Goal: Communication & Community: Share content

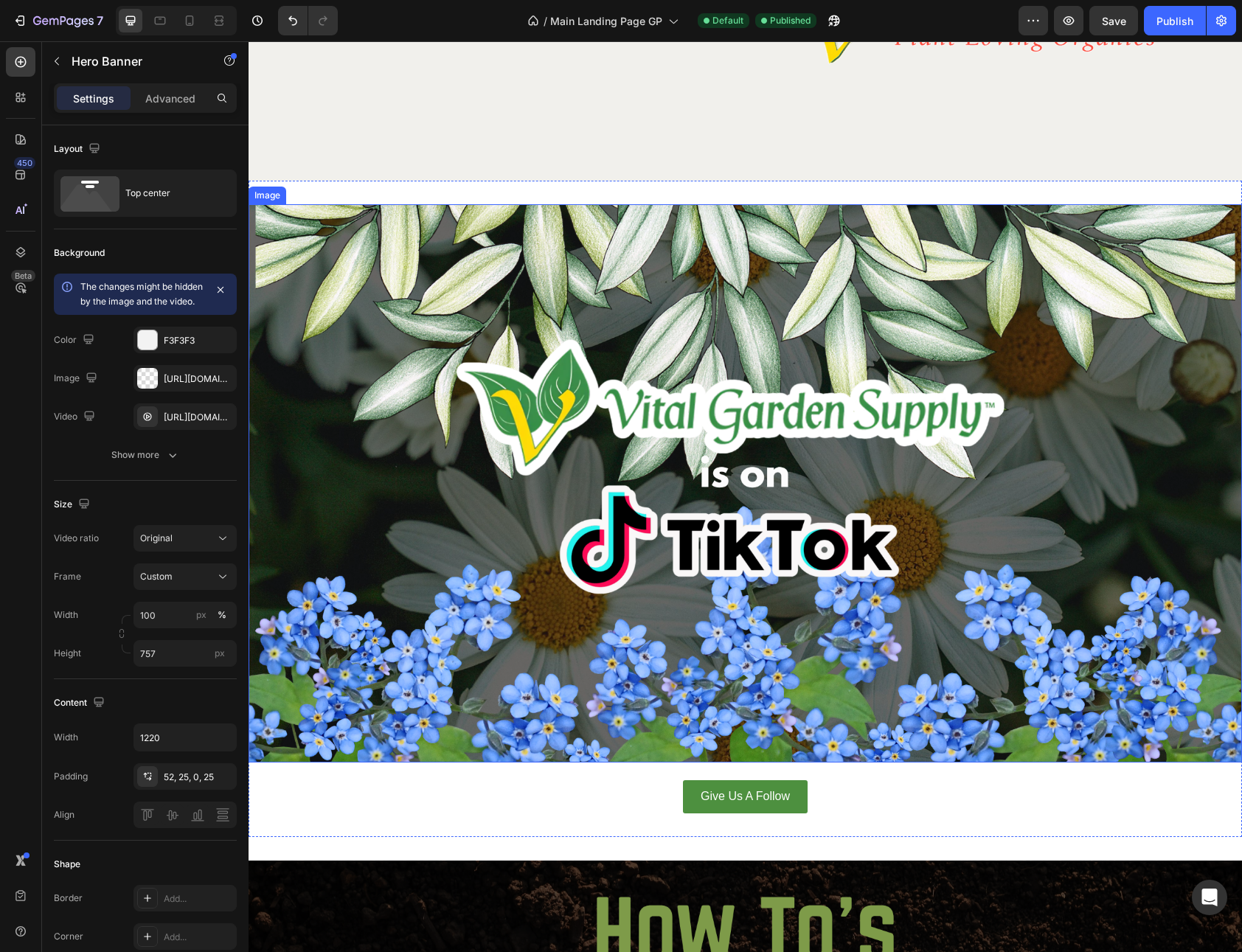
scroll to position [8653, 0]
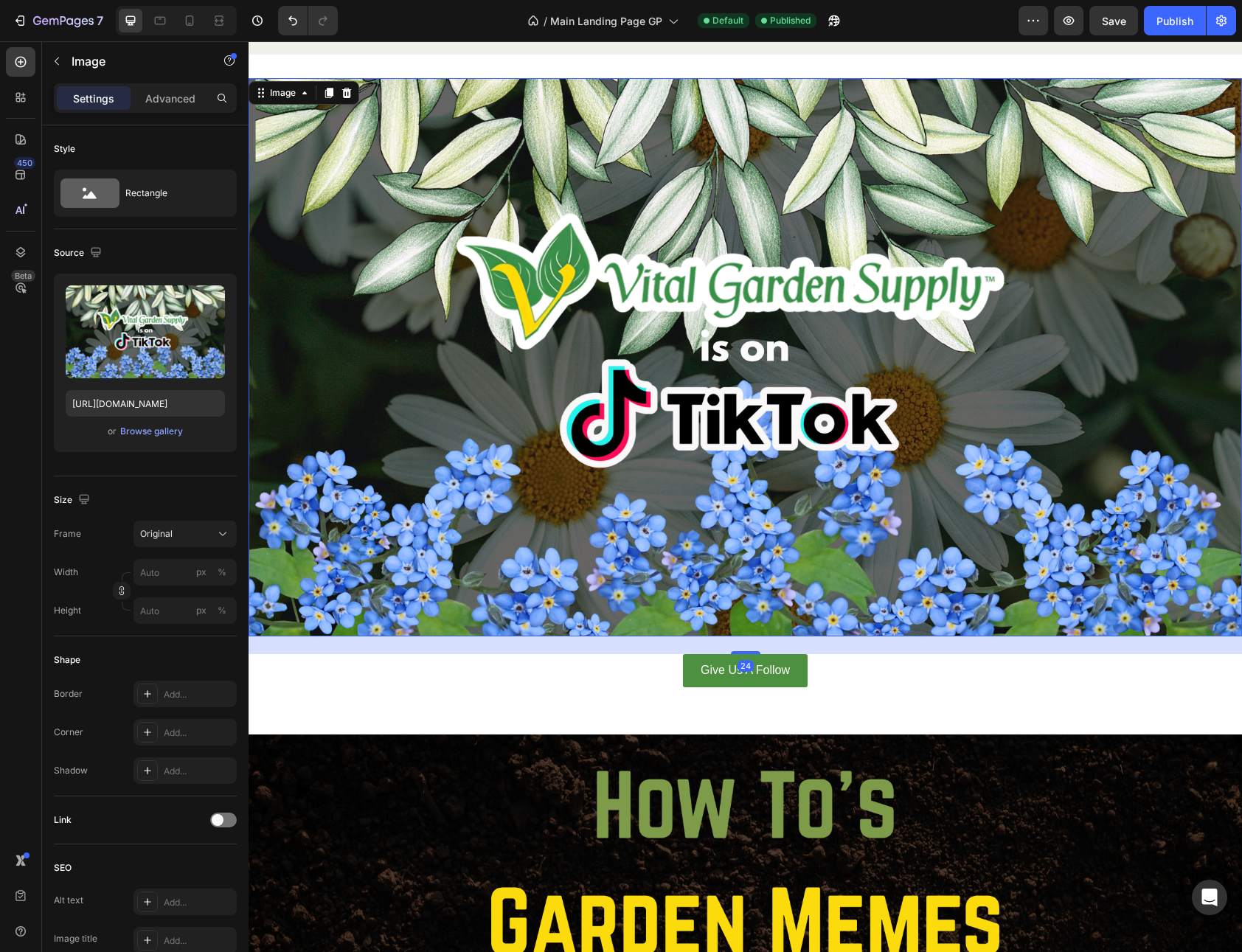
click at [1075, 144] on img at bounding box center [745, 357] width 993 height 559
click at [349, 96] on icon at bounding box center [347, 93] width 9 height 10
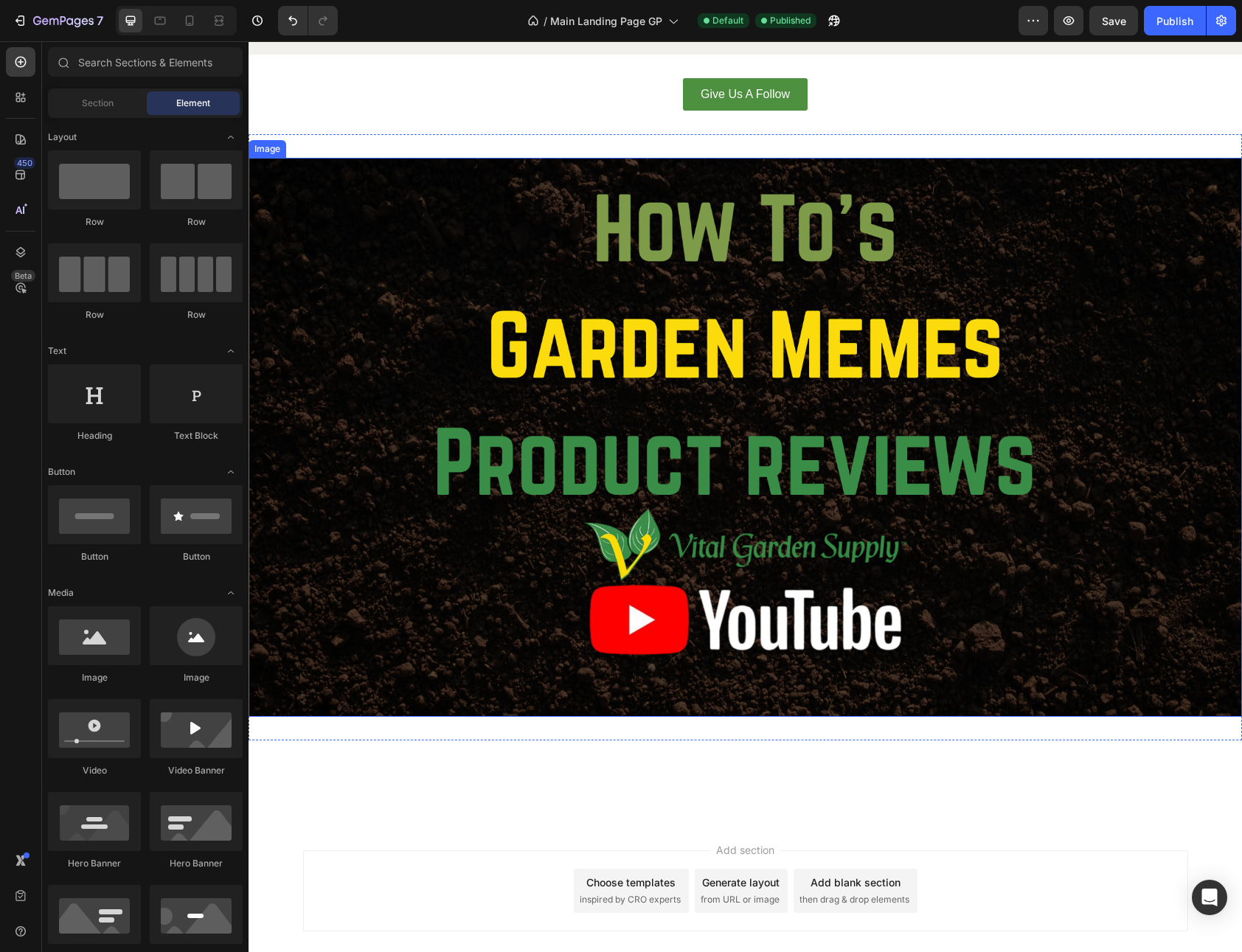
click at [489, 190] on img at bounding box center [745, 437] width 993 height 559
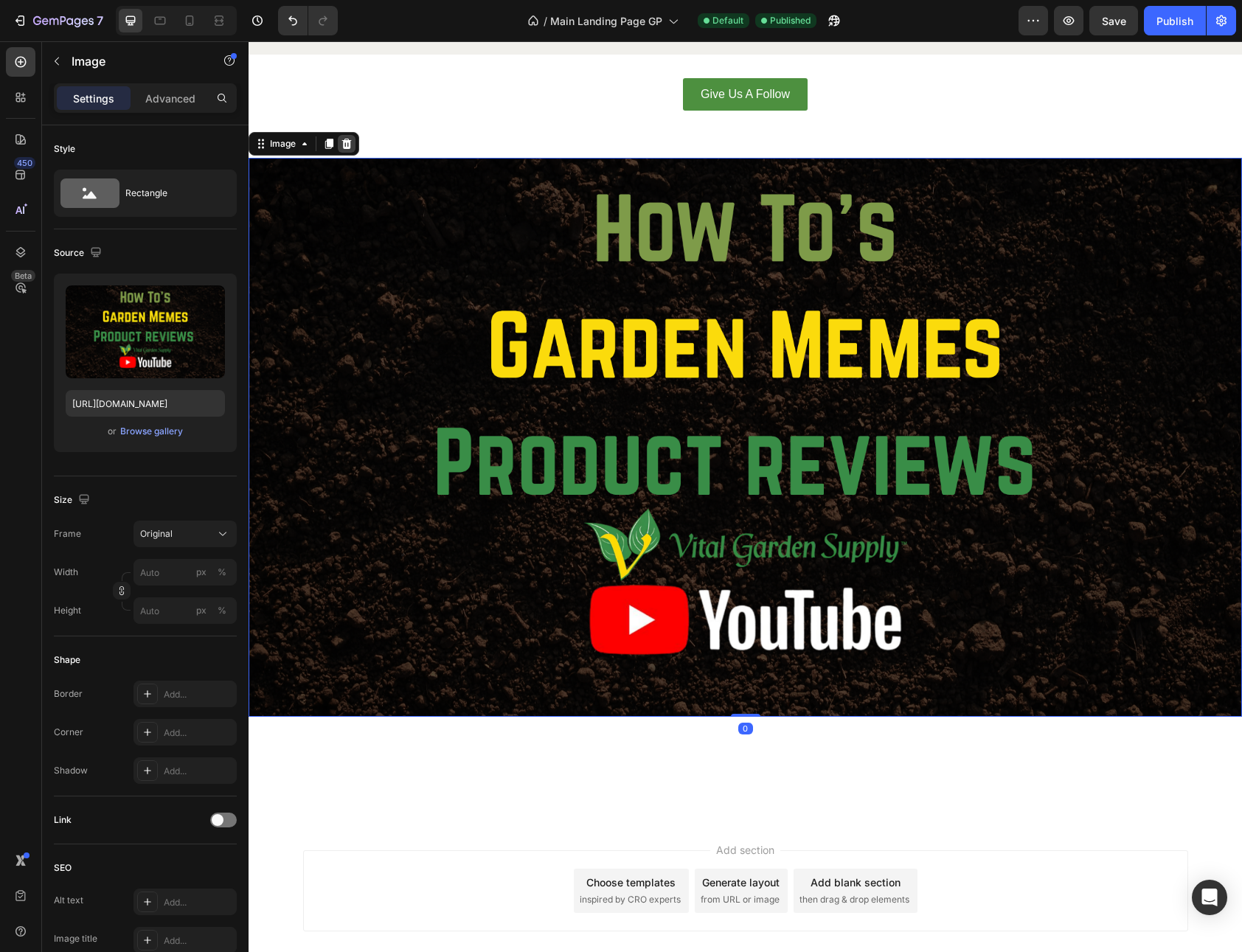
click at [352, 141] on icon at bounding box center [347, 144] width 12 height 12
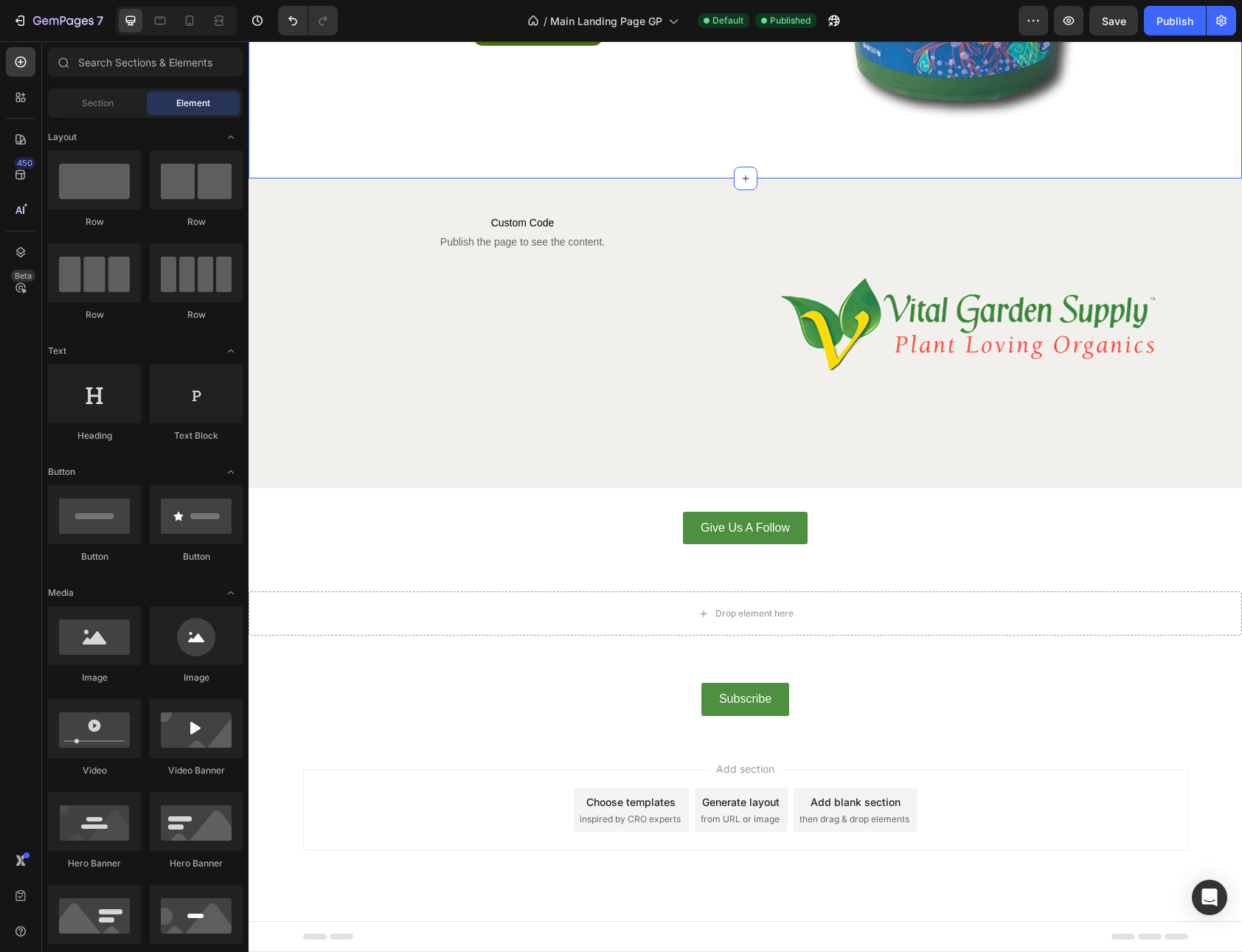
scroll to position [8220, 0]
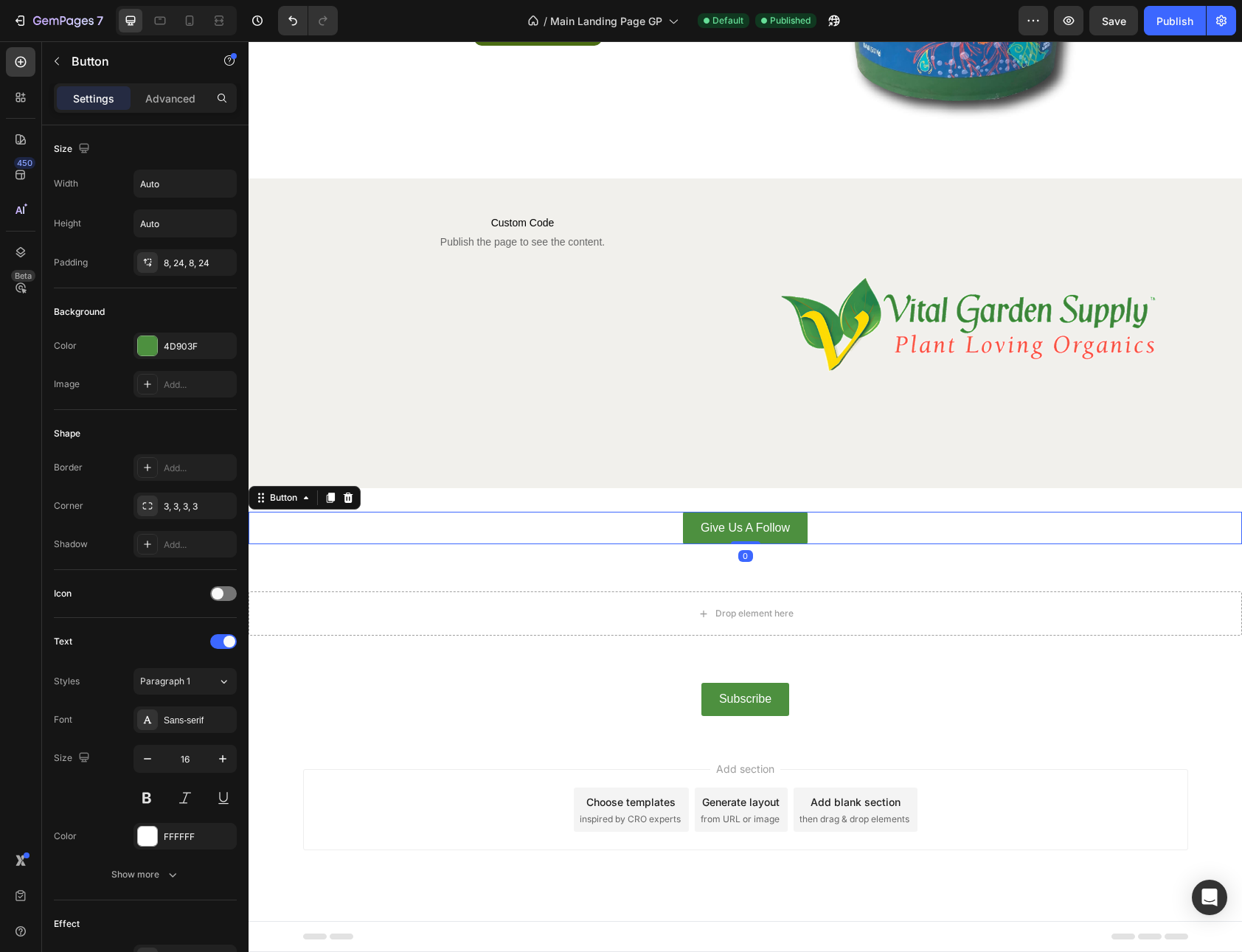
click at [598, 532] on div "Give Us A Follow Button 0" at bounding box center [745, 528] width 993 height 33
click at [347, 501] on icon at bounding box center [347, 498] width 9 height 10
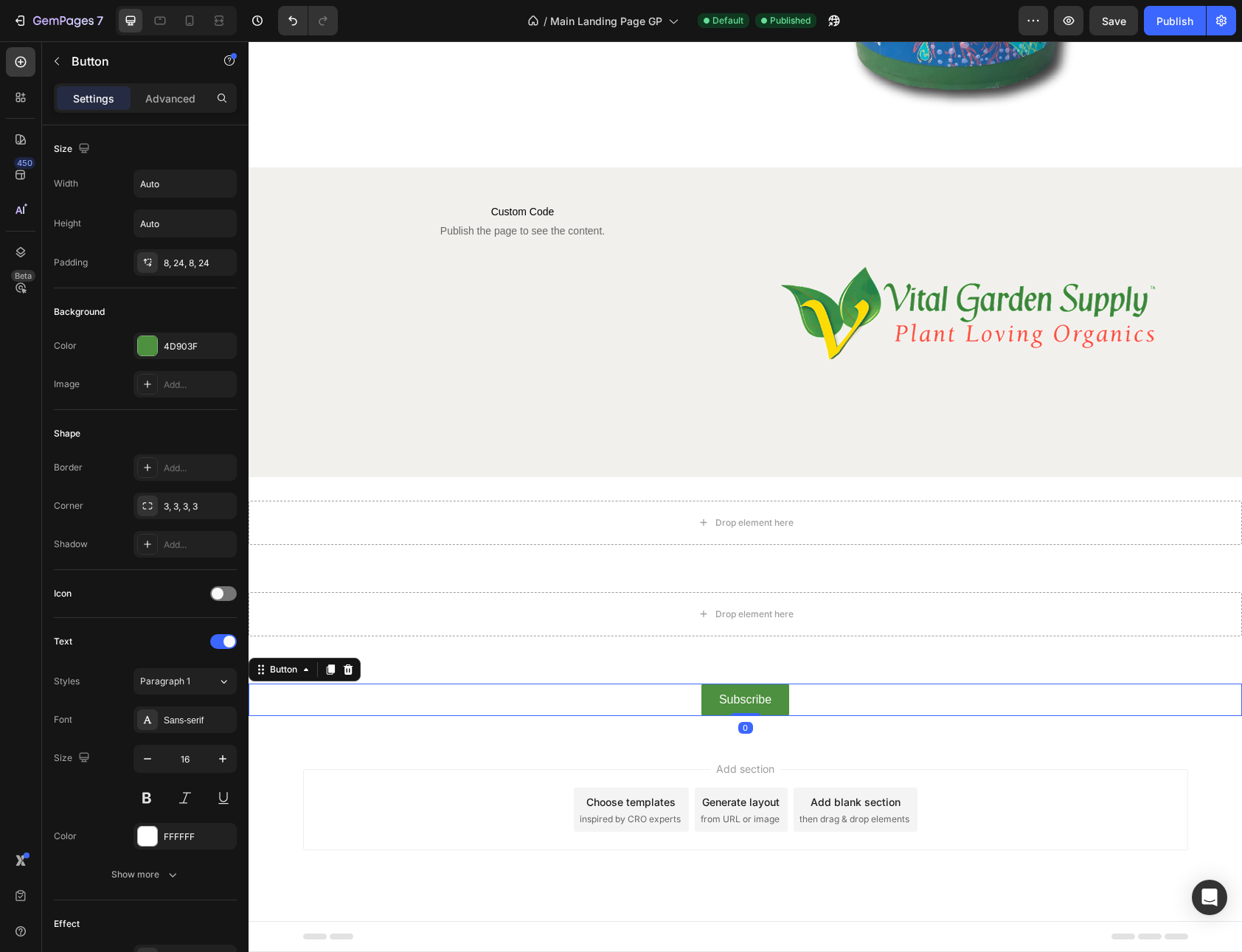
click at [531, 684] on div "Subscribe Button 0" at bounding box center [745, 700] width 993 height 33
click at [350, 665] on icon at bounding box center [347, 670] width 9 height 10
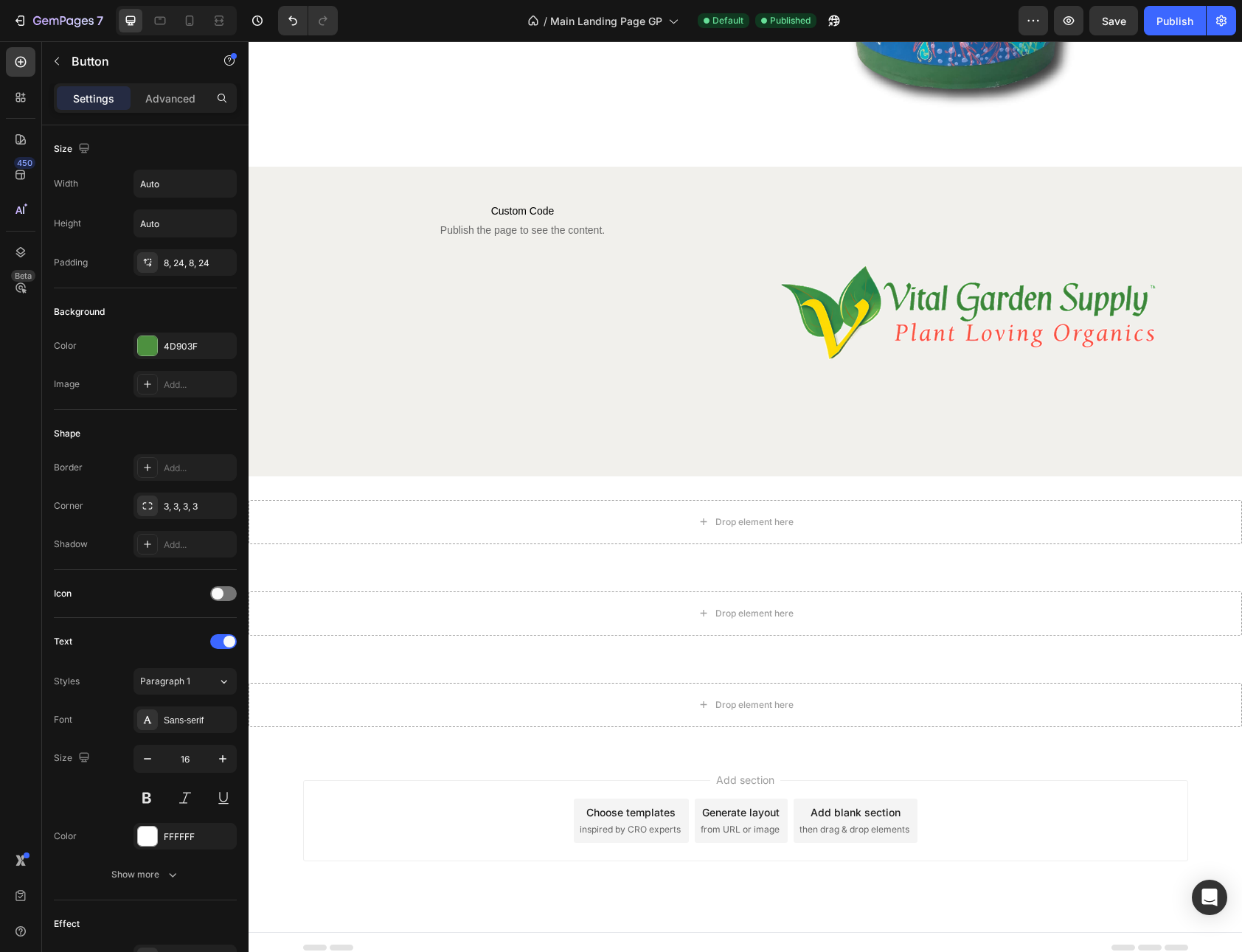
scroll to position [8242, 0]
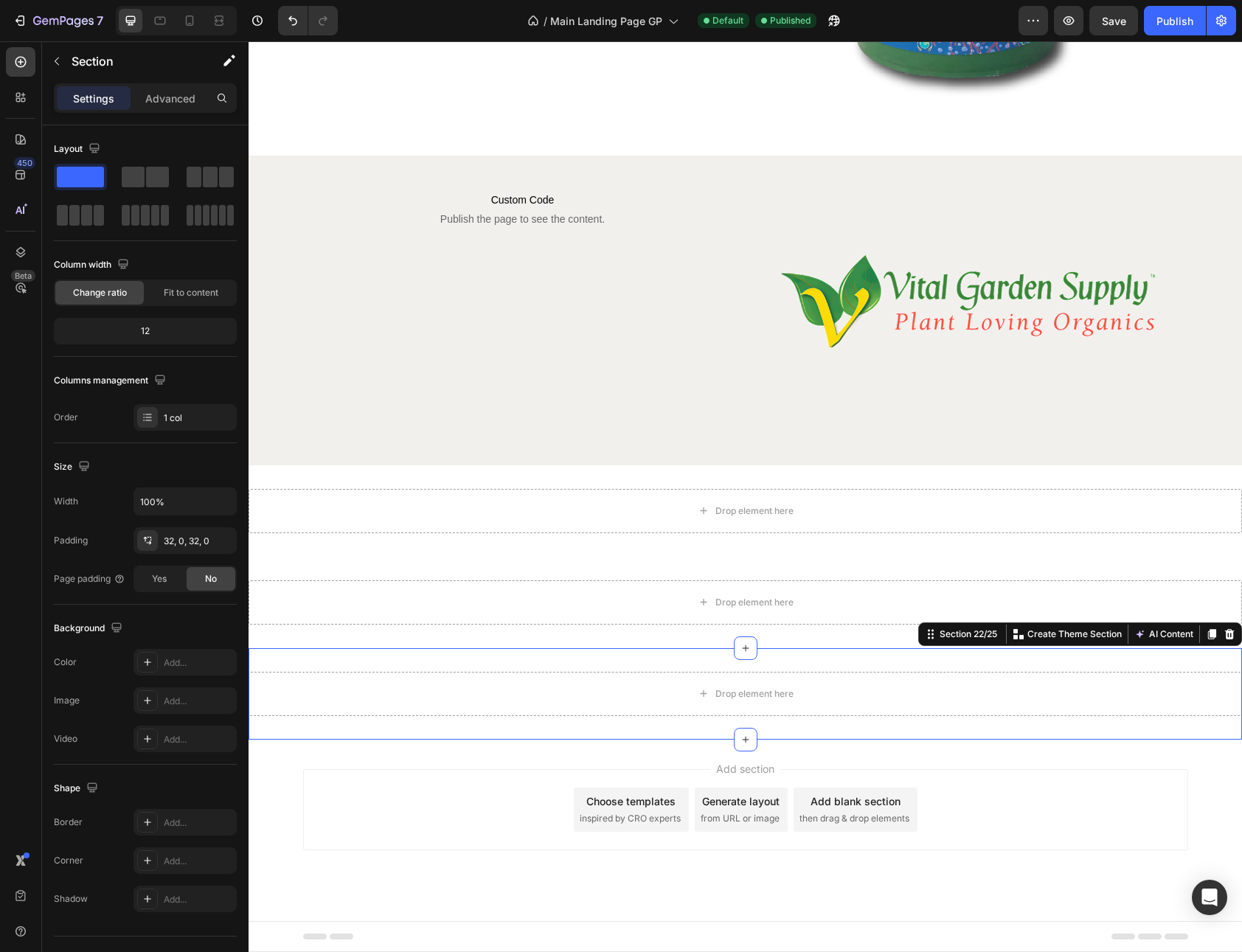
click at [364, 663] on div "Drop element here Section 22/25 You can create reusable sections Create Theme S…" at bounding box center [745, 694] width 993 height 91
click at [1225, 637] on icon at bounding box center [1229, 634] width 9 height 10
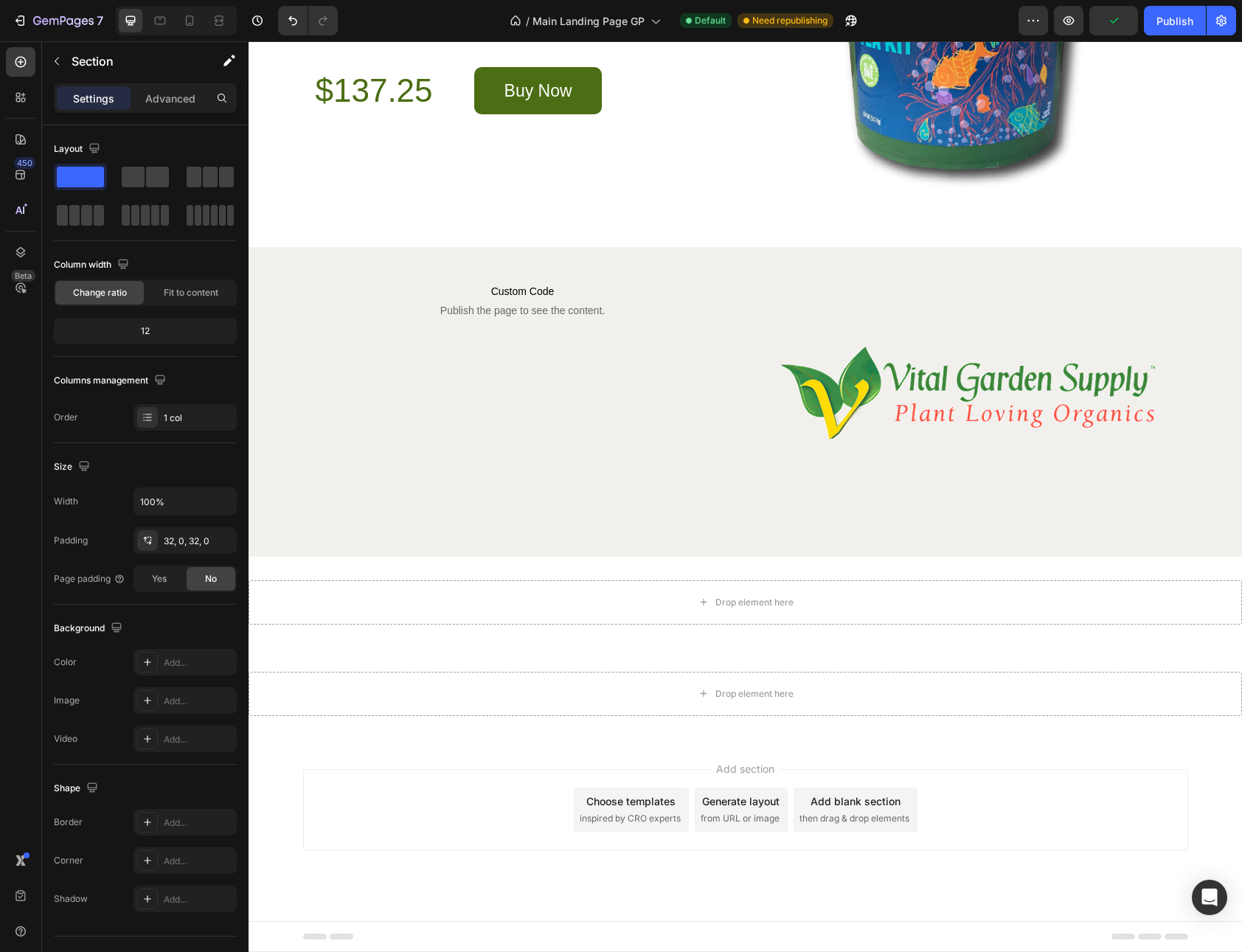
scroll to position [8151, 0]
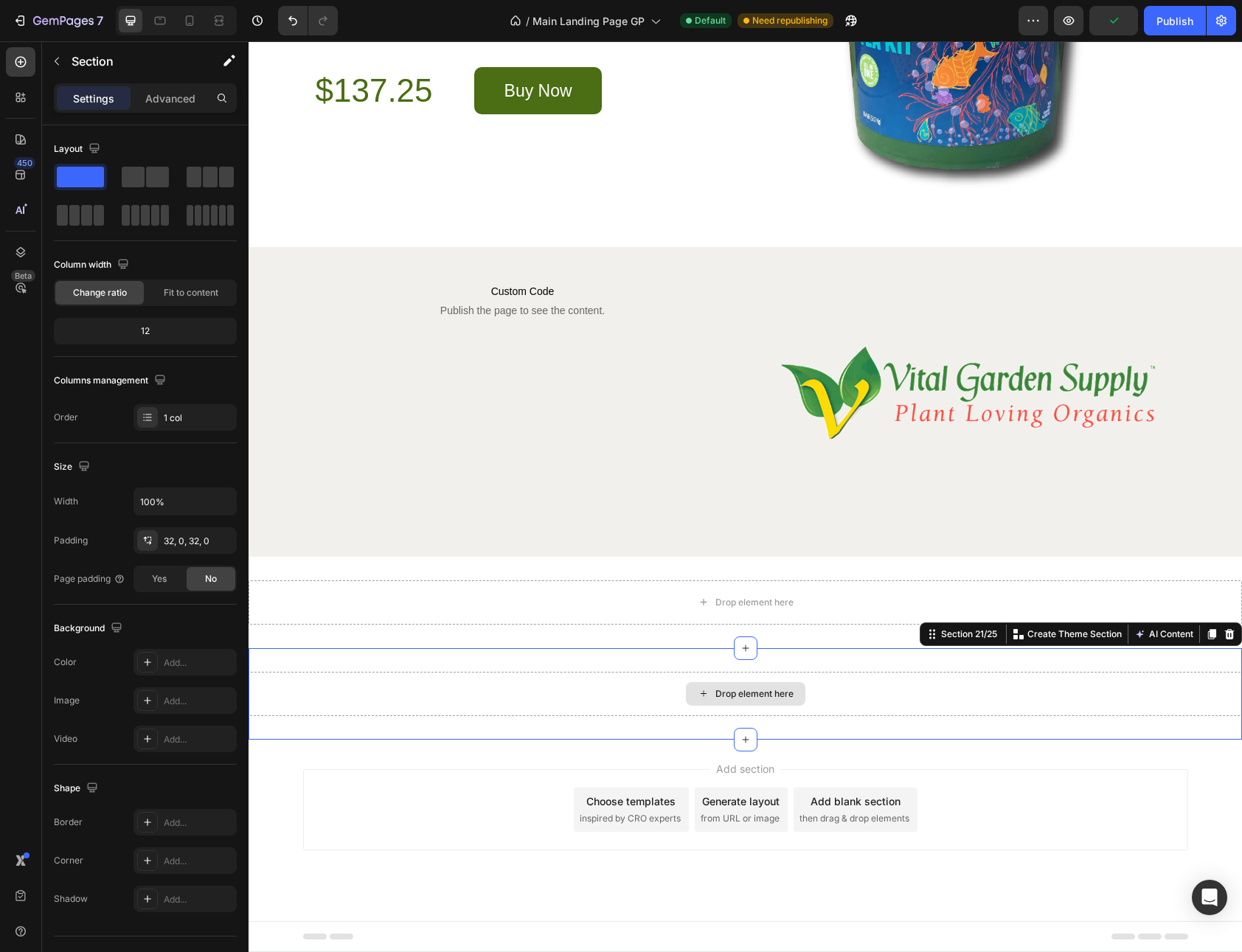
click at [1188, 682] on div "Drop element here" at bounding box center [745, 694] width 993 height 44
click at [1225, 634] on icon at bounding box center [1229, 634] width 9 height 10
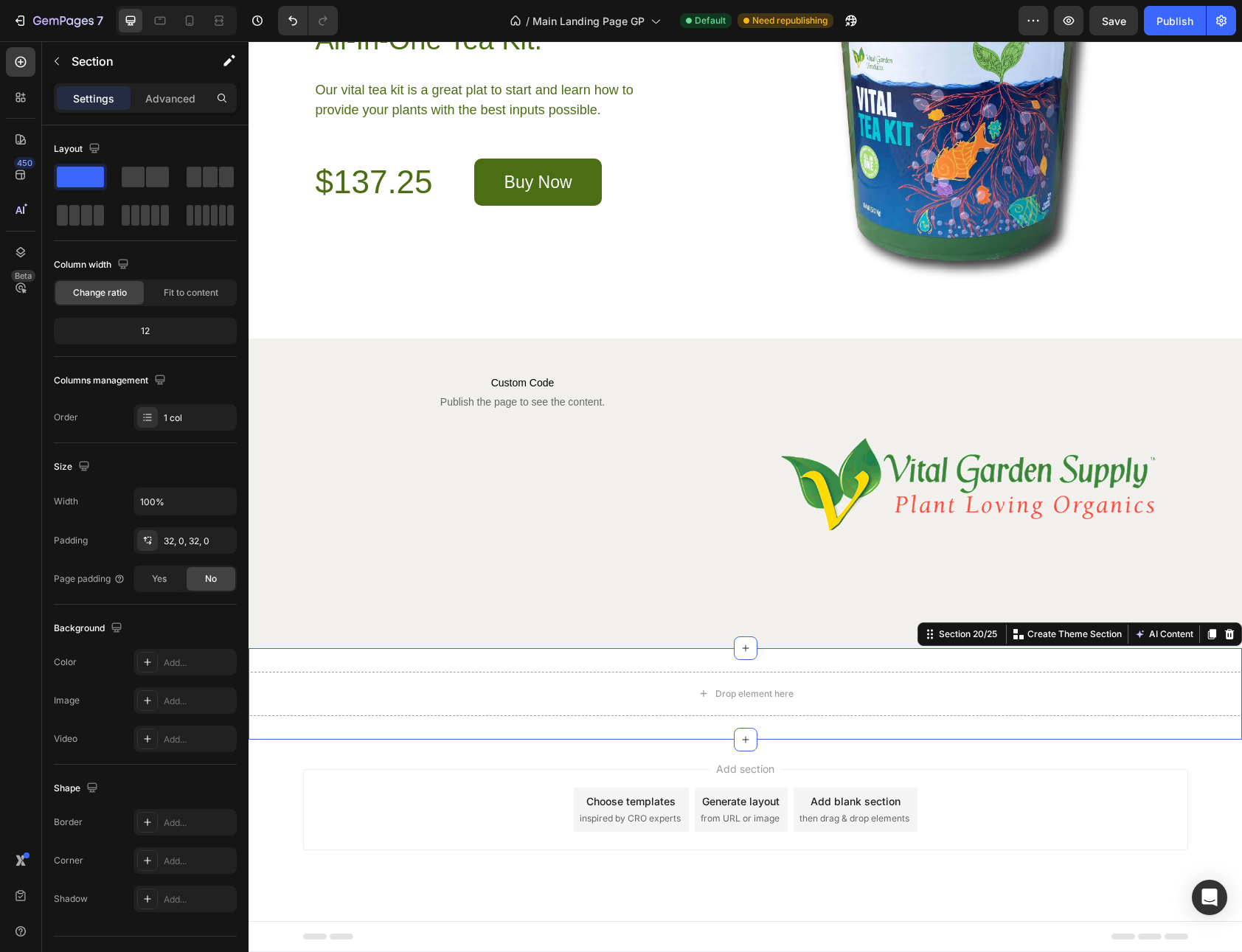
click at [1163, 665] on div "Drop element here Section 20/25 You can create reusable sections Create Theme S…" at bounding box center [745, 694] width 993 height 91
click at [1225, 637] on icon at bounding box center [1229, 634] width 9 height 10
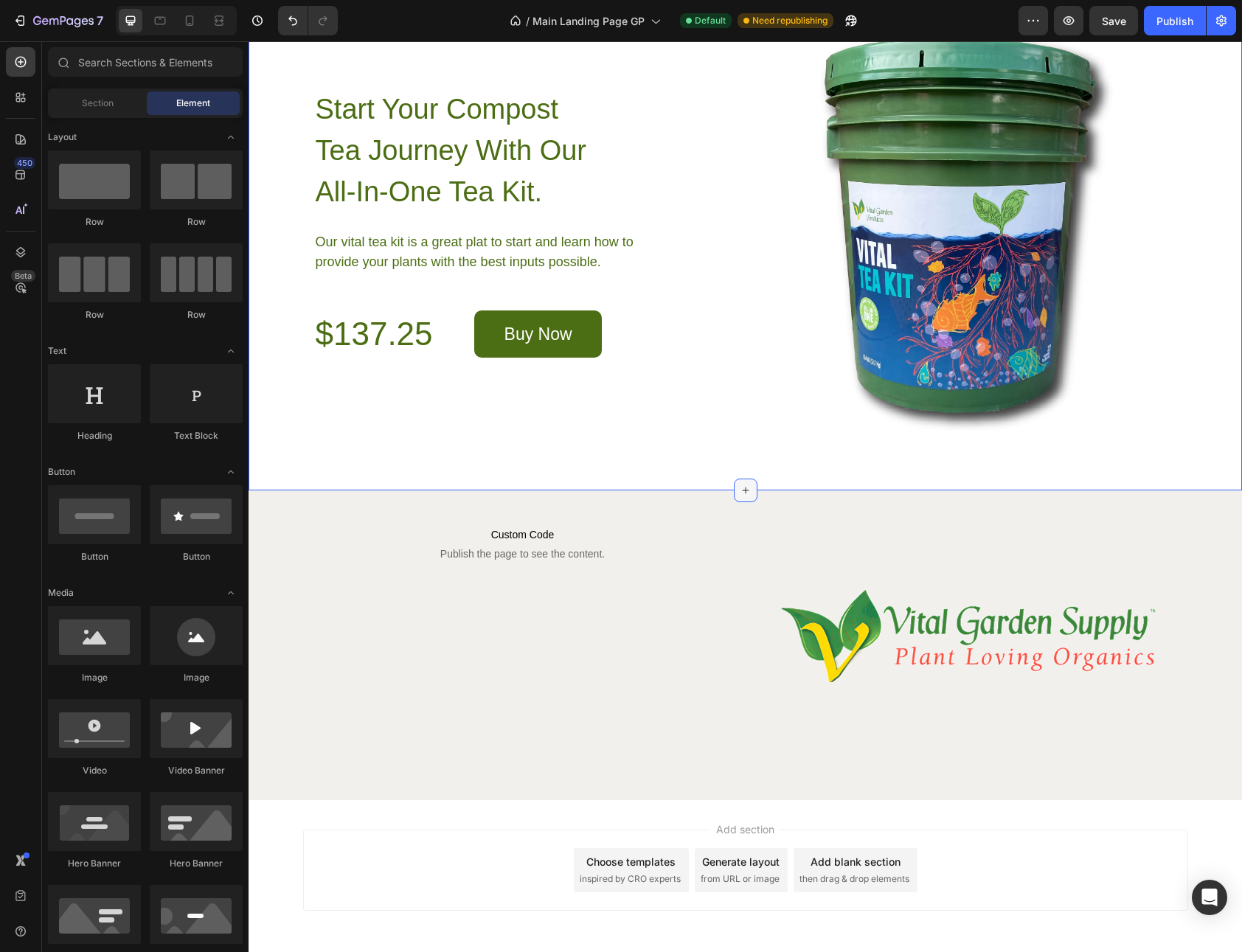
scroll to position [7969, 0]
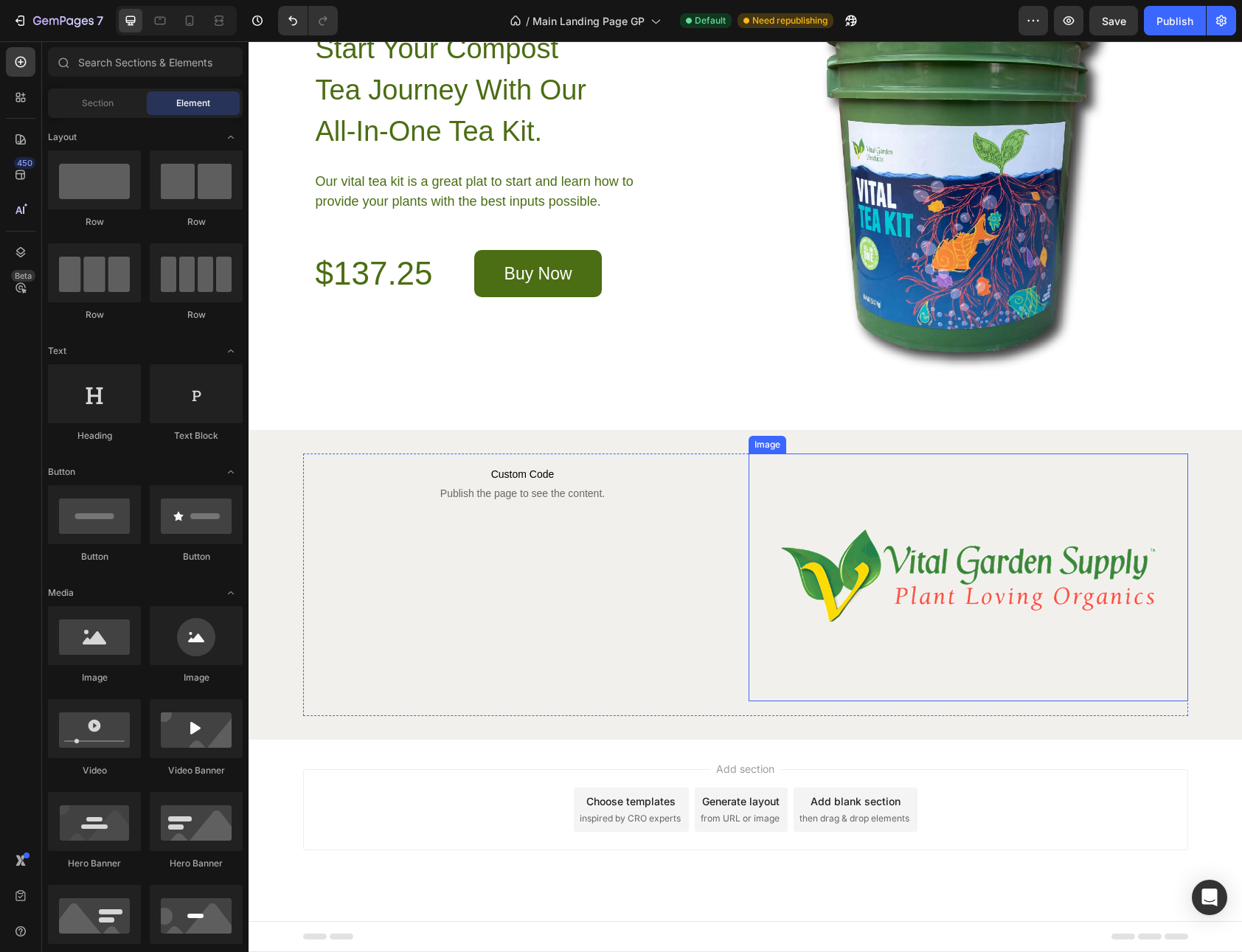
click at [748, 685] on img at bounding box center [968, 577] width 440 height 247
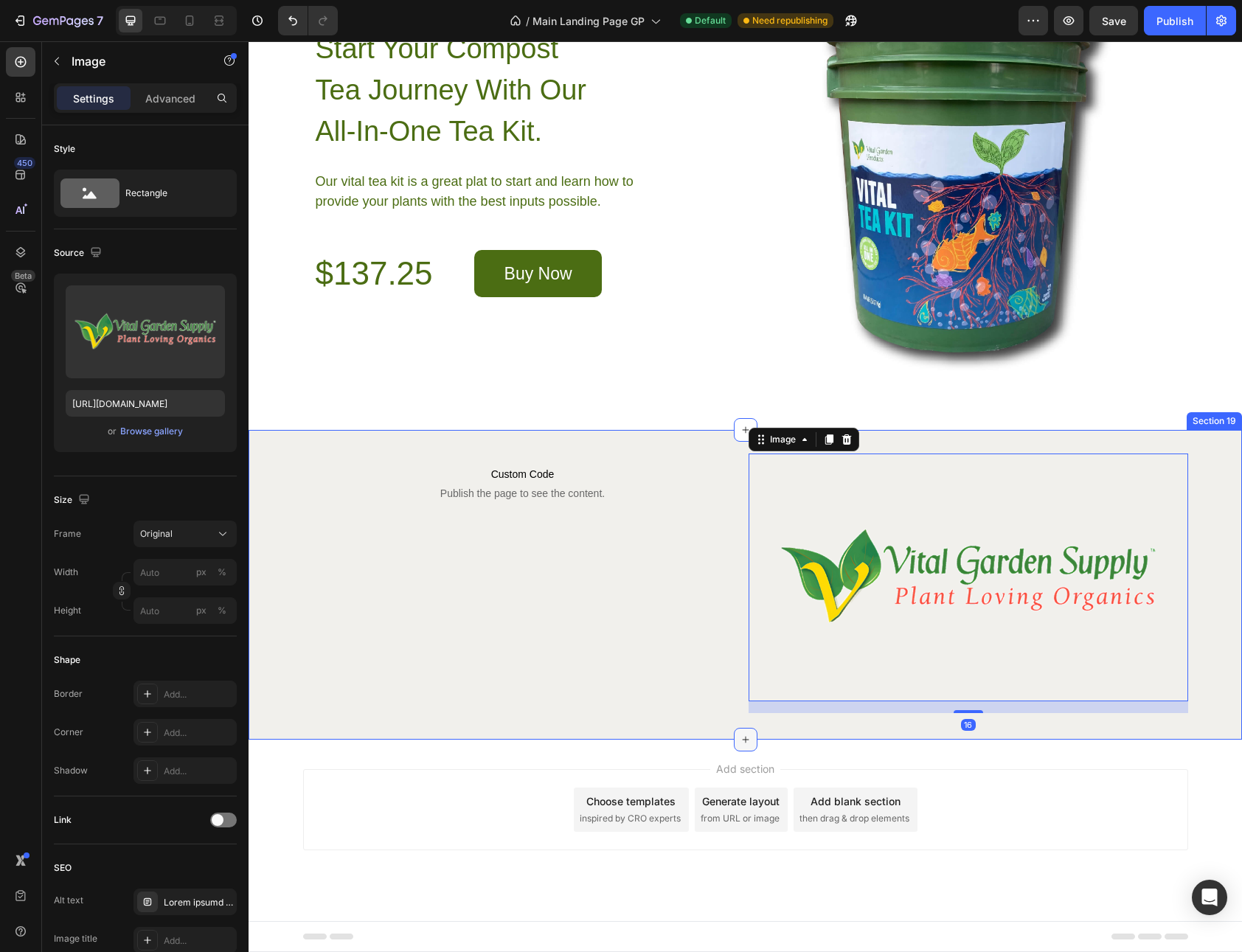
click at [734, 741] on div at bounding box center [746, 740] width 24 height 24
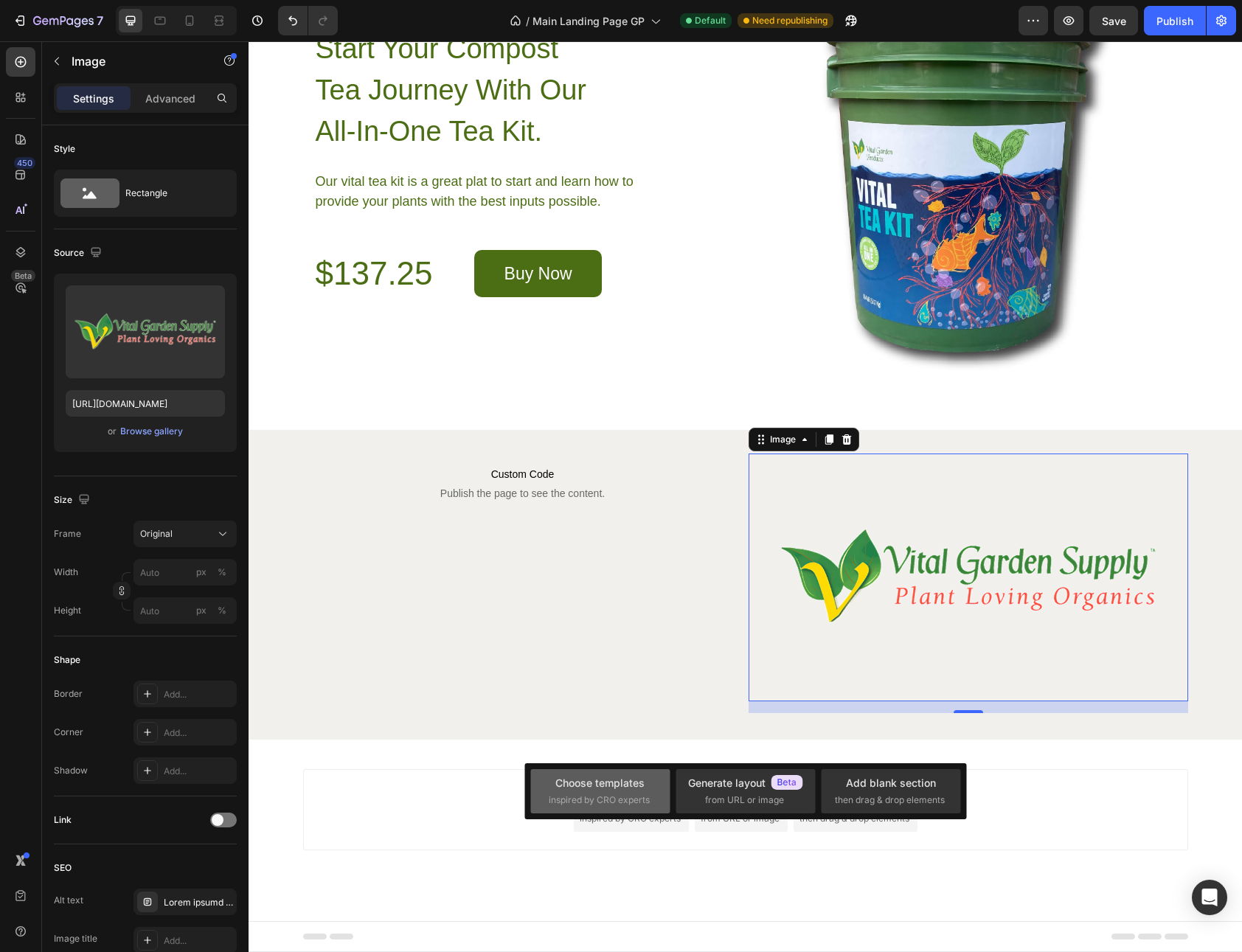
click at [622, 785] on div "Choose templates" at bounding box center [600, 783] width 90 height 15
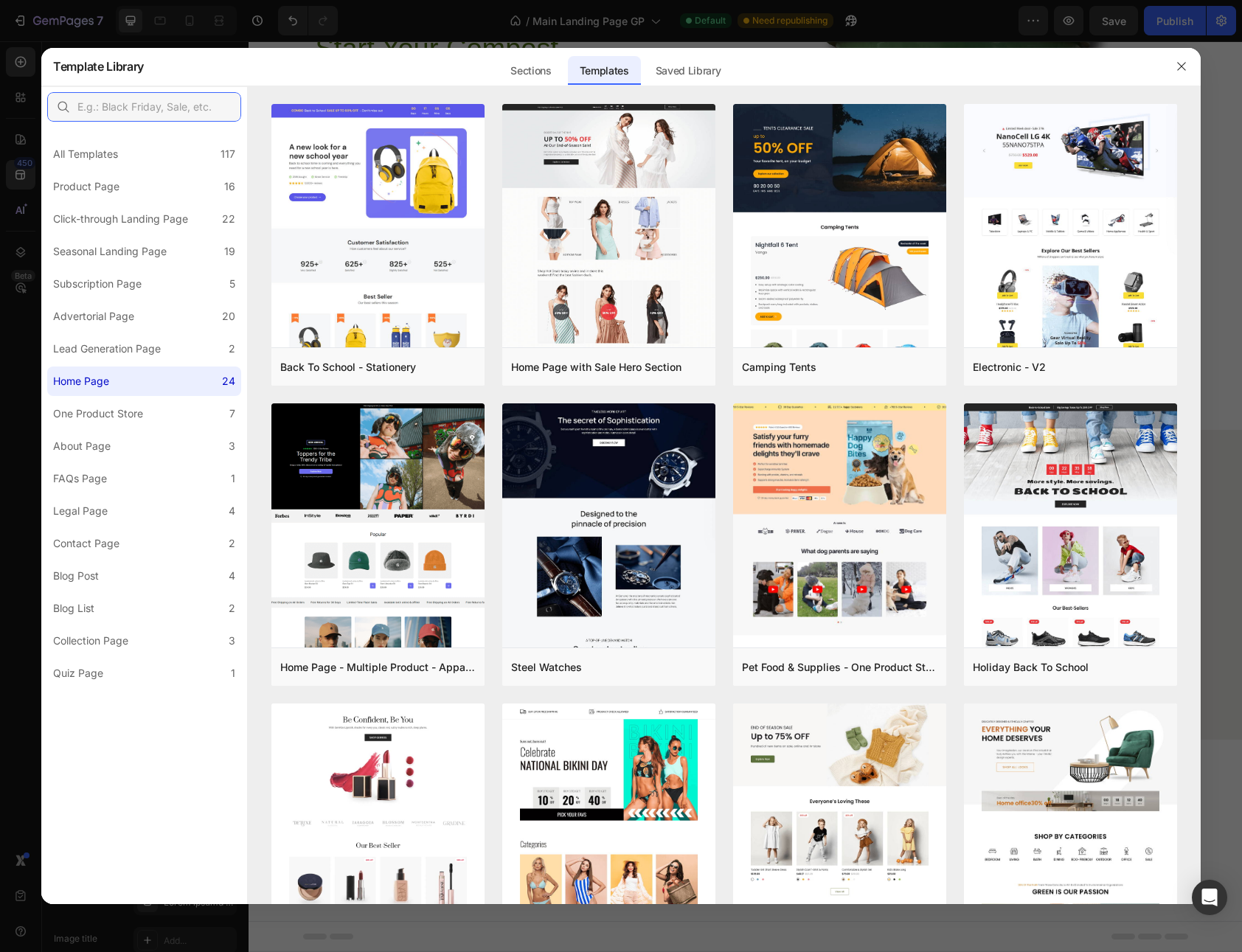
click at [130, 112] on input "text" at bounding box center [144, 107] width 194 height 30
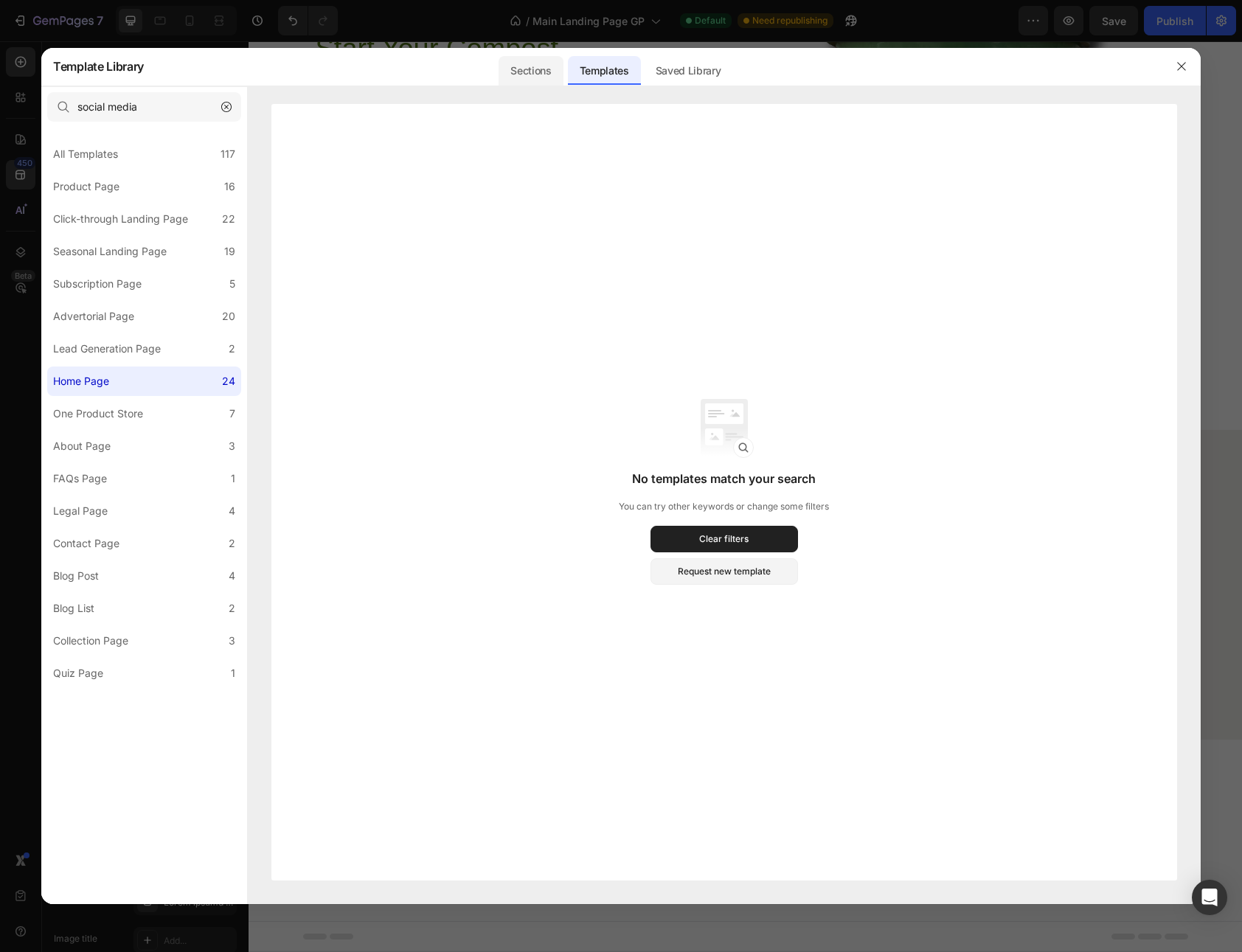
click at [548, 73] on div "Sections" at bounding box center [531, 70] width 64 height 30
type input "social media"
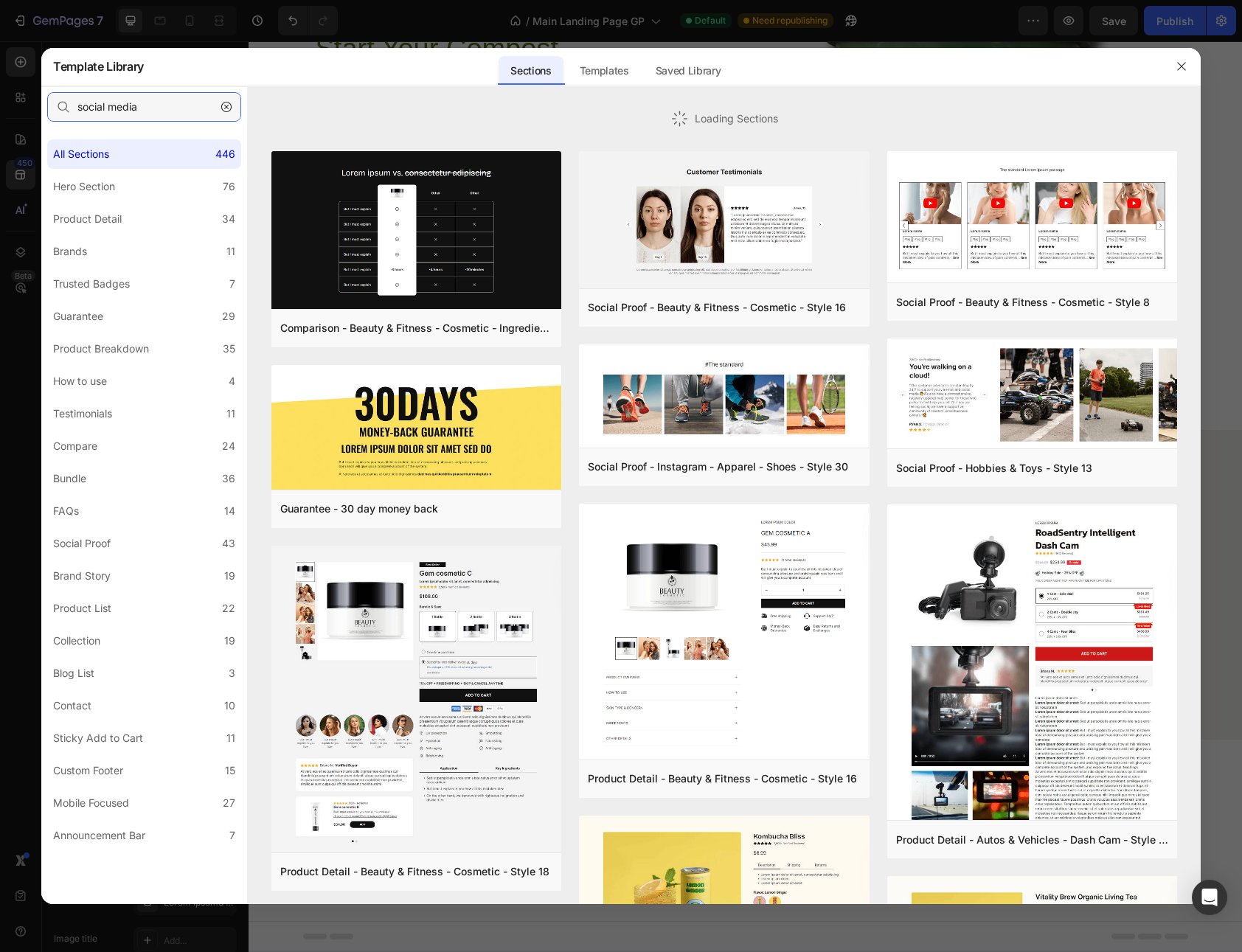
click at [130, 114] on input "social media" at bounding box center [144, 107] width 194 height 30
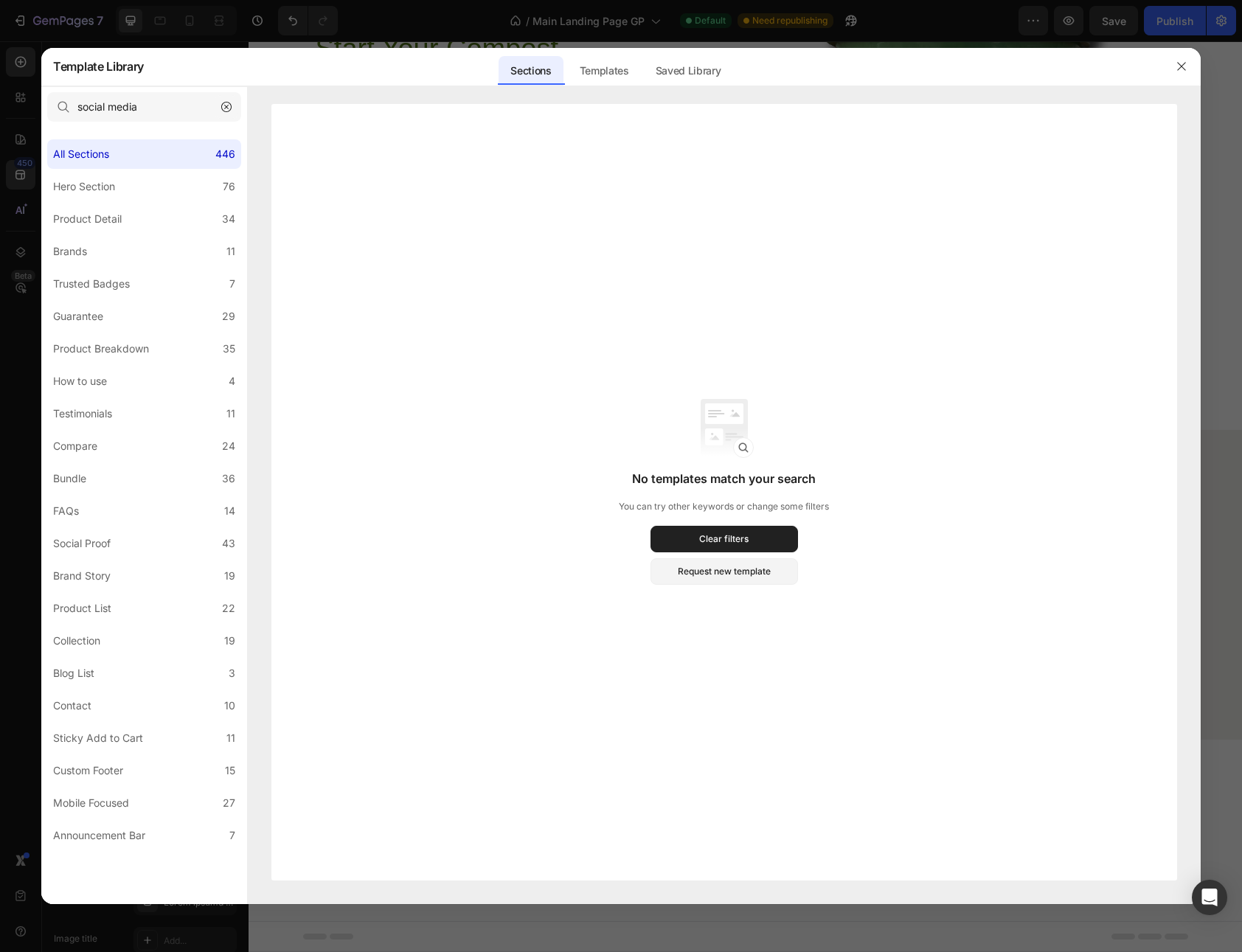
click at [230, 113] on button "button" at bounding box center [227, 107] width 24 height 24
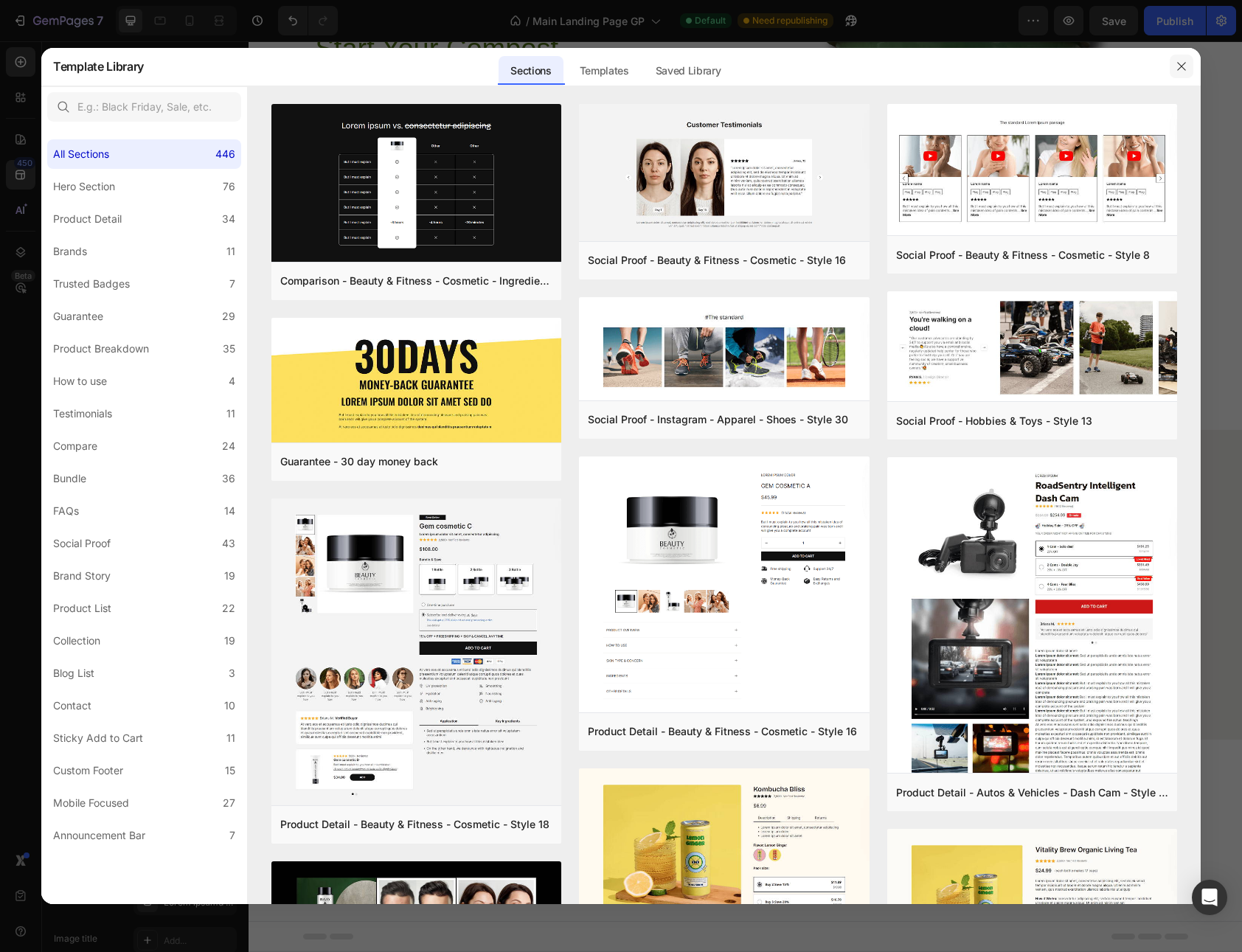
click at [1191, 65] on button "button" at bounding box center [1181, 67] width 24 height 24
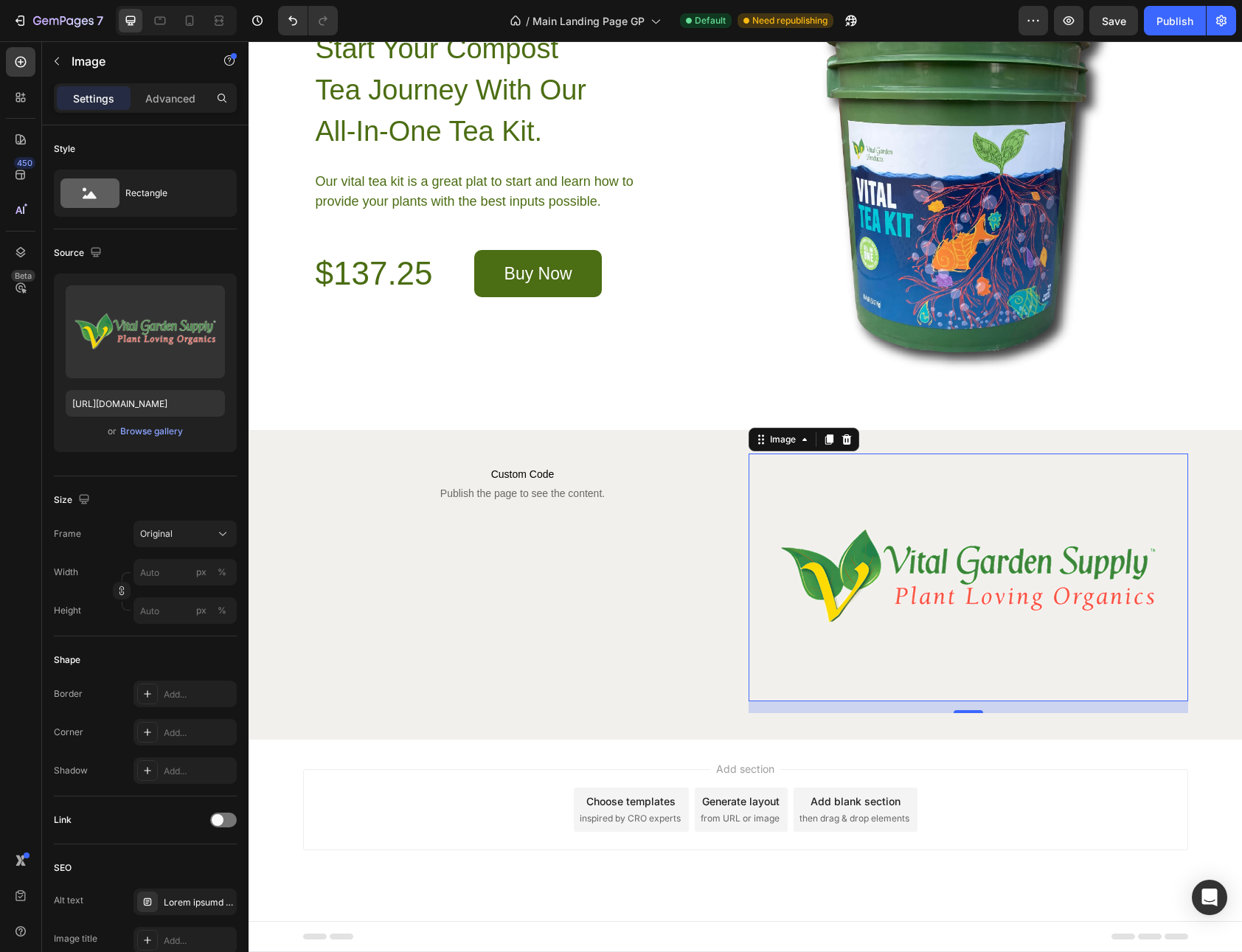
click at [824, 799] on div "Add blank section" at bounding box center [856, 801] width 90 height 15
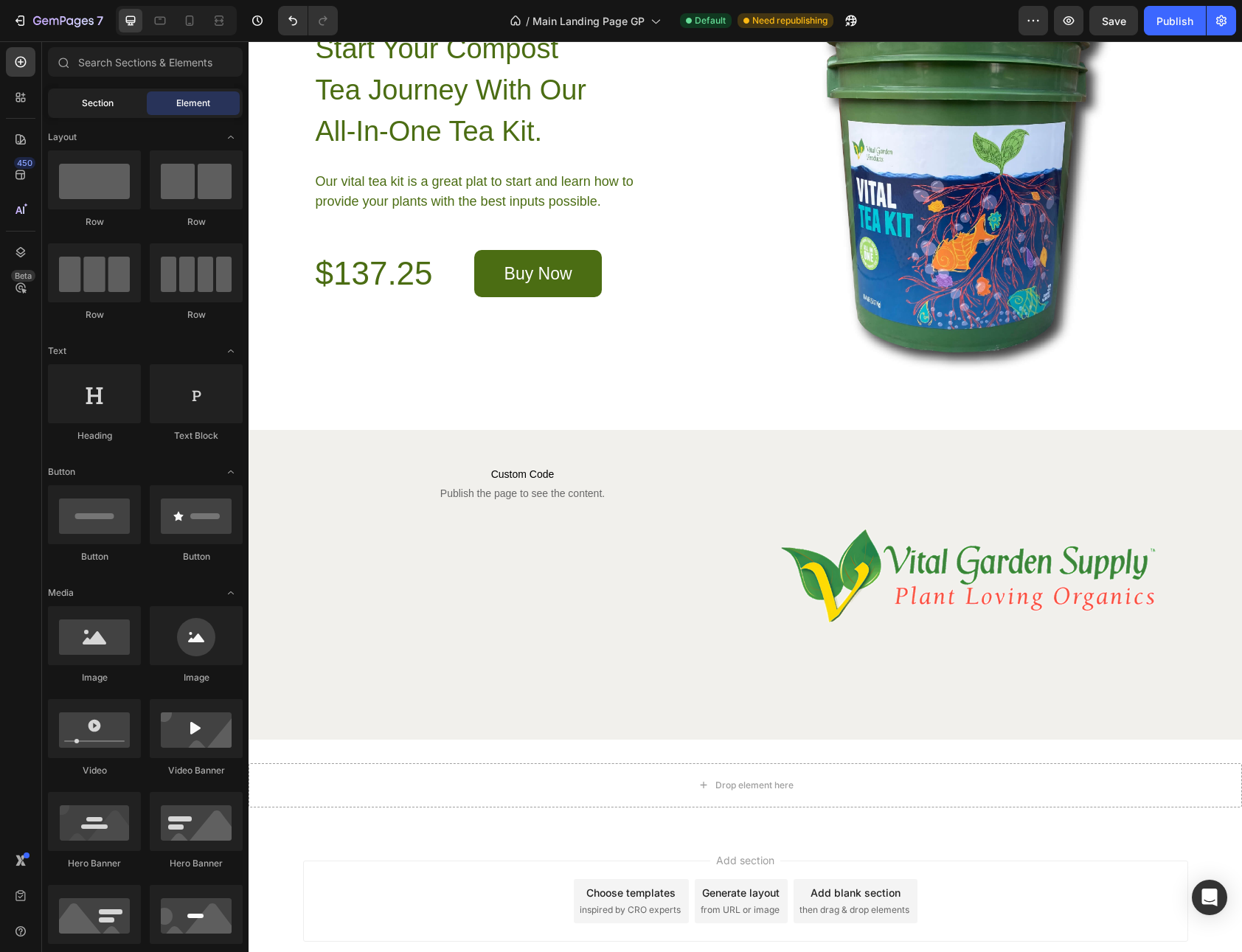
click at [77, 100] on div "Section" at bounding box center [97, 103] width 93 height 24
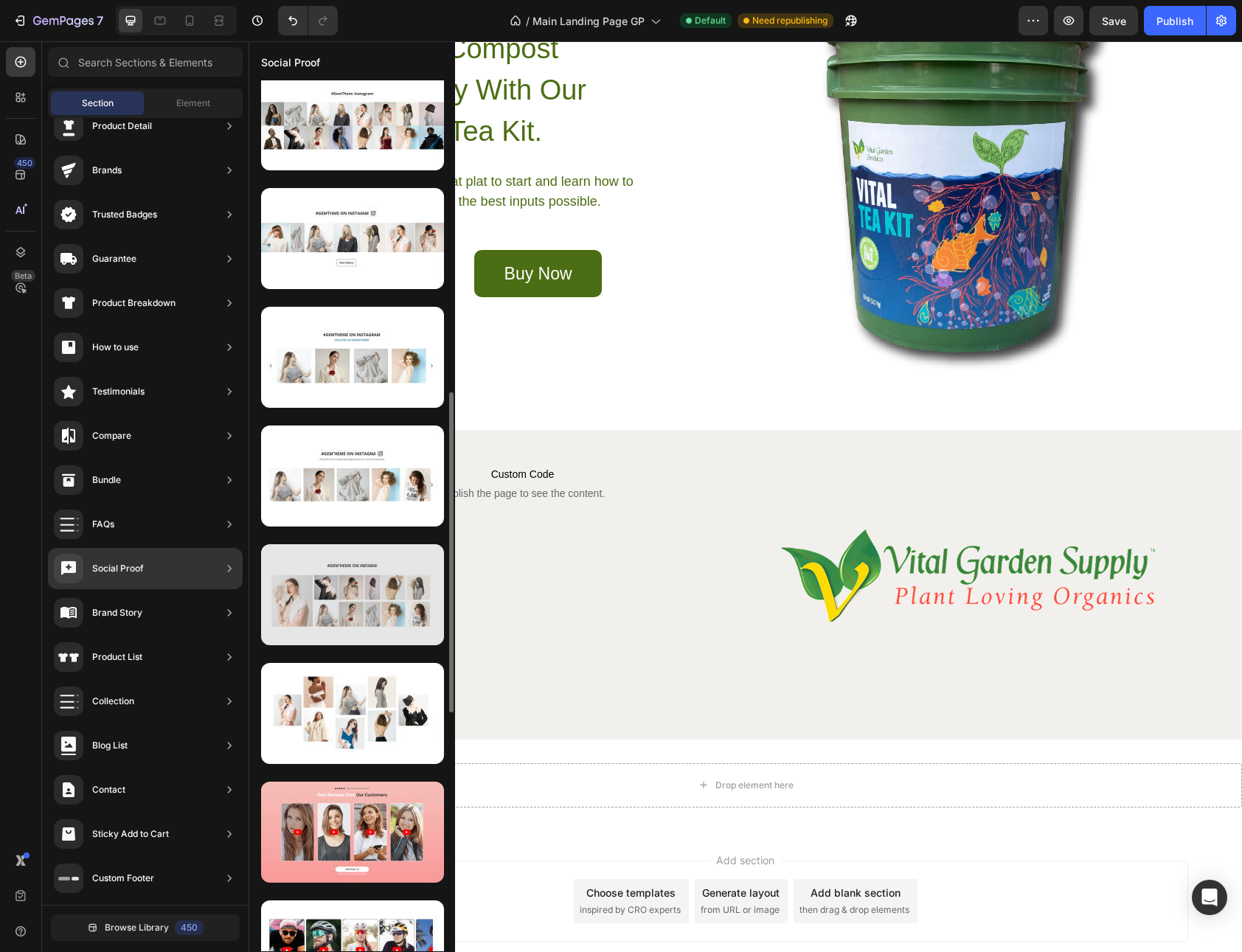
scroll to position [1181, 0]
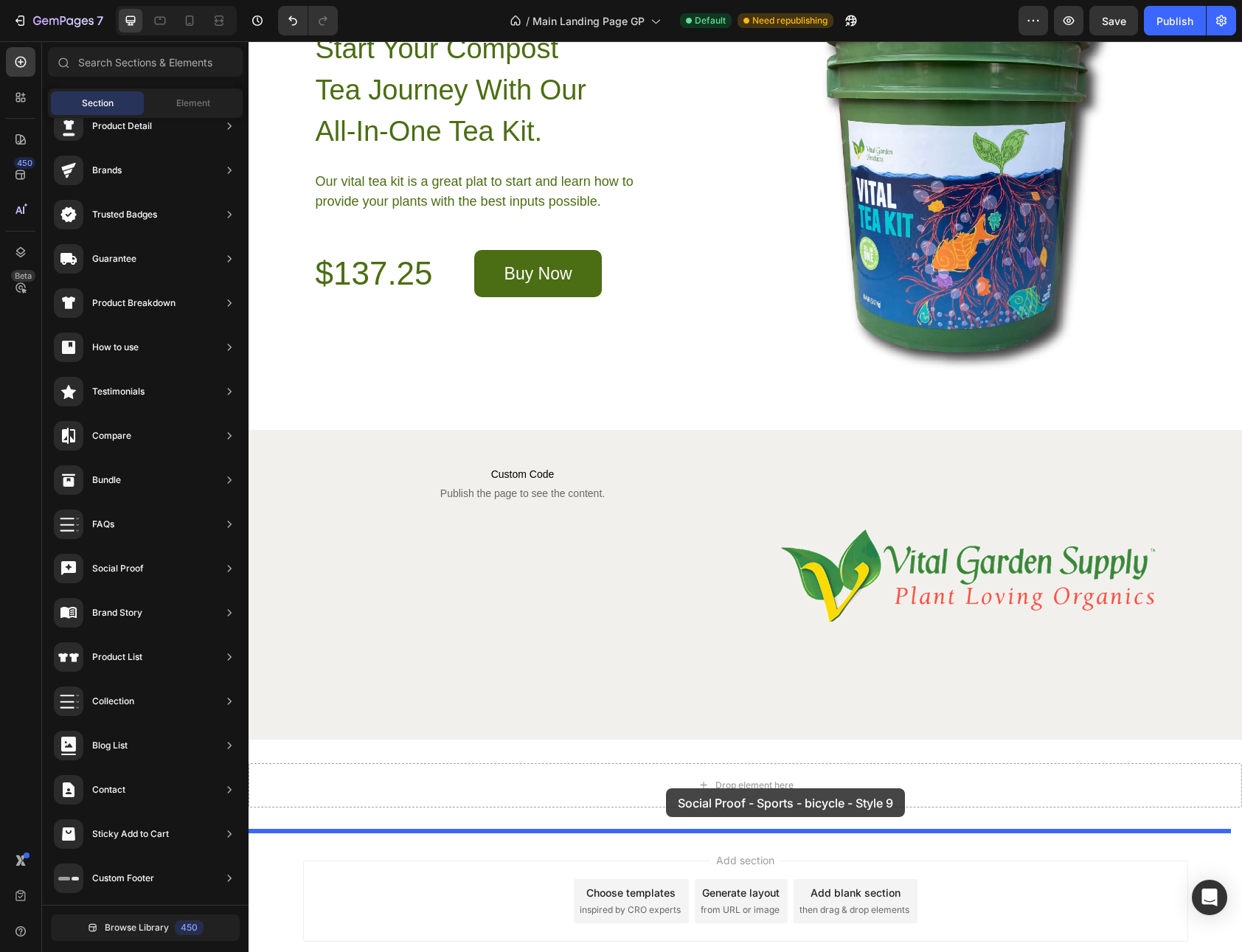
drag, startPoint x: 574, startPoint y: 637, endPoint x: 666, endPoint y: 787, distance: 176.0
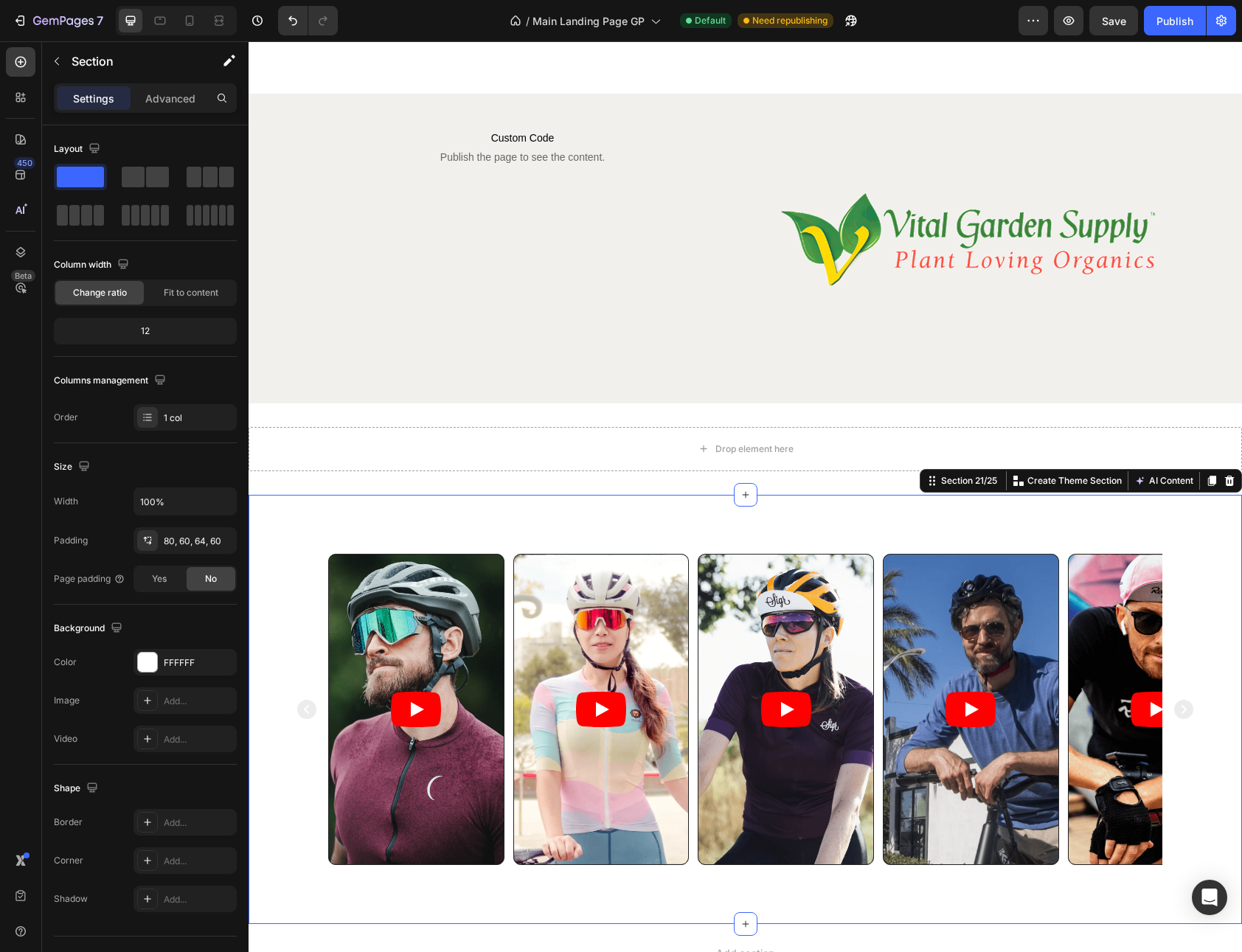
scroll to position [8306, 0]
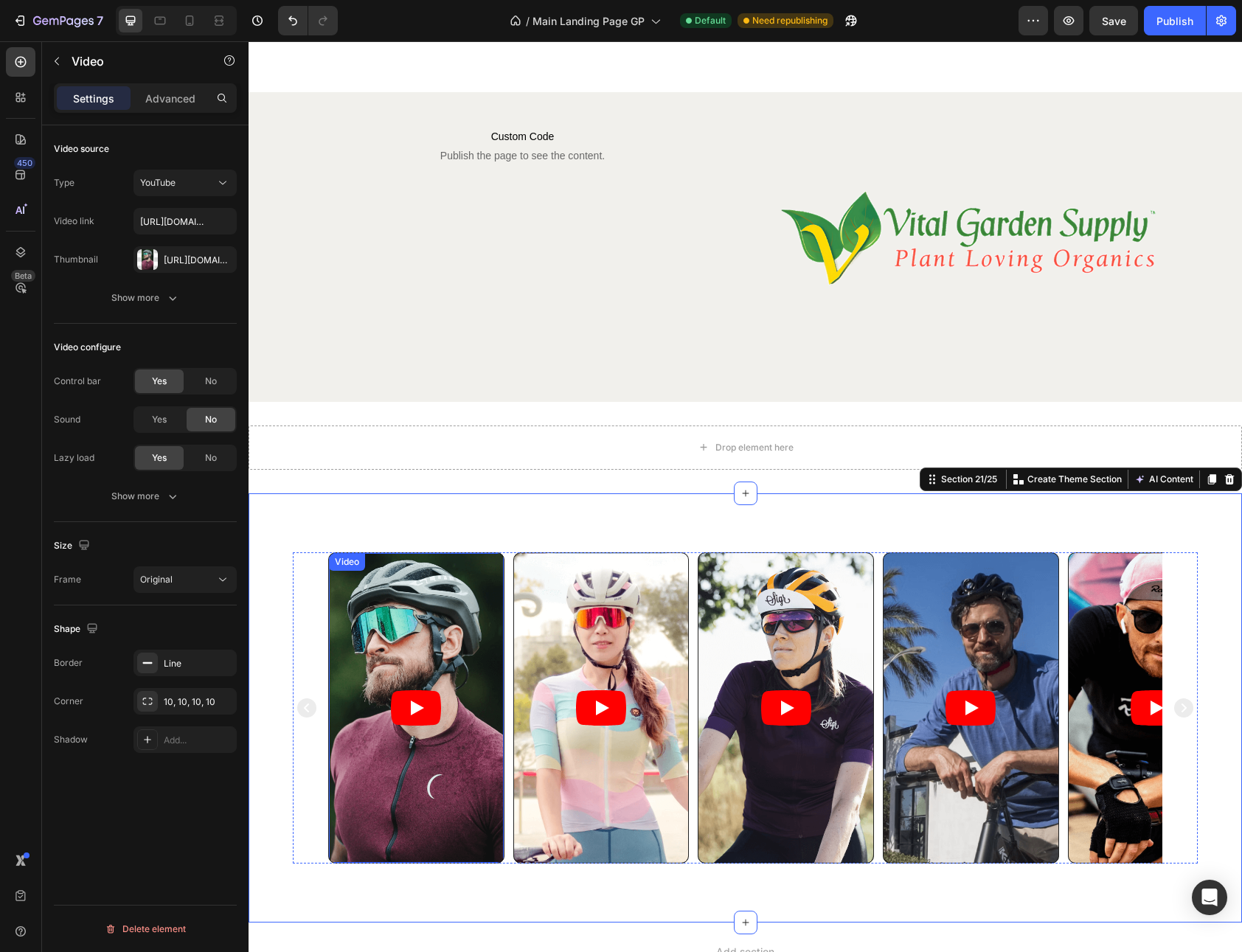
click at [501, 564] on article at bounding box center [416, 708] width 175 height 310
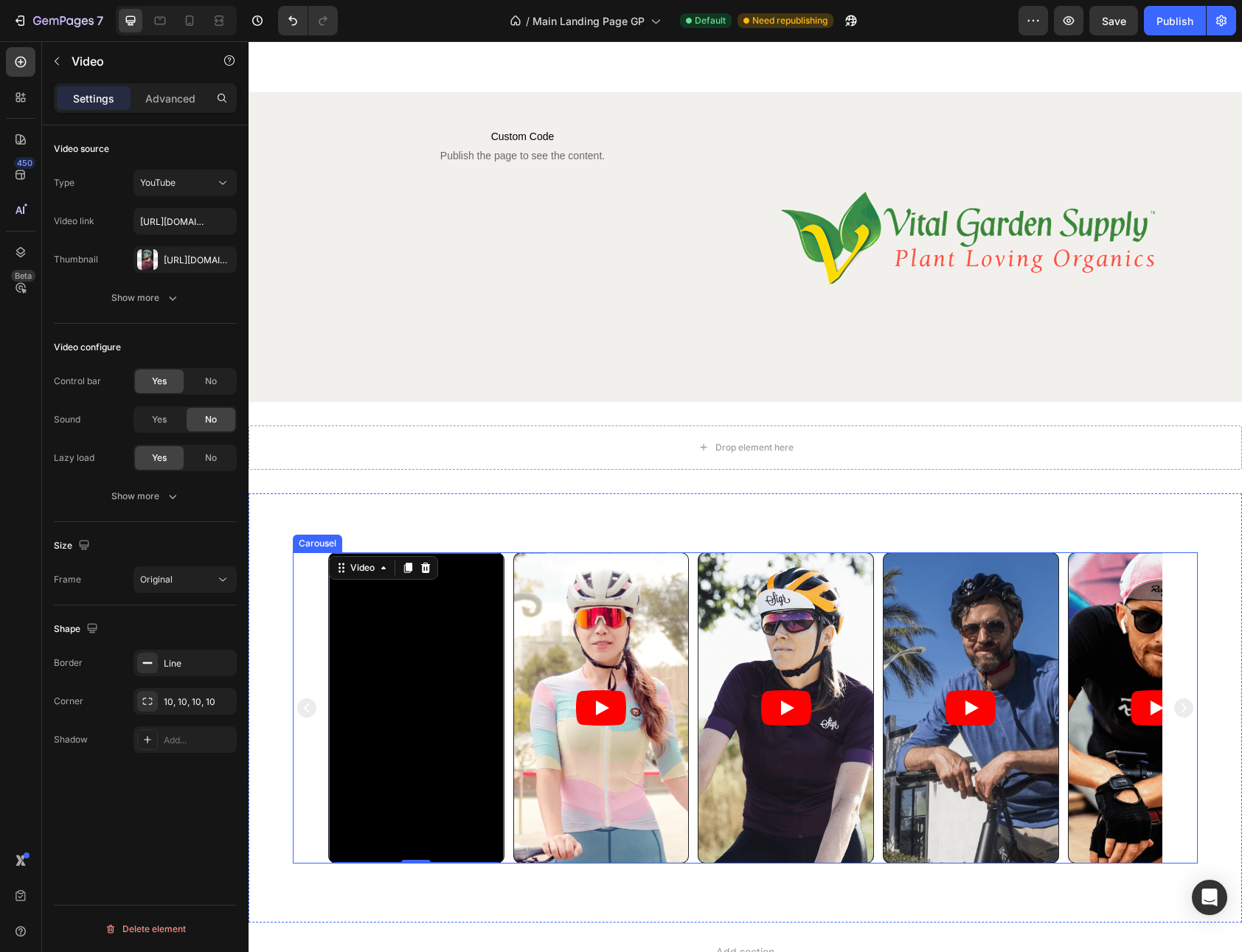
click at [309, 597] on div "Video 0 Video Video Video Video" at bounding box center [745, 708] width 905 height 312
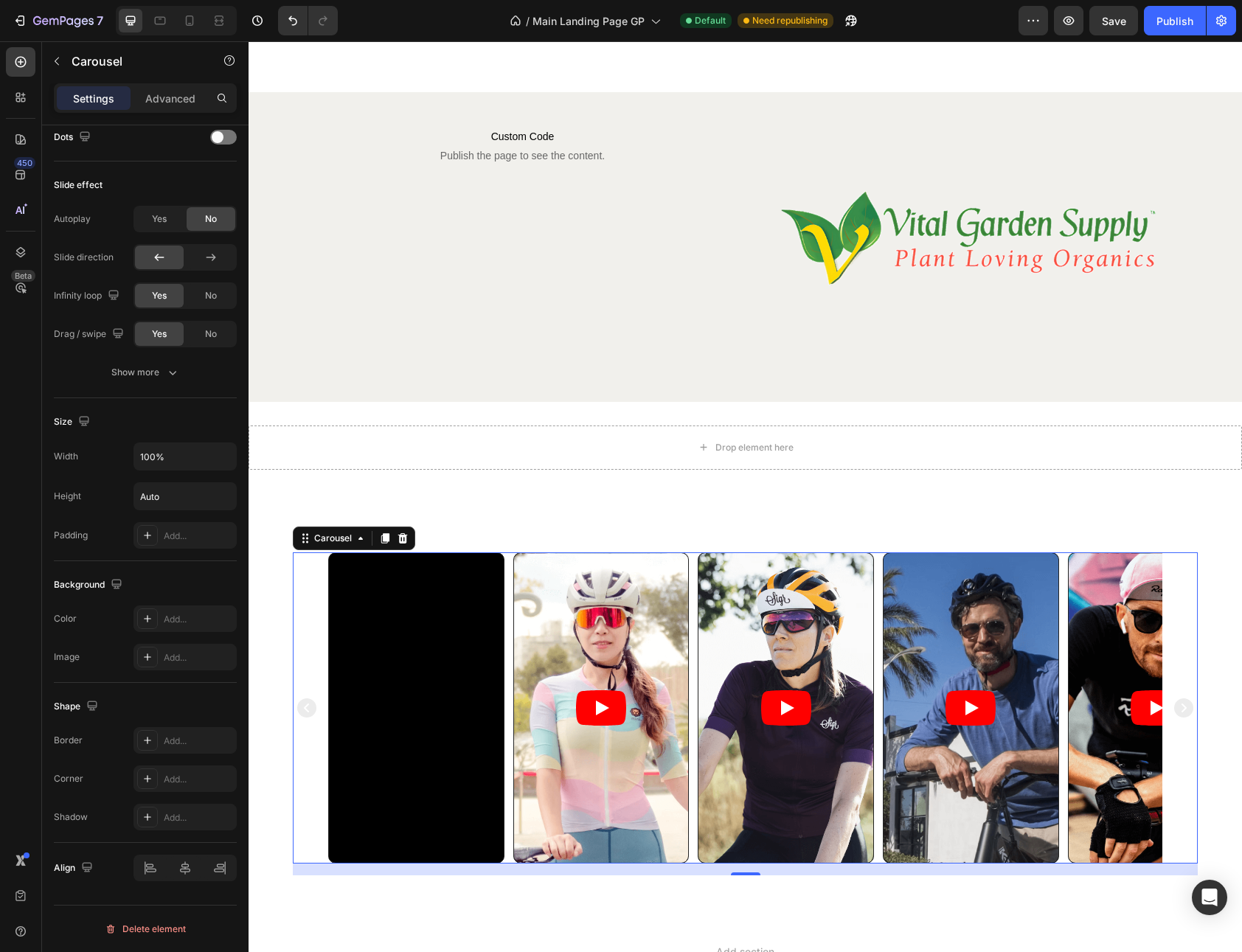
scroll to position [0, 0]
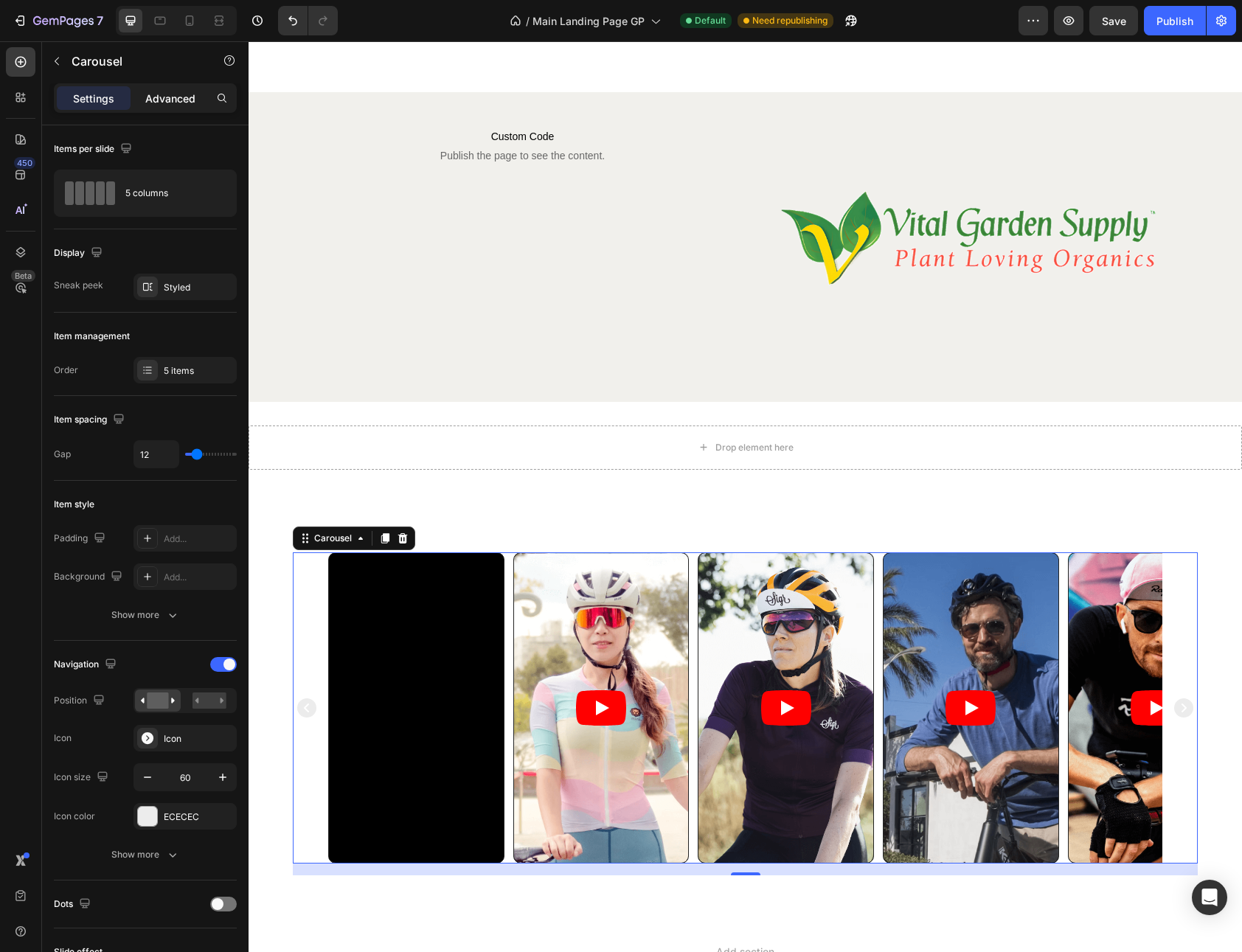
click at [182, 96] on p "Advanced" at bounding box center [170, 98] width 50 height 15
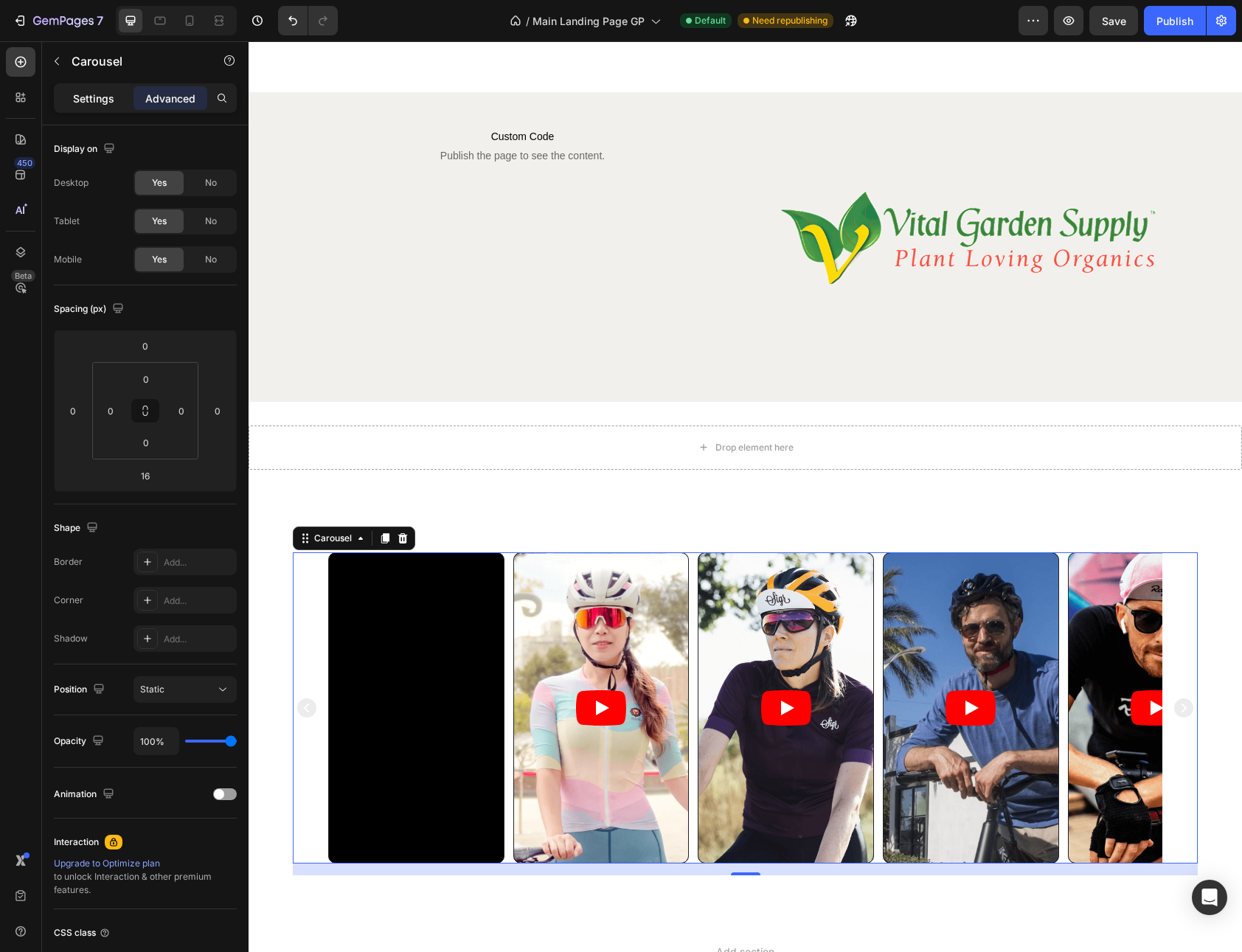
click at [96, 94] on p "Settings" at bounding box center [93, 98] width 41 height 15
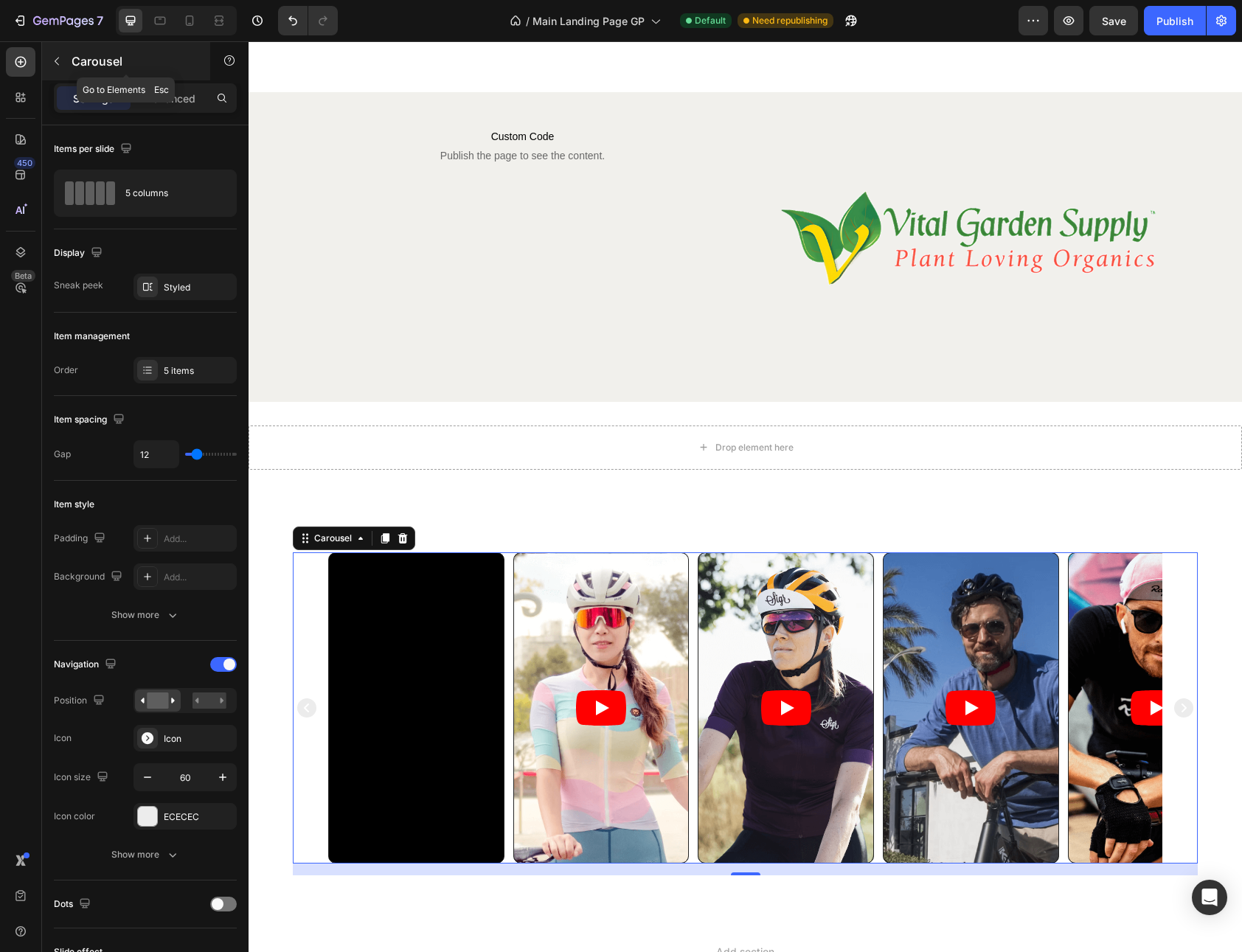
click at [97, 59] on p "Carousel" at bounding box center [134, 61] width 125 height 18
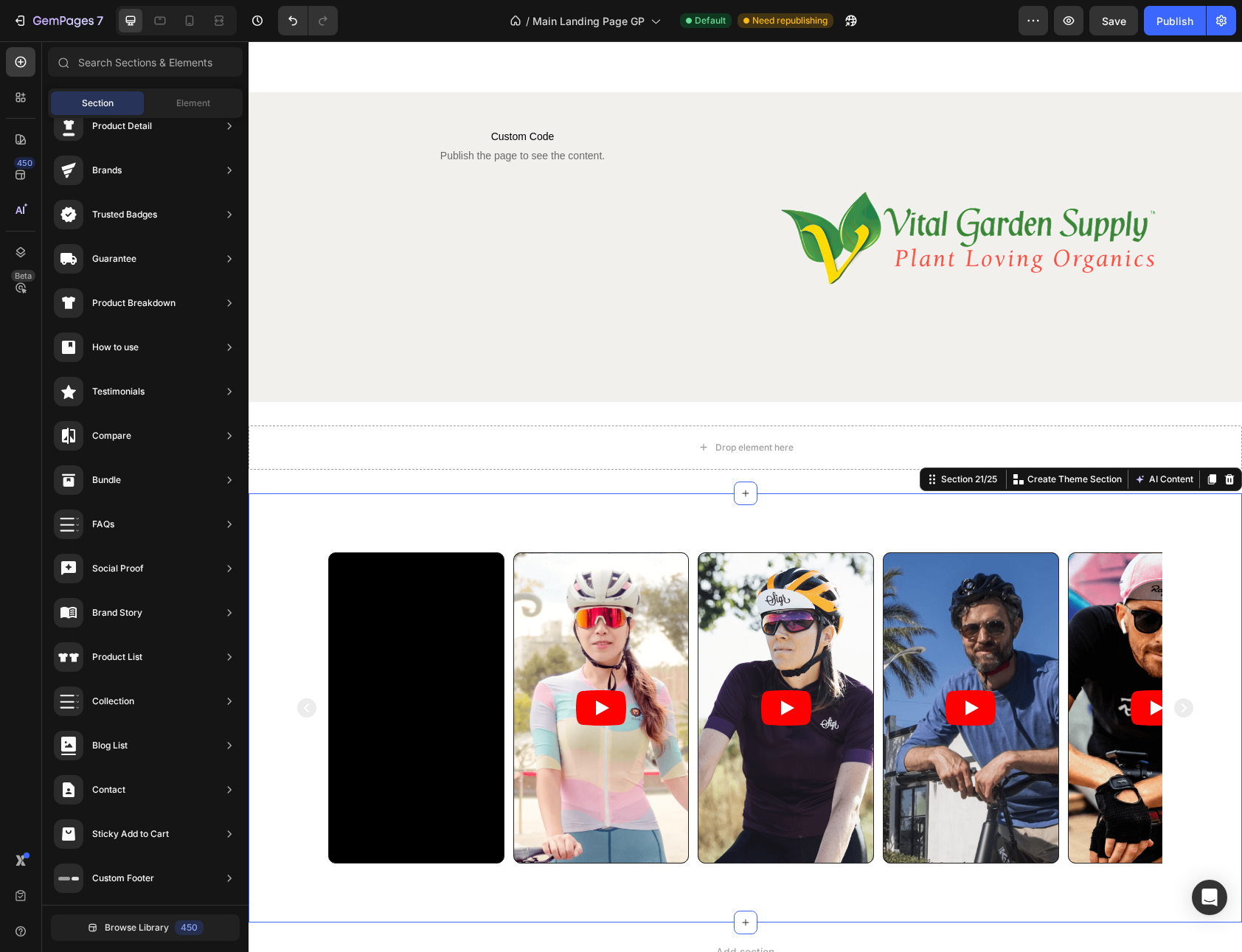
click at [666, 541] on div "Video Video Video Video Video Carousel Section 21/25 You can create reusable se…" at bounding box center [745, 708] width 993 height 429
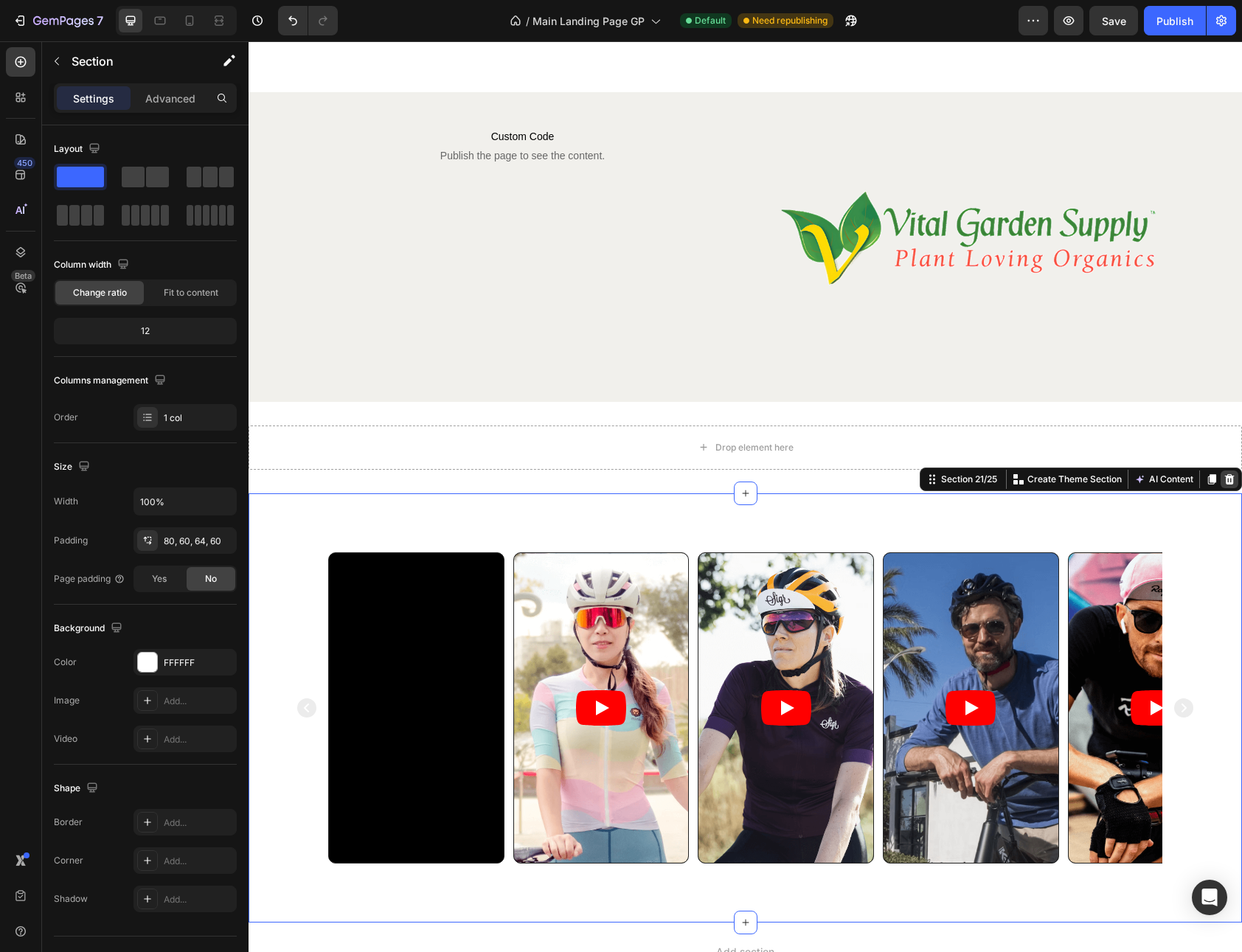
click at [1223, 482] on icon at bounding box center [1229, 479] width 12 height 12
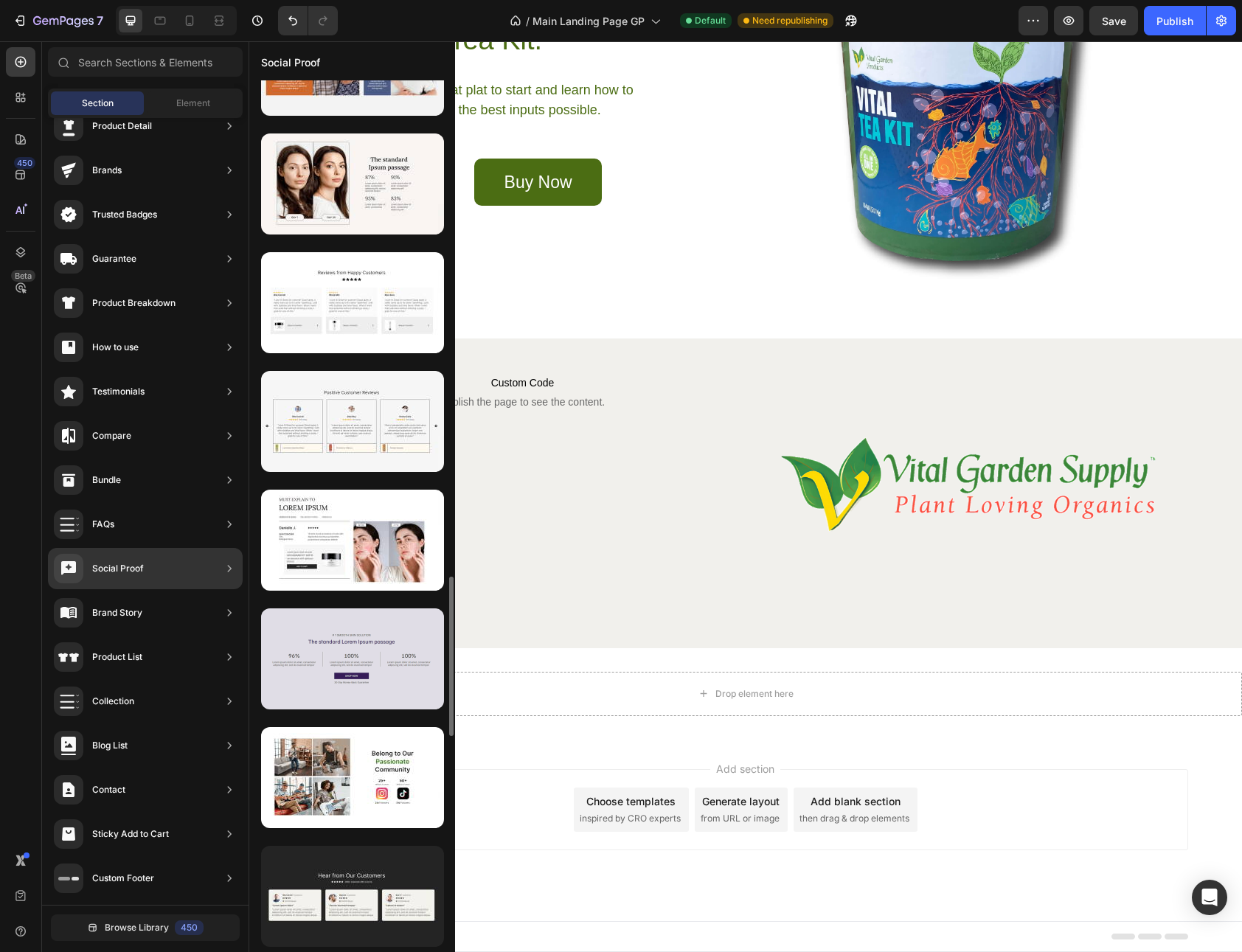
scroll to position [2727, 0]
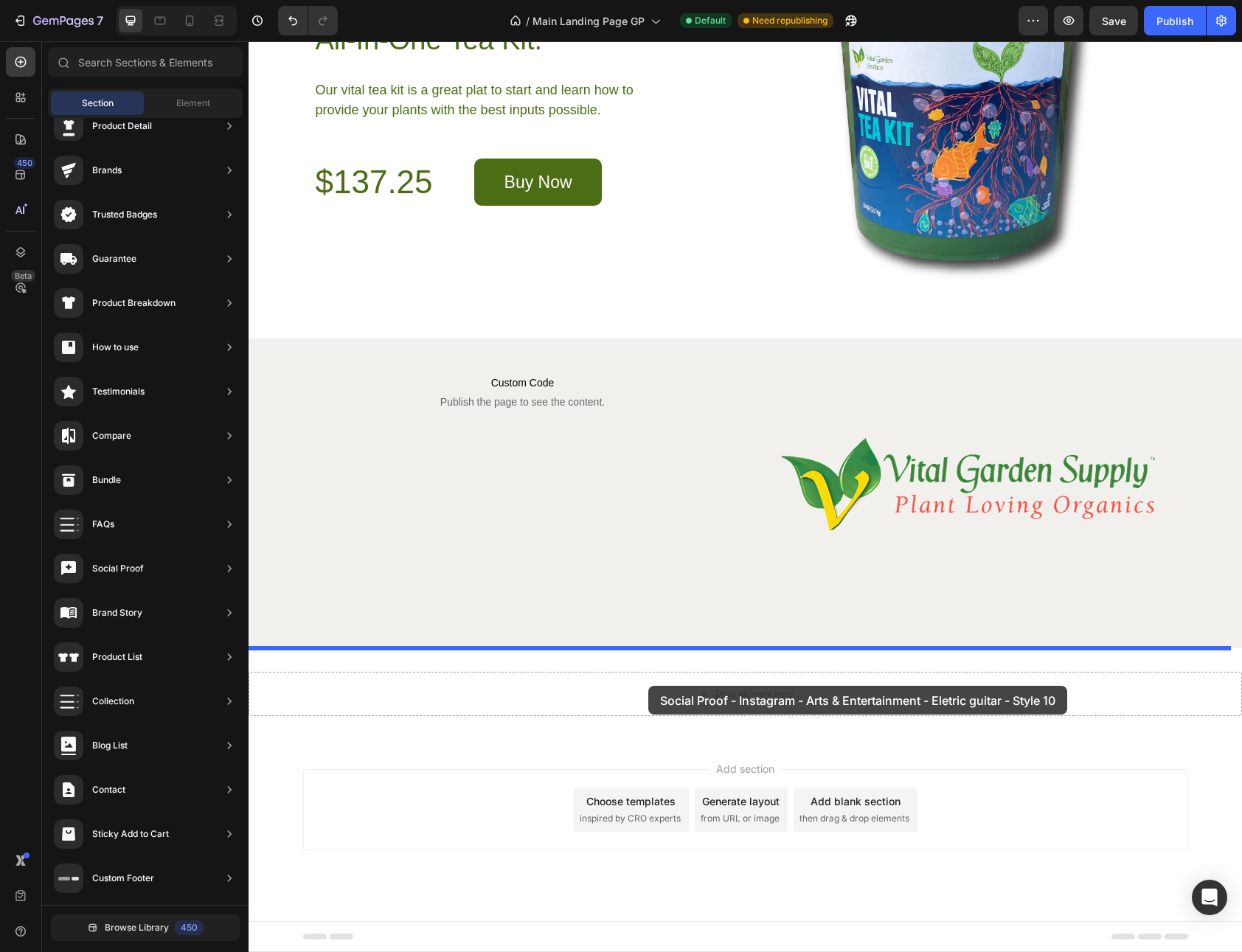
drag, startPoint x: 601, startPoint y: 783, endPoint x: 648, endPoint y: 686, distance: 107.8
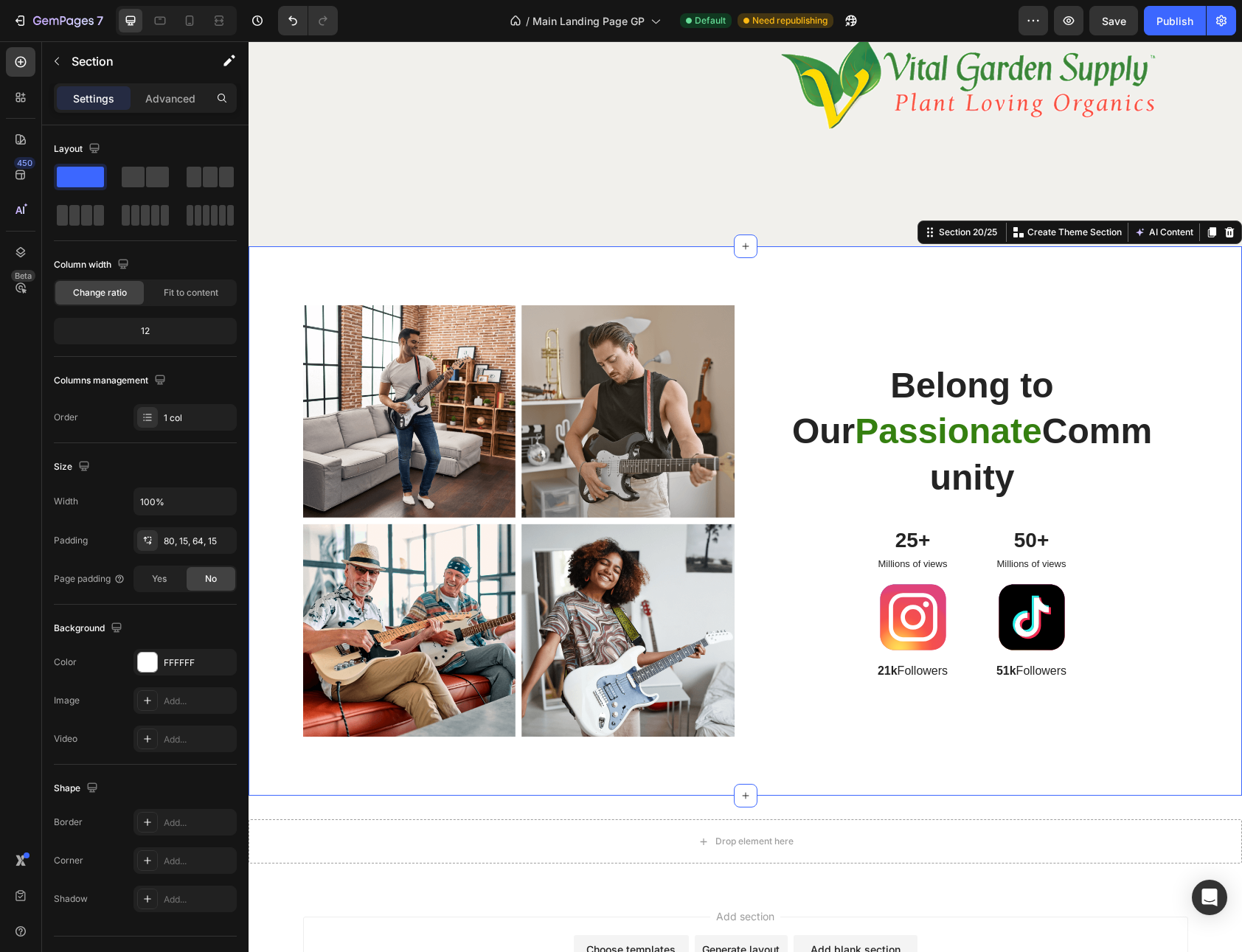
scroll to position [8418, 0]
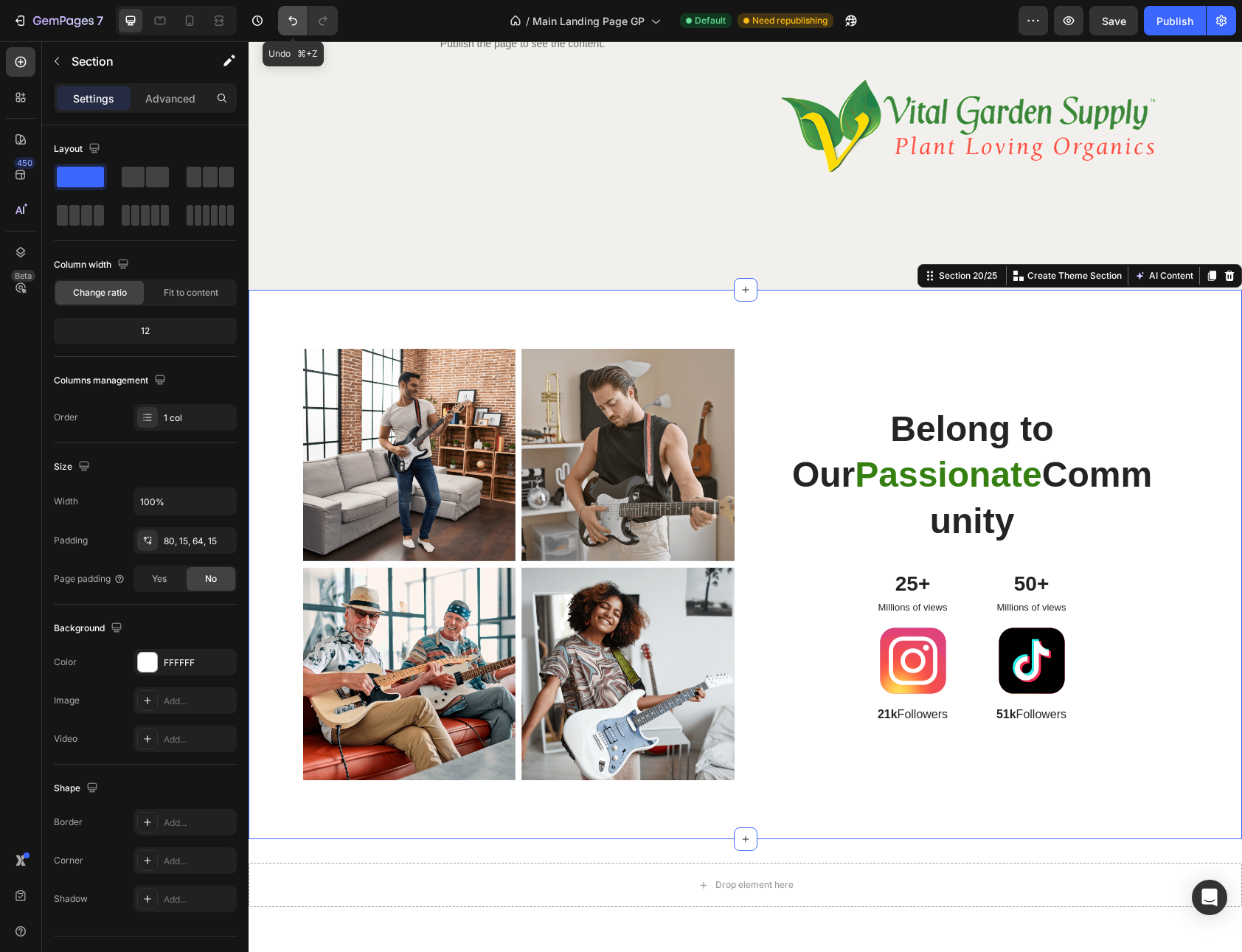
click at [287, 14] on icon "Undo/Redo" at bounding box center [293, 20] width 14 height 14
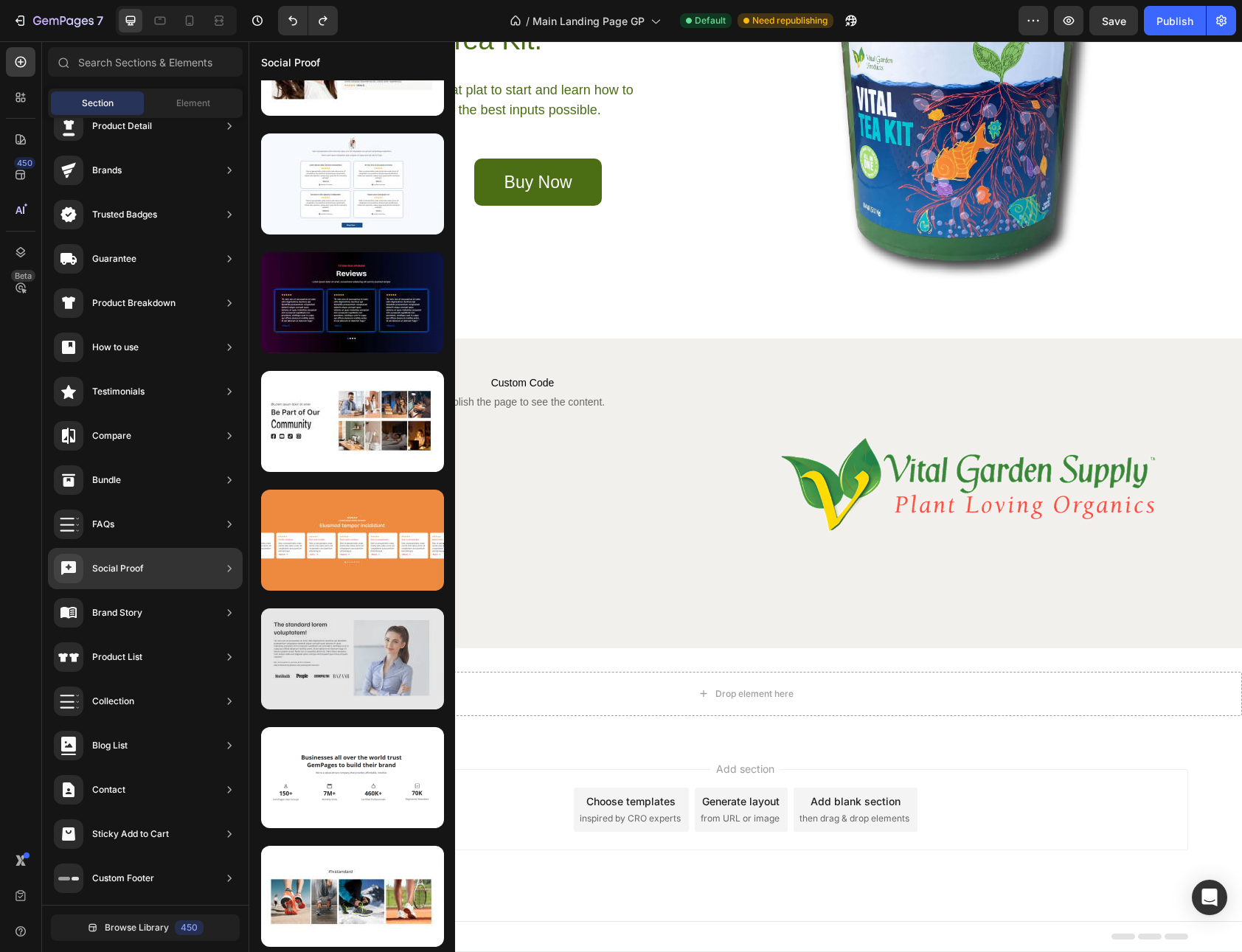
scroll to position [4226, 0]
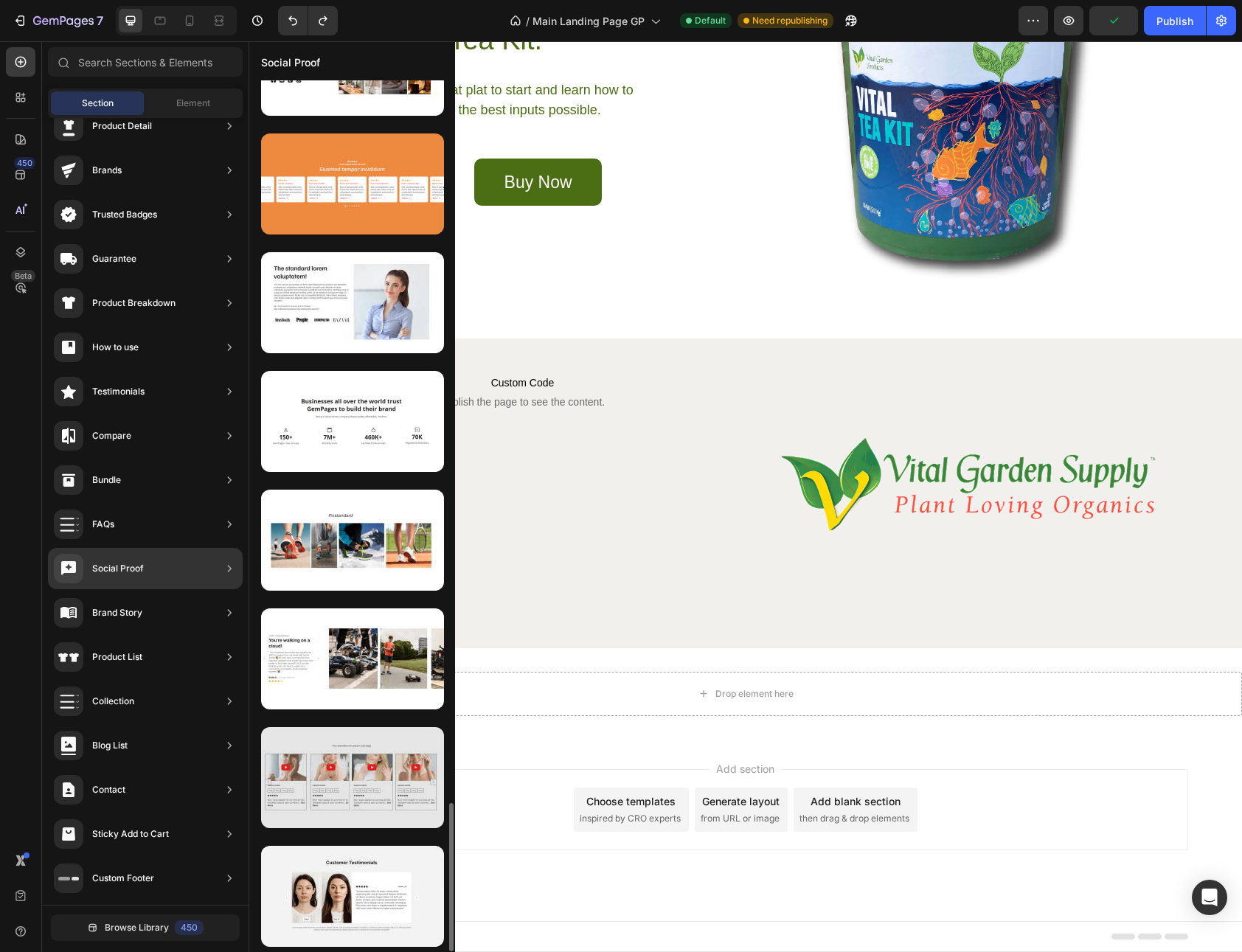
click at [342, 763] on div at bounding box center [353, 777] width 183 height 101
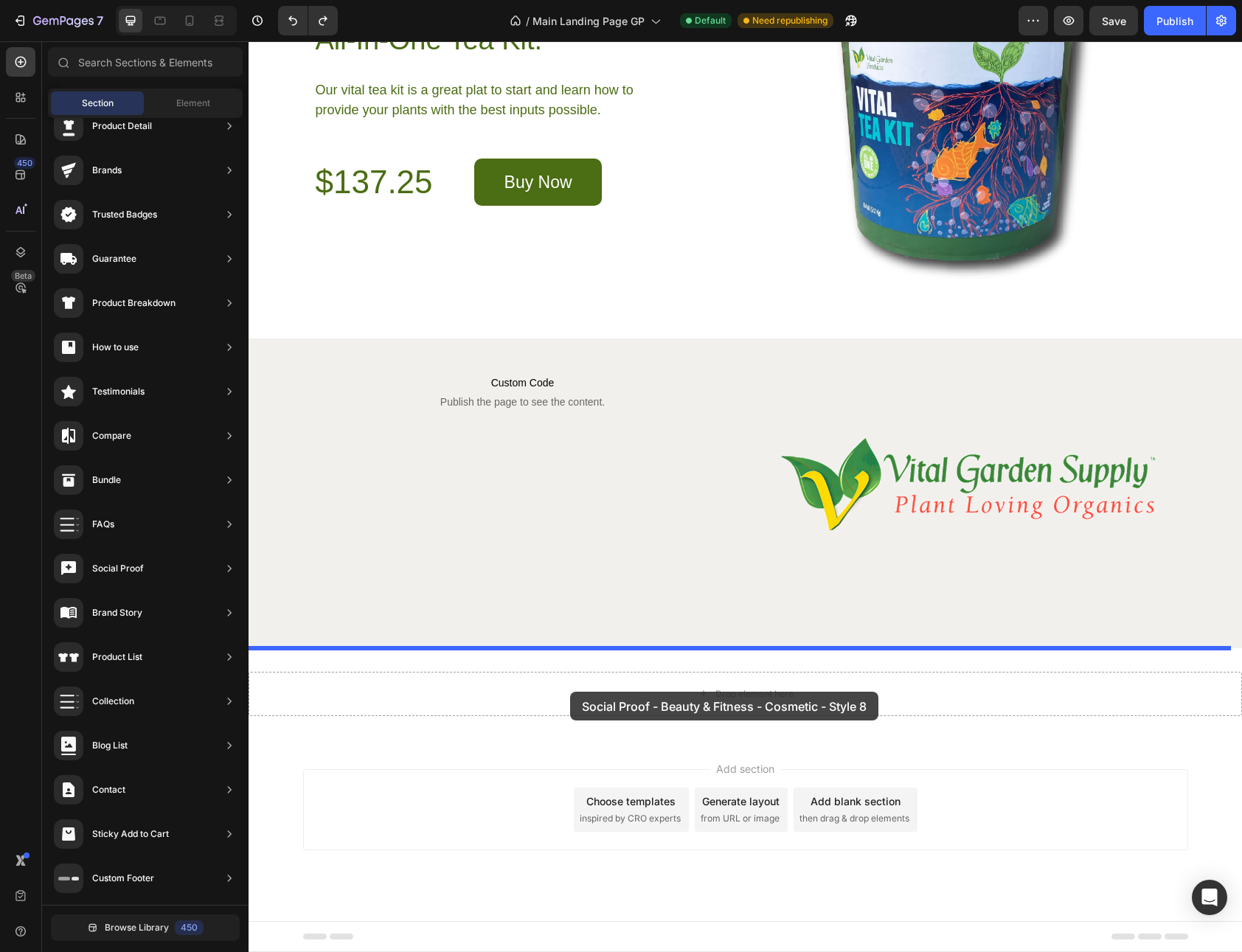
drag, startPoint x: 593, startPoint y: 804, endPoint x: 570, endPoint y: 692, distance: 114.3
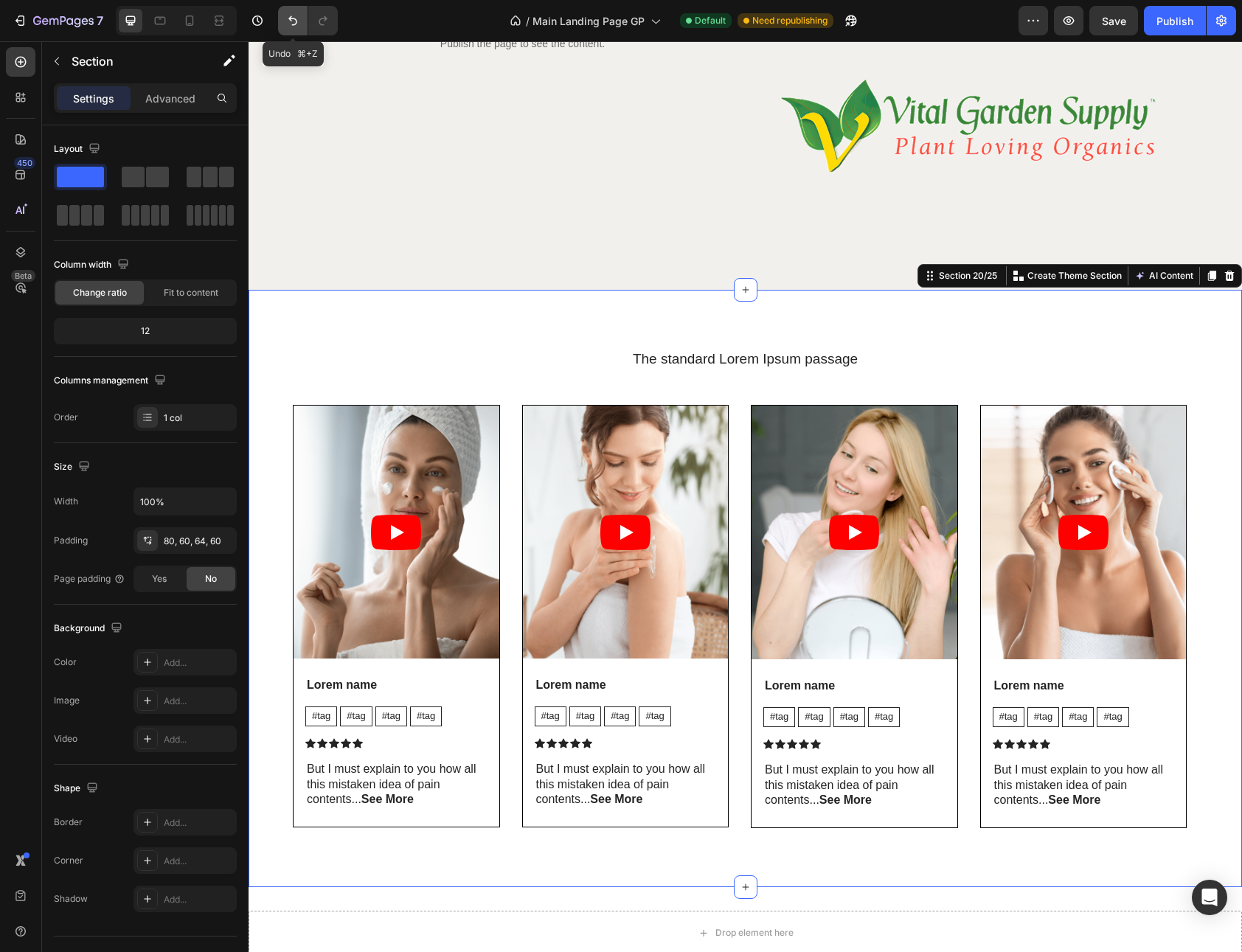
click at [293, 17] on icon "Undo/Redo" at bounding box center [293, 20] width 14 height 14
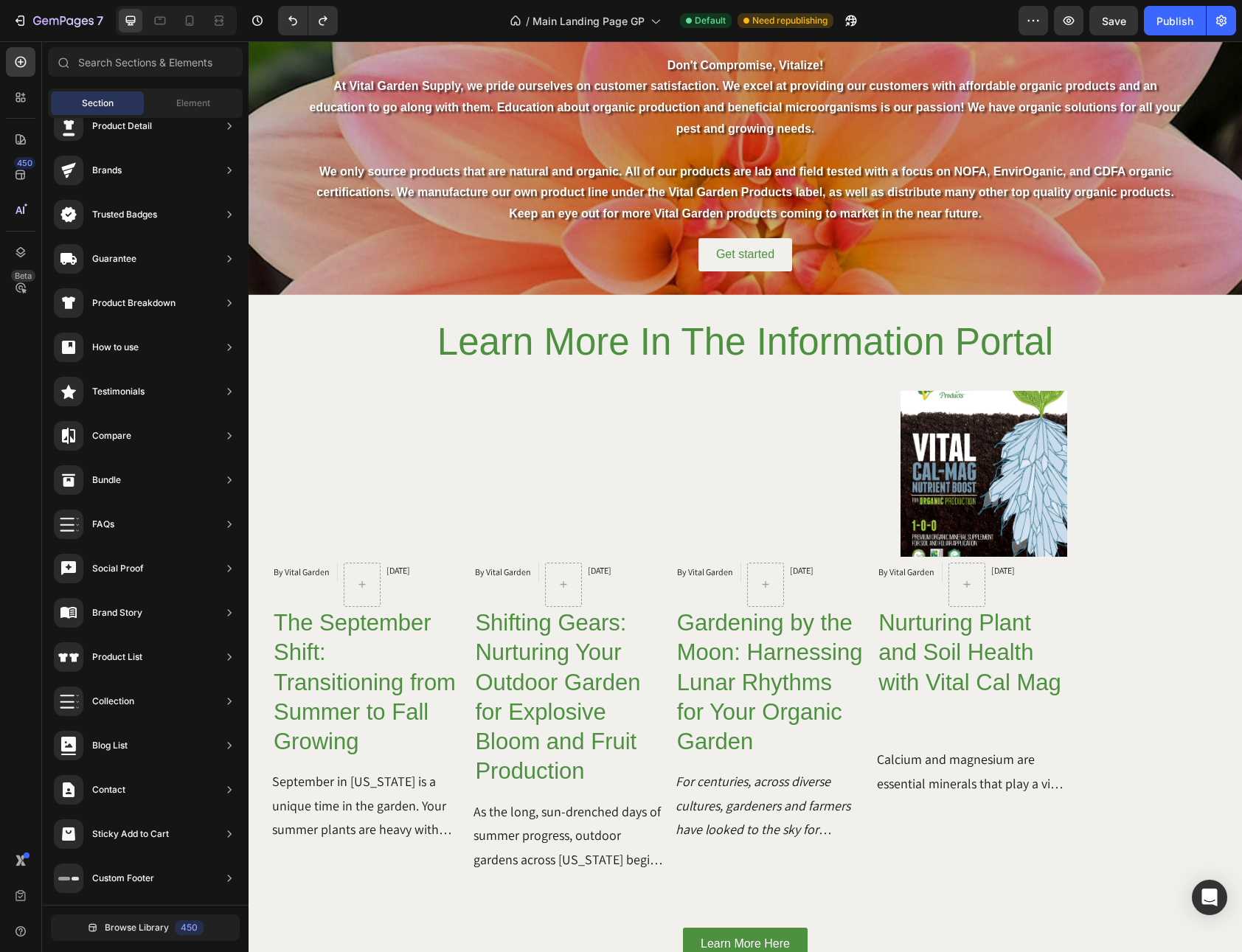
scroll to position [5058, 0]
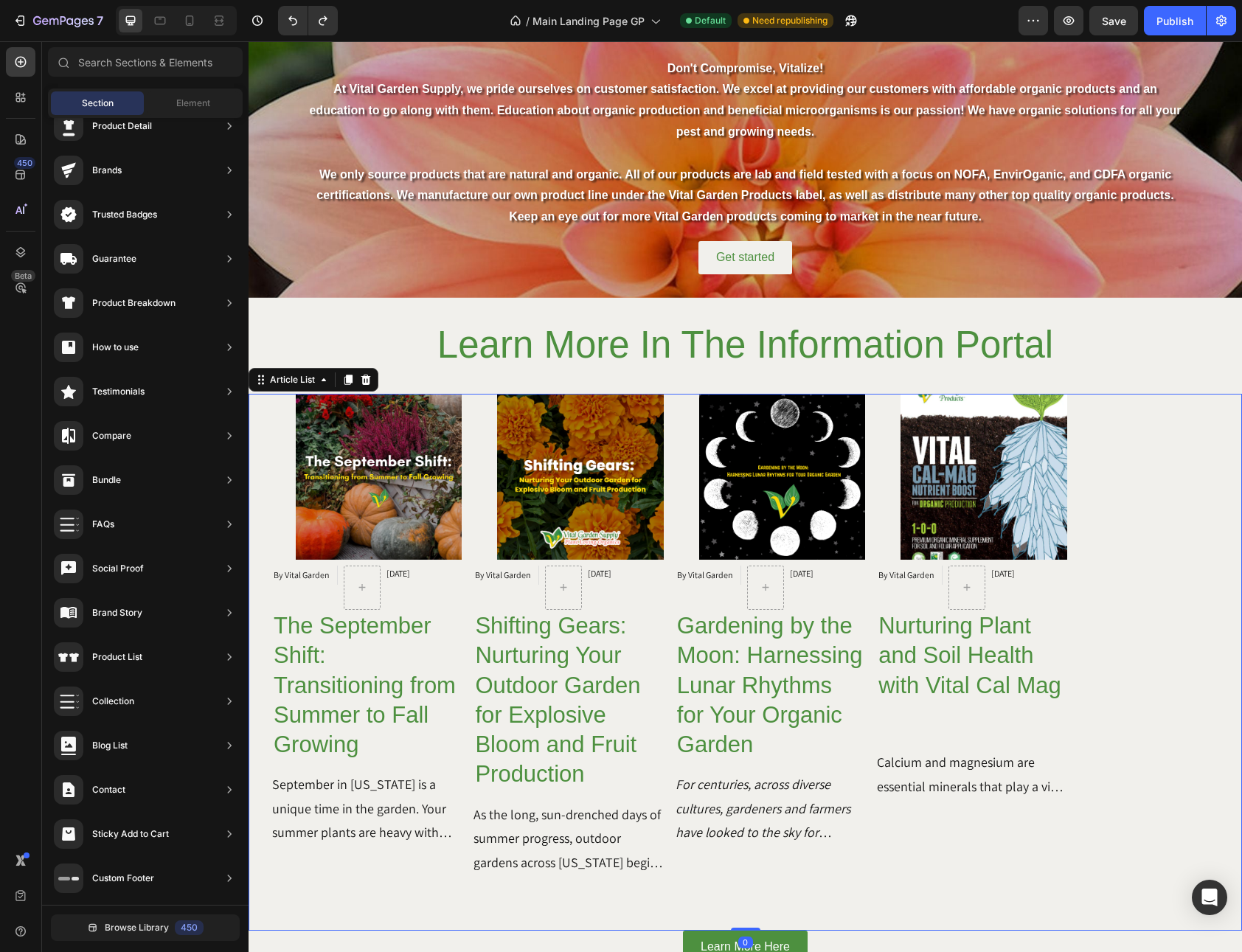
click at [1064, 532] on div "Article Image By Vital Garden Article Author [DATE] Article Date Row The Septem…" at bounding box center [745, 637] width 993 height 487
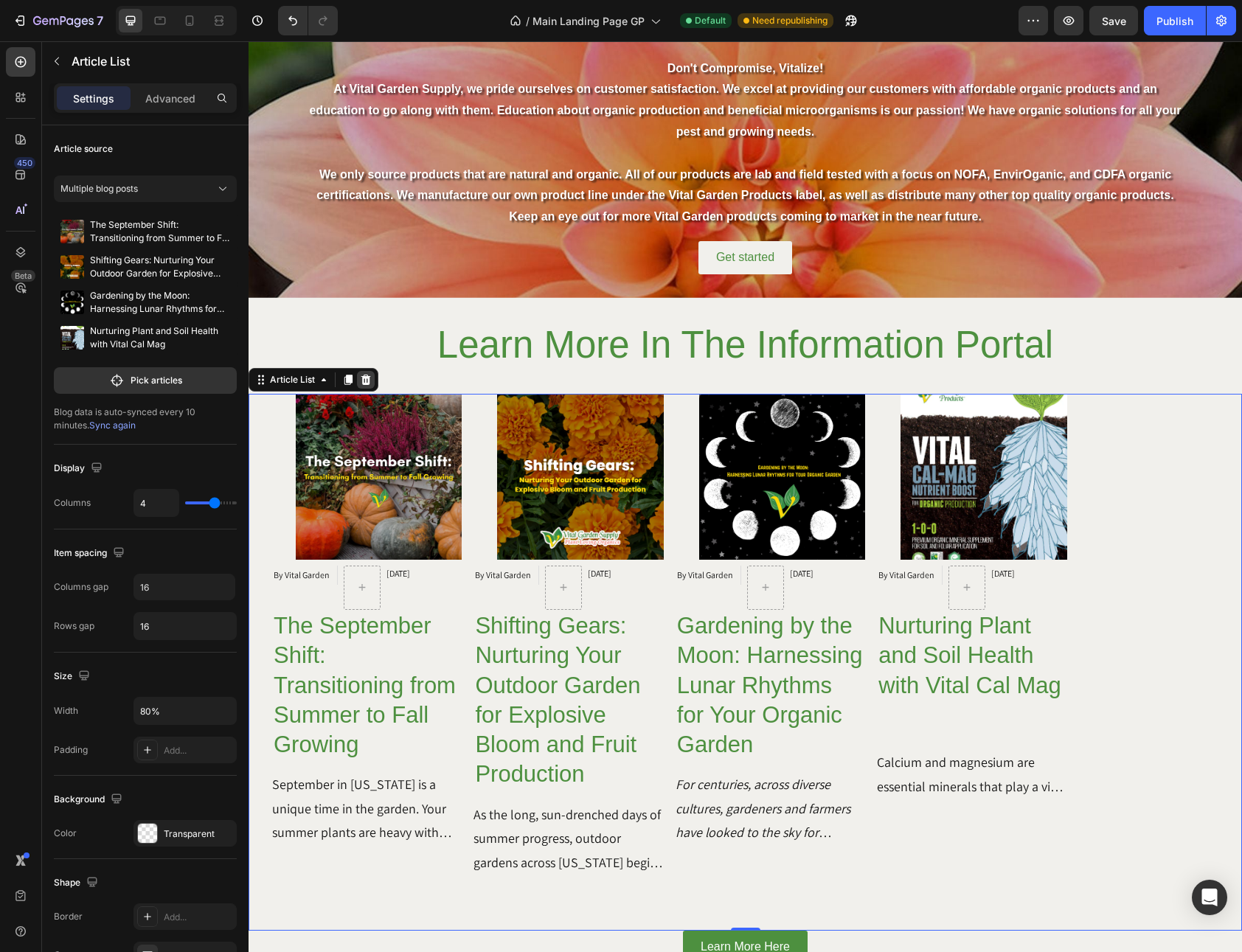
click at [369, 382] on icon at bounding box center [366, 380] width 12 height 12
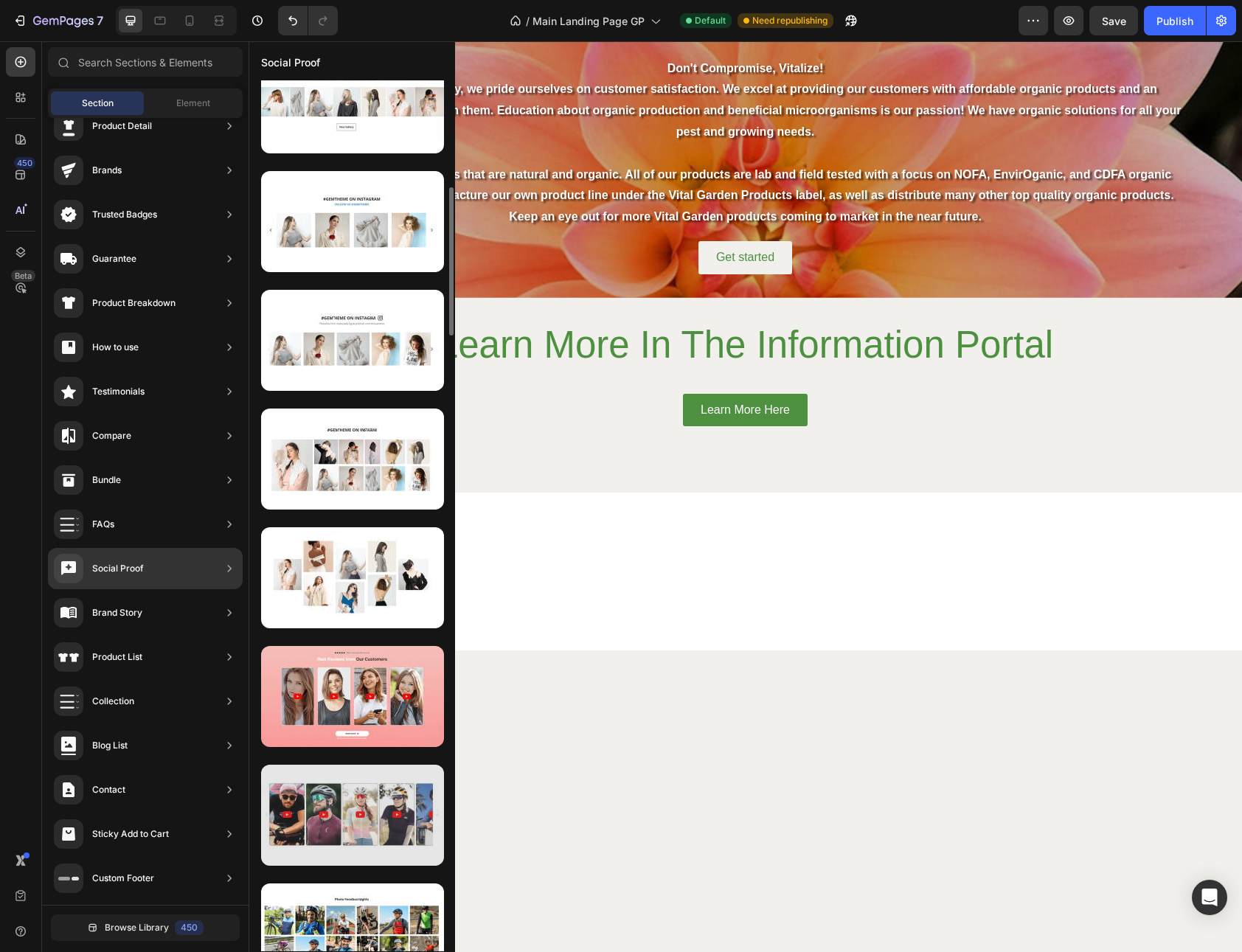
scroll to position [0, 0]
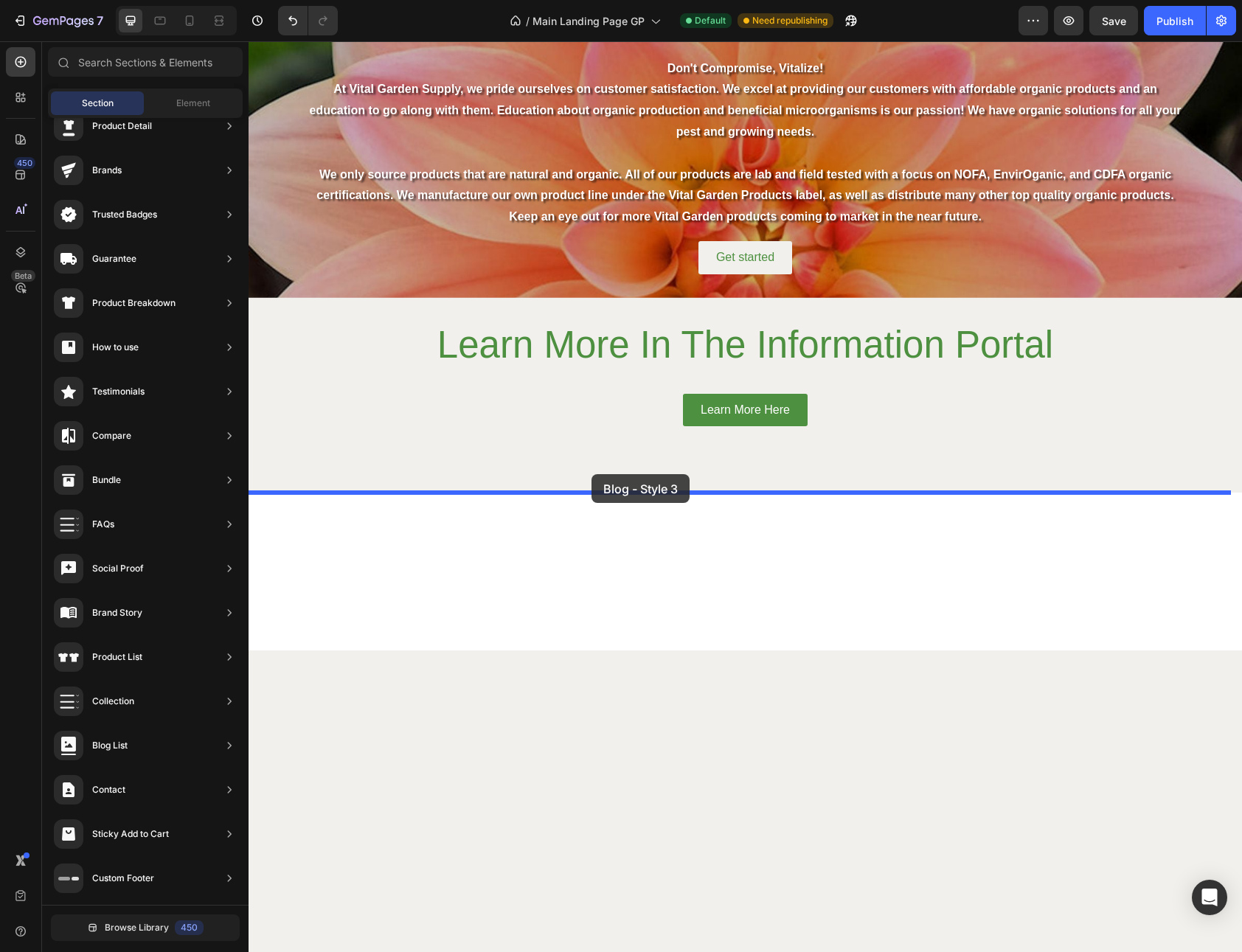
drag, startPoint x: 614, startPoint y: 305, endPoint x: 591, endPoint y: 474, distance: 170.6
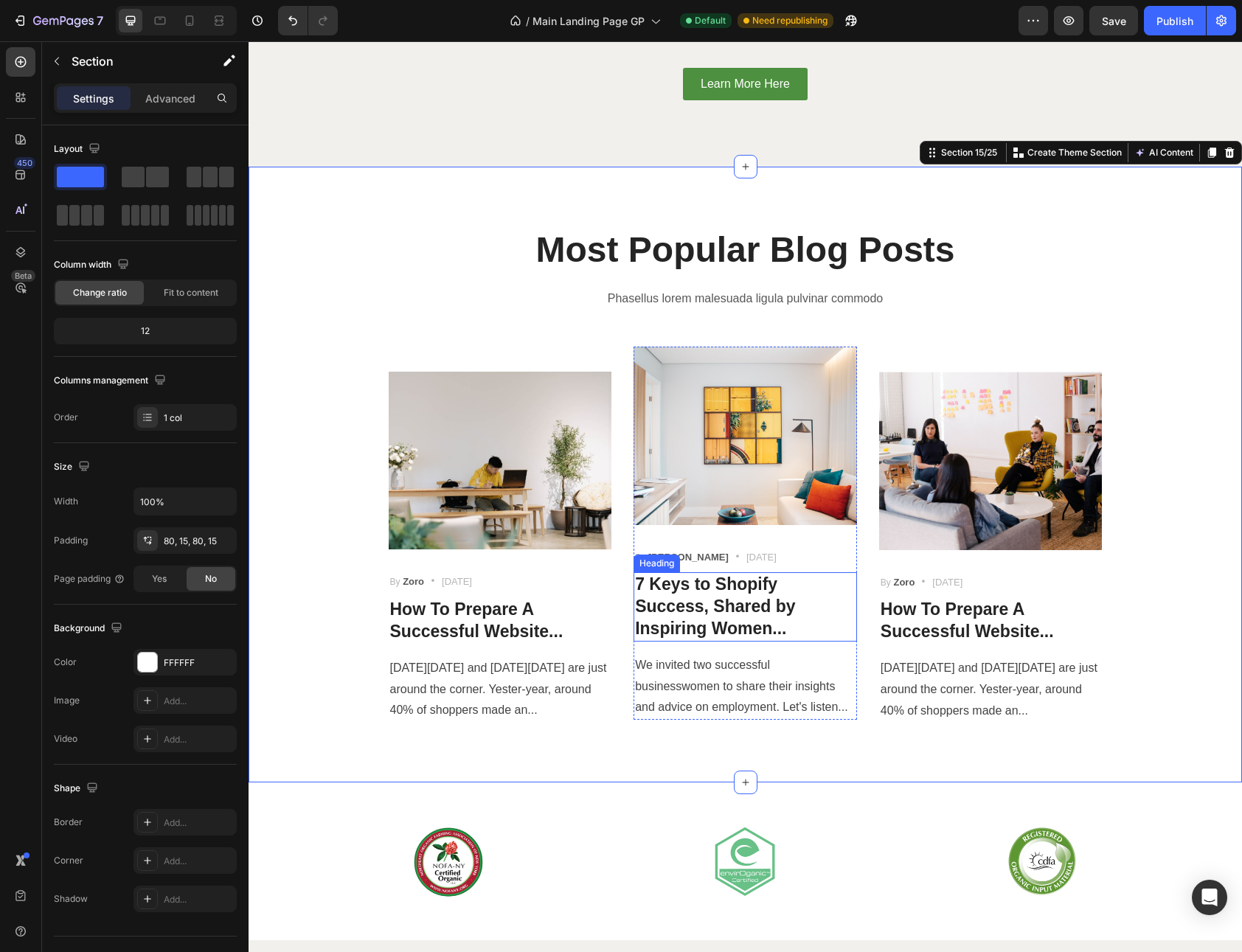
scroll to position [5313, 0]
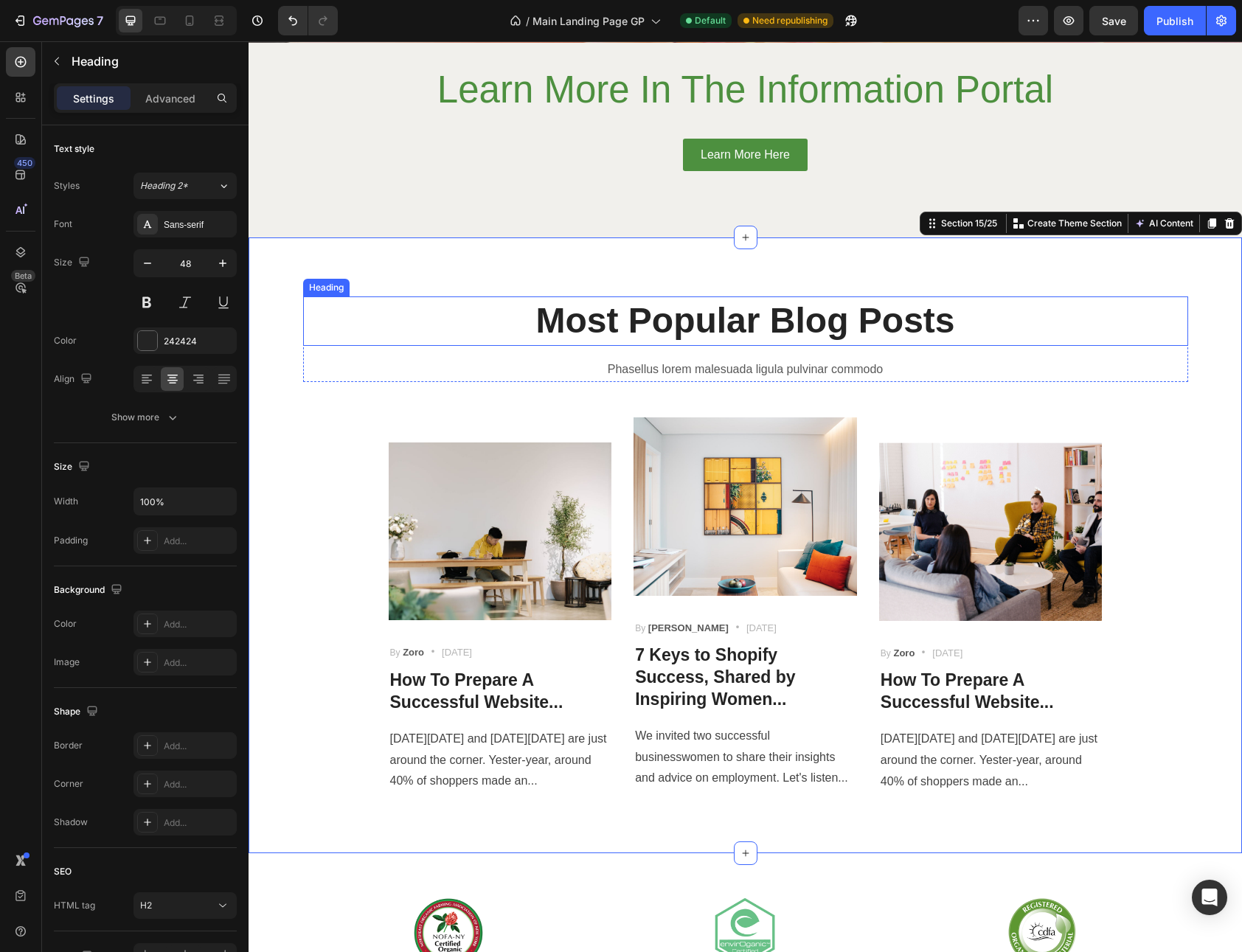
click at [395, 345] on div "Most Popular Blog Posts Heading" at bounding box center [745, 321] width 885 height 49
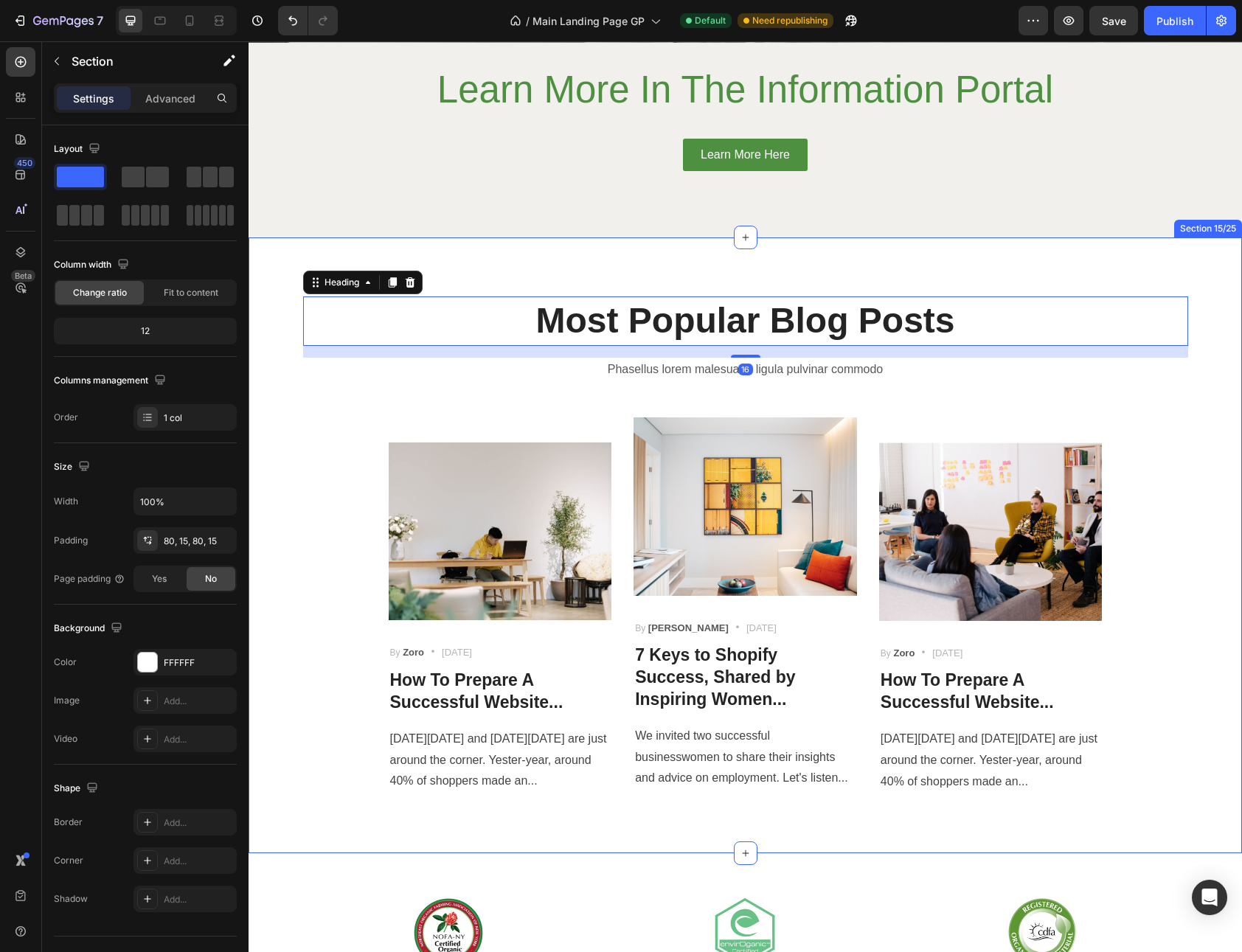
click at [371, 259] on div "Most Popular Blog Posts Heading 16 Phasellus lorem malesuada ligula pulvinar co…" at bounding box center [745, 544] width 993 height 615
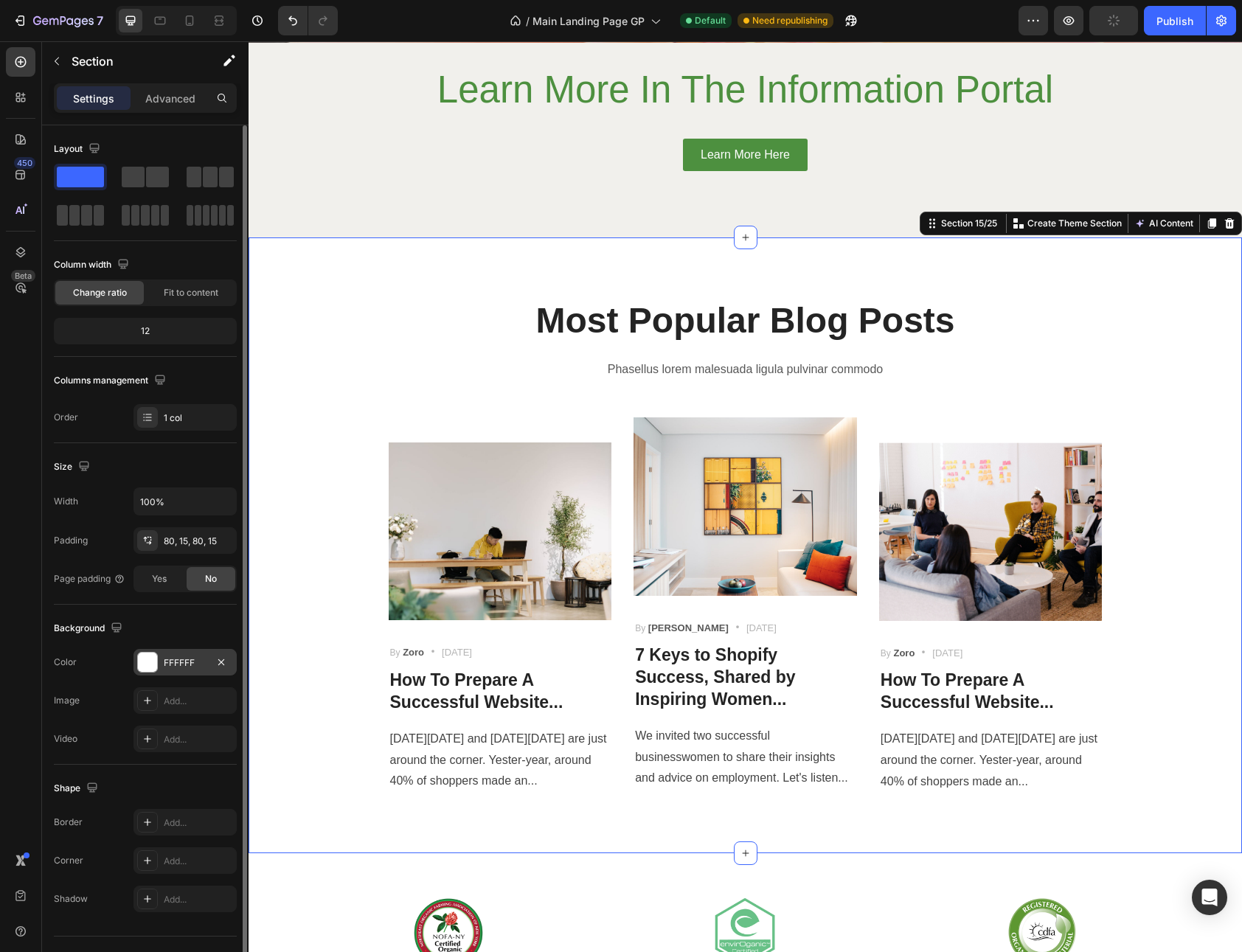
click at [139, 665] on div at bounding box center [147, 662] width 19 height 19
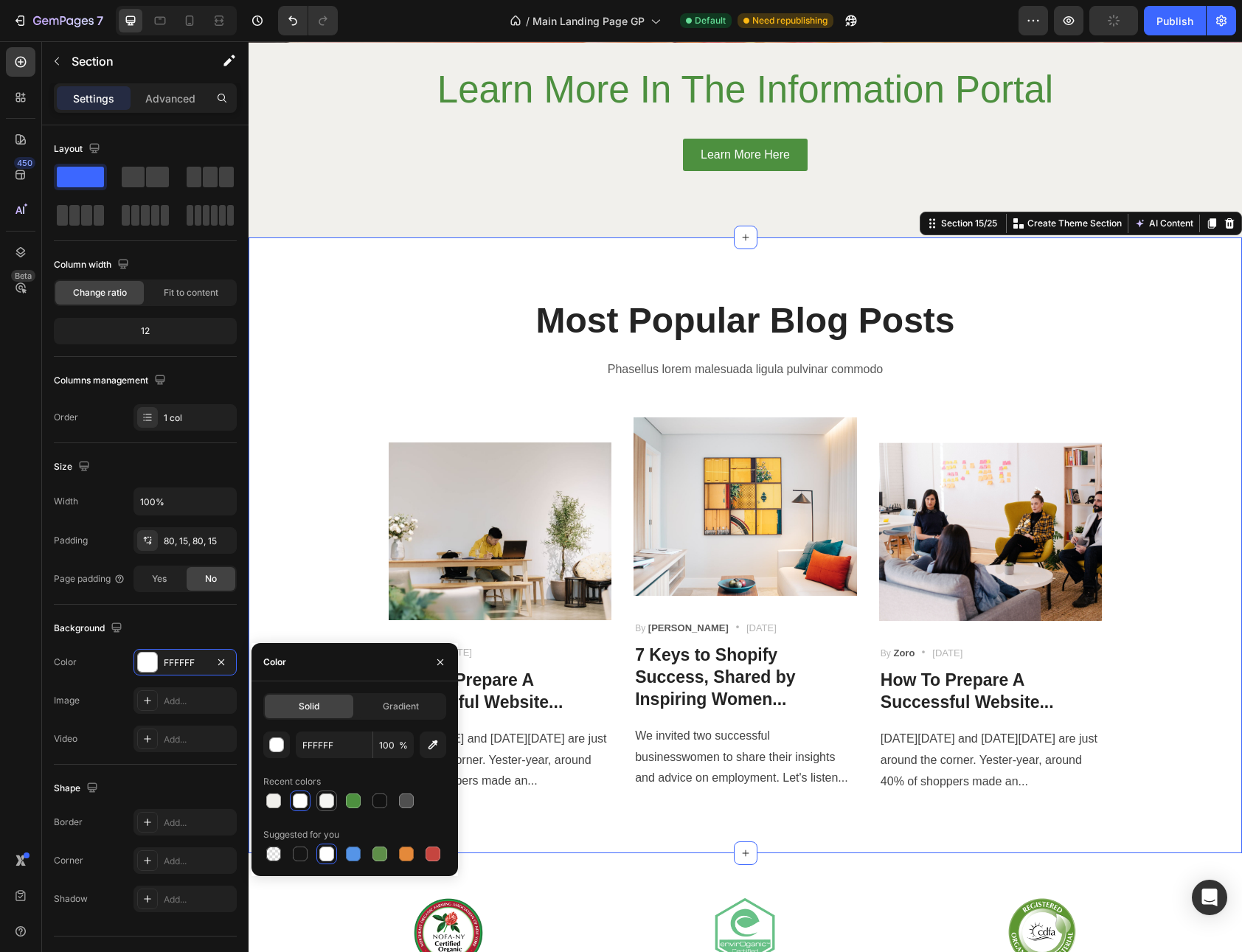
click at [332, 802] on div at bounding box center [326, 800] width 14 height 14
type input "F5F5F2"
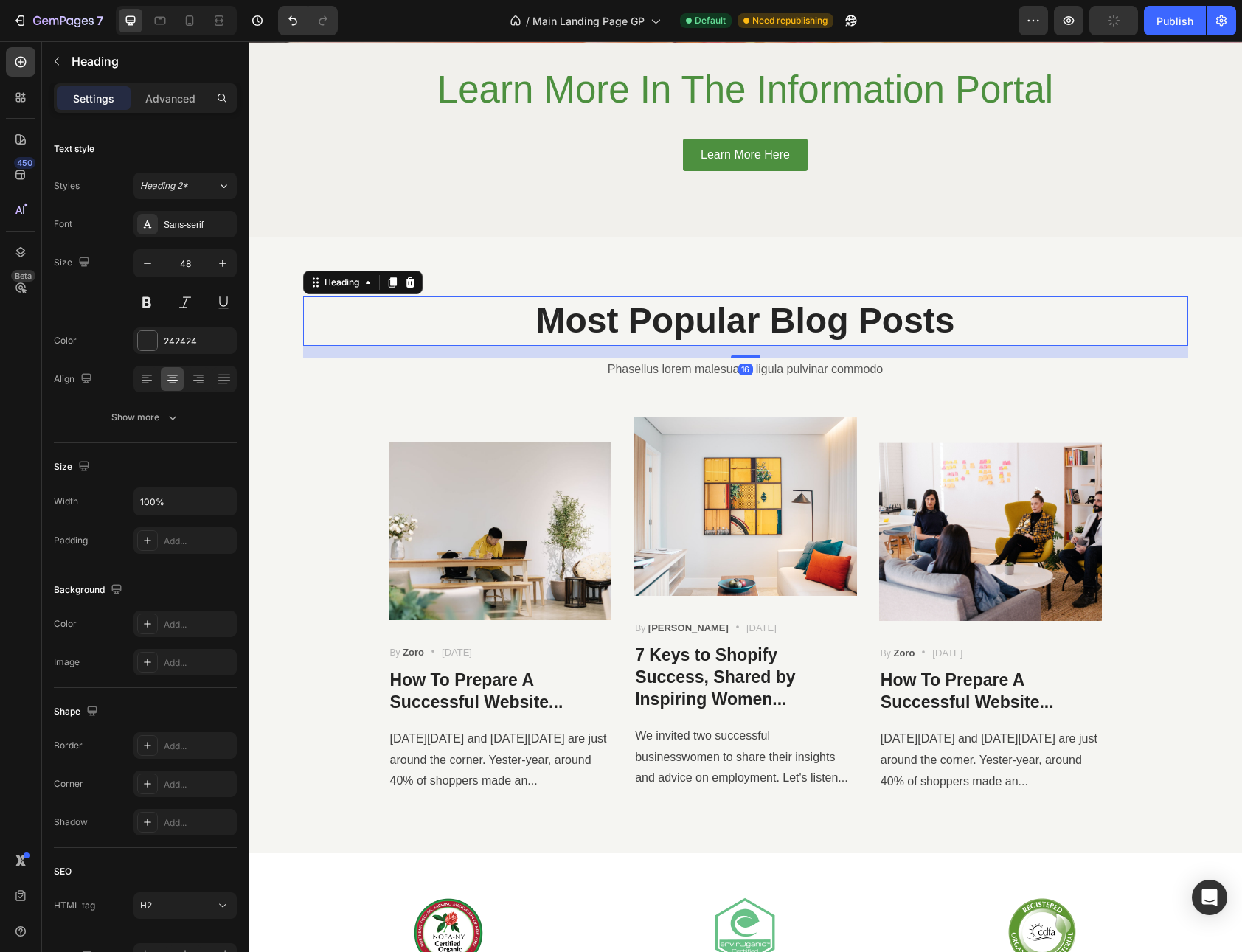
click at [473, 307] on p "Most Popular Blog Posts" at bounding box center [745, 320] width 882 height 46
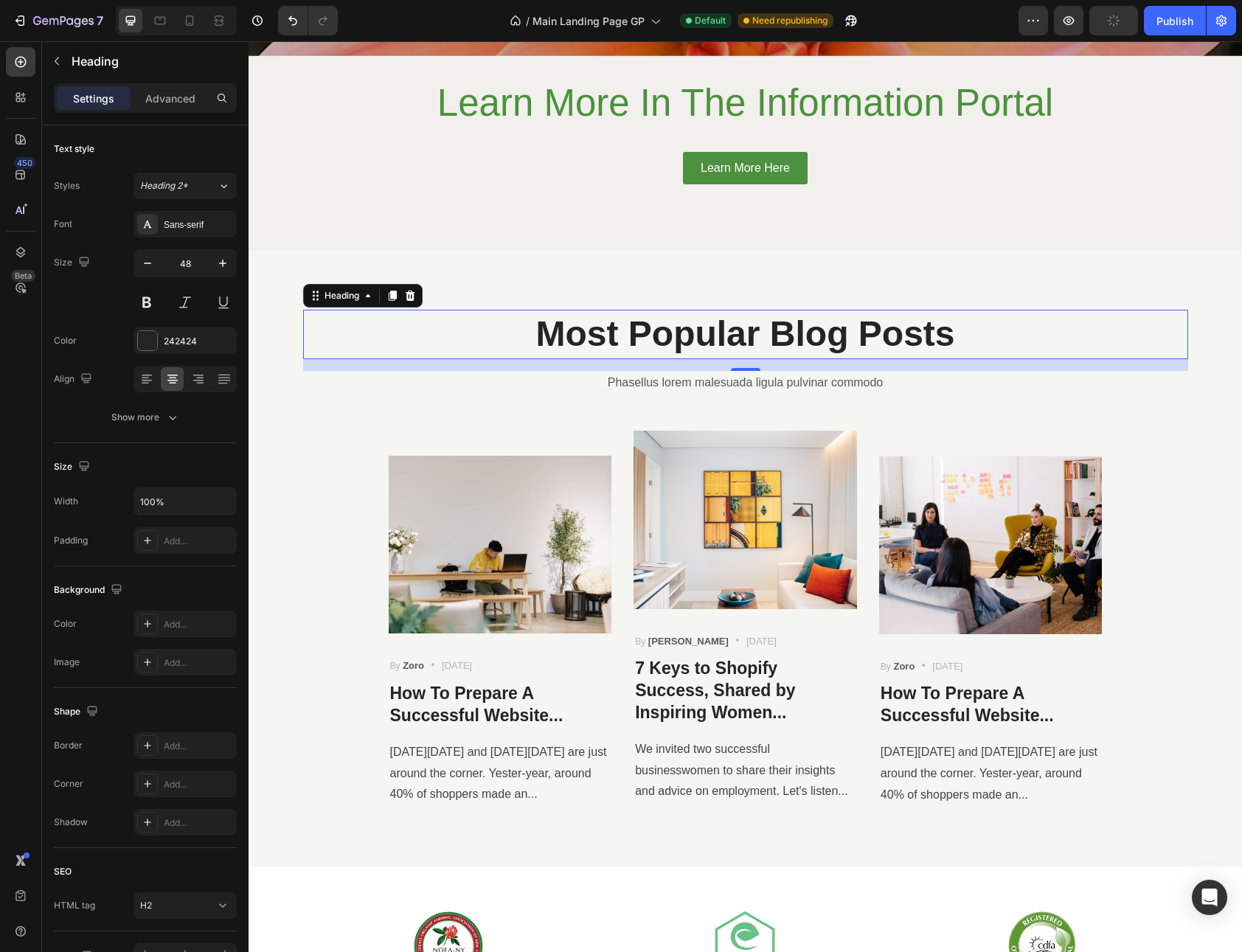
scroll to position [5269, 0]
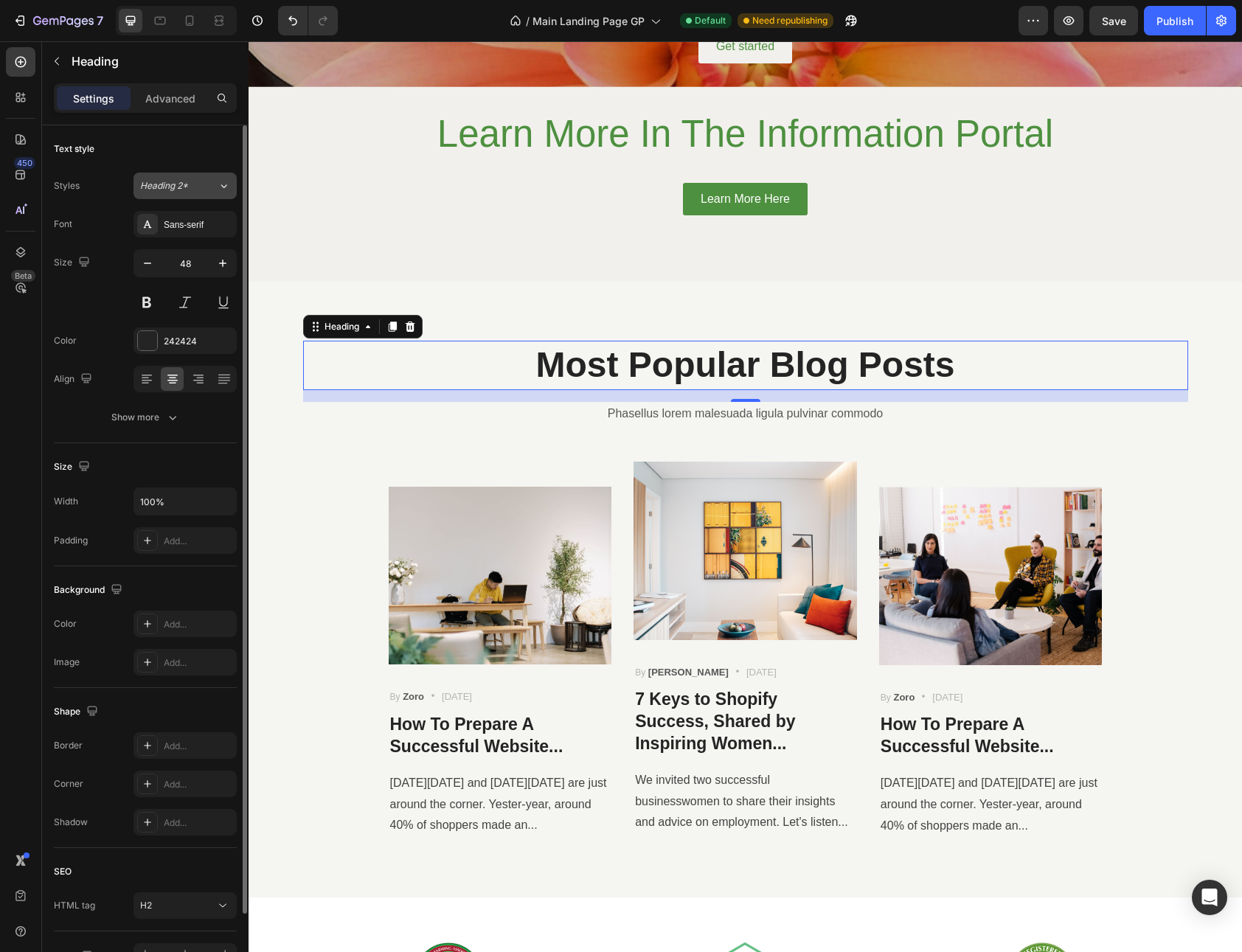
click at [200, 186] on div "Heading 2*" at bounding box center [179, 186] width 78 height 14
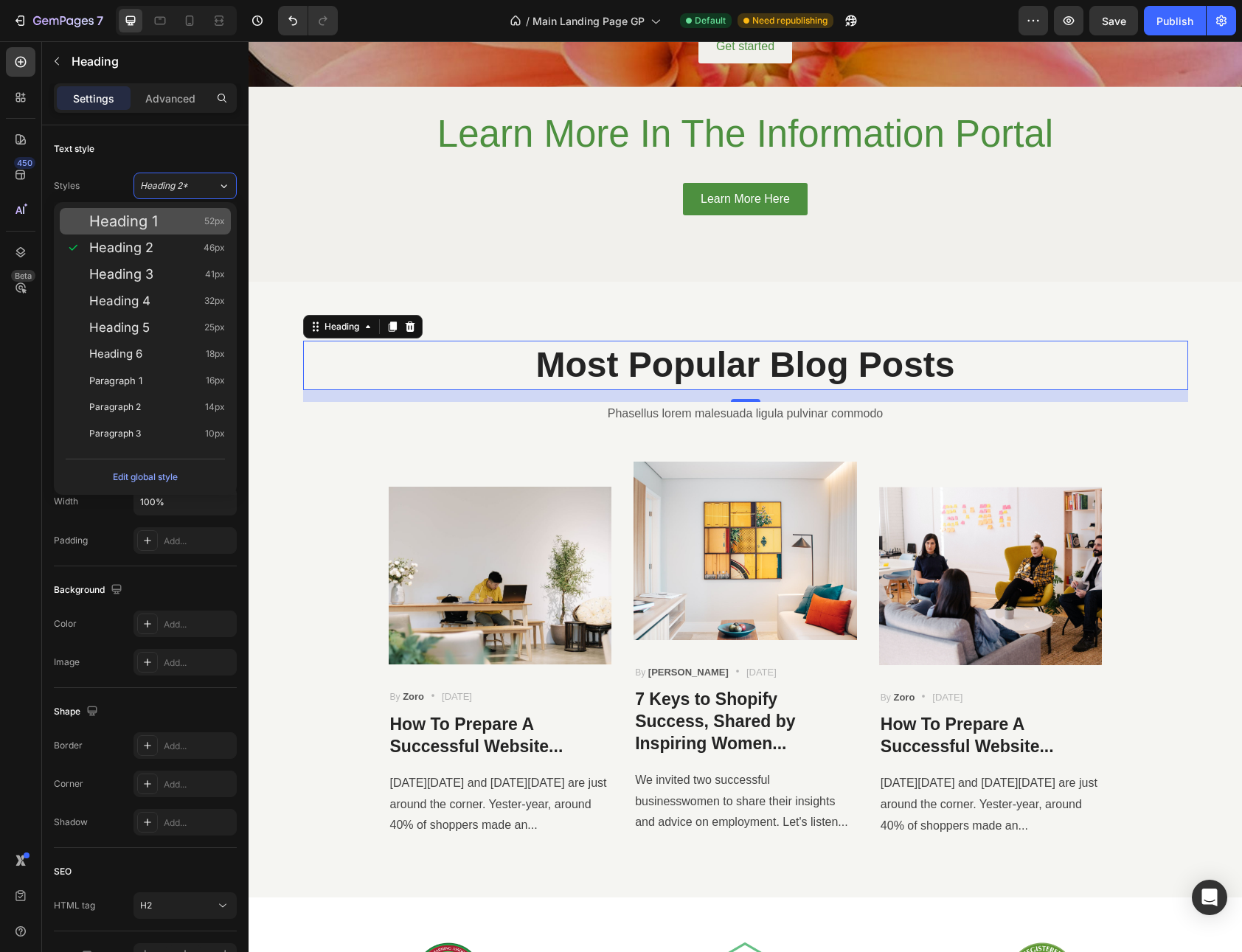
click at [185, 216] on div "Heading 1 52px" at bounding box center [157, 221] width 135 height 14
type input "52"
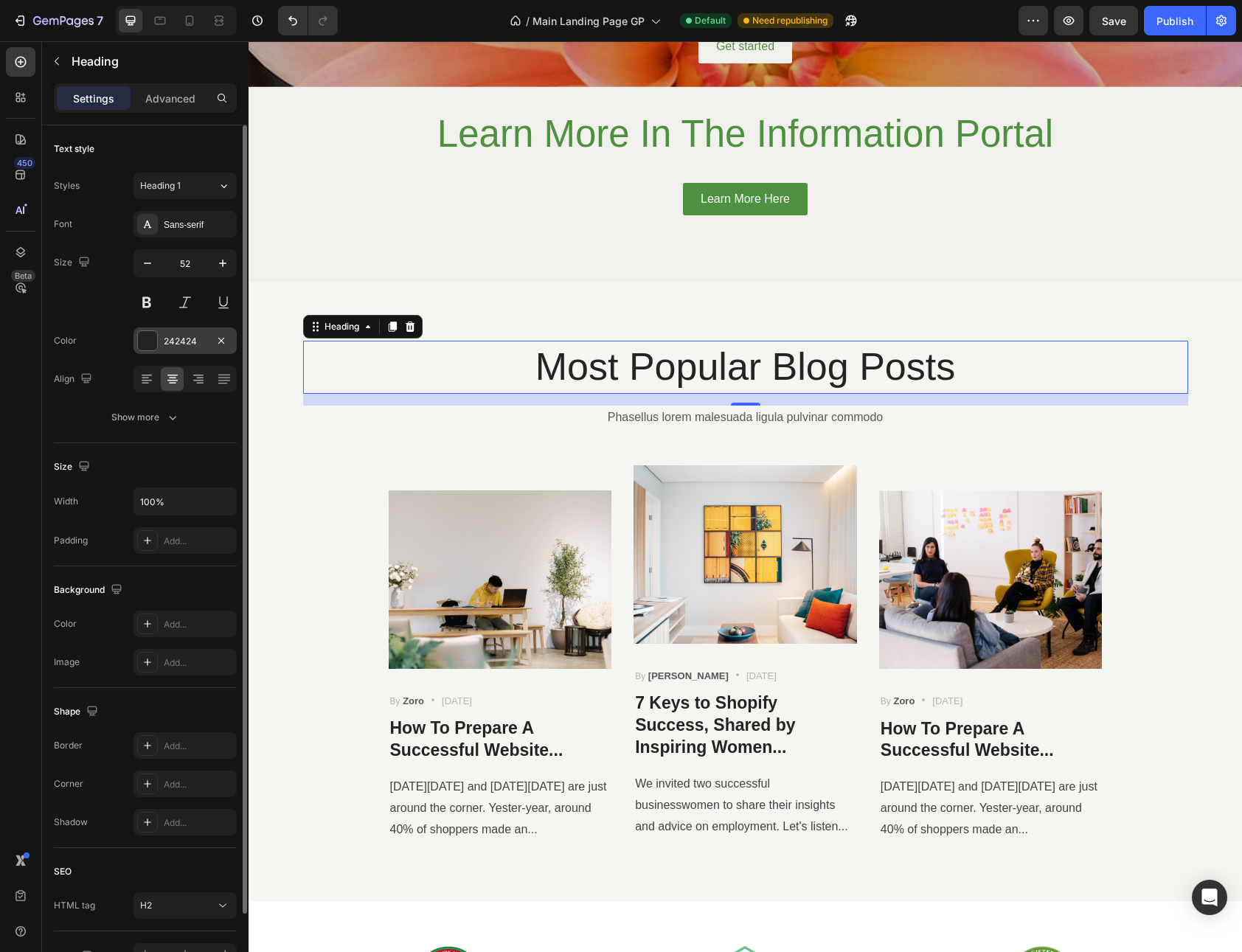
click at [157, 335] on div at bounding box center [147, 341] width 20 height 20
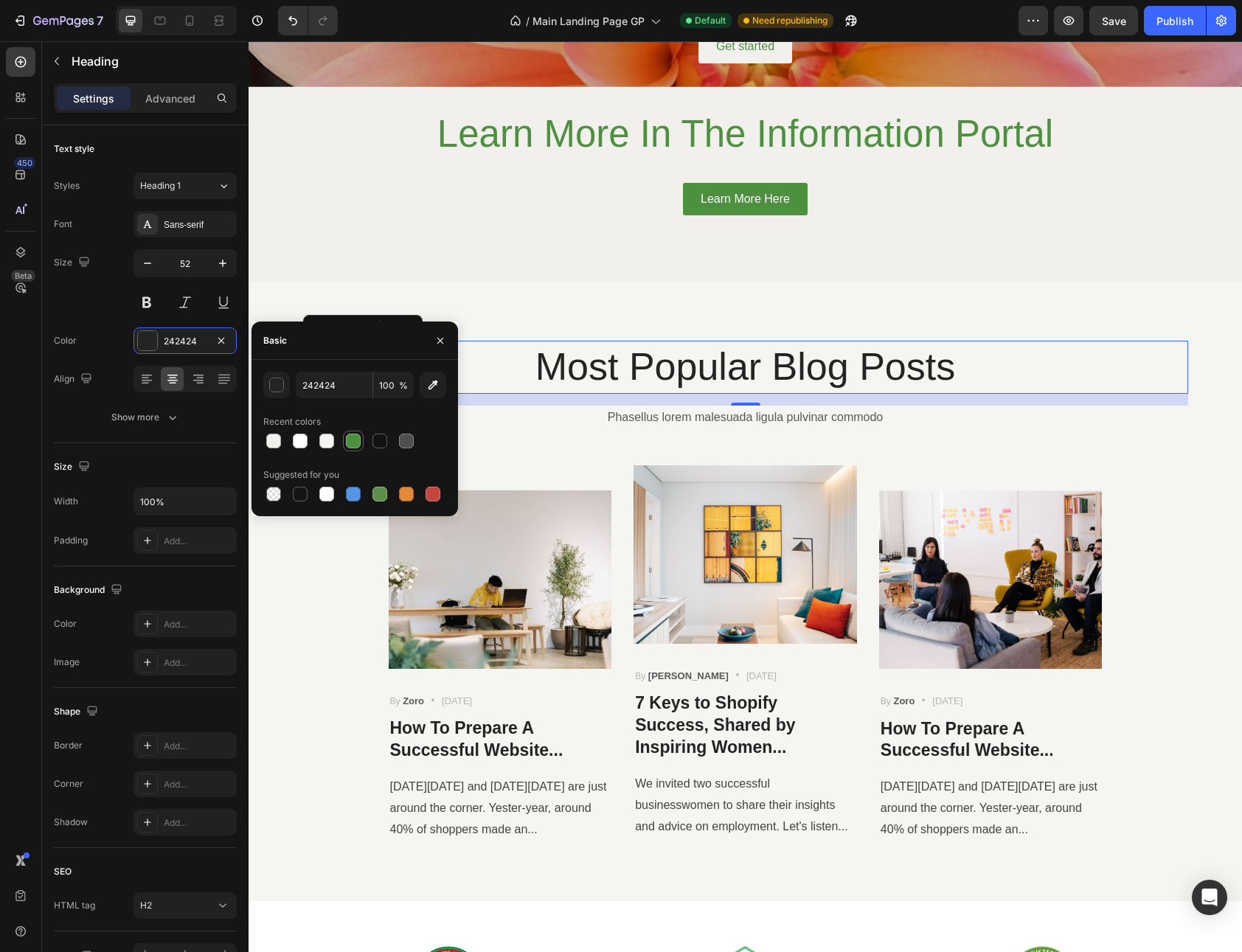
click at [359, 448] on div at bounding box center [353, 440] width 18 height 18
type input "4D903F"
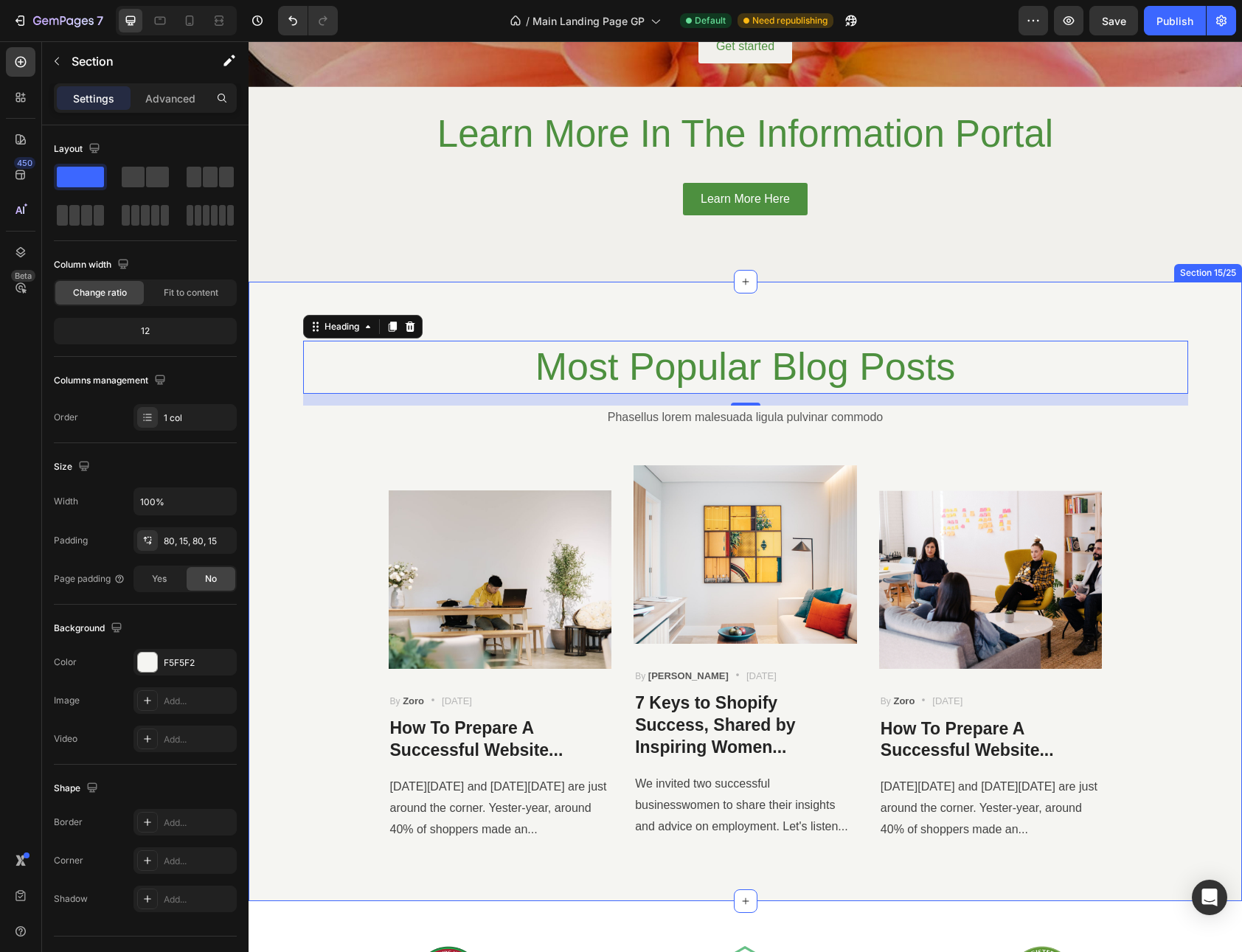
click at [1138, 507] on div "Most Popular Blog Posts Heading 16 Phasellus lorem malesuada ligula pulvinar co…" at bounding box center [745, 591] width 971 height 501
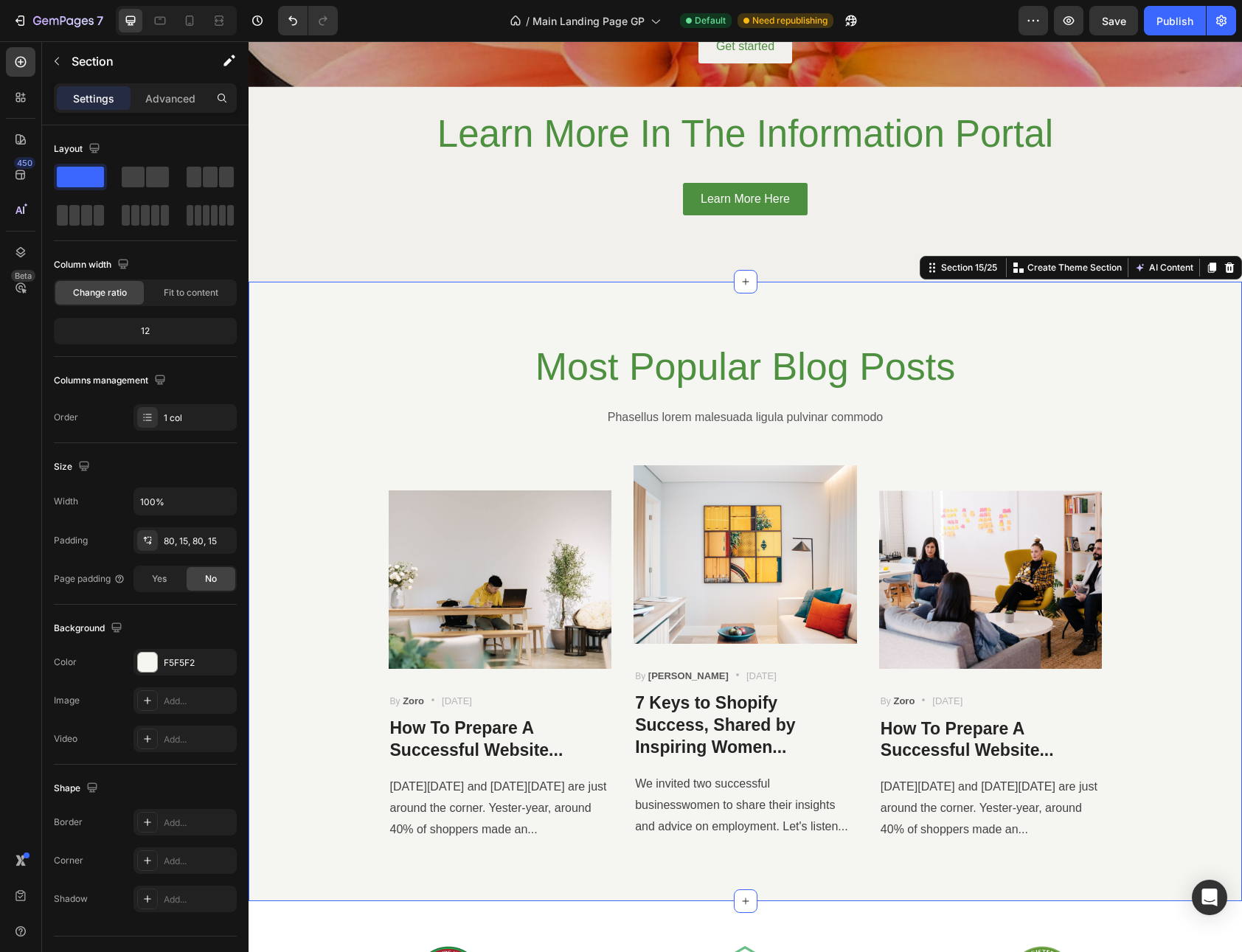
click at [1174, 573] on div "Most Popular Blog Posts Heading Phasellus lorem malesuada ligula pulvinar commo…" at bounding box center [745, 591] width 971 height 501
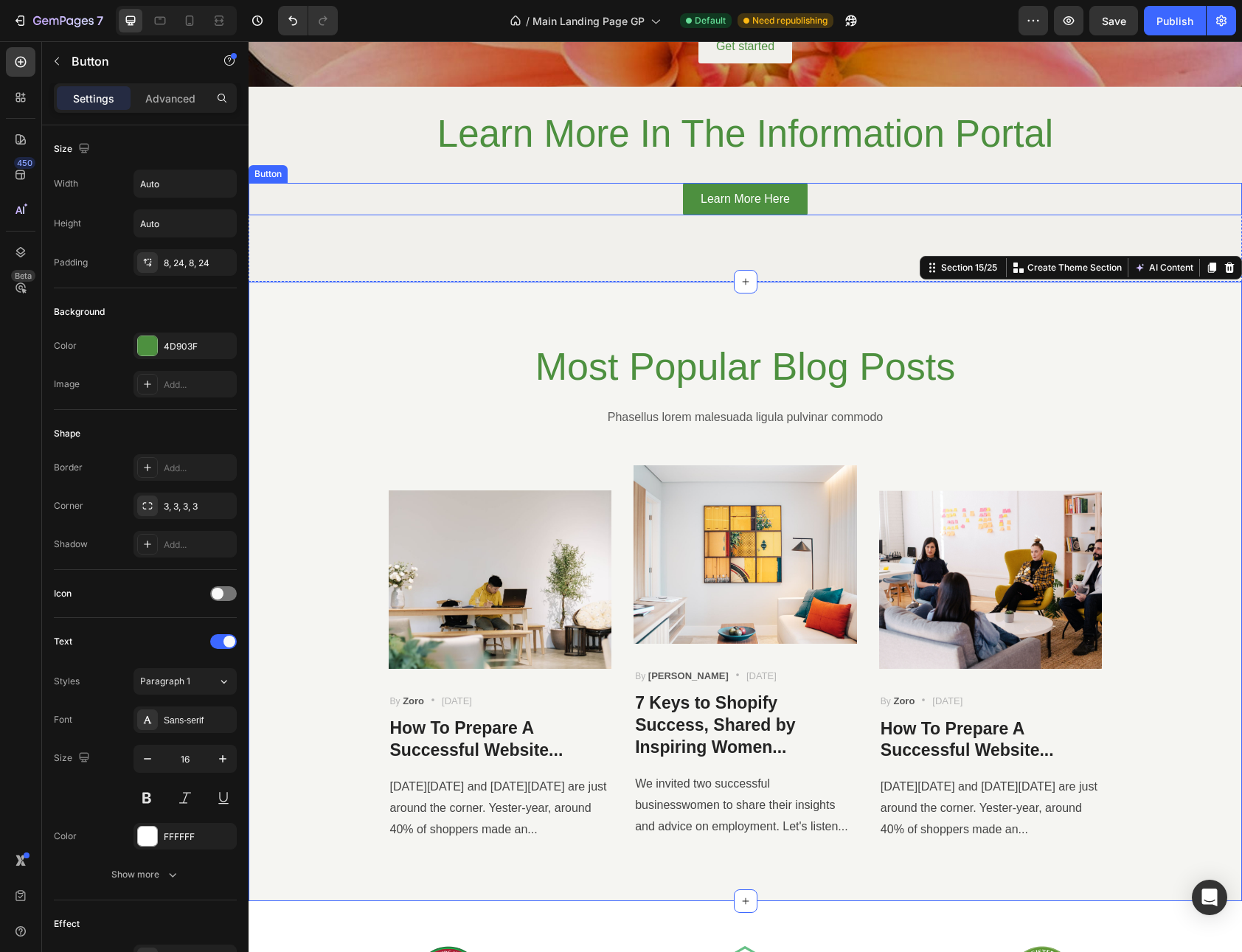
click at [805, 212] on div "Learn More Here Button" at bounding box center [745, 199] width 993 height 33
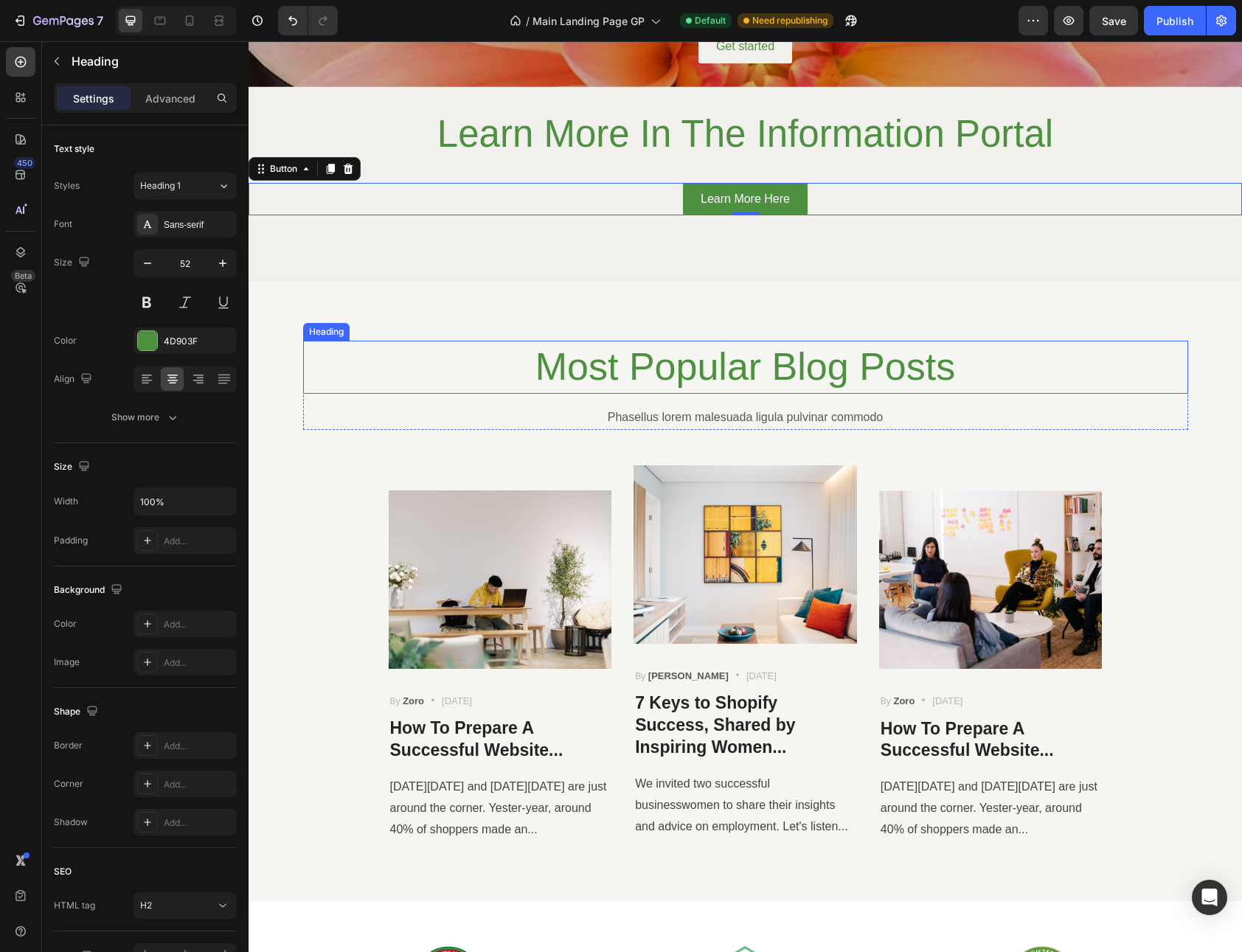
click at [642, 369] on p "Most Popular Blog Posts" at bounding box center [745, 367] width 882 height 50
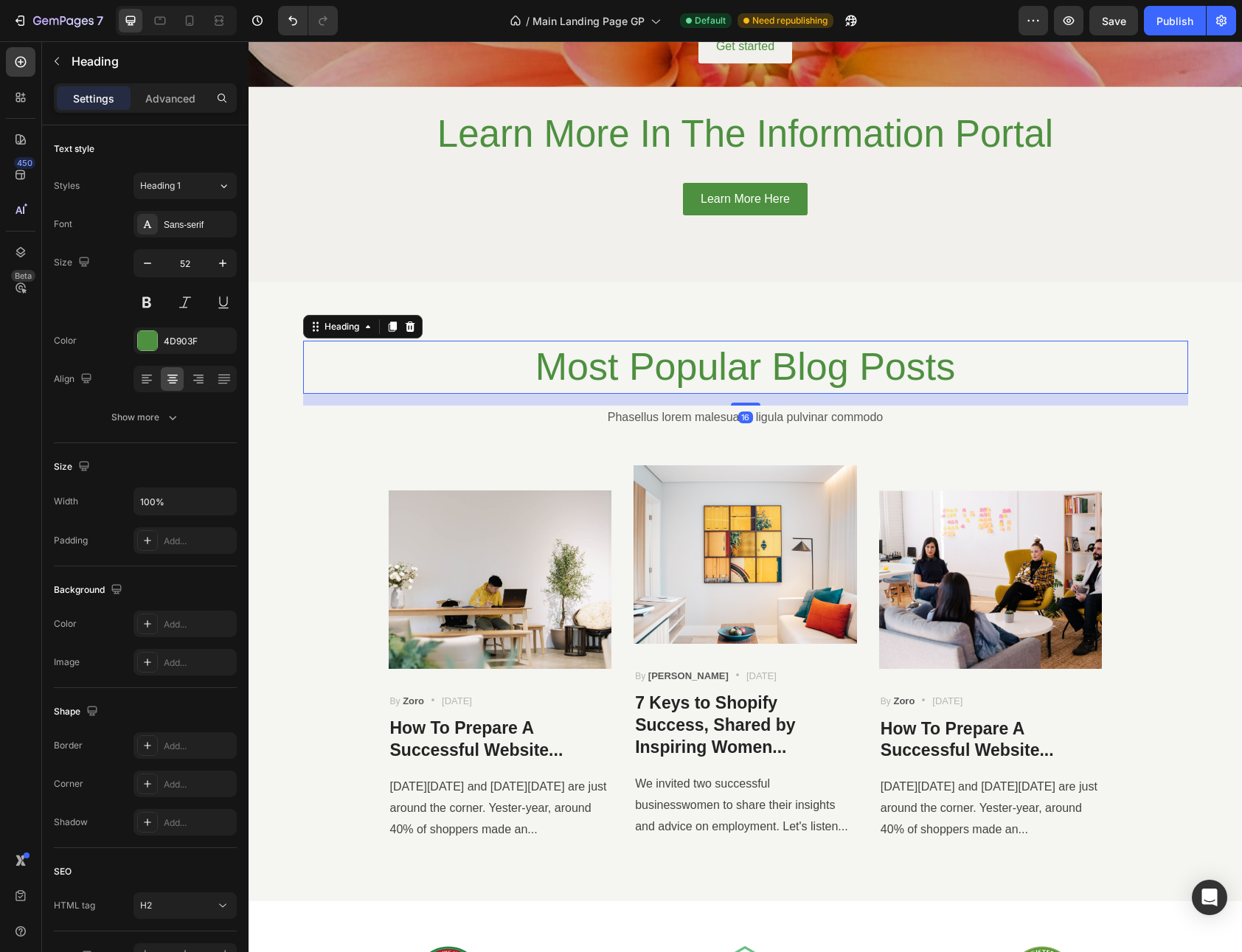
click at [642, 369] on p "Most Popular Blog Posts" at bounding box center [745, 367] width 882 height 50
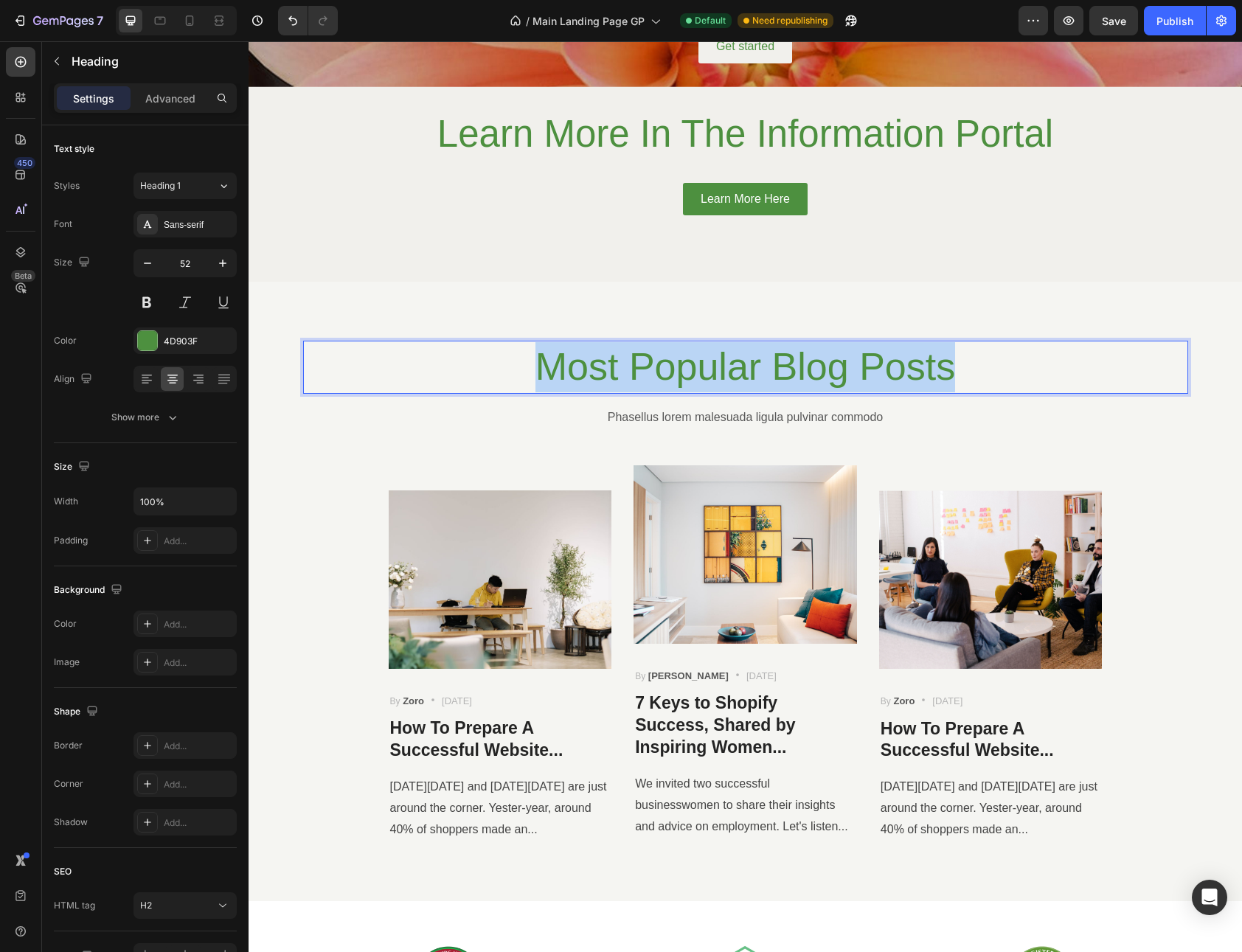
click at [642, 369] on p "Most Popular Blog Posts" at bounding box center [745, 367] width 882 height 50
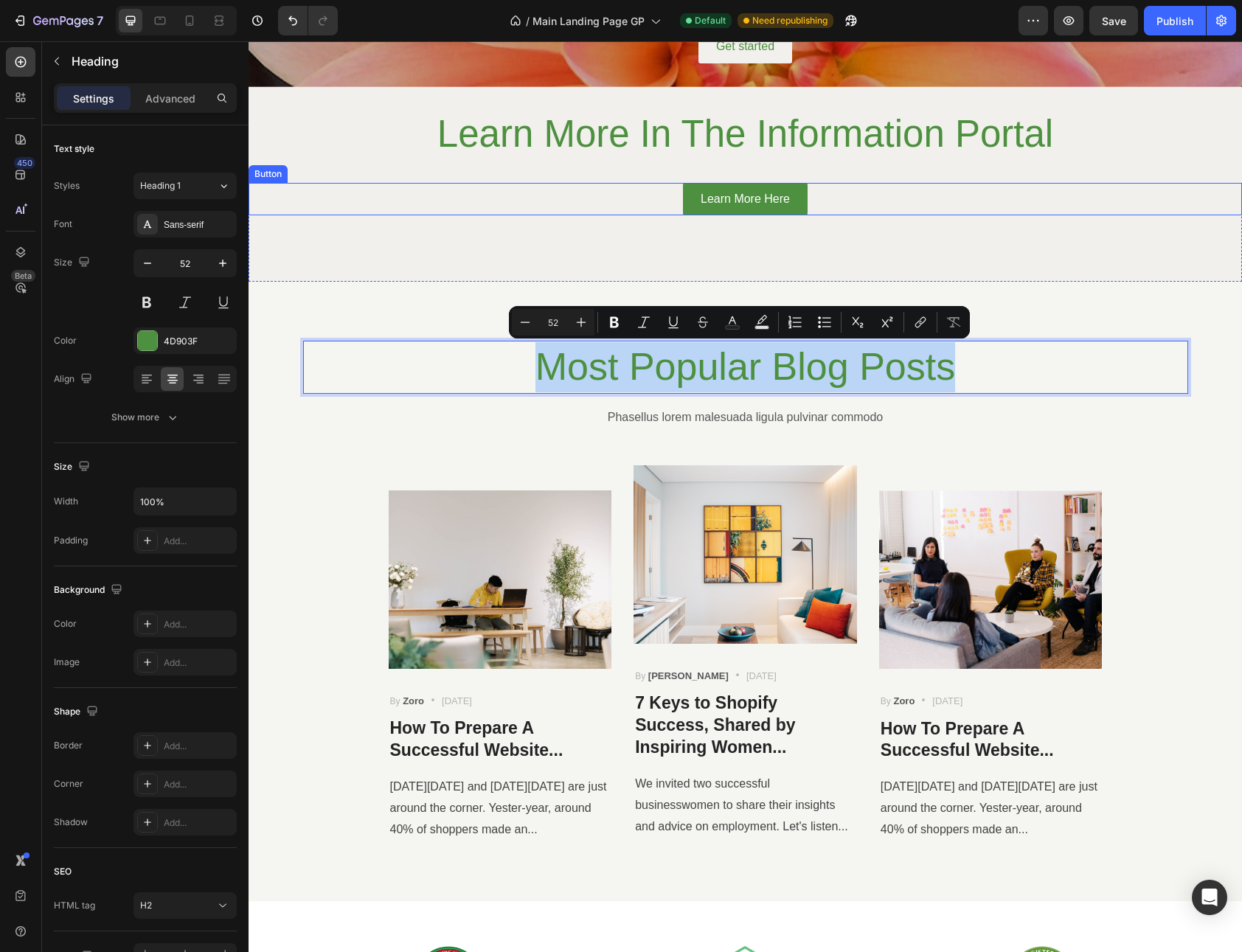
click at [582, 198] on div "Learn More Here Button" at bounding box center [745, 199] width 993 height 33
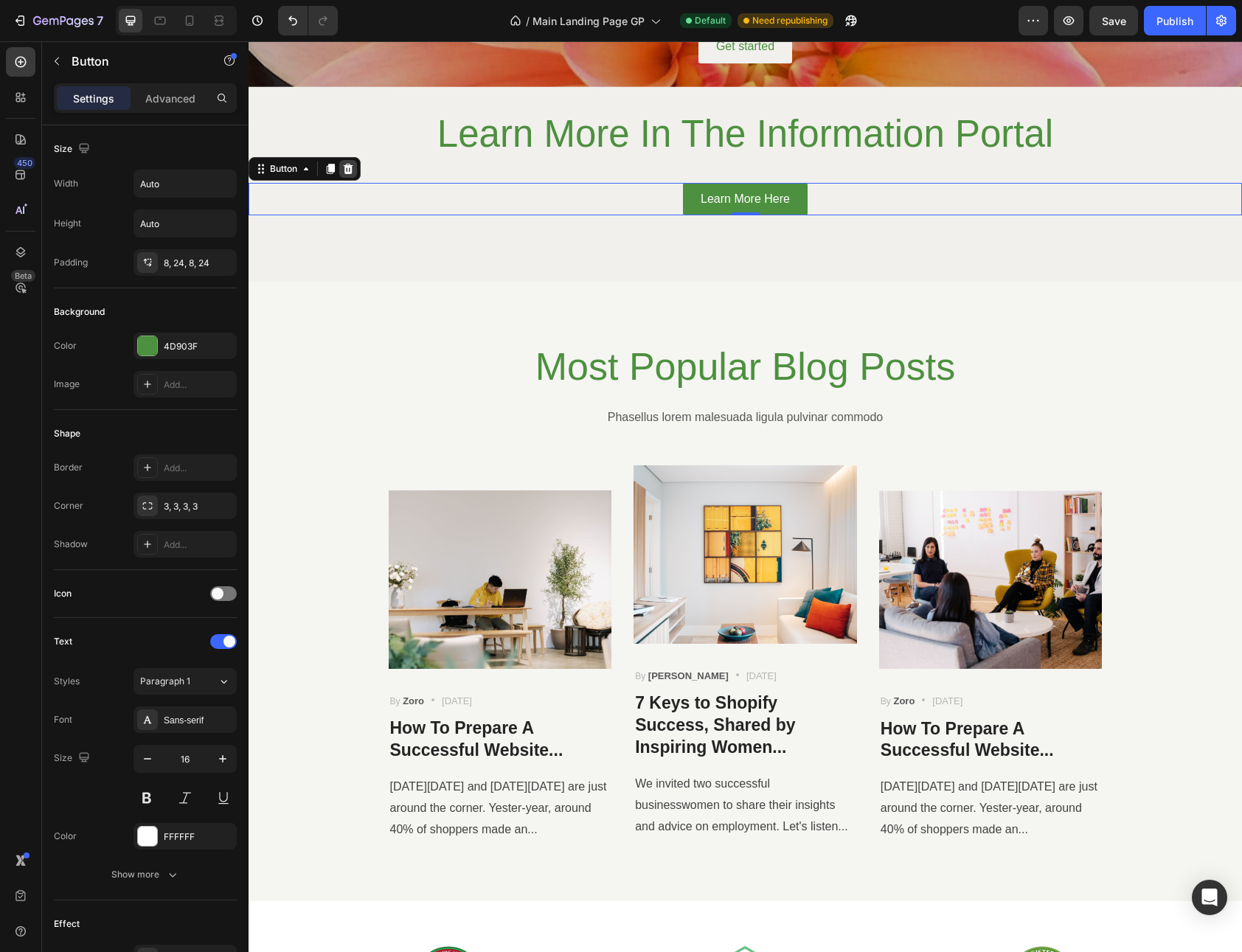
click at [349, 167] on icon at bounding box center [347, 168] width 9 height 10
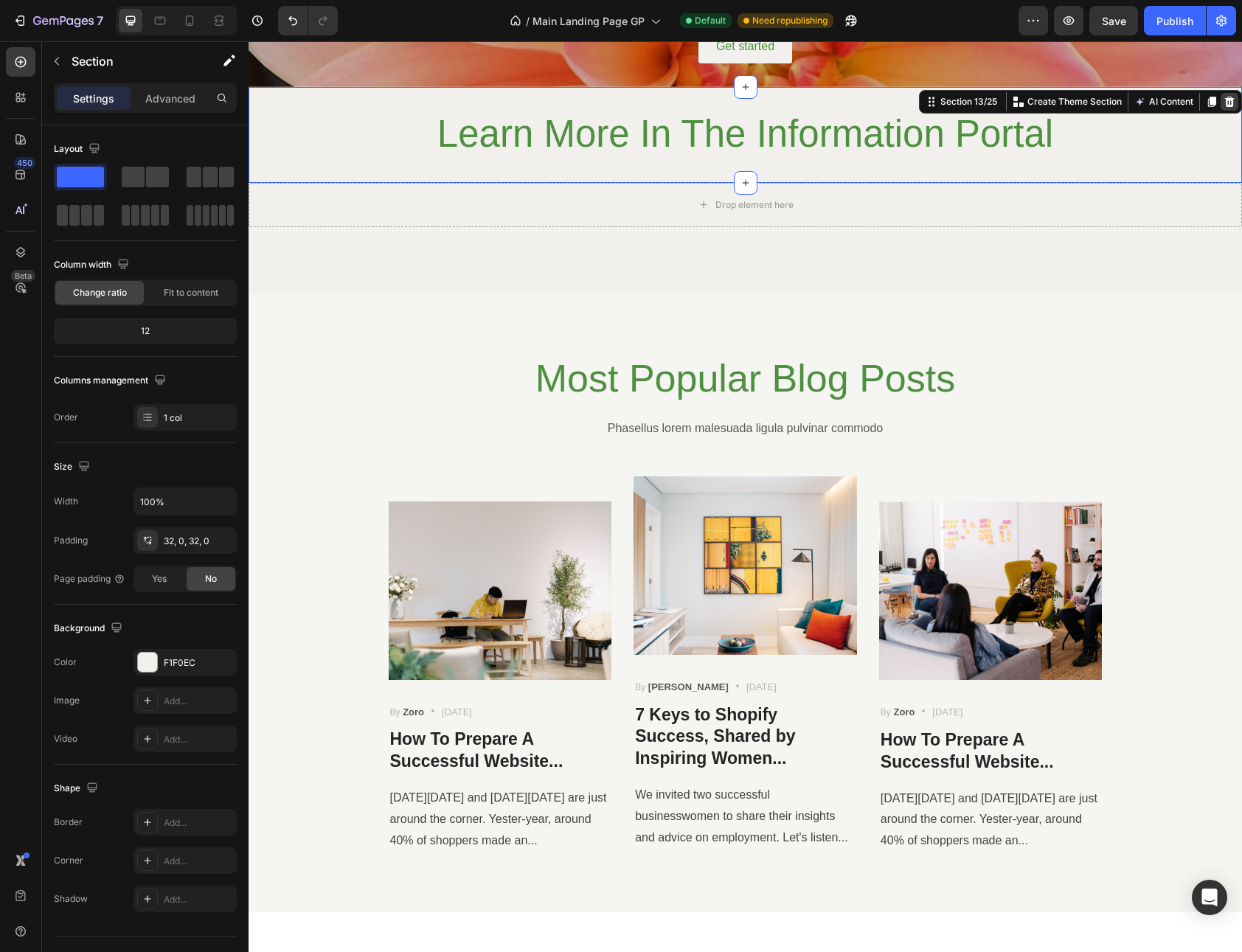
click at [1225, 105] on icon at bounding box center [1229, 101] width 9 height 10
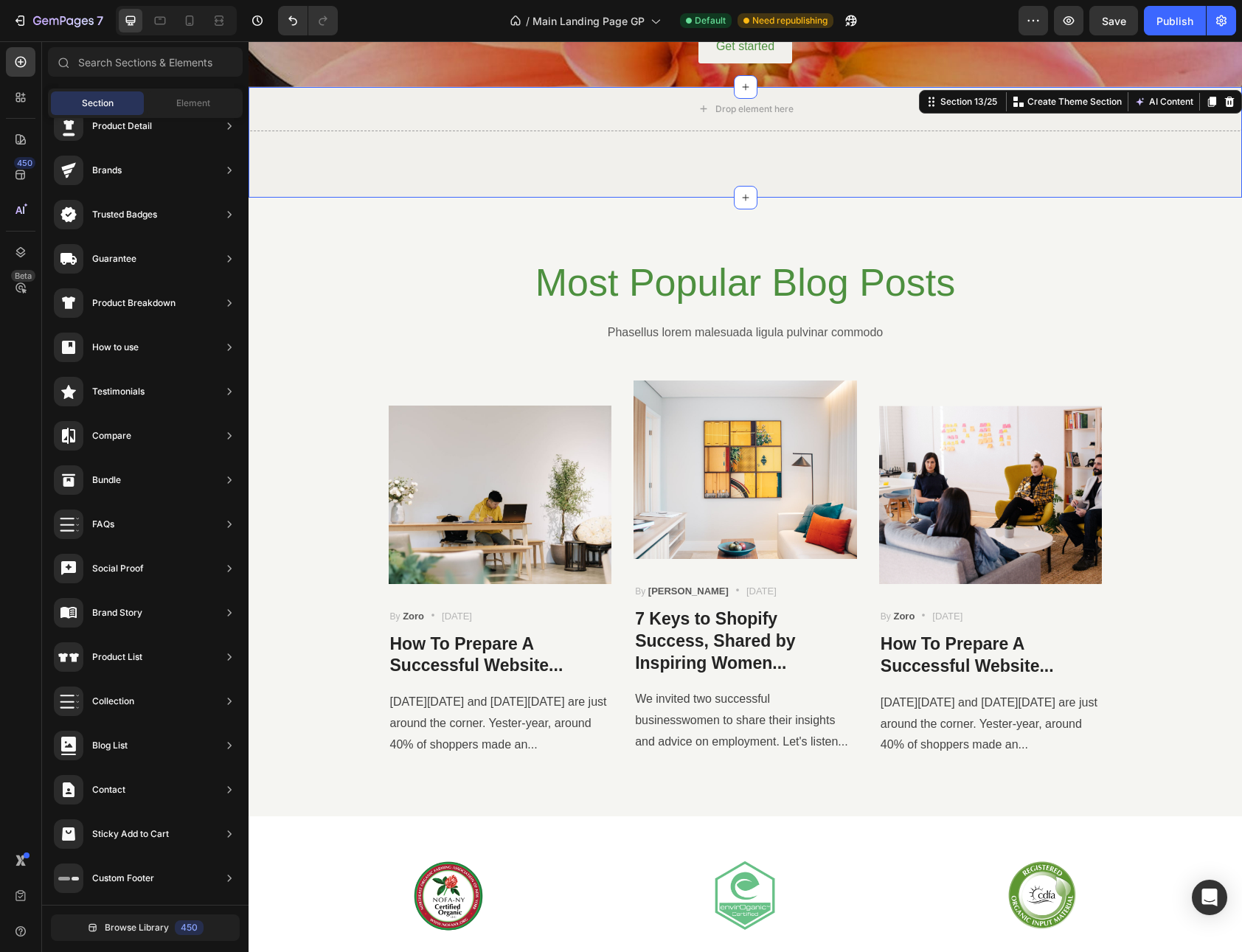
click at [922, 157] on div "Drop element here Section 13/25 You can create reusable sections Create Theme S…" at bounding box center [745, 142] width 993 height 111
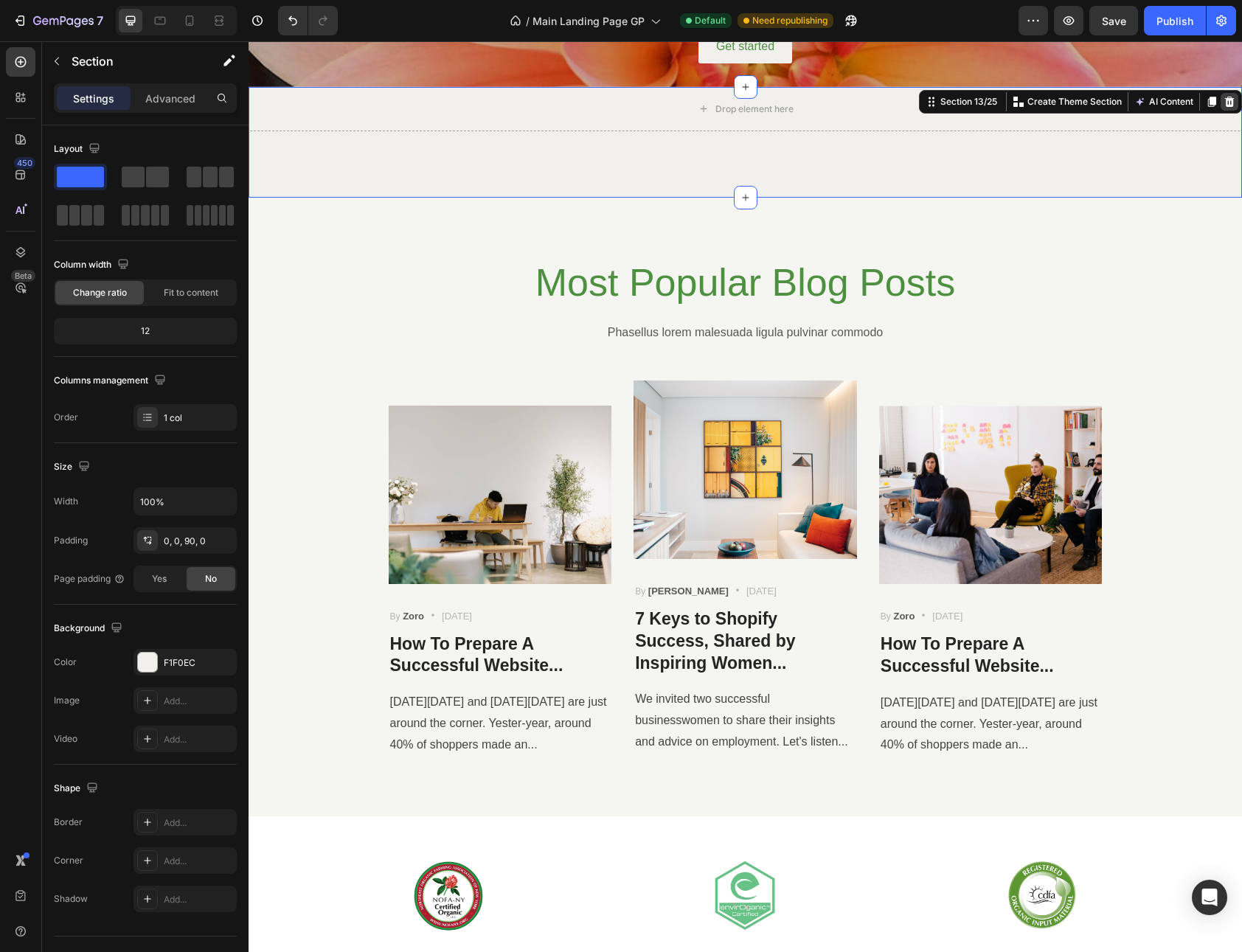
click at [1225, 100] on icon at bounding box center [1229, 101] width 9 height 10
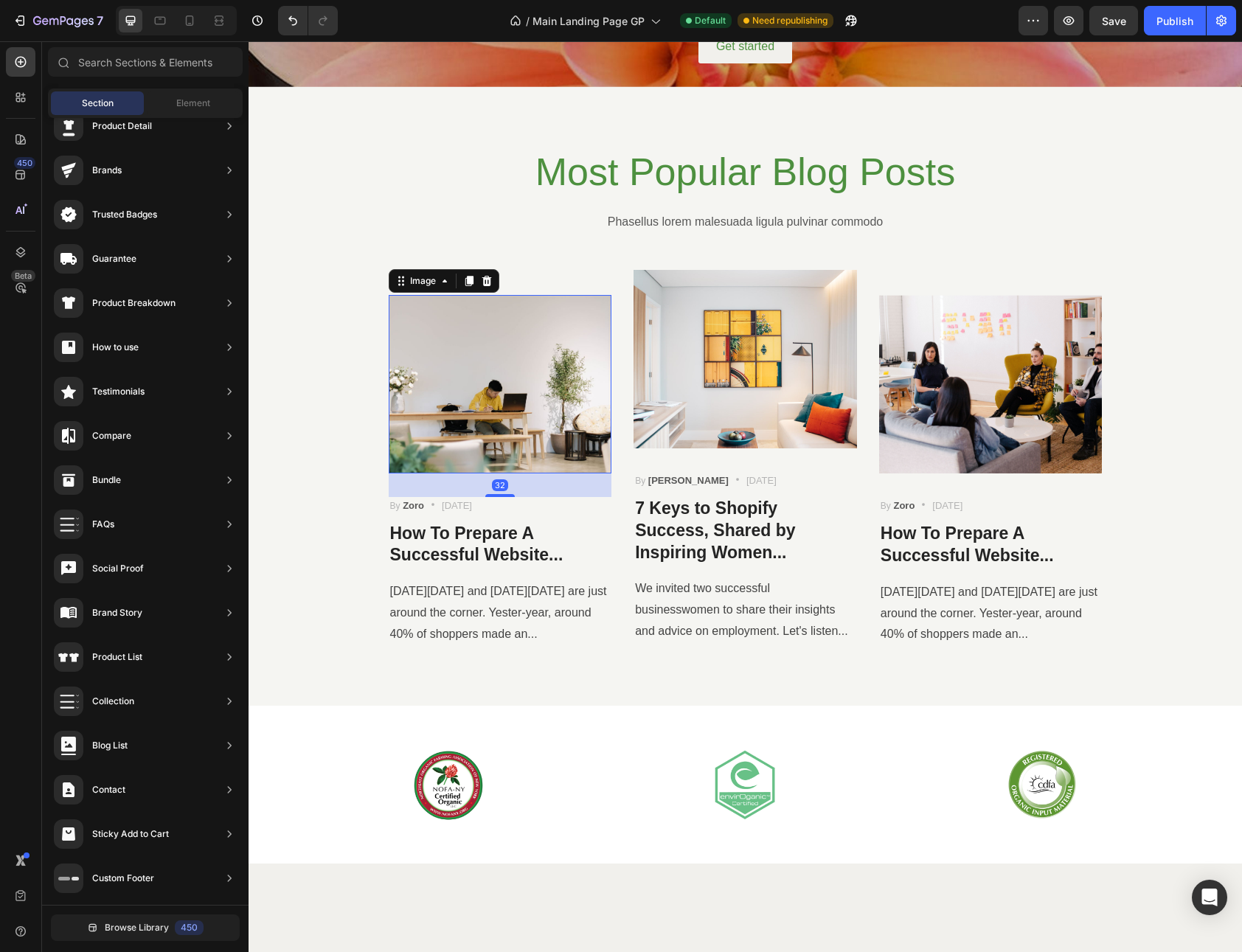
click at [517, 390] on img at bounding box center [501, 384] width 223 height 178
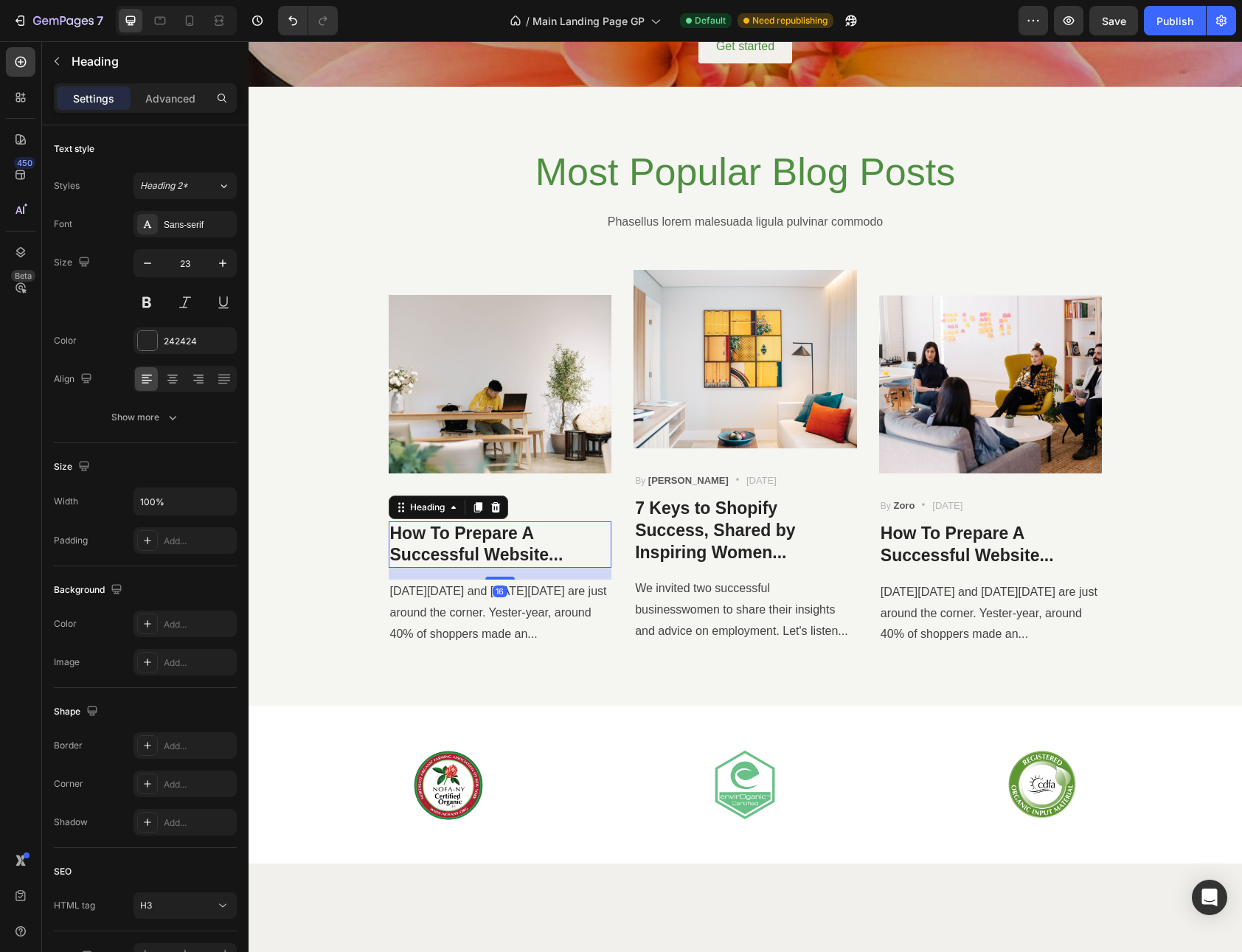
click at [446, 544] on p "How To Prepare A Successful Website..." at bounding box center [500, 544] width 221 height 44
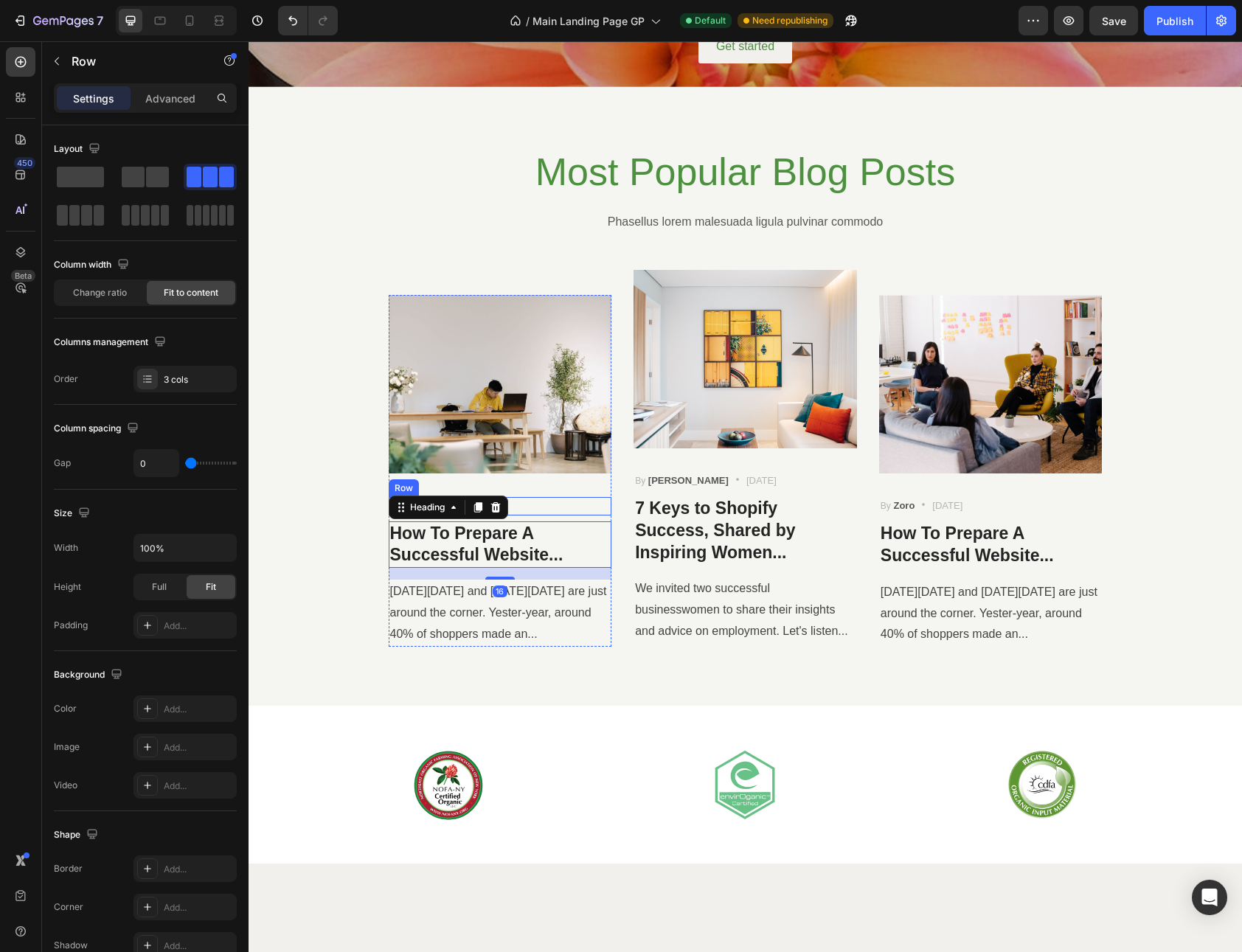
click at [551, 511] on div "By Zoro Text block Icon [DATE] Text block Row" at bounding box center [501, 506] width 223 height 19
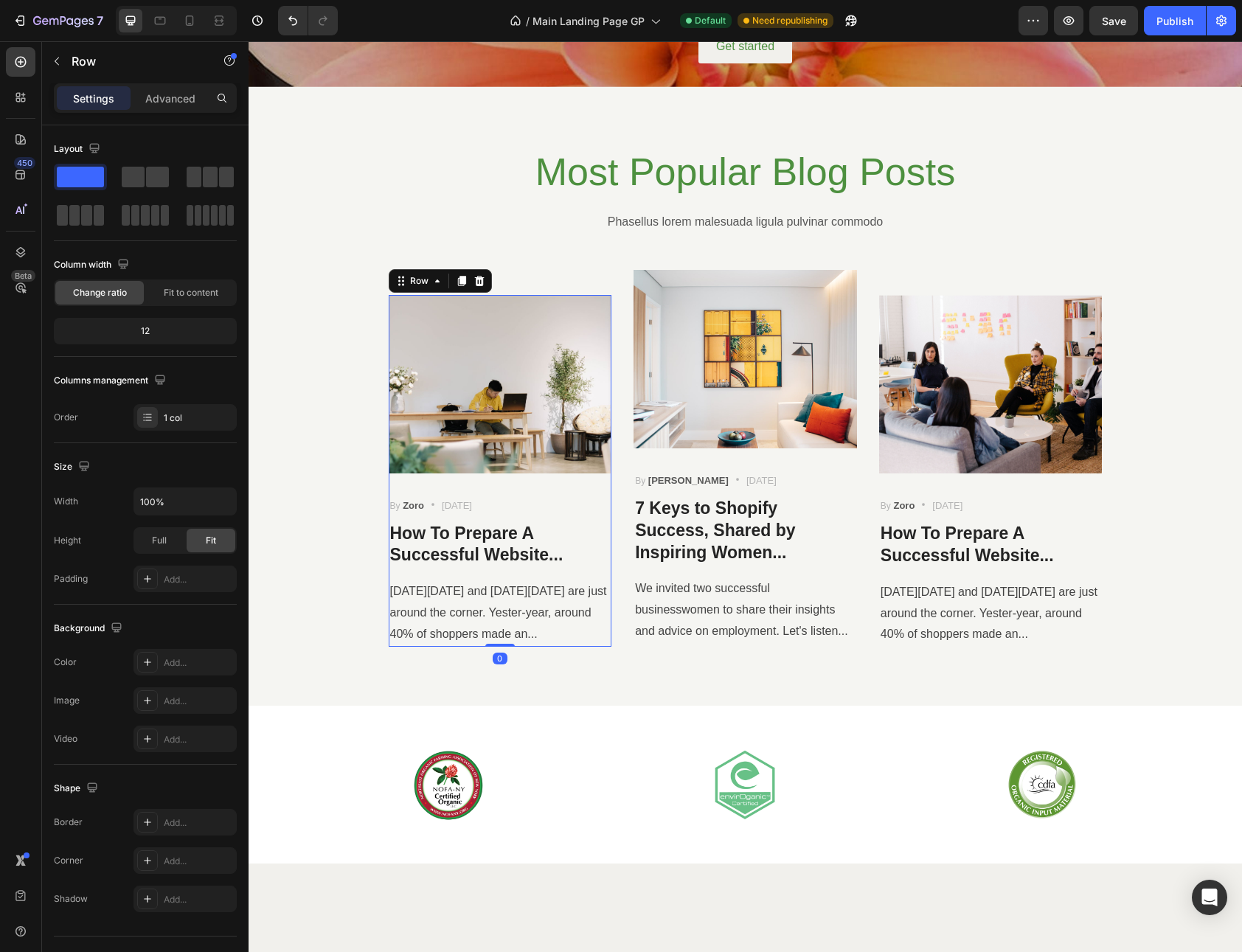
click at [553, 495] on div "Image By Zoro Text block Icon [DATE] Text block Row How To Prepare A Successful…" at bounding box center [501, 471] width 223 height 352
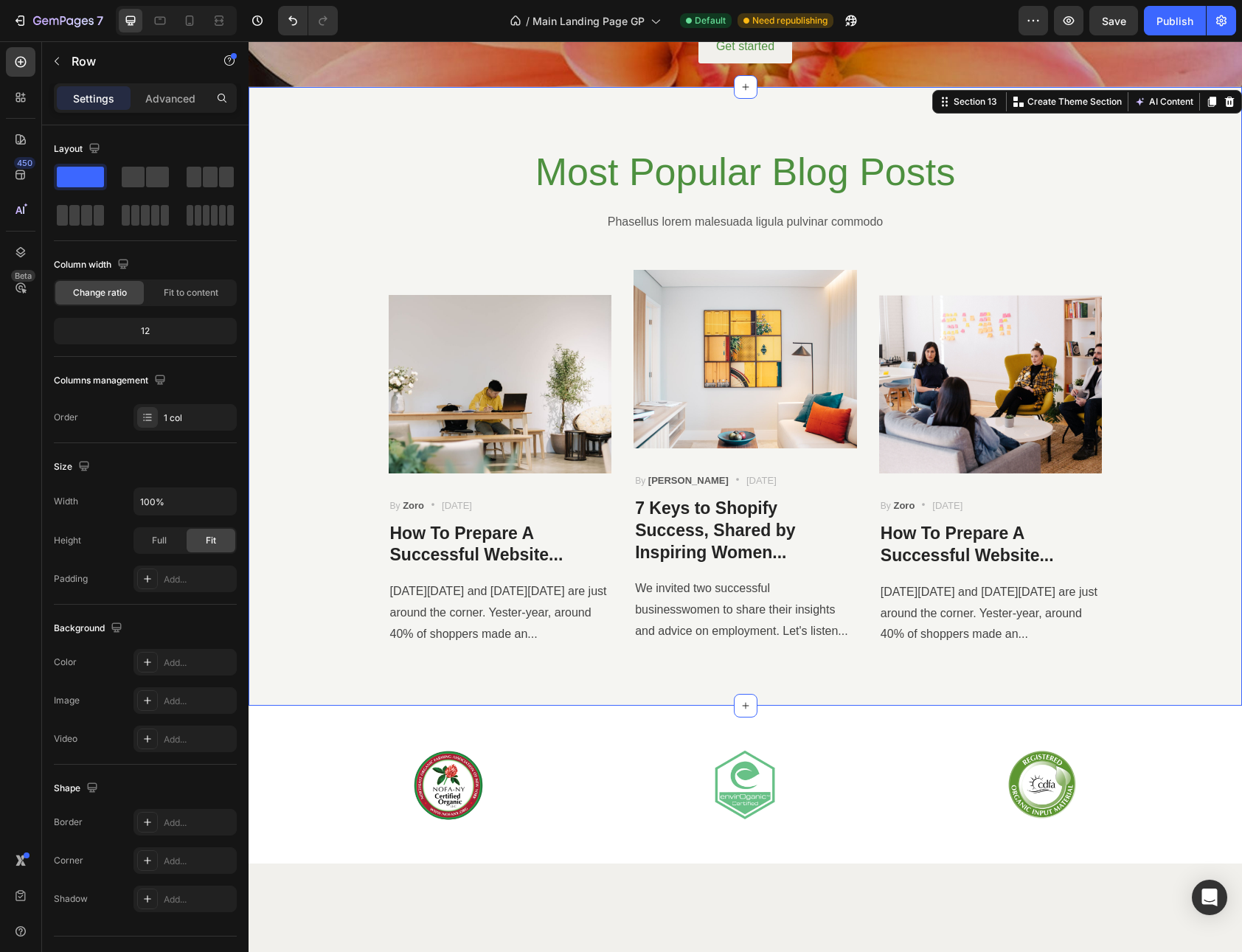
click at [568, 659] on div "Most Popular Blog Posts Heading Phasellus lorem malesuada ligula pulvinar commo…" at bounding box center [745, 397] width 993 height 619
click at [523, 265] on div "Most Popular Blog Posts Heading Phasellus lorem malesuada ligula pulvinar commo…" at bounding box center [745, 397] width 971 height 501
click at [177, 100] on p "Advanced" at bounding box center [170, 98] width 50 height 15
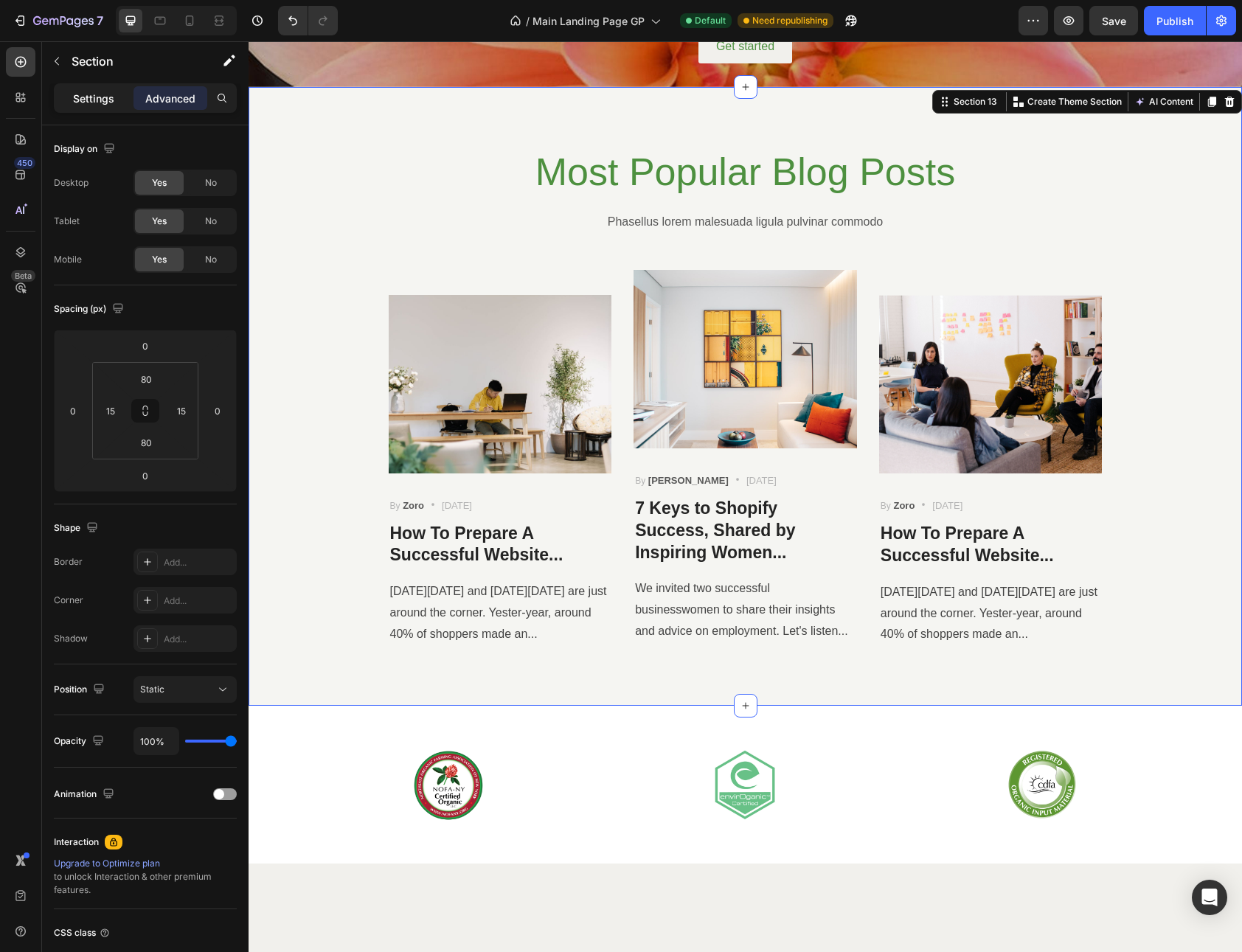
click at [76, 101] on p "Settings" at bounding box center [93, 98] width 41 height 15
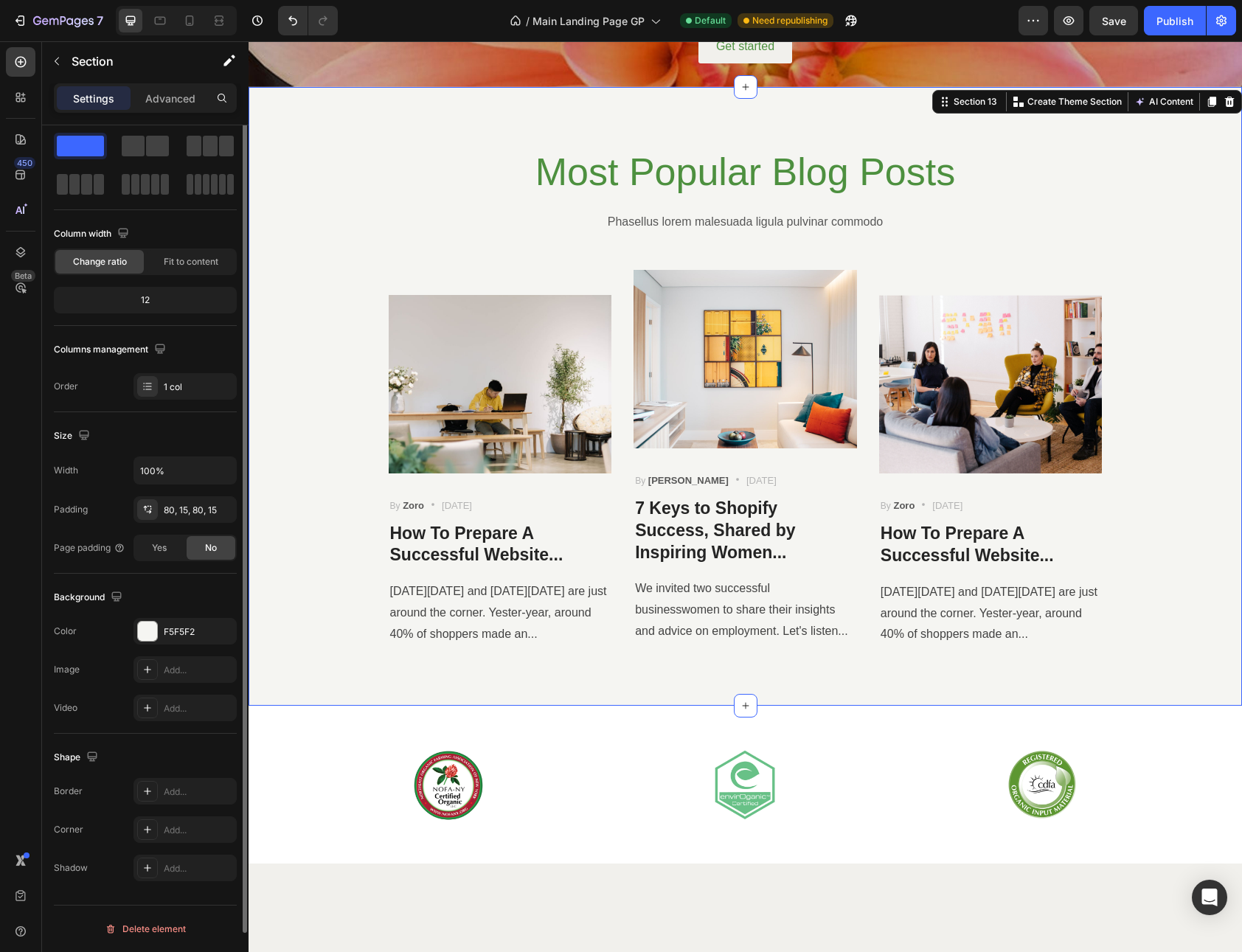
scroll to position [0, 0]
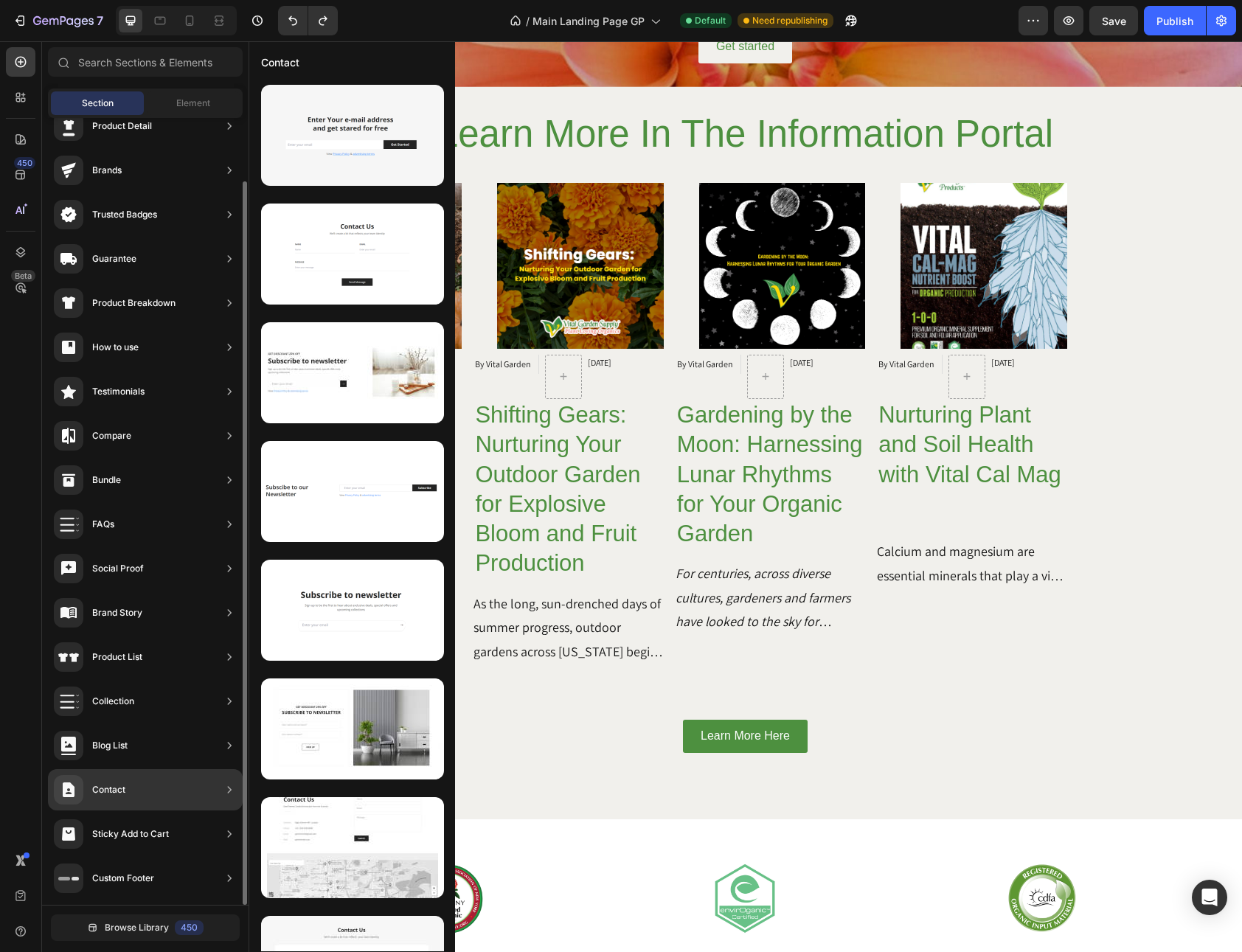
click at [124, 747] on div "Blog List" at bounding box center [110, 745] width 36 height 14
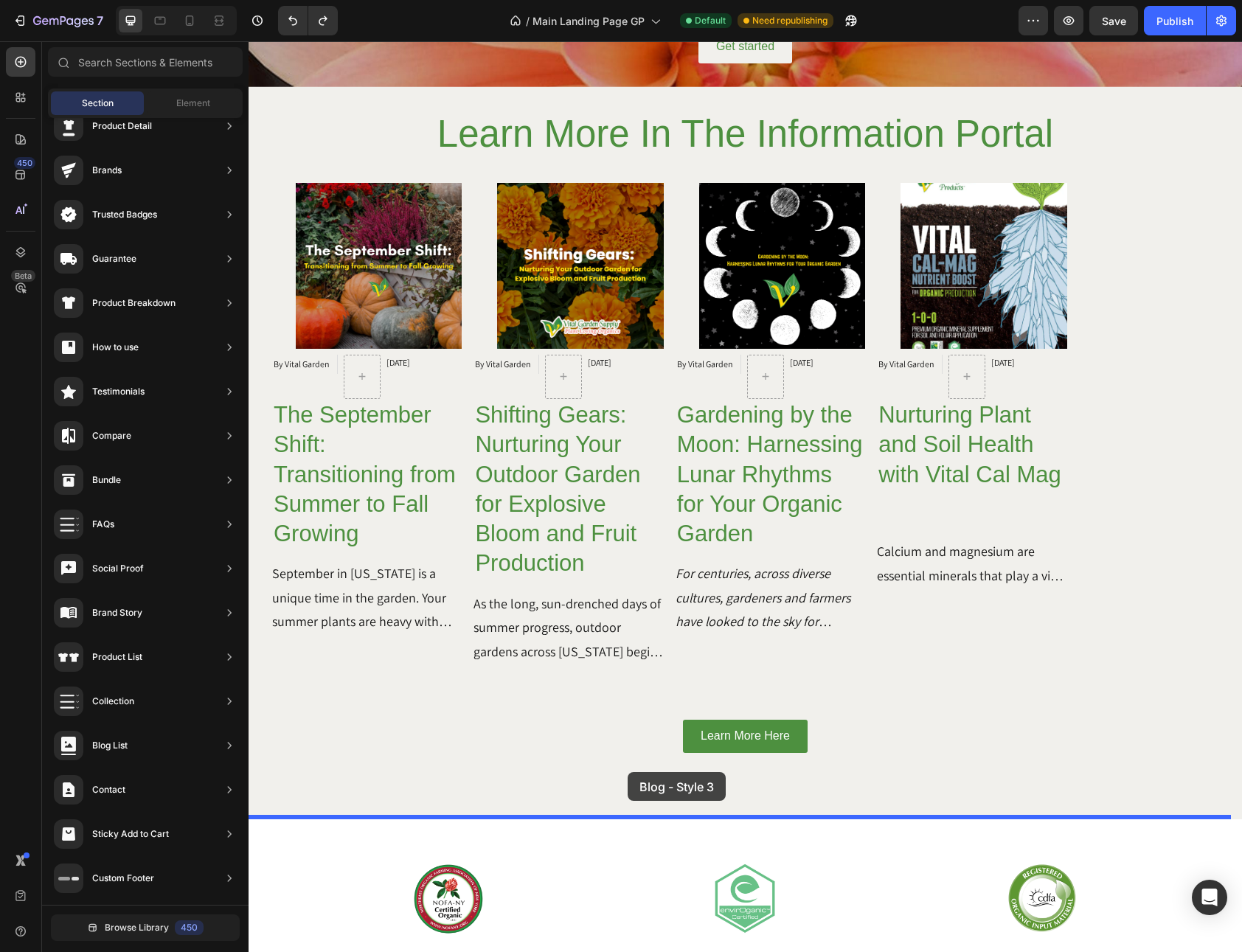
drag, startPoint x: 576, startPoint y: 310, endPoint x: 627, endPoint y: 772, distance: 464.8
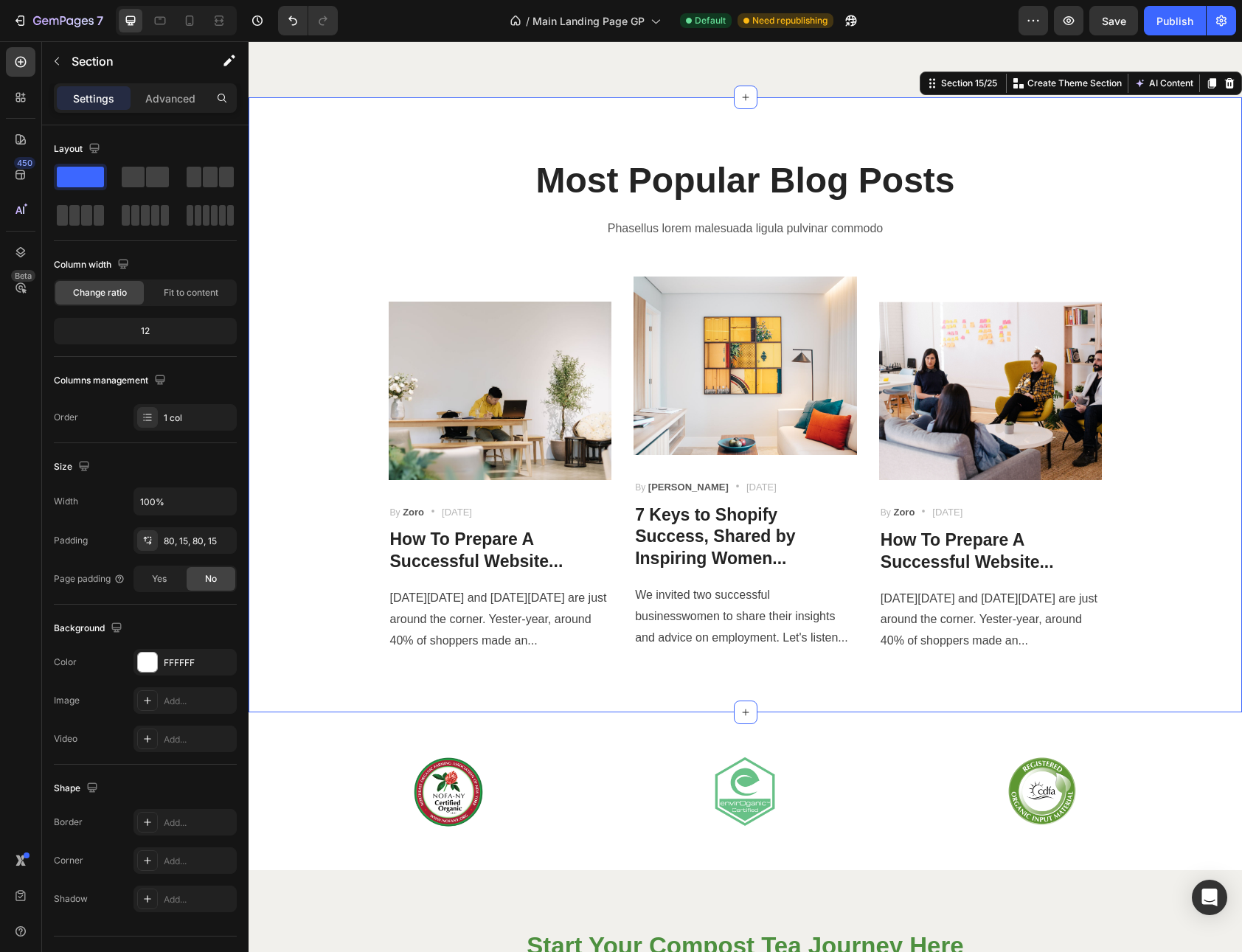
scroll to position [5993, 0]
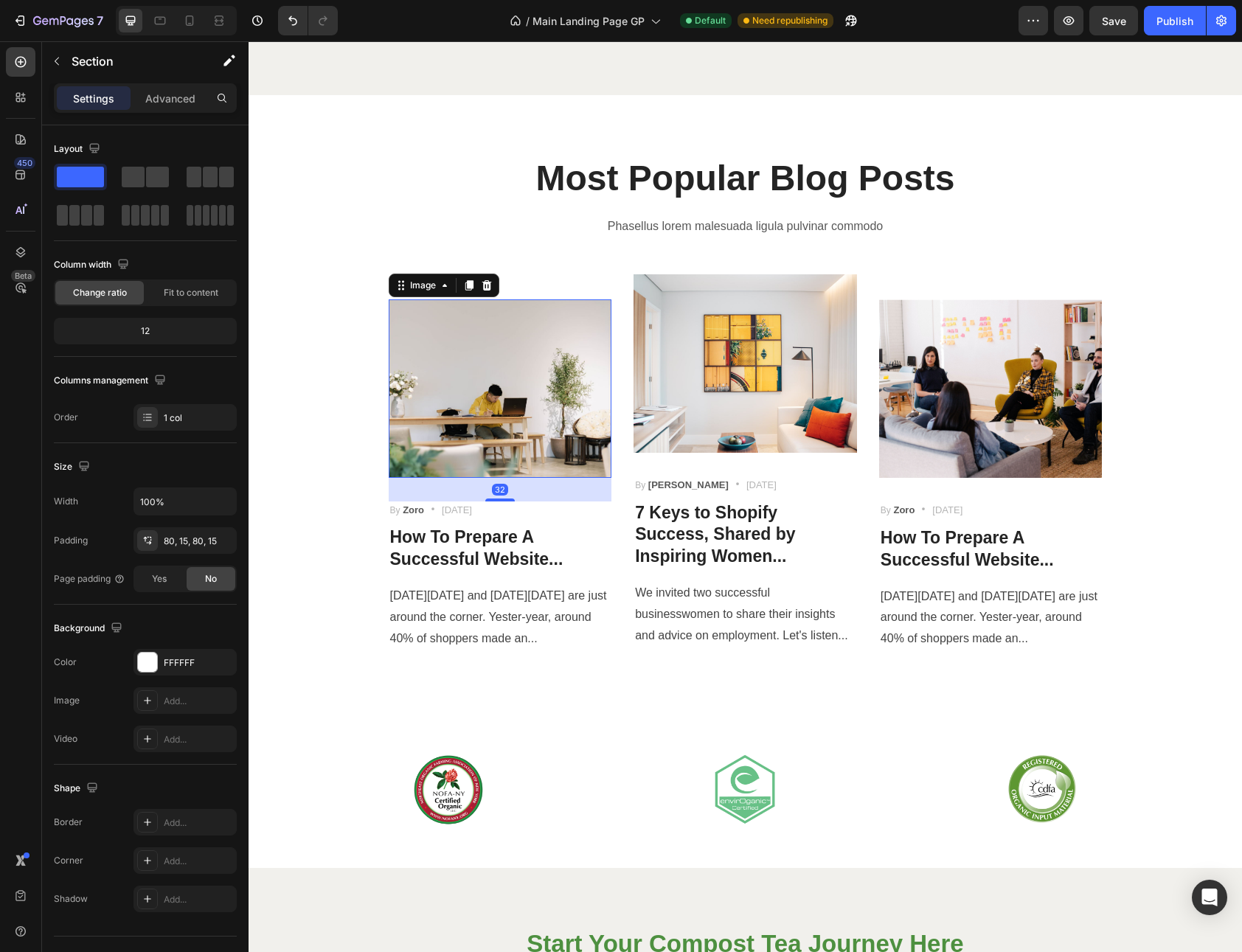
click at [528, 354] on img at bounding box center [501, 388] width 223 height 178
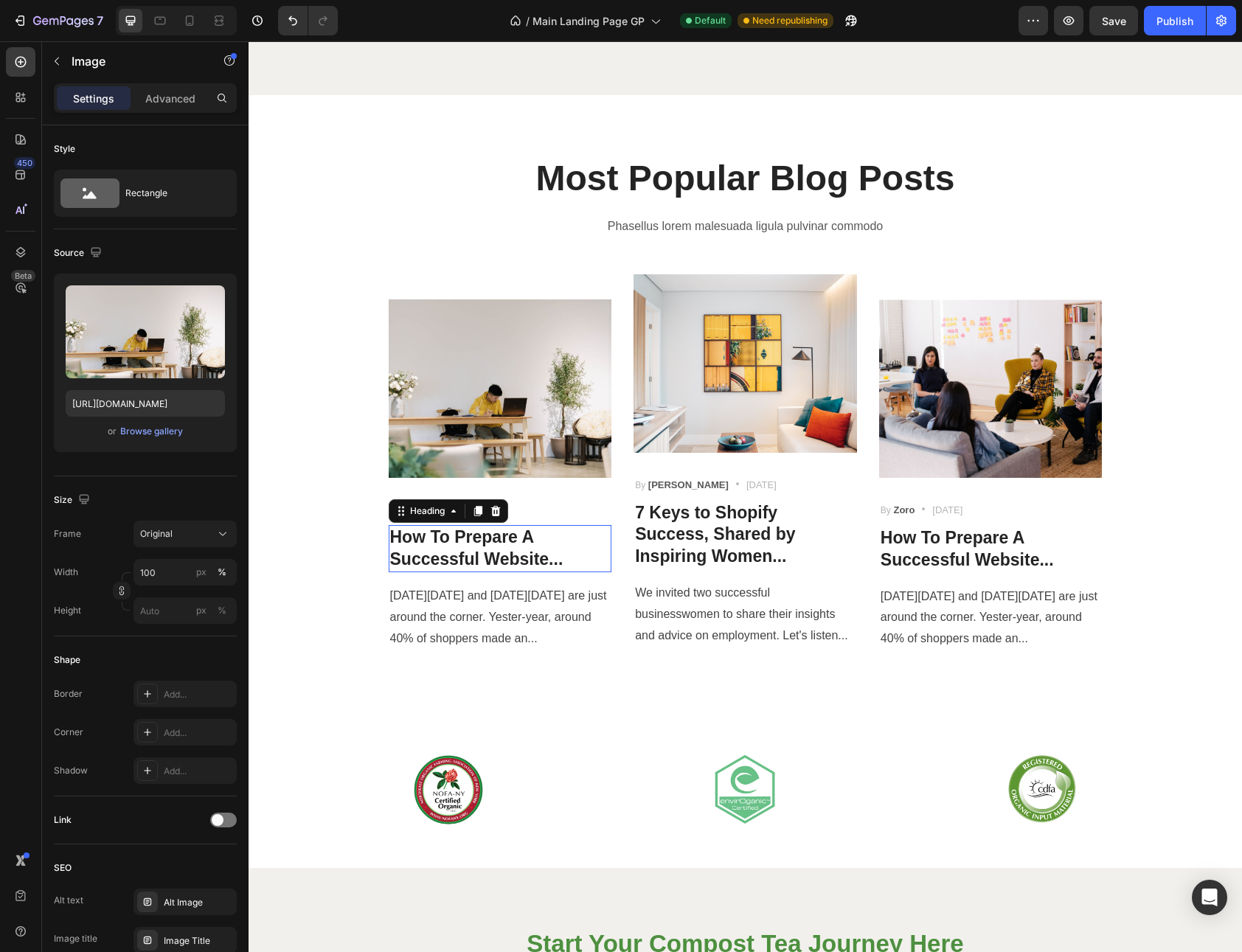
click at [512, 556] on p "How To Prepare A Successful Website..." at bounding box center [500, 549] width 221 height 44
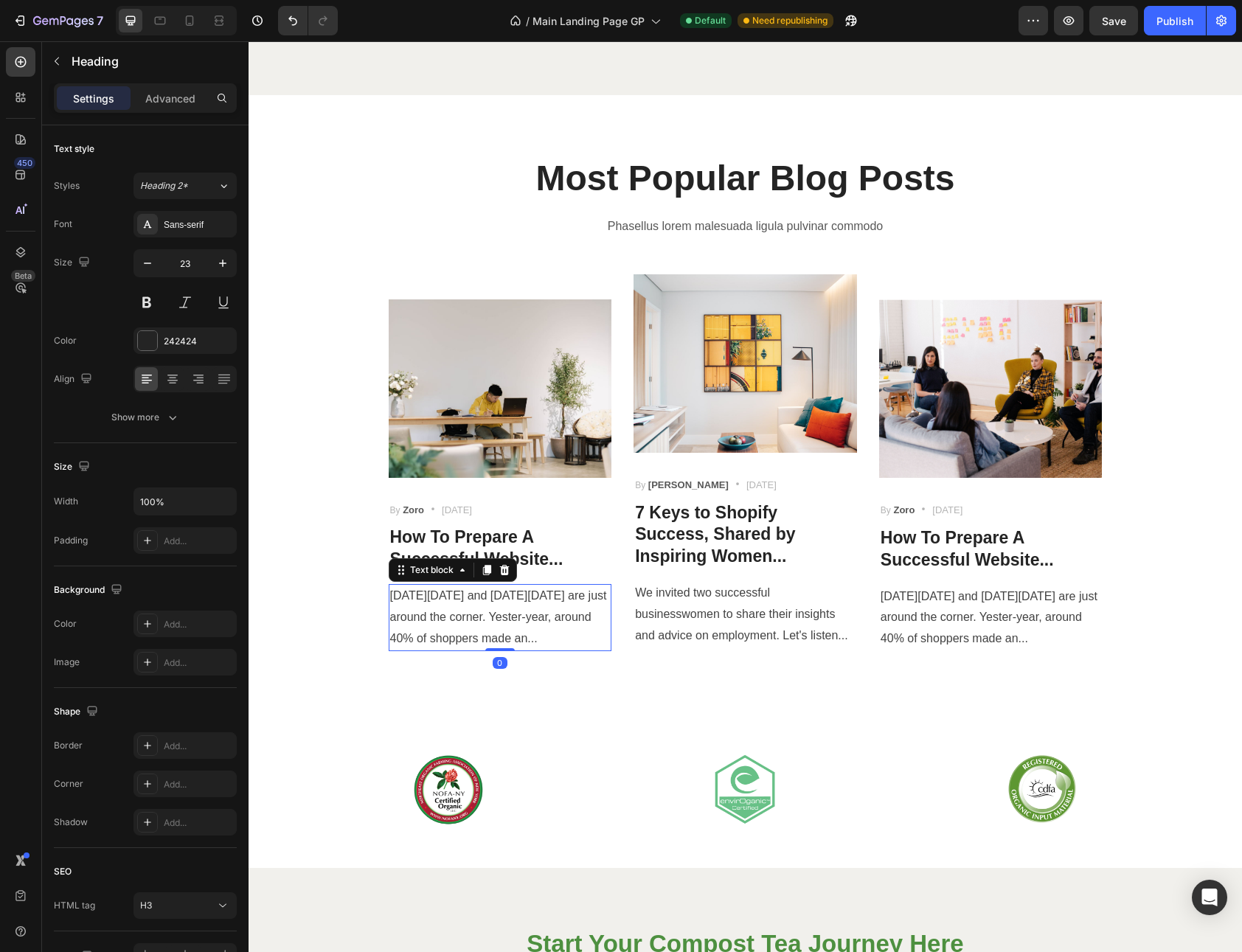
click at [508, 603] on p "[DATE][DATE] and [DATE][DATE] are just around the corner. Yester-year, around 4…" at bounding box center [500, 617] width 221 height 63
click at [507, 505] on div "By Zoro Text block Icon [DATE] Text block Row" at bounding box center [501, 511] width 223 height 19
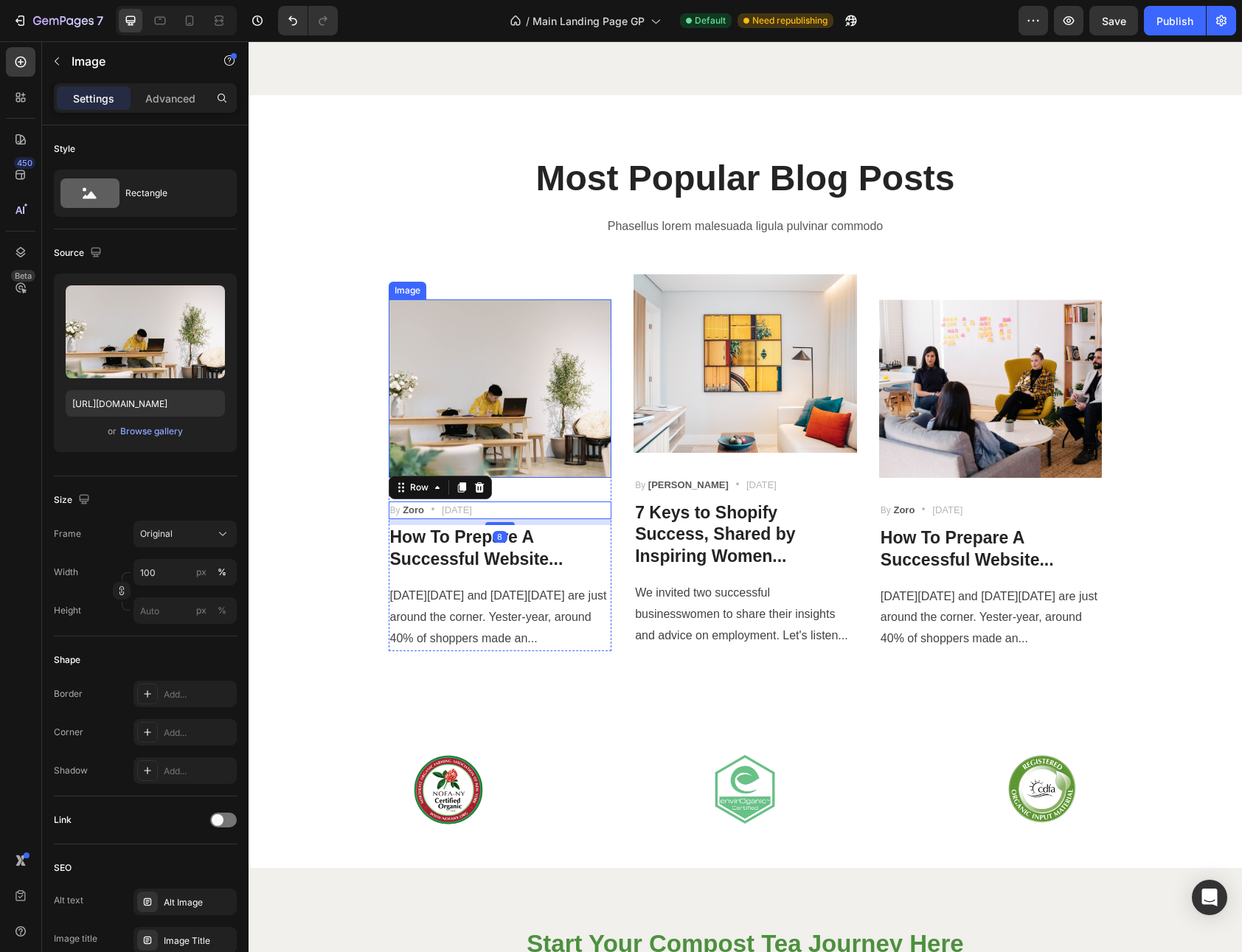
click at [511, 454] on img at bounding box center [501, 388] width 223 height 178
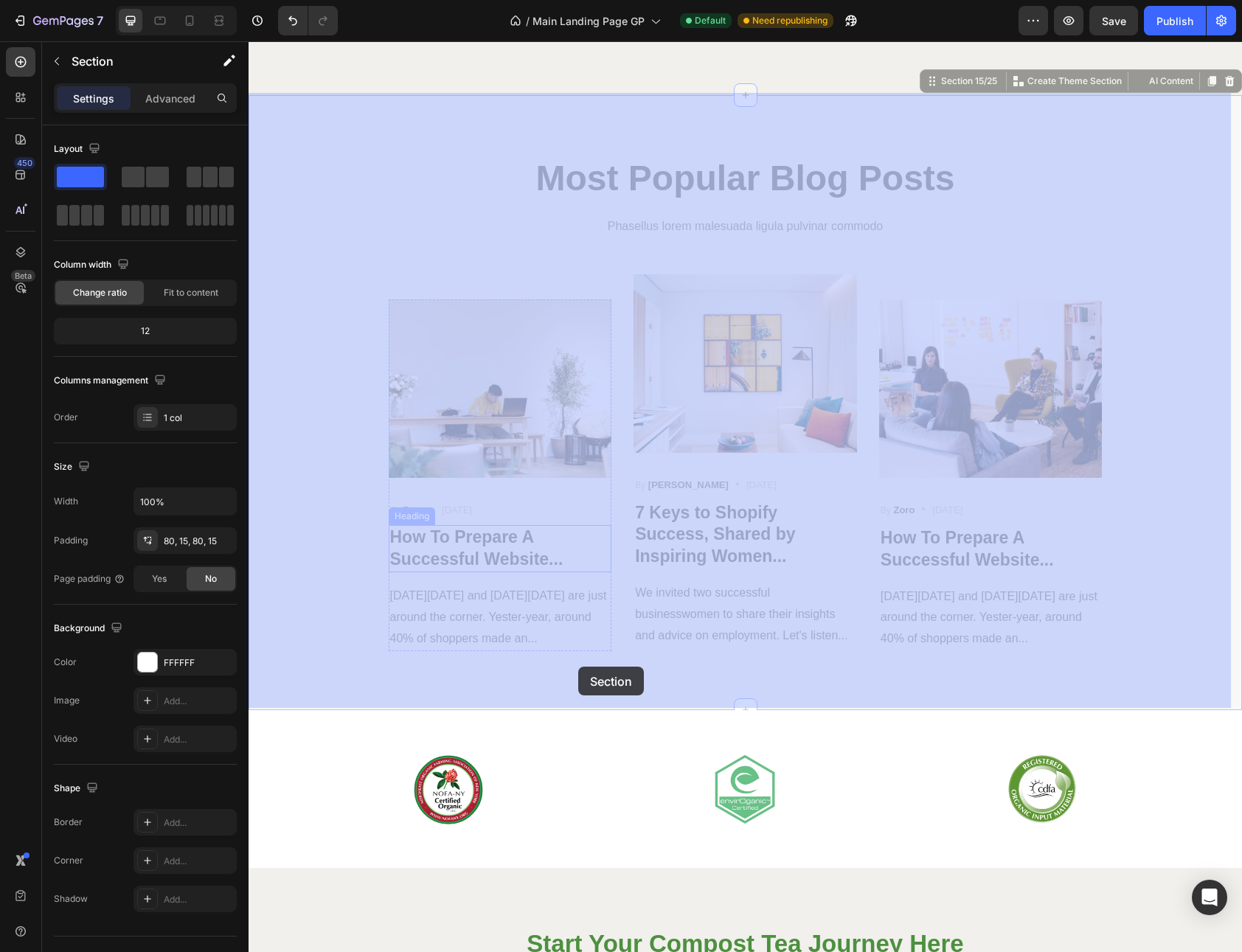
drag, startPoint x: 514, startPoint y: 247, endPoint x: 578, endPoint y: 666, distance: 423.9
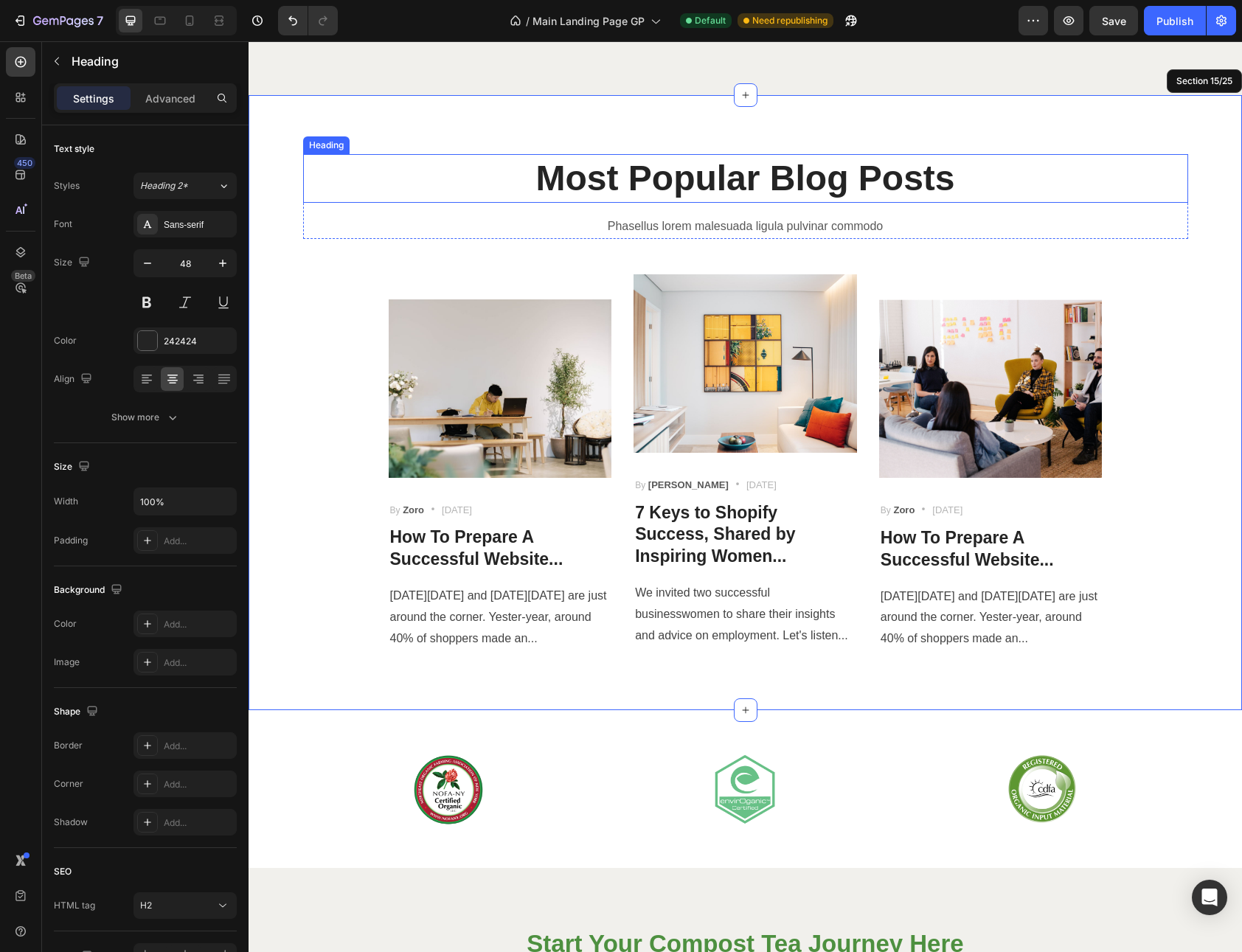
click at [419, 199] on h2 "Most Popular Blog Posts" at bounding box center [745, 178] width 885 height 49
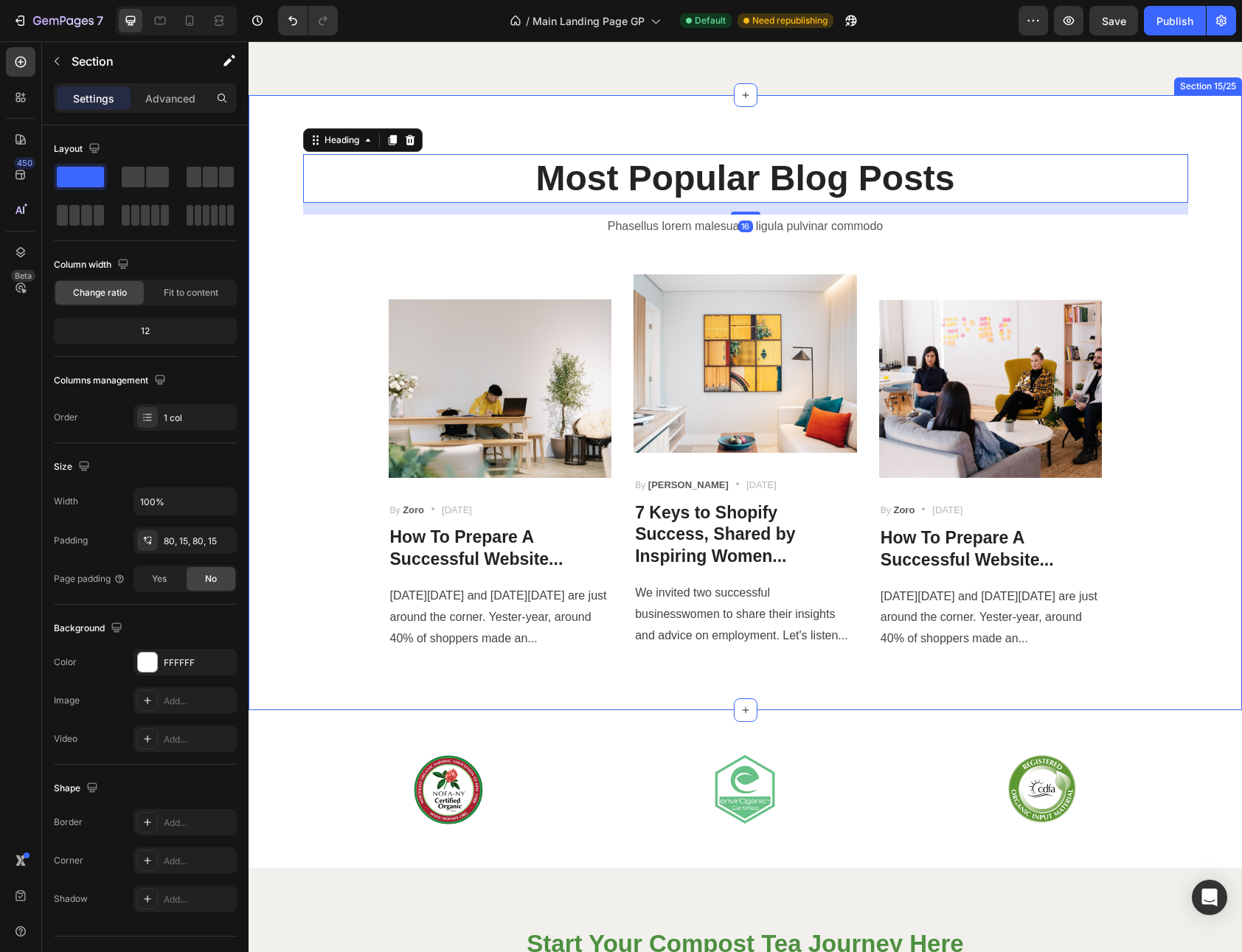
click at [432, 268] on div "Most Popular Blog Posts Heading 16 Phasellus lorem malesuada ligula pulvinar co…" at bounding box center [745, 402] width 971 height 497
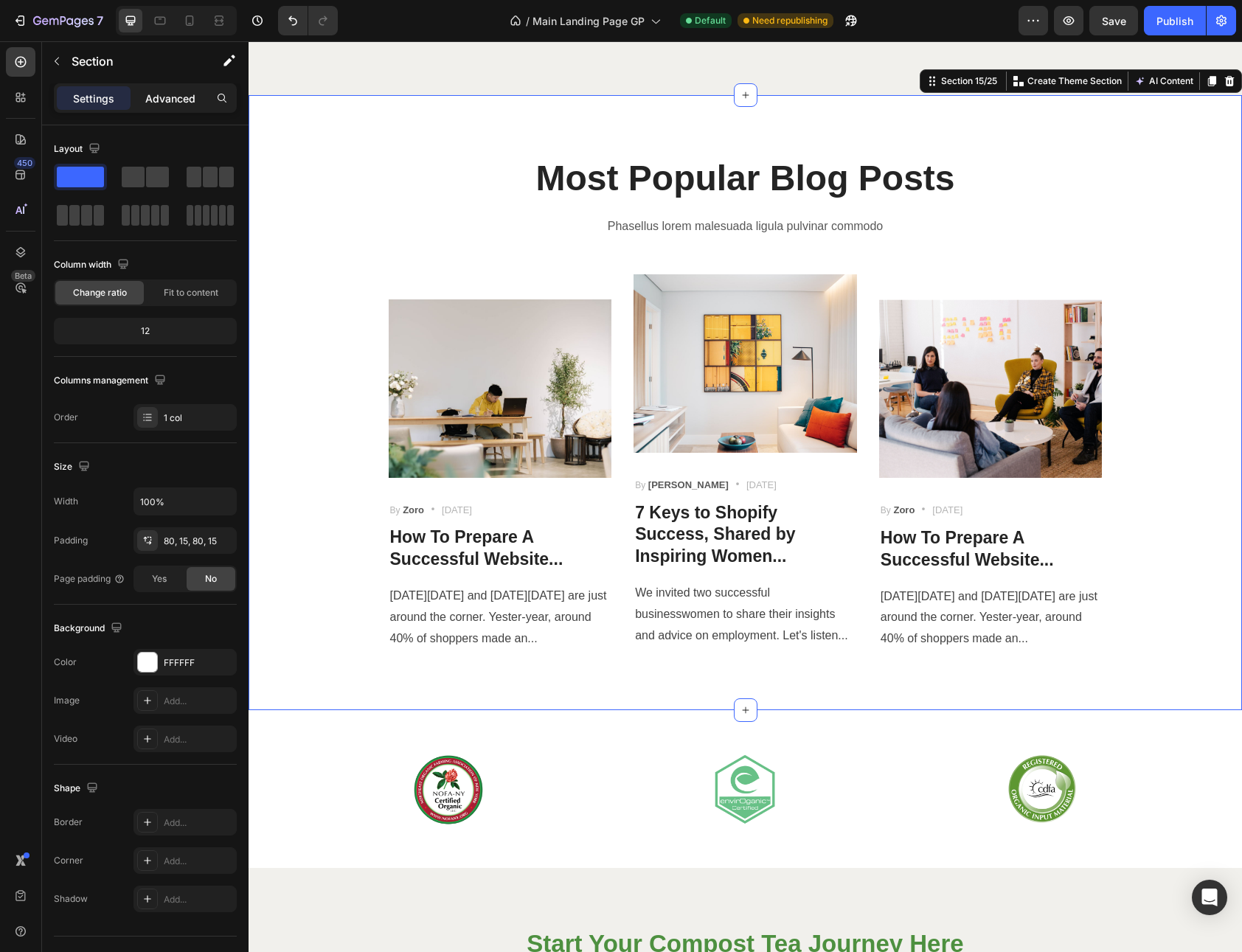
click at [189, 94] on p "Advanced" at bounding box center [170, 98] width 50 height 15
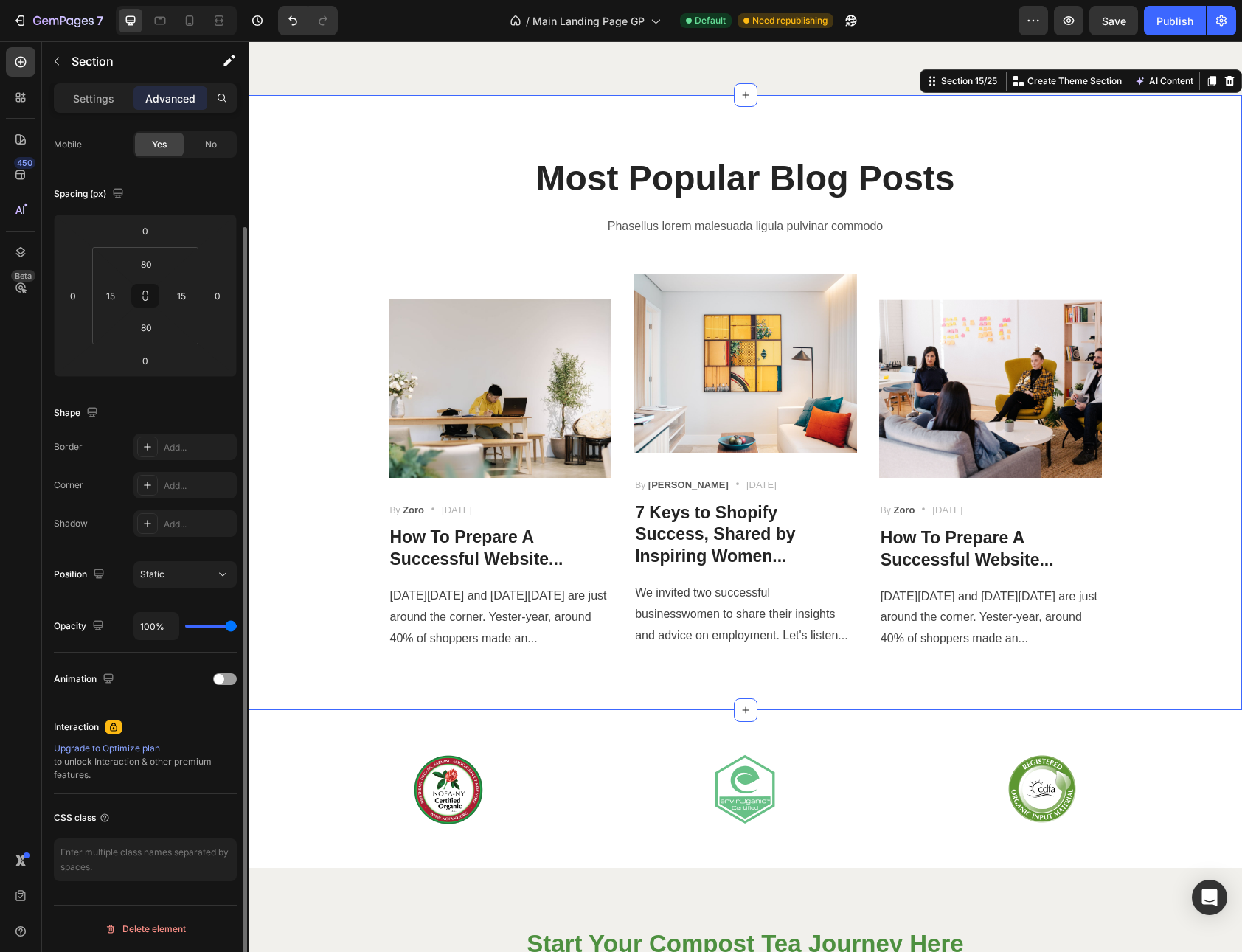
scroll to position [0, 0]
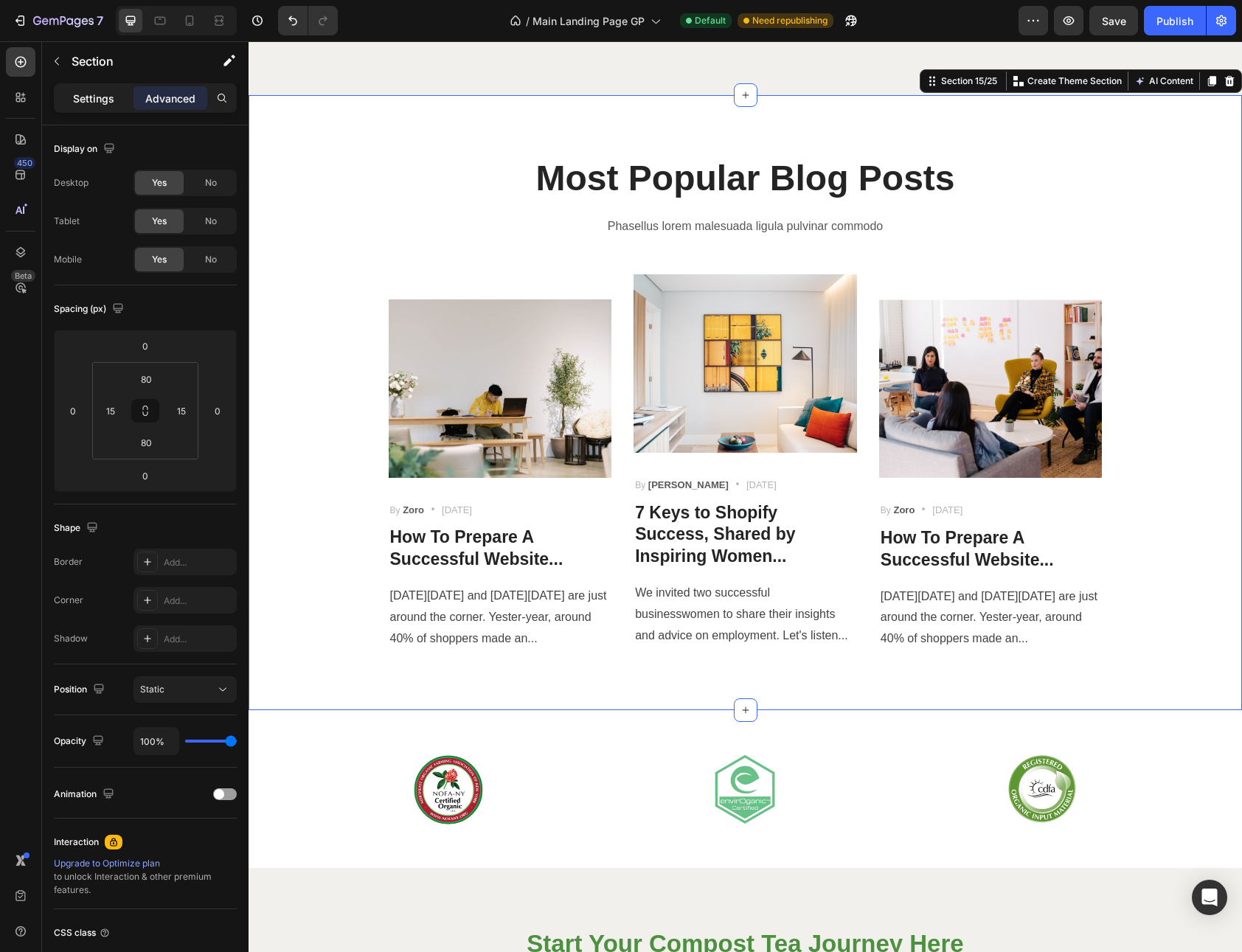
click at [87, 100] on p "Settings" at bounding box center [93, 98] width 41 height 15
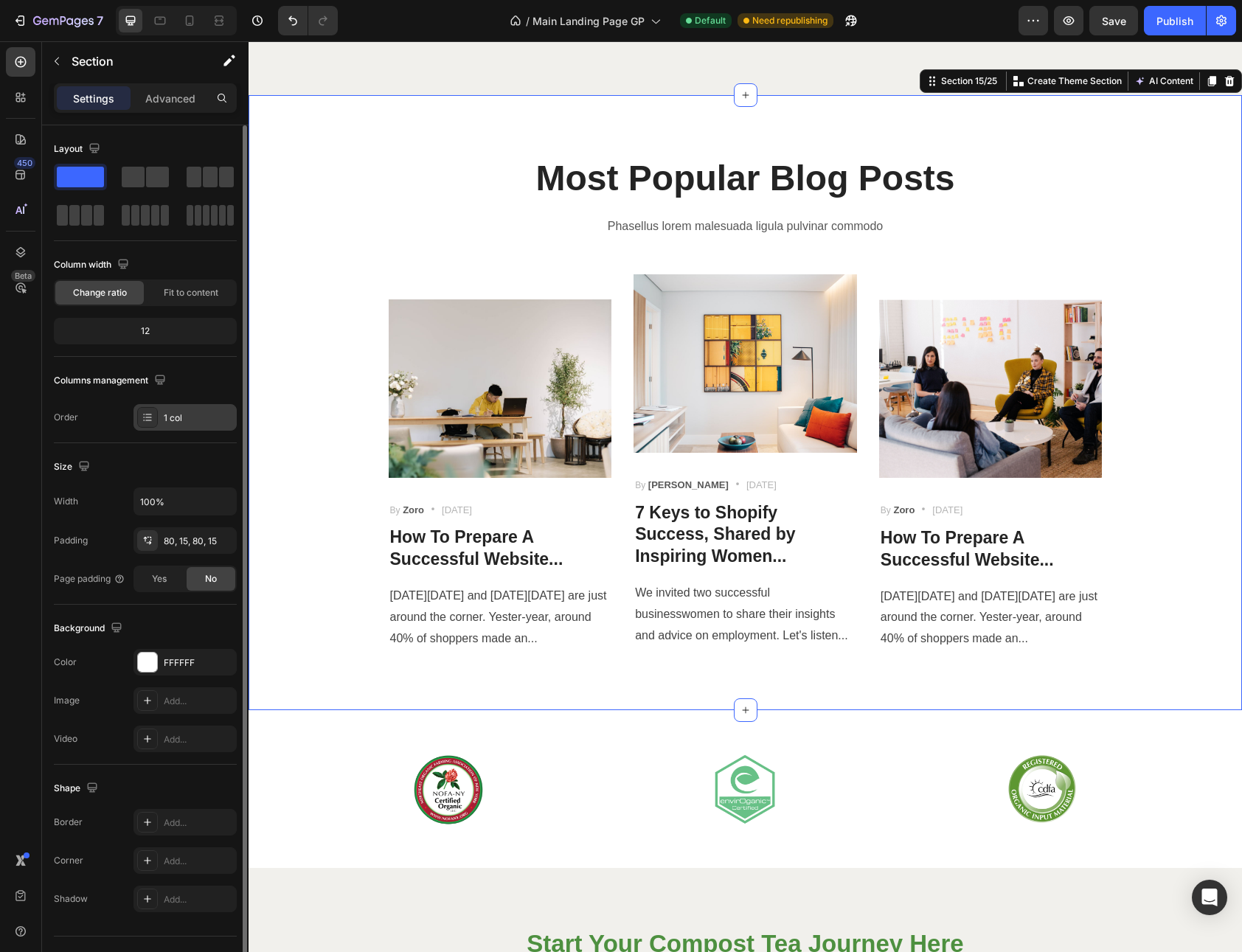
click at [153, 412] on icon at bounding box center [147, 418] width 12 height 12
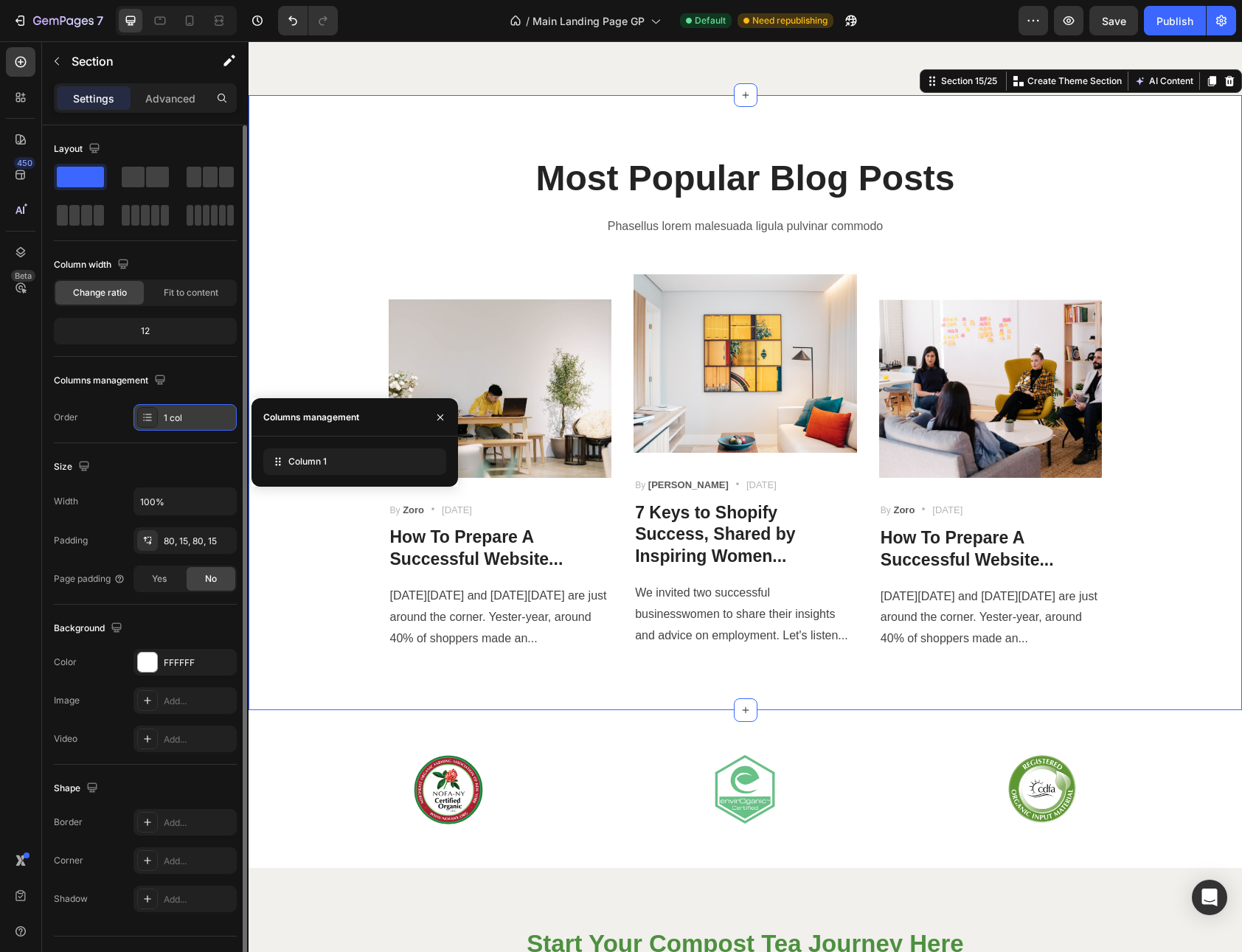
click at [153, 413] on icon at bounding box center [147, 418] width 12 height 12
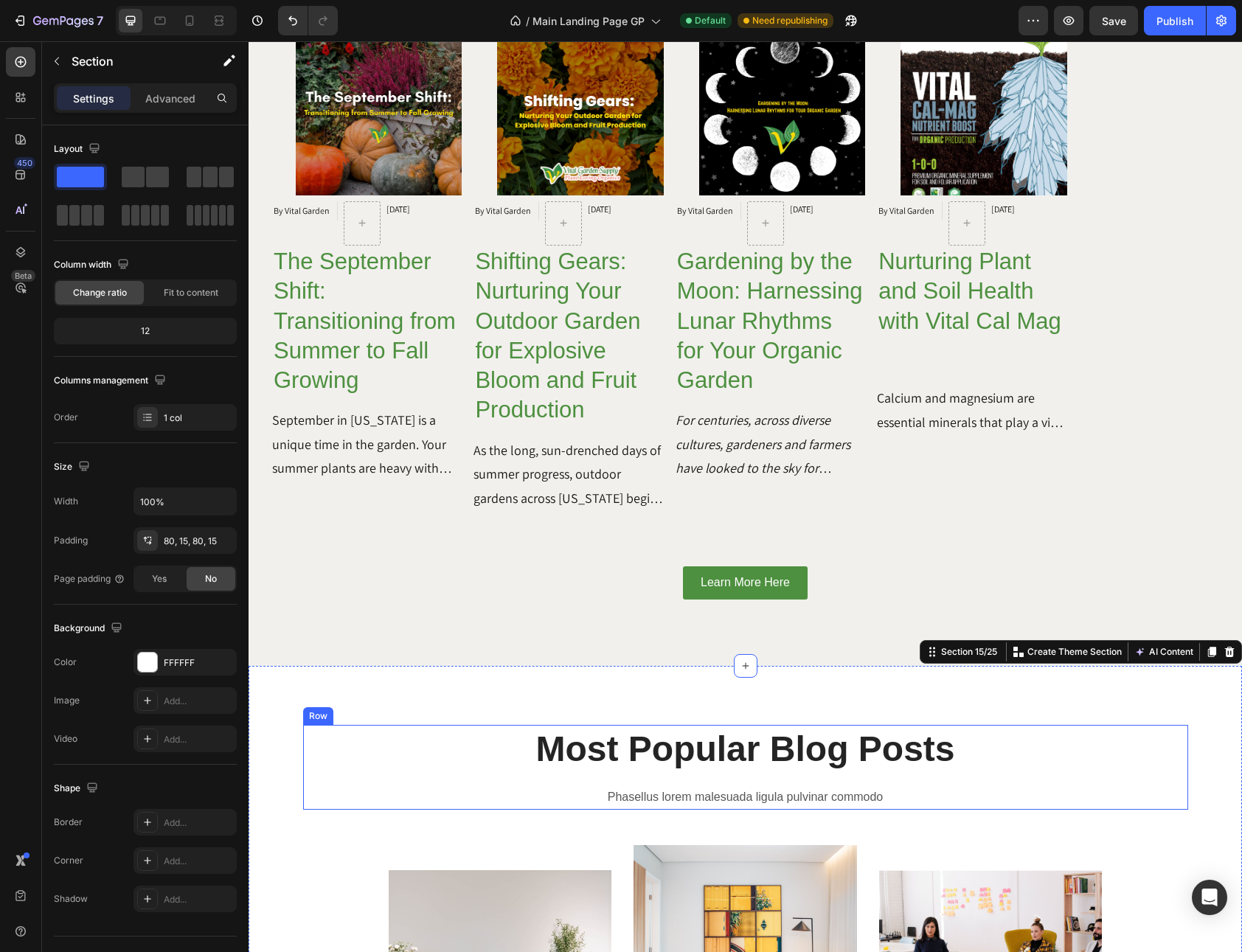
scroll to position [5945, 0]
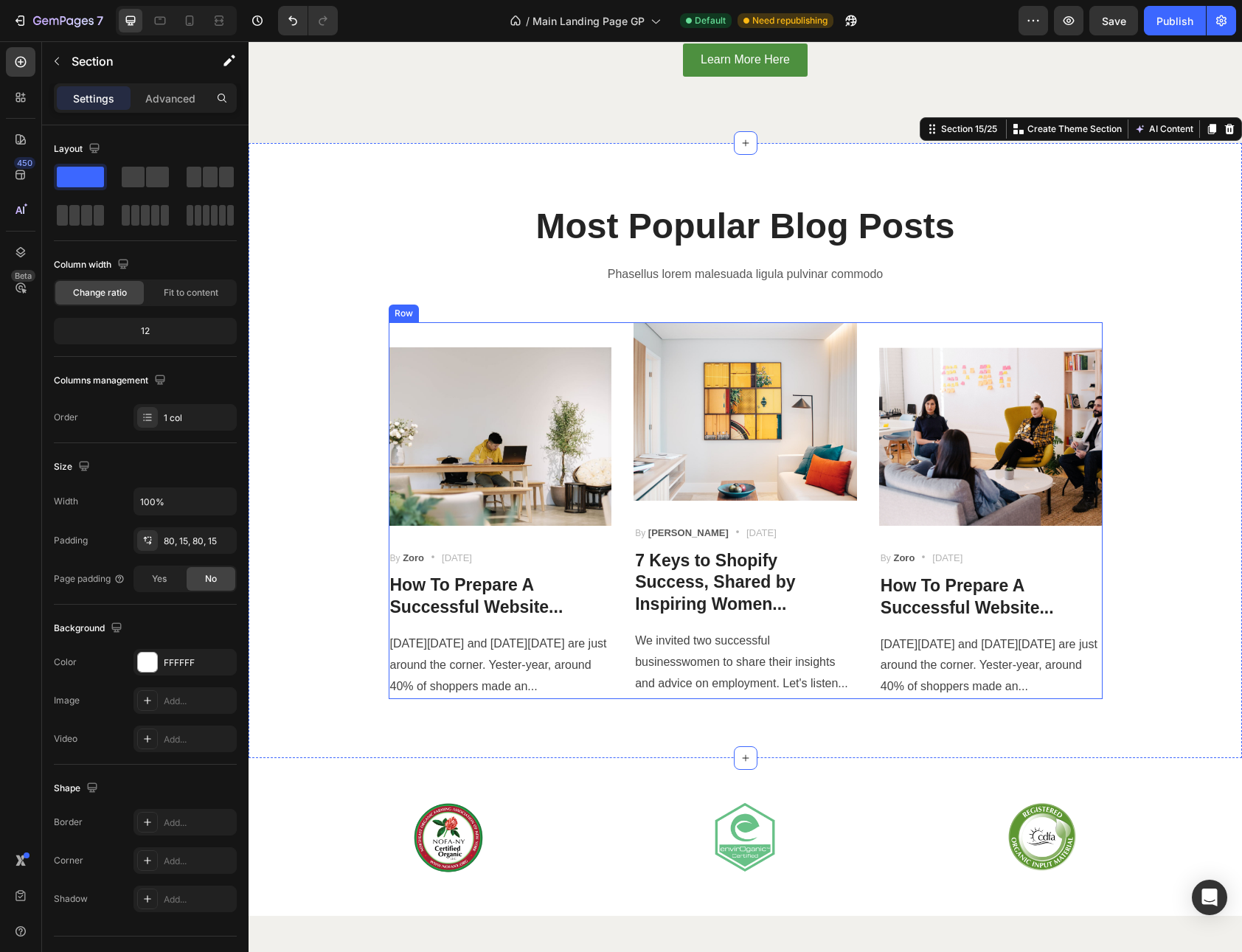
click at [530, 322] on div "Image By Zoro Text block Icon [DATE] Text block Row How To Prepare A Successful…" at bounding box center [501, 511] width 223 height 377
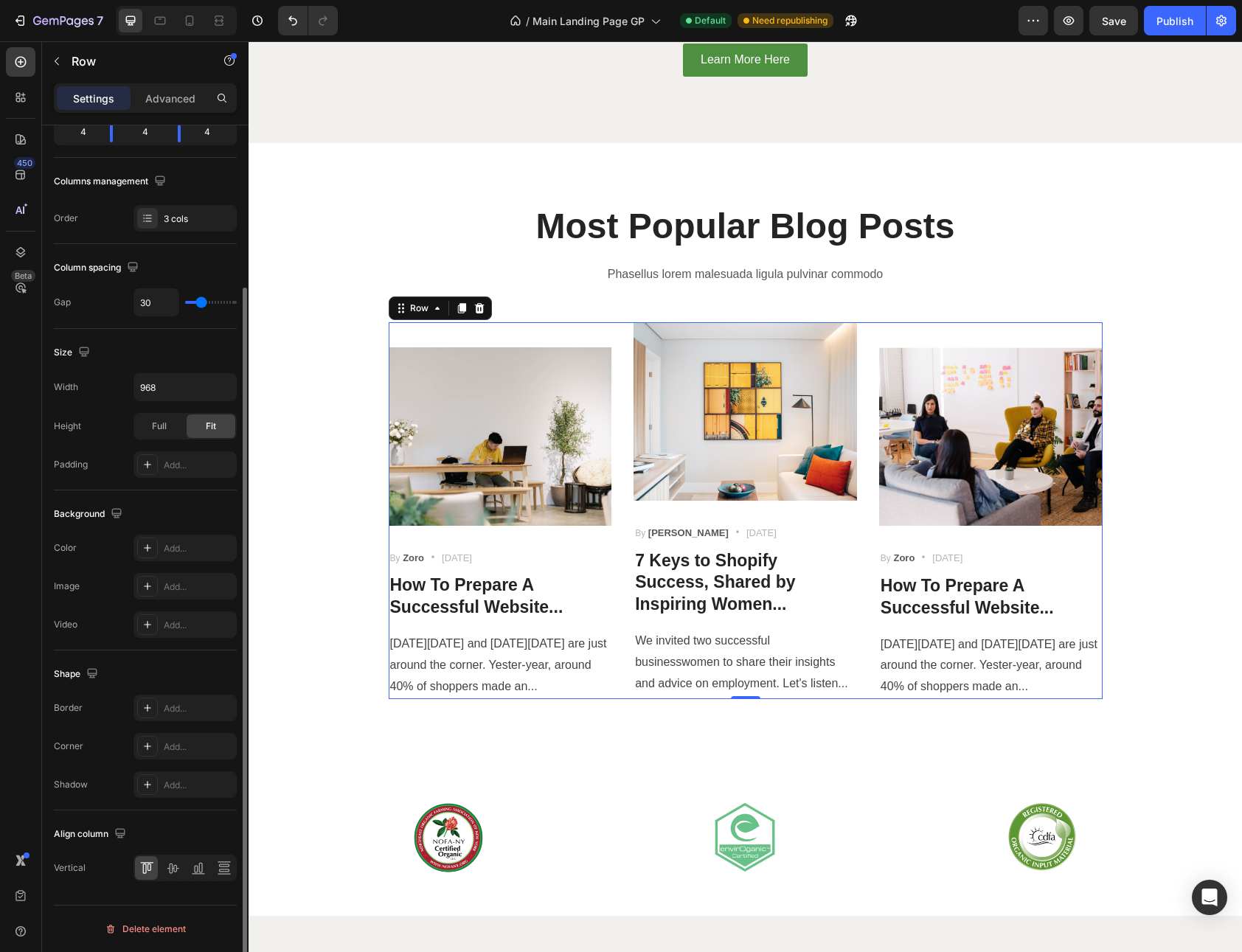
scroll to position [0, 0]
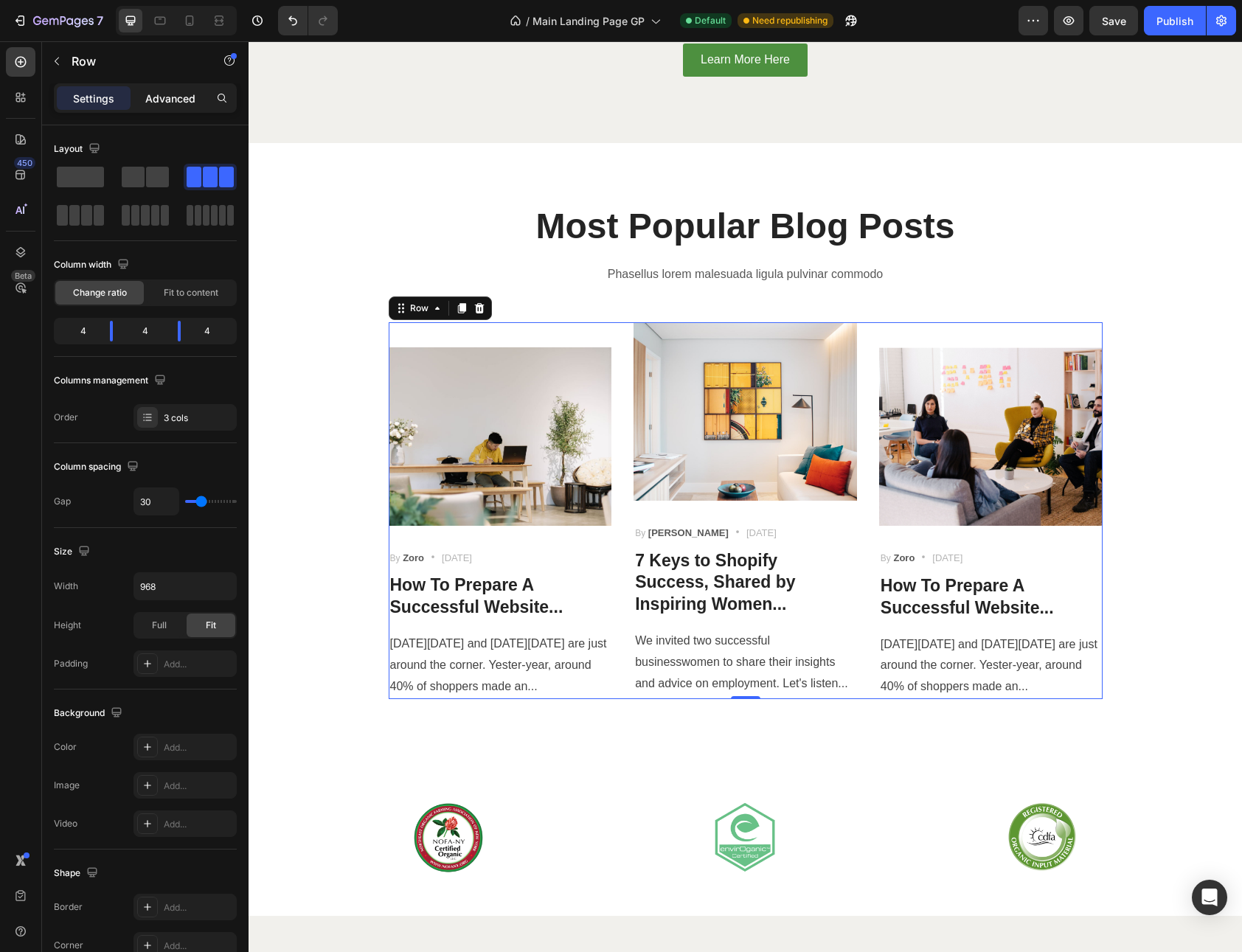
click at [170, 90] on p "Advanced" at bounding box center [170, 98] width 50 height 15
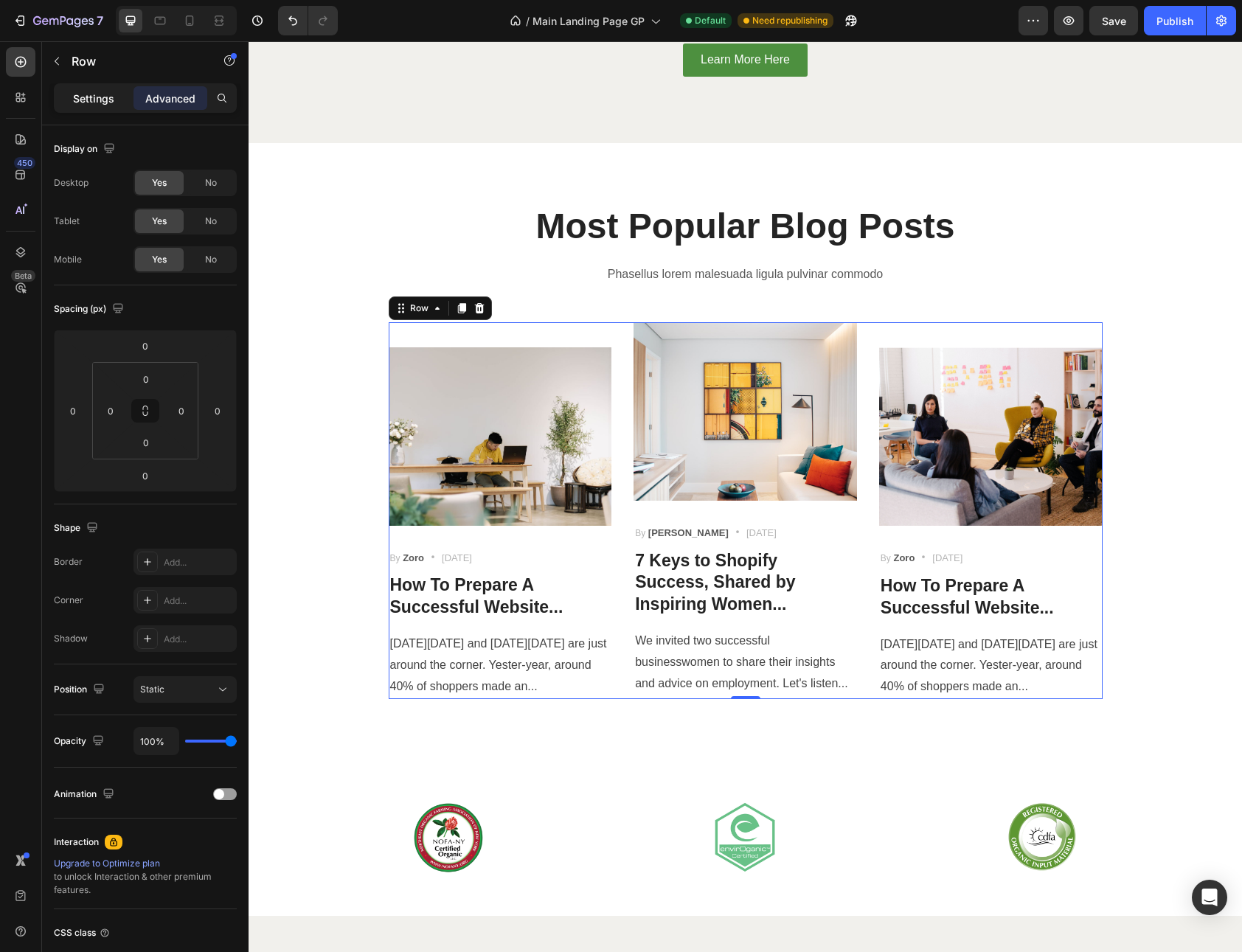
click at [105, 96] on p "Settings" at bounding box center [93, 98] width 41 height 15
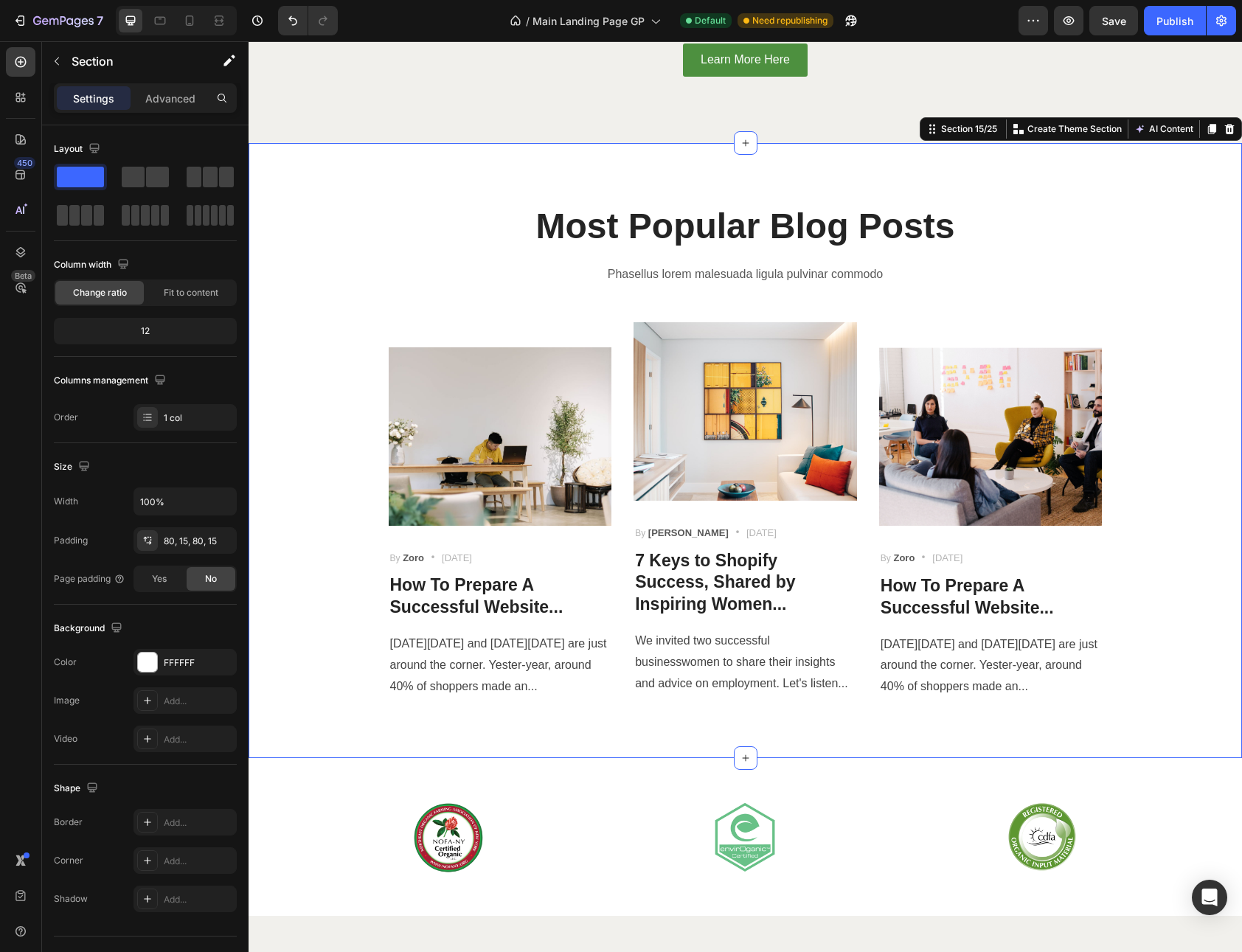
click at [1174, 193] on div "Most Popular Blog Posts Heading Phasellus lorem malesuada ligula pulvinar commo…" at bounding box center [745, 450] width 993 height 615
click at [1225, 128] on icon at bounding box center [1229, 129] width 9 height 10
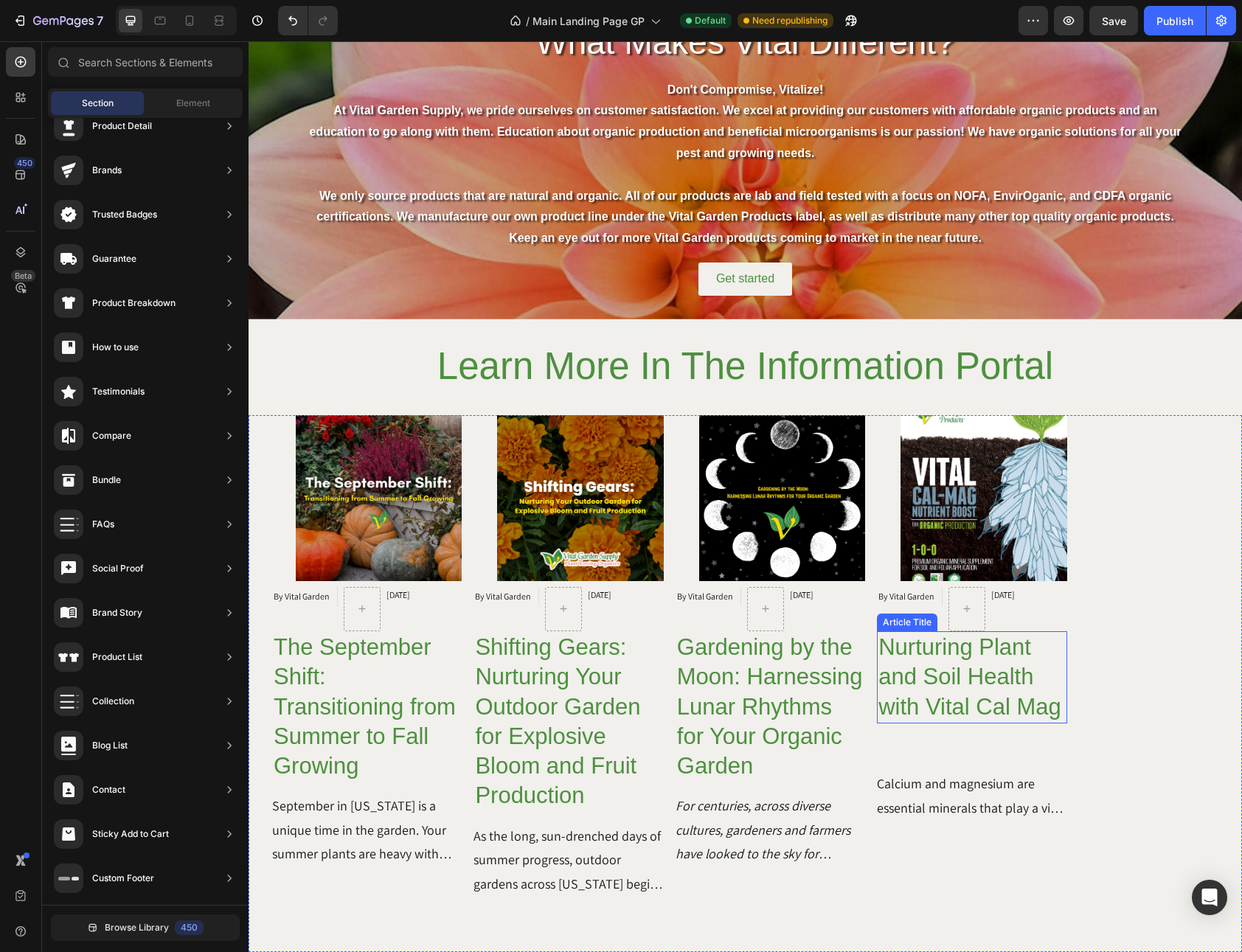
scroll to position [5034, 0]
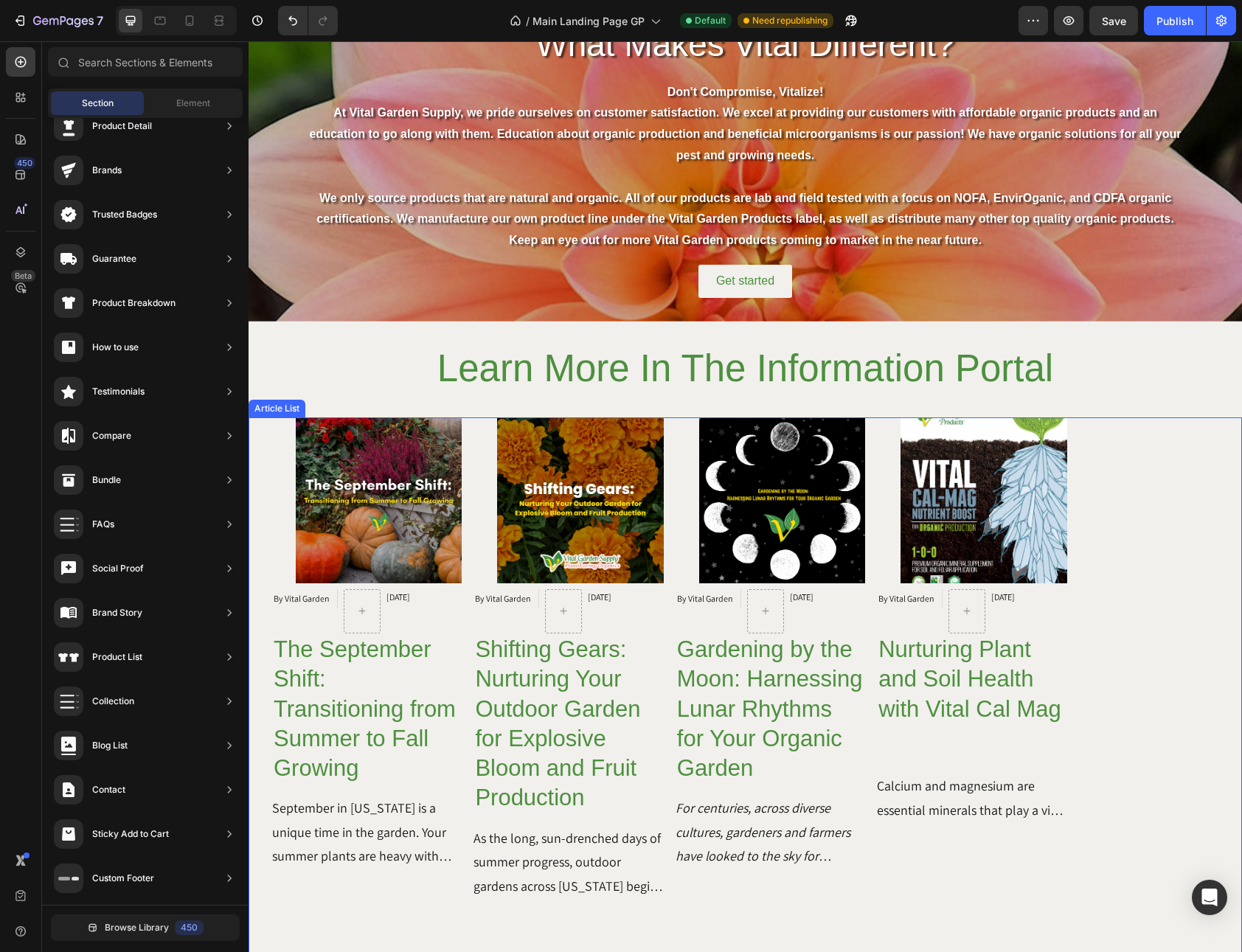
click at [1075, 468] on div "Article Image By Vital Garden Article Author [DATE] Article Date Row The Septem…" at bounding box center [745, 661] width 993 height 487
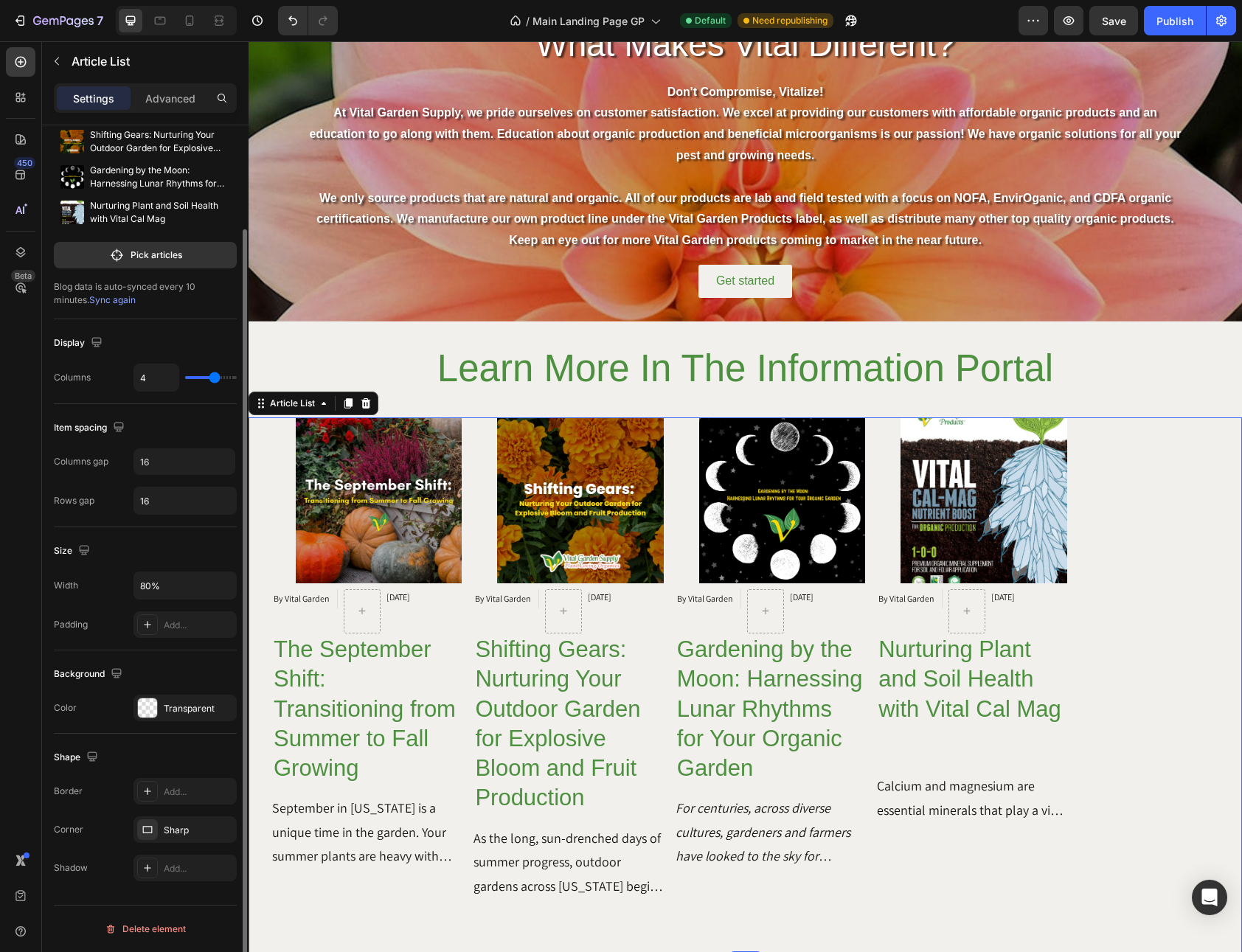
scroll to position [0, 0]
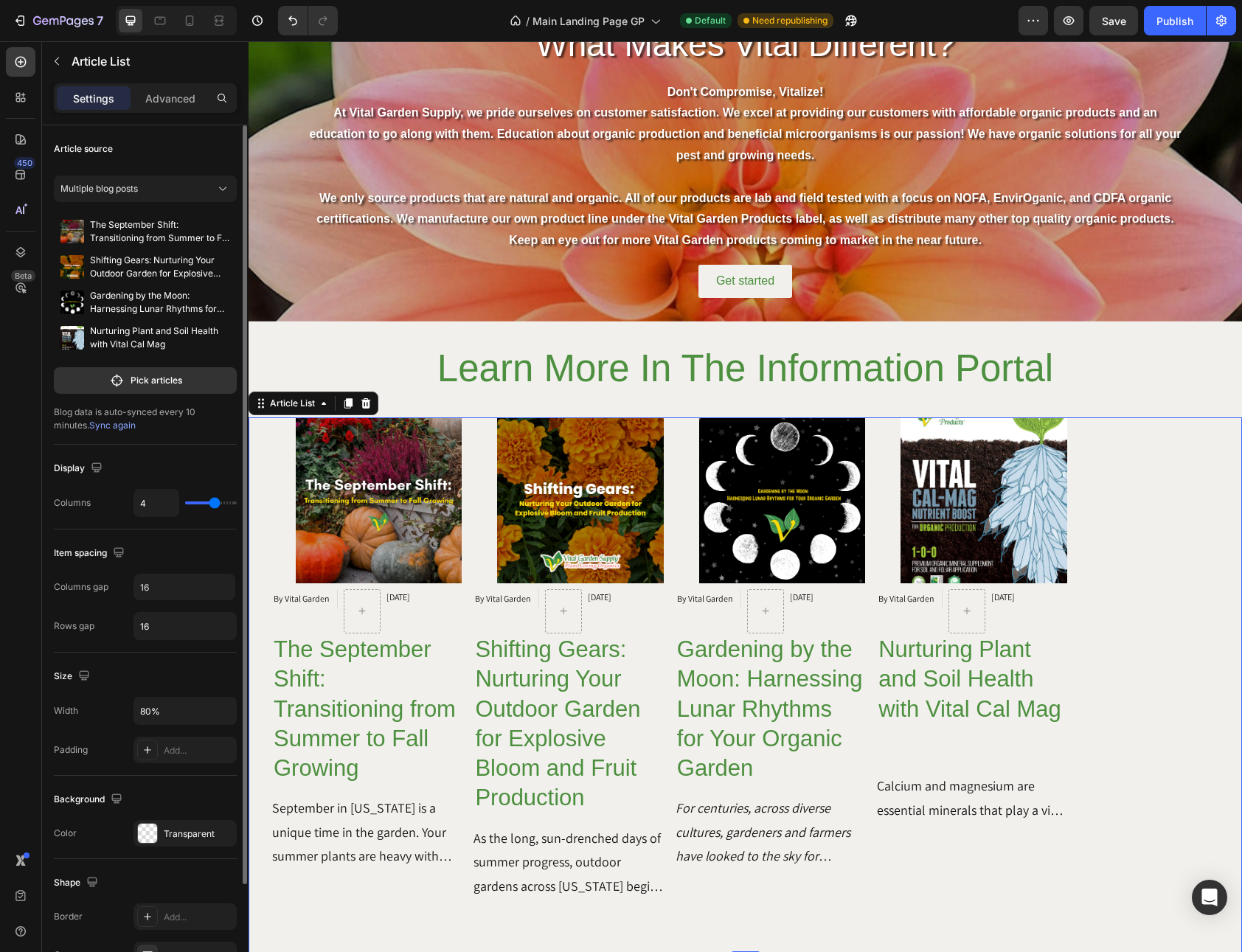
type input "5"
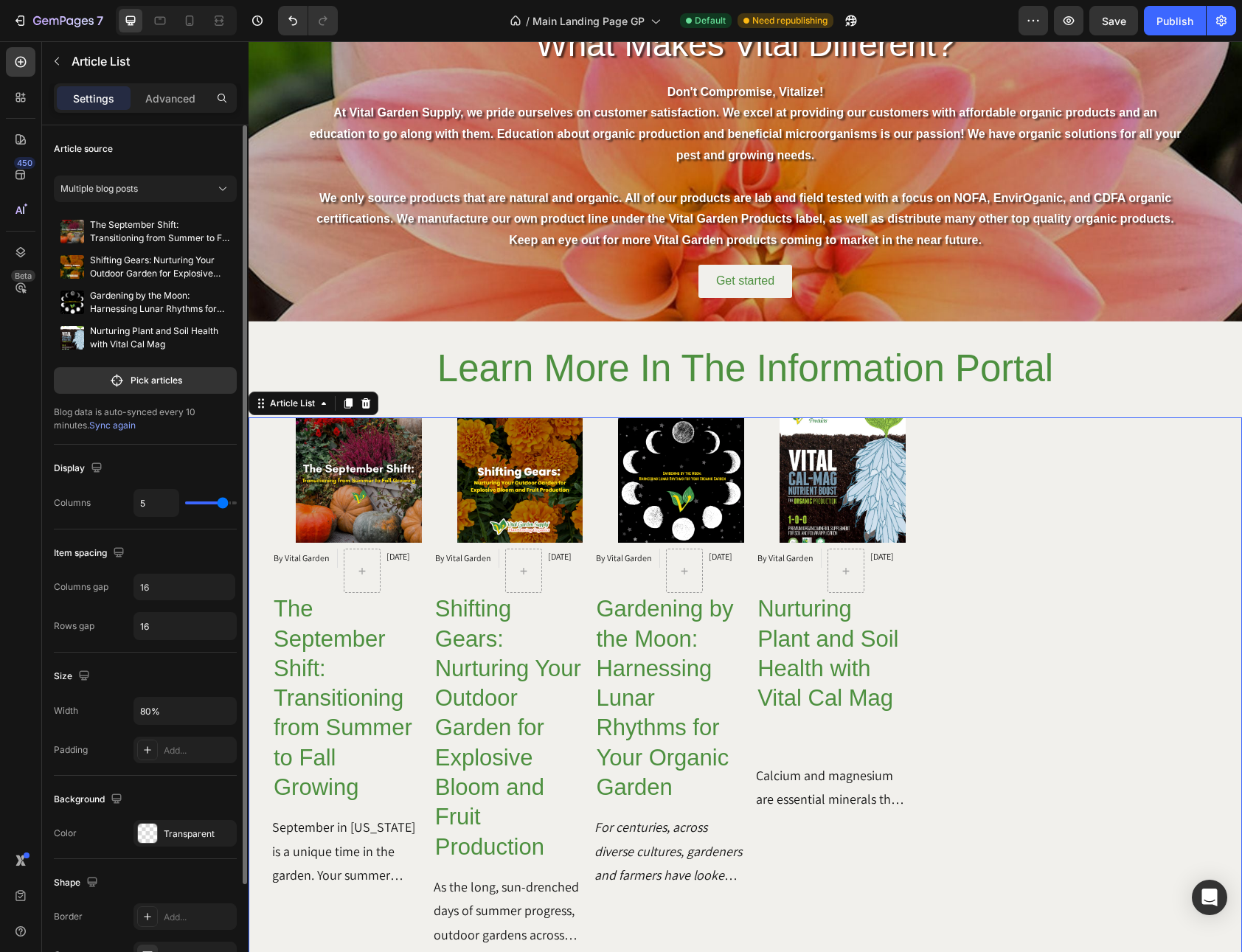
type input "5"
click at [221, 501] on input "range" at bounding box center [211, 502] width 52 height 3
type input "4"
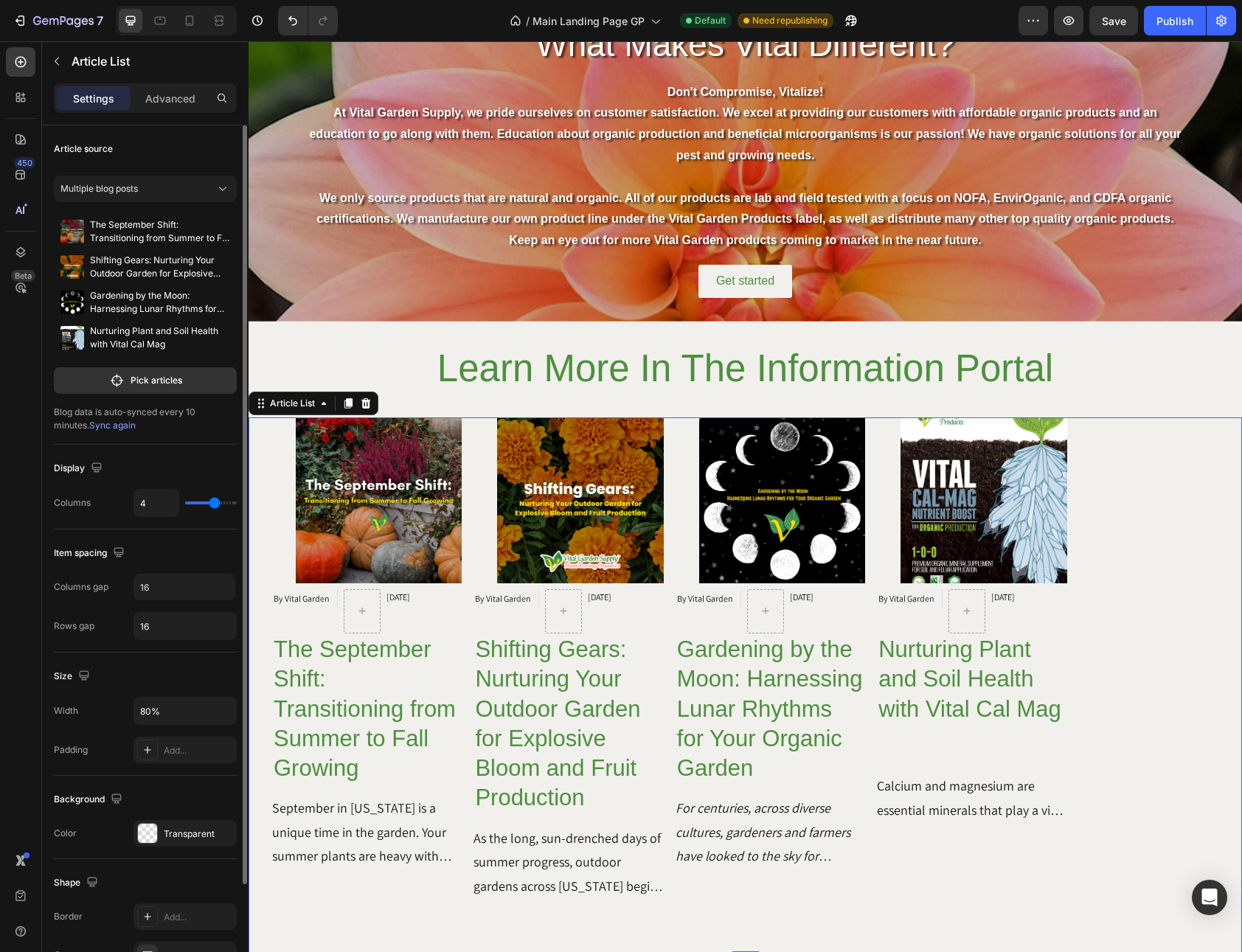
type input "3"
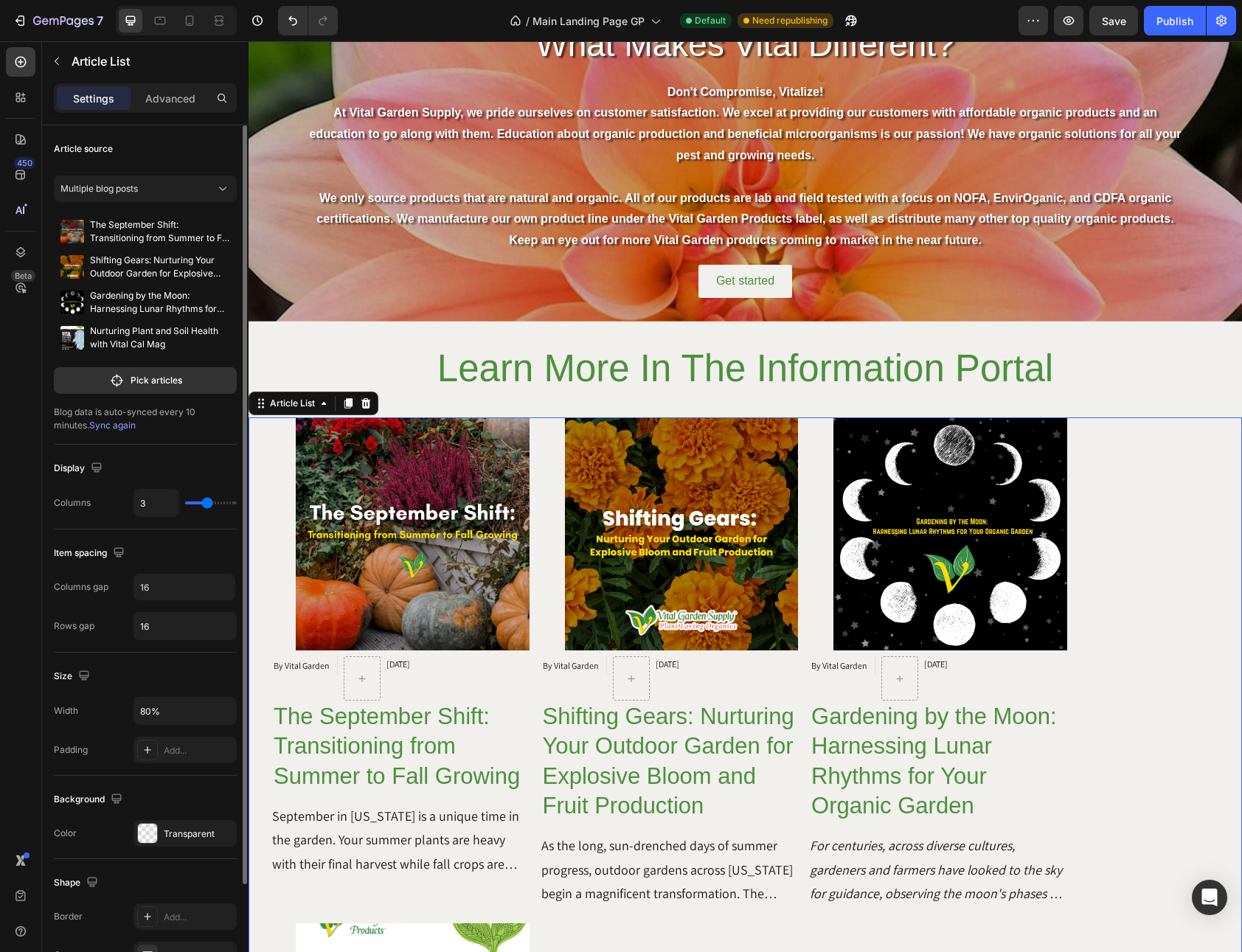
type input "4"
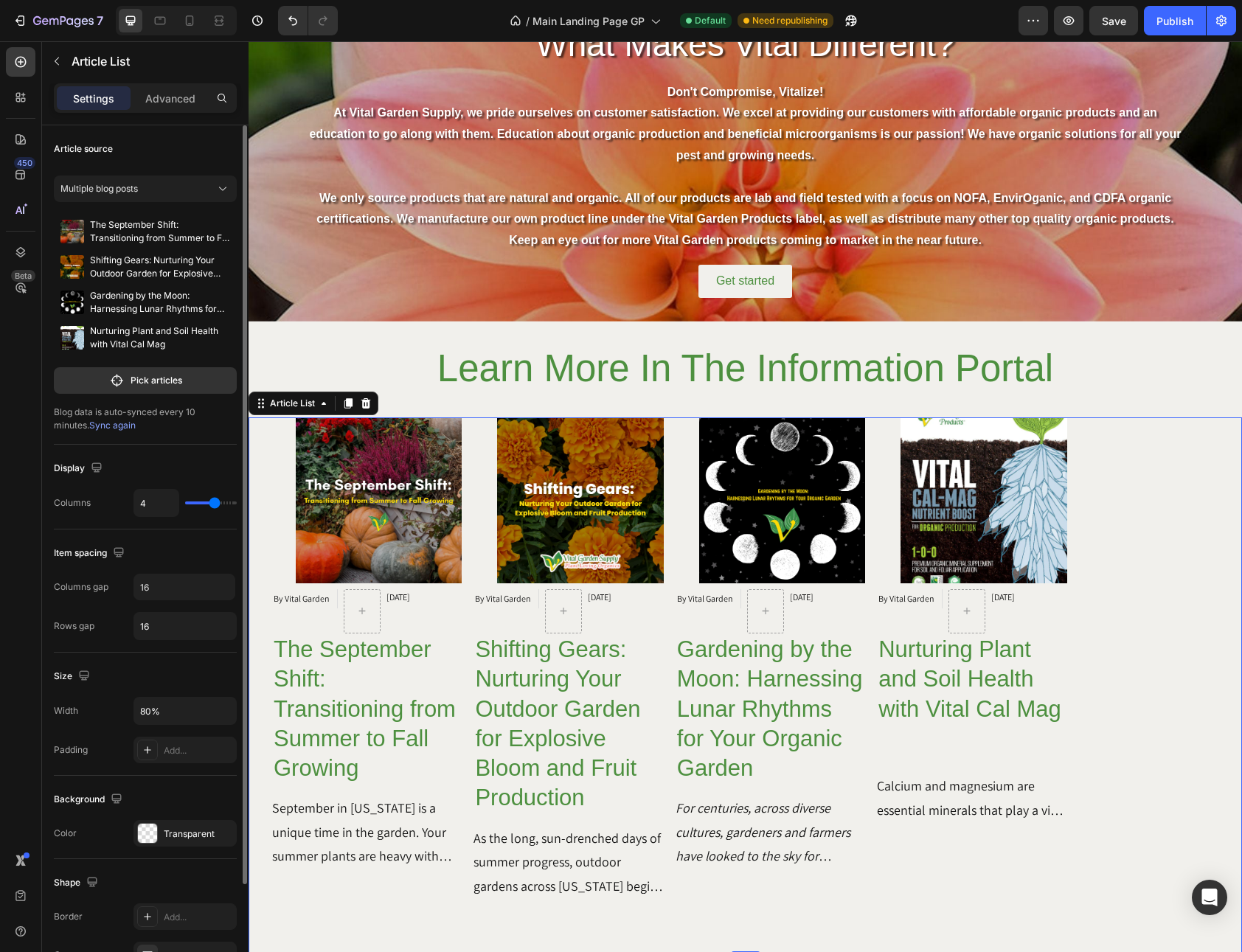
drag, startPoint x: 221, startPoint y: 501, endPoint x: 211, endPoint y: 502, distance: 10.0
type input "4"
click at [211, 502] on input "range" at bounding box center [211, 502] width 52 height 3
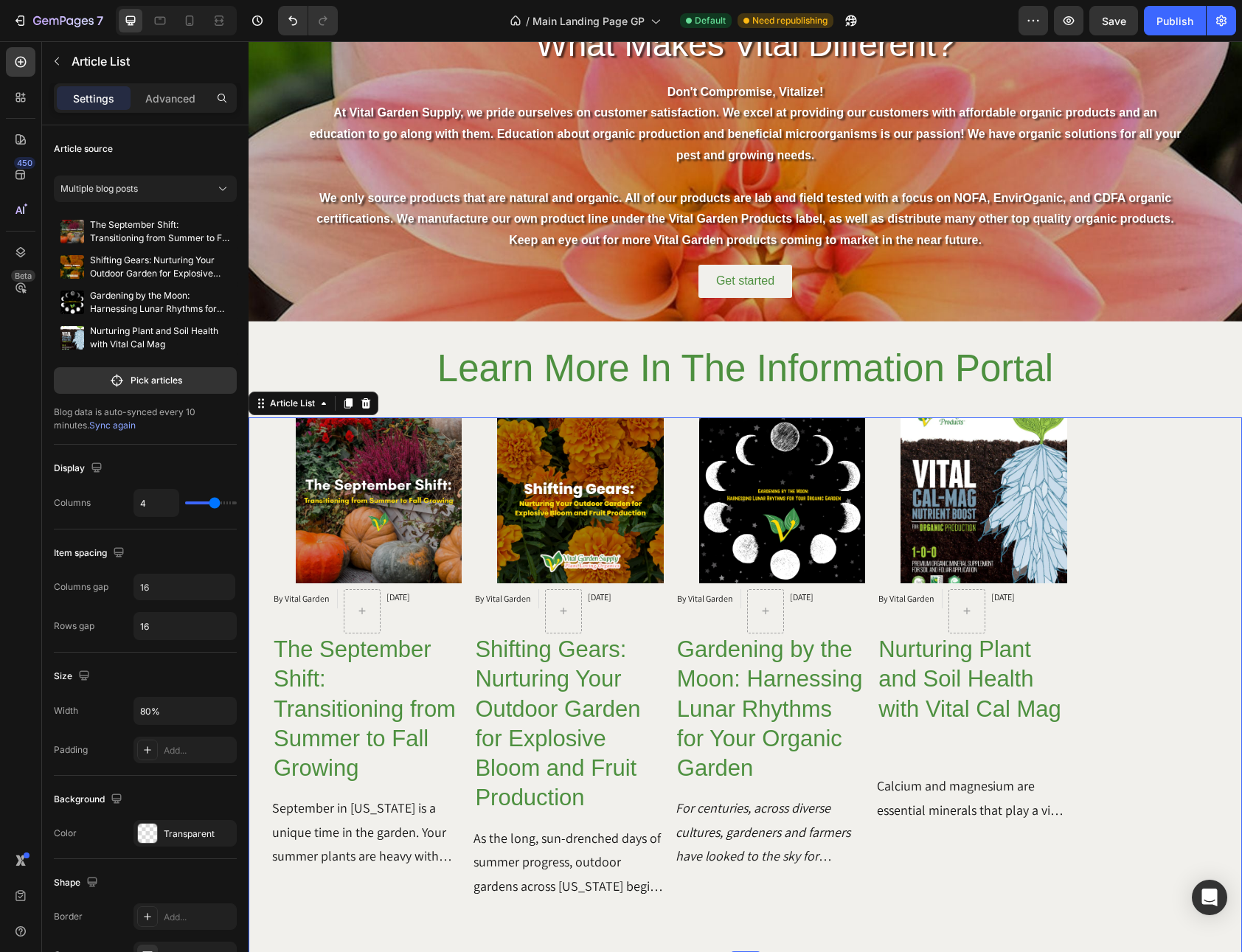
click at [274, 489] on div "Article Image By Vital Garden Article Author [DATE] Article Date Row The Septem…" at bounding box center [367, 661] width 189 height 487
click at [274, 482] on div "Article Image By Vital Garden Article Author [DATE] Article Date Row The Septem…" at bounding box center [367, 661] width 189 height 487
click at [148, 104] on p "Advanced" at bounding box center [170, 98] width 50 height 15
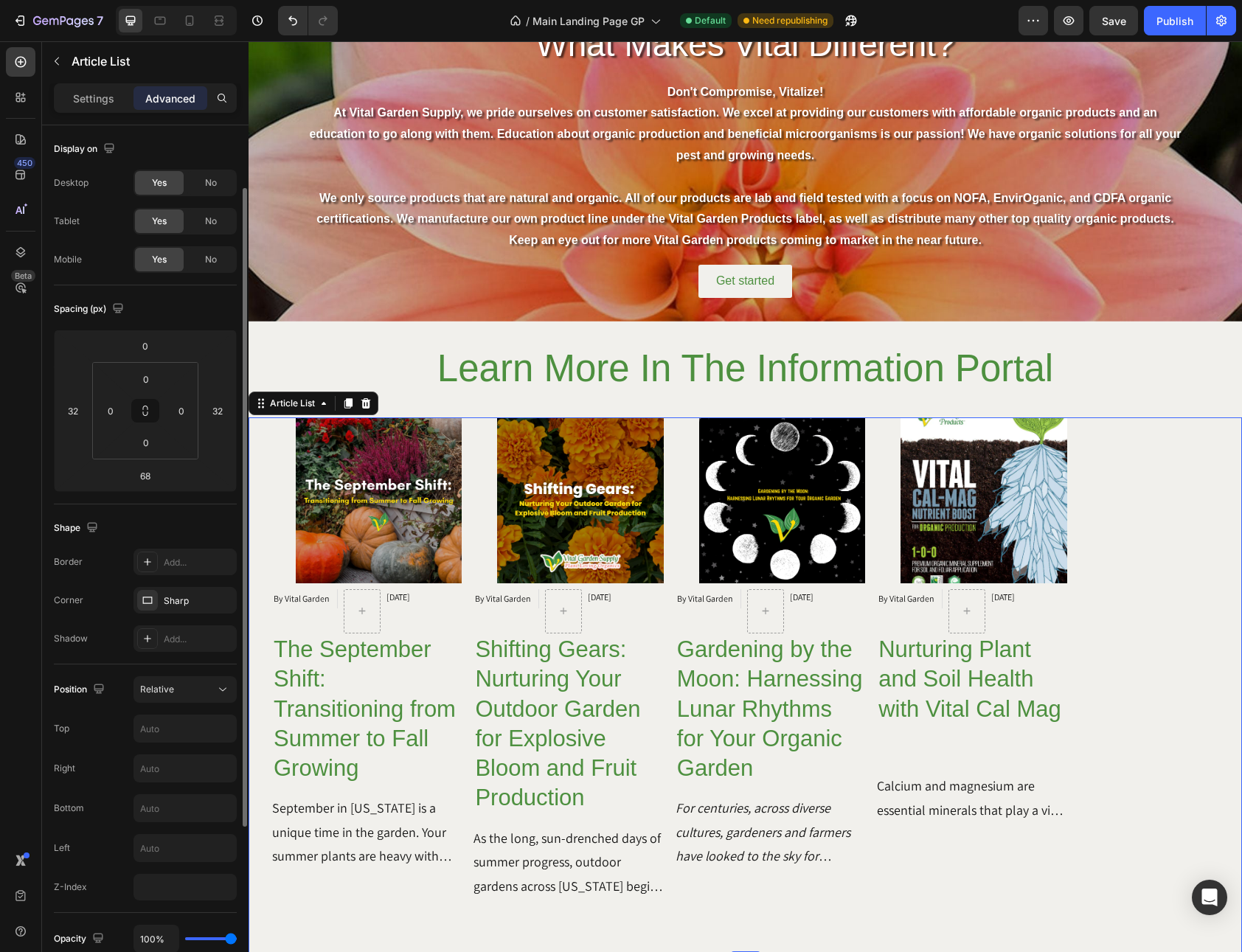
scroll to position [36, 0]
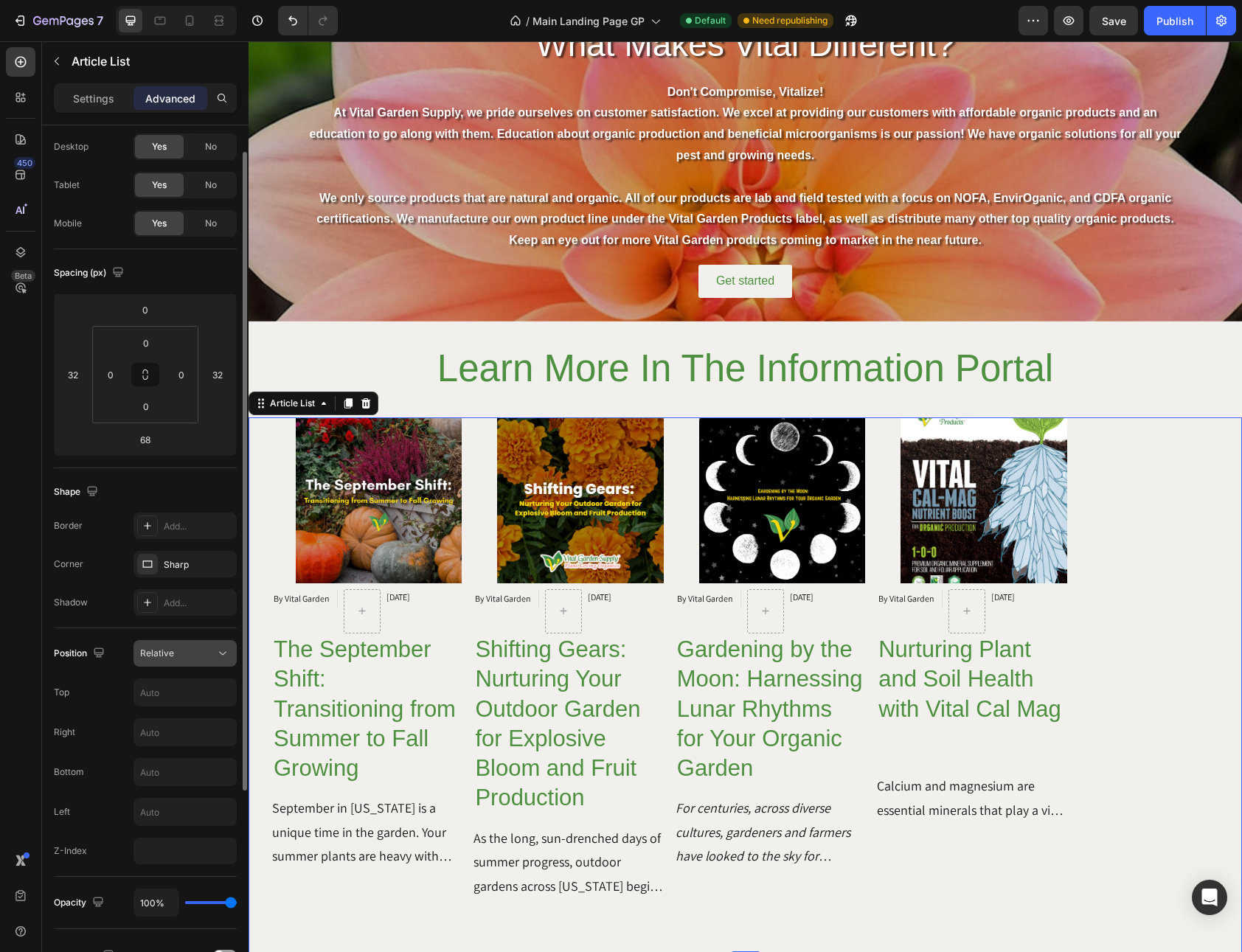
click at [182, 657] on div "Relative" at bounding box center [178, 654] width 75 height 14
click at [124, 638] on div "Position Relative Top Right Bottom Left Z-Index" at bounding box center [145, 752] width 183 height 249
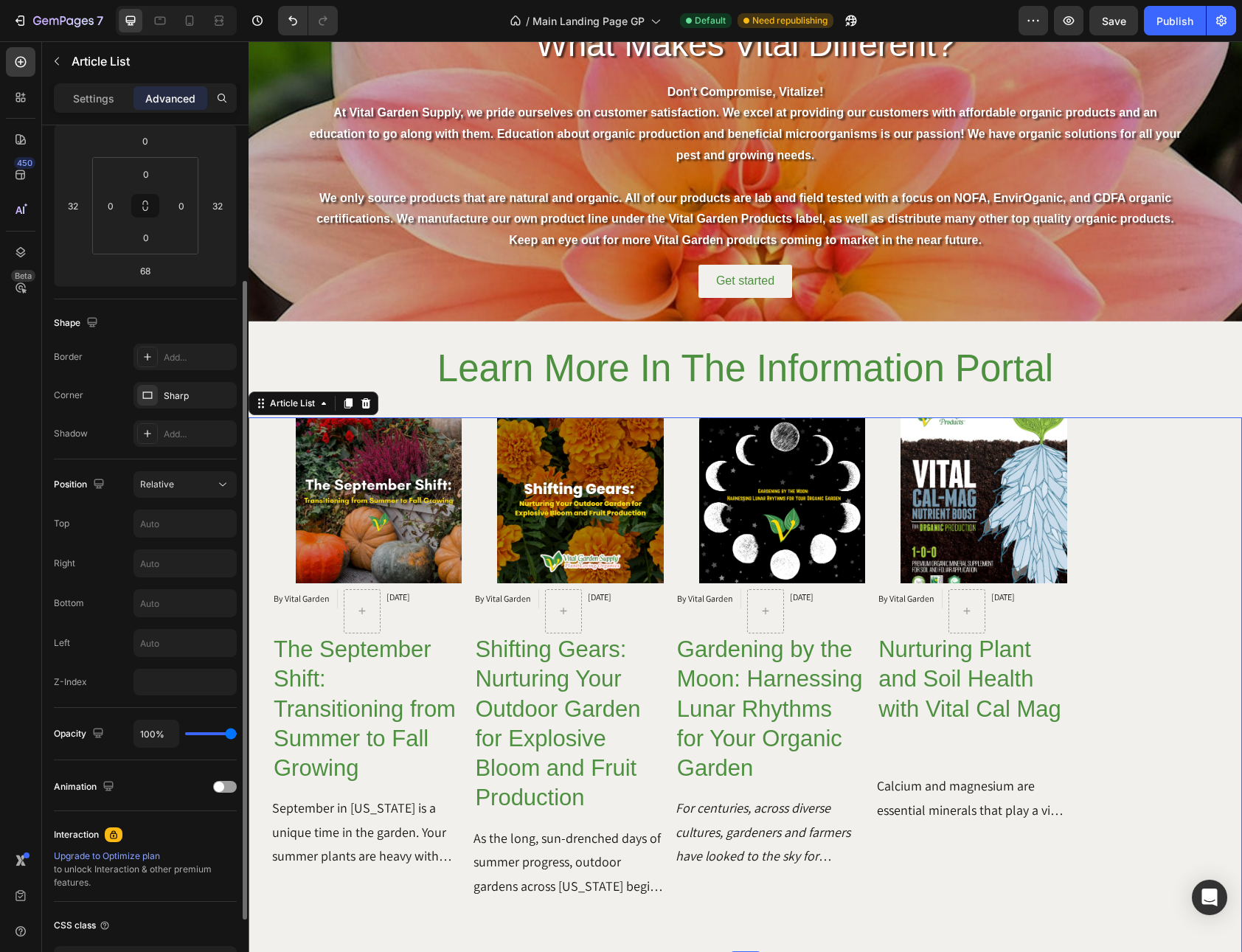
scroll to position [208, 0]
click at [233, 787] on div at bounding box center [225, 784] width 24 height 12
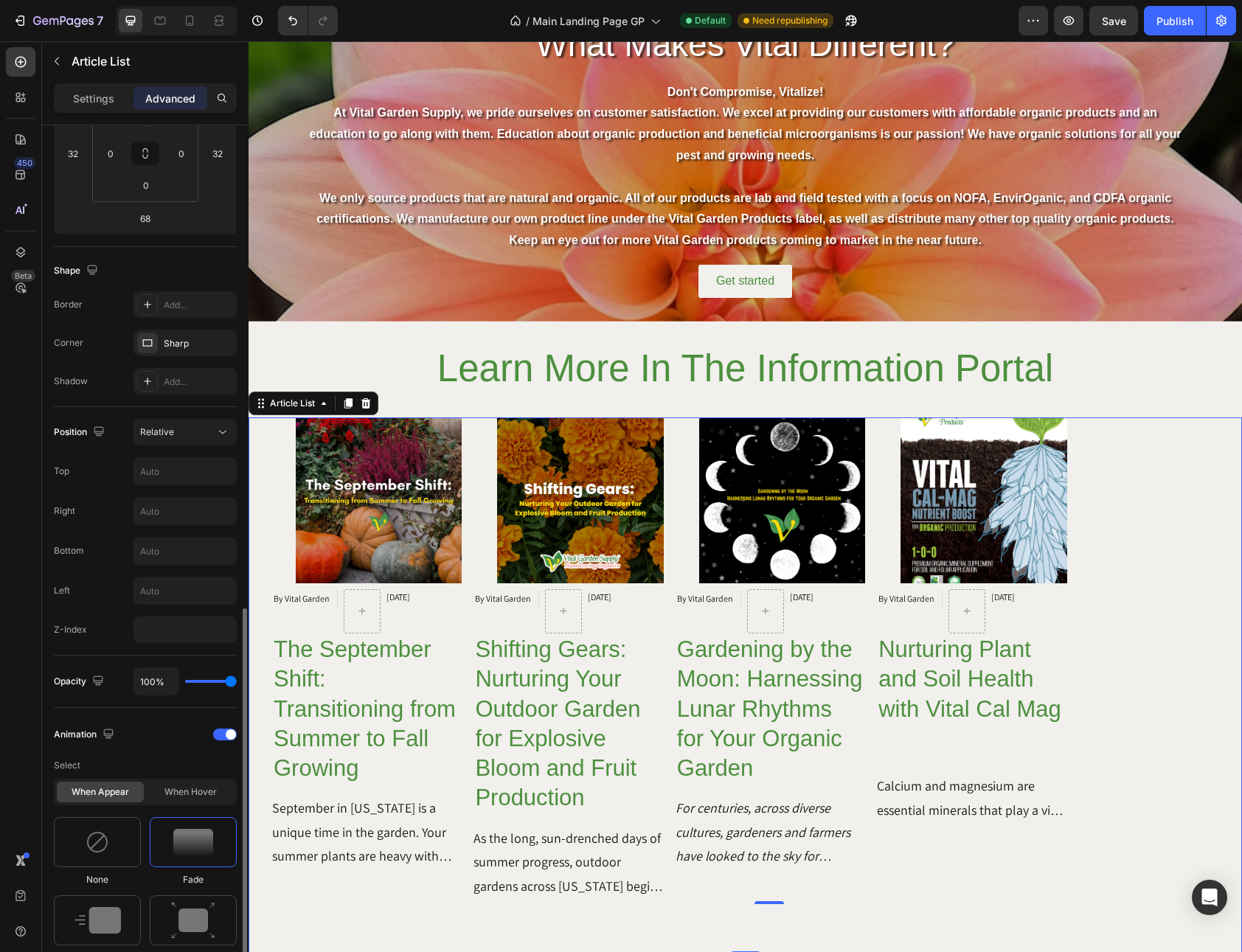
scroll to position [479, 0]
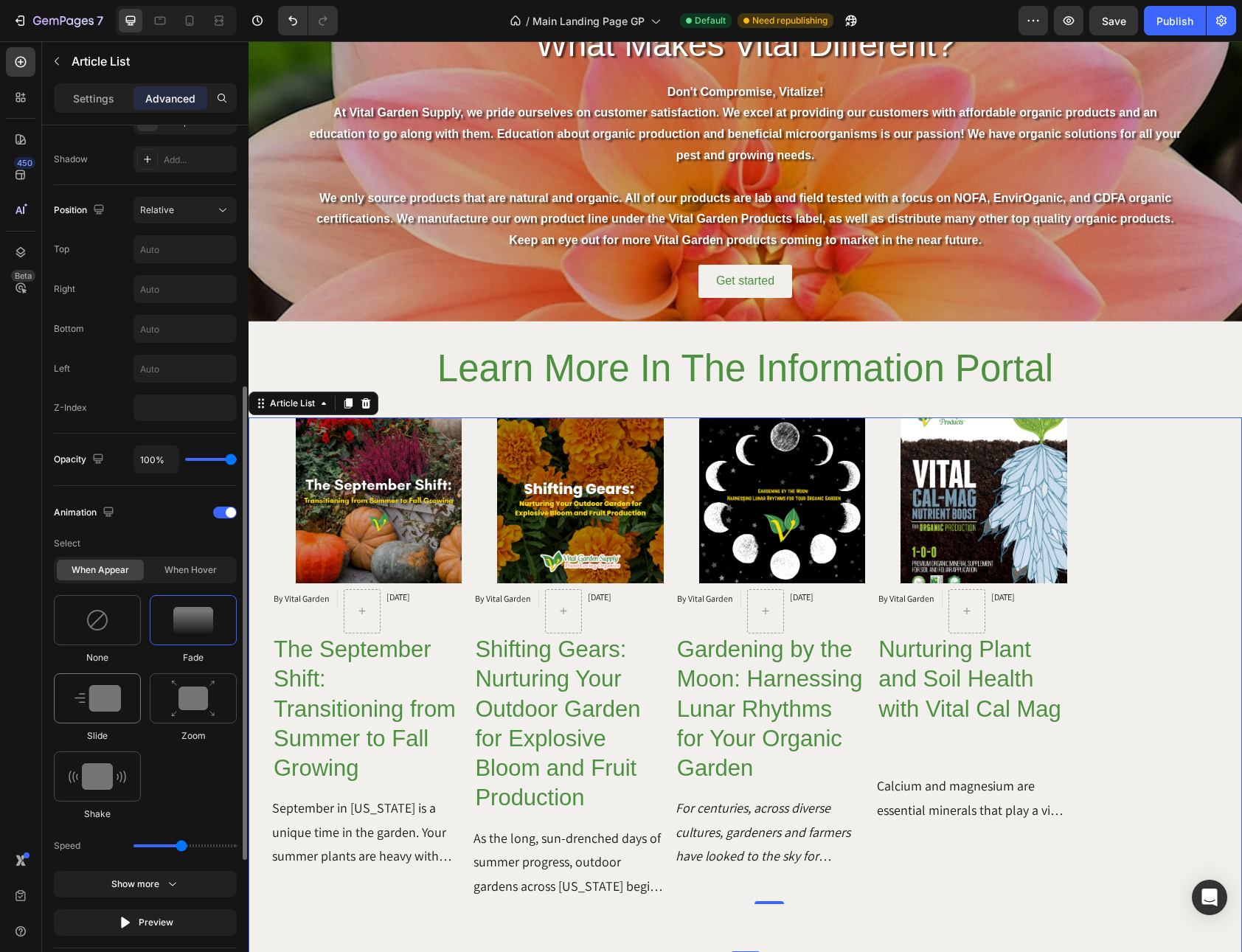
click at [101, 699] on img at bounding box center [97, 698] width 47 height 26
click at [216, 687] on div at bounding box center [193, 698] width 87 height 50
click at [212, 636] on div at bounding box center [193, 620] width 87 height 50
click at [126, 791] on div at bounding box center [97, 776] width 87 height 50
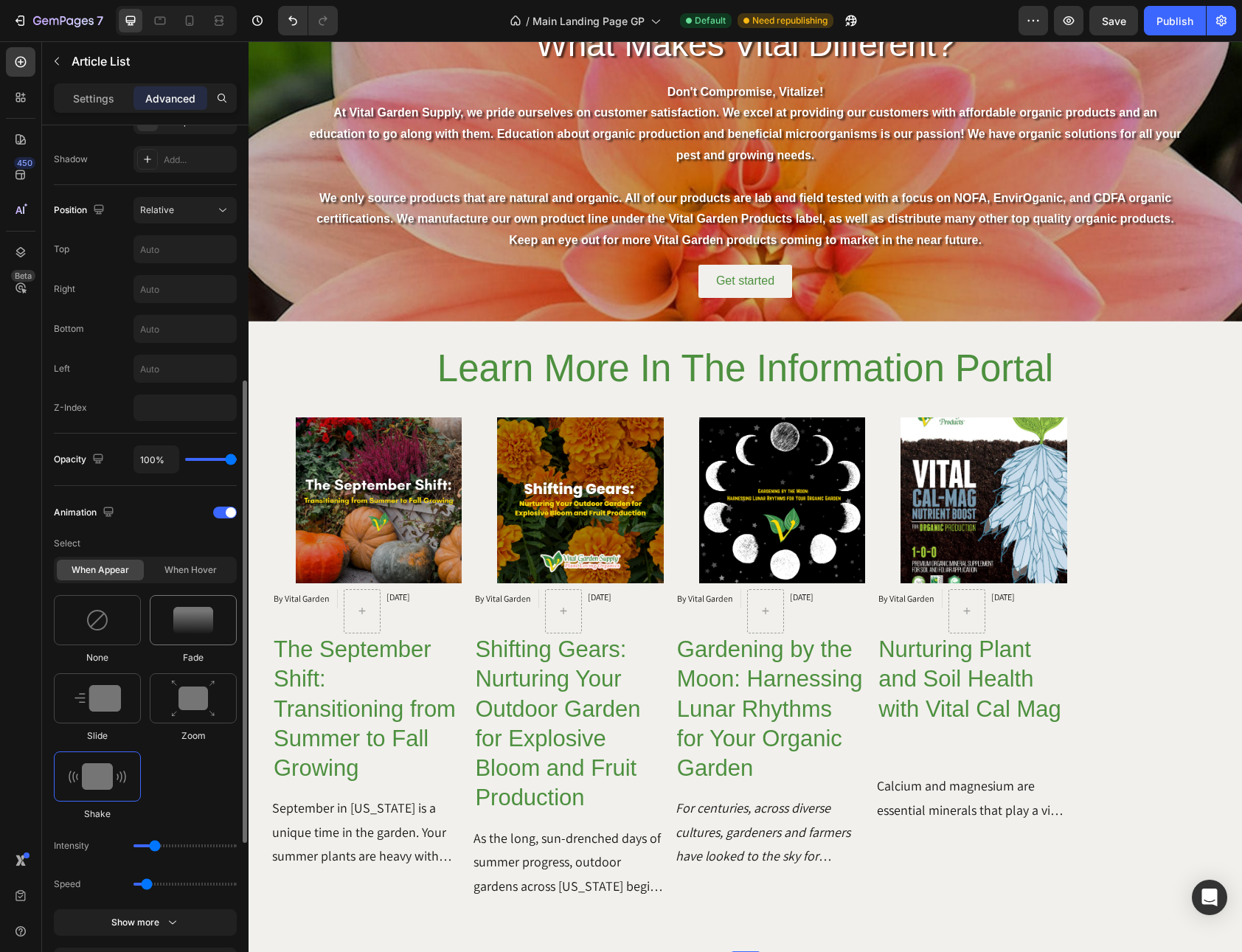
click at [180, 599] on div at bounding box center [193, 620] width 87 height 50
type input "1.7"
click at [192, 560] on div "When hover" at bounding box center [190, 570] width 87 height 20
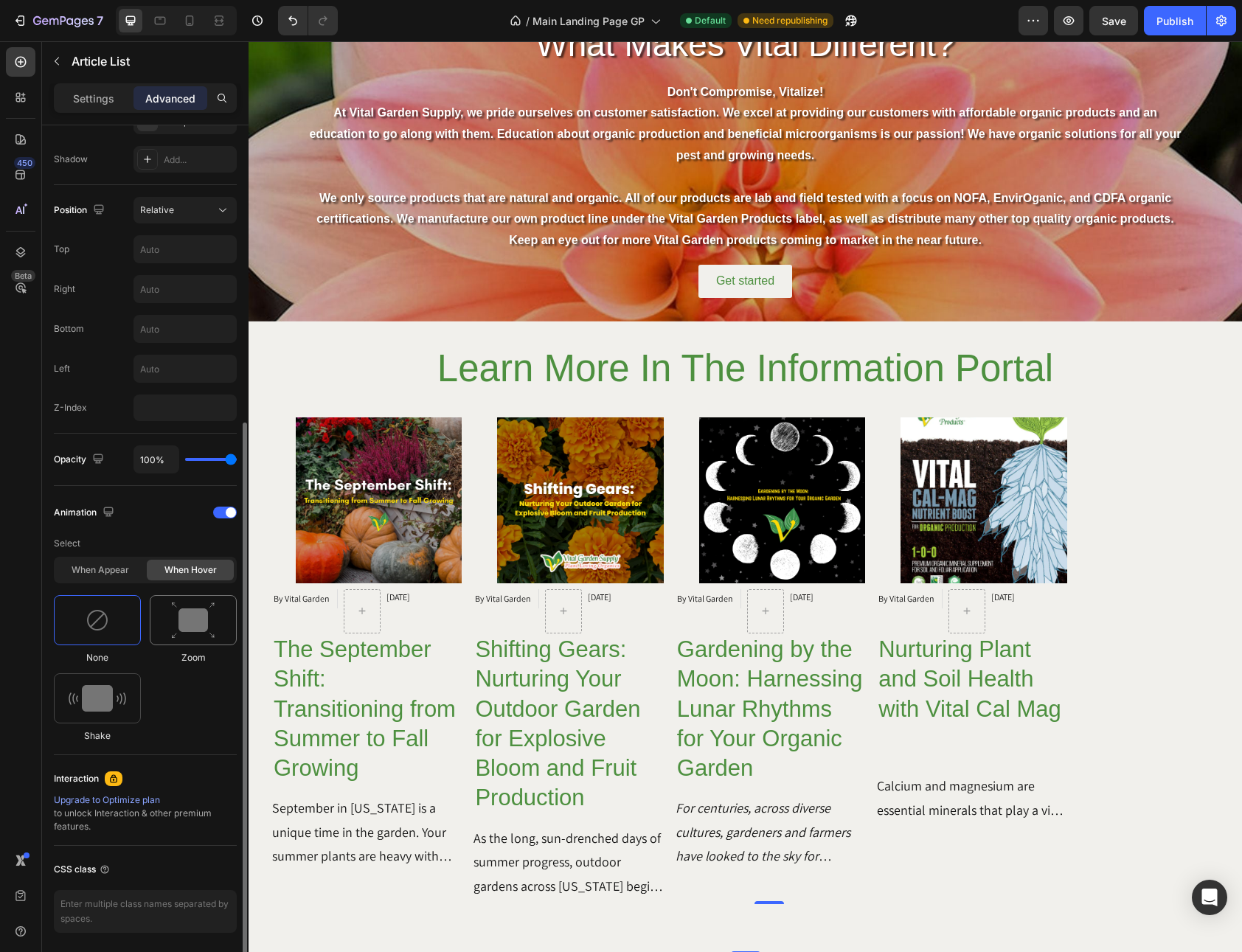
click at [172, 632] on img at bounding box center [193, 621] width 44 height 37
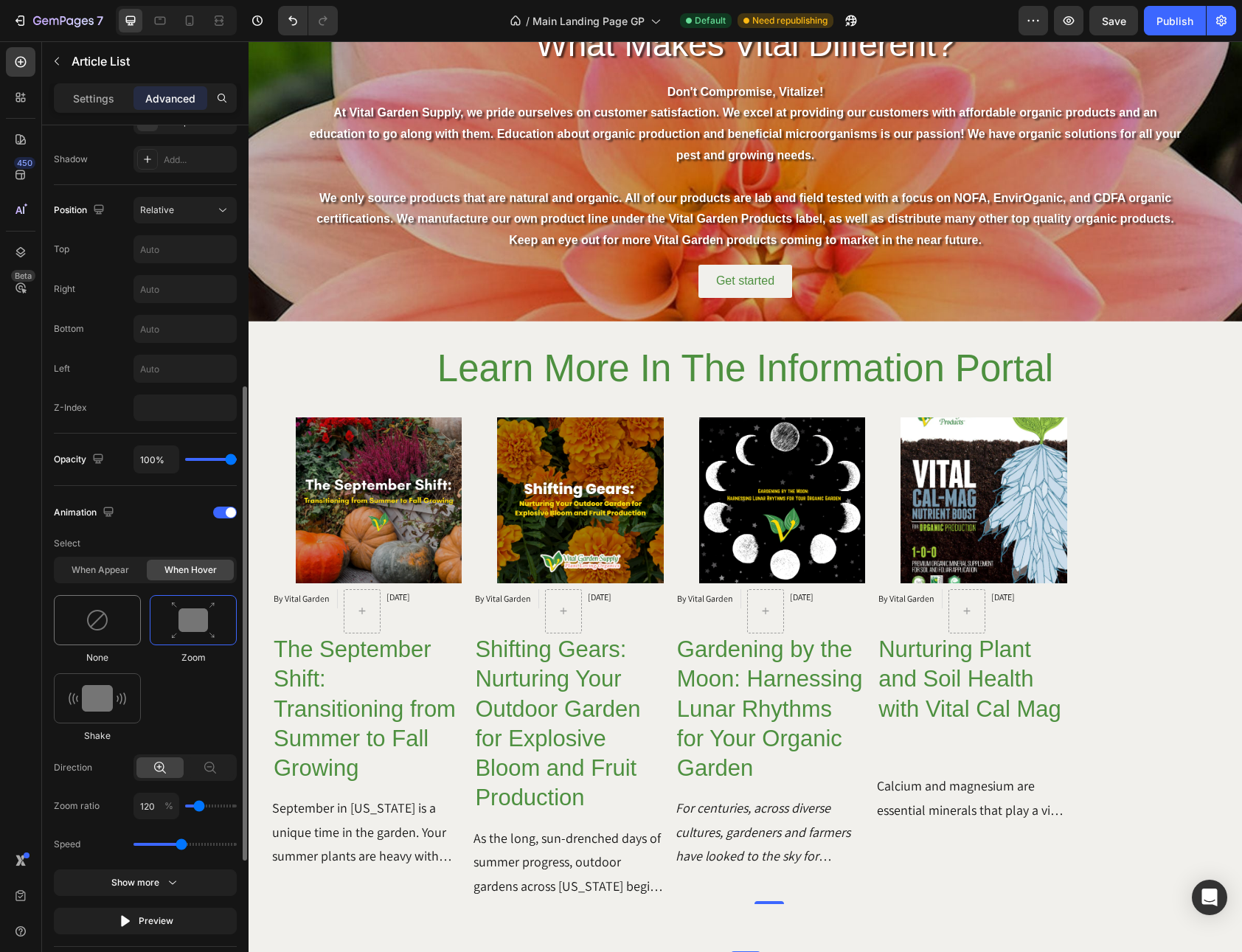
click at [107, 633] on div at bounding box center [97, 620] width 87 height 50
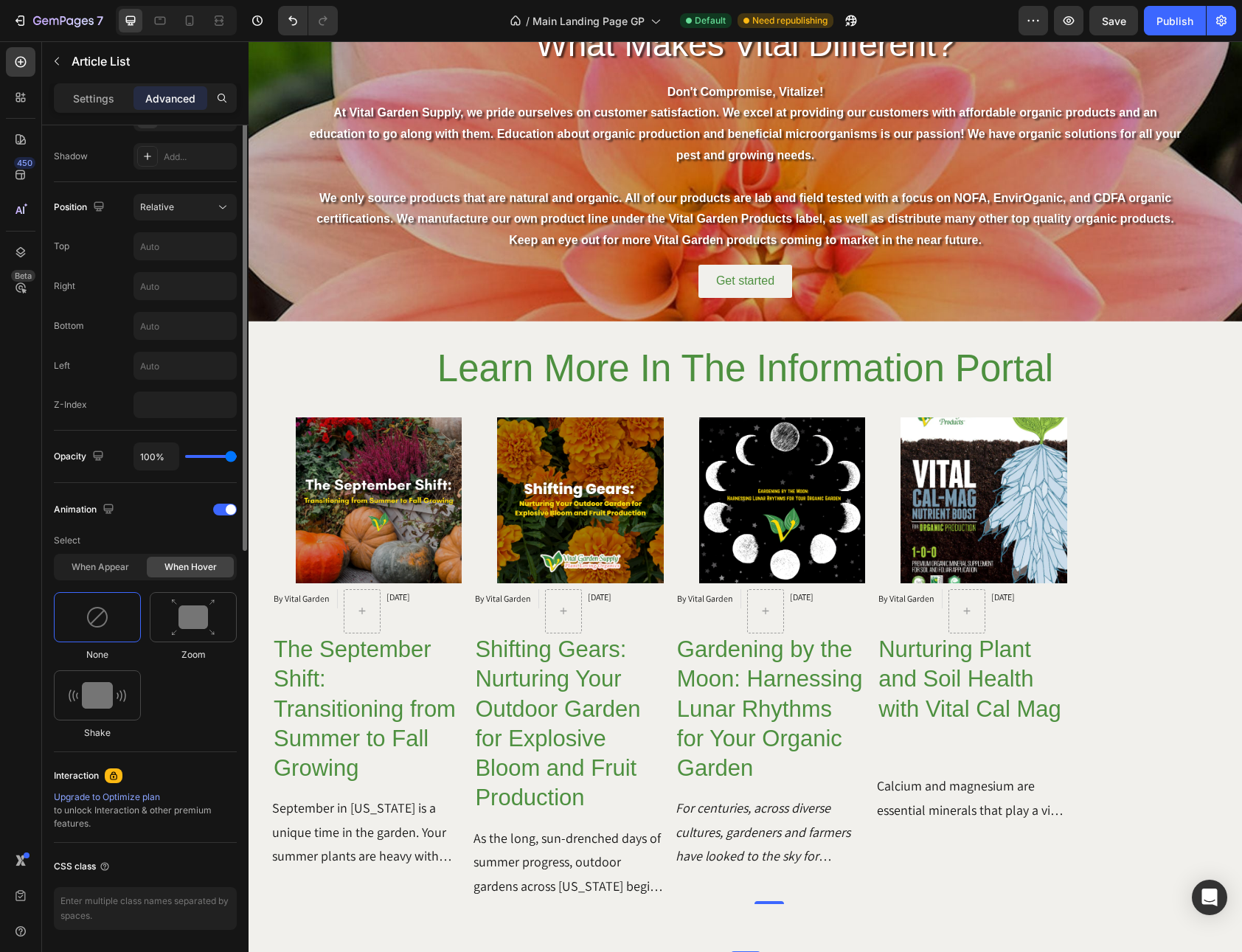
scroll to position [0, 0]
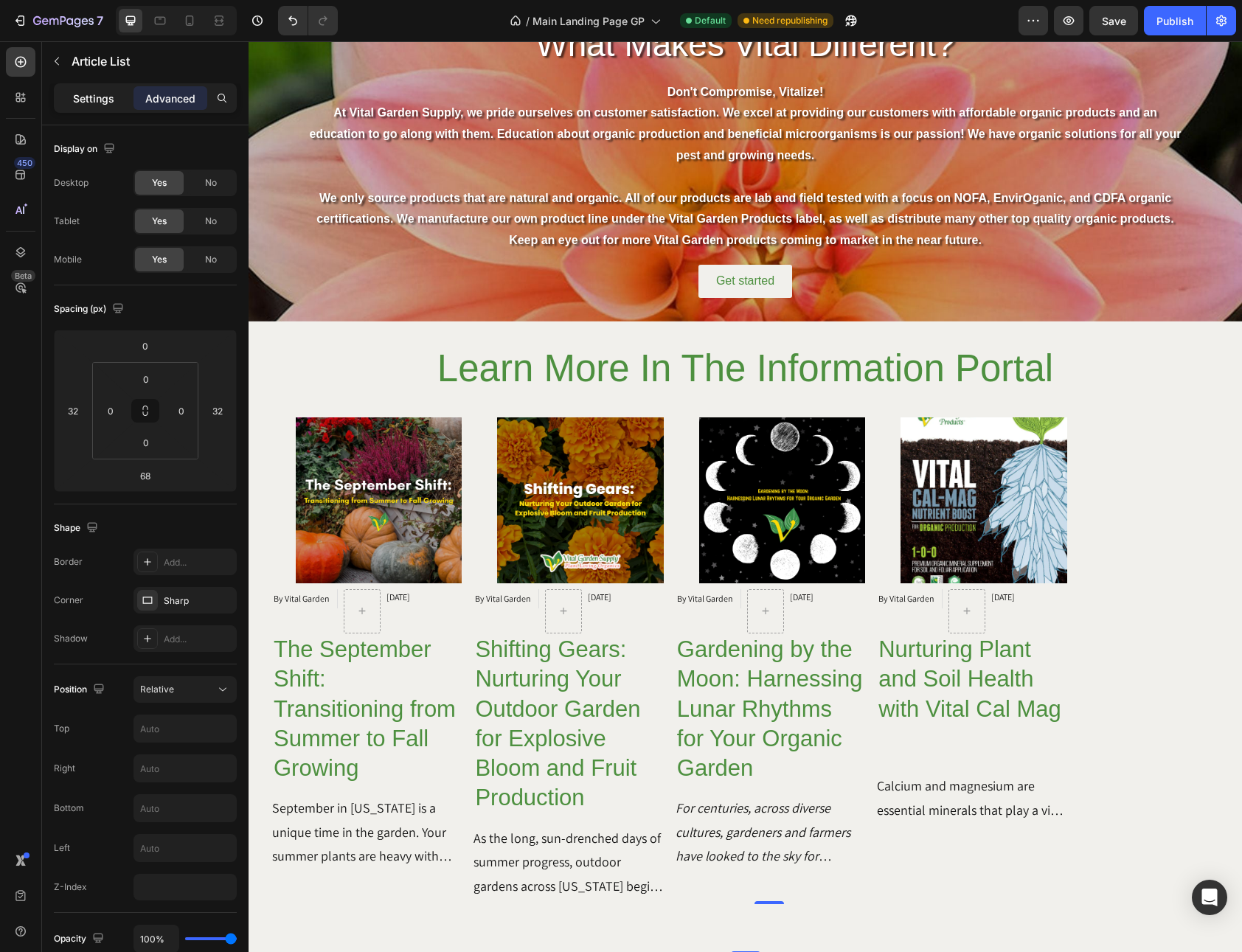
click at [91, 96] on p "Settings" at bounding box center [93, 98] width 41 height 15
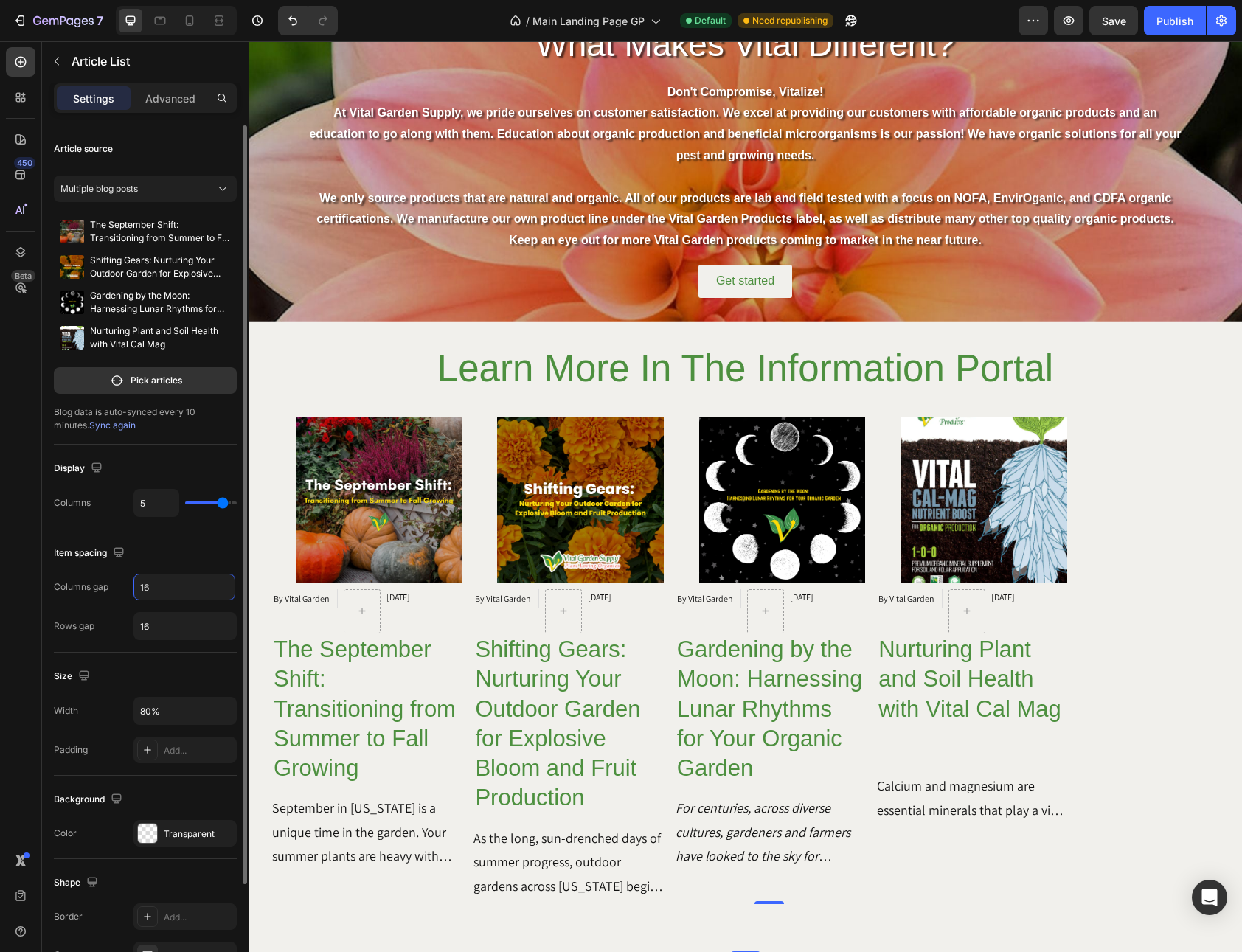
click at [157, 595] on input "16" at bounding box center [184, 587] width 101 height 26
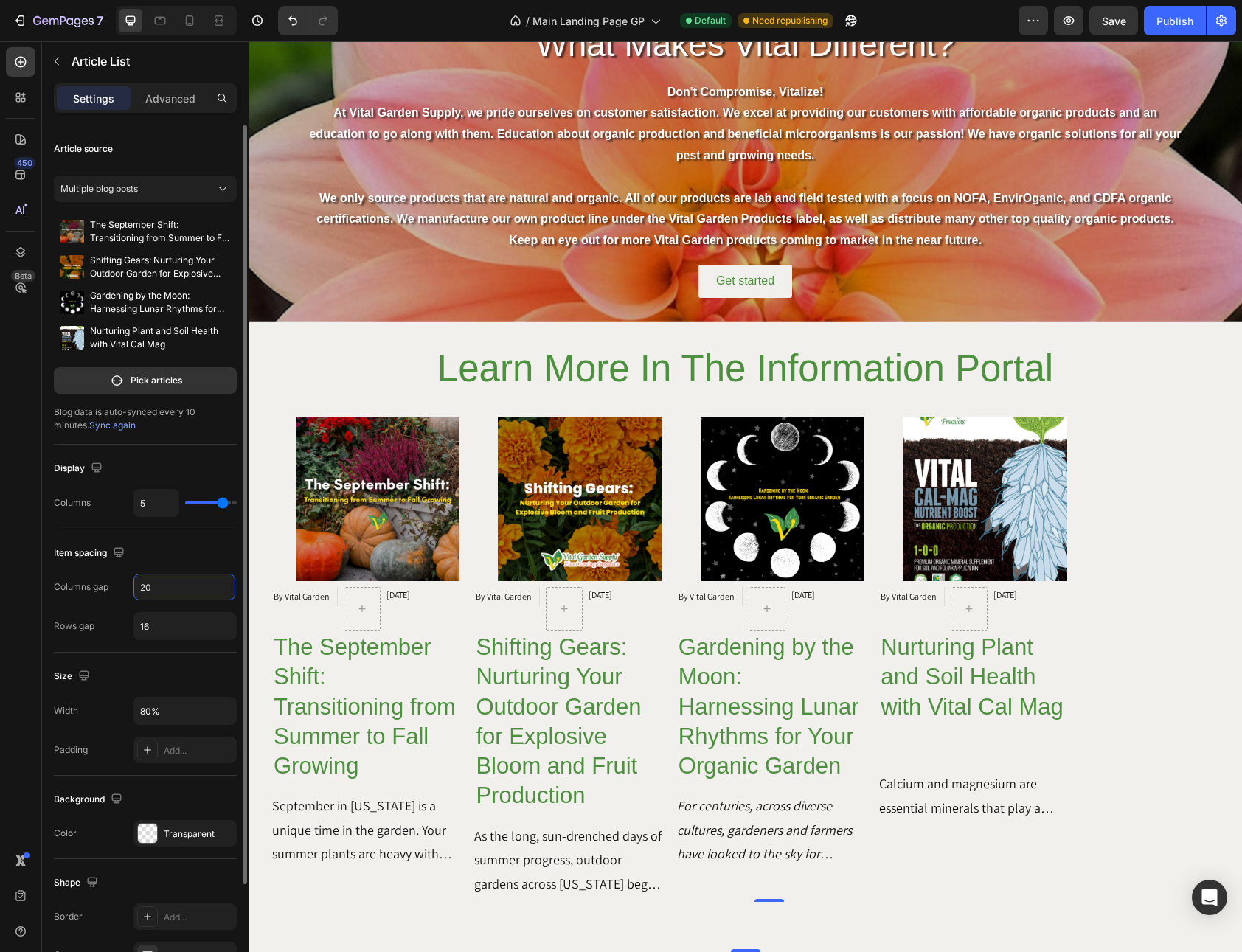
type input "2"
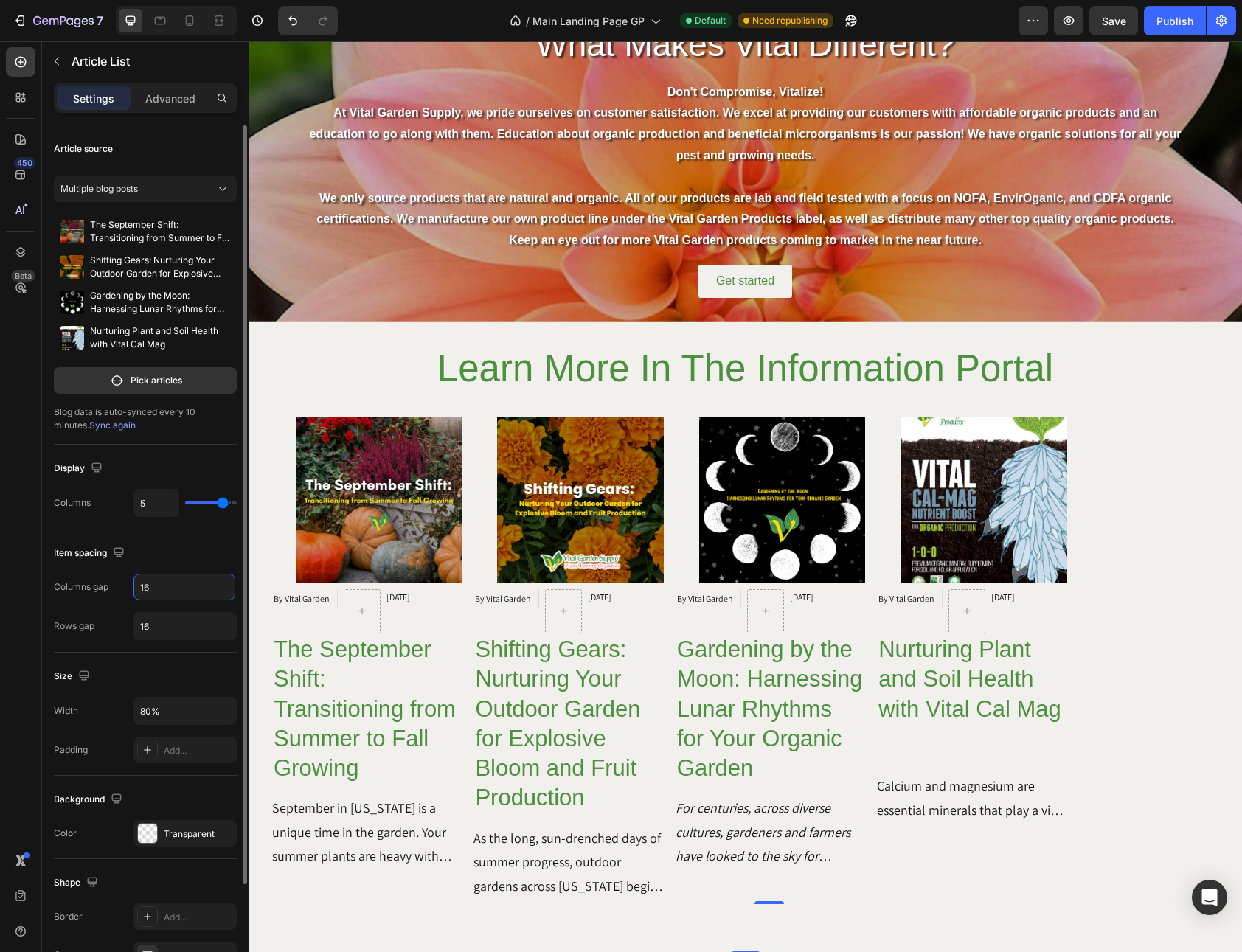
type input "16"
type input "4"
drag, startPoint x: 222, startPoint y: 499, endPoint x: 216, endPoint y: 504, distance: 7.8
type input "4"
click at [216, 504] on input "range" at bounding box center [211, 502] width 52 height 3
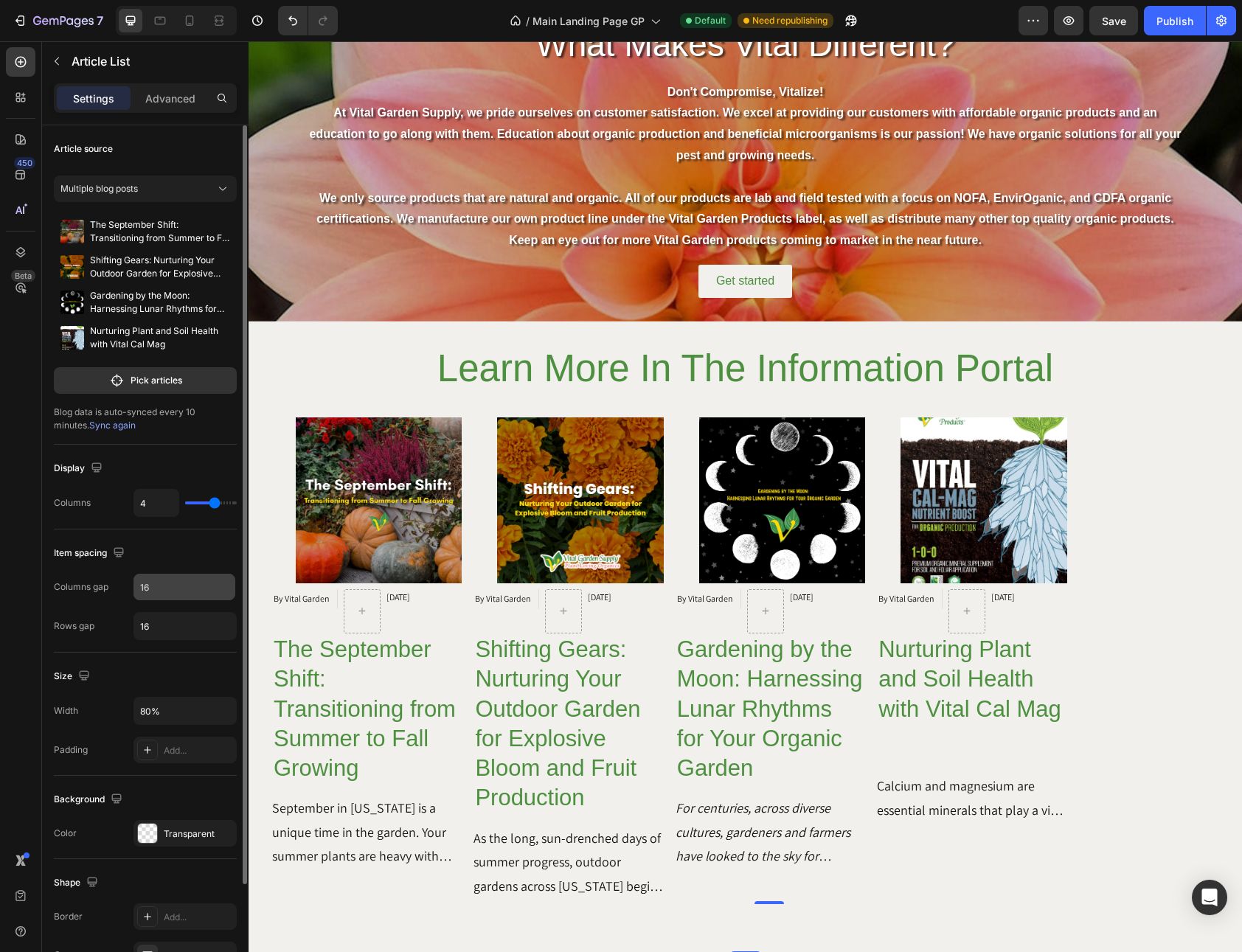
scroll to position [125, 0]
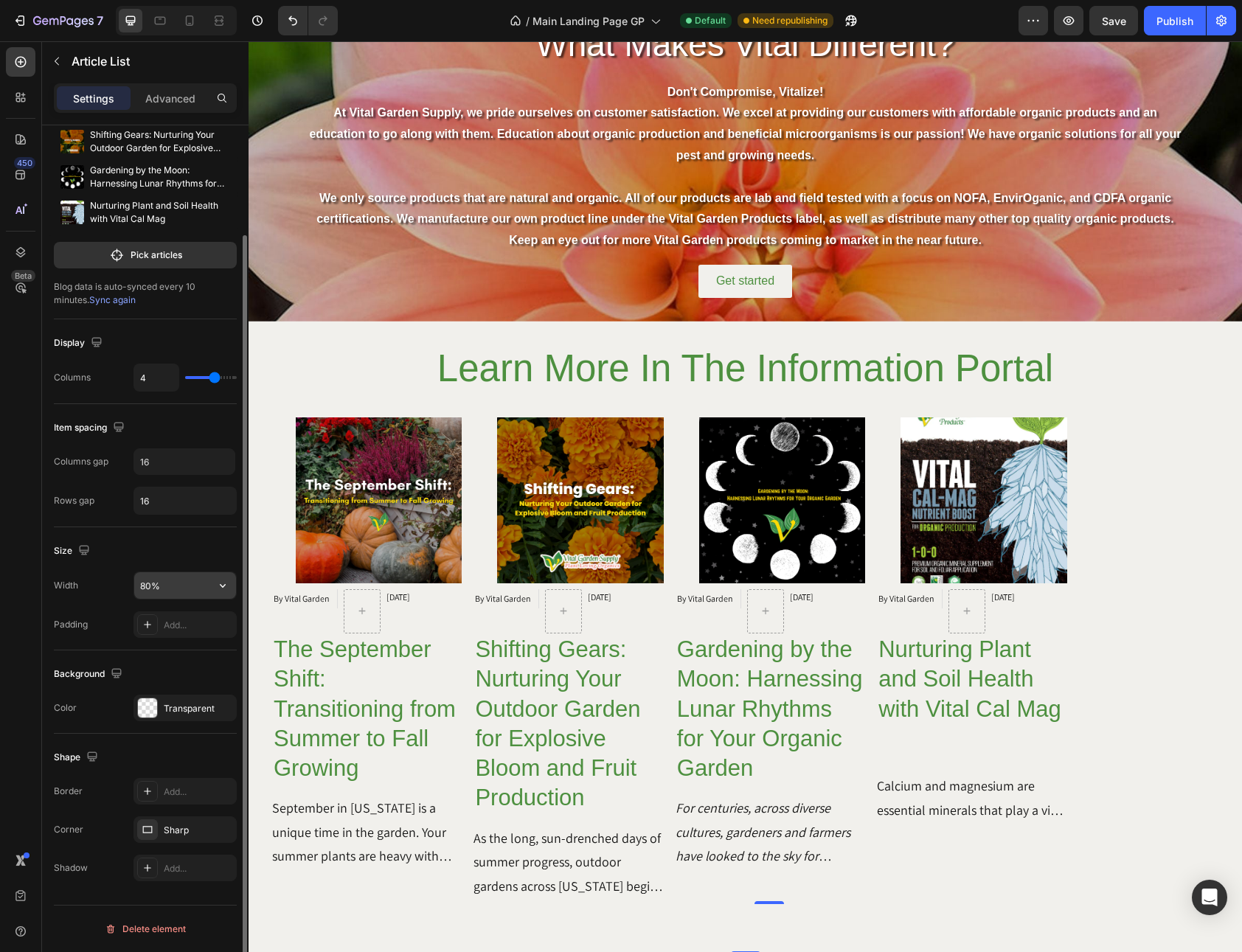
click at [153, 590] on input "80%" at bounding box center [185, 585] width 101 height 26
click at [222, 590] on icon "button" at bounding box center [222, 585] width 14 height 14
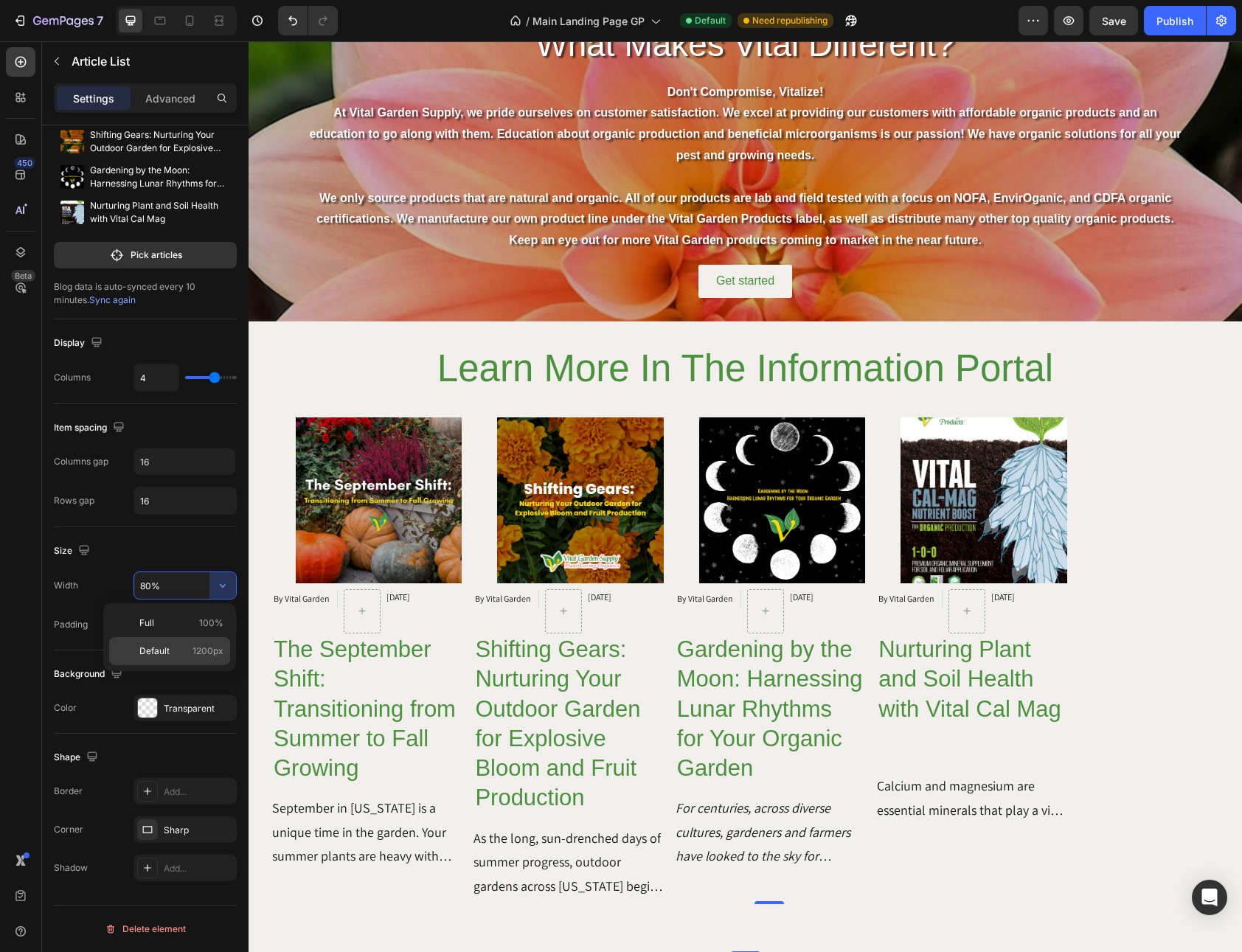
click at [182, 646] on p "Default 1200px" at bounding box center [181, 651] width 84 height 14
type input "1200"
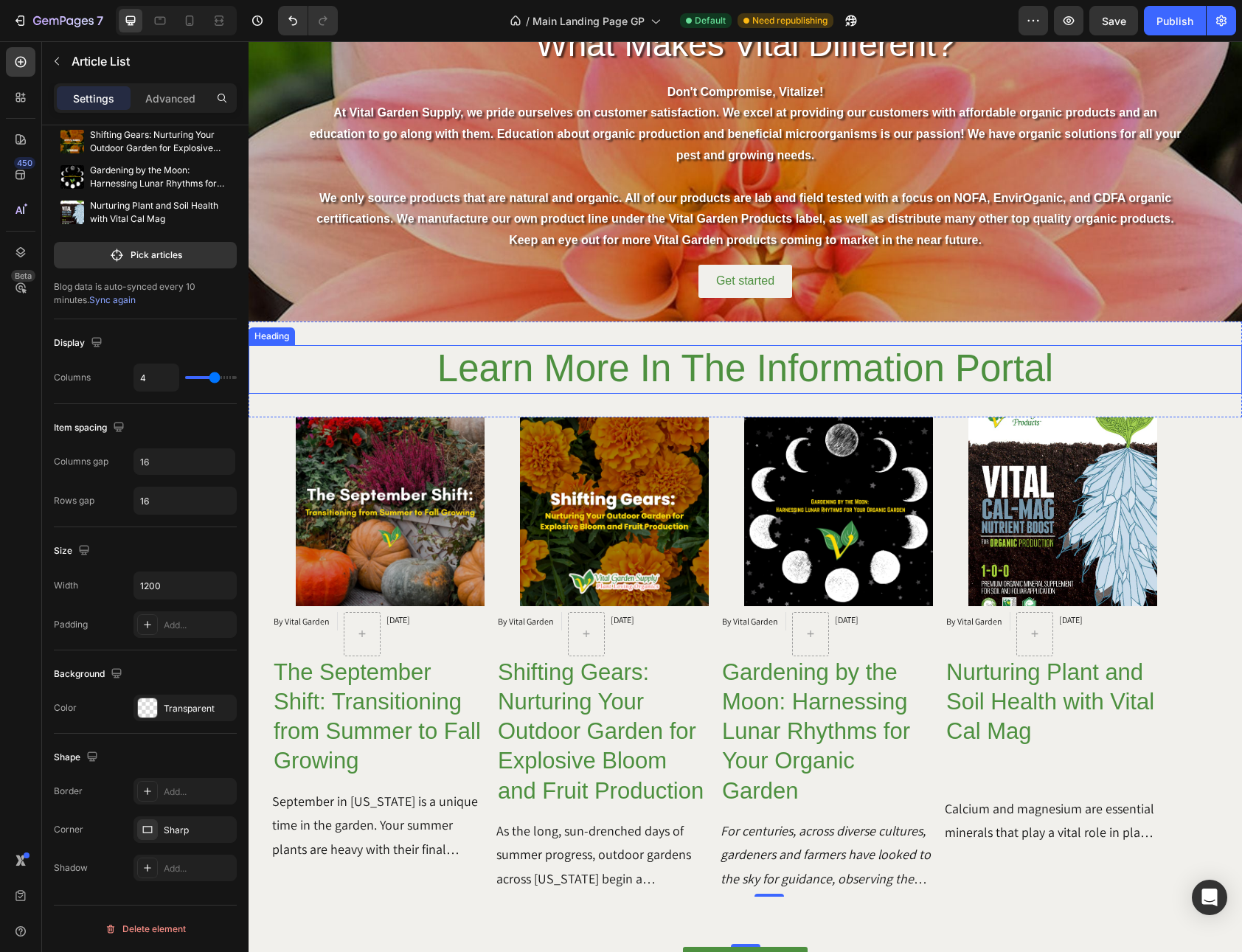
click at [368, 372] on h2 "Learn More In The Information Portal" at bounding box center [745, 369] width 993 height 49
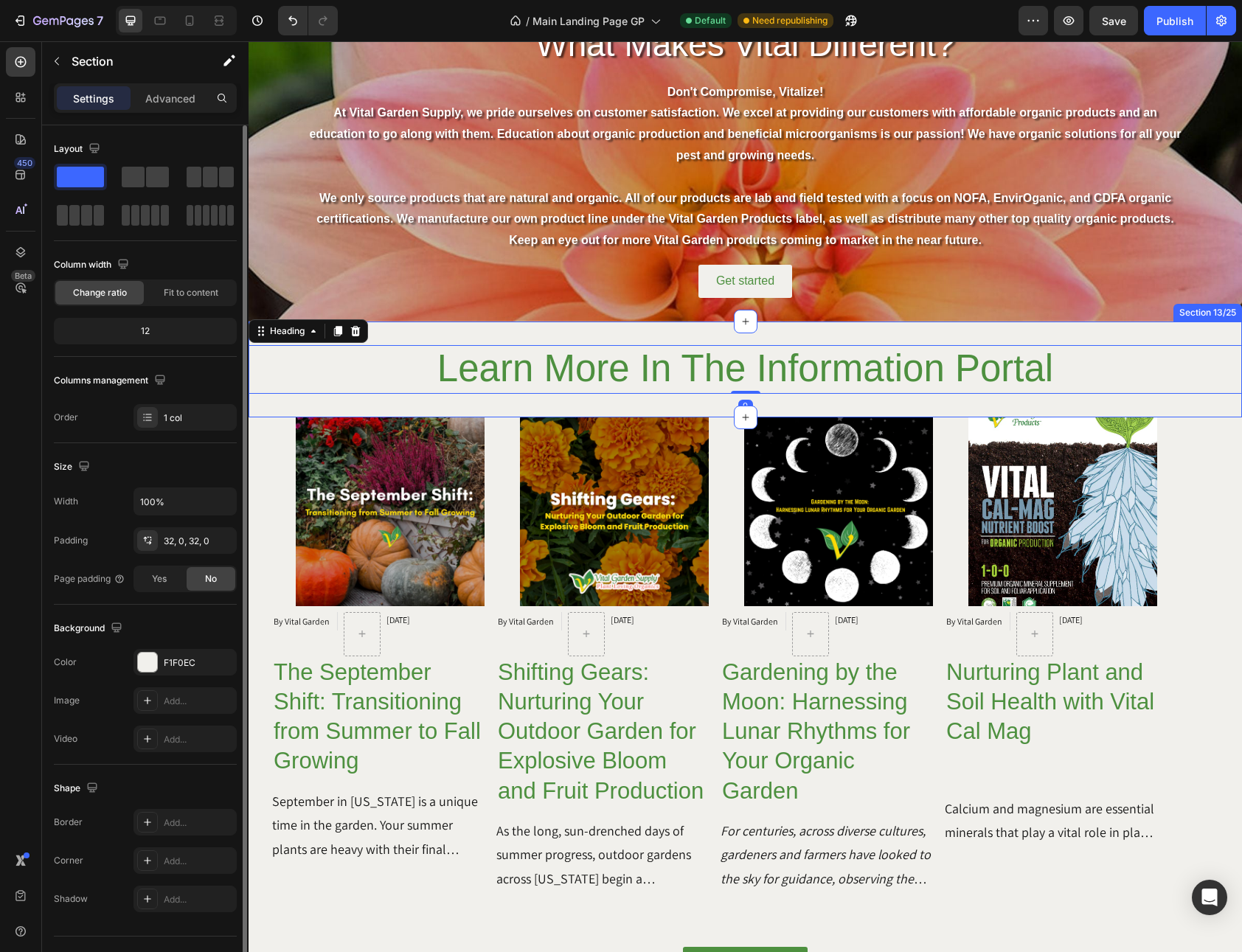
click at [361, 395] on div "Learn More In The Information Portal Heading 0 Section 13/25" at bounding box center [745, 369] width 993 height 96
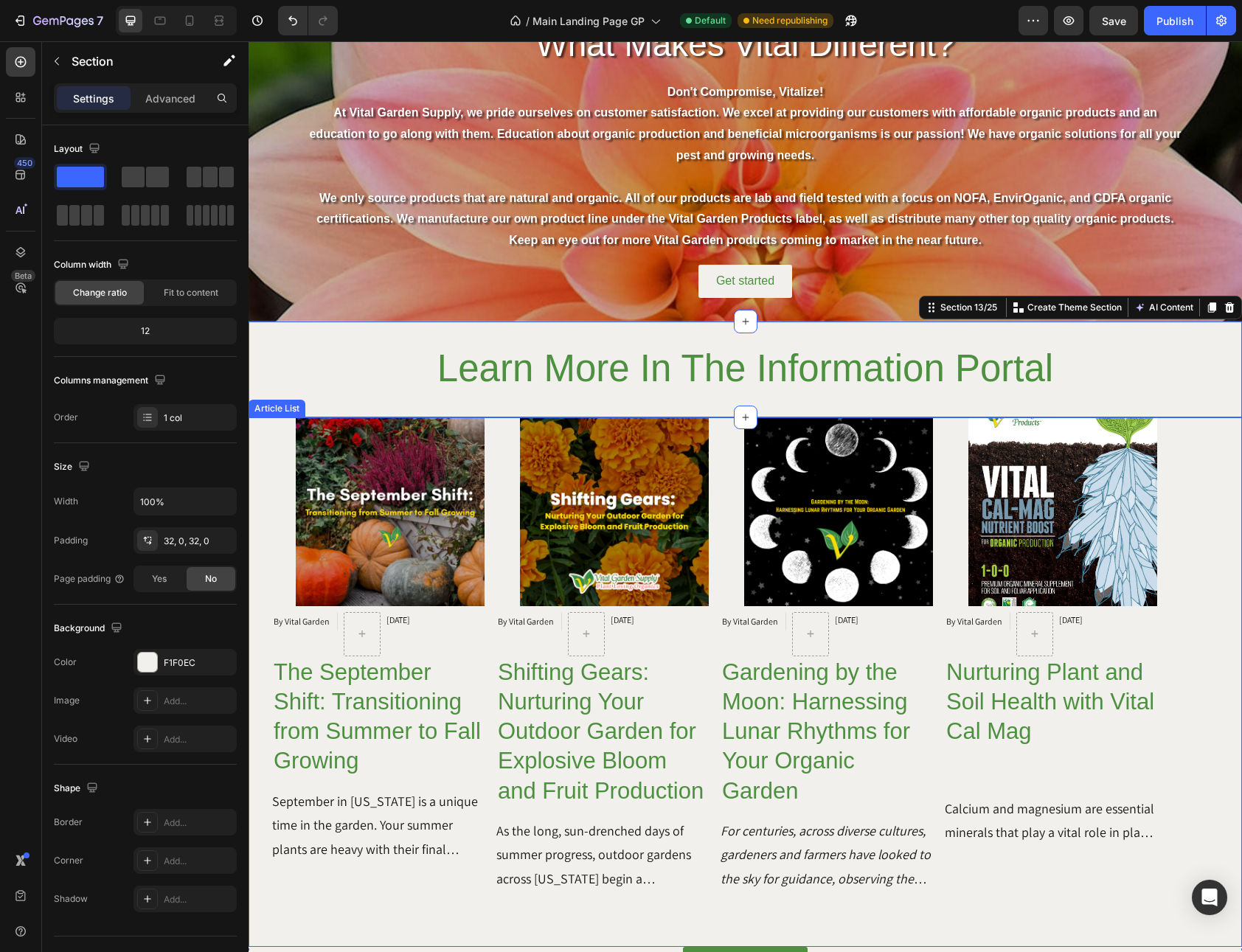
click at [1181, 719] on div "Article Image By Vital Garden Article Author [DATE] Article Date Row The Septem…" at bounding box center [745, 658] width 993 height 480
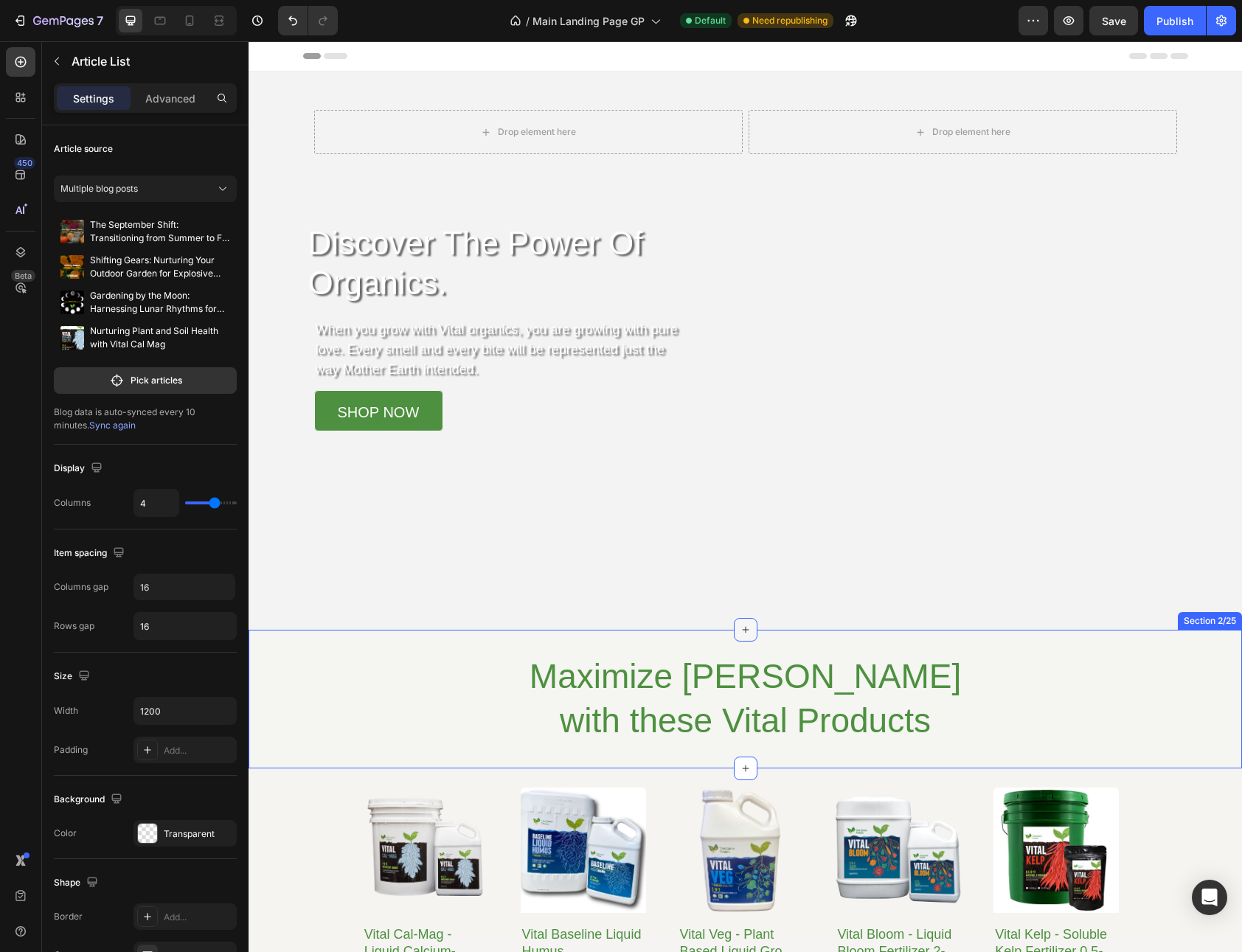
click at [741, 629] on icon at bounding box center [745, 630] width 7 height 7
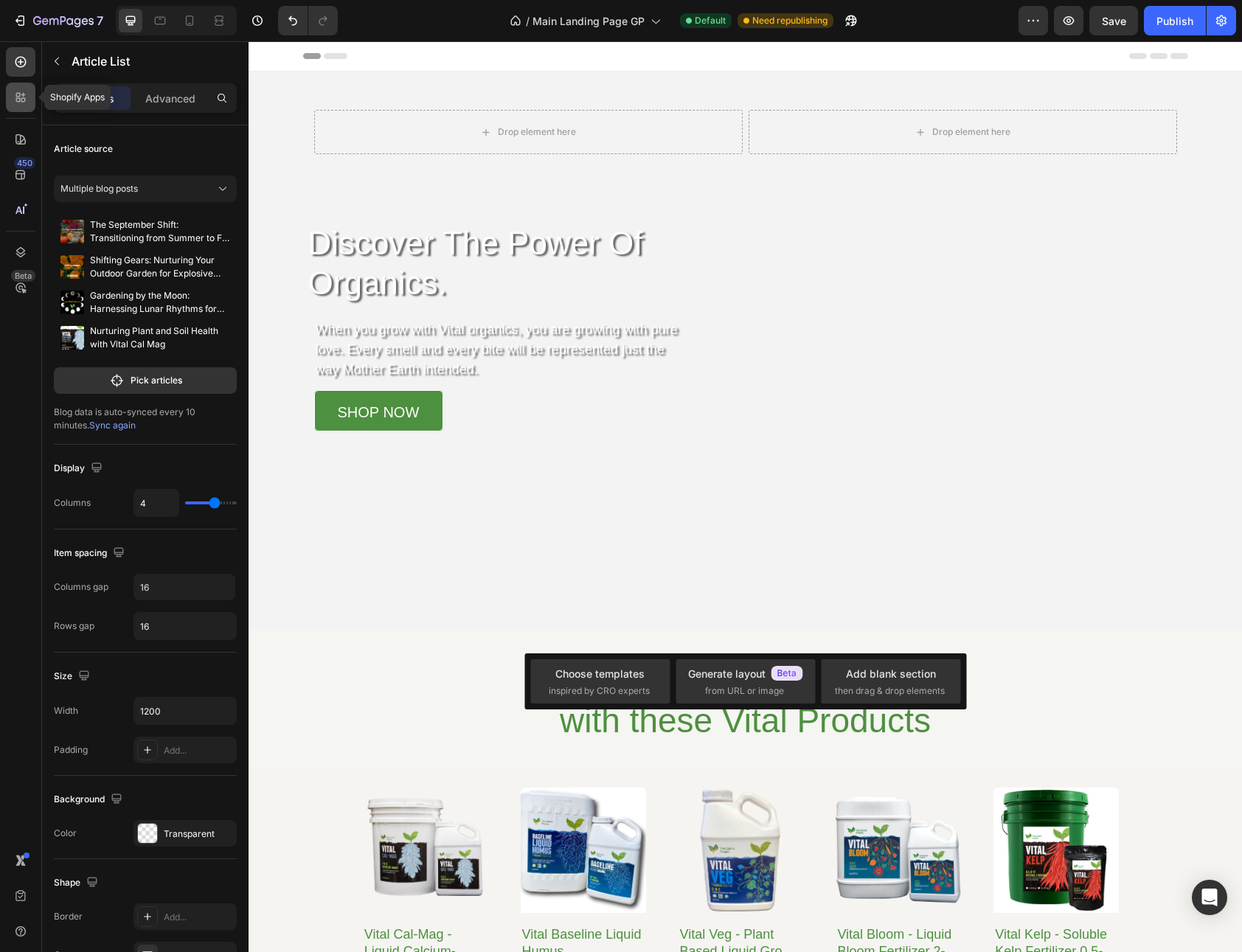
click at [27, 101] on icon at bounding box center [20, 96] width 14 height 14
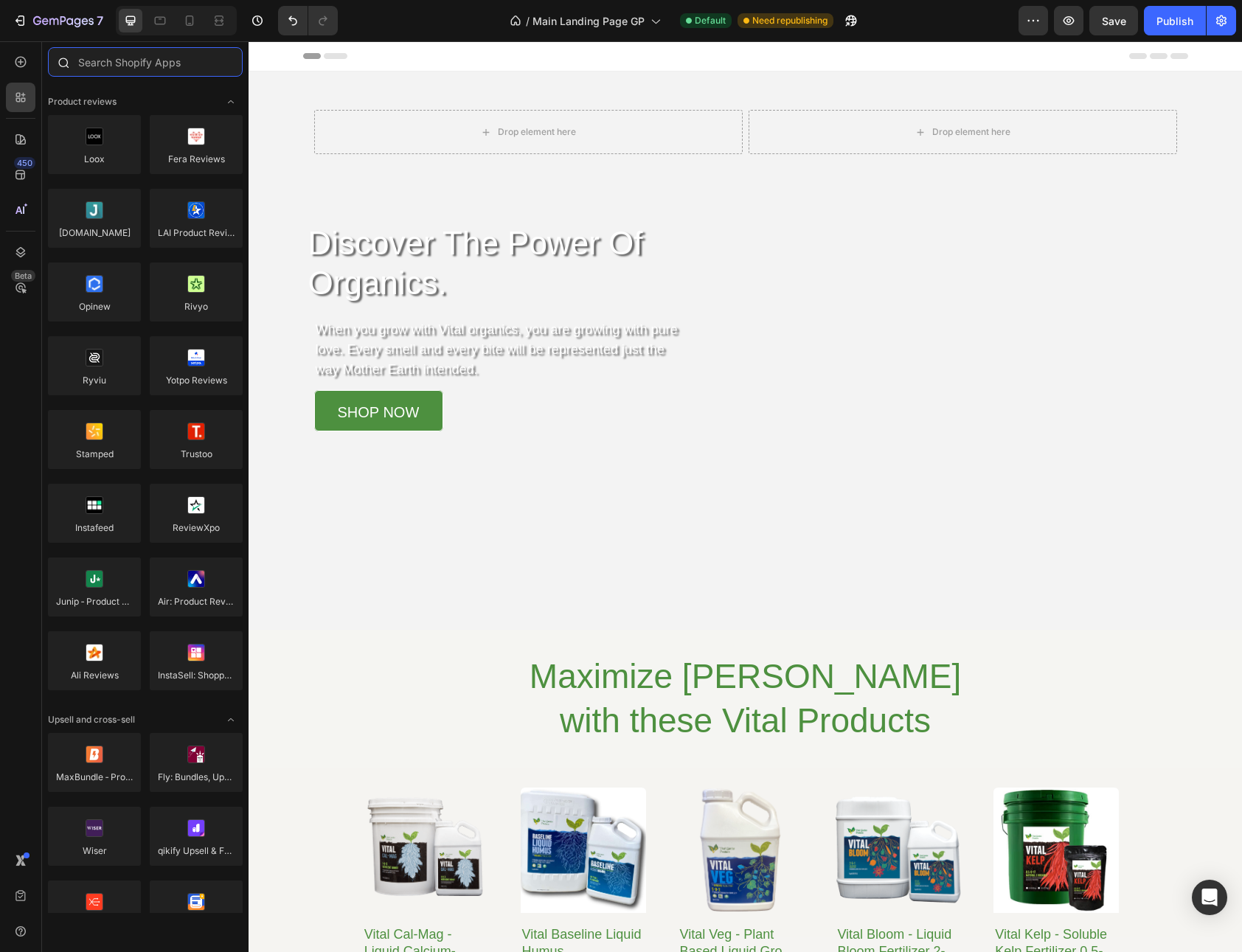
click at [97, 69] on input "text" at bounding box center [145, 62] width 194 height 30
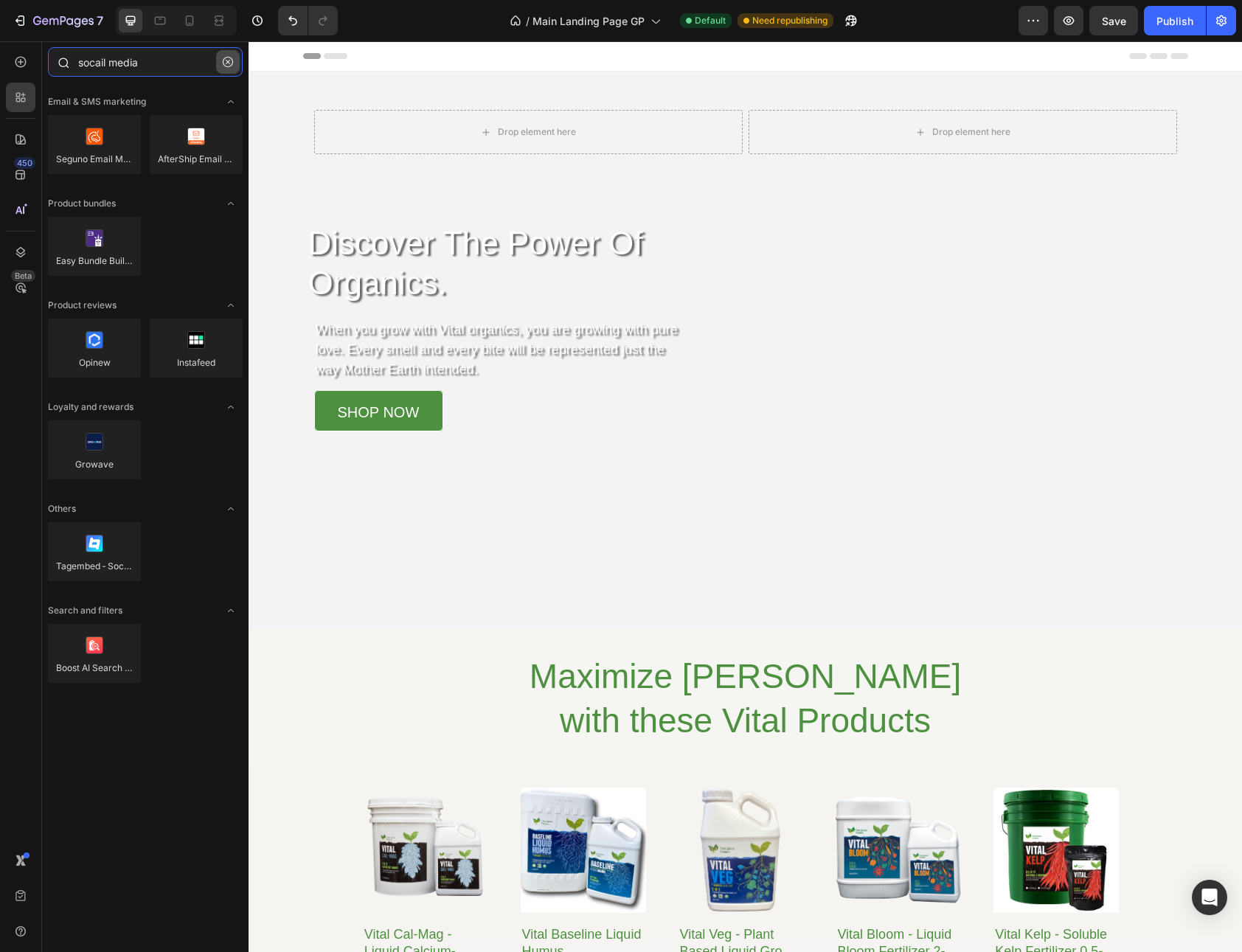
type input "socail media"
click at [222, 59] on icon "button" at bounding box center [227, 62] width 10 height 10
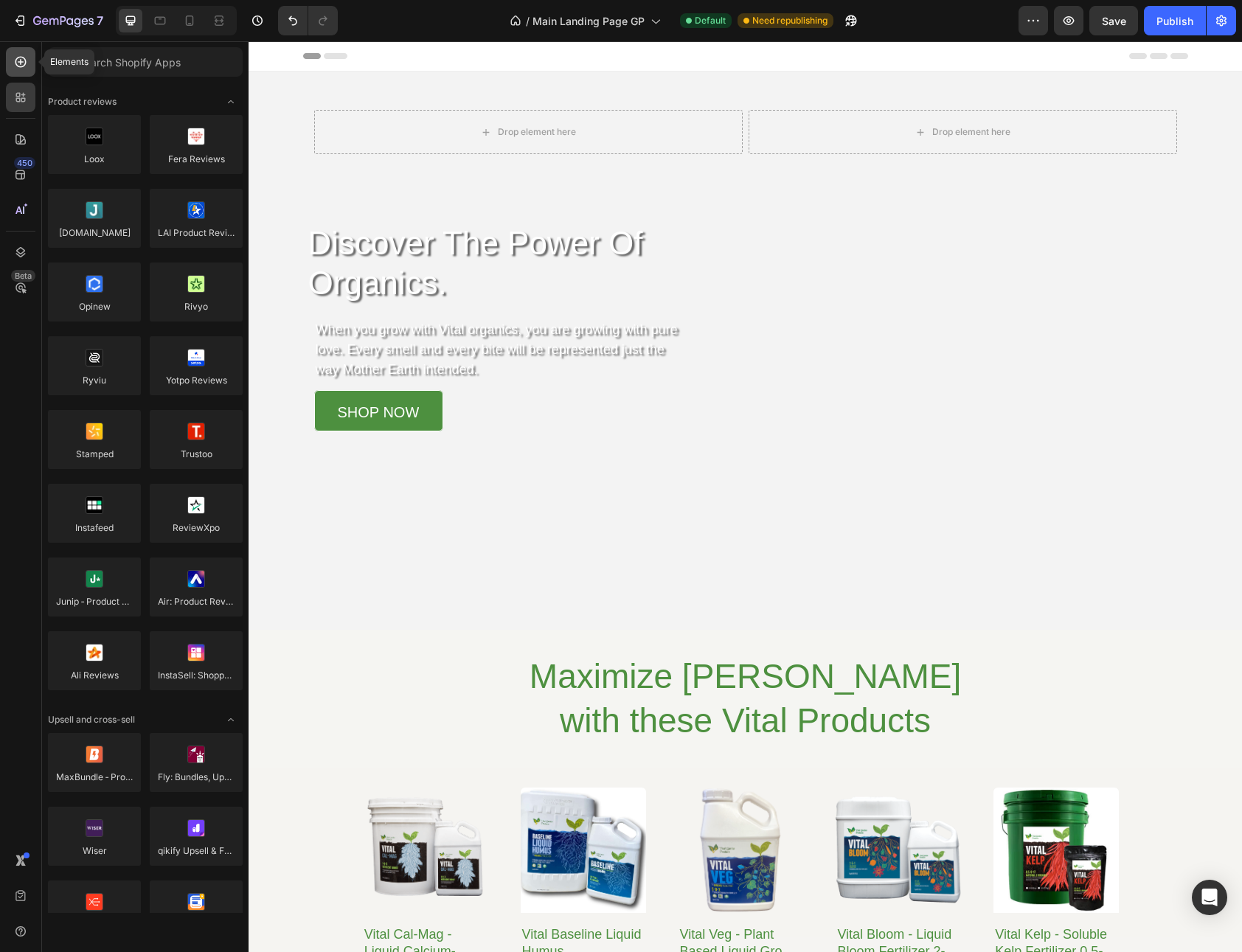
click at [27, 63] on icon at bounding box center [20, 62] width 14 height 14
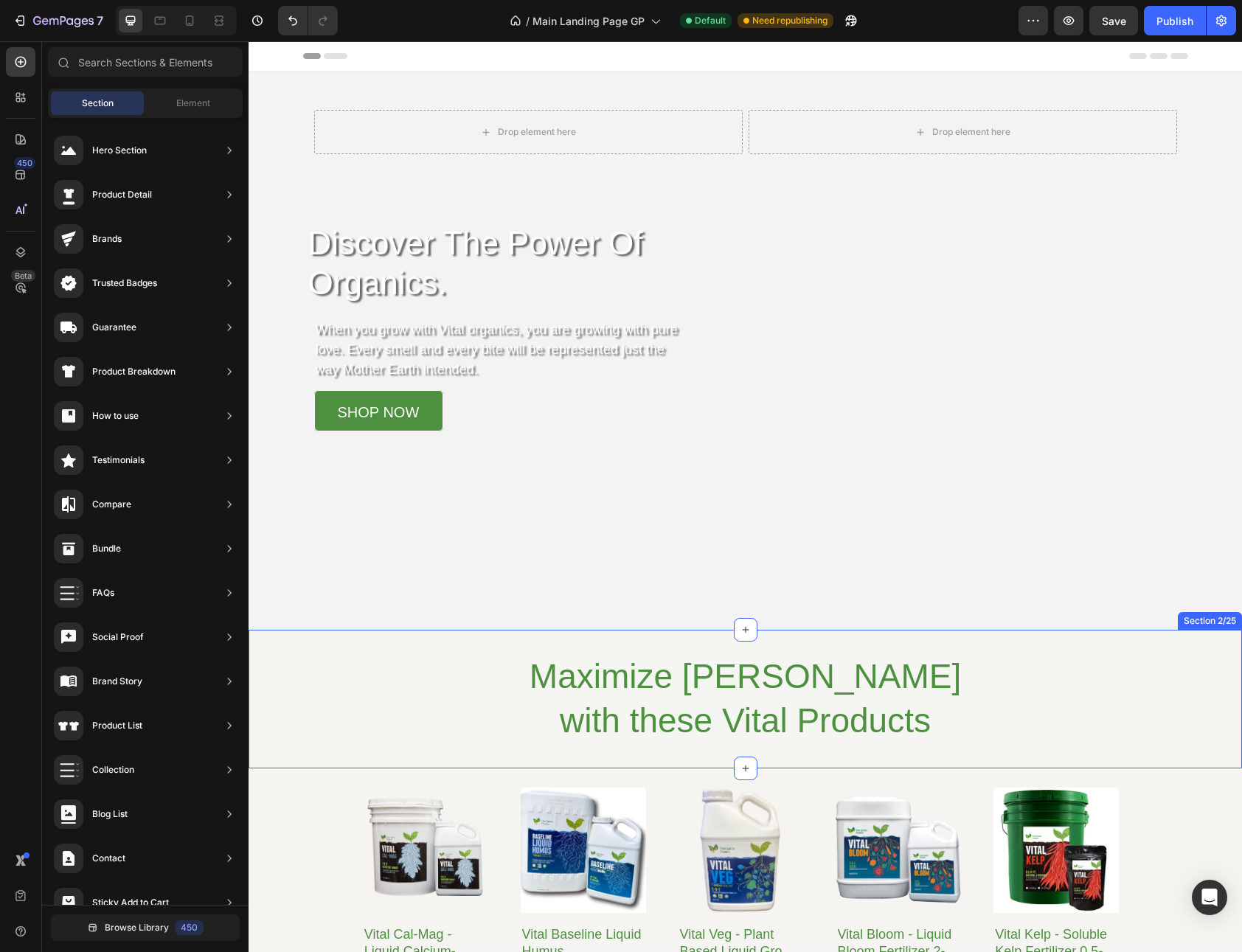
click at [726, 630] on div "Maximize [PERSON_NAME] with these Vital Products Heading Section 2/25" at bounding box center [745, 699] width 993 height 139
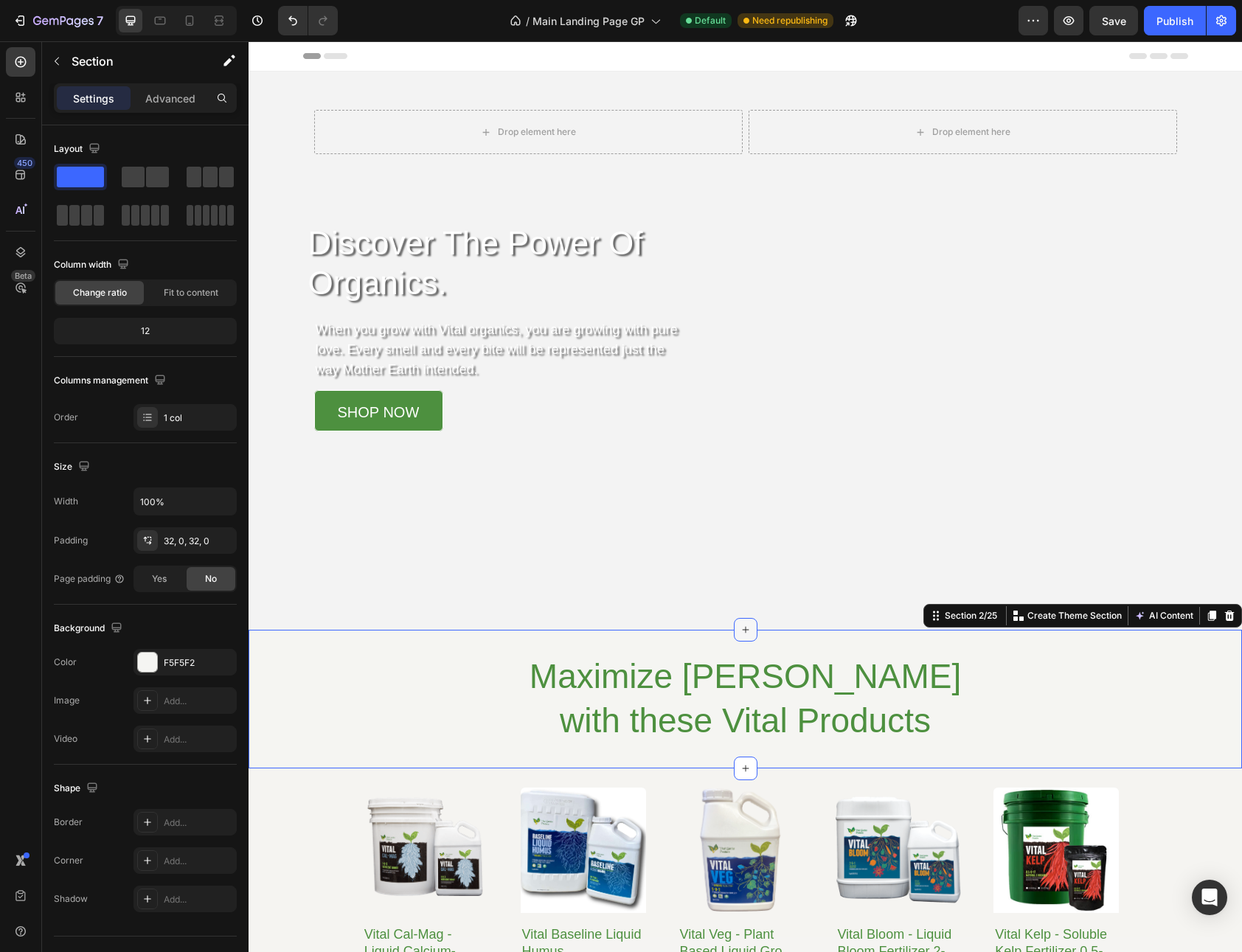
click at [740, 635] on icon at bounding box center [746, 630] width 12 height 12
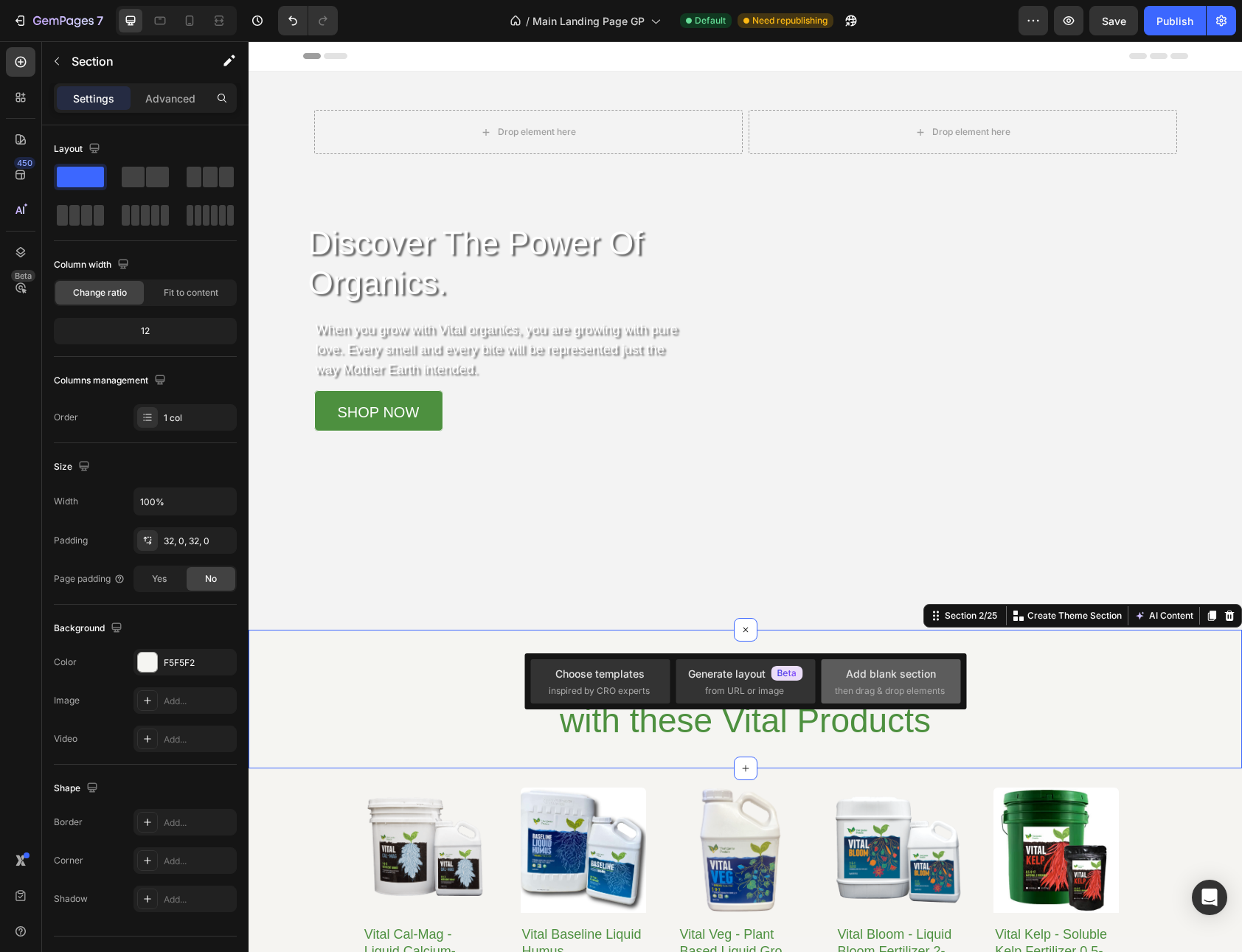
click at [877, 680] on div "Add blank section" at bounding box center [890, 674] width 90 height 15
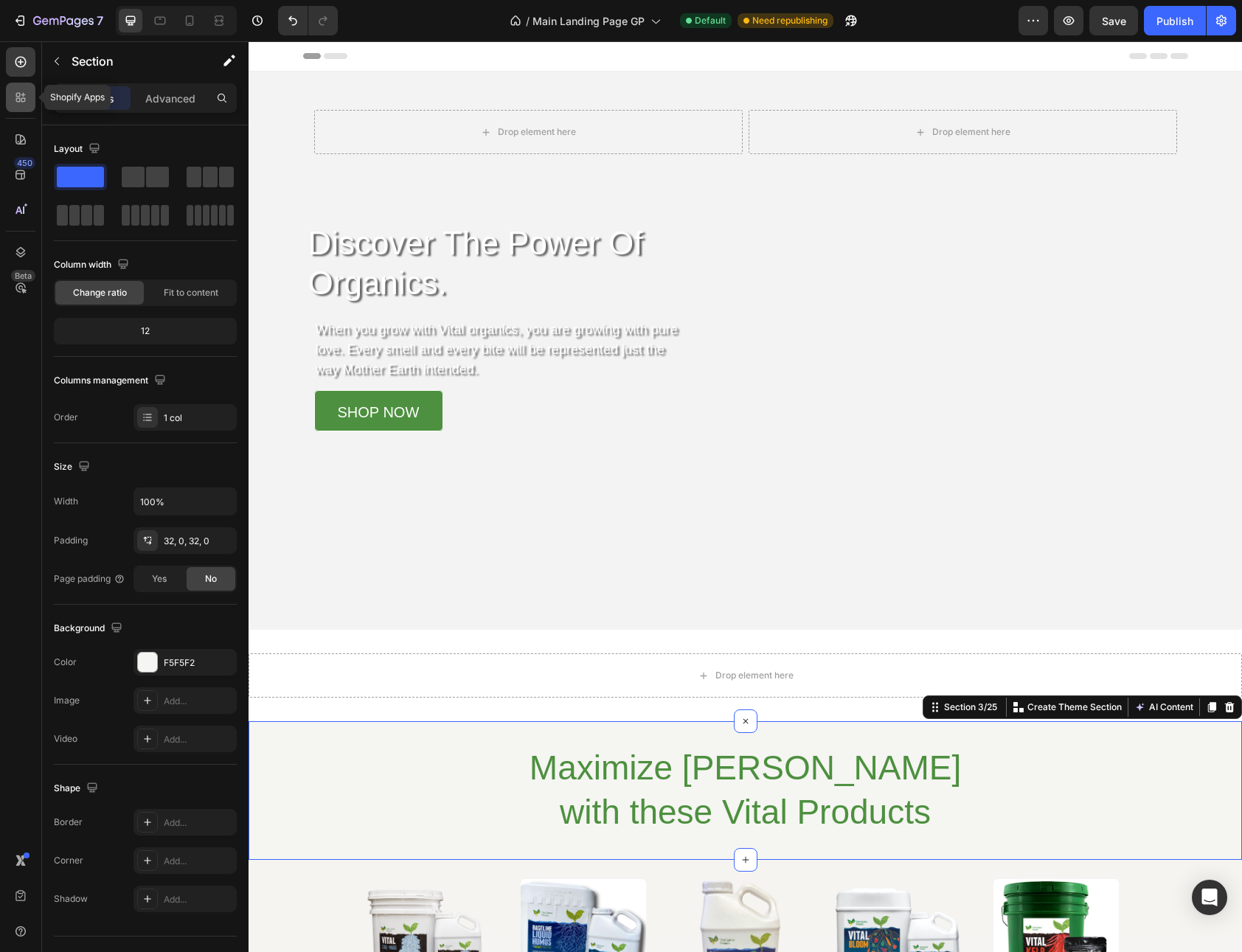
click at [17, 102] on icon at bounding box center [20, 96] width 14 height 14
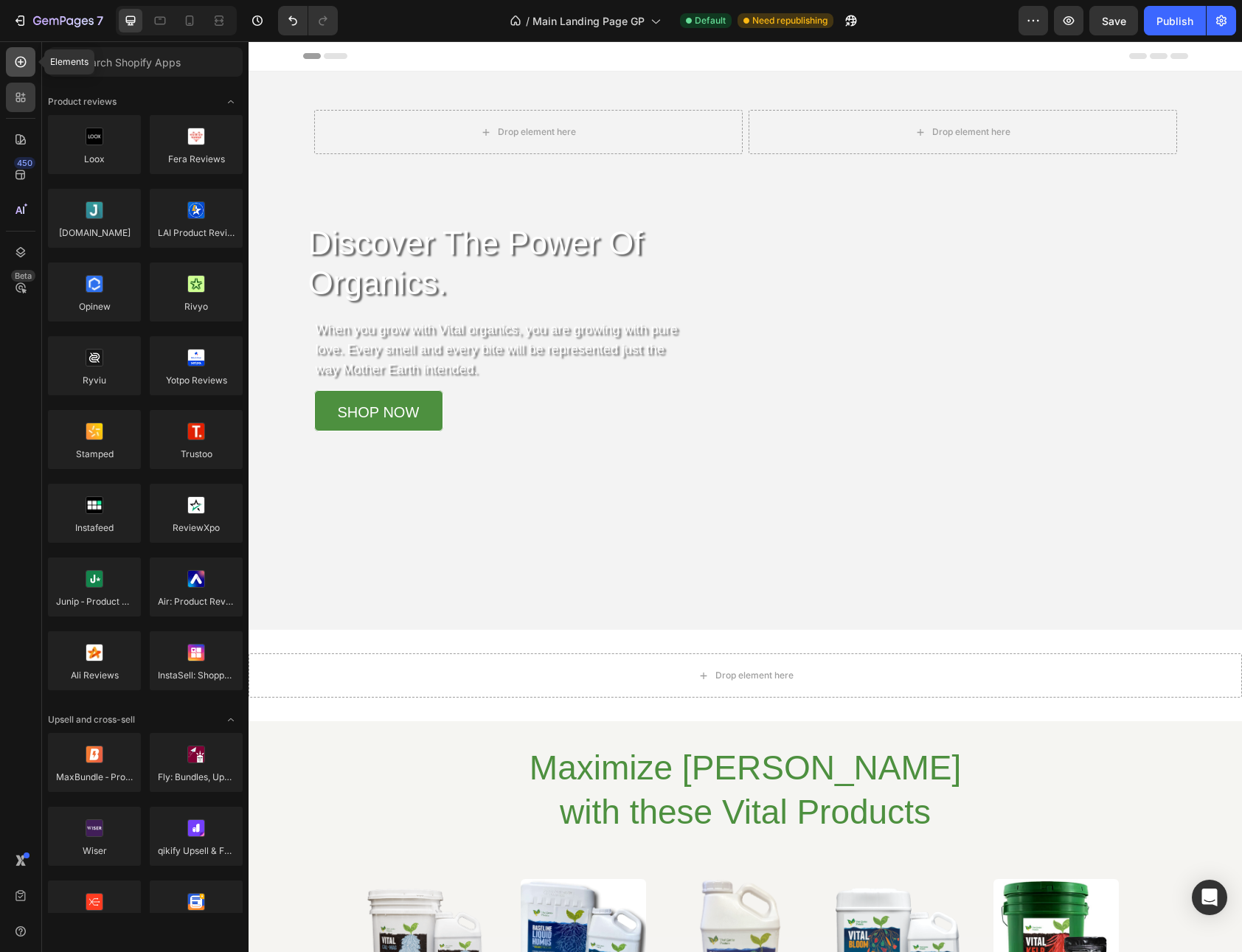
click at [26, 58] on icon at bounding box center [20, 62] width 14 height 14
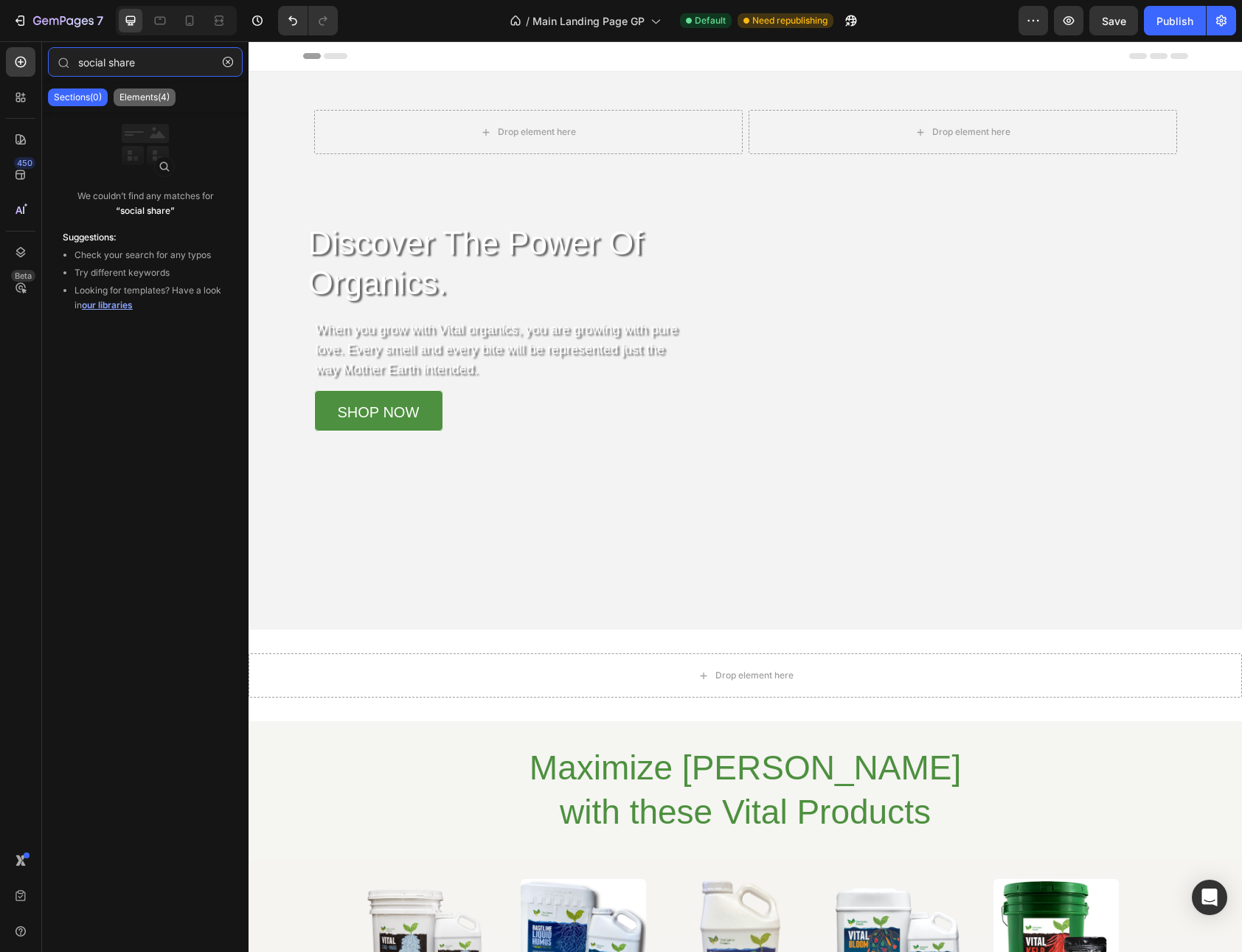
type input "social share"
click at [156, 97] on p "Elements(4)" at bounding box center [144, 97] width 50 height 12
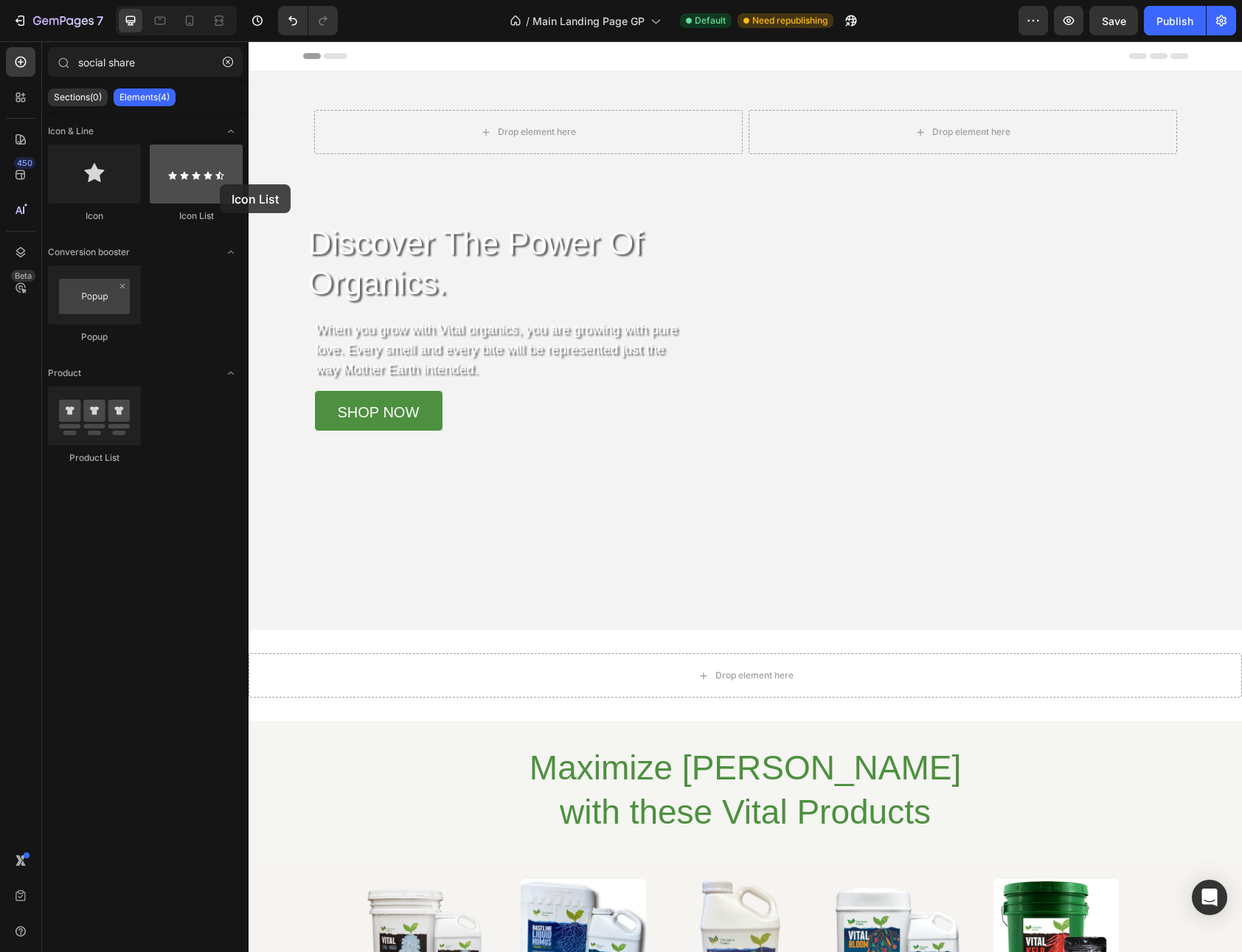
click at [220, 184] on div at bounding box center [196, 174] width 93 height 59
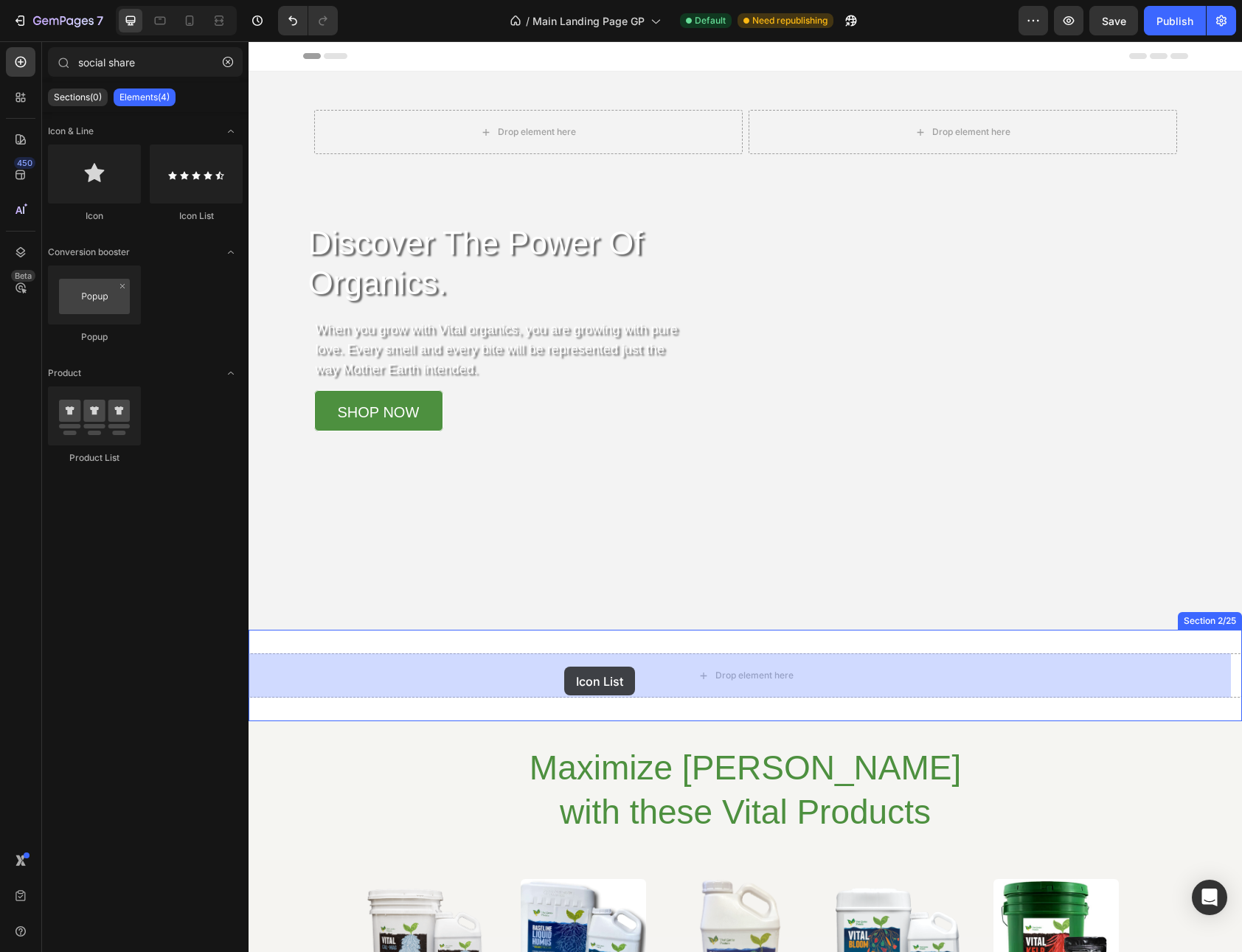
drag, startPoint x: 430, startPoint y: 222, endPoint x: 566, endPoint y: 666, distance: 464.4
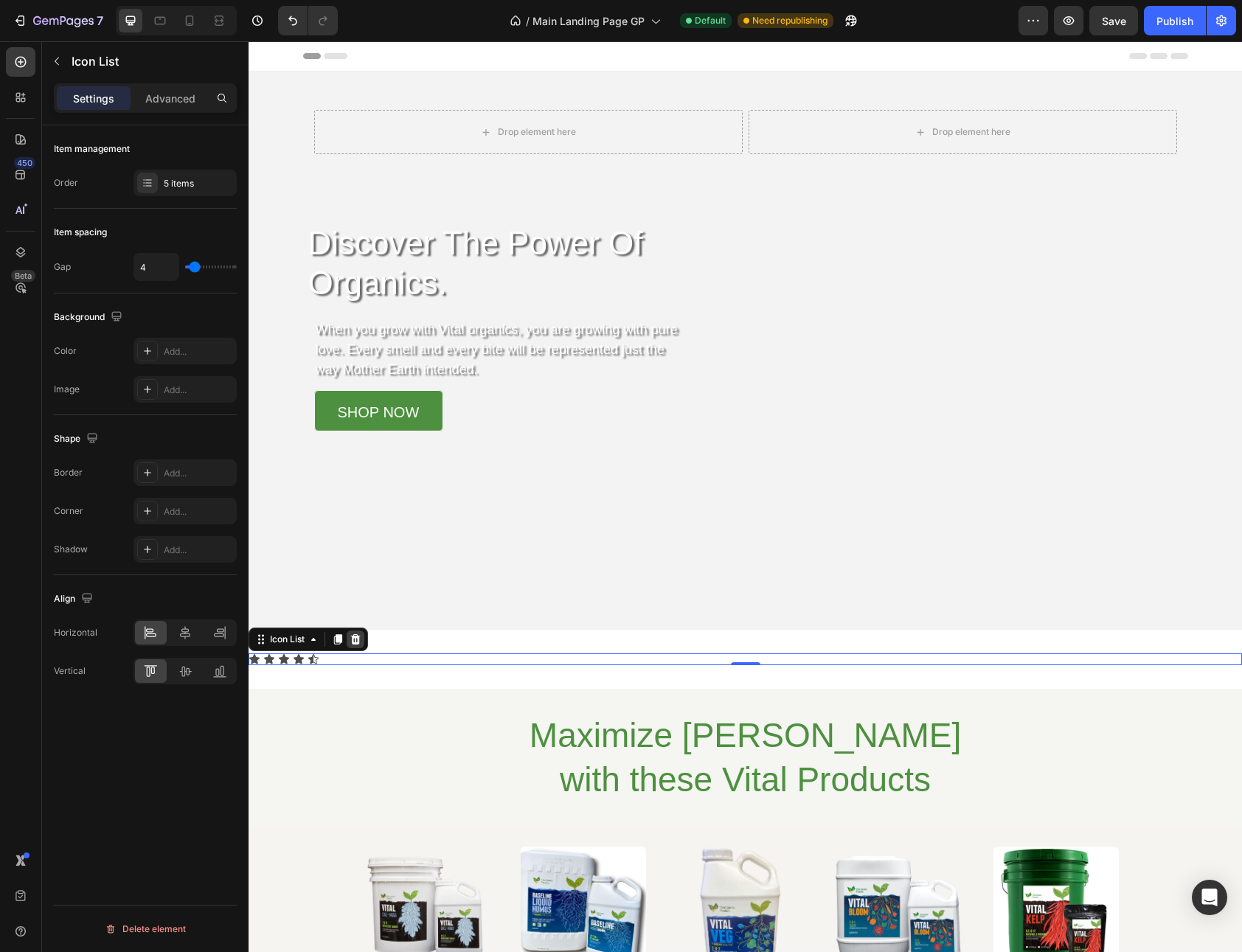
click at [363, 640] on div at bounding box center [355, 639] width 18 height 18
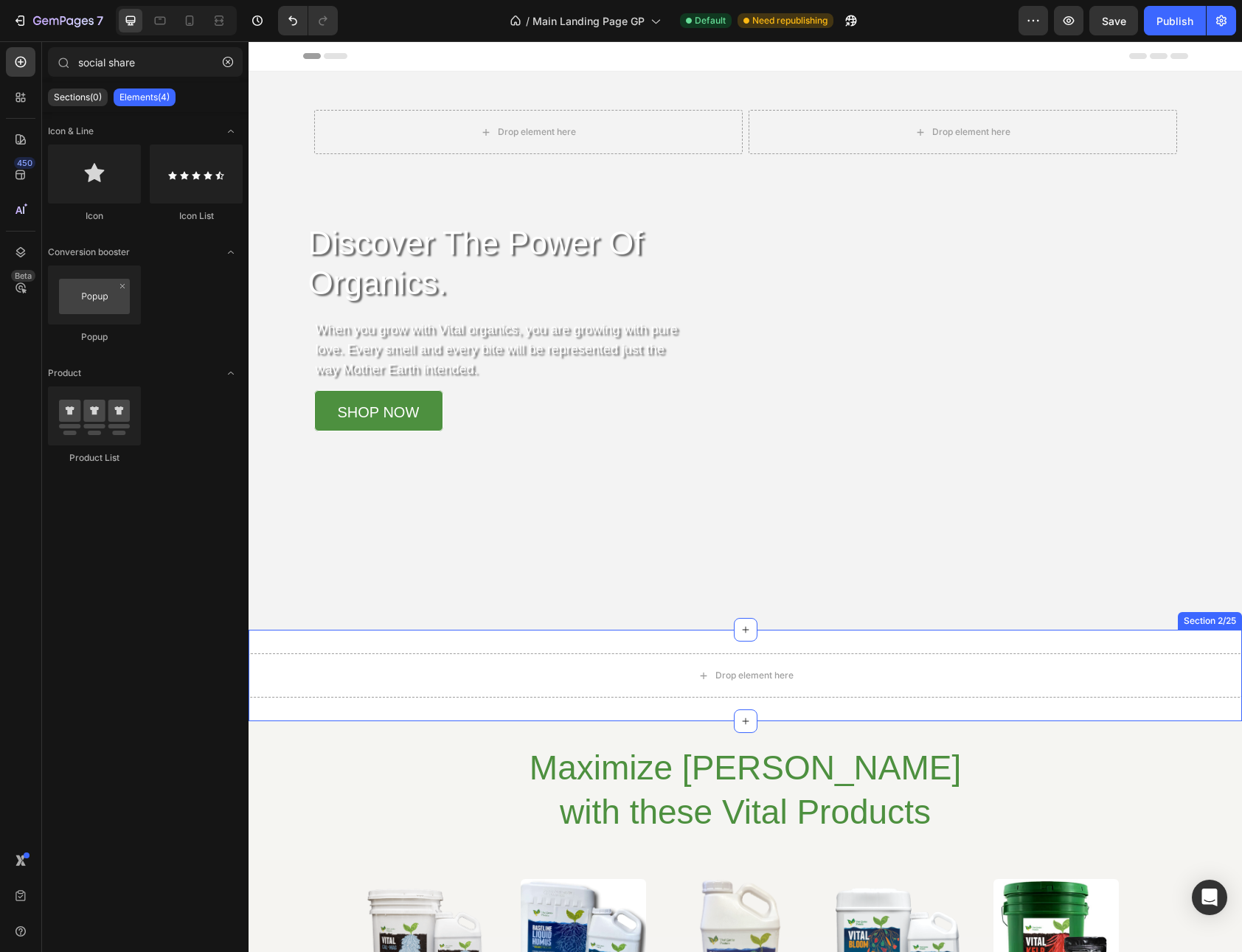
click at [902, 641] on div "Drop element here Section 2/25" at bounding box center [745, 676] width 993 height 91
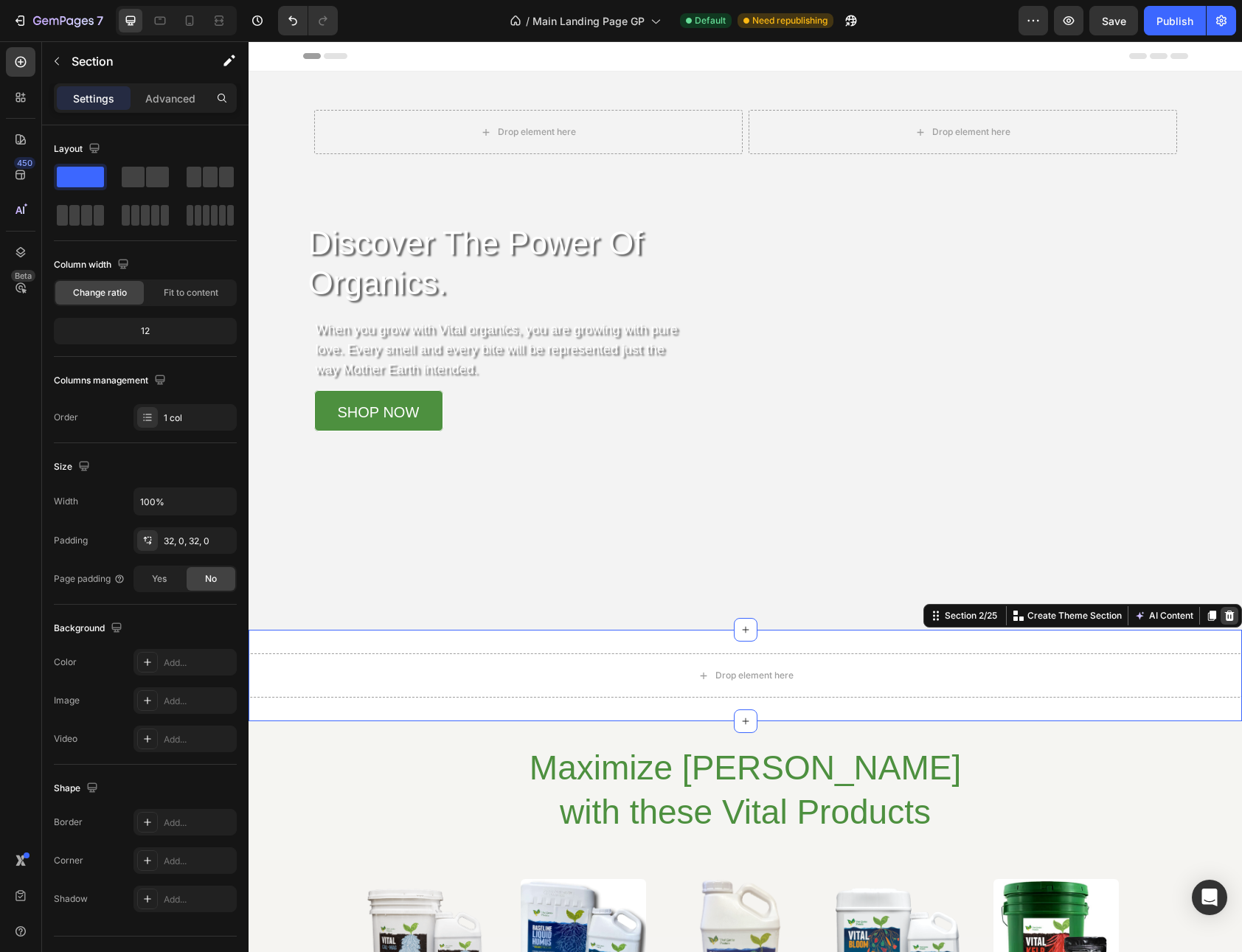
click at [1225, 613] on icon at bounding box center [1229, 616] width 9 height 10
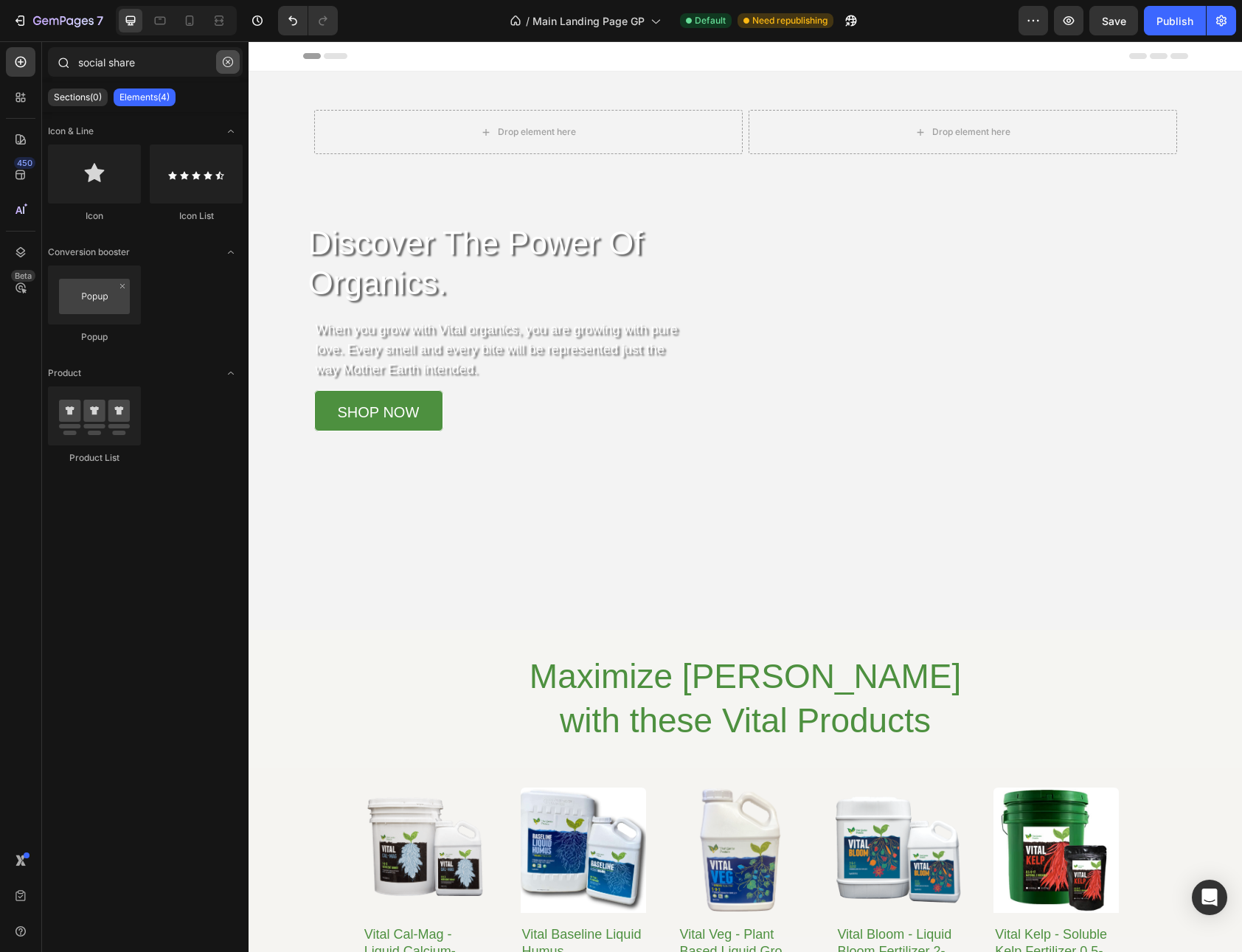
click at [230, 63] on icon "button" at bounding box center [227, 62] width 10 height 10
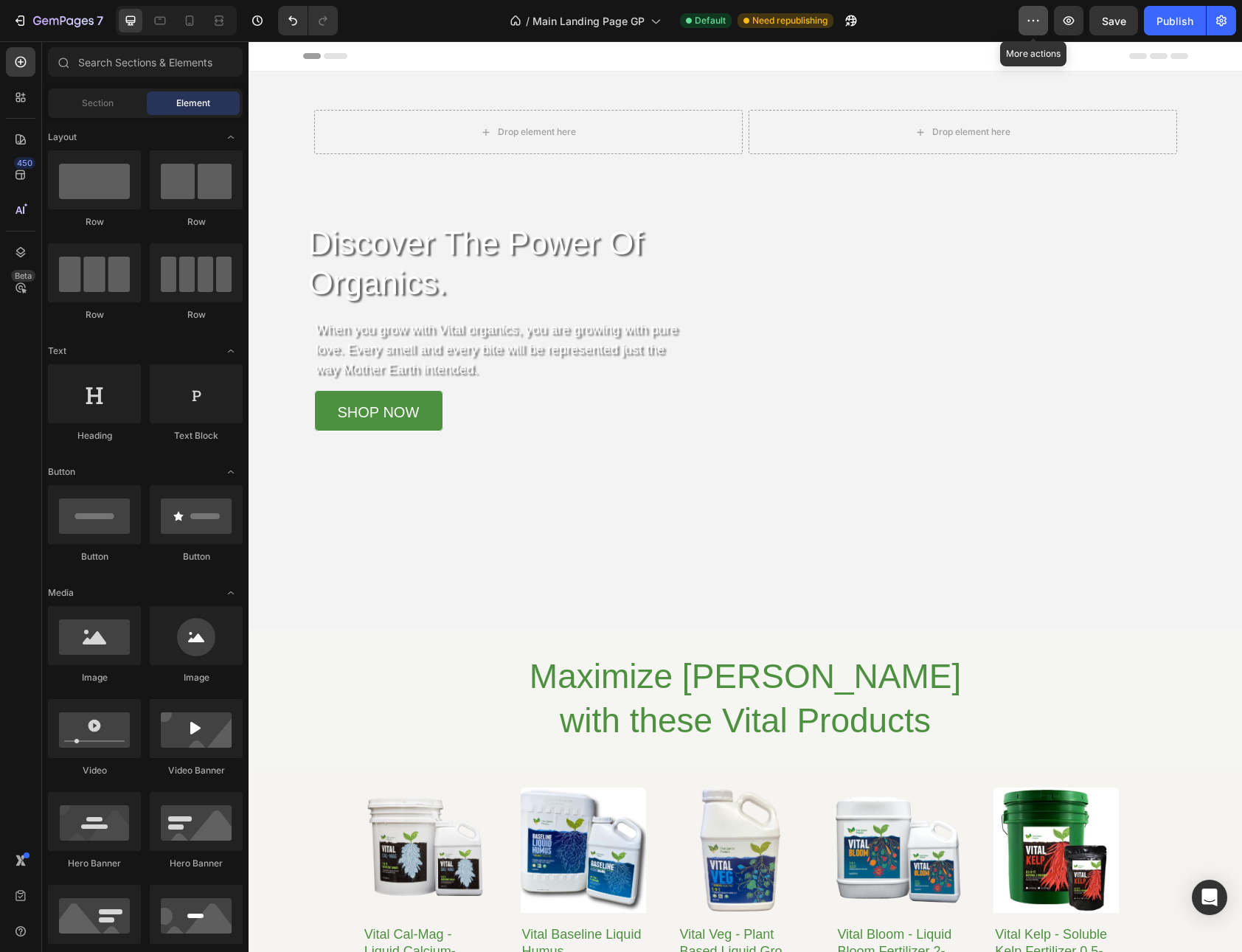
click at [1026, 26] on icon "button" at bounding box center [1032, 20] width 14 height 14
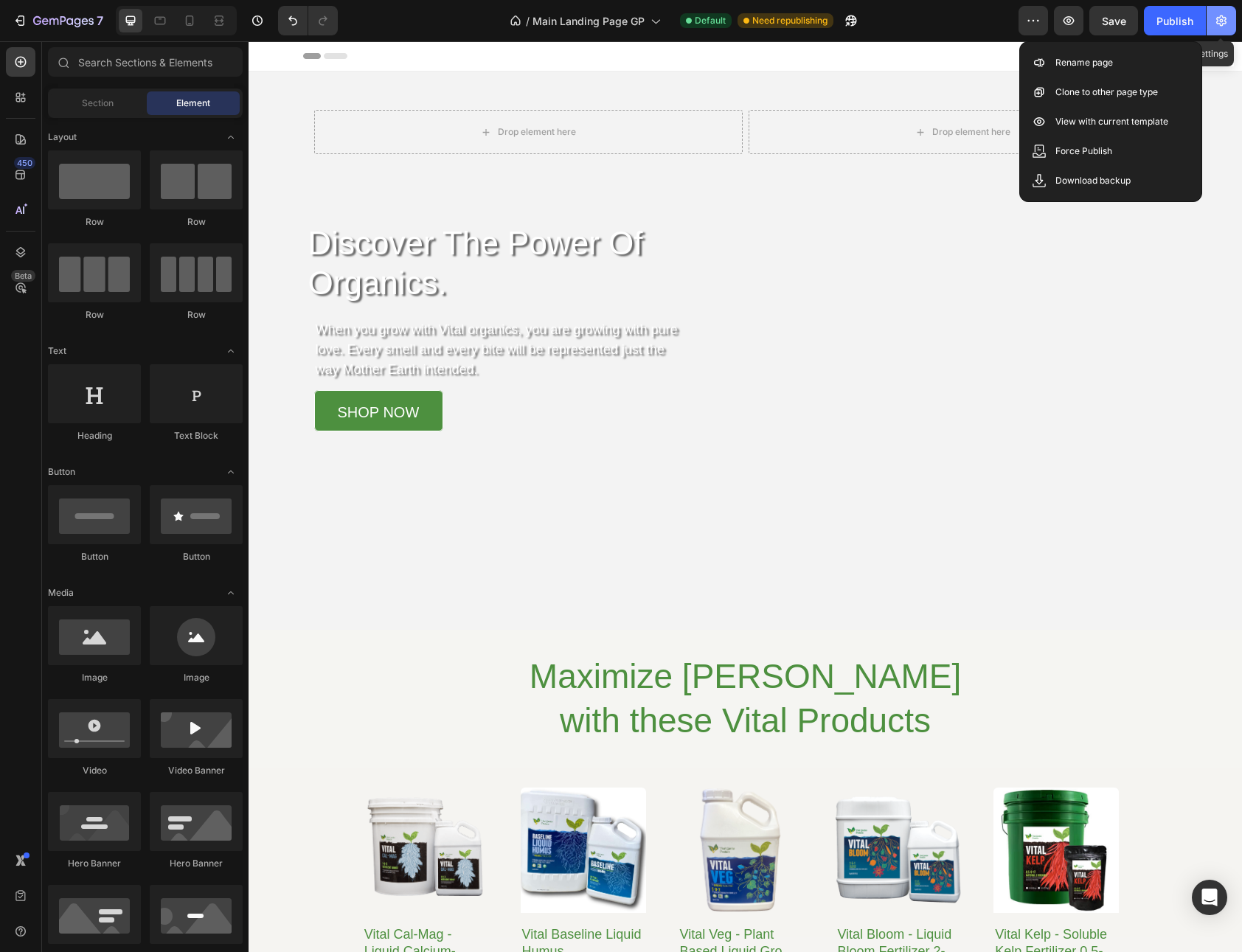
click at [1226, 19] on icon "button" at bounding box center [1221, 20] width 10 height 11
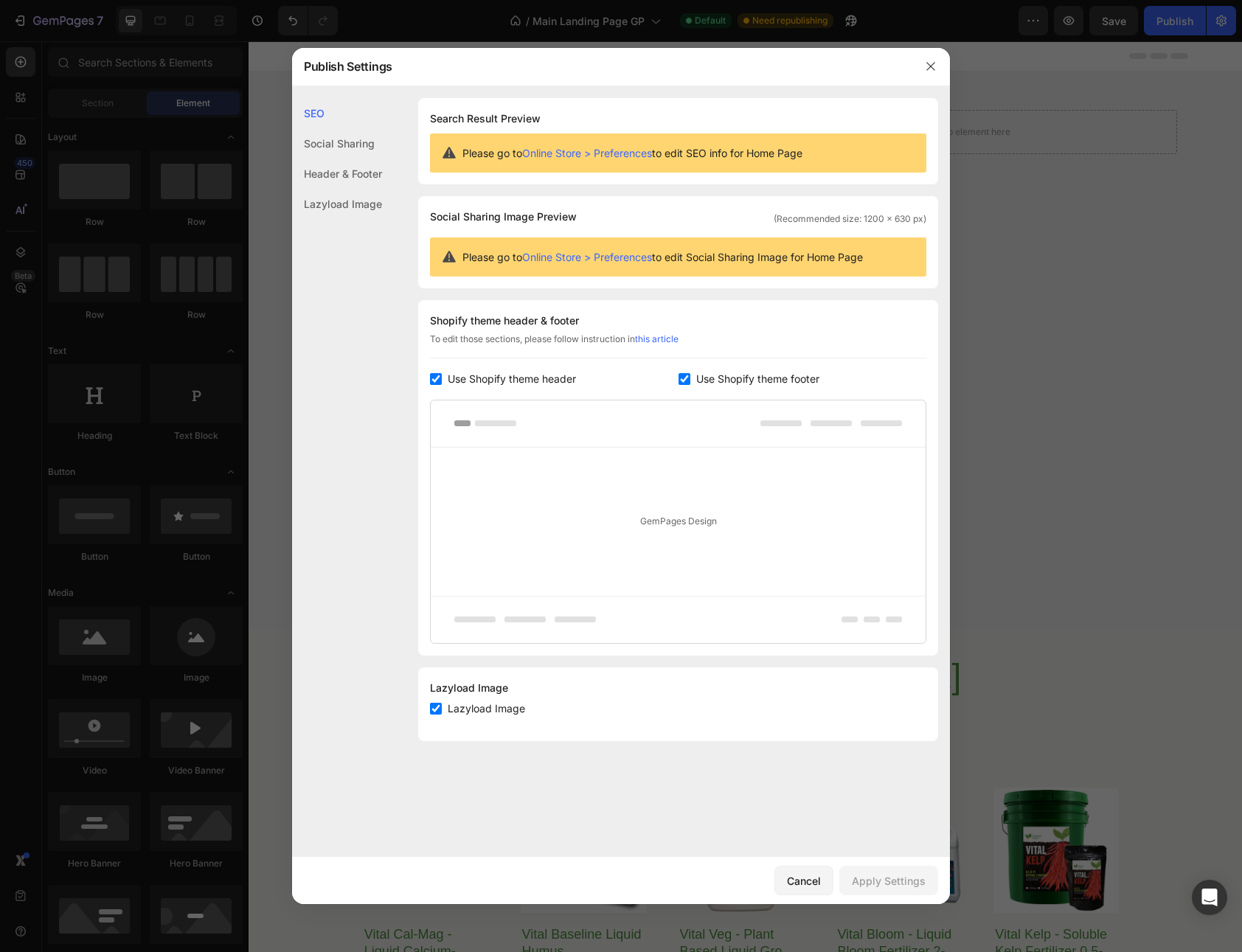
click at [359, 189] on div "Header & Footer" at bounding box center [336, 204] width 90 height 30
click at [932, 62] on icon "button" at bounding box center [931, 67] width 12 height 12
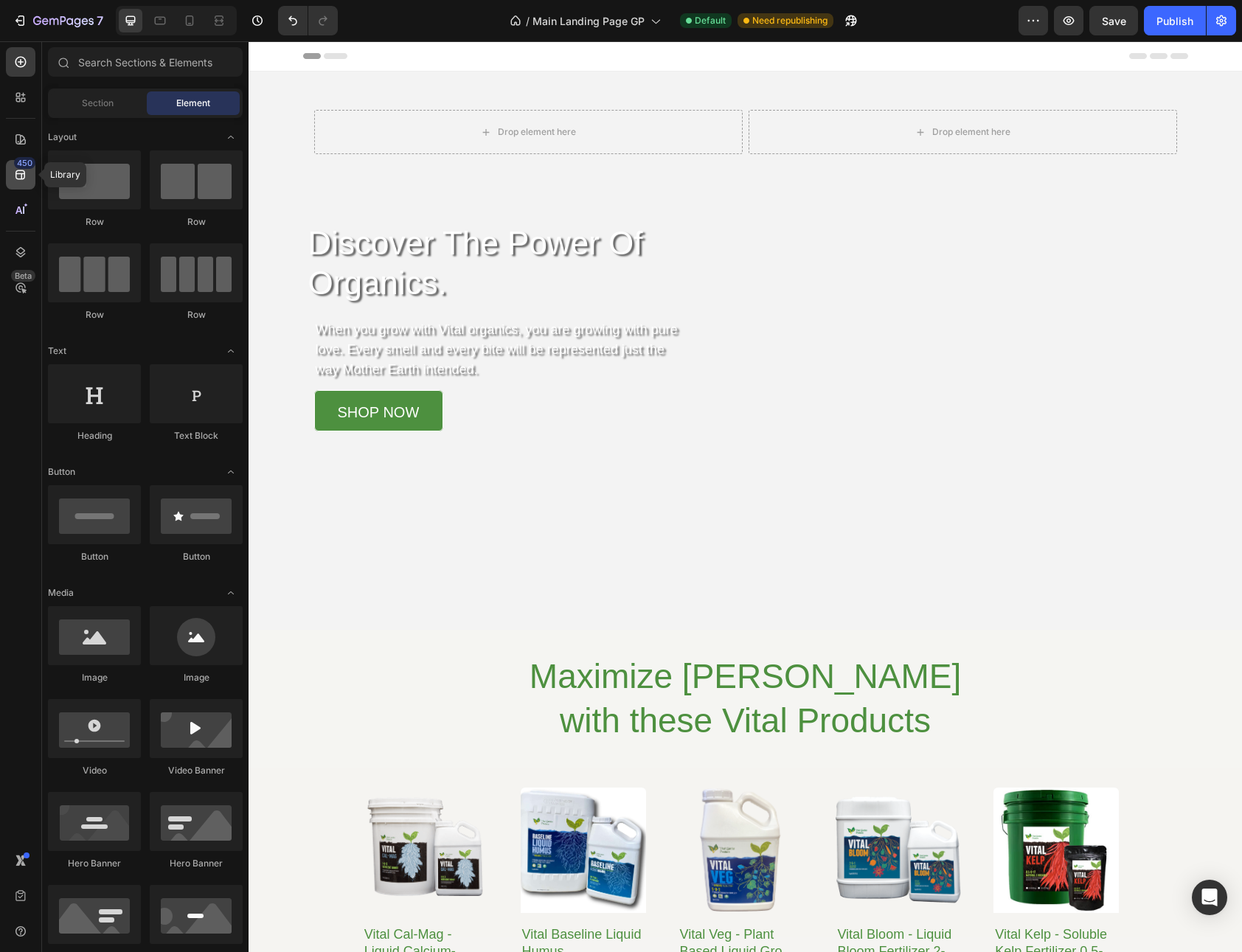
click at [16, 180] on icon at bounding box center [20, 174] width 14 height 14
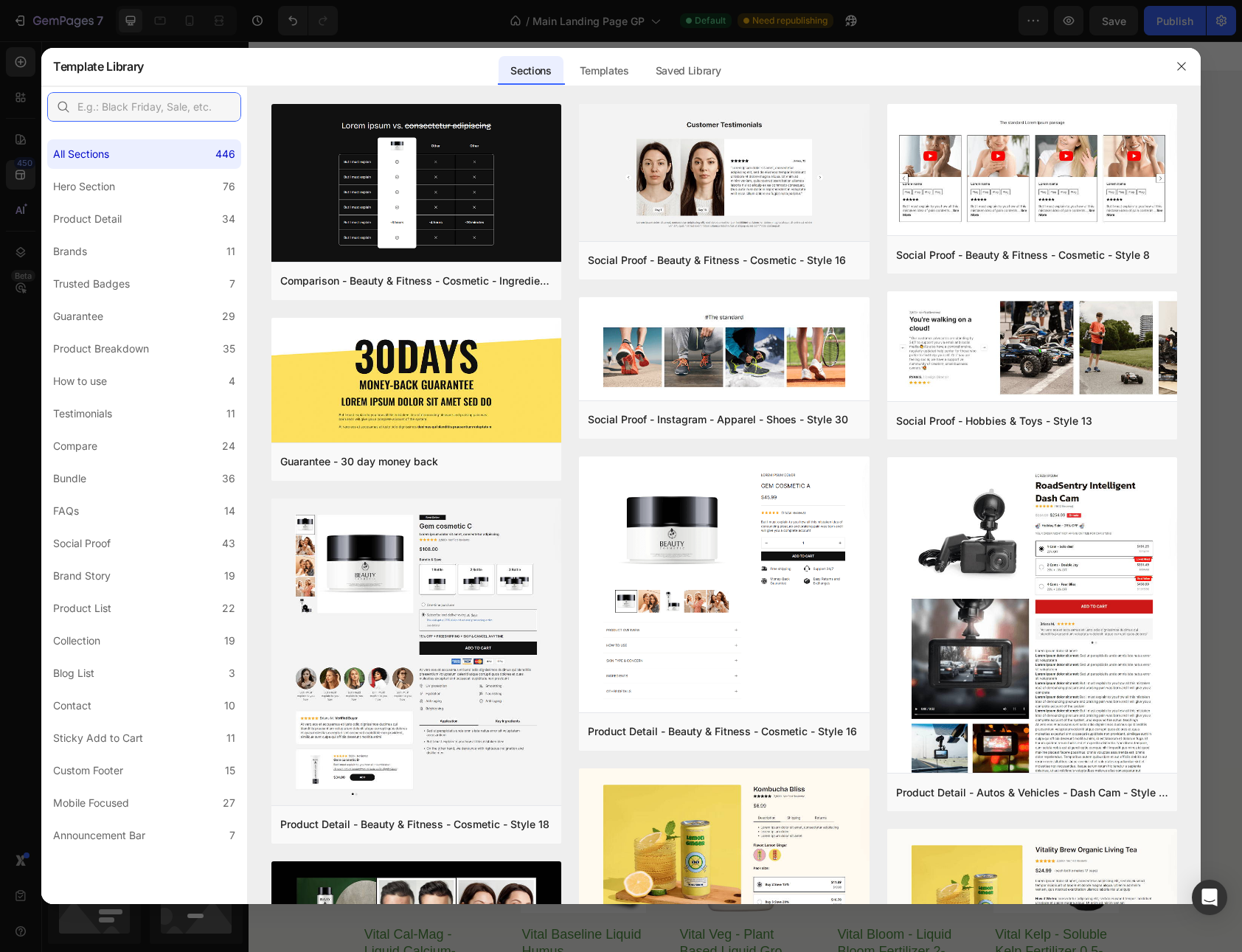
click at [118, 113] on input "text" at bounding box center [144, 107] width 194 height 30
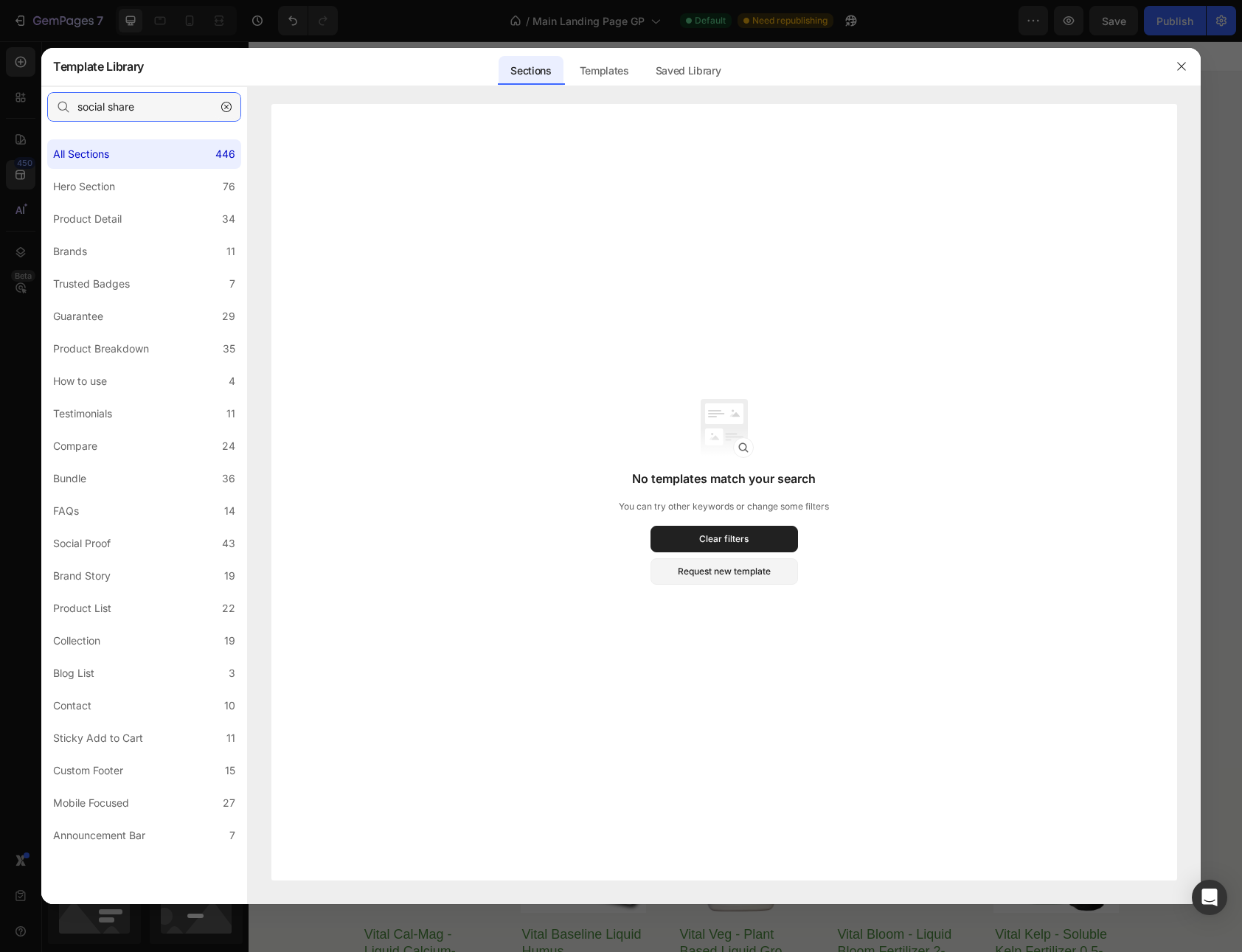
type input "social share"
click at [231, 106] on icon "button" at bounding box center [227, 107] width 10 height 10
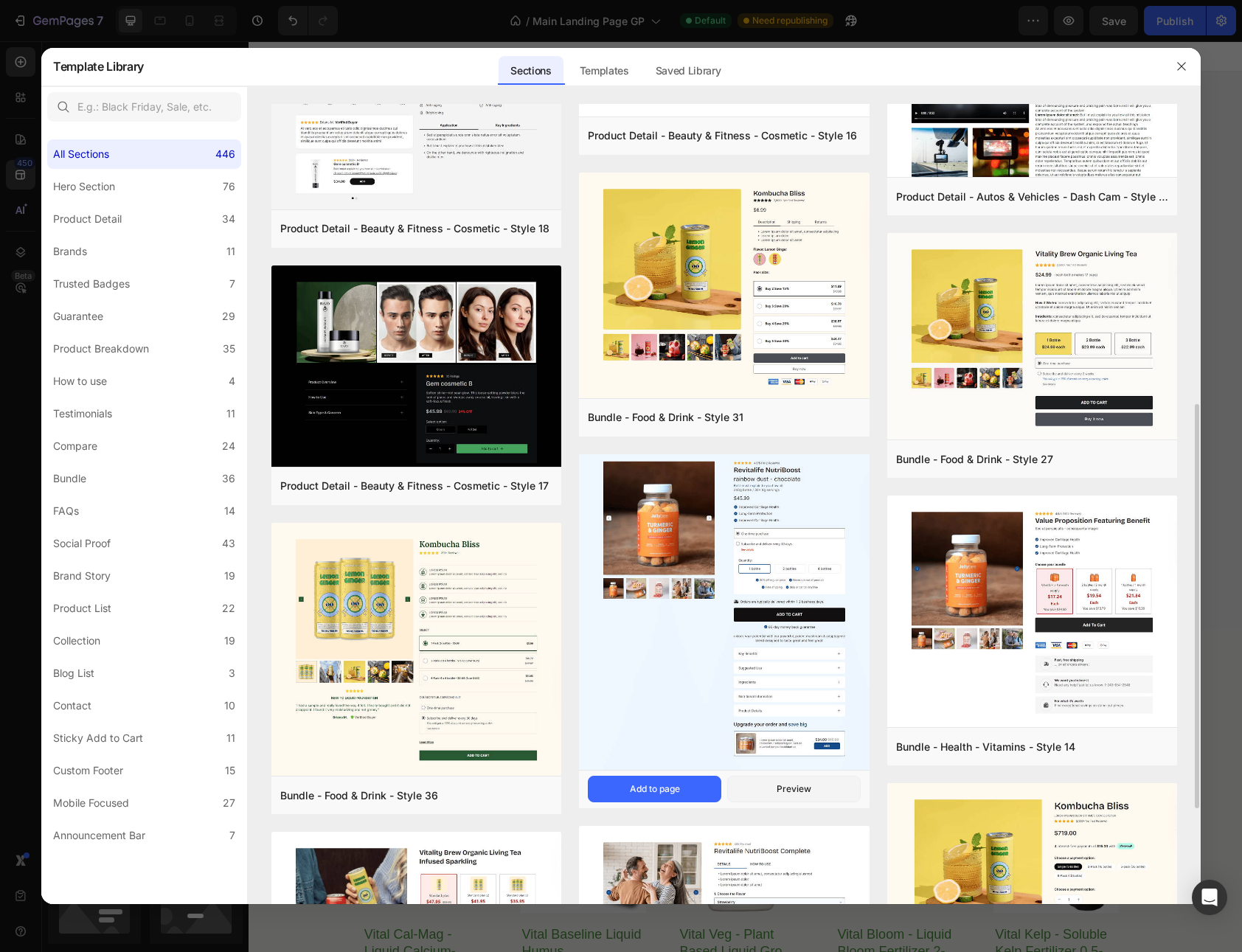
scroll to position [639, 0]
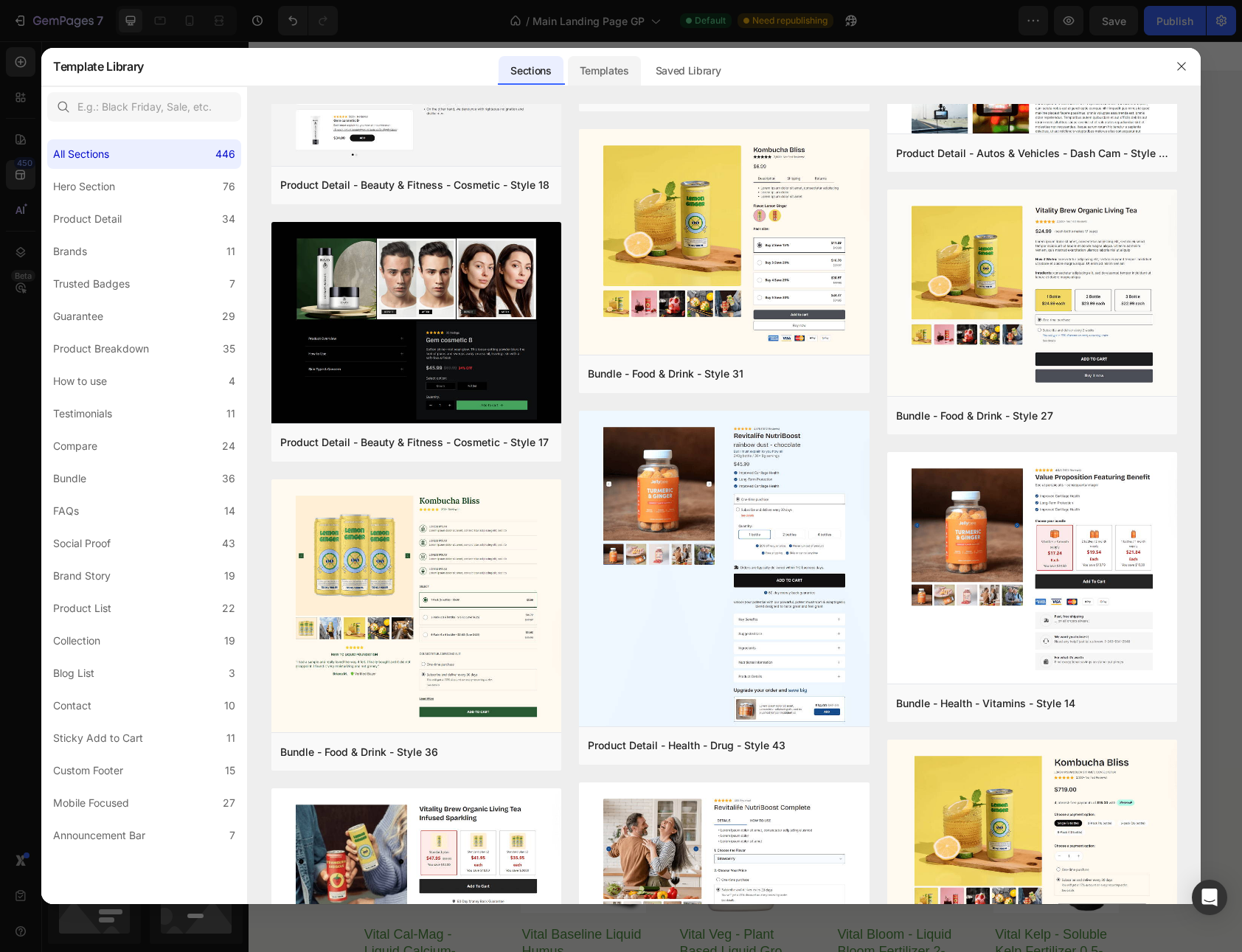
click at [627, 63] on div "Templates" at bounding box center [605, 70] width 73 height 30
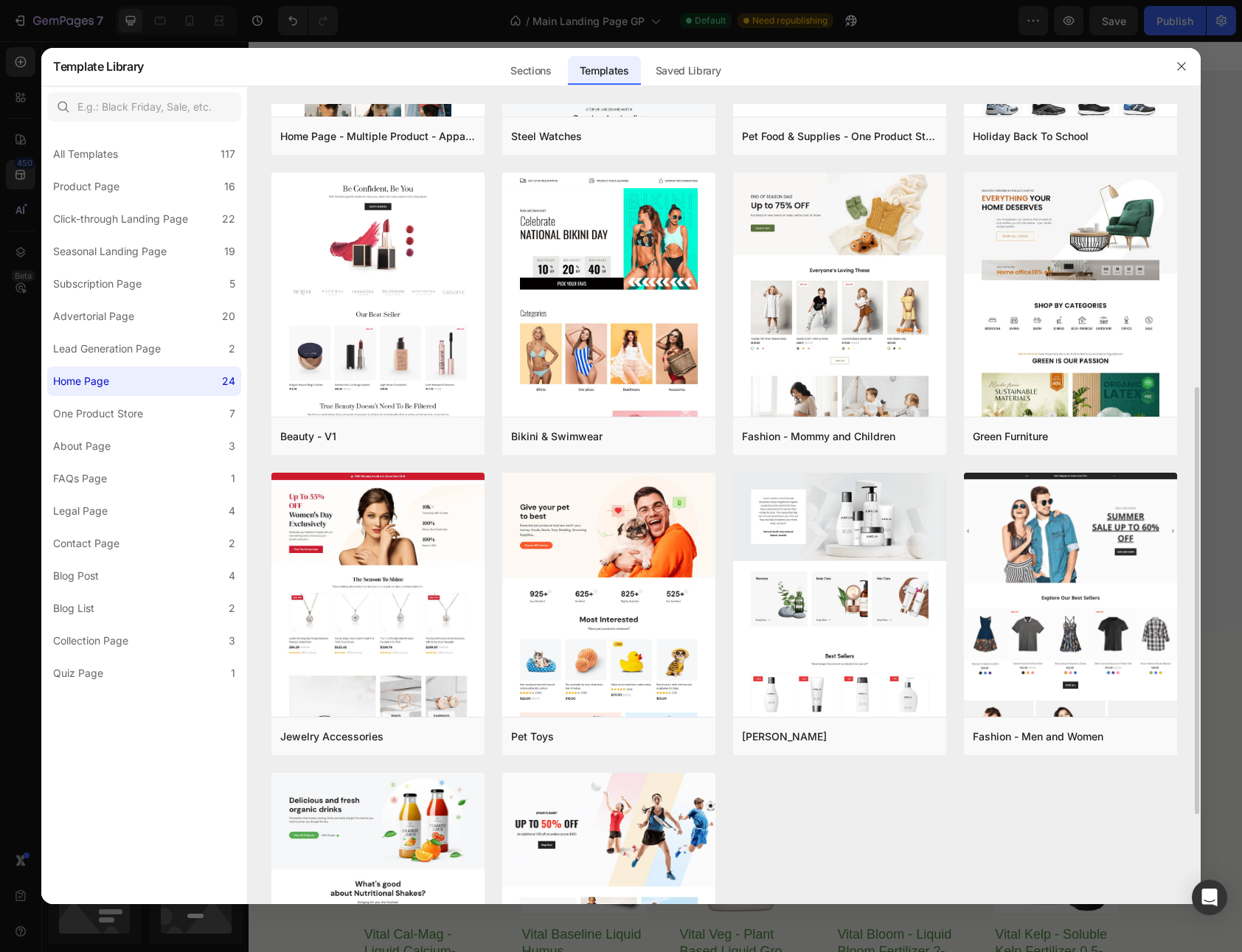
scroll to position [0, 0]
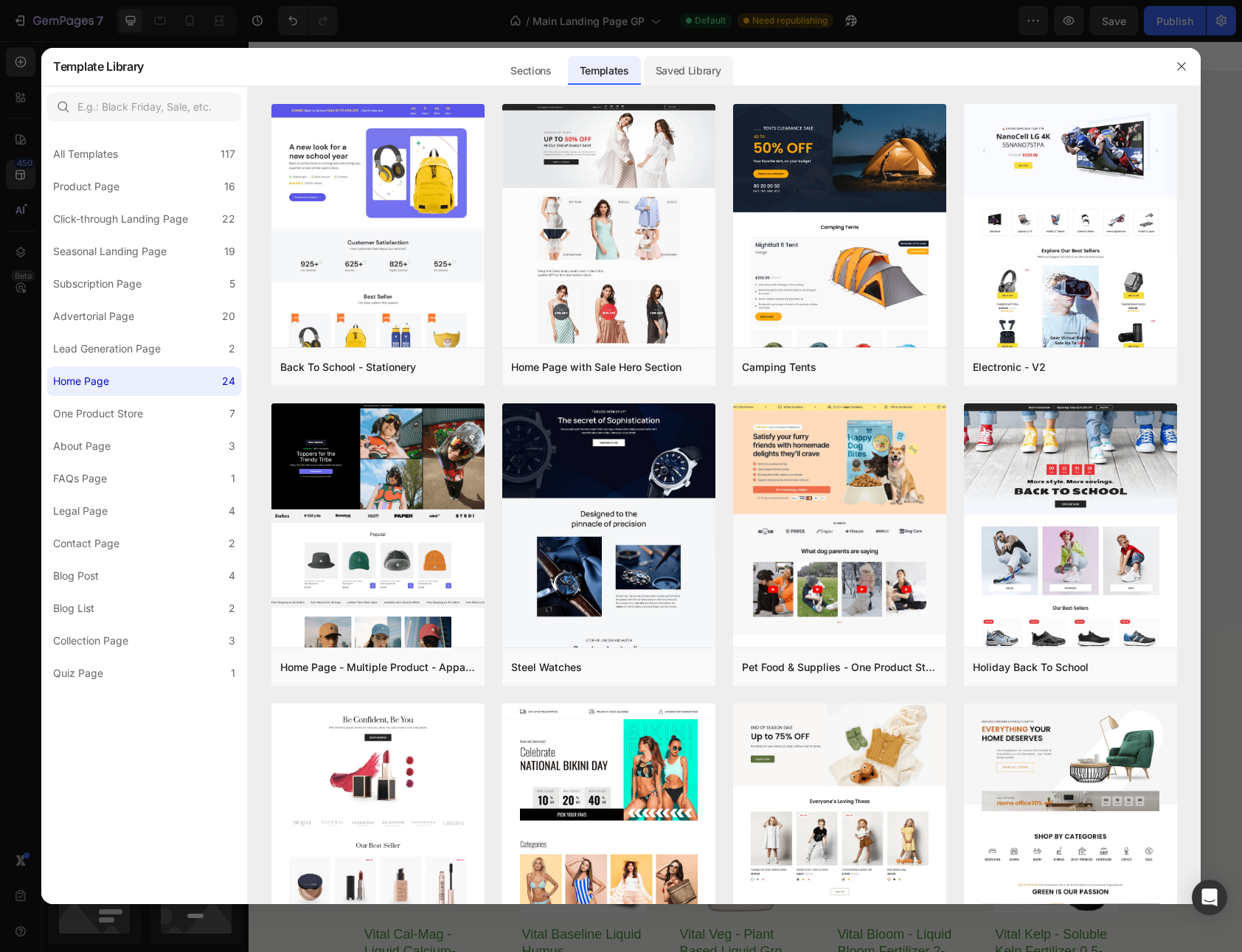
click at [692, 73] on div "Saved Library" at bounding box center [688, 70] width 90 height 30
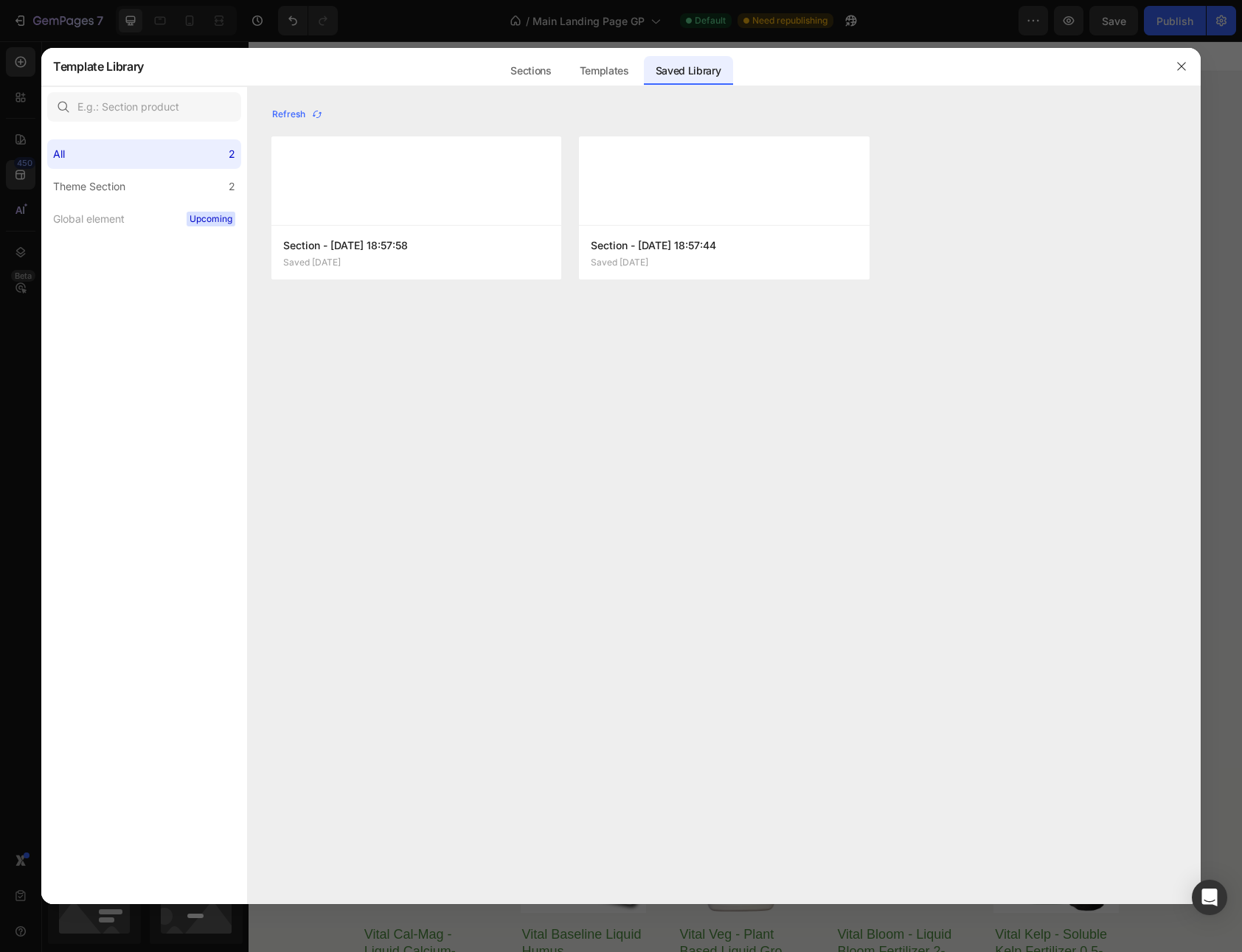
click at [491, 57] on div "Sections Templates Existing pages Saved Library Templates Saved Library" at bounding box center [615, 66] width 943 height 38
click at [540, 63] on div "Sections" at bounding box center [531, 70] width 64 height 30
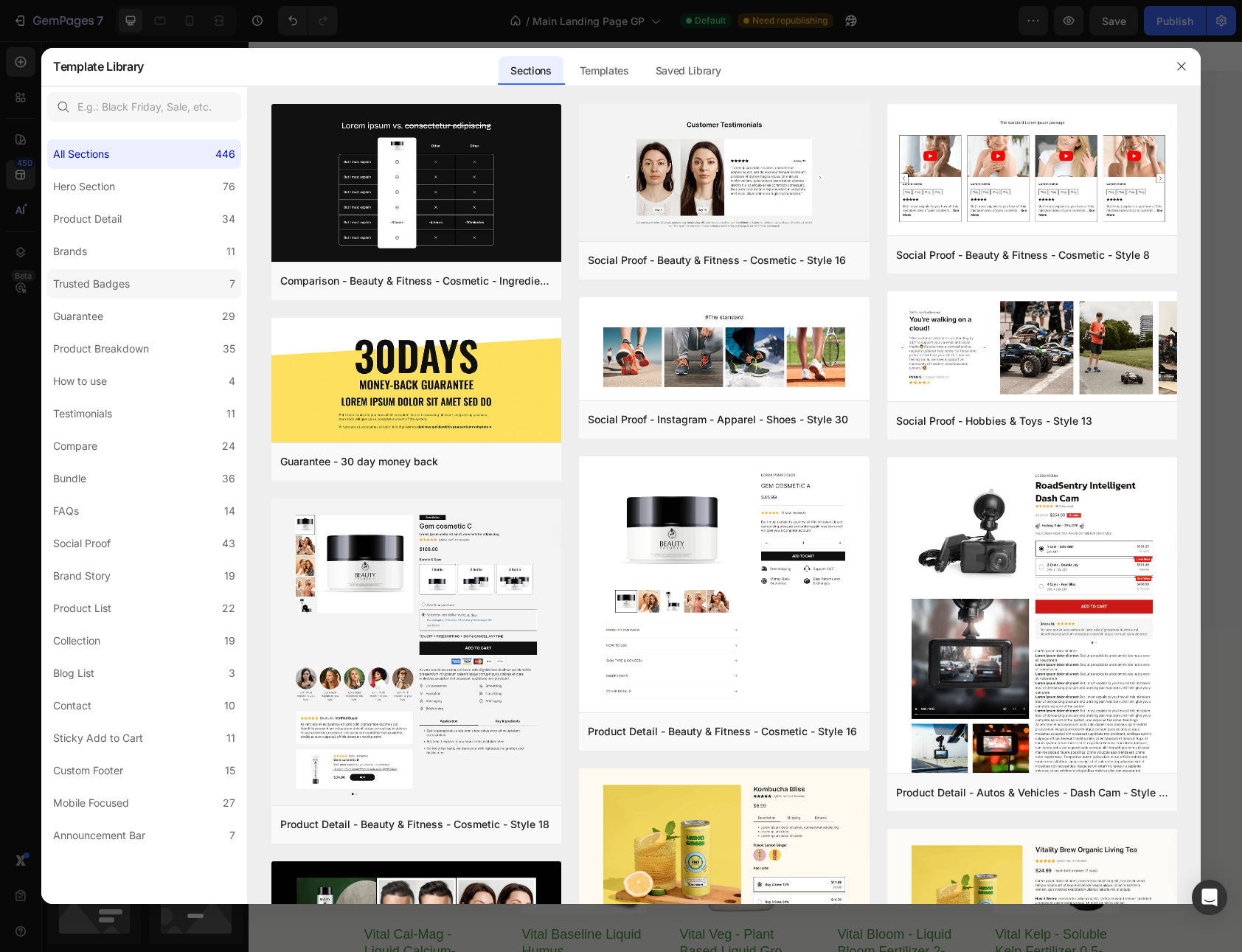
click at [167, 291] on label "Trusted Badges 7" at bounding box center [144, 283] width 194 height 30
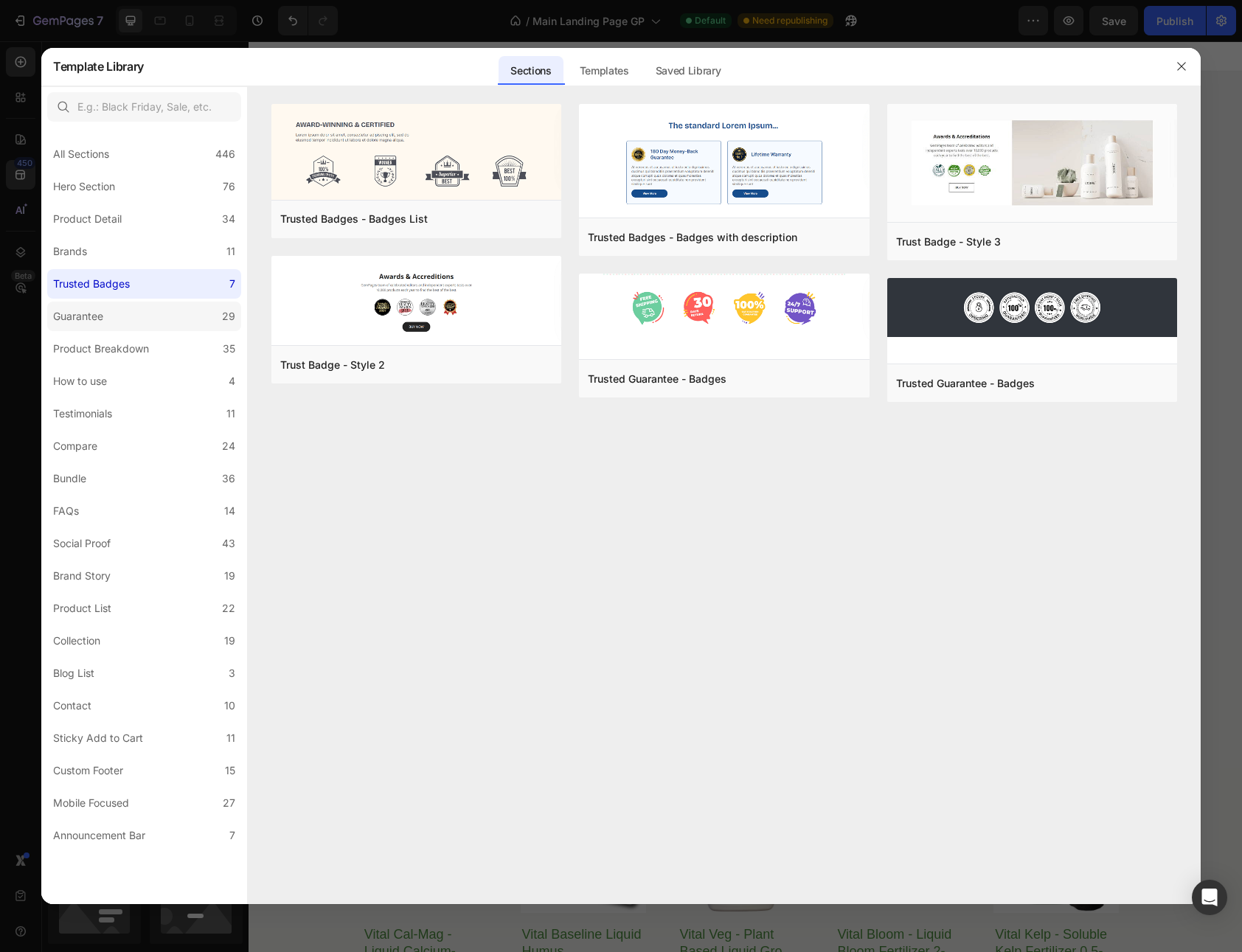
click at [164, 310] on label "Guarantee 29" at bounding box center [144, 316] width 194 height 30
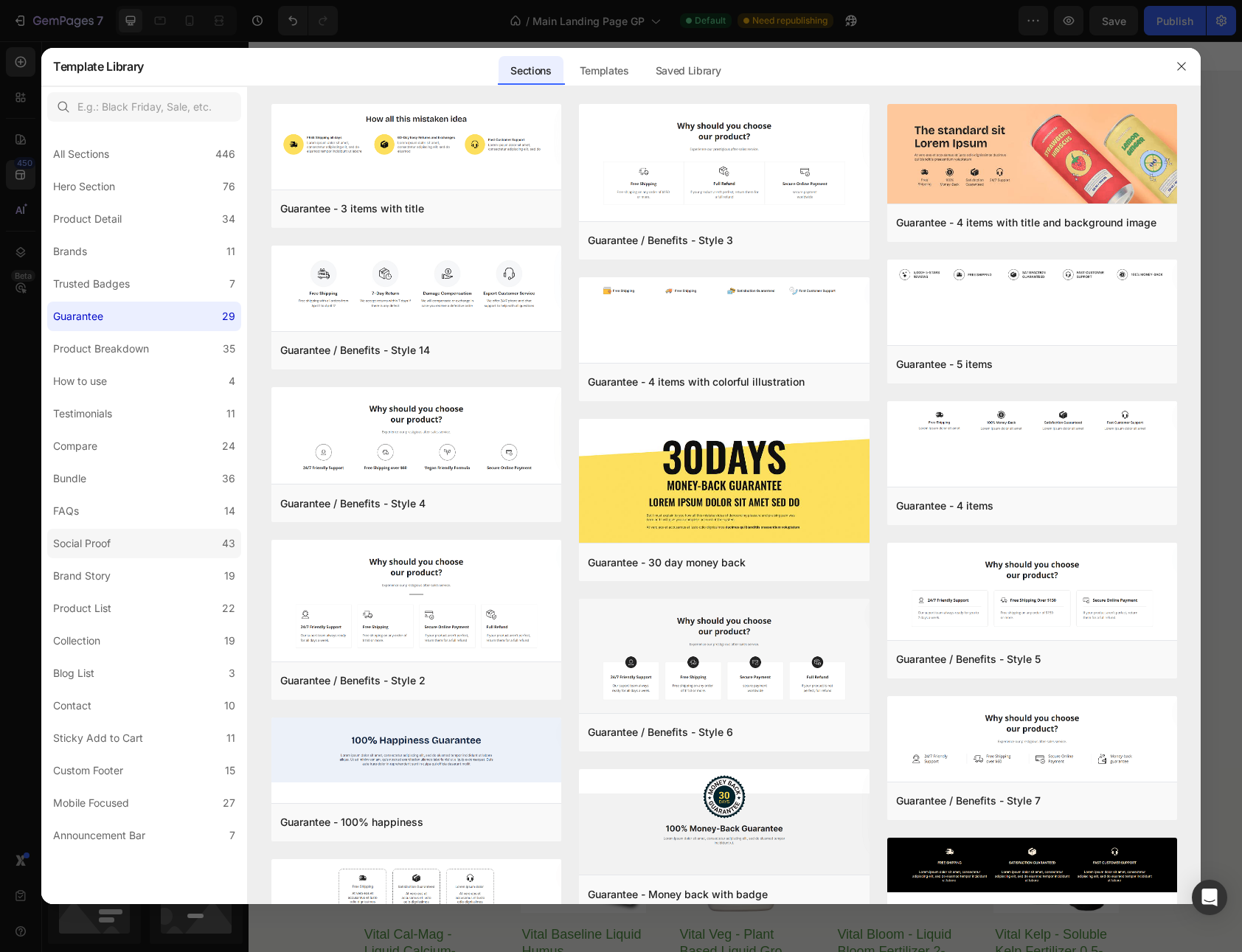
click at [150, 550] on label "Social Proof 43" at bounding box center [144, 543] width 194 height 30
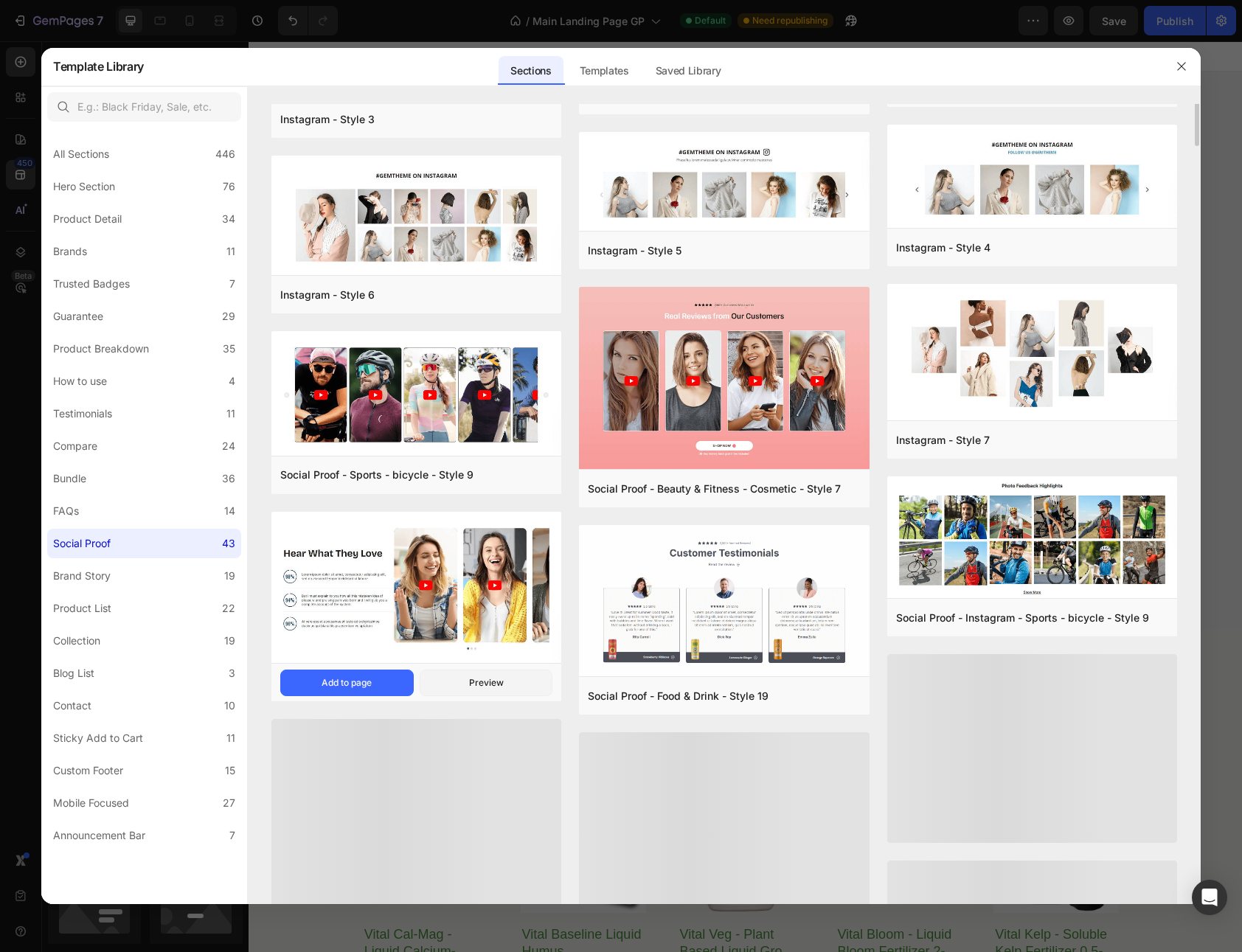
scroll to position [272, 0]
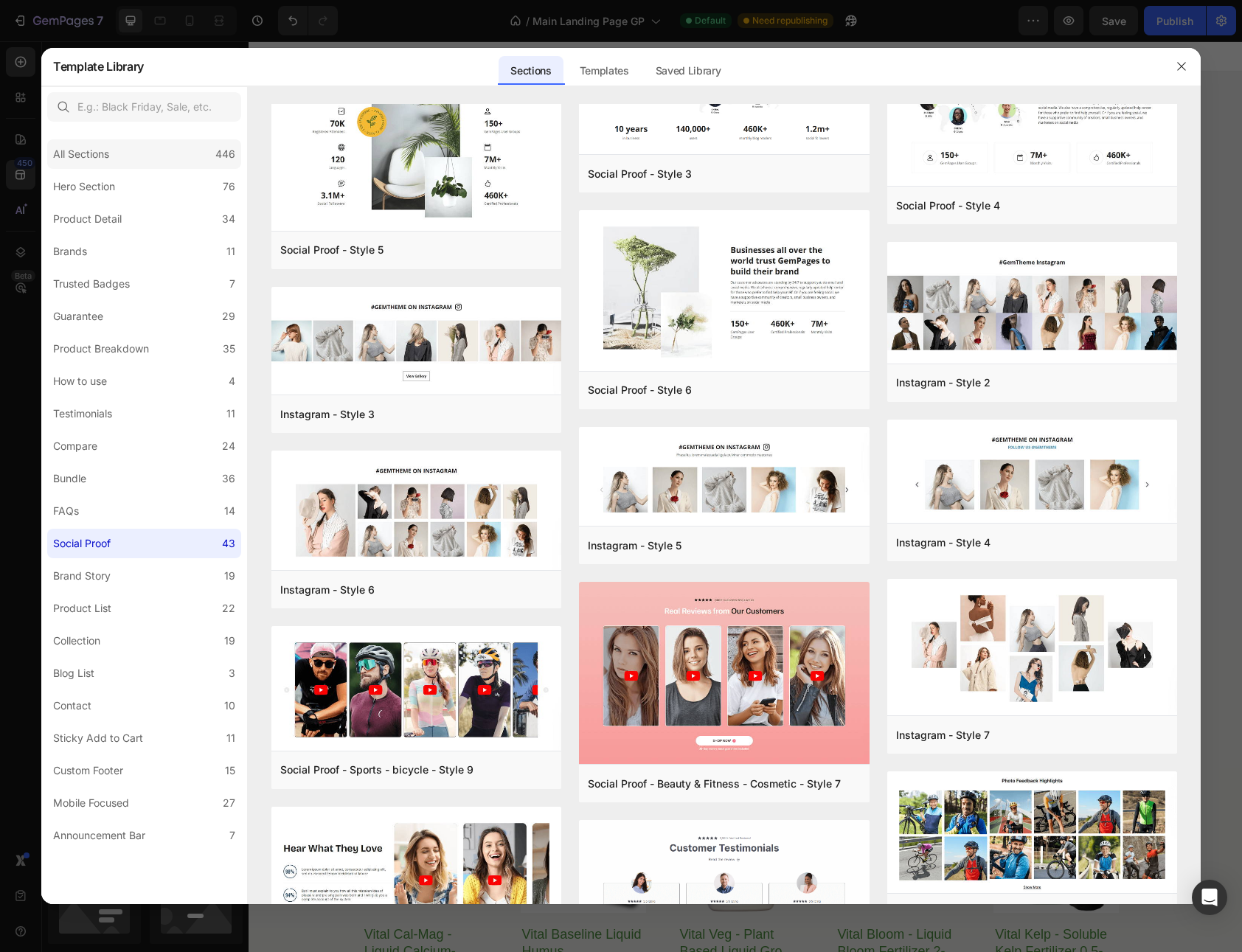
click at [152, 159] on div "All Sections 446" at bounding box center [144, 154] width 194 height 30
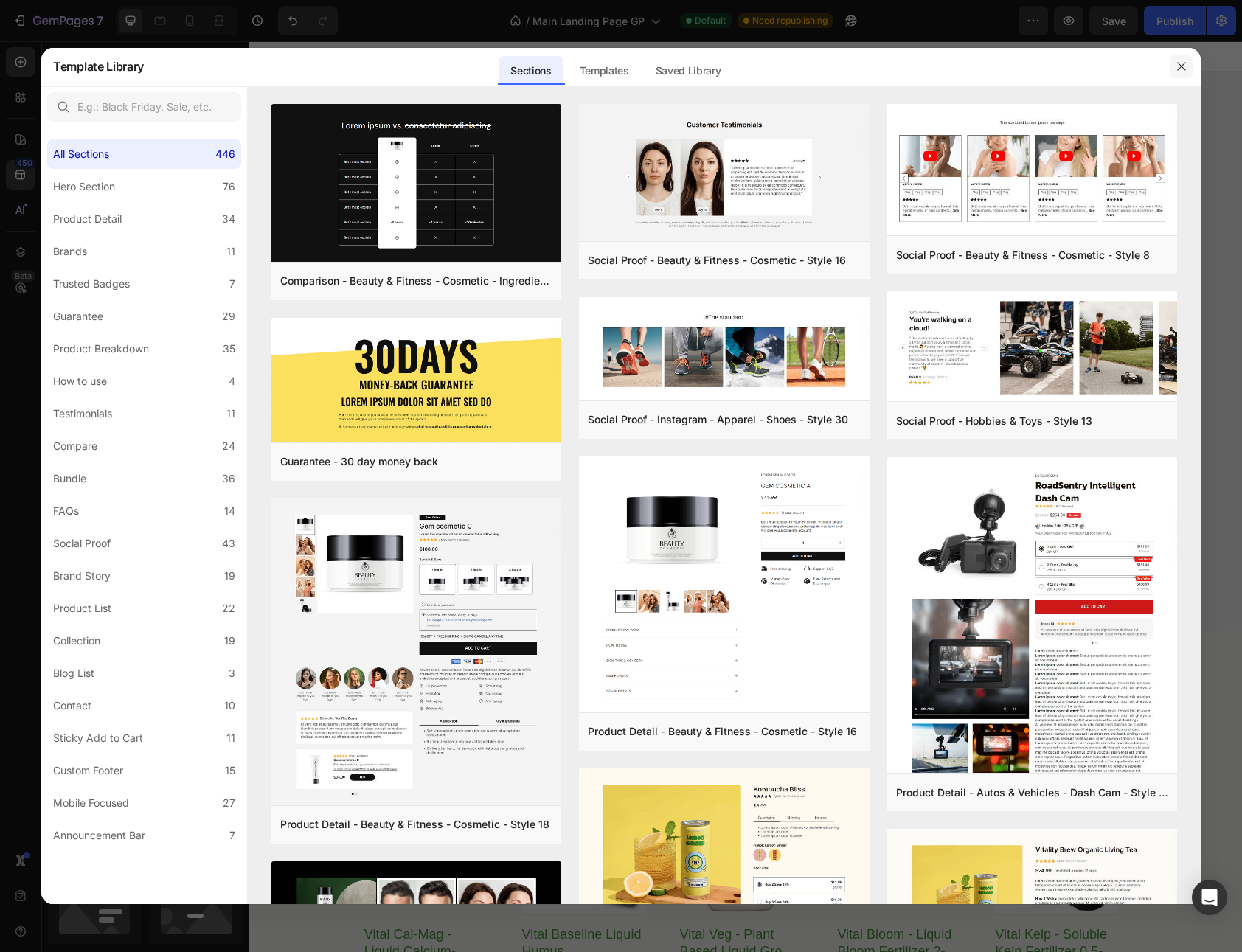
click at [1184, 67] on icon "button" at bounding box center [1181, 67] width 12 height 12
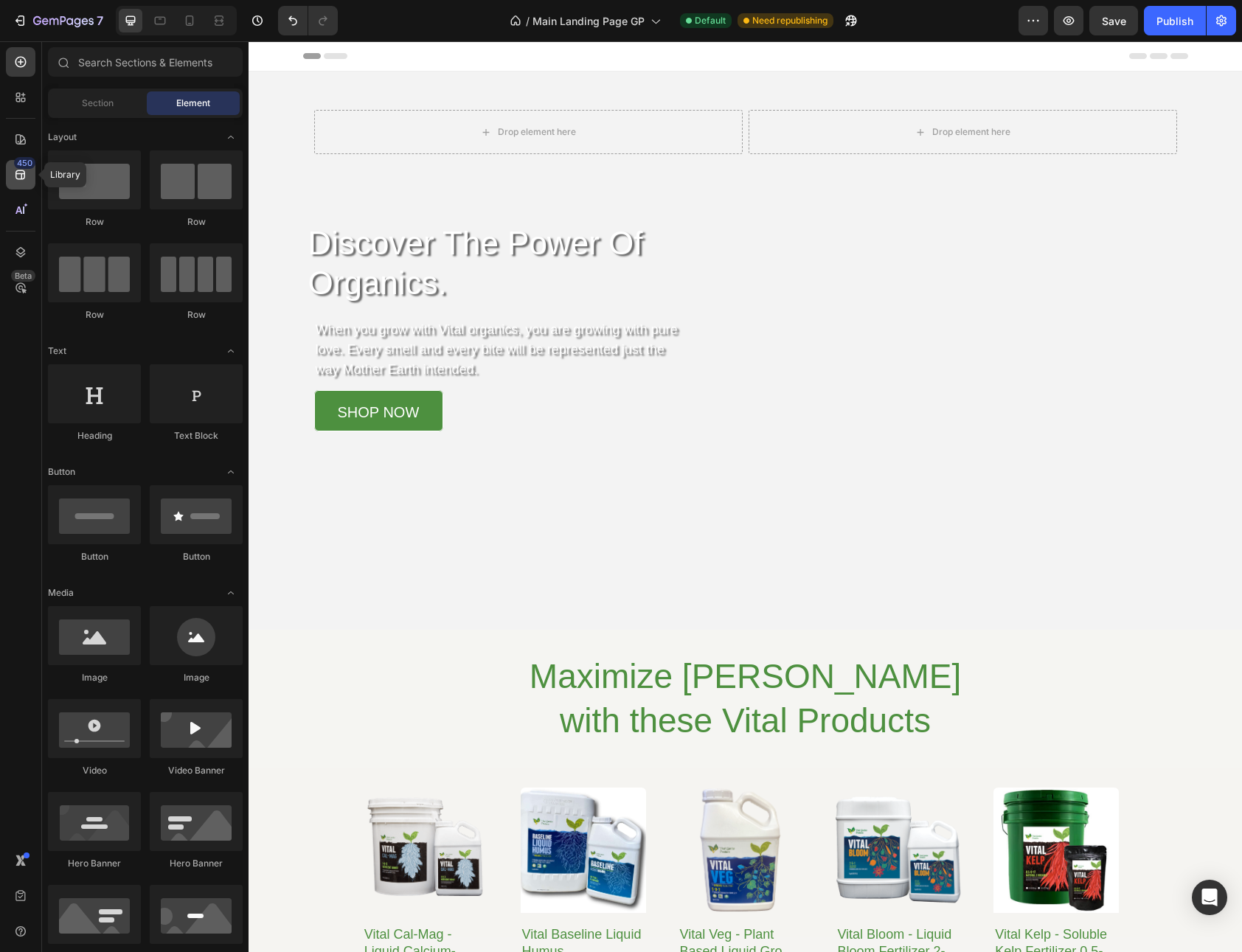
click at [25, 172] on icon at bounding box center [20, 174] width 14 height 14
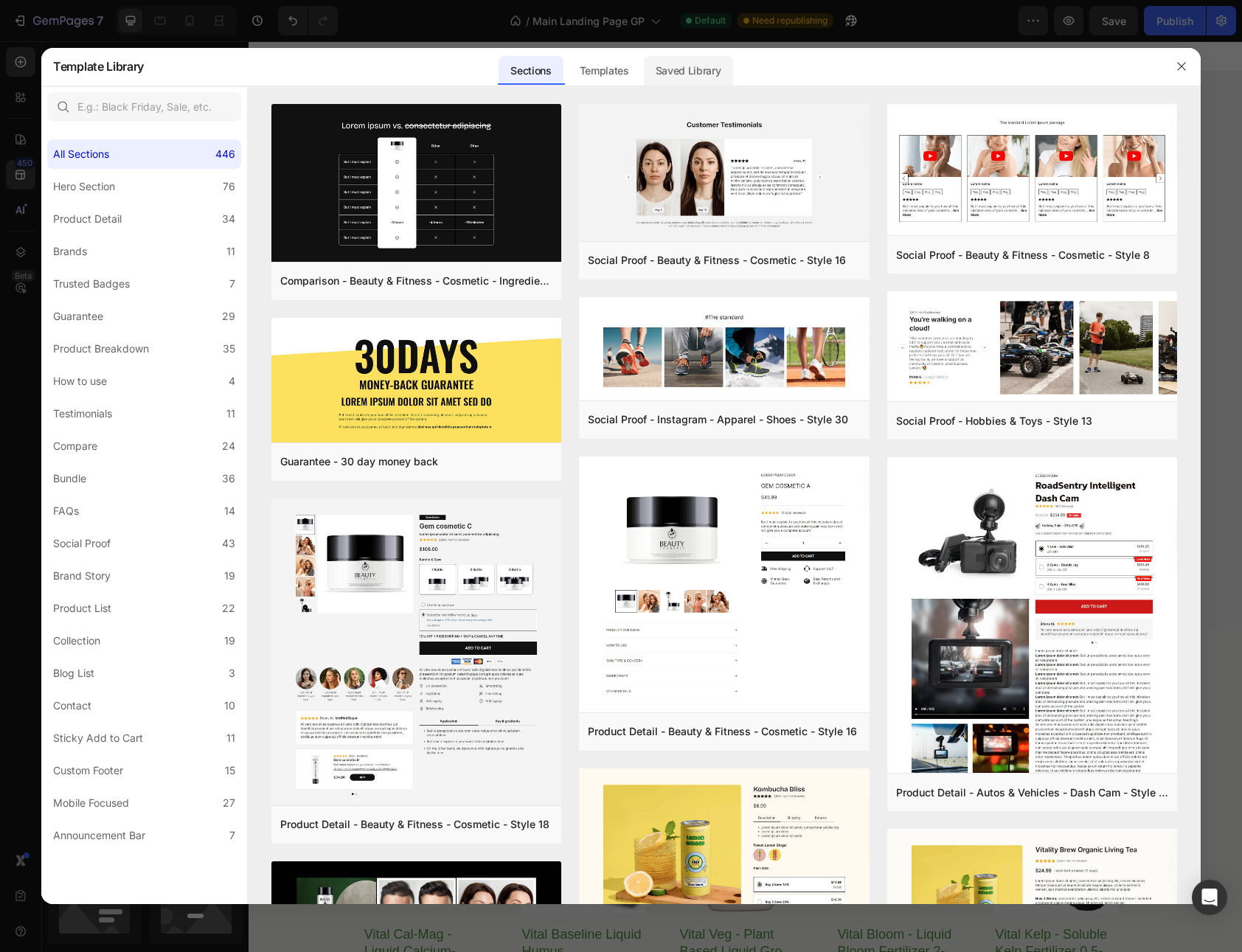
click at [699, 66] on div "Saved Library" at bounding box center [688, 70] width 90 height 30
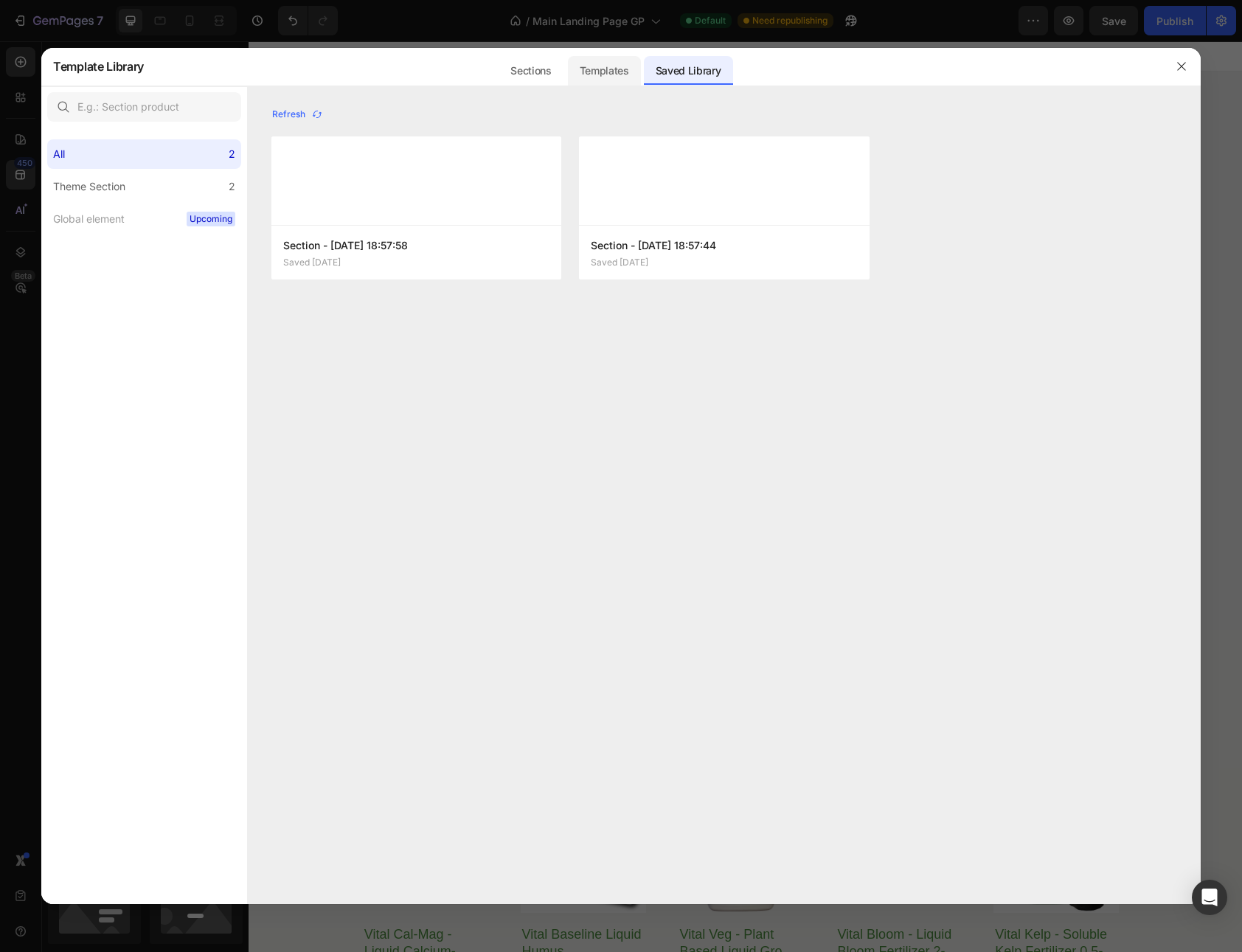
click at [604, 70] on div "Templates" at bounding box center [605, 70] width 73 height 30
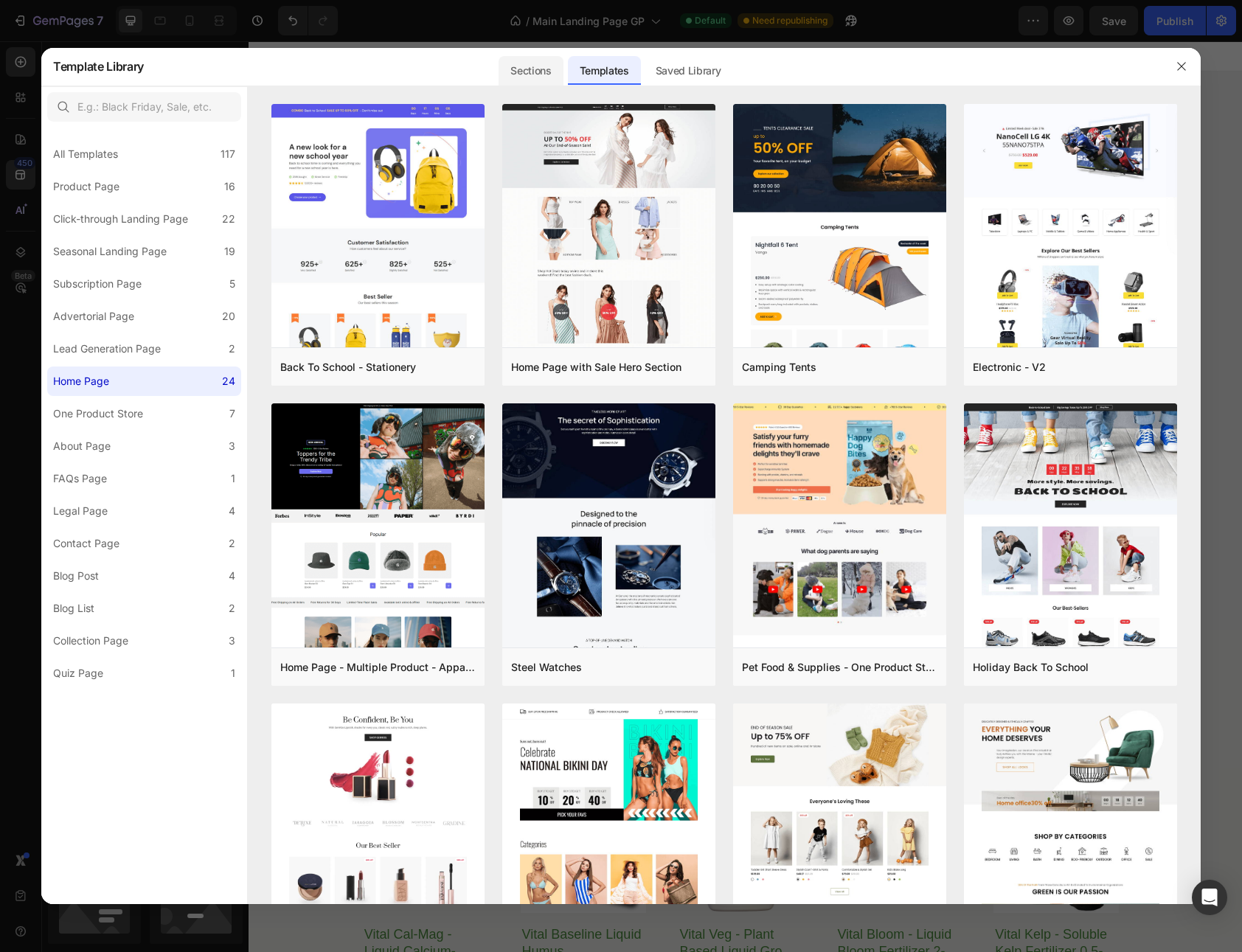
click at [556, 79] on div "Sections" at bounding box center [531, 70] width 64 height 30
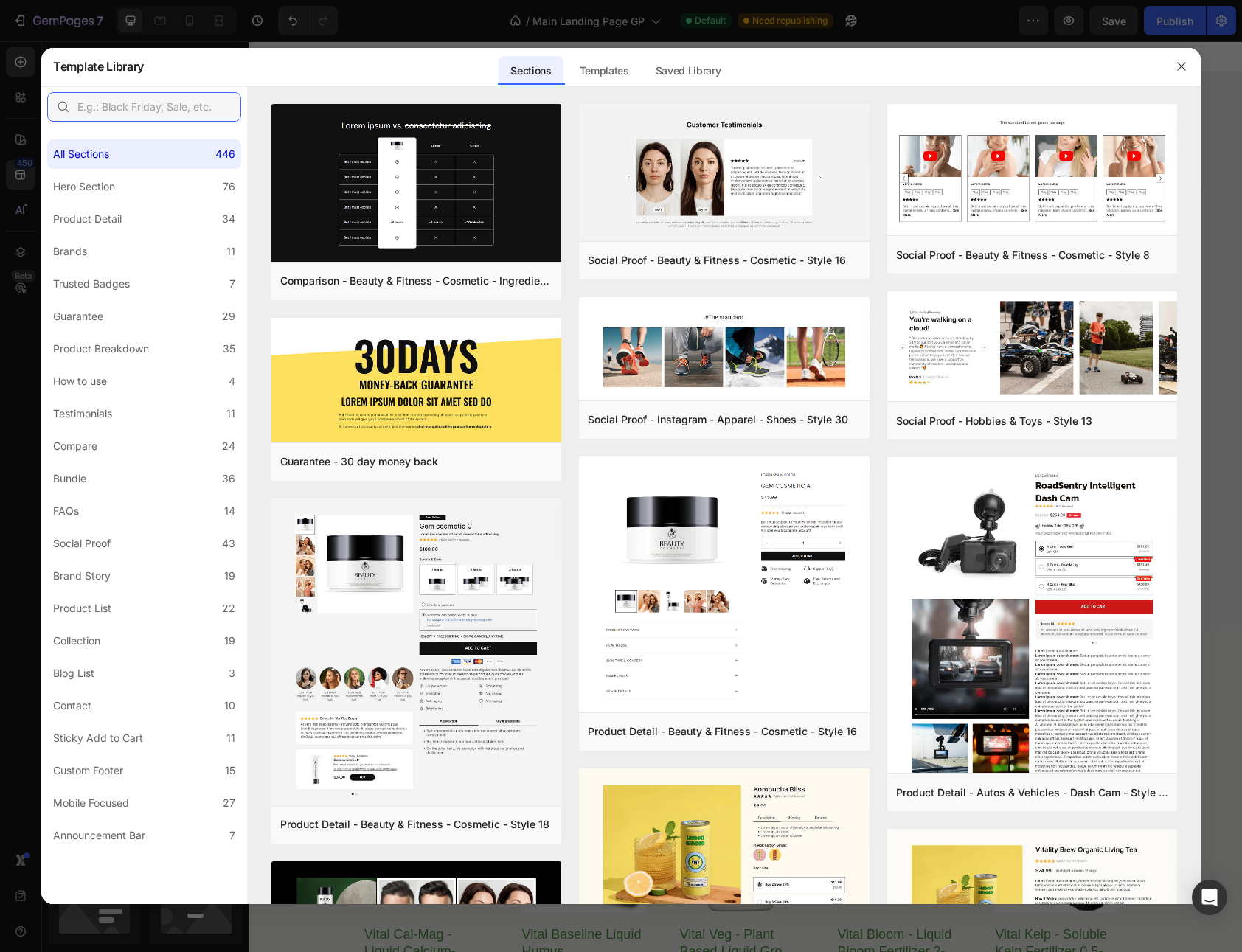
click at [132, 107] on input "text" at bounding box center [144, 107] width 194 height 30
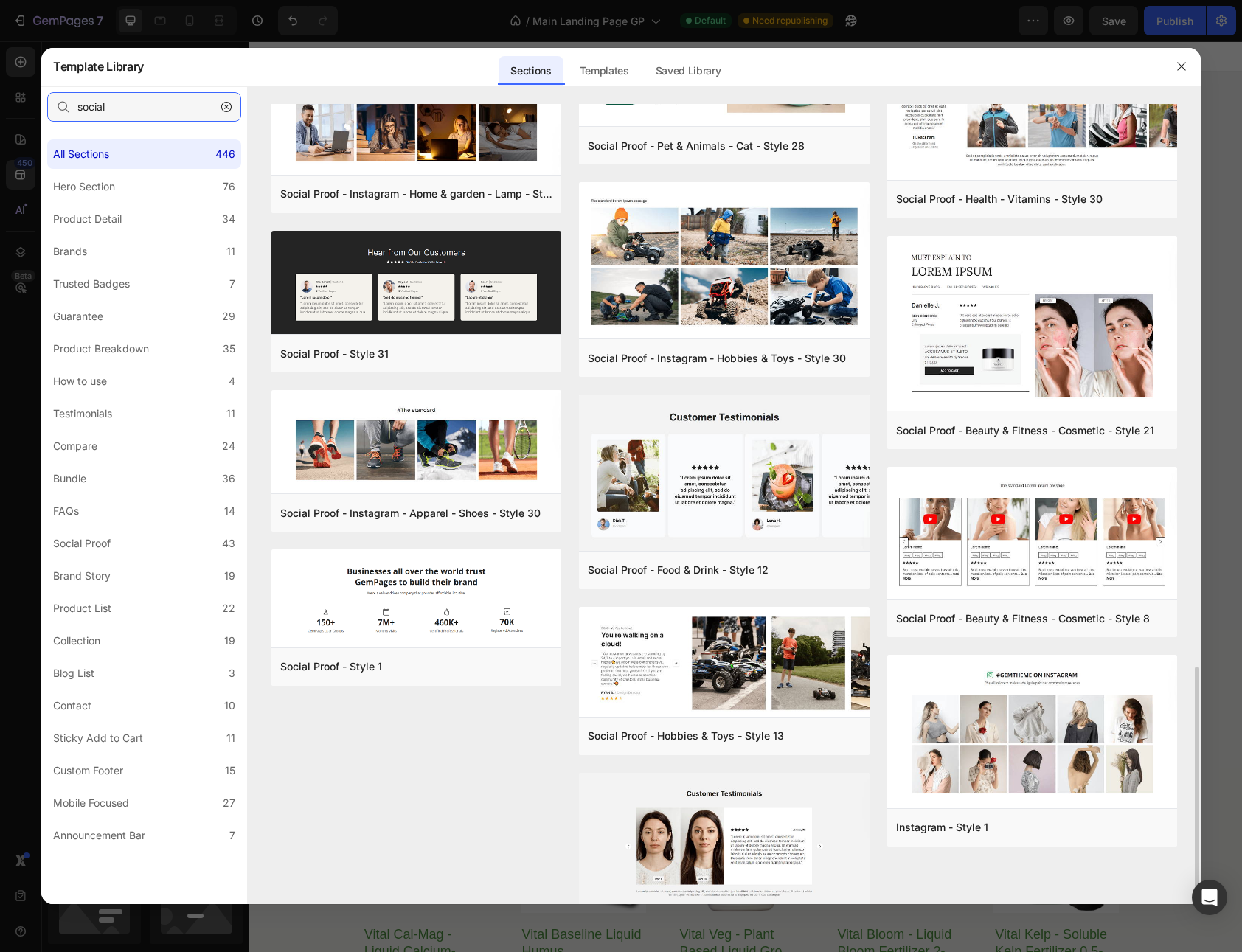
scroll to position [2093, 0]
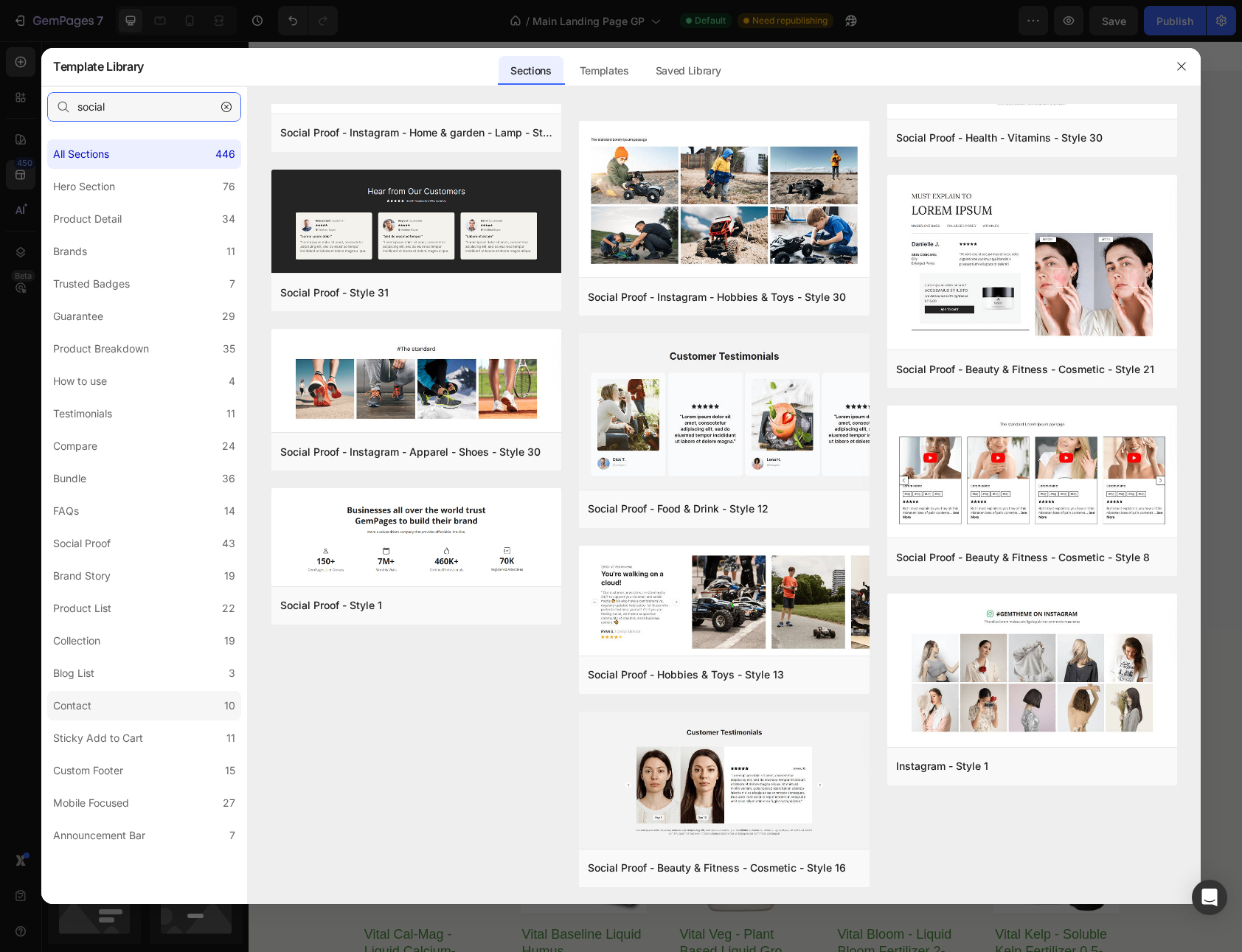
type input "social"
click at [119, 710] on label "Contact 10" at bounding box center [144, 705] width 194 height 30
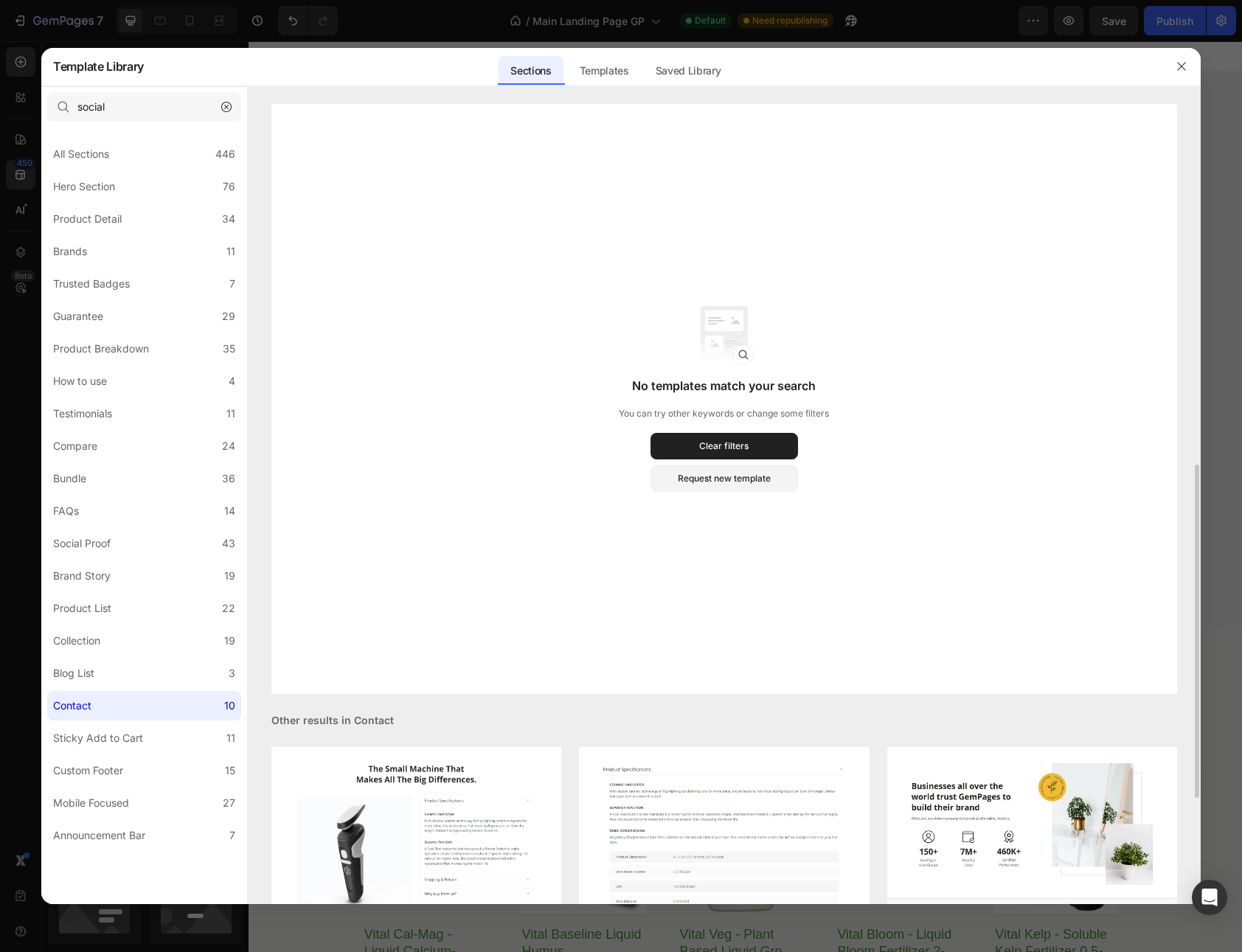
scroll to position [254, 0]
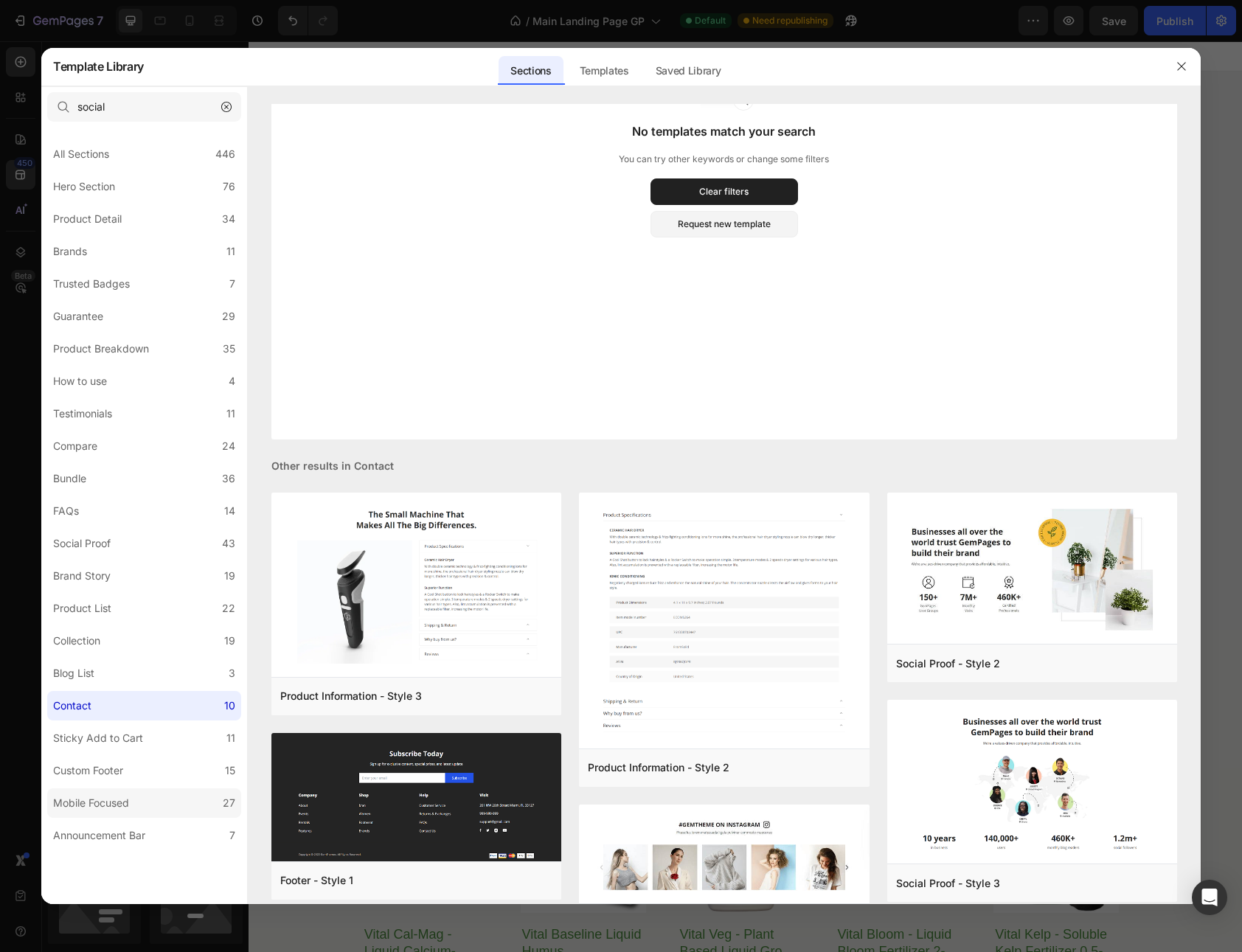
click at [101, 801] on div "Mobile Focused" at bounding box center [91, 802] width 76 height 18
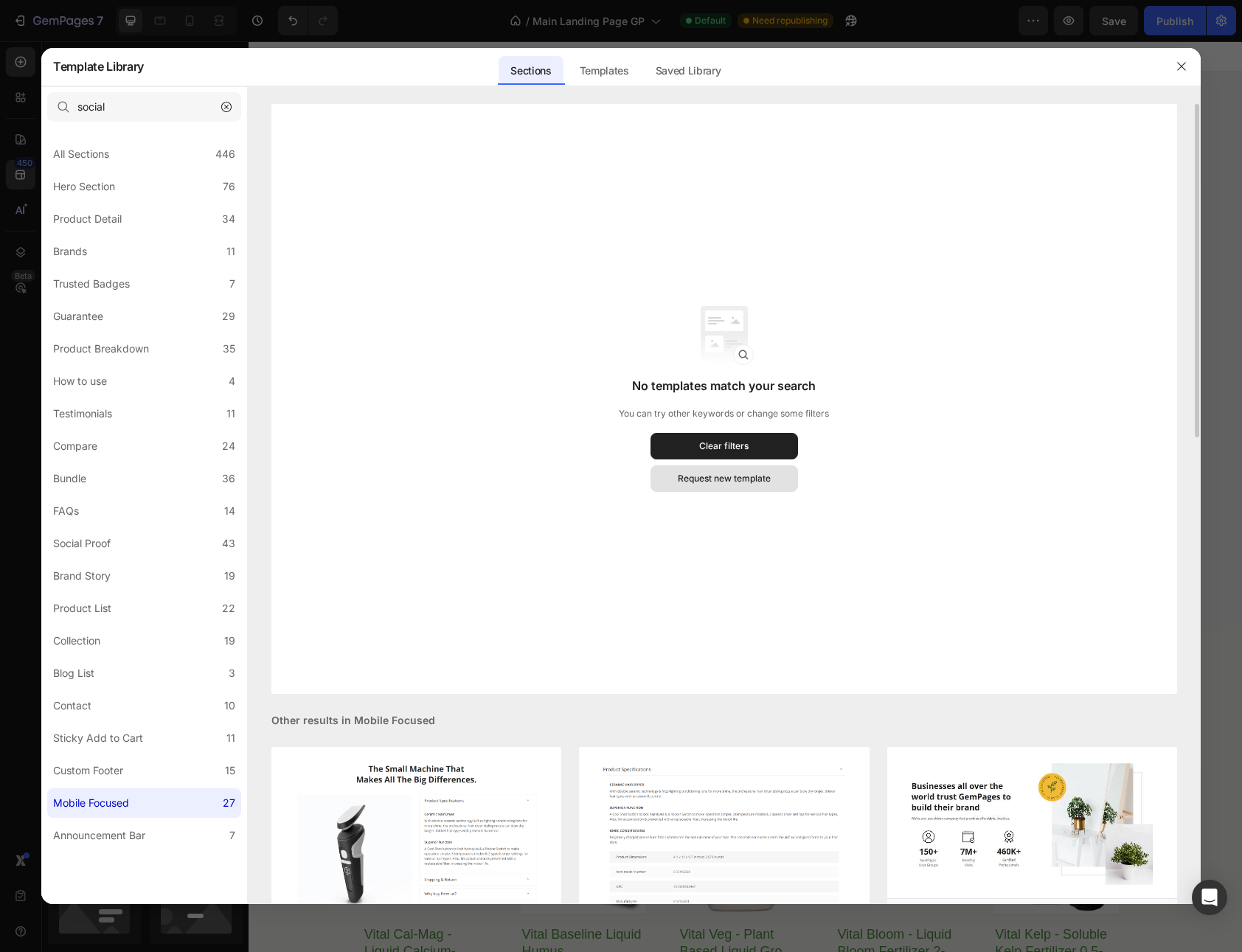
click at [715, 473] on div "Request new template" at bounding box center [725, 479] width 93 height 14
click at [120, 839] on div "Announcement Bar" at bounding box center [99, 835] width 92 height 18
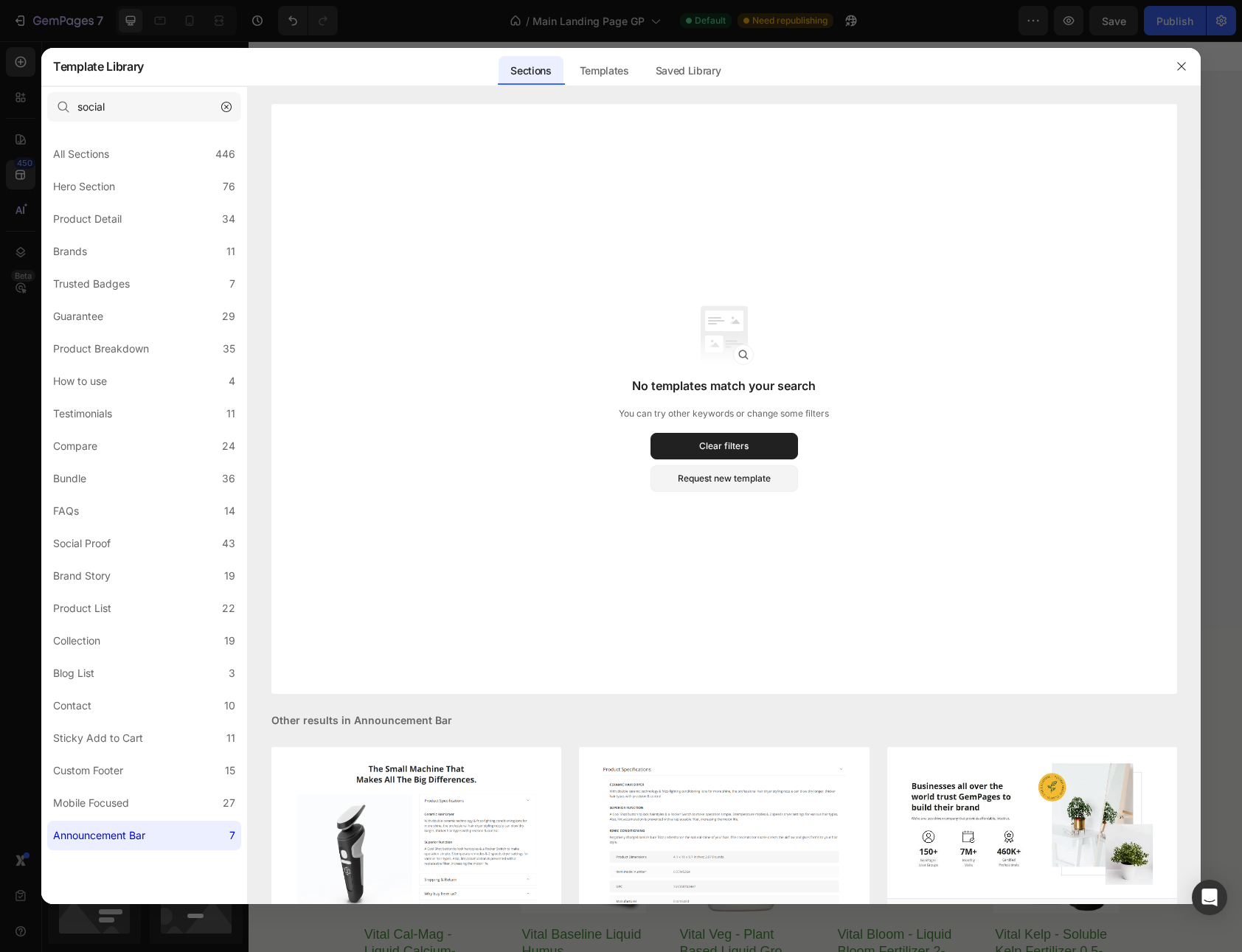
click at [119, 838] on div "Announcement Bar" at bounding box center [99, 835] width 92 height 18
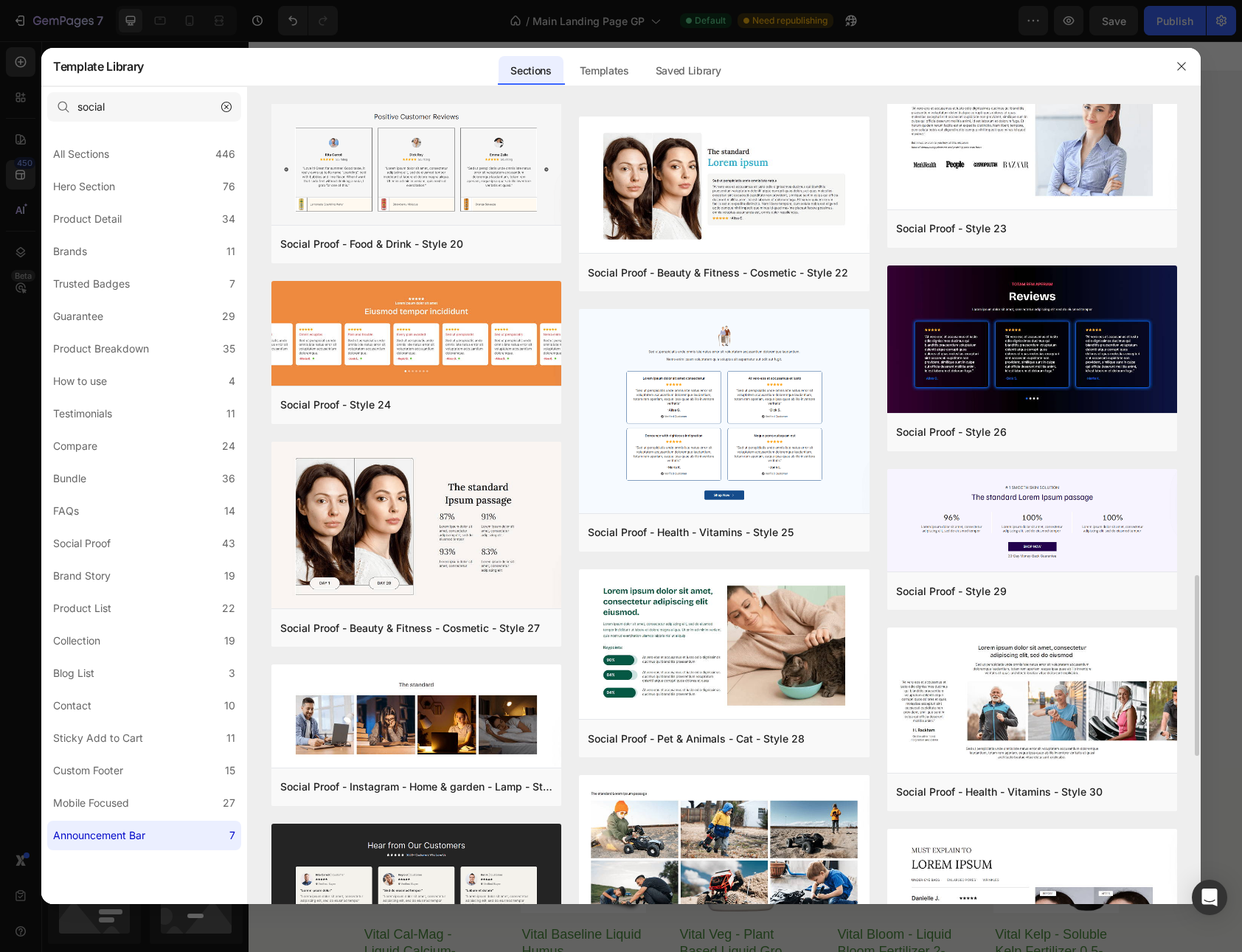
scroll to position [2736, 0]
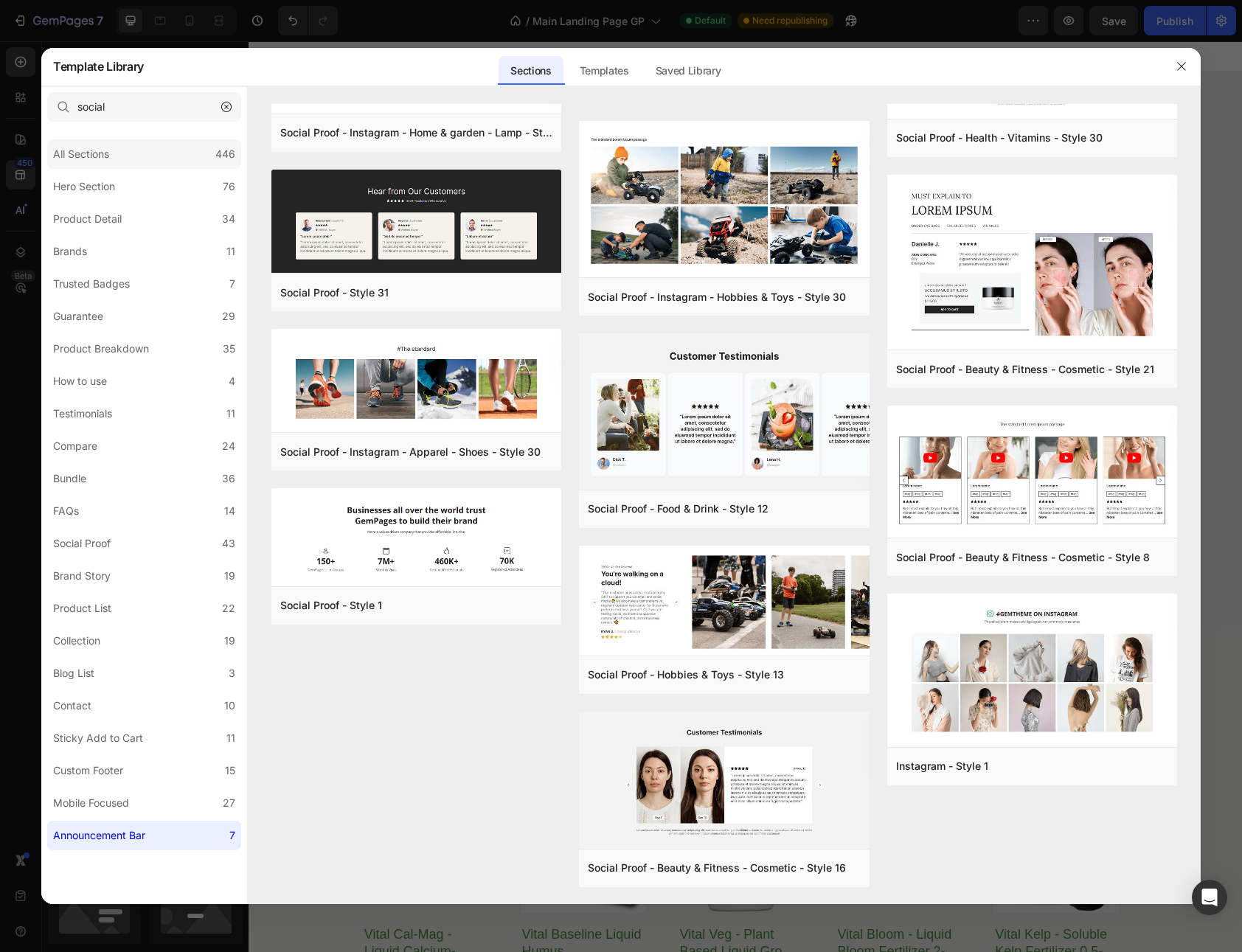
click at [145, 154] on div "All Sections 446" at bounding box center [144, 154] width 194 height 30
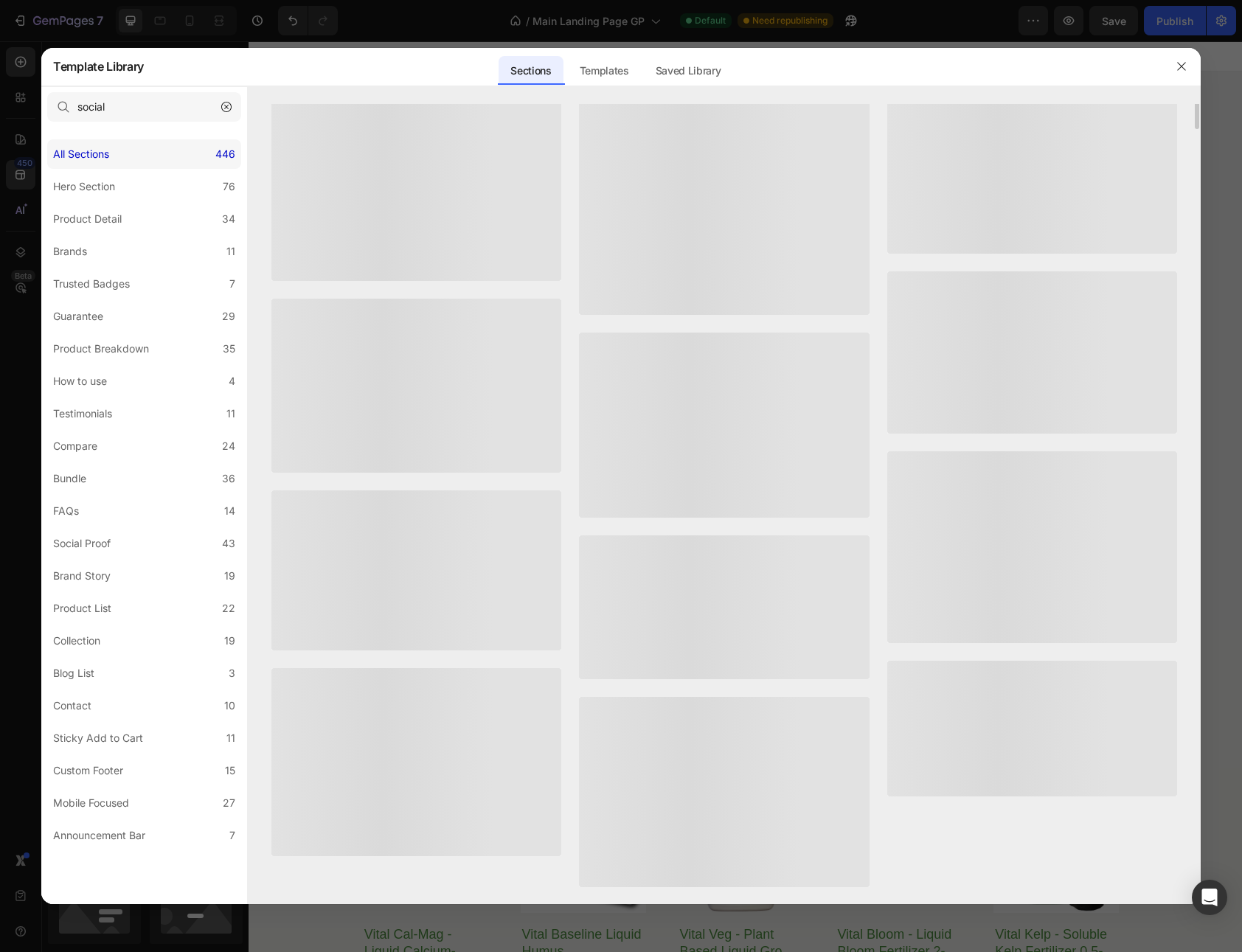
scroll to position [0, 0]
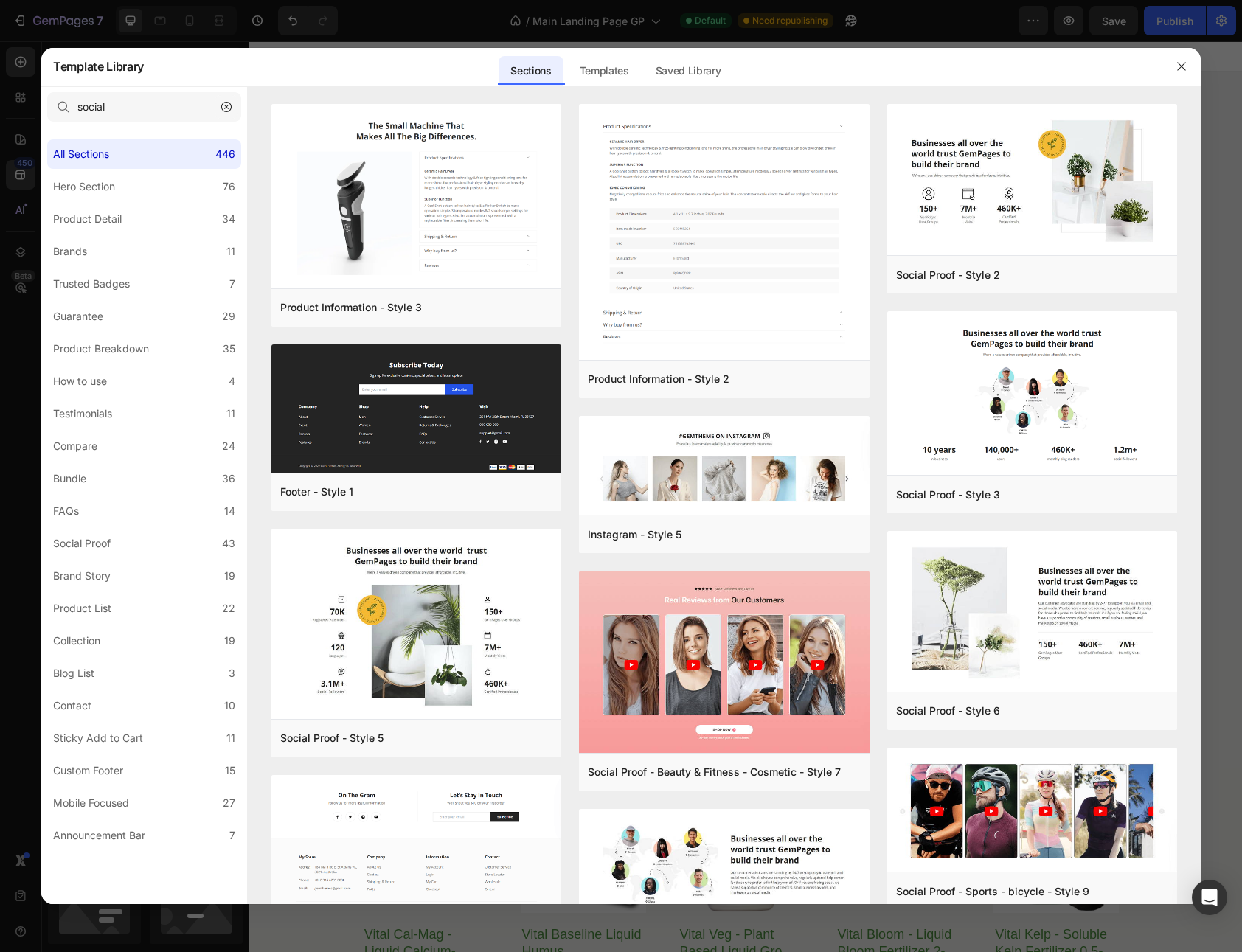
click at [222, 108] on icon "button" at bounding box center [227, 107] width 10 height 10
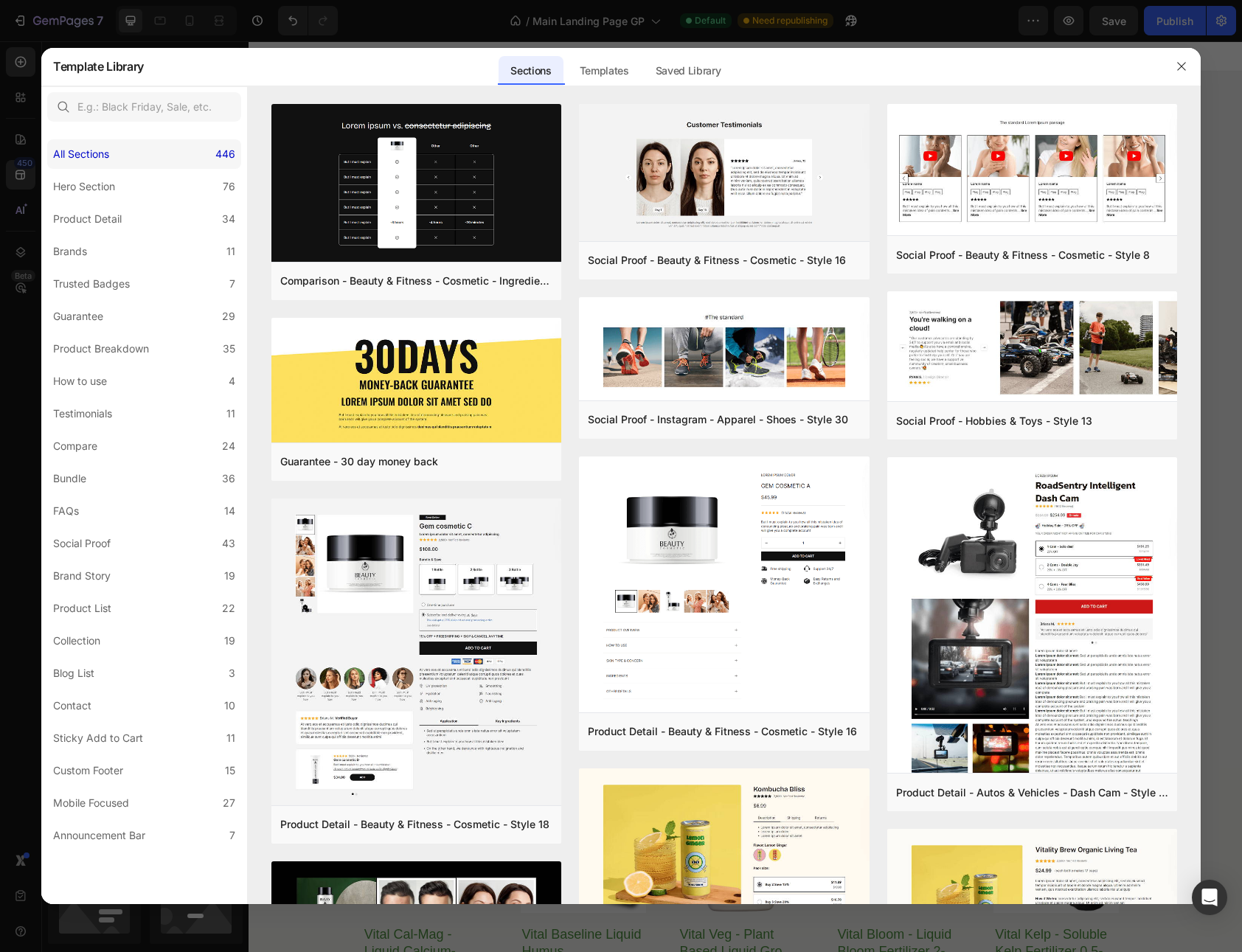
click at [103, 154] on div "All Sections" at bounding box center [81, 154] width 56 height 18
click at [618, 63] on div "Templates" at bounding box center [605, 70] width 73 height 30
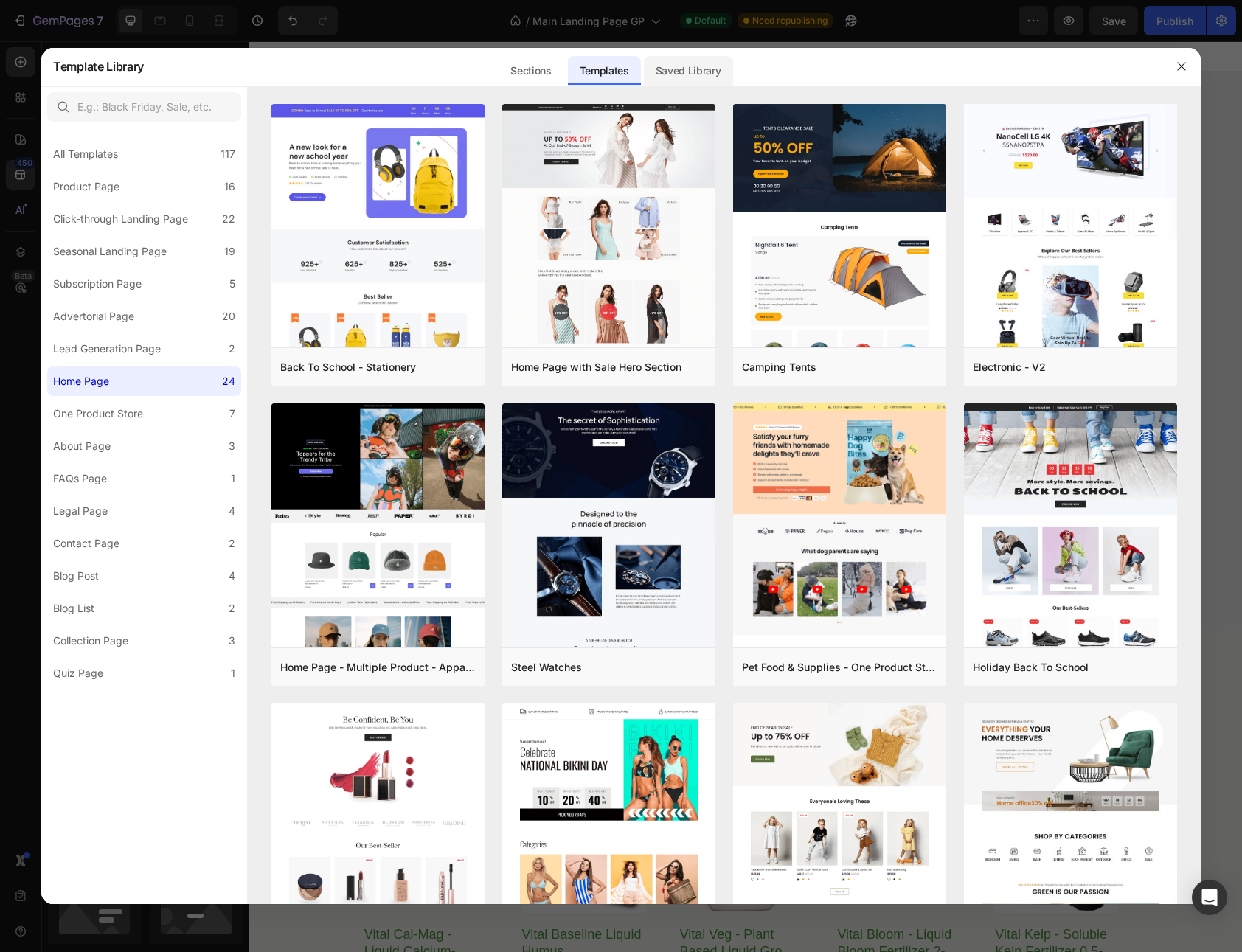
click at [695, 73] on div "Saved Library" at bounding box center [688, 70] width 90 height 30
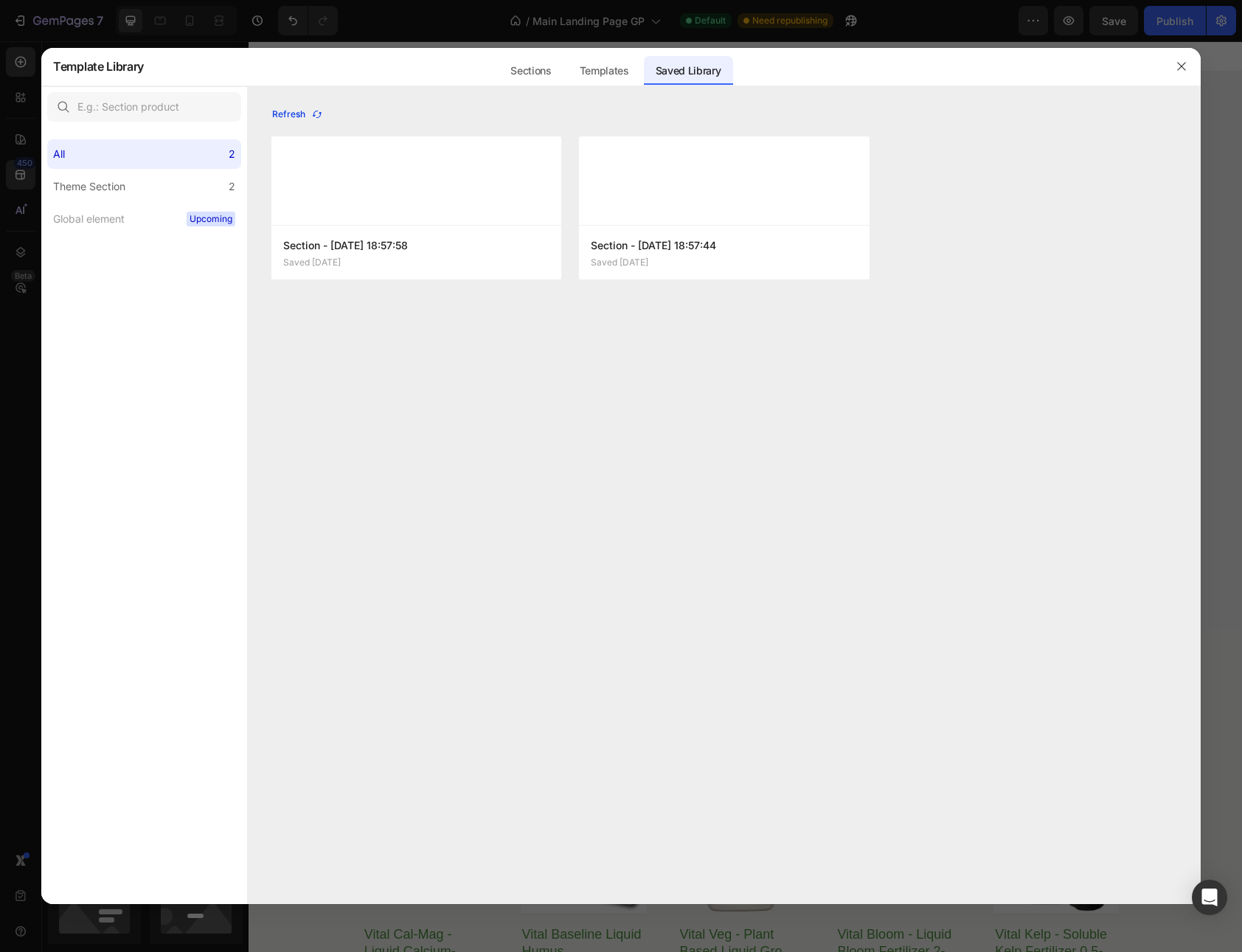
click at [302, 118] on div "Refresh" at bounding box center [298, 114] width 51 height 14
drag, startPoint x: 517, startPoint y: 68, endPoint x: 539, endPoint y: 71, distance: 22.2
click at [519, 68] on div "Sections" at bounding box center [531, 70] width 64 height 30
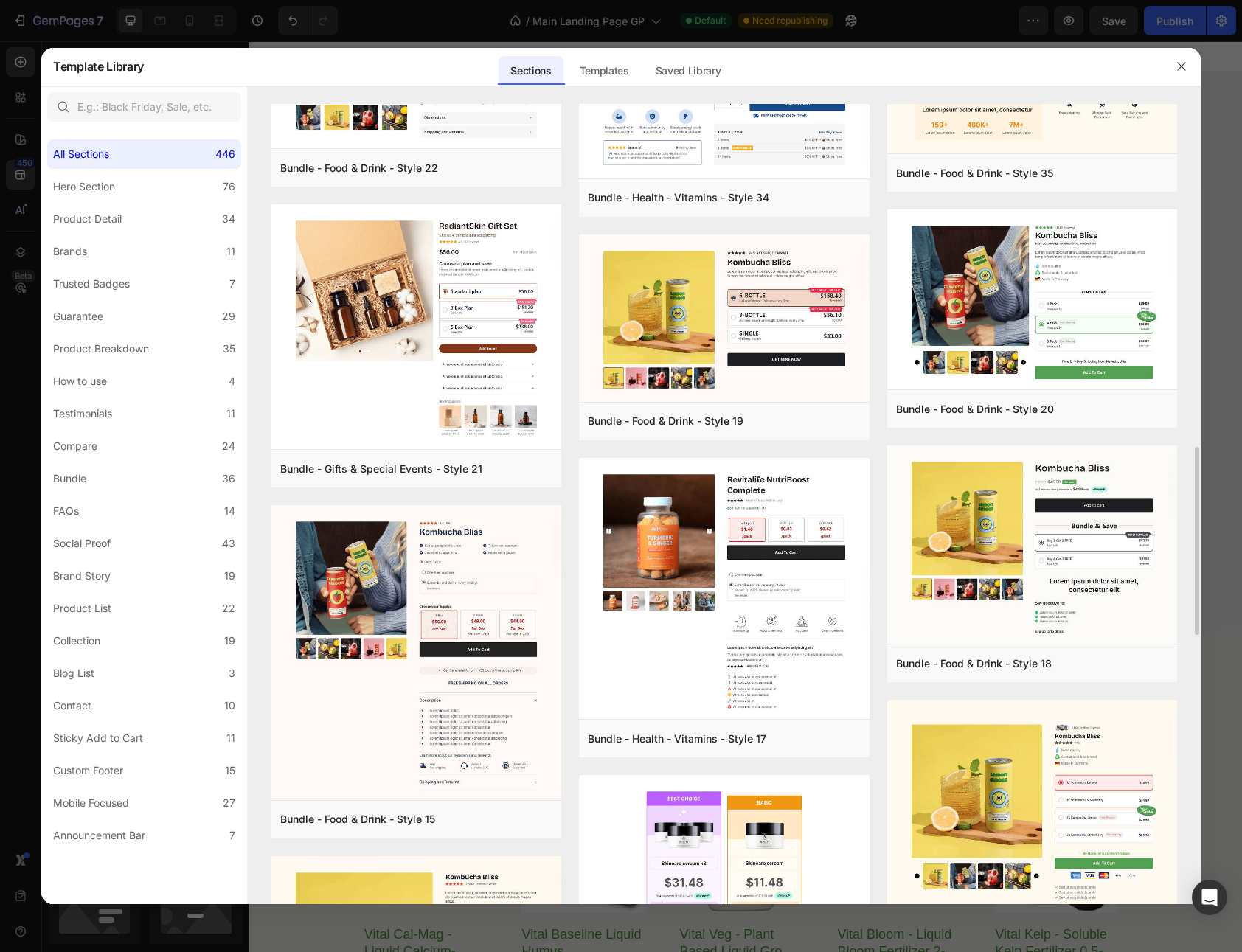
scroll to position [2022, 0]
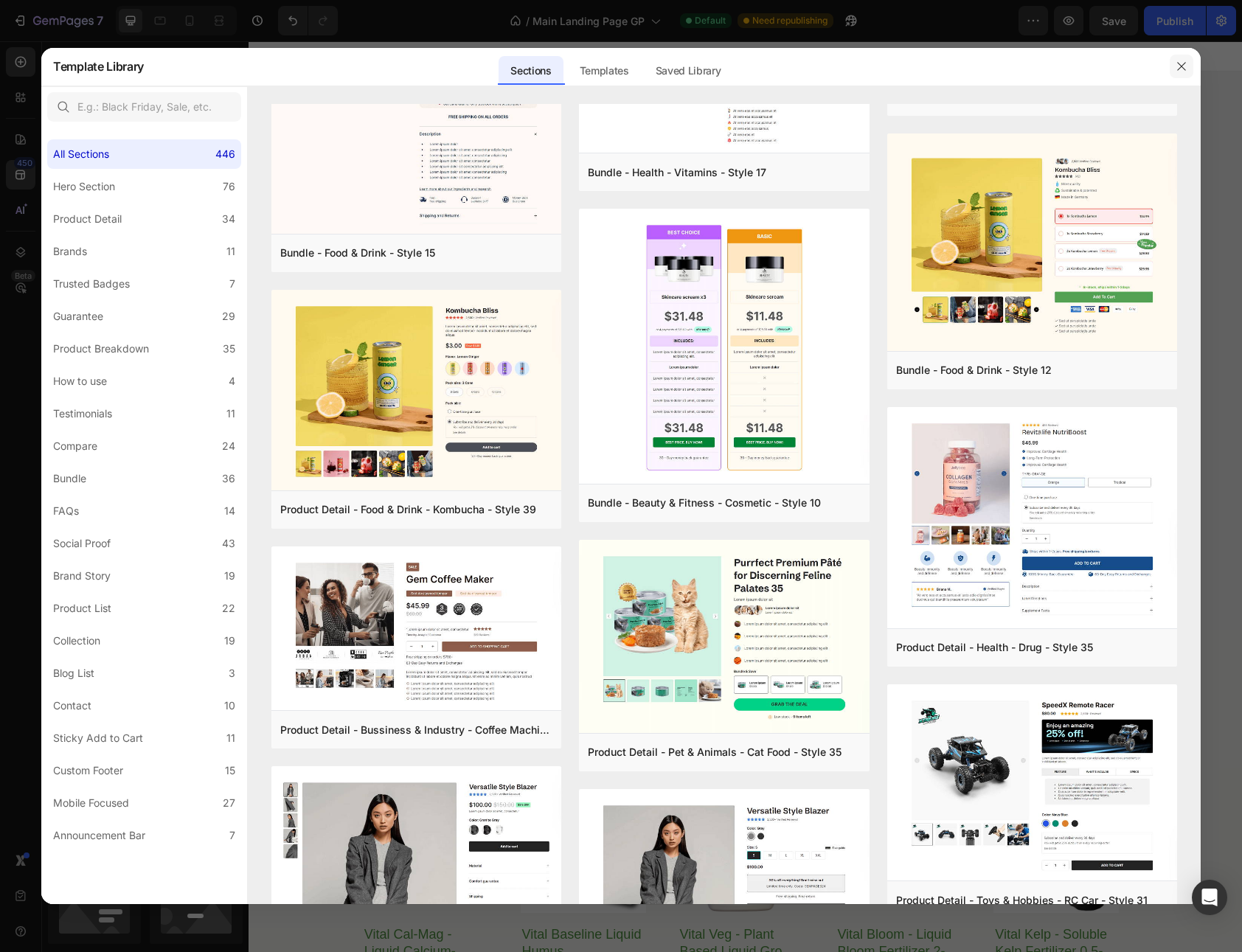
click at [1180, 72] on icon "button" at bounding box center [1181, 67] width 12 height 12
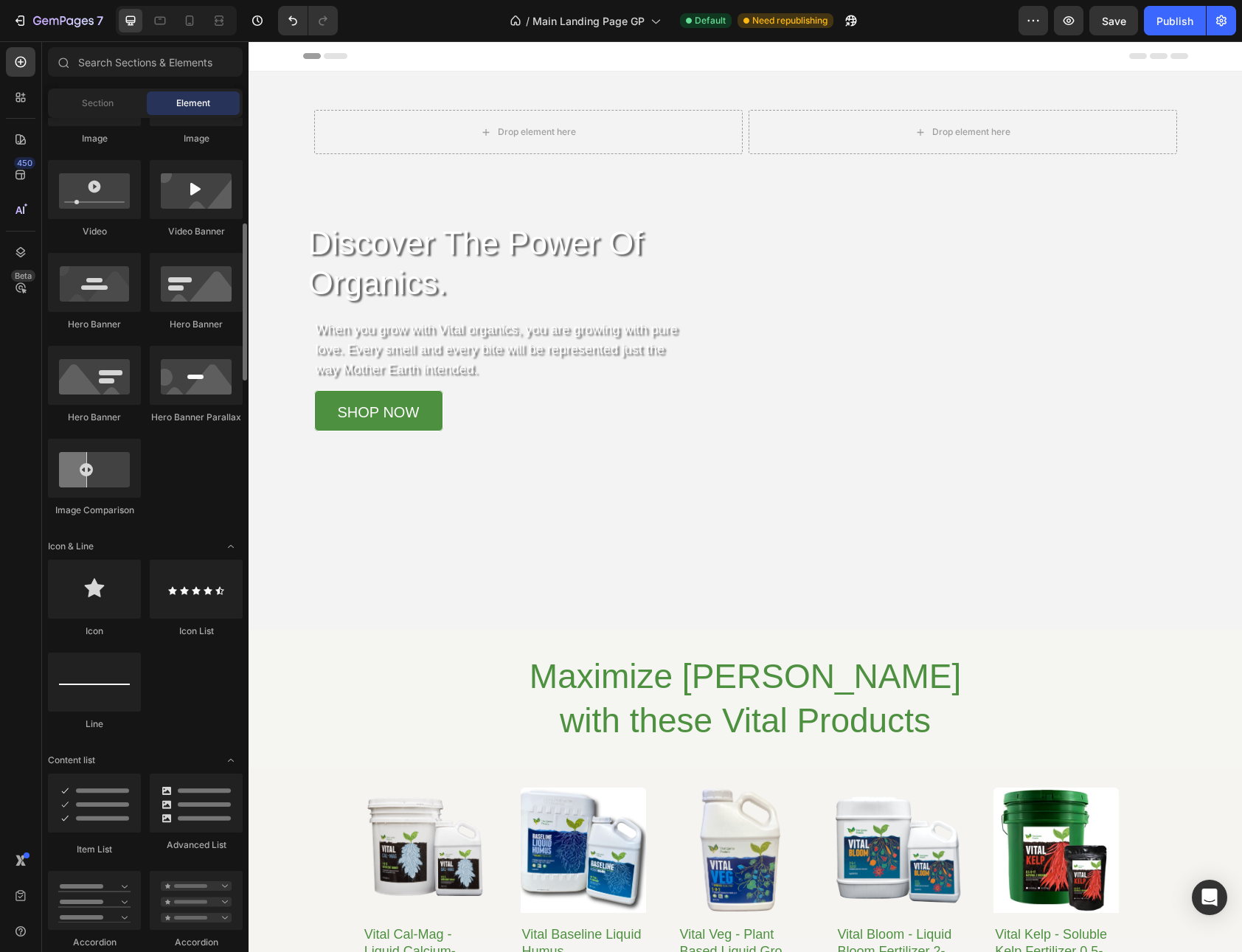
scroll to position [709, 0]
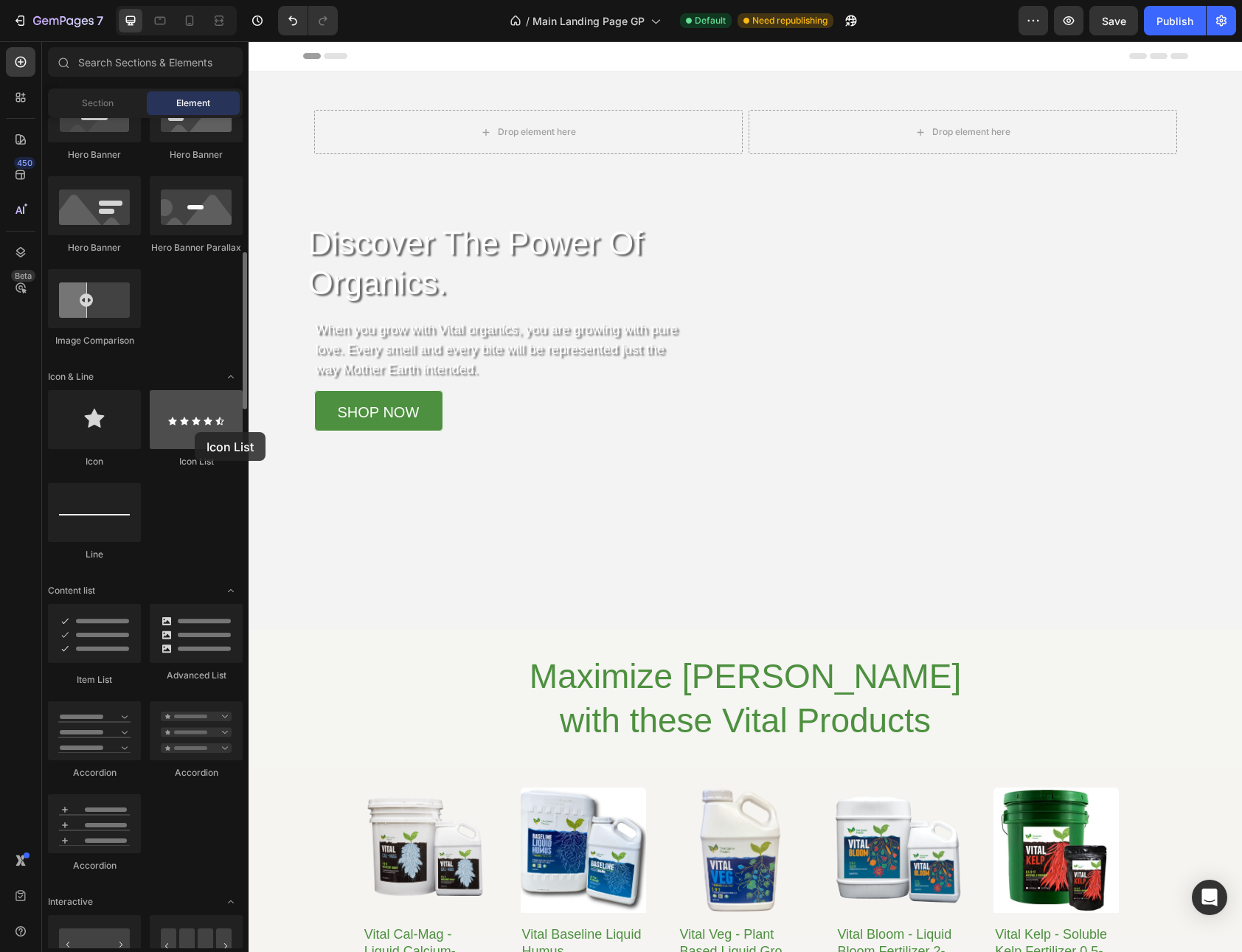
click at [194, 432] on div at bounding box center [196, 419] width 93 height 59
click at [233, 376] on icon "Toggle open" at bounding box center [231, 377] width 12 height 12
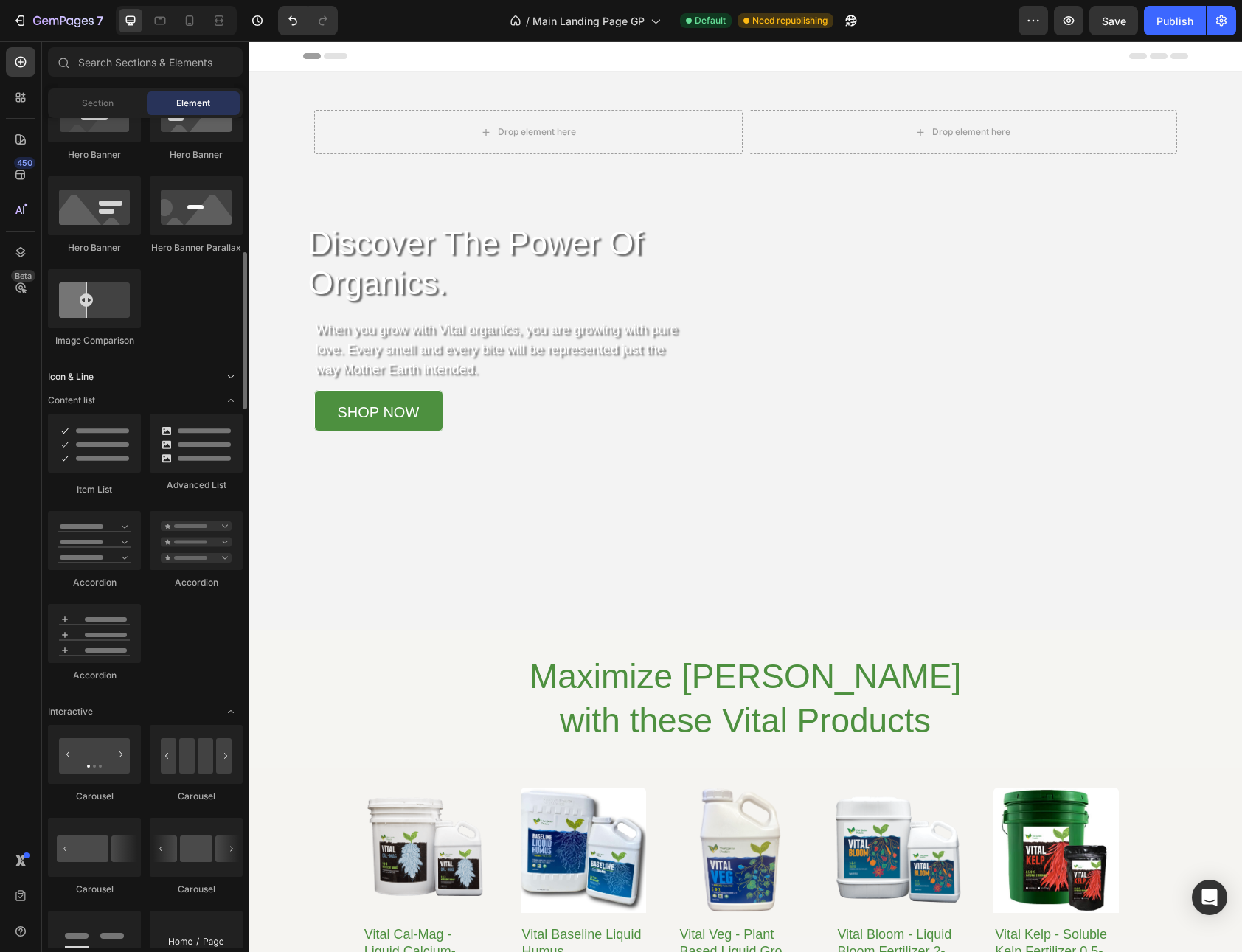
click at [233, 376] on icon "Toggle open" at bounding box center [231, 377] width 12 height 12
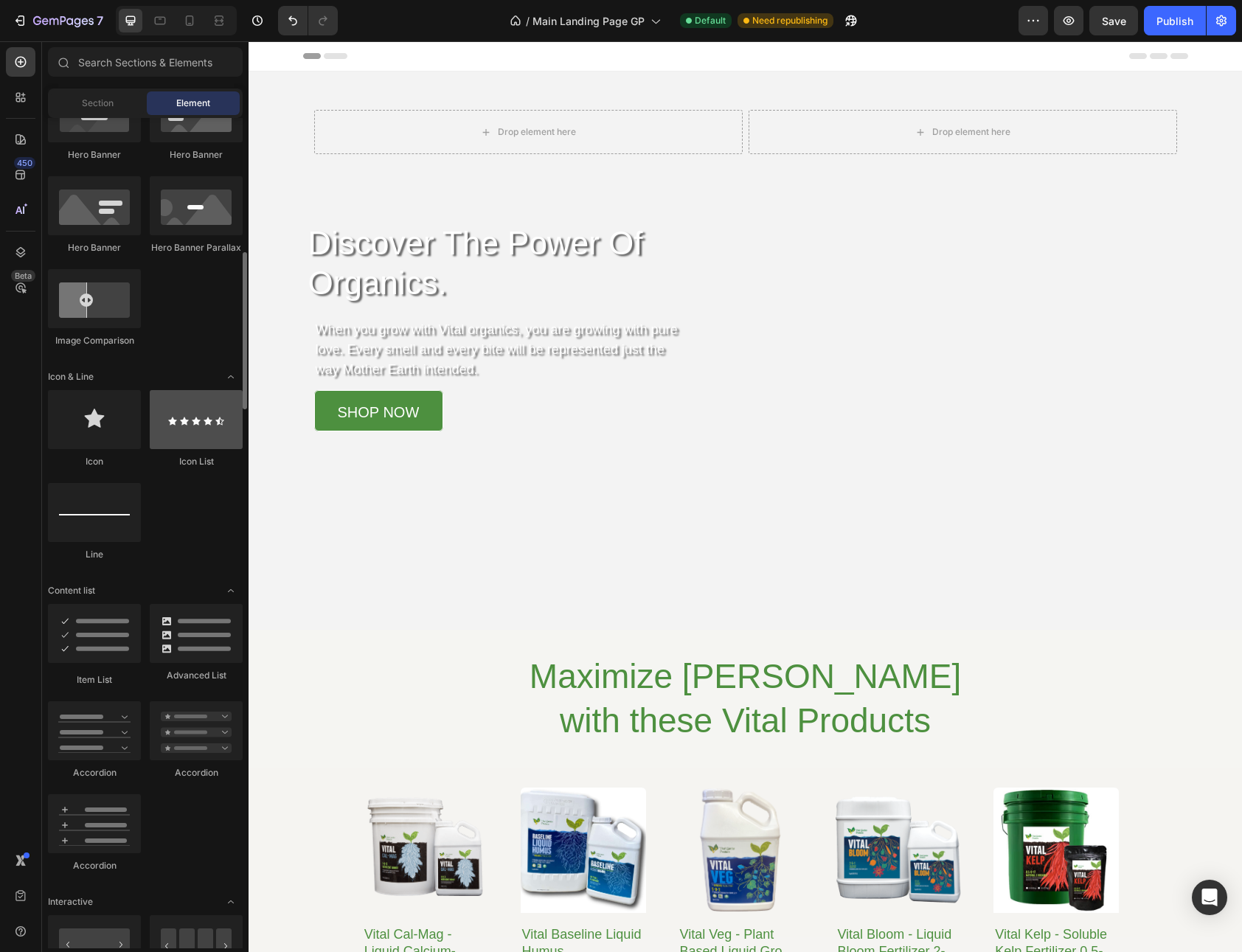
click at [192, 420] on div at bounding box center [196, 419] width 93 height 59
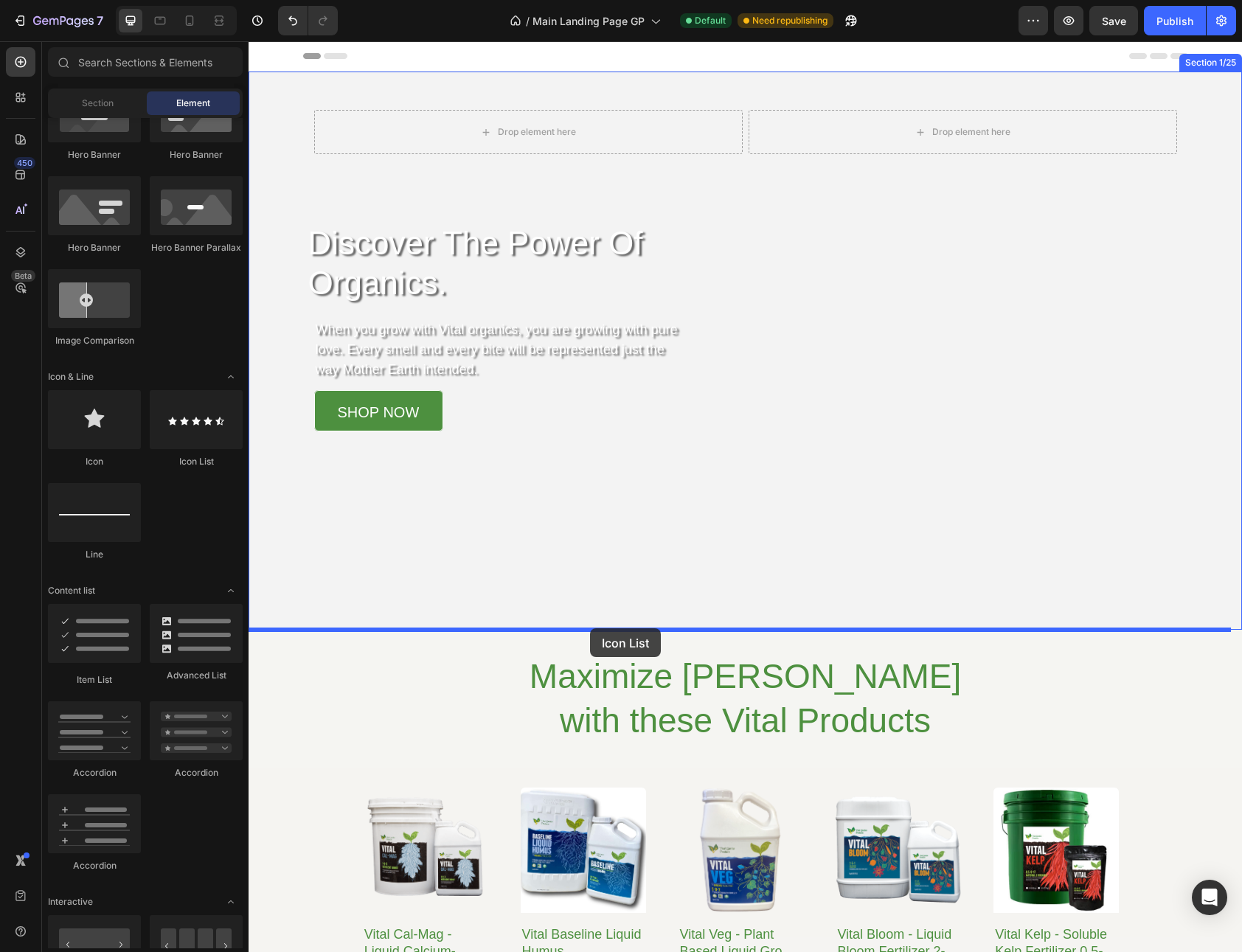
drag, startPoint x: 440, startPoint y: 462, endPoint x: 590, endPoint y: 628, distance: 223.7
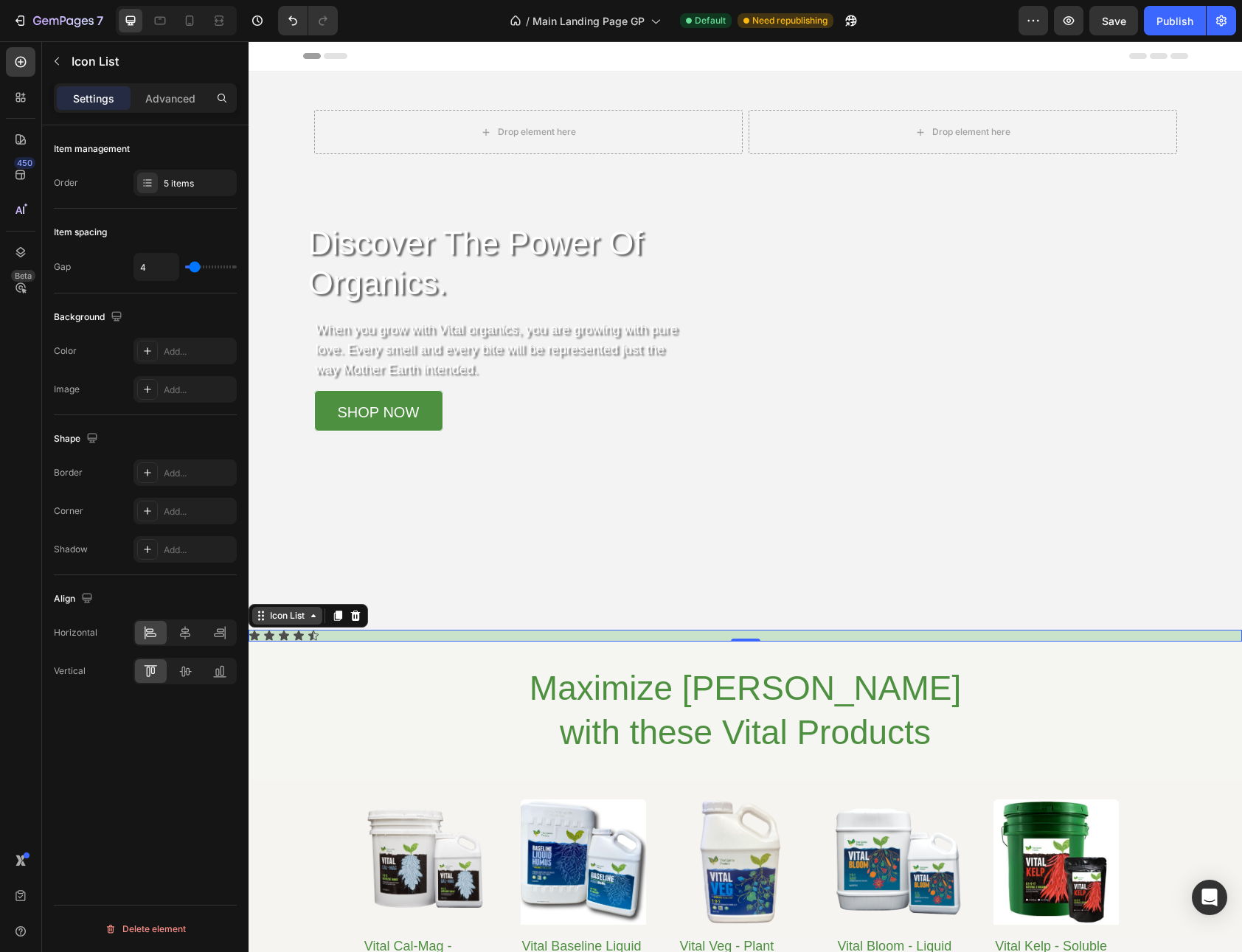
click at [298, 621] on div "Icon List" at bounding box center [287, 616] width 41 height 14
click at [194, 638] on div at bounding box center [186, 632] width 32 height 24
click at [161, 178] on div "5 items" at bounding box center [185, 183] width 103 height 26
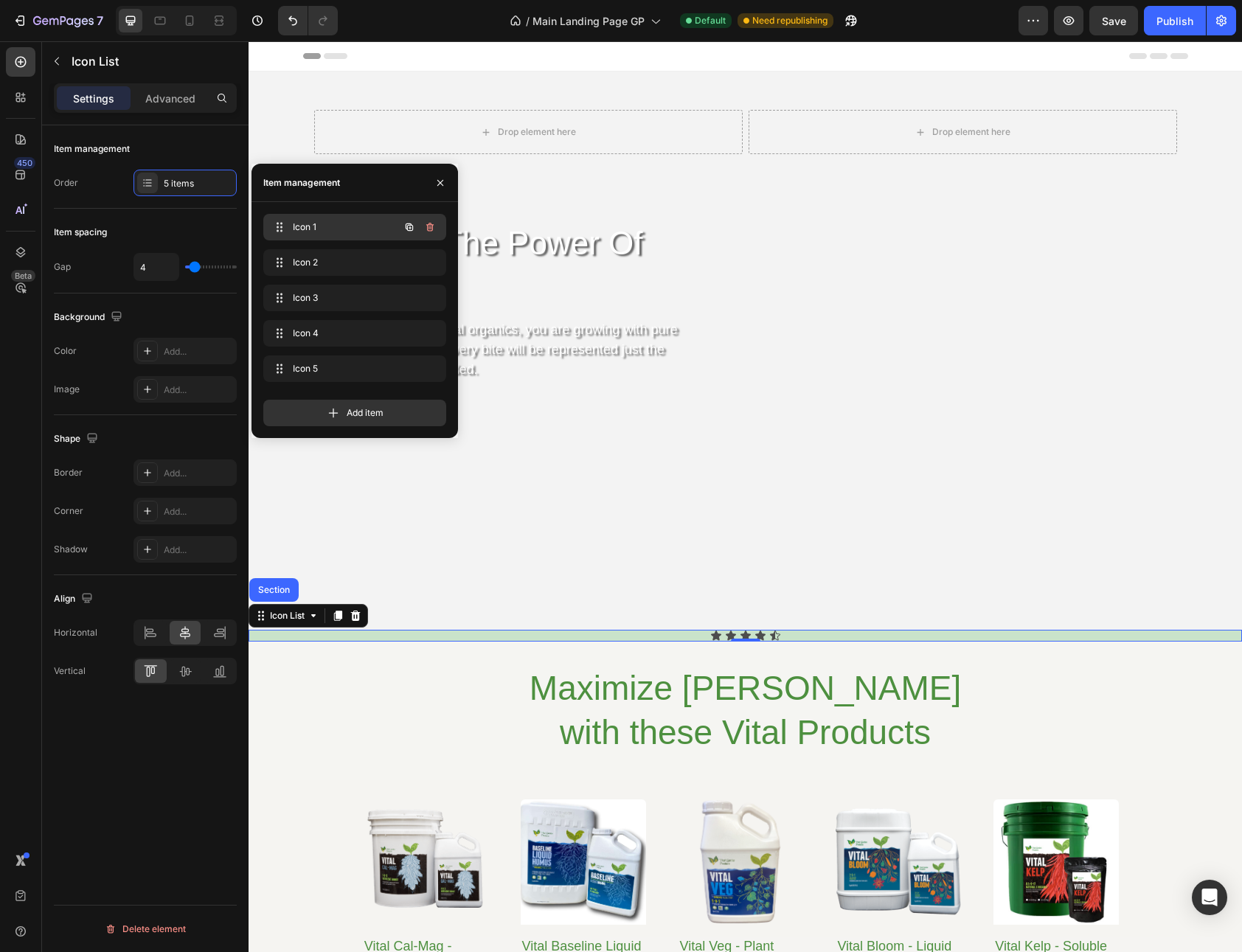
click at [410, 233] on button "button" at bounding box center [409, 227] width 20 height 20
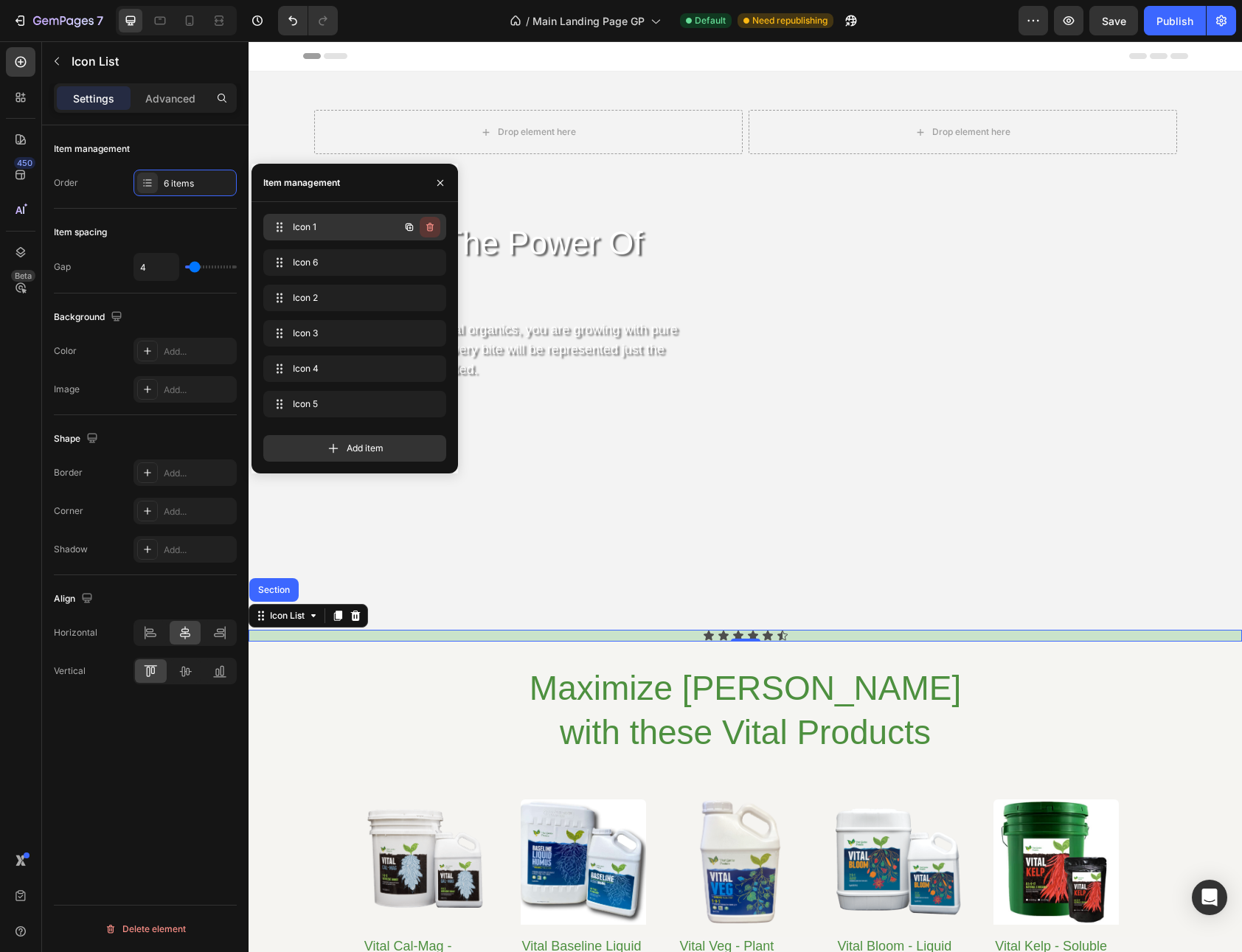
click at [428, 227] on icon "button" at bounding box center [430, 227] width 12 height 12
click at [407, 229] on div "Delete" at bounding box center [420, 227] width 27 height 14
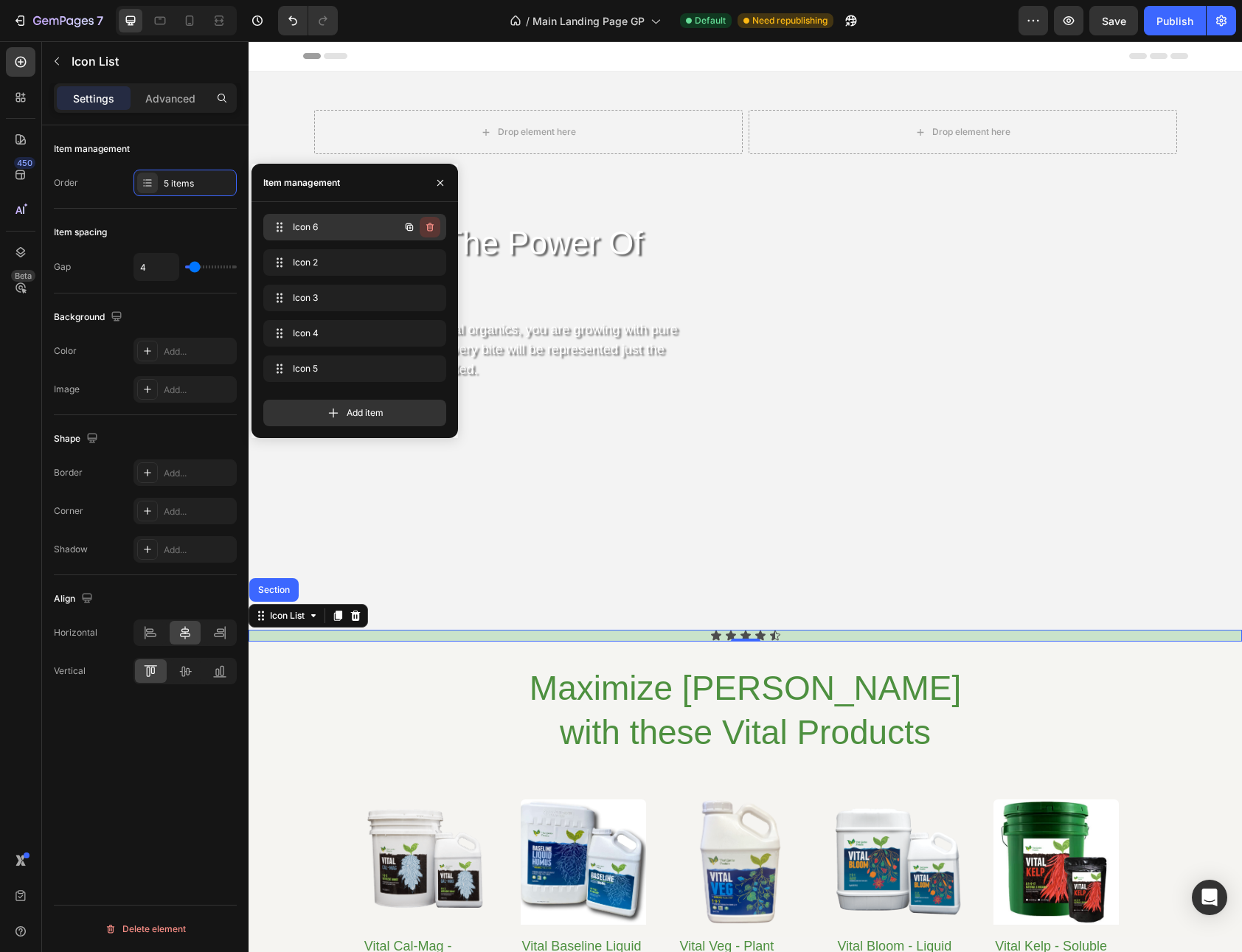
click at [431, 224] on icon "button" at bounding box center [430, 227] width 8 height 8
click at [421, 227] on div "Delete" at bounding box center [420, 227] width 27 height 14
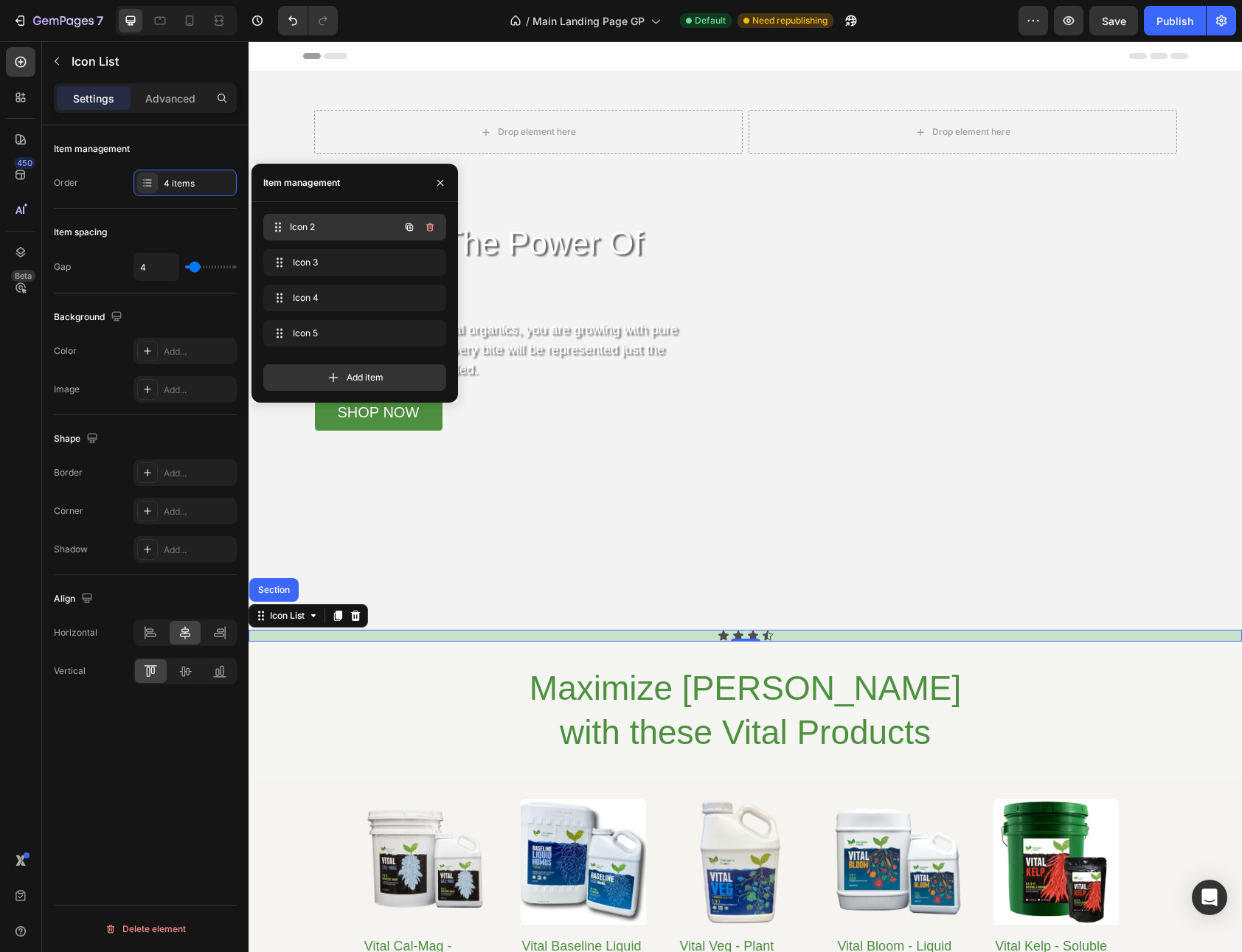
click at [314, 227] on span "Icon 2" at bounding box center [344, 227] width 109 height 14
click at [290, 223] on div "Icon 2 Icon 2" at bounding box center [334, 227] width 130 height 20
click at [276, 225] on icon at bounding box center [280, 227] width 12 height 12
click at [276, 225] on icon at bounding box center [278, 227] width 12 height 12
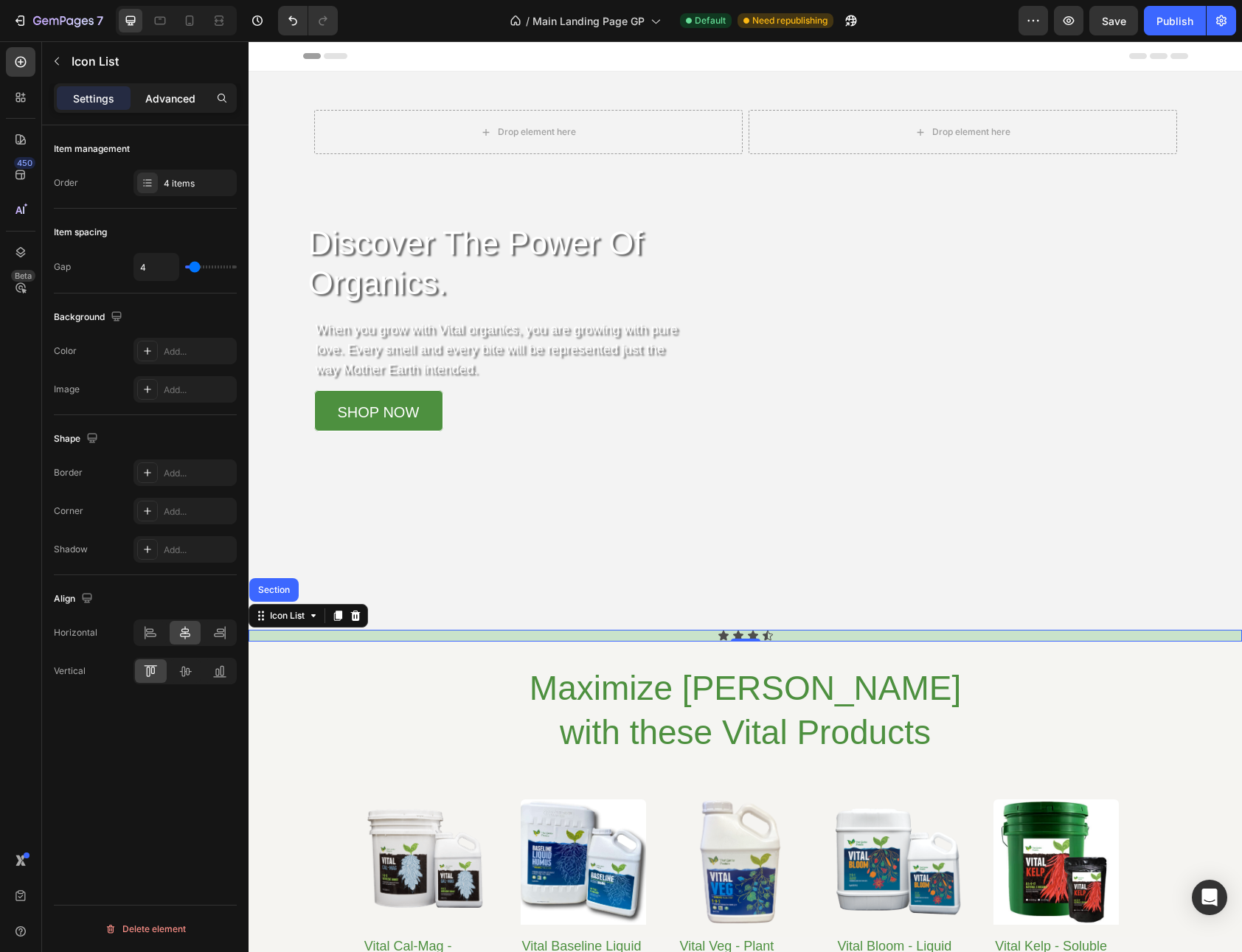
click at [178, 101] on p "Advanced" at bounding box center [170, 98] width 50 height 15
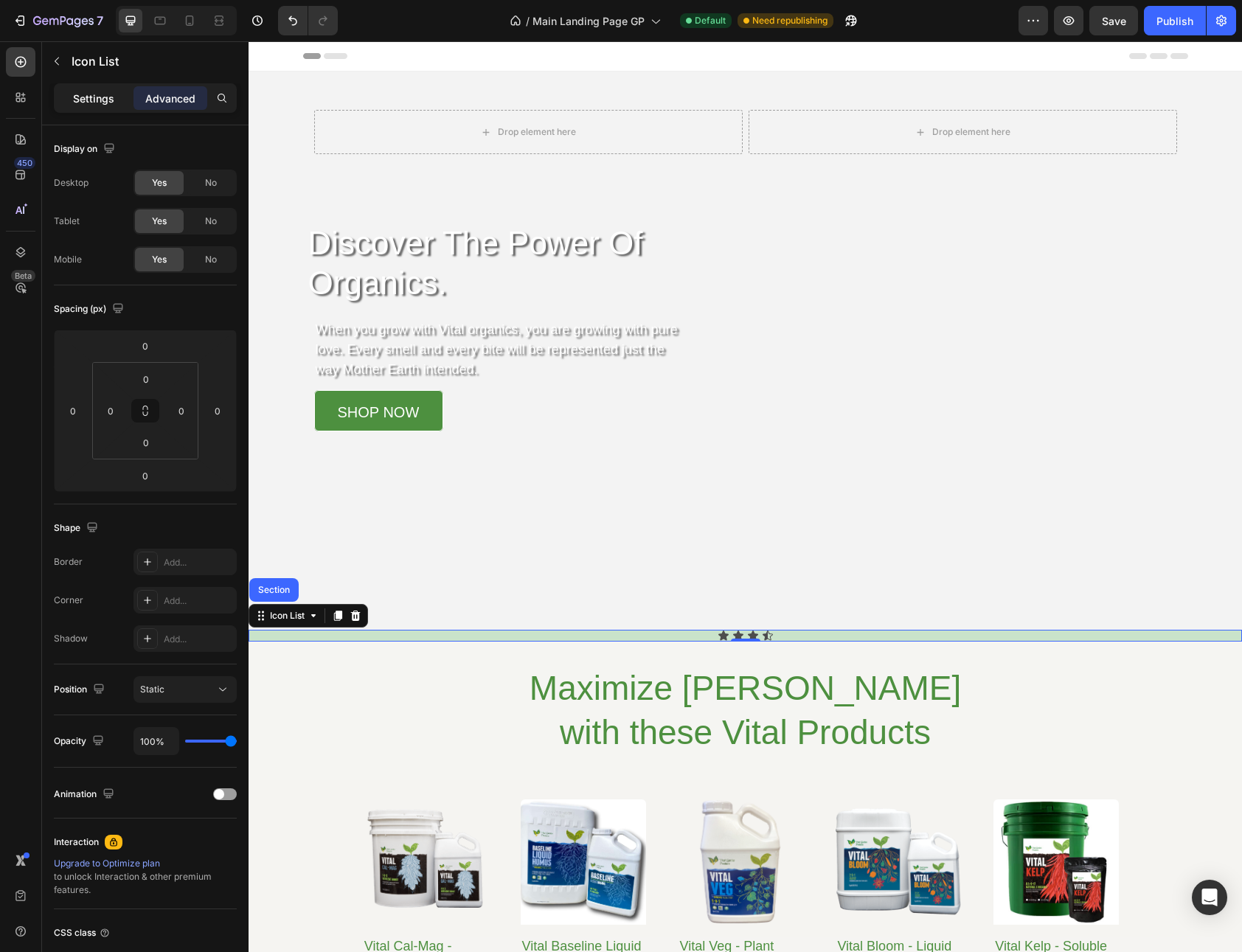
click at [101, 98] on p "Settings" at bounding box center [93, 98] width 41 height 15
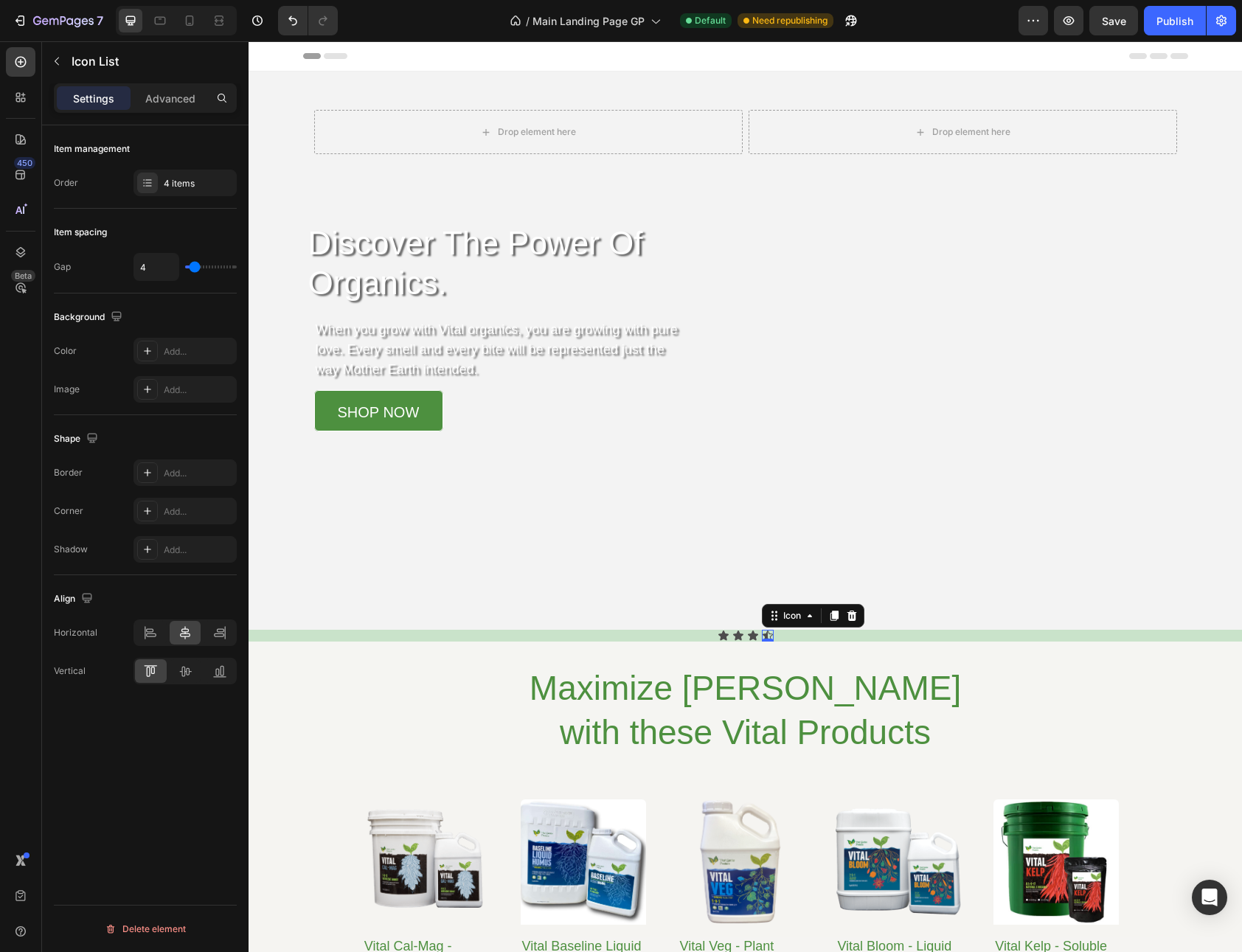
click at [762, 635] on div "Icon 0" at bounding box center [768, 636] width 12 height 12
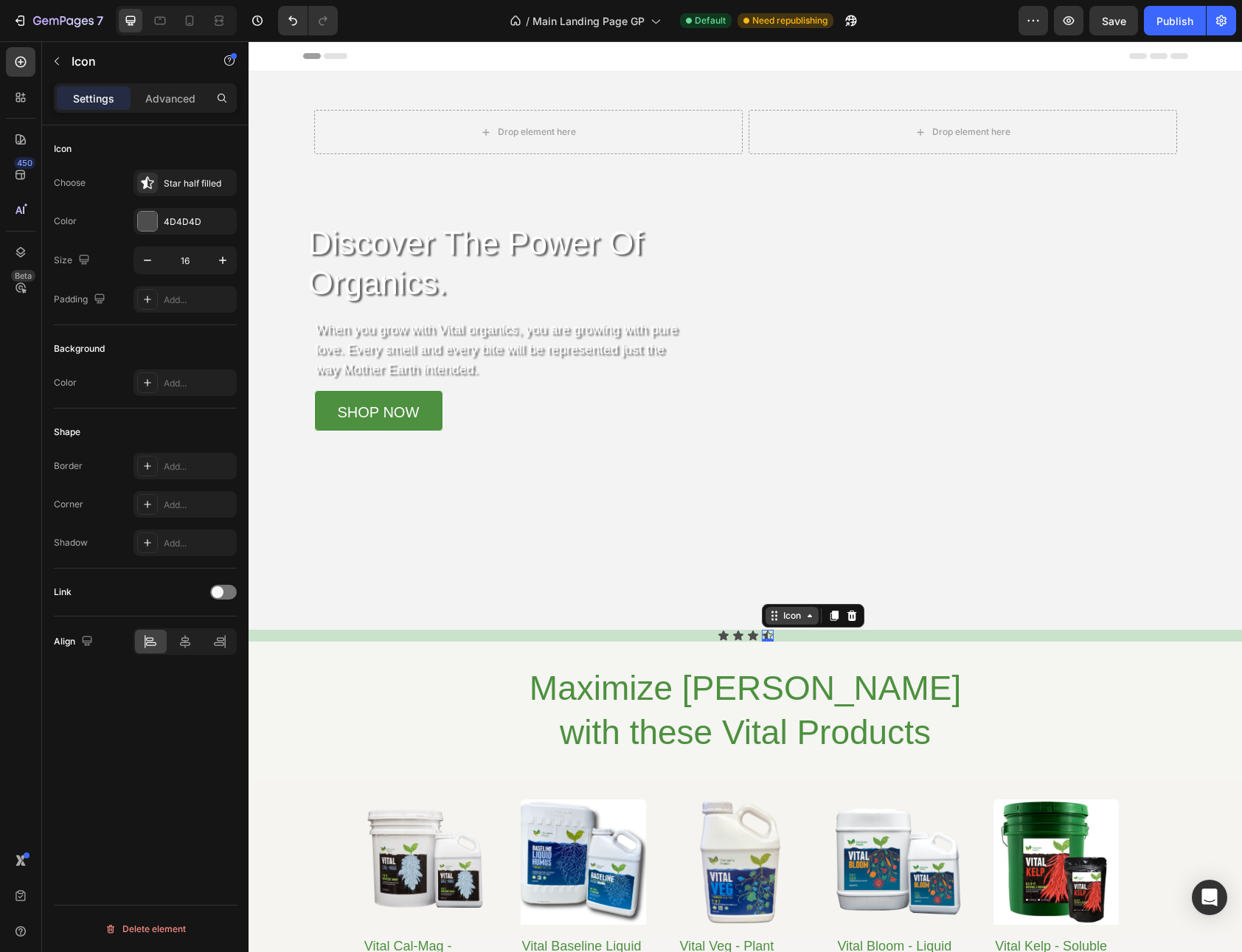
click at [807, 618] on icon at bounding box center [810, 616] width 12 height 12
click at [159, 178] on div "Star half filled" at bounding box center [185, 183] width 103 height 26
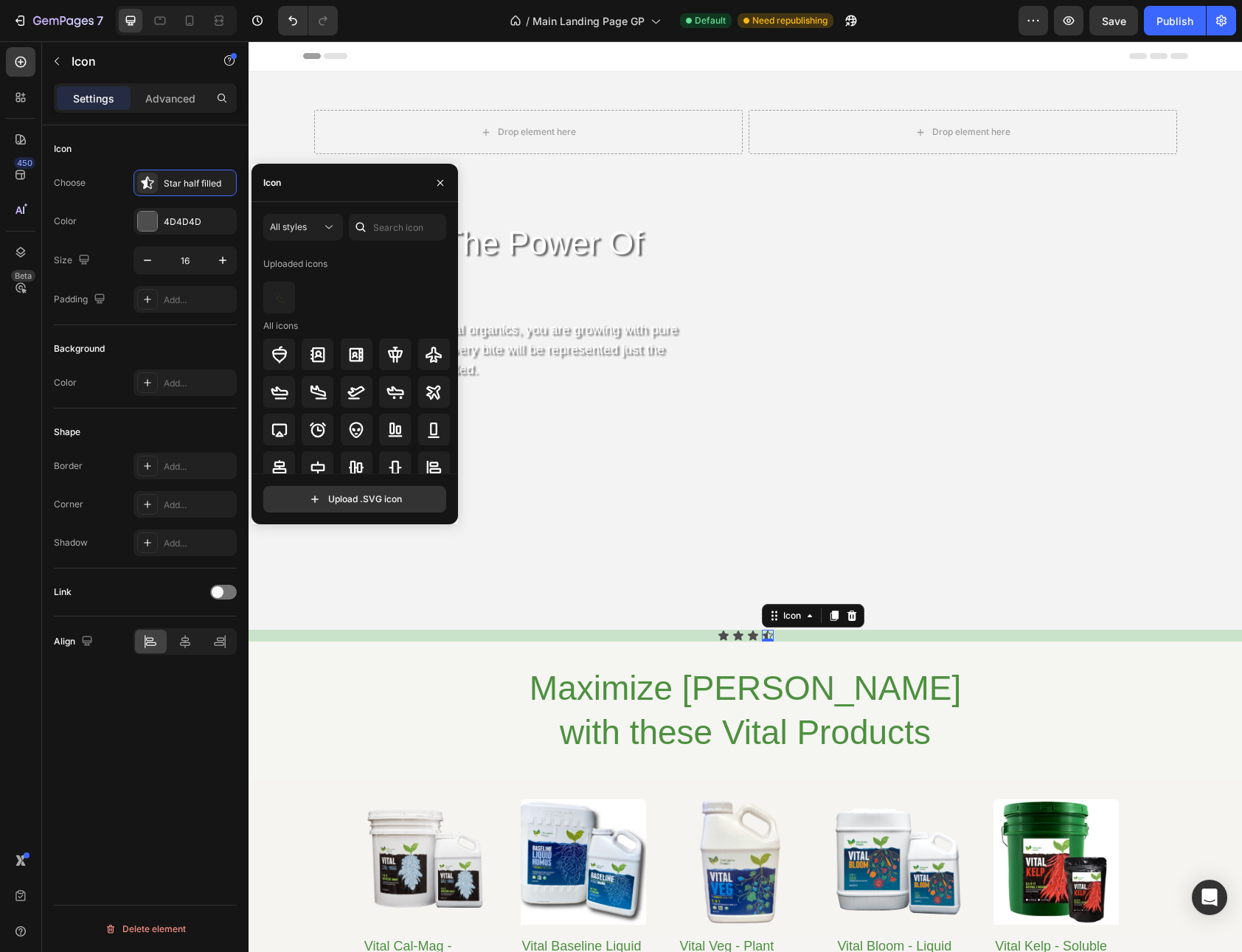
click at [286, 184] on div "Icon" at bounding box center [269, 183] width 36 height 37
click at [282, 176] on div "Icon" at bounding box center [269, 183] width 36 height 37
click at [336, 192] on div "Icon" at bounding box center [354, 183] width 206 height 38
click at [336, 191] on div "Icon" at bounding box center [354, 183] width 206 height 38
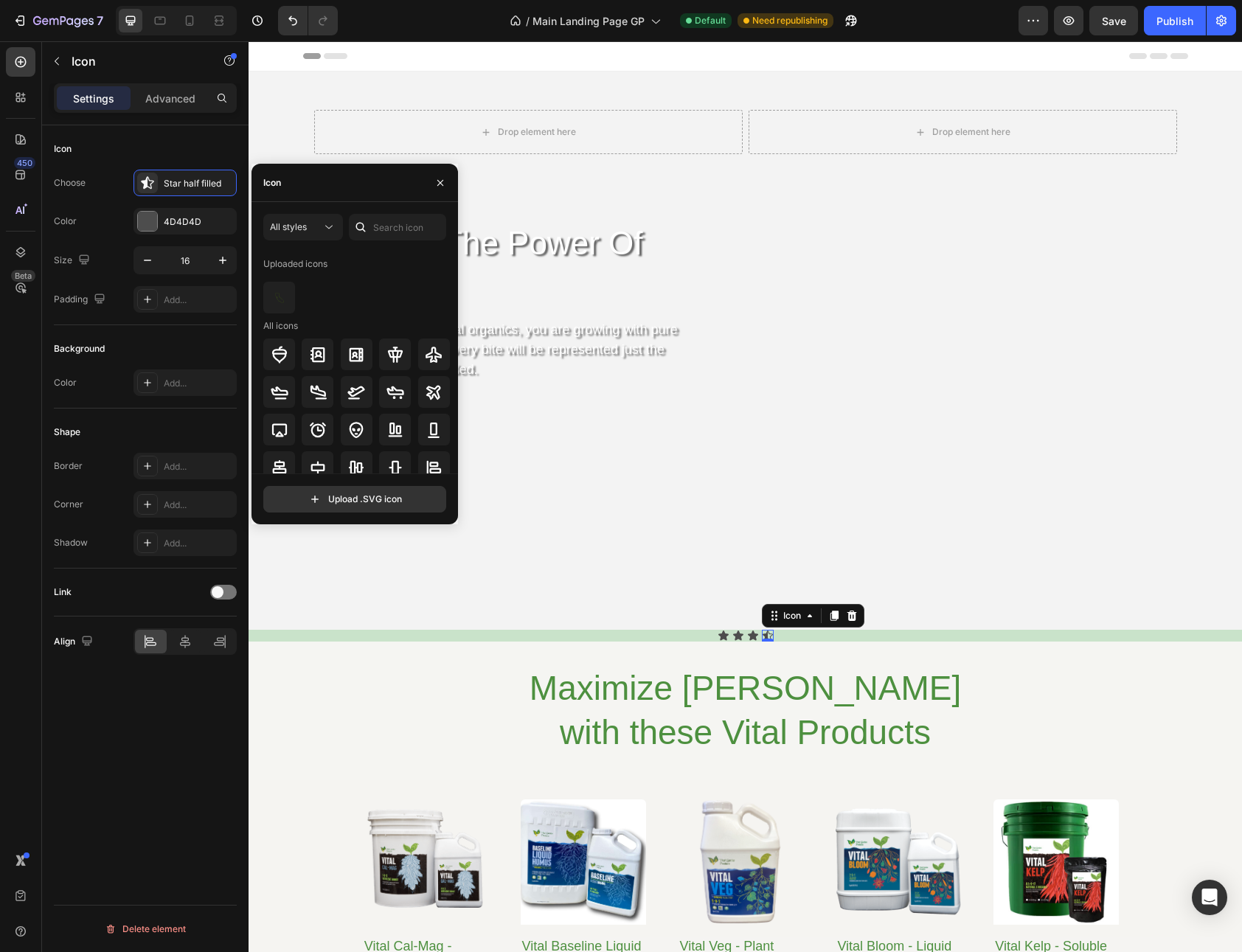
click at [281, 186] on div "Icon" at bounding box center [271, 183] width 18 height 14
click at [326, 221] on icon at bounding box center [328, 227] width 14 height 14
click at [326, 222] on icon at bounding box center [328, 227] width 14 height 14
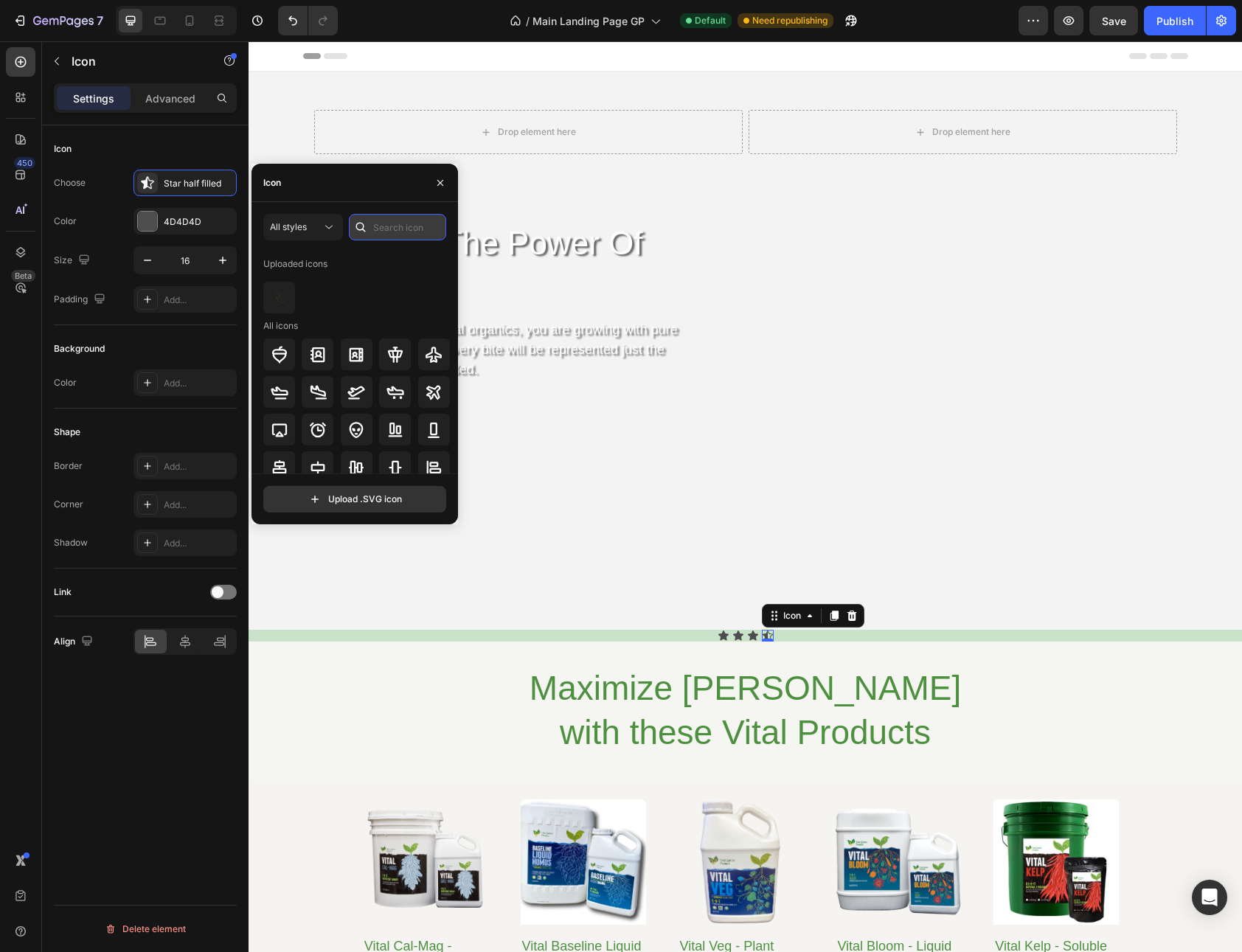
click at [378, 228] on input "text" at bounding box center [397, 227] width 97 height 26
type input "social media"
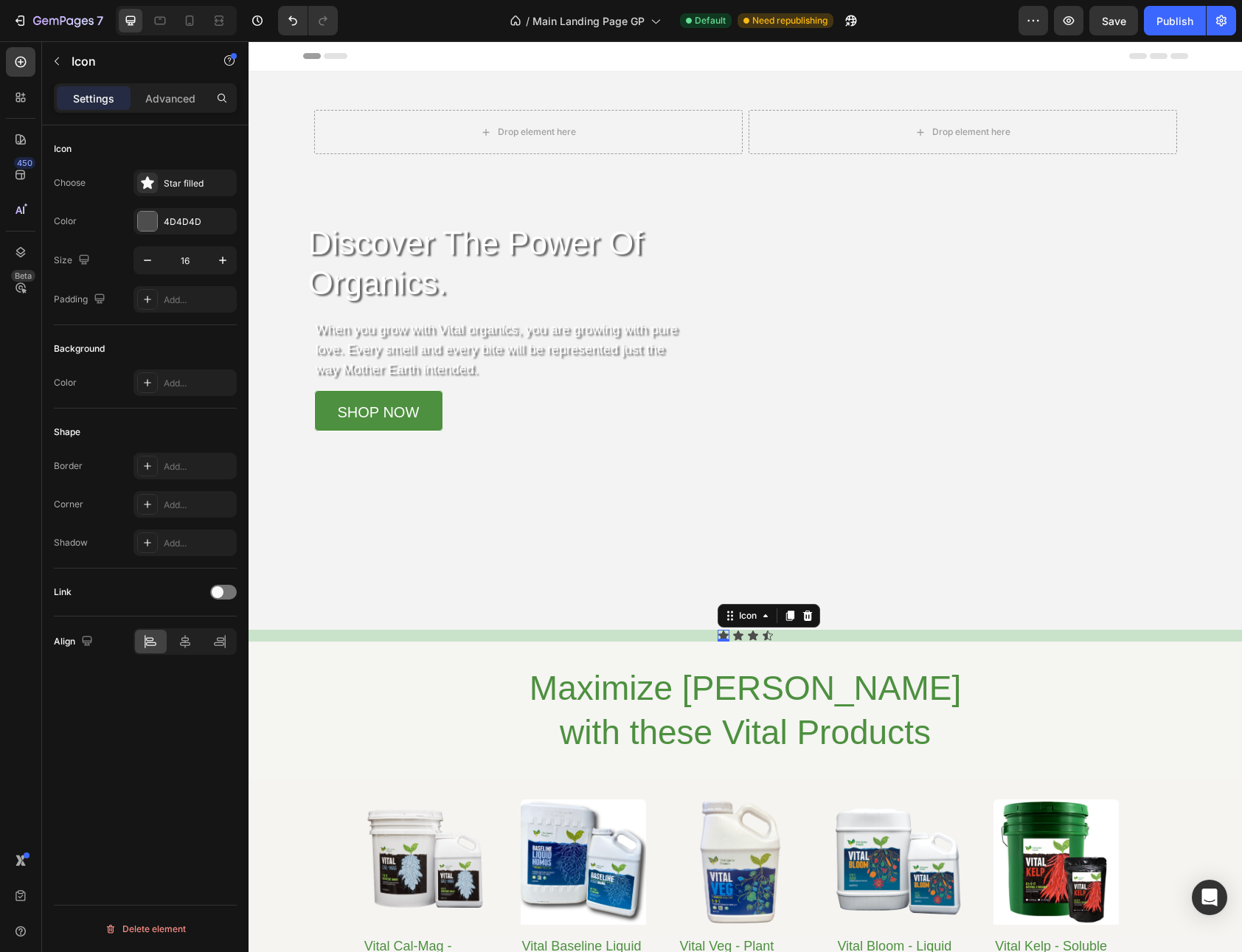
click at [718, 633] on icon at bounding box center [723, 635] width 10 height 9
click at [180, 179] on div "Star filled" at bounding box center [199, 183] width 69 height 14
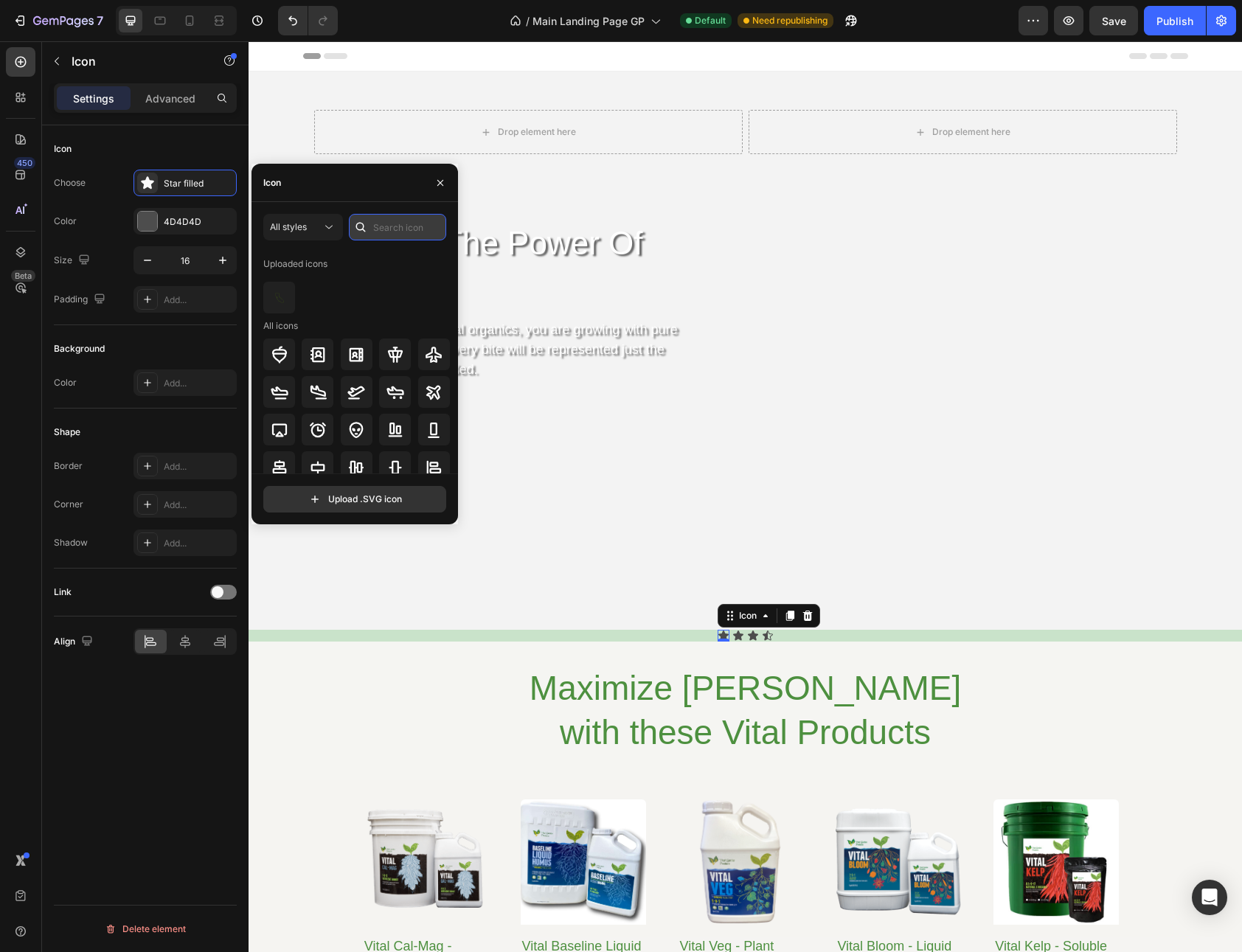
click at [384, 225] on input "text" at bounding box center [397, 227] width 97 height 26
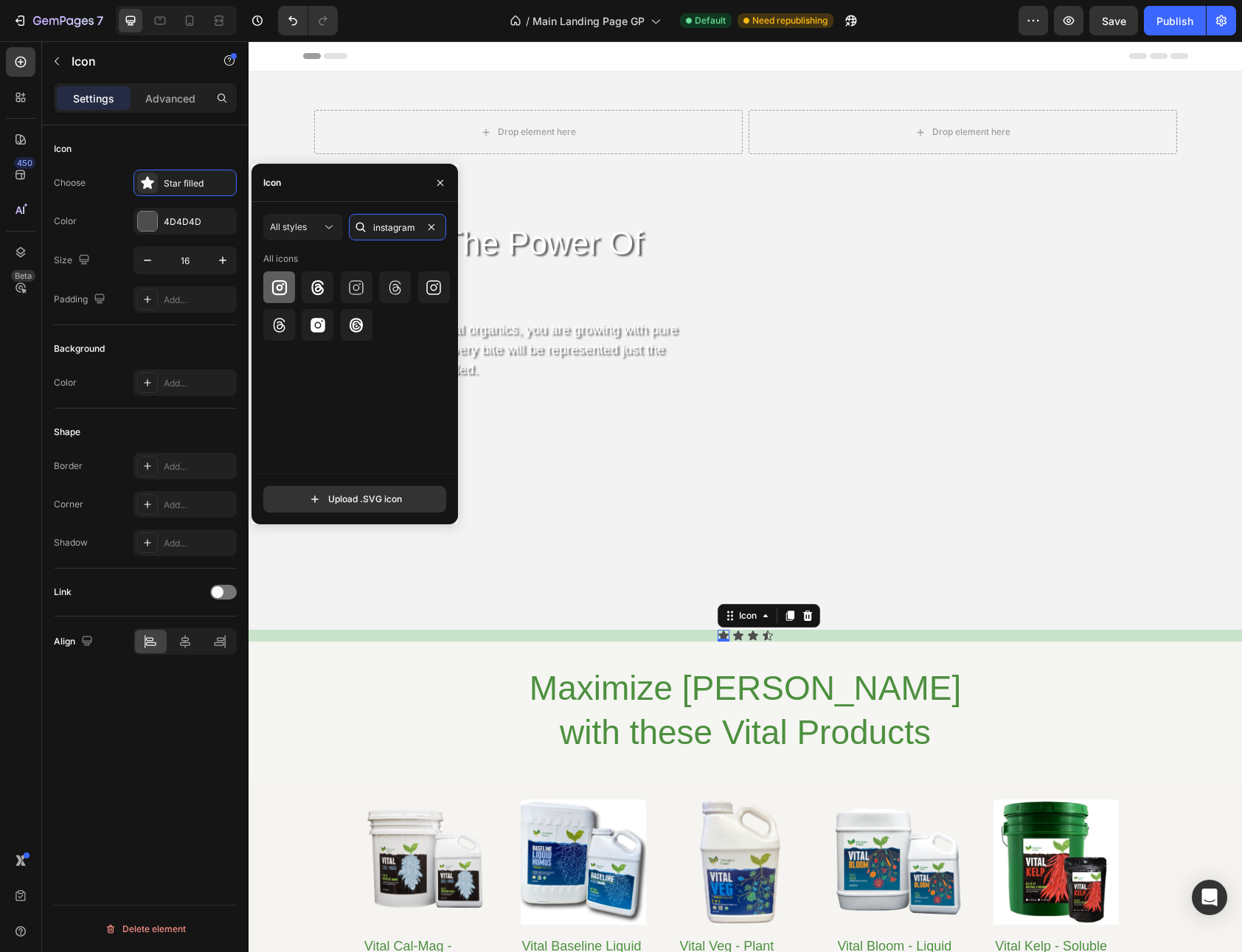
type input "instagram"
click at [286, 290] on icon at bounding box center [278, 287] width 14 height 14
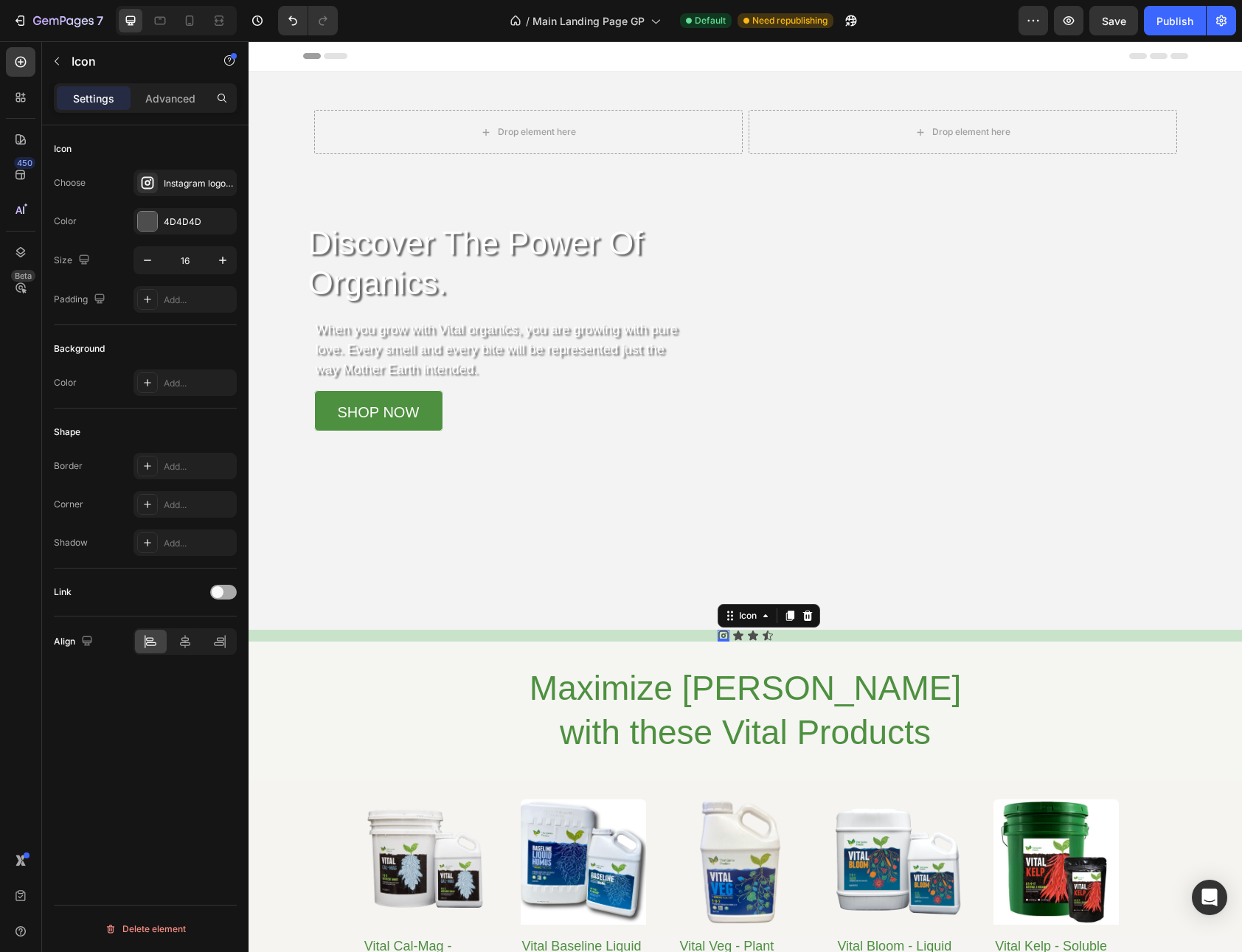
click at [219, 593] on span at bounding box center [217, 592] width 12 height 12
click at [203, 637] on button "Open page" at bounding box center [185, 628] width 103 height 26
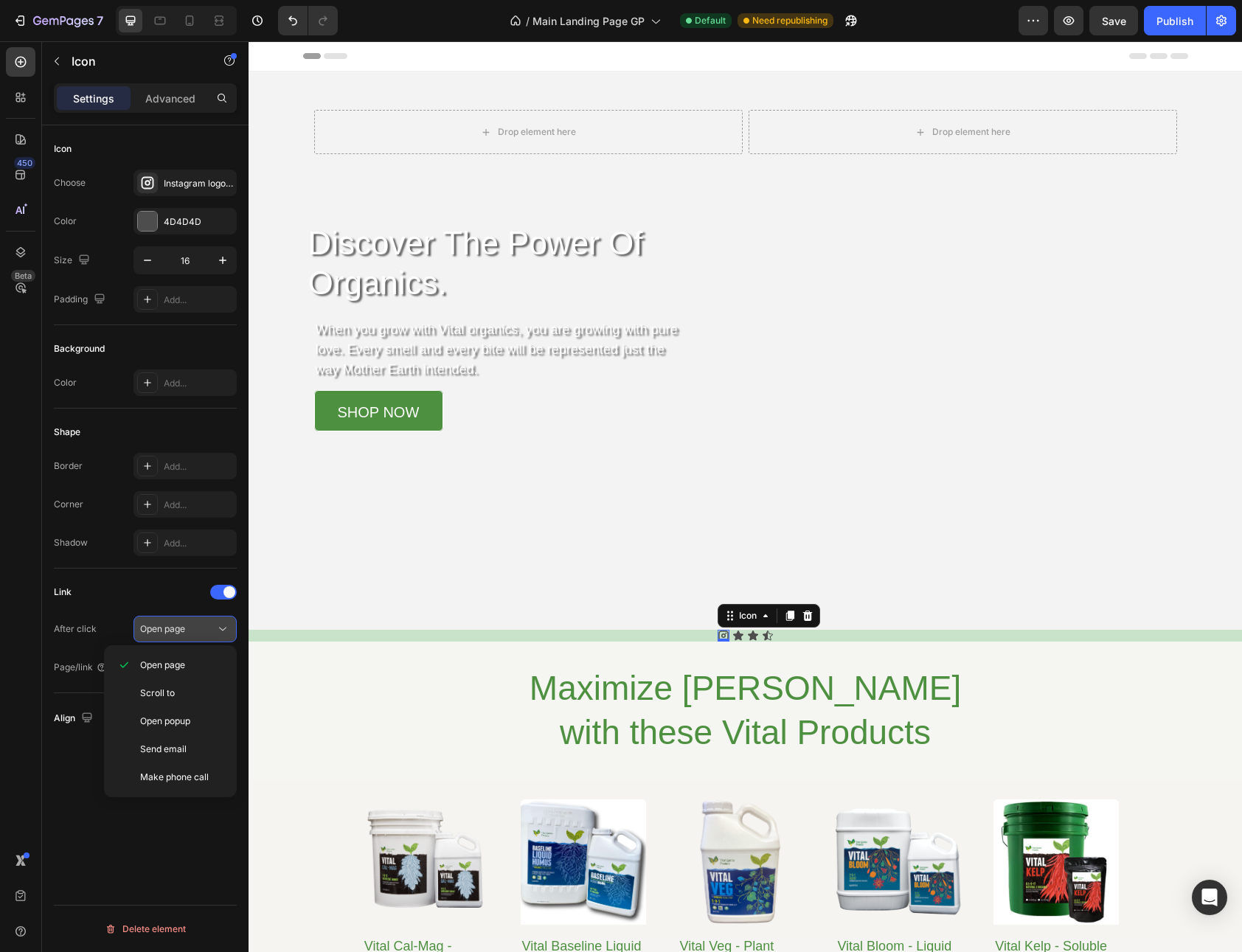
click at [203, 637] on button "Open page" at bounding box center [185, 628] width 103 height 26
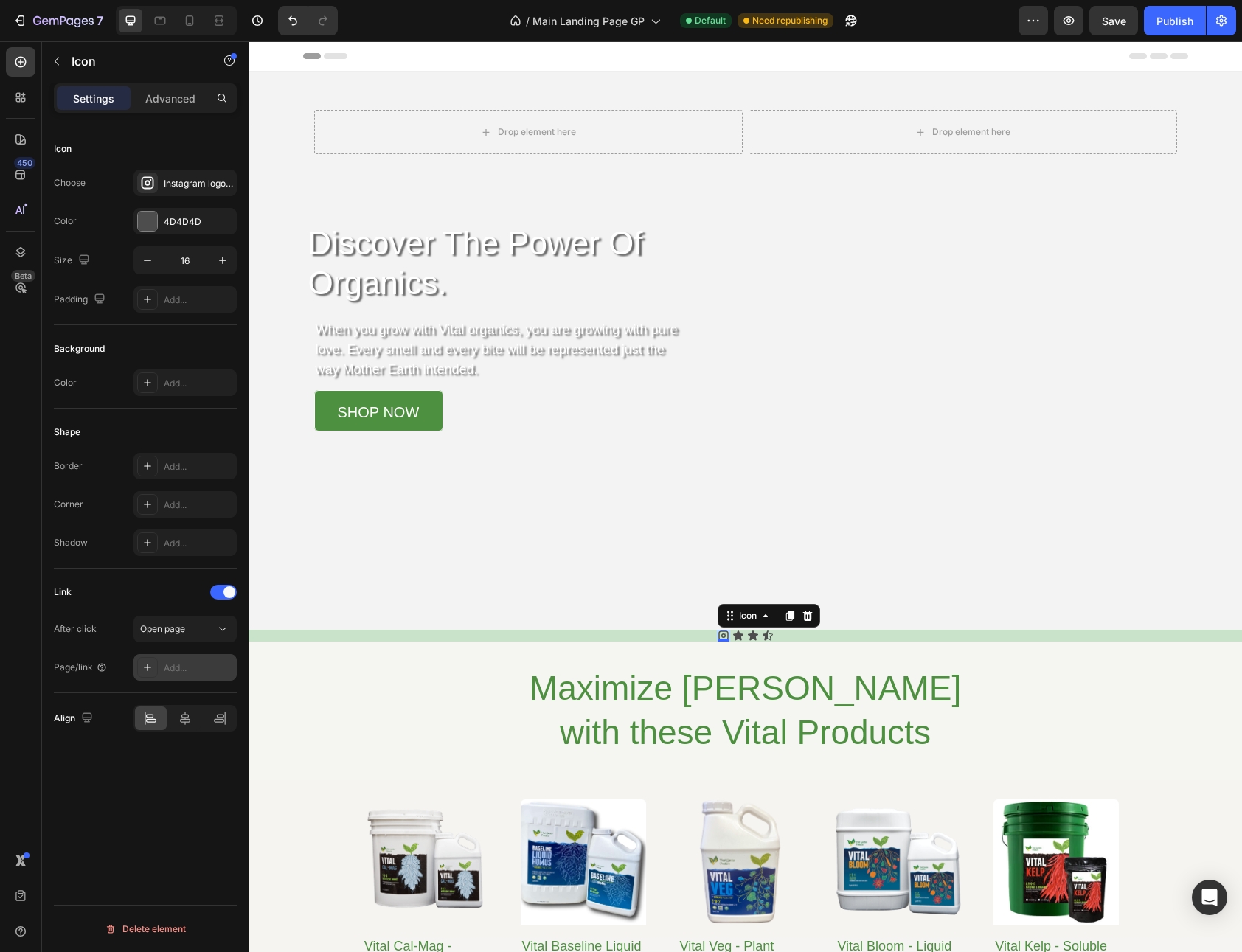
click at [183, 667] on div "Add..." at bounding box center [199, 668] width 69 height 14
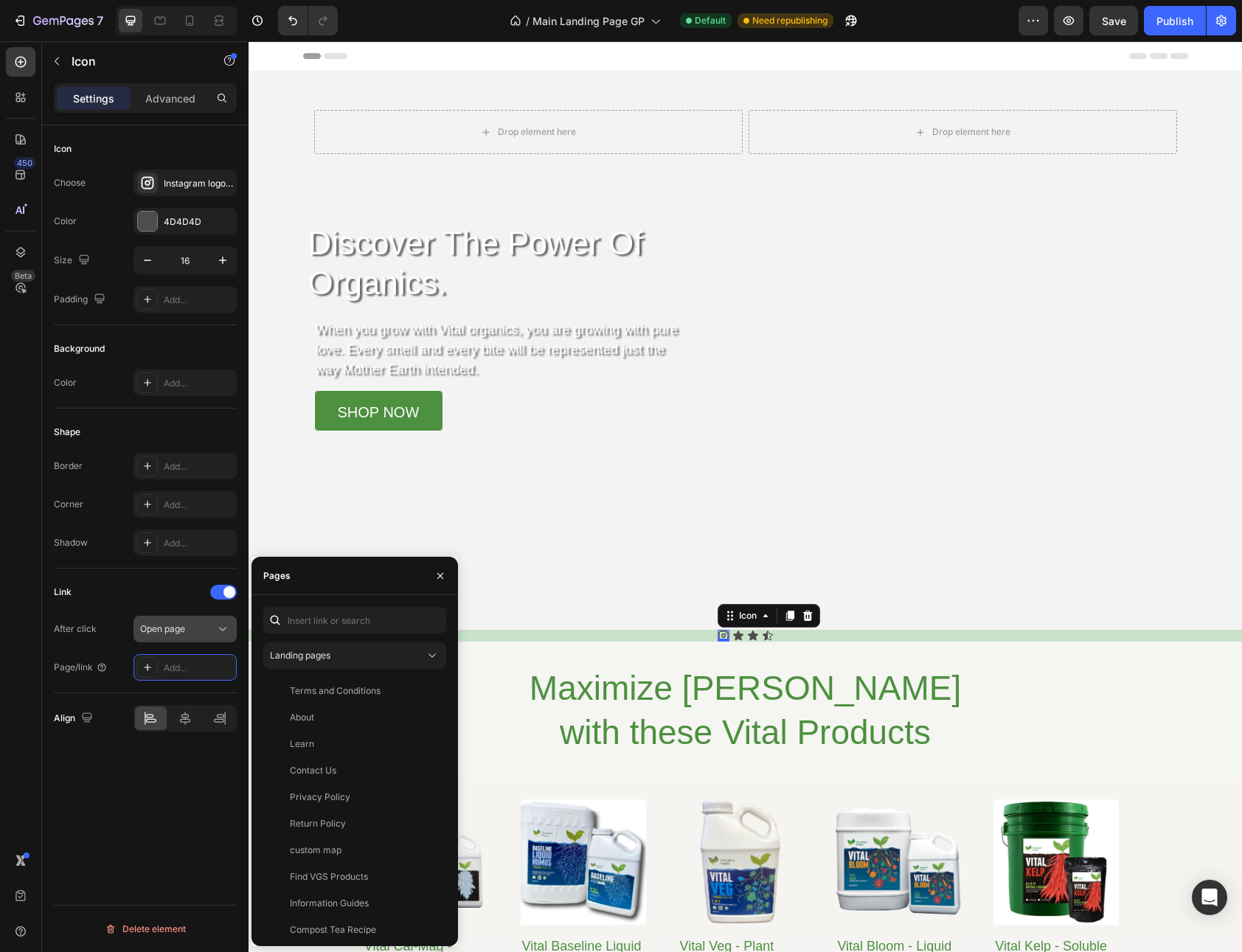
click at [189, 626] on div "Open page" at bounding box center [178, 629] width 75 height 14
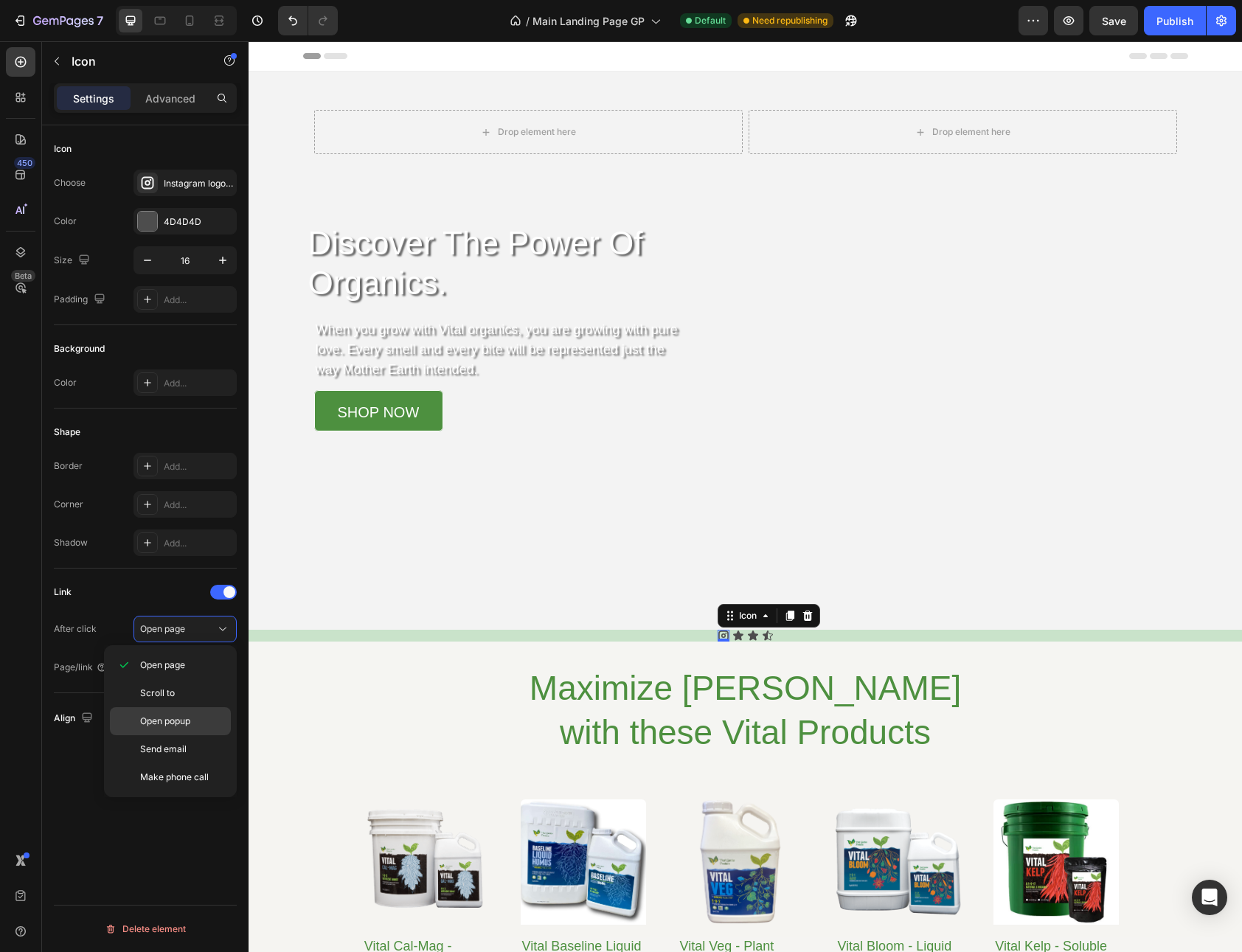
click at [181, 719] on span "Open popup" at bounding box center [165, 721] width 50 height 14
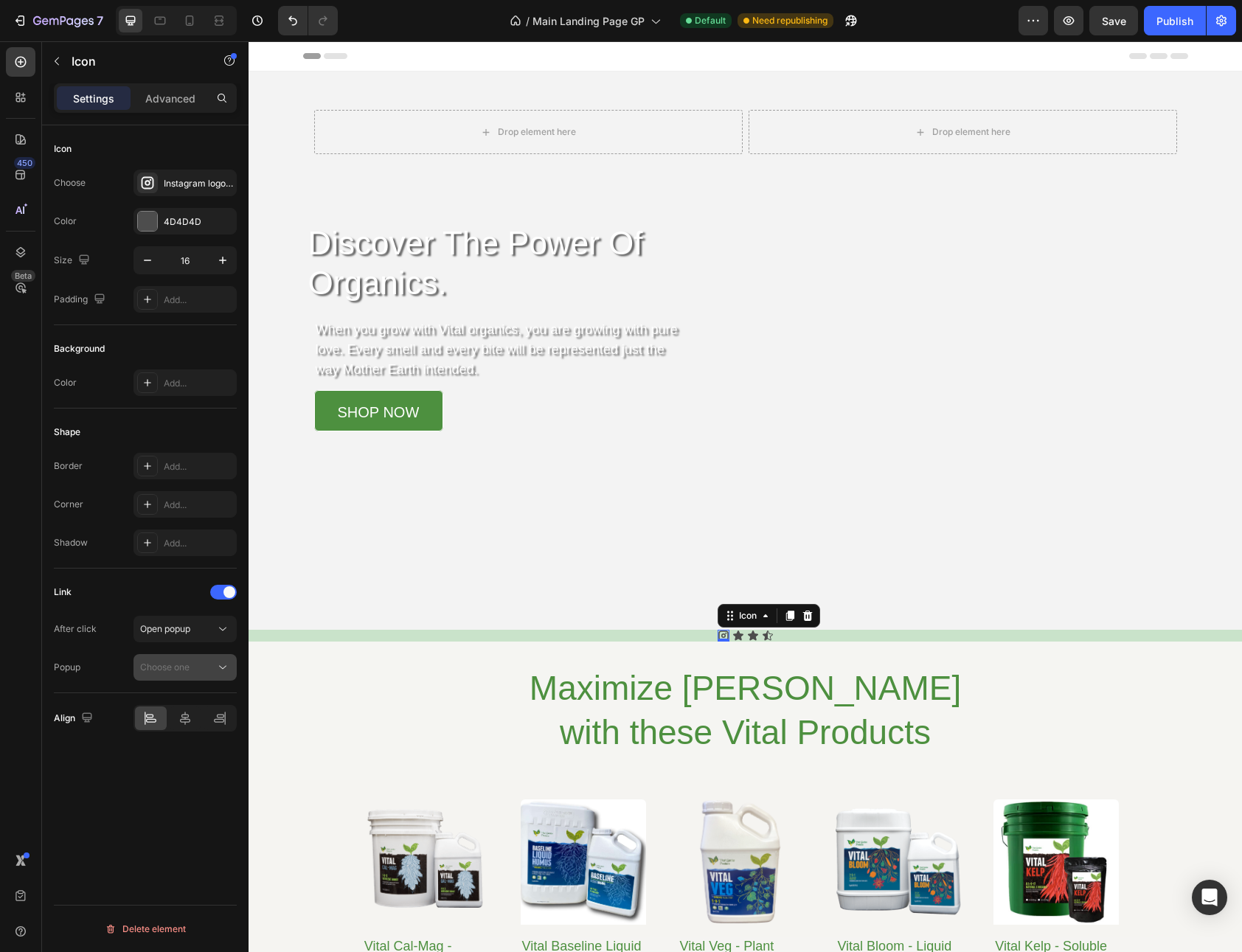
click at [184, 664] on span "Choose one" at bounding box center [165, 666] width 49 height 11
click at [168, 743] on div "Create a popup" at bounding box center [169, 737] width 64 height 14
click at [150, 698] on span "Popup 1" at bounding box center [156, 703] width 32 height 14
click at [181, 660] on div "Popup 1" at bounding box center [178, 667] width 75 height 14
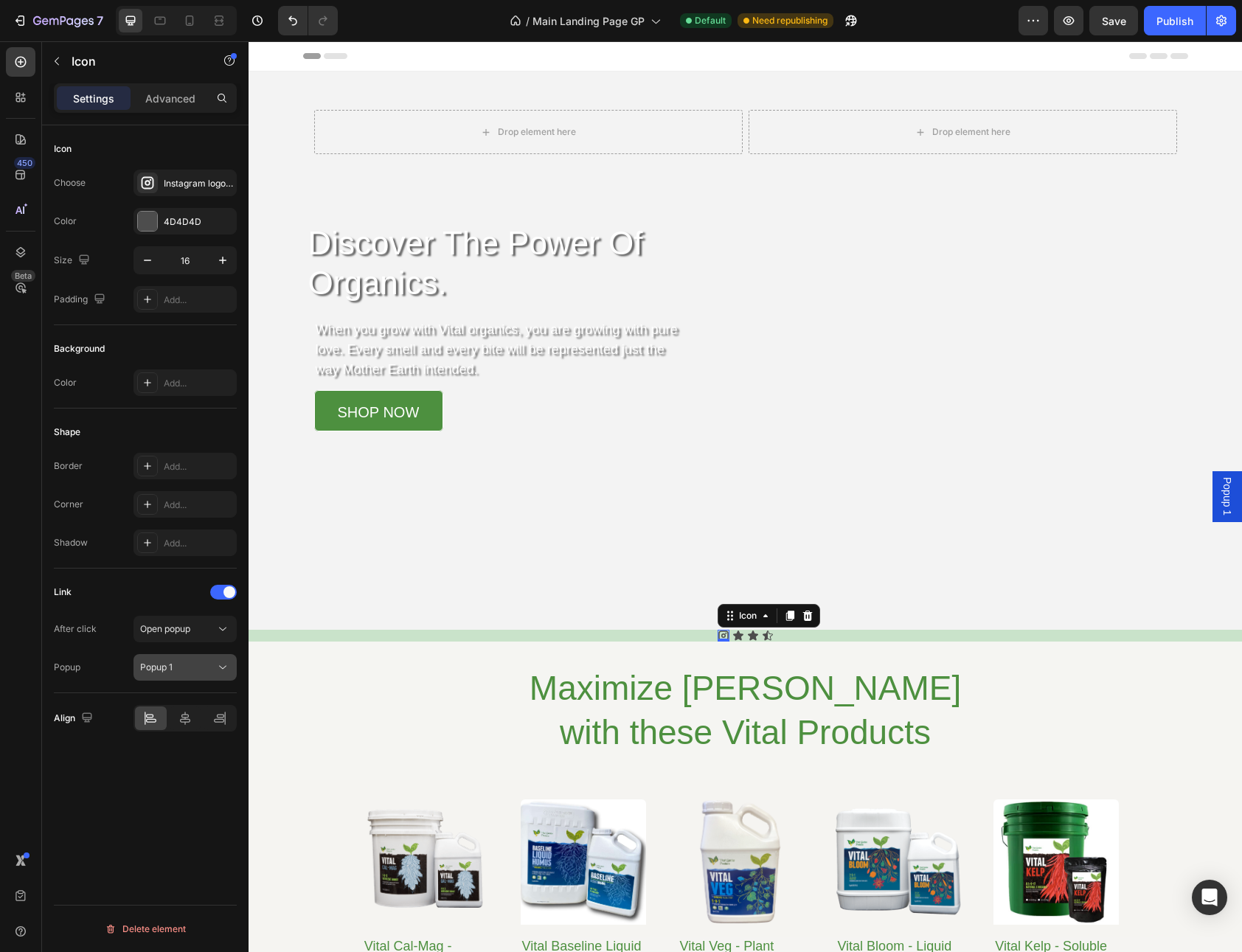
click at [164, 667] on span "Popup 1" at bounding box center [156, 666] width 32 height 11
click at [228, 260] on icon "button" at bounding box center [222, 260] width 14 height 14
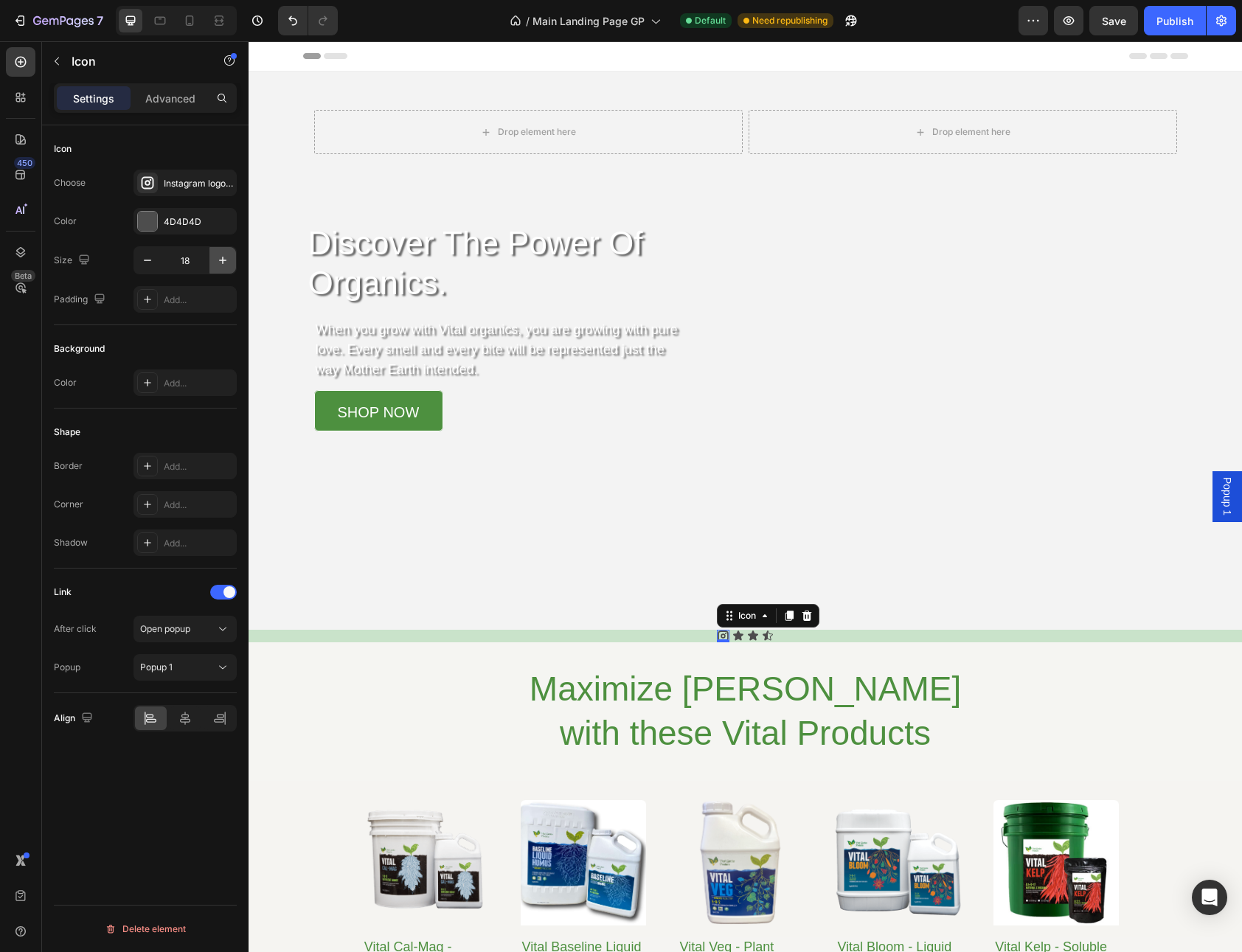
click at [228, 260] on icon "button" at bounding box center [222, 260] width 14 height 14
click at [228, 261] on icon "button" at bounding box center [222, 260] width 14 height 14
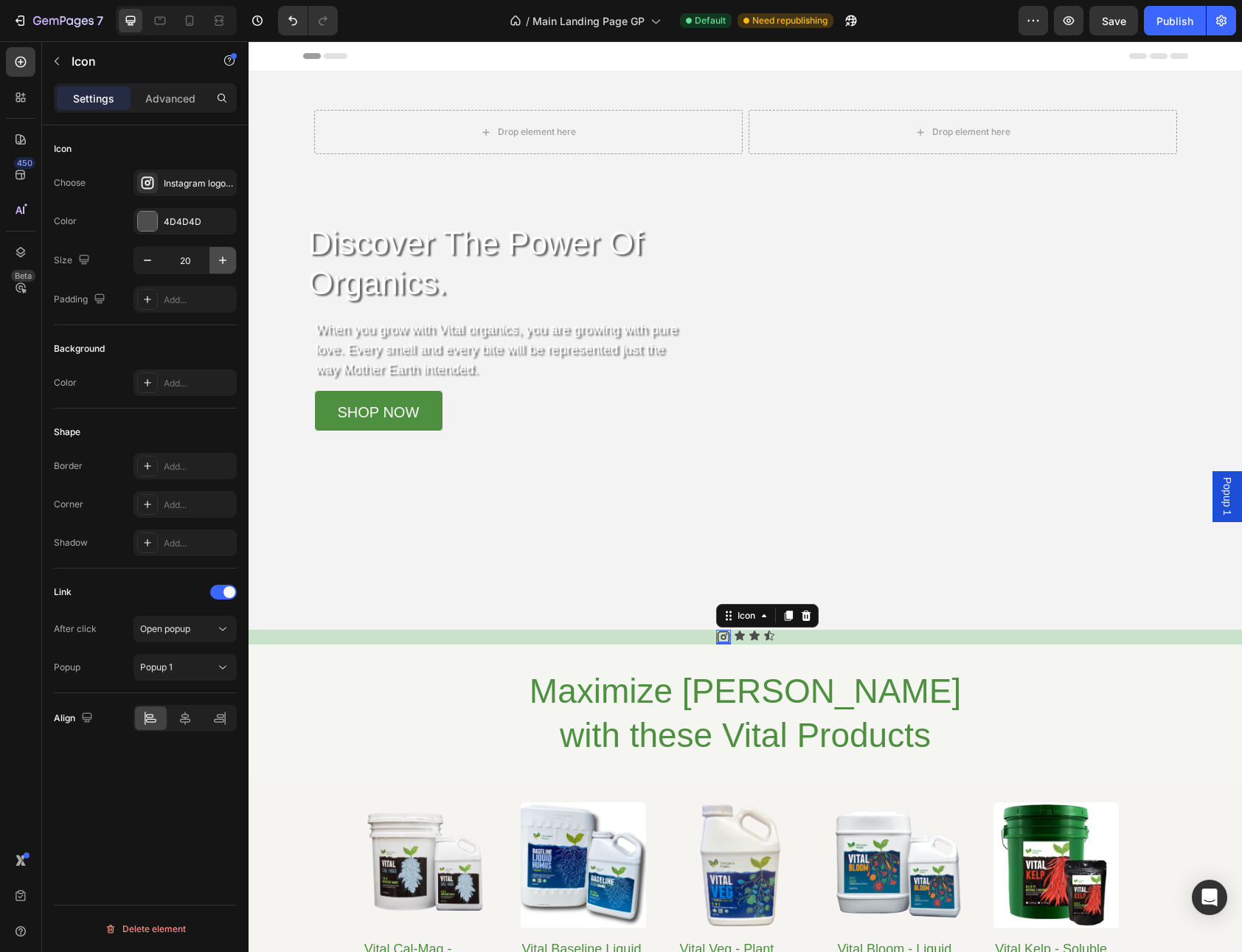
click at [228, 261] on icon "button" at bounding box center [222, 260] width 14 height 14
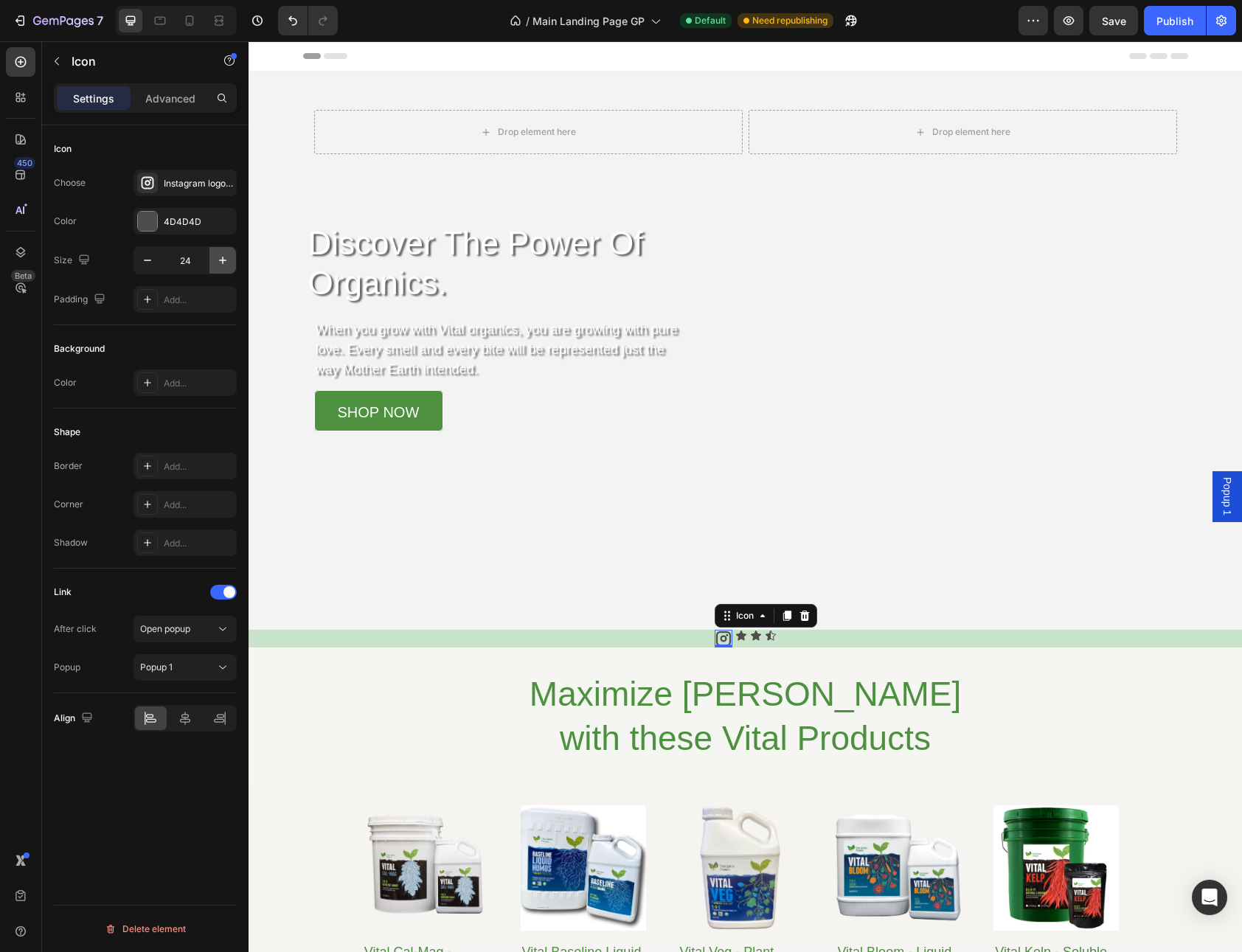
click at [228, 261] on icon "button" at bounding box center [222, 260] width 14 height 14
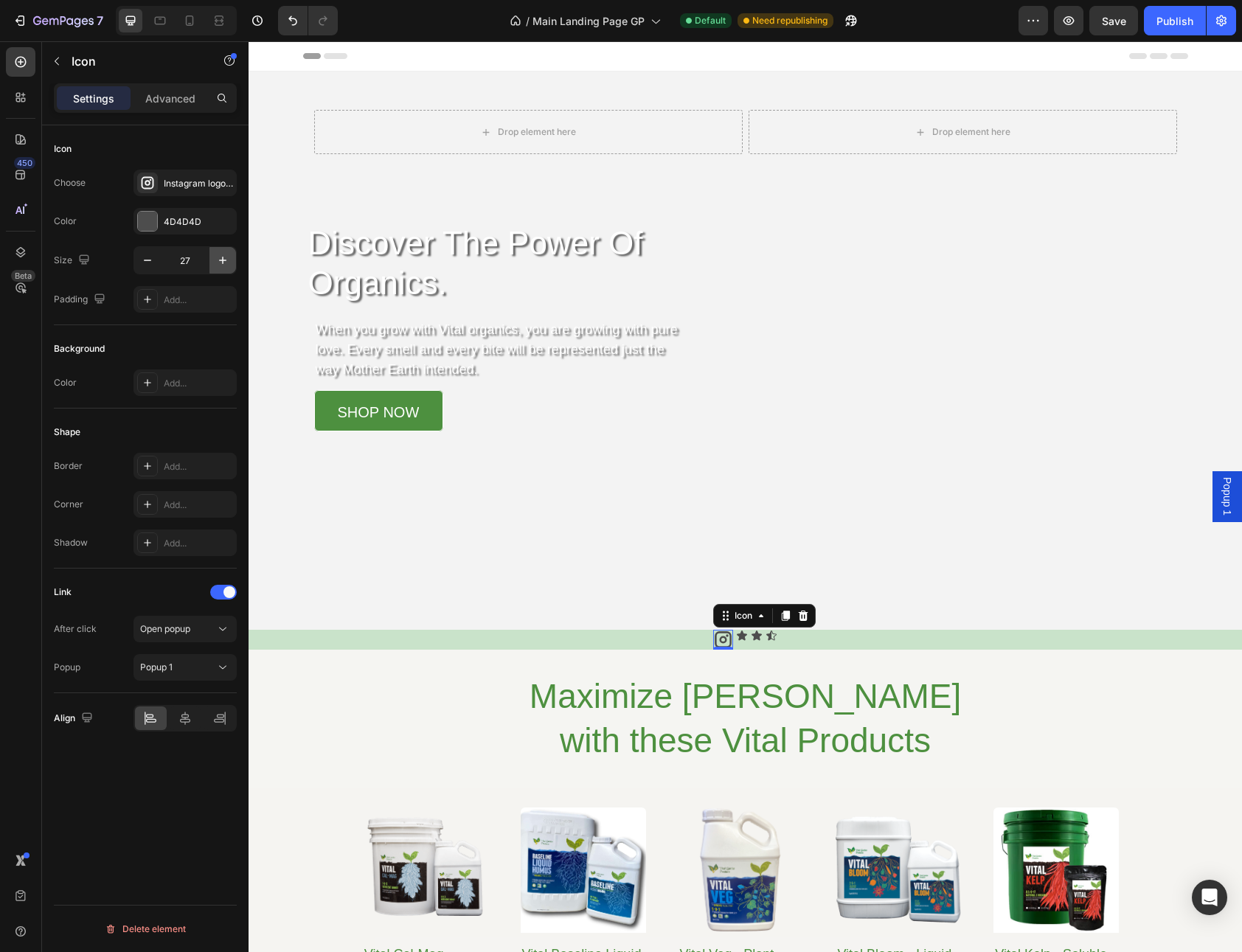
click at [228, 261] on icon "button" at bounding box center [222, 260] width 14 height 14
type input "30"
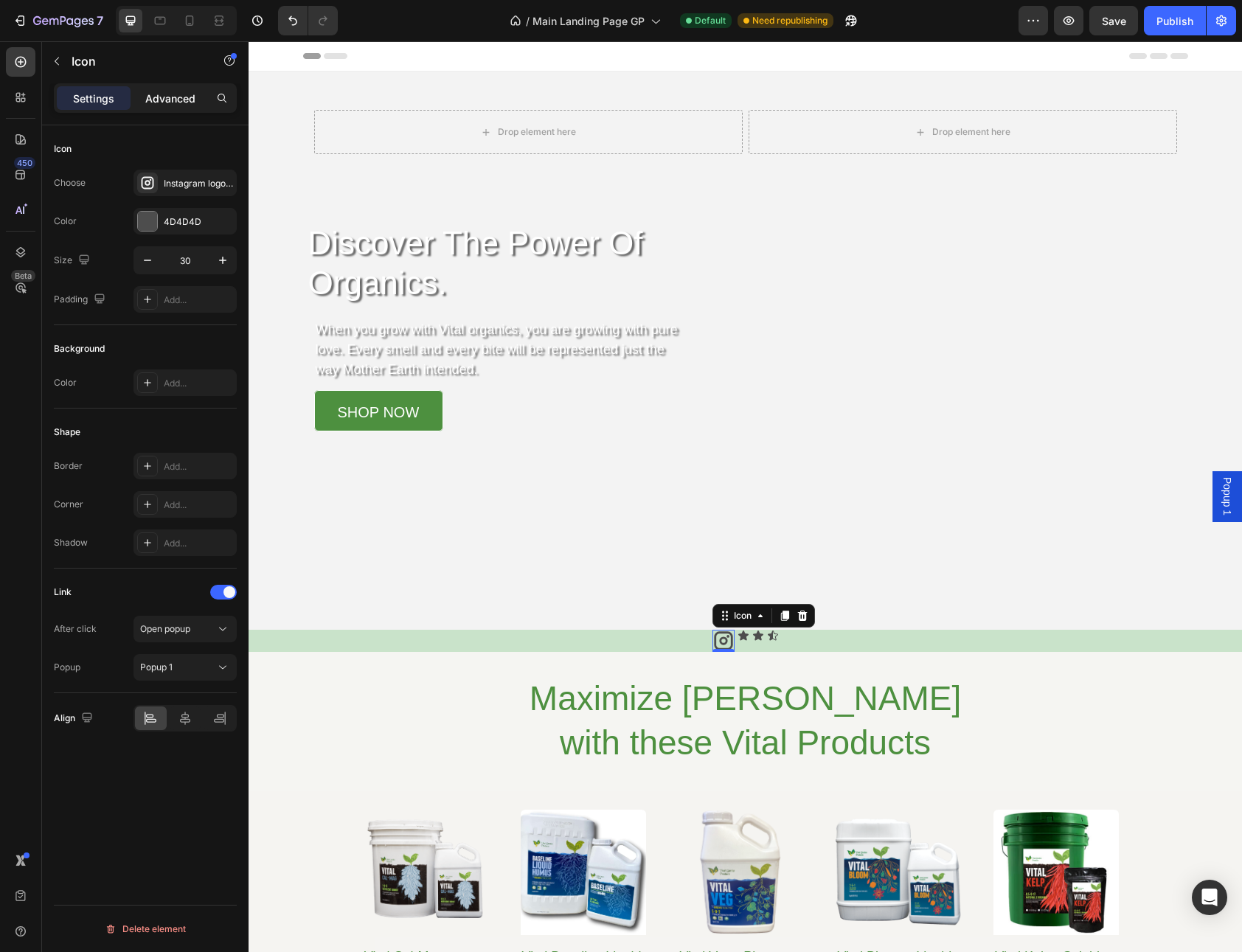
click at [201, 103] on div "Advanced" at bounding box center [170, 98] width 74 height 24
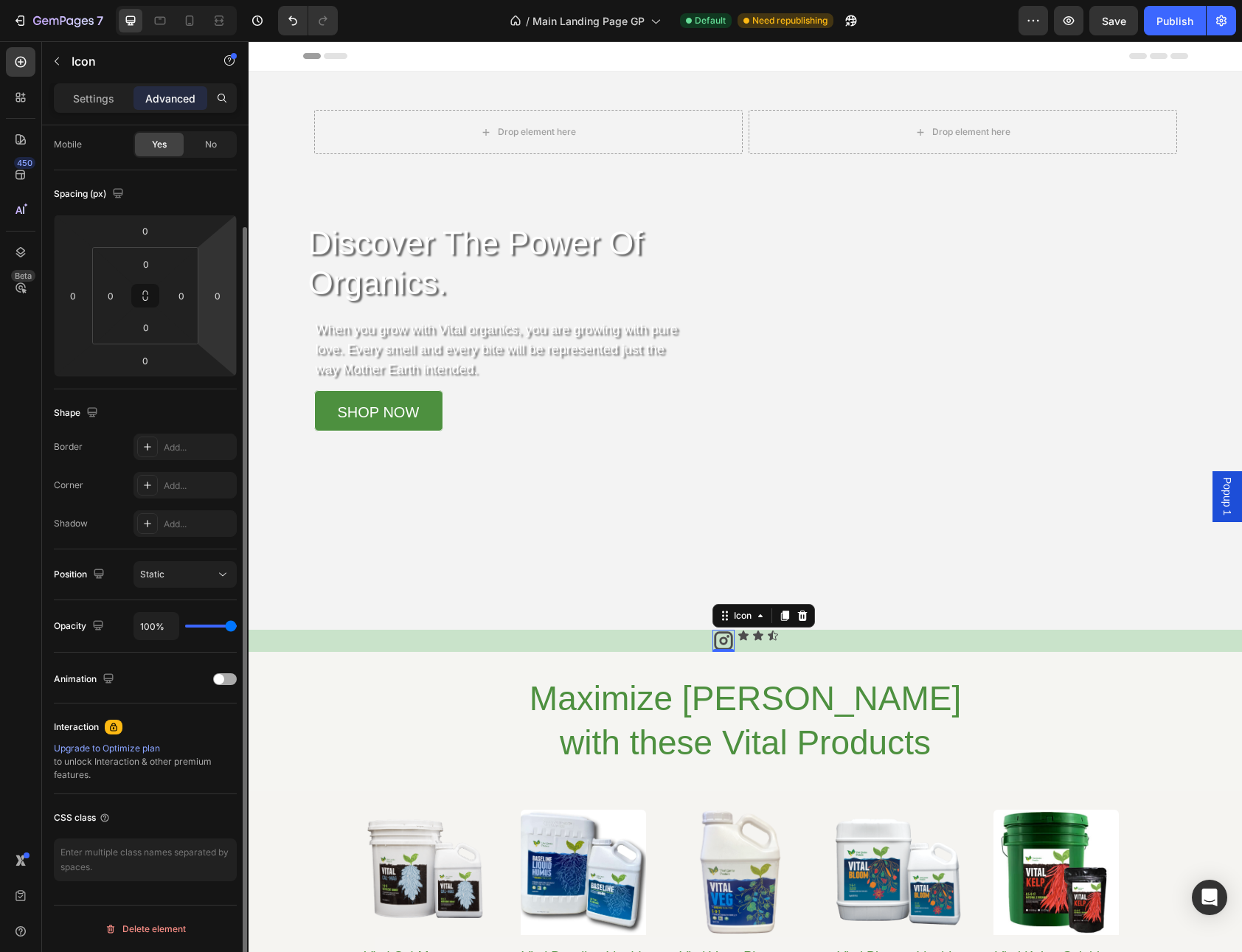
scroll to position [0, 0]
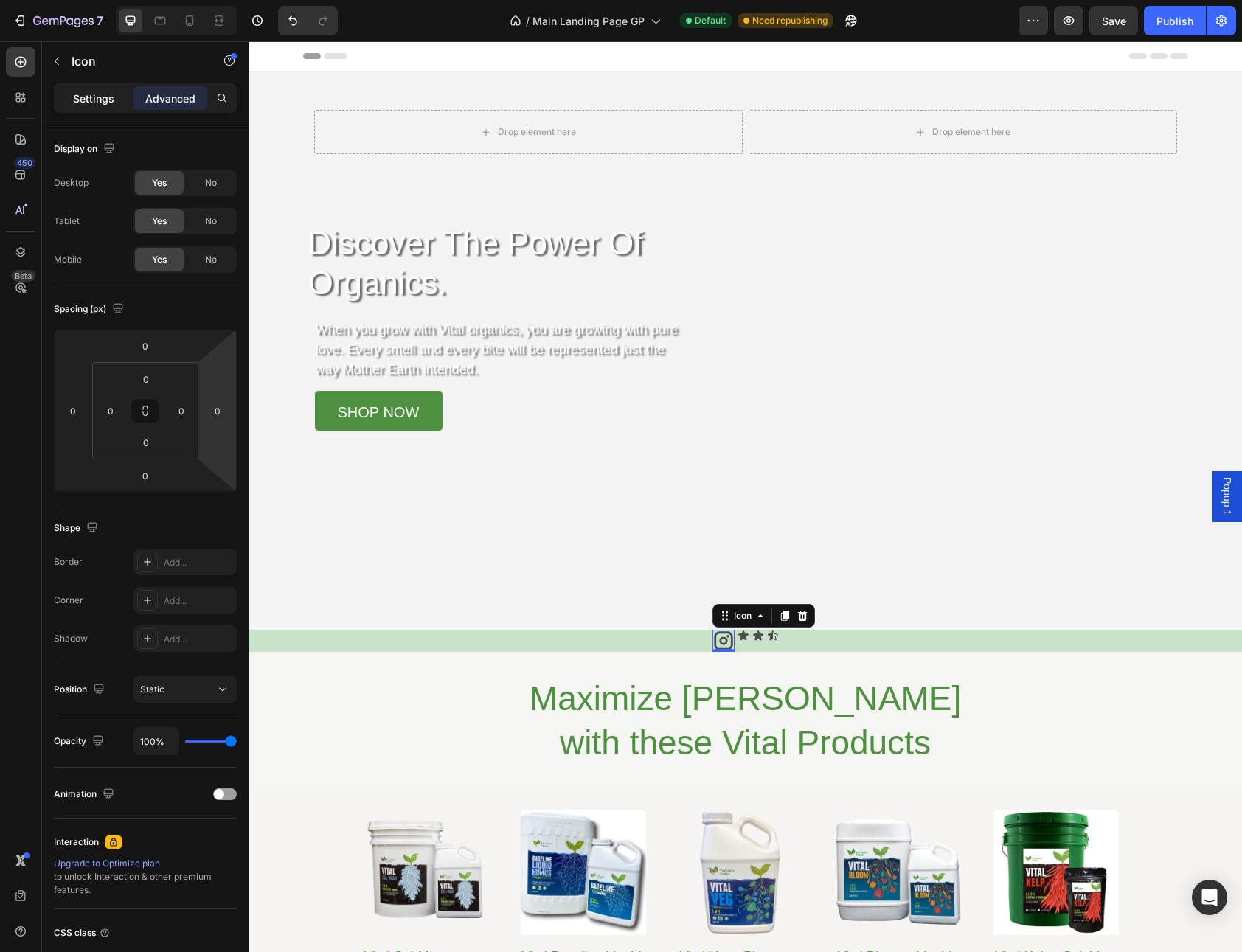
click at [69, 103] on div "Settings" at bounding box center [93, 98] width 74 height 24
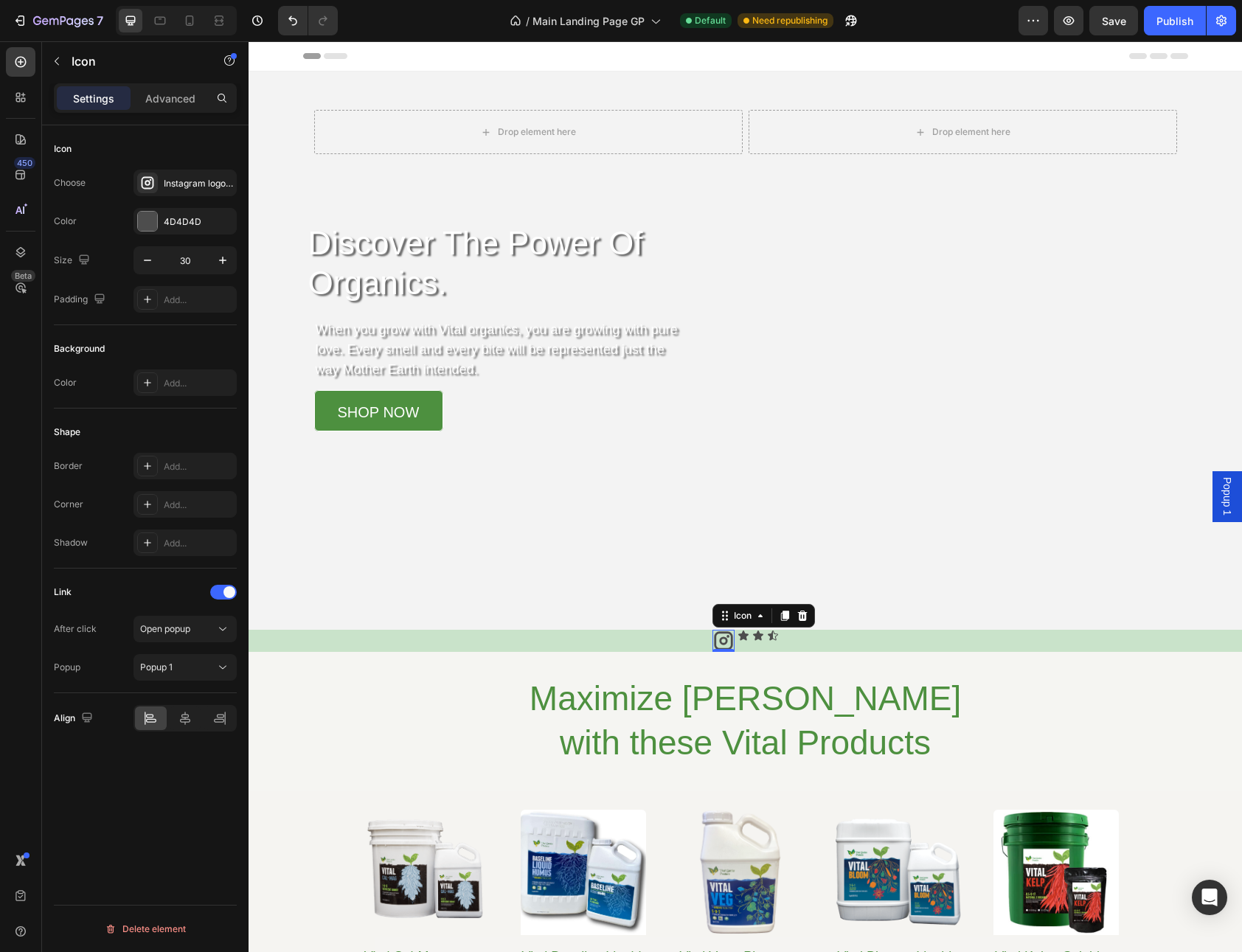
click at [188, 613] on div "Link After click Open popup Popup Popup 1" at bounding box center [145, 630] width 183 height 101
click at [188, 626] on span "Open popup" at bounding box center [165, 628] width 50 height 11
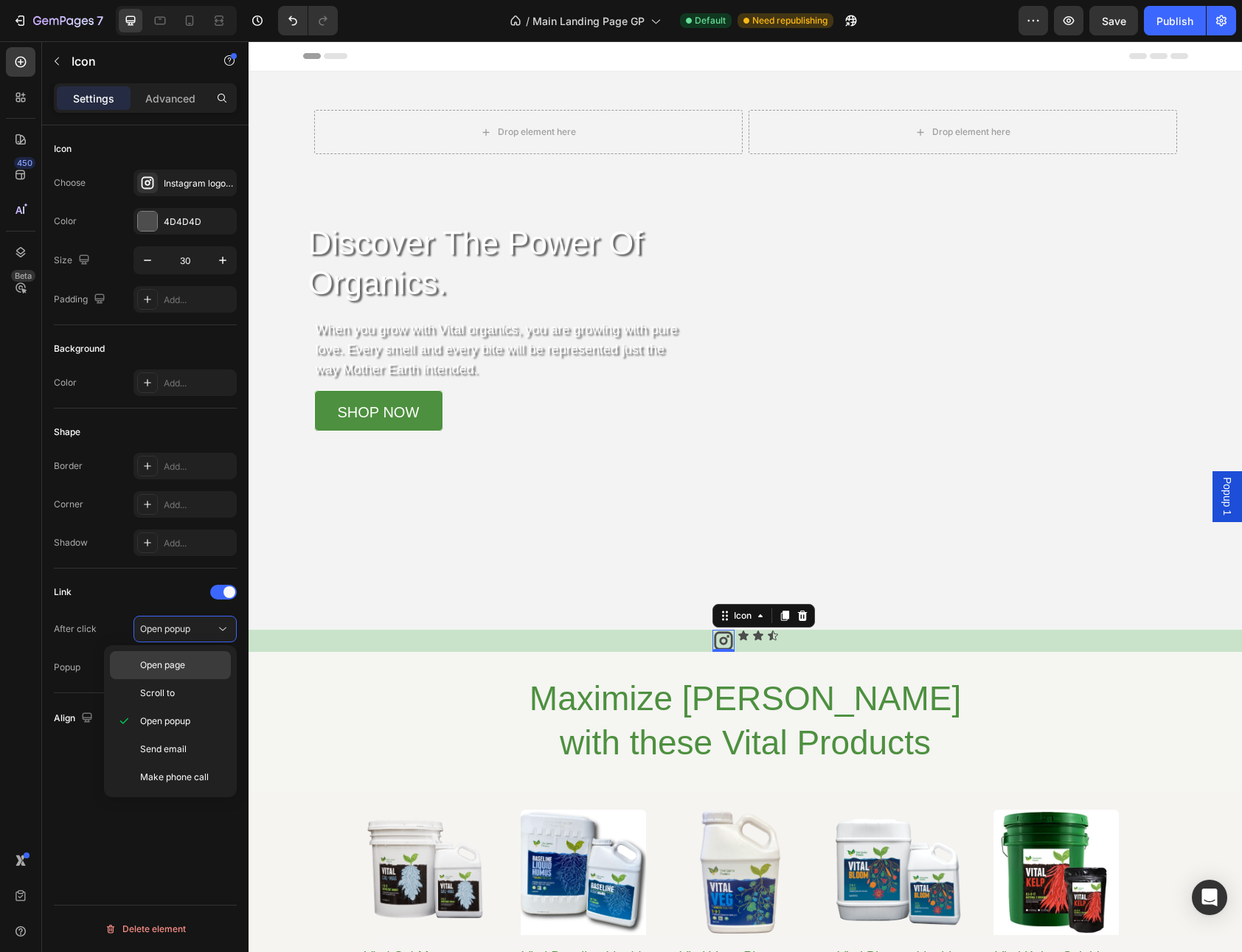
click at [149, 664] on span "Open page" at bounding box center [162, 665] width 45 height 14
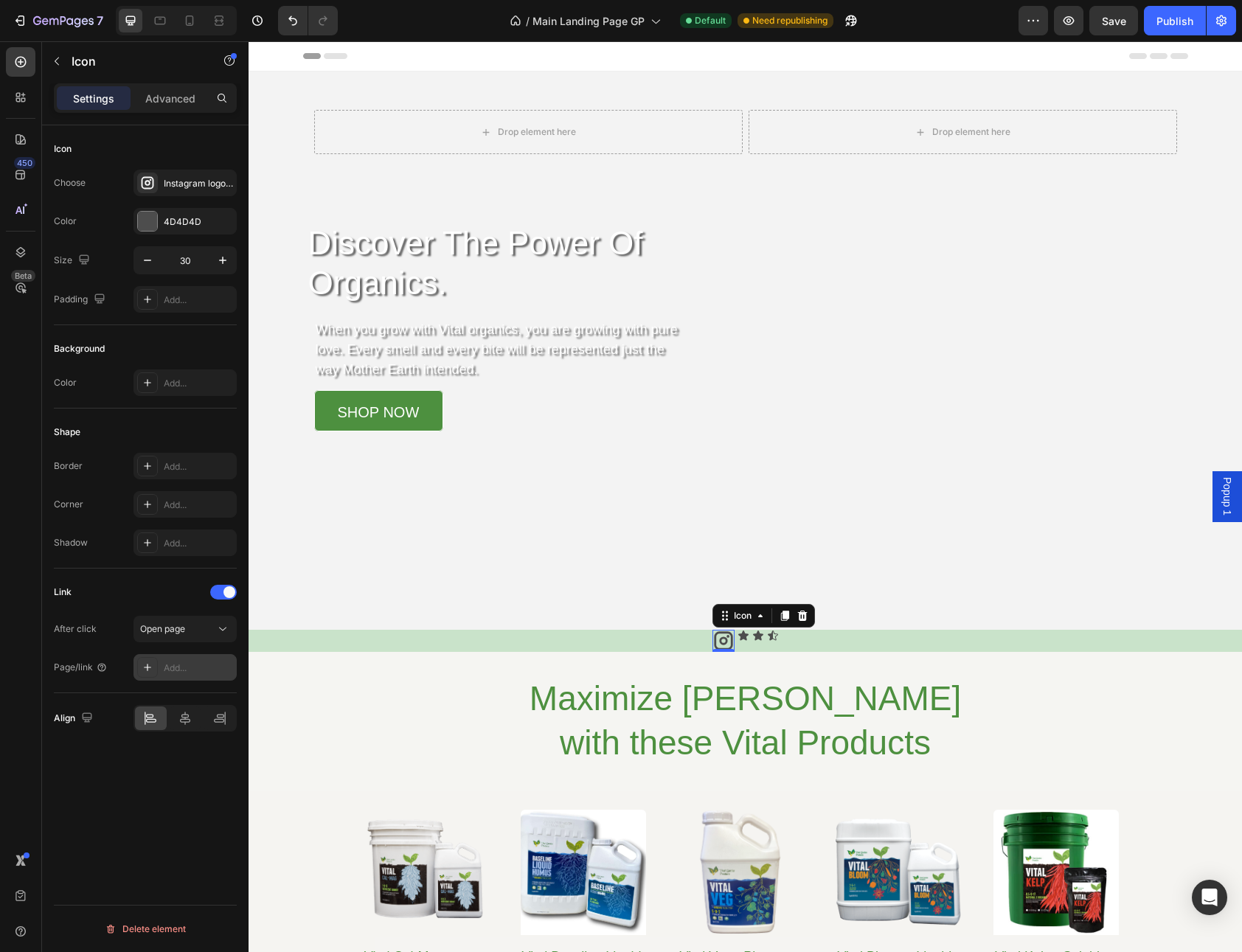
click at [164, 669] on div "Add..." at bounding box center [199, 668] width 69 height 14
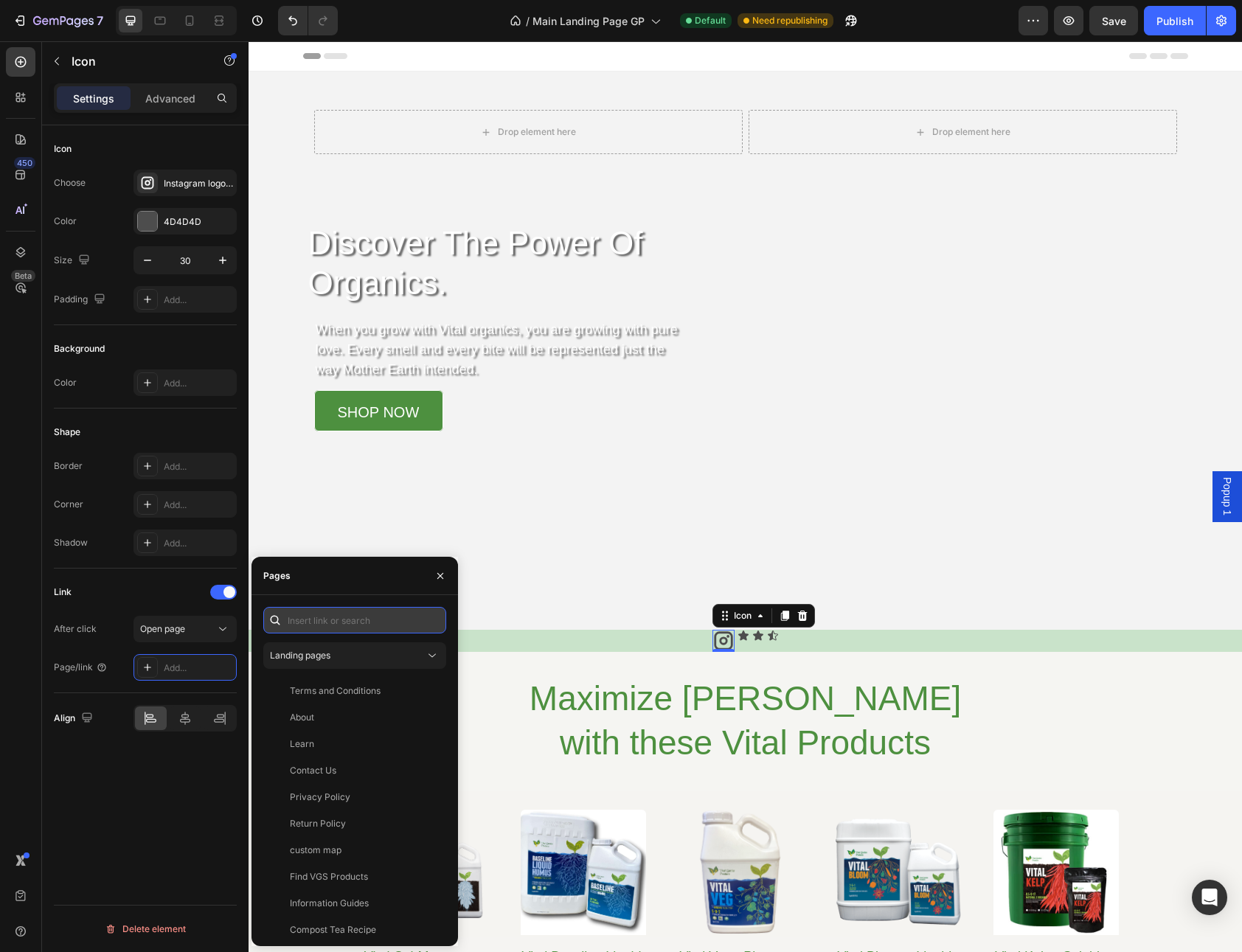
click at [320, 621] on input "text" at bounding box center [354, 620] width 183 height 26
paste input "https://www.instagram.com/vitalgardensupply/"
type input "https://www.instagram.com/vitalgardensupply/"
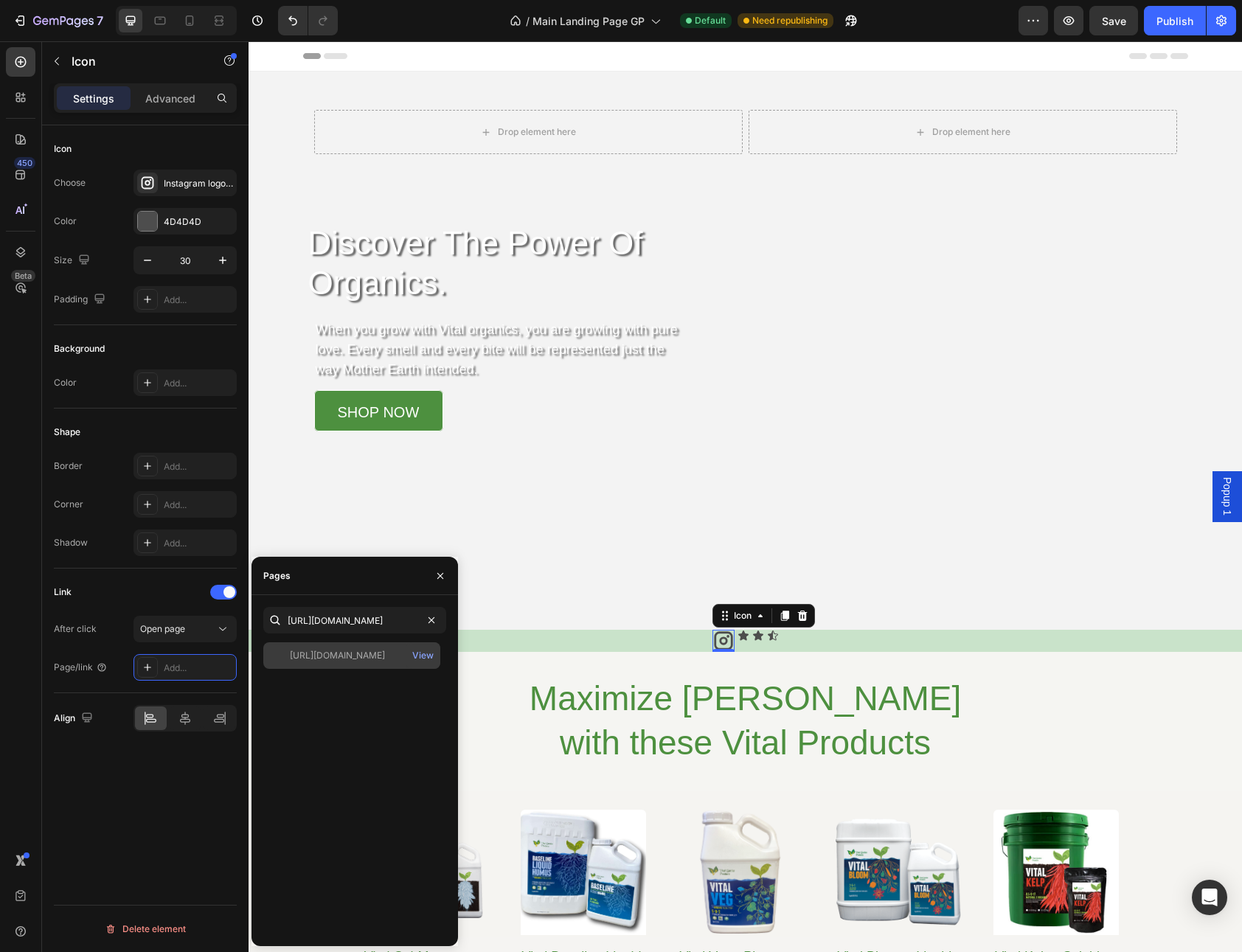
scroll to position [0, 0]
click at [378, 649] on div "https://www.instagram.com/vitalgardensupply/" at bounding box center [337, 656] width 96 height 14
click at [175, 219] on div "4D4D4D" at bounding box center [185, 222] width 43 height 14
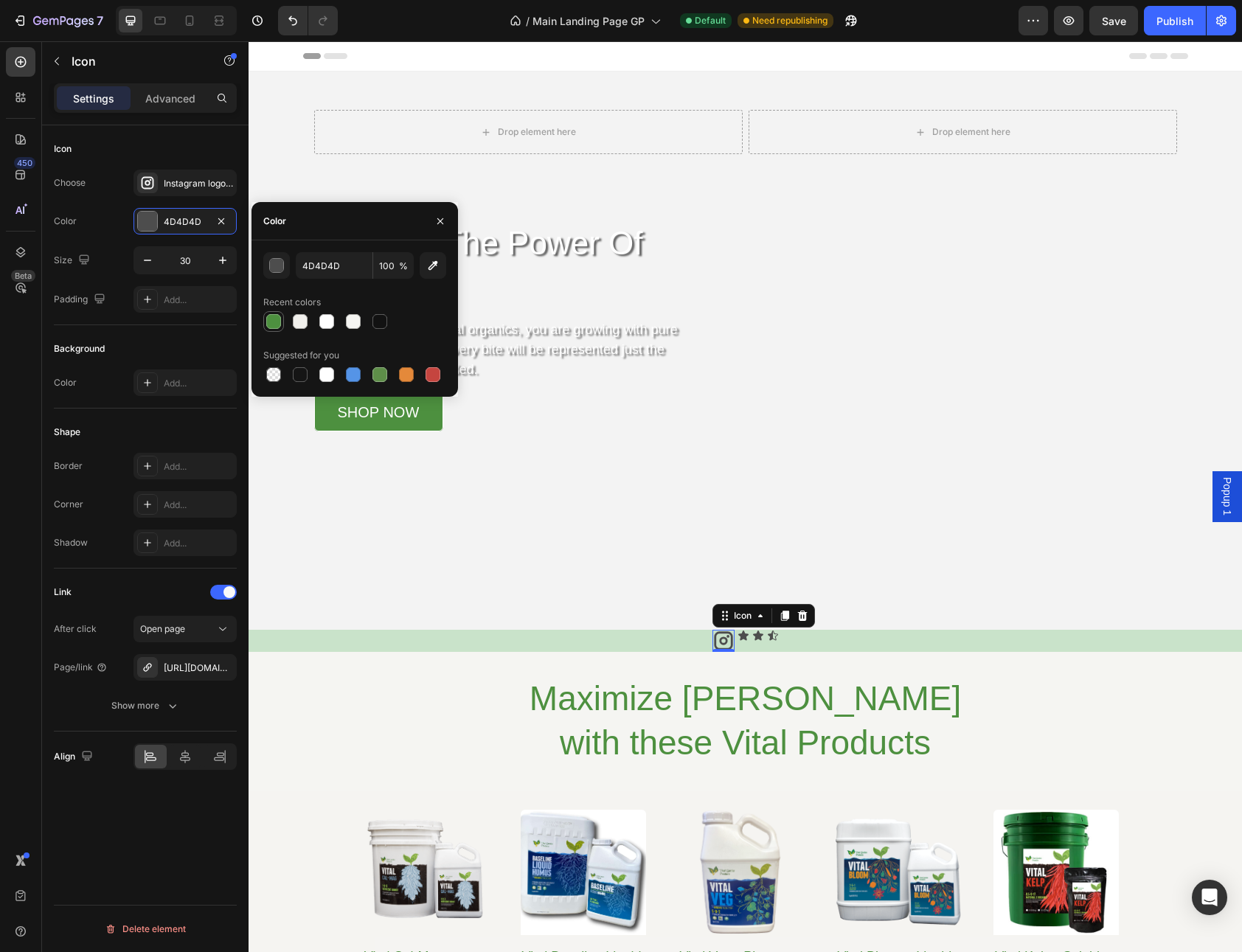
click at [276, 321] on div at bounding box center [273, 321] width 14 height 14
type input "4D903F"
click at [205, 265] on input "30" at bounding box center [185, 260] width 49 height 26
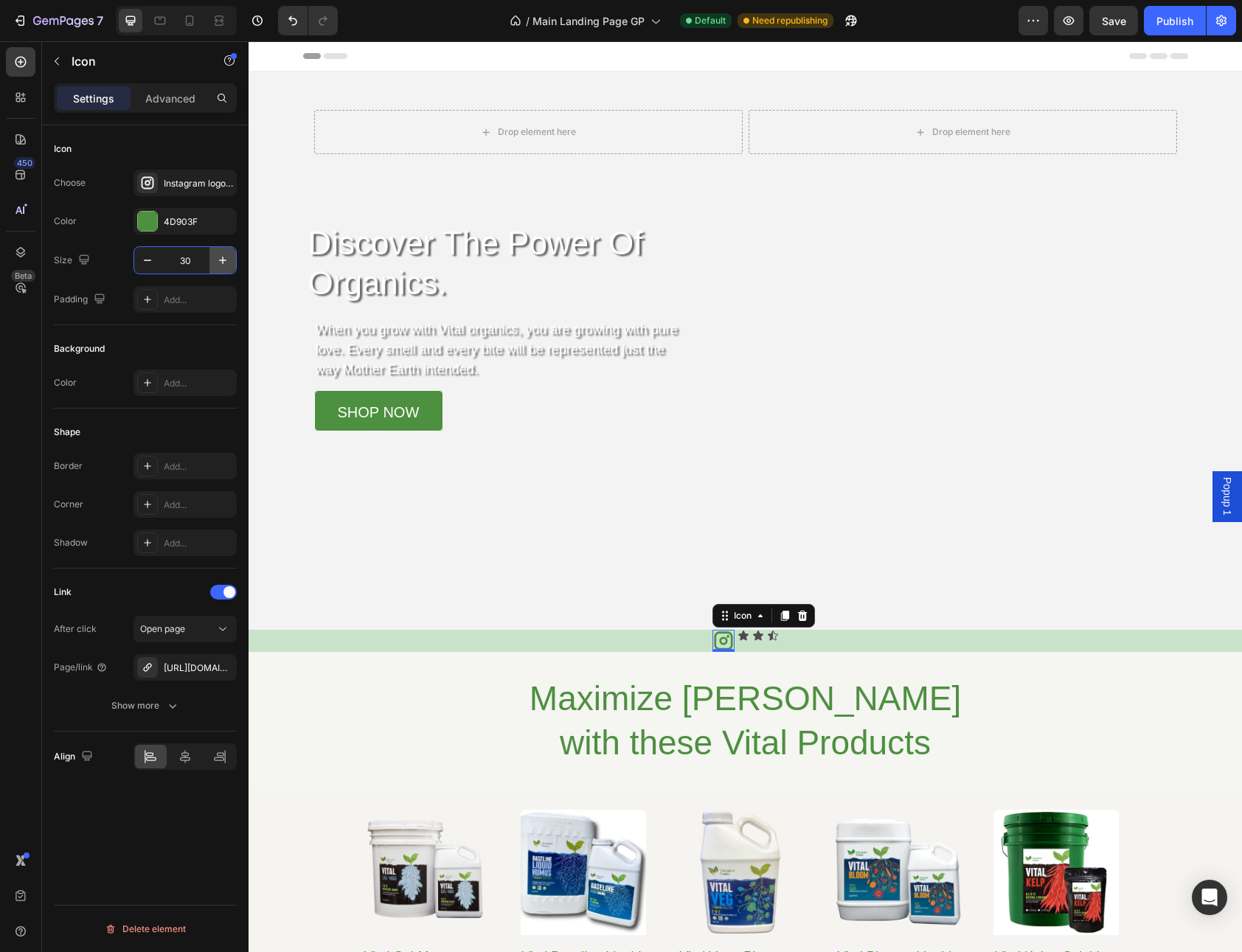
click at [226, 261] on icon "button" at bounding box center [222, 260] width 14 height 14
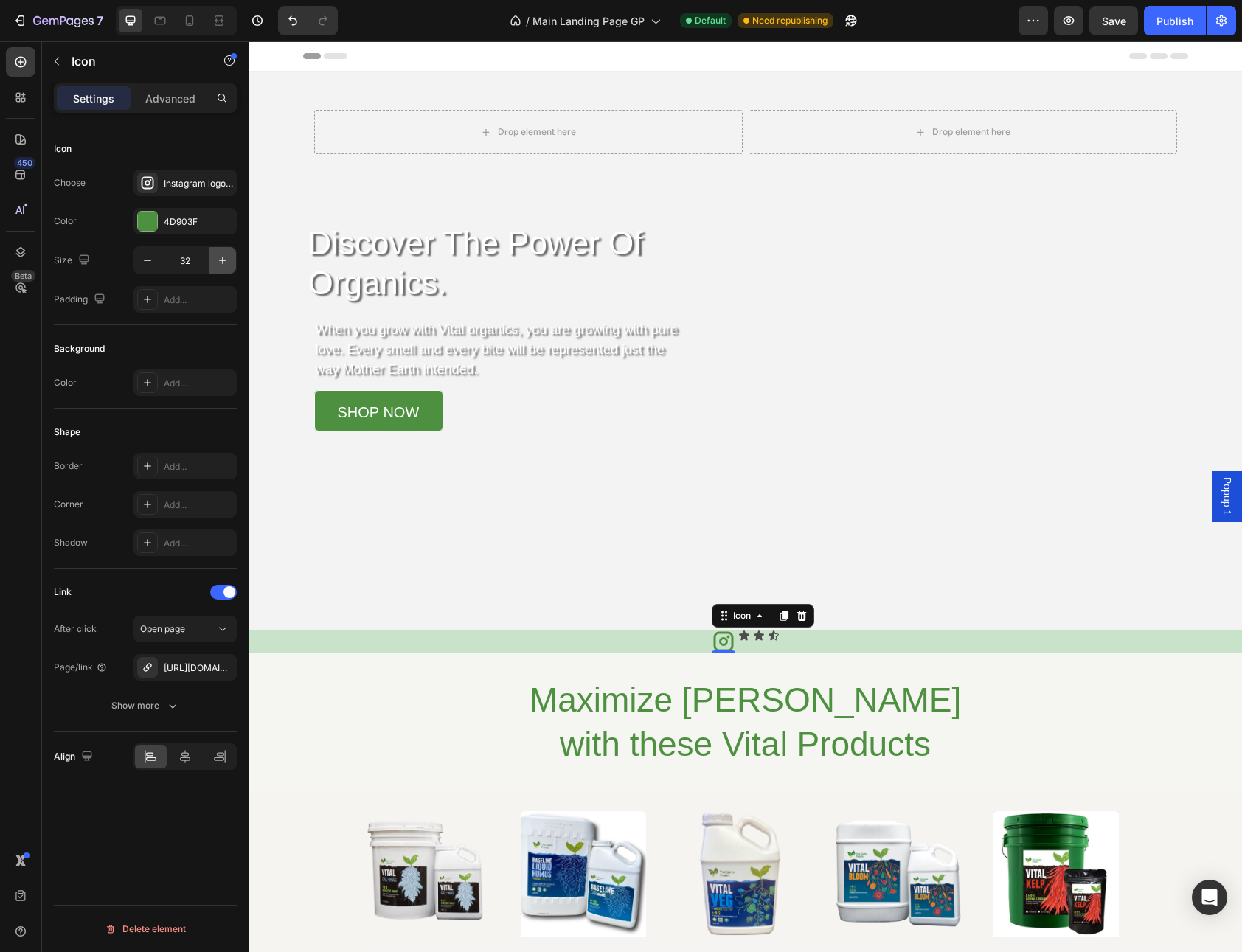
click at [226, 261] on icon "button" at bounding box center [222, 260] width 14 height 14
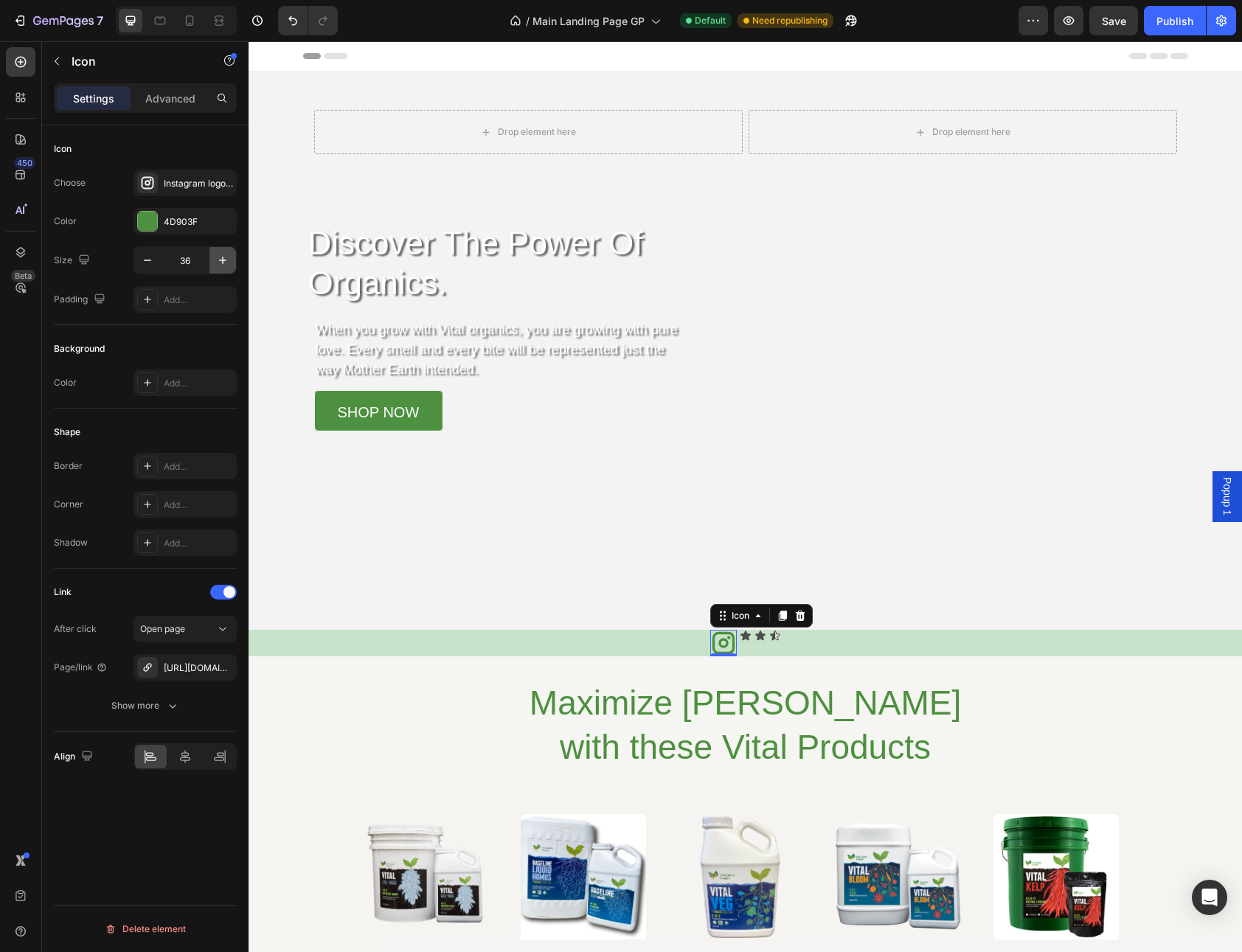
click at [226, 261] on icon "button" at bounding box center [222, 260] width 14 height 14
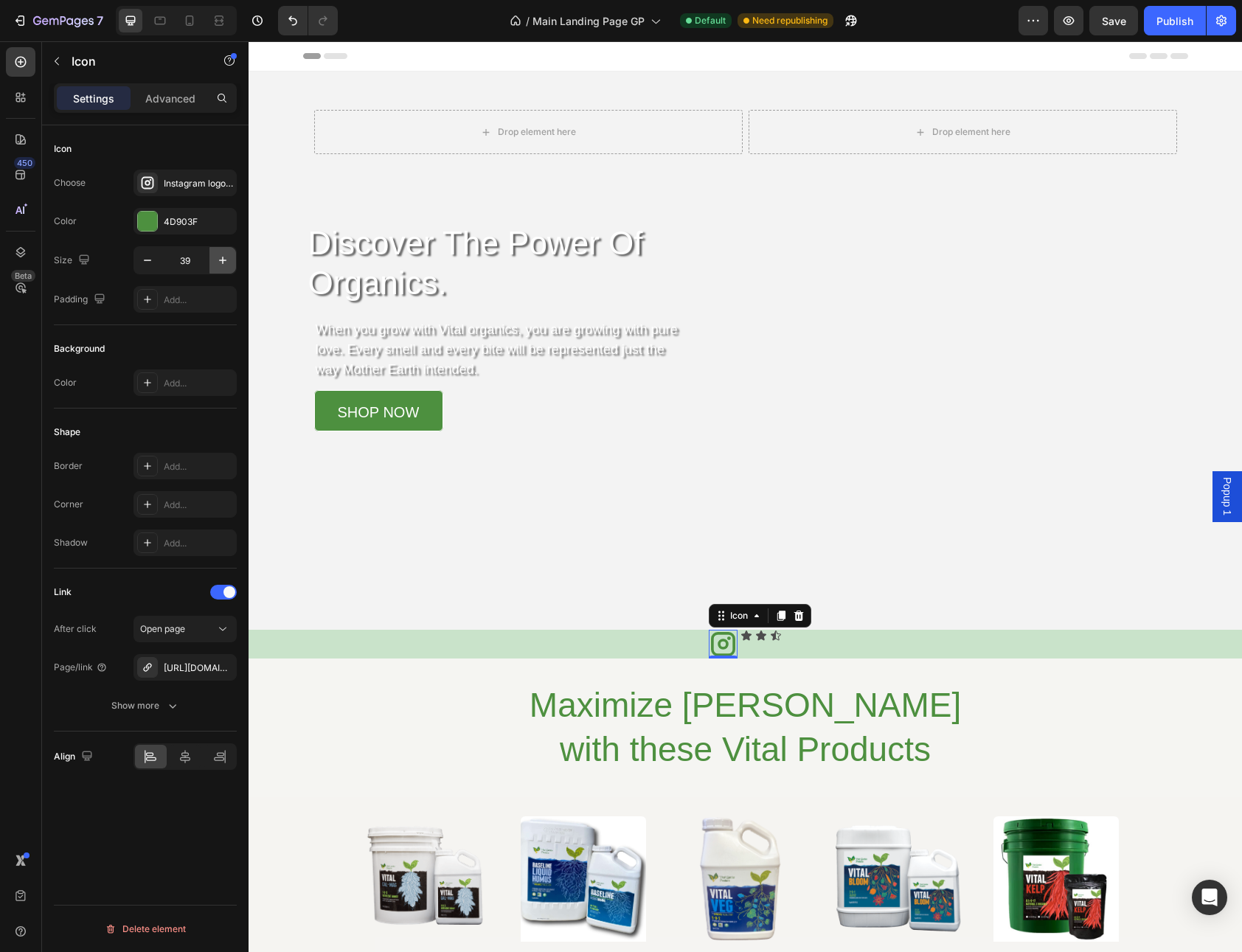
click at [226, 261] on icon "button" at bounding box center [222, 260] width 14 height 14
type input "40"
click at [741, 637] on div "Icon 0" at bounding box center [747, 636] width 12 height 12
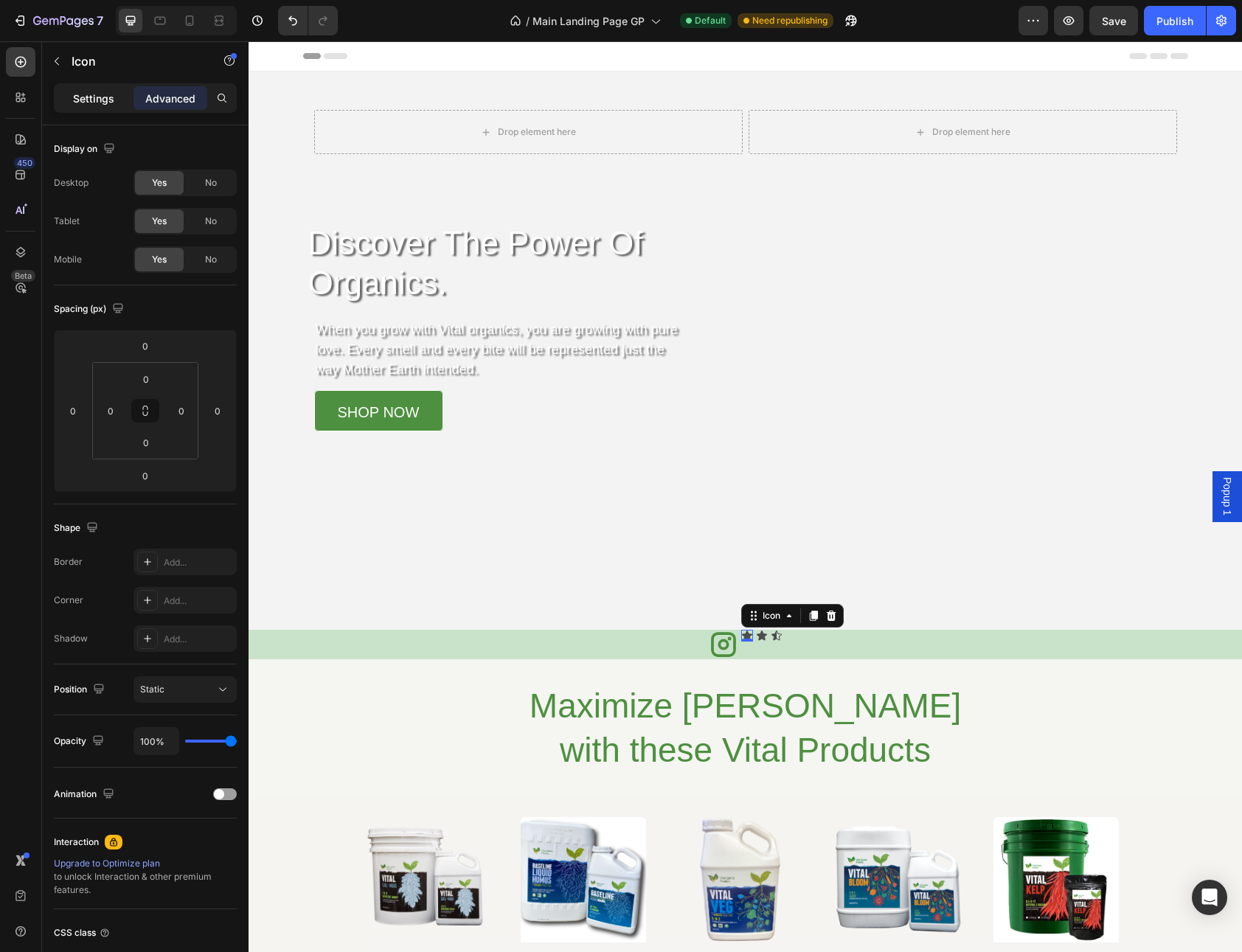
click at [93, 99] on p "Settings" at bounding box center [93, 98] width 41 height 15
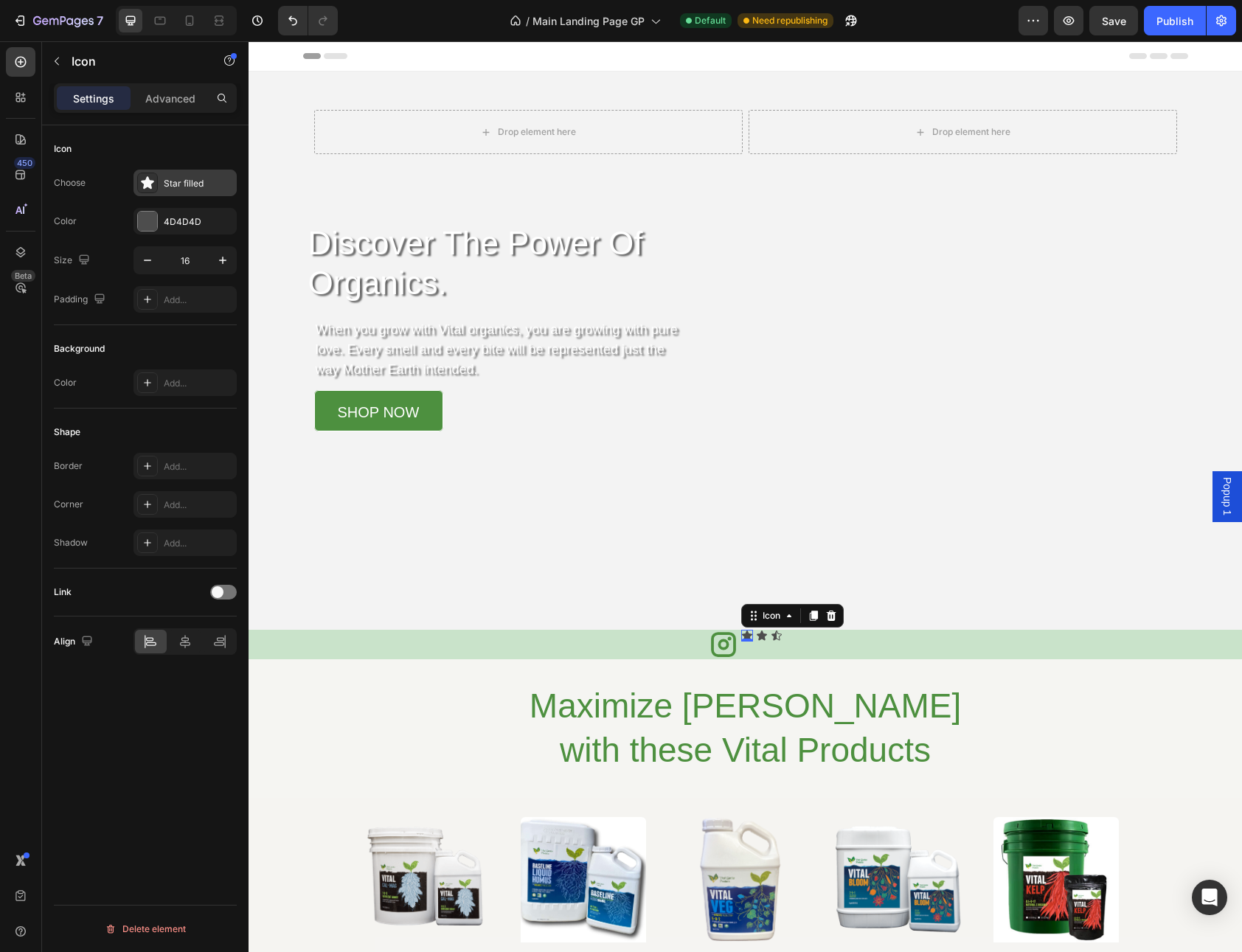
click at [195, 182] on div "Star filled" at bounding box center [199, 183] width 69 height 14
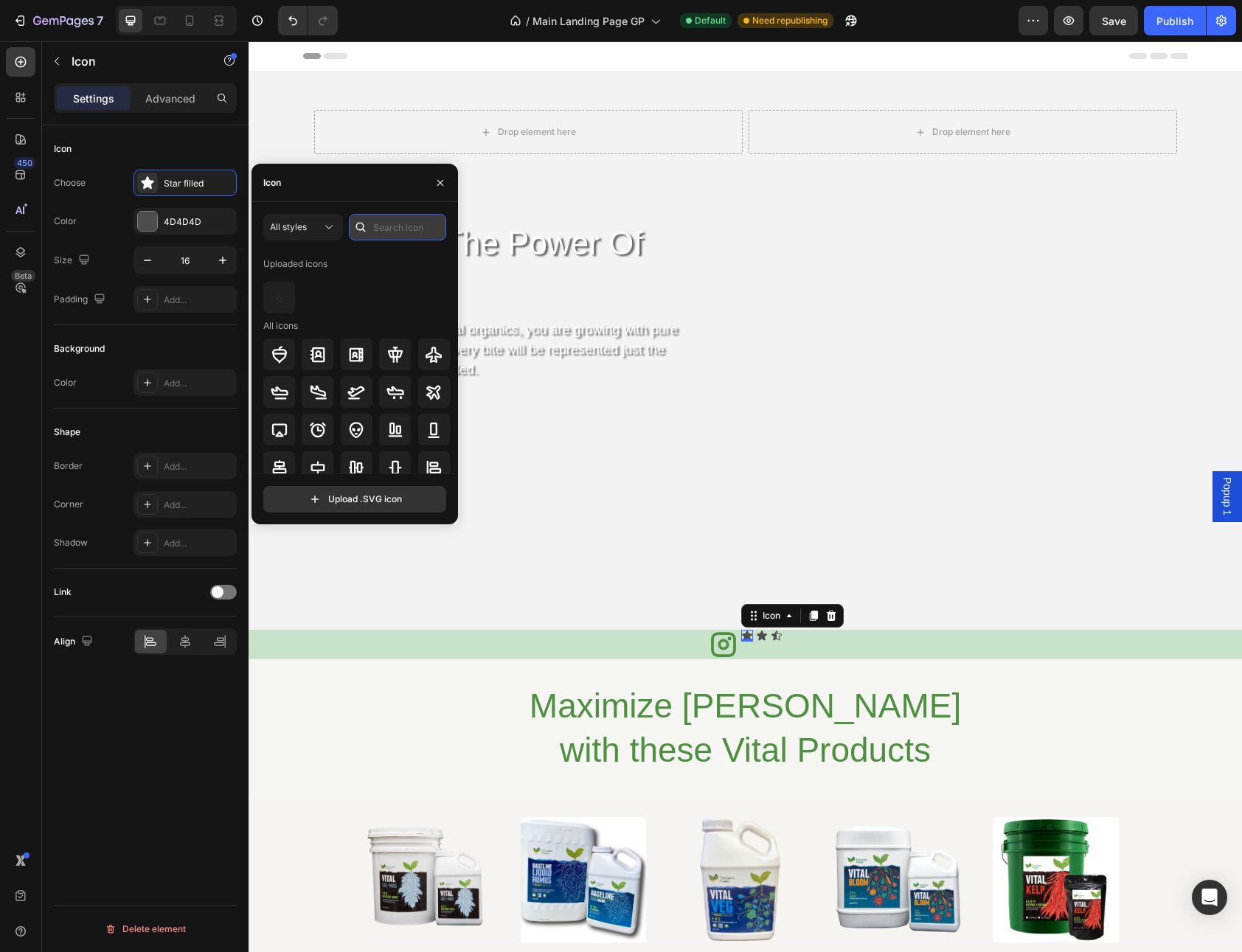
click at [390, 231] on input "text" at bounding box center [397, 227] width 97 height 26
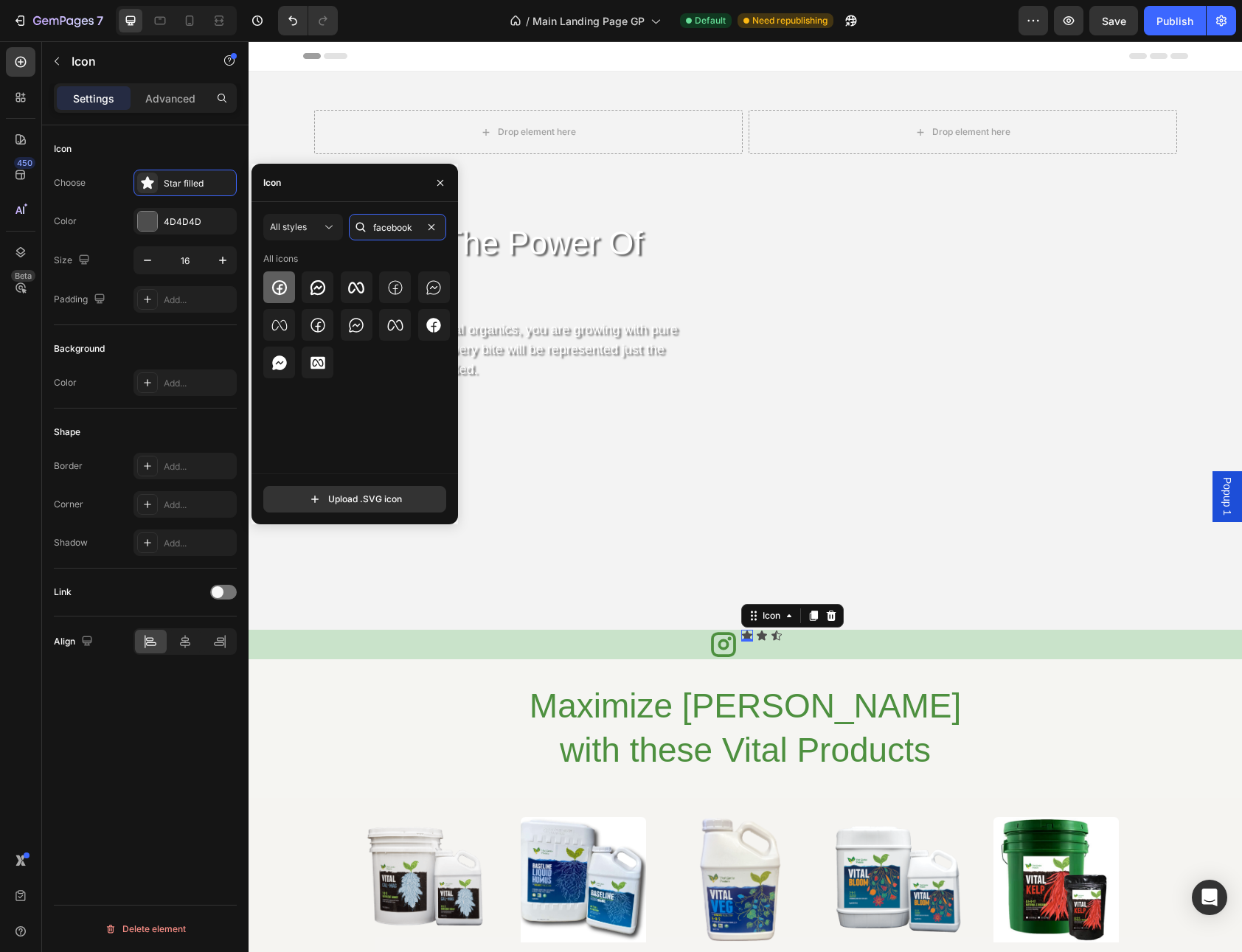
type input "facebook"
click at [274, 282] on icon at bounding box center [278, 287] width 14 height 14
click at [206, 258] on input "16" at bounding box center [185, 260] width 49 height 26
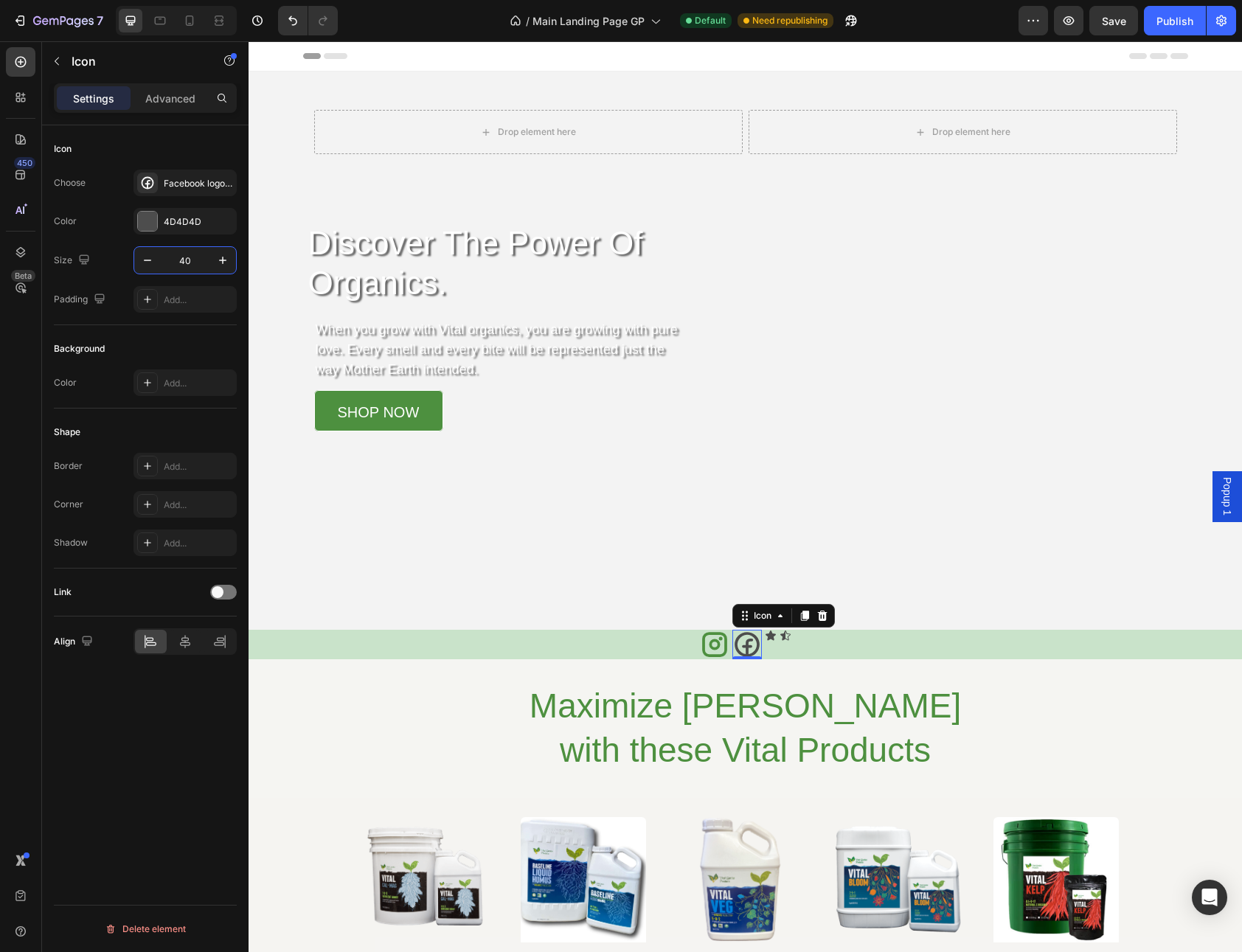
type input "40"
click at [156, 225] on div at bounding box center [147, 221] width 19 height 19
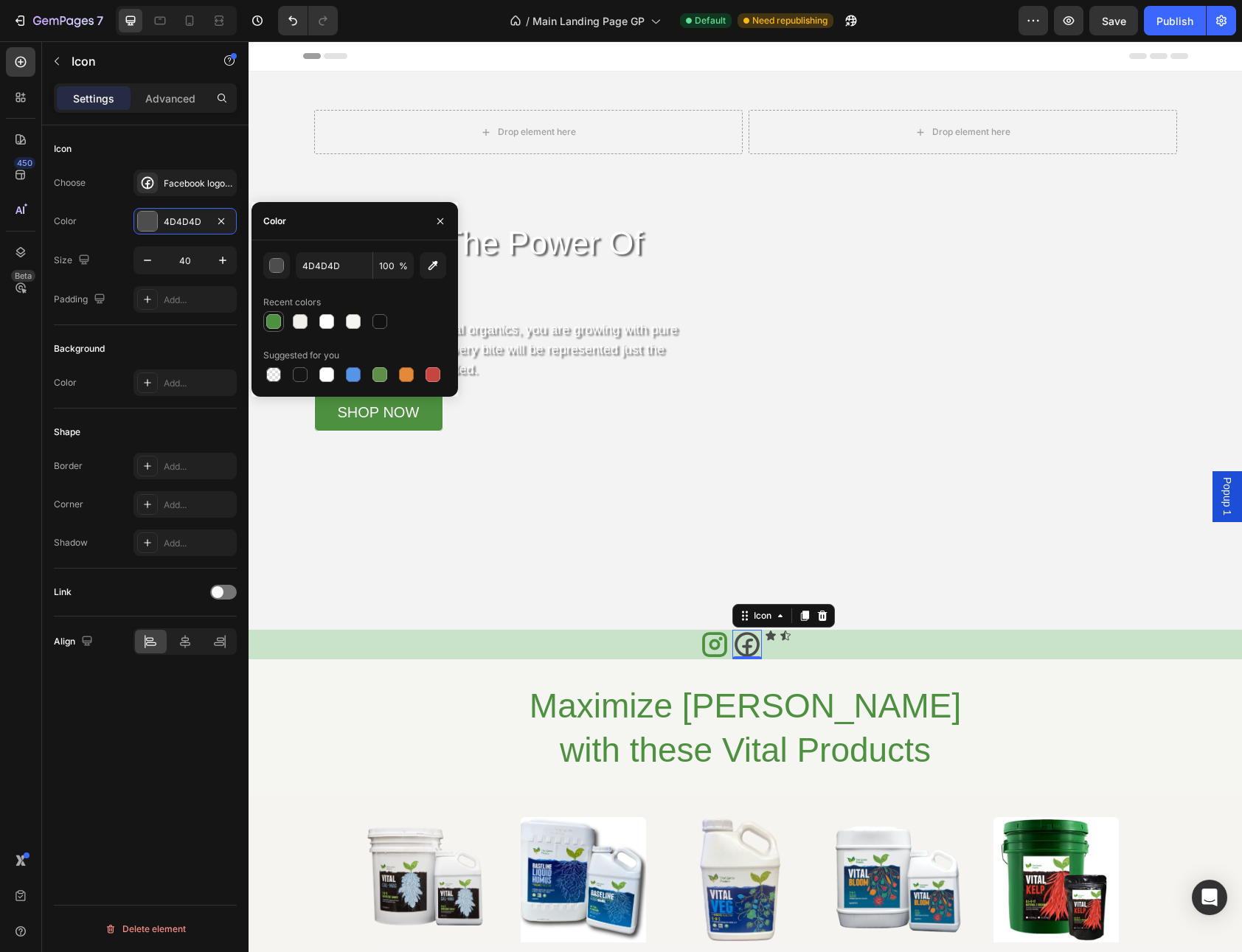
click at [280, 327] on div at bounding box center [273, 321] width 18 height 18
type input "4D903F"
click at [222, 590] on span at bounding box center [217, 592] width 12 height 12
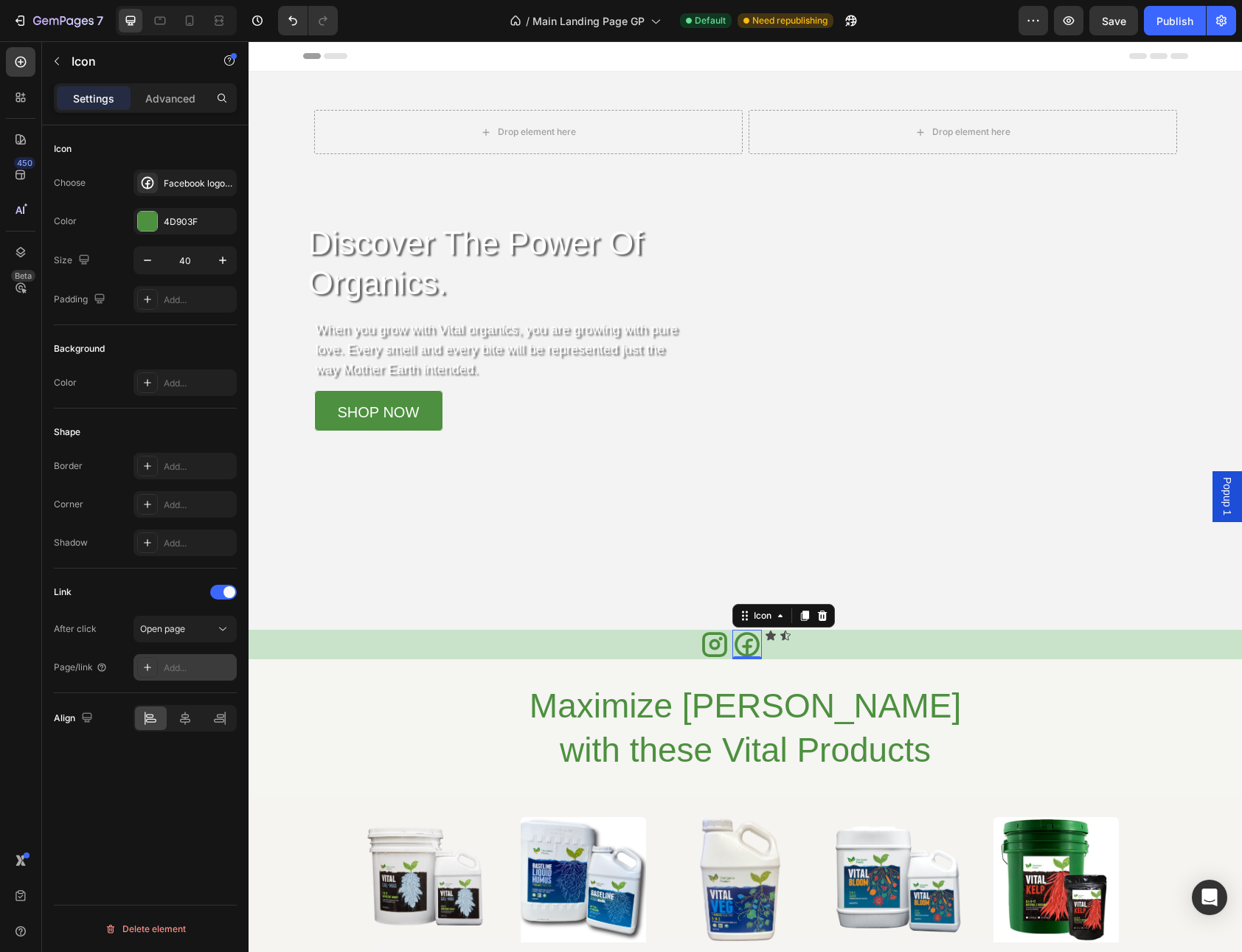
click at [202, 669] on div "Add..." at bounding box center [199, 668] width 69 height 14
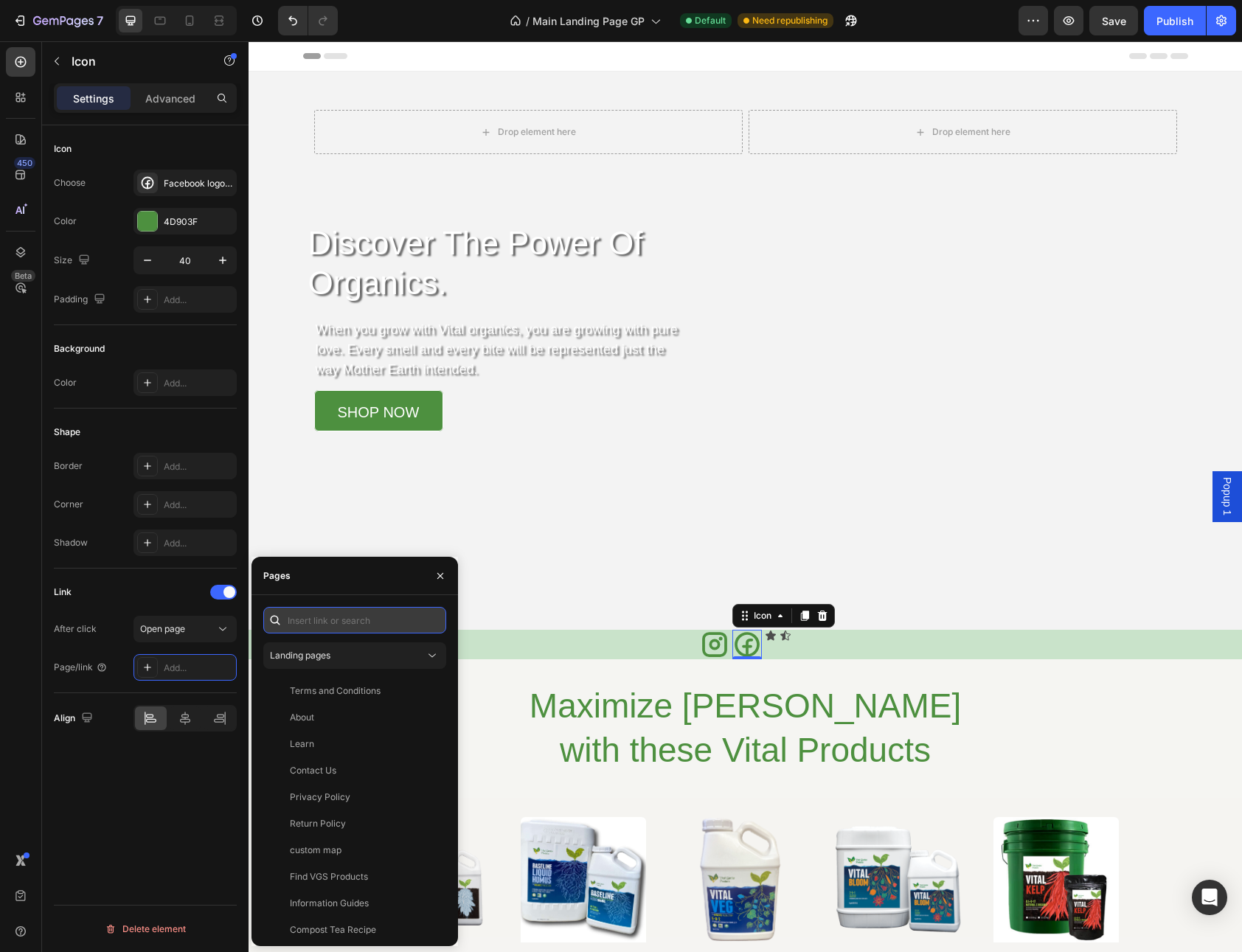
click at [343, 617] on input "text" at bounding box center [354, 620] width 183 height 26
paste input "https://www.facebook.com/VitalGardenSupply/"
type input "https://www.facebook.com/VitalGardenSupply/"
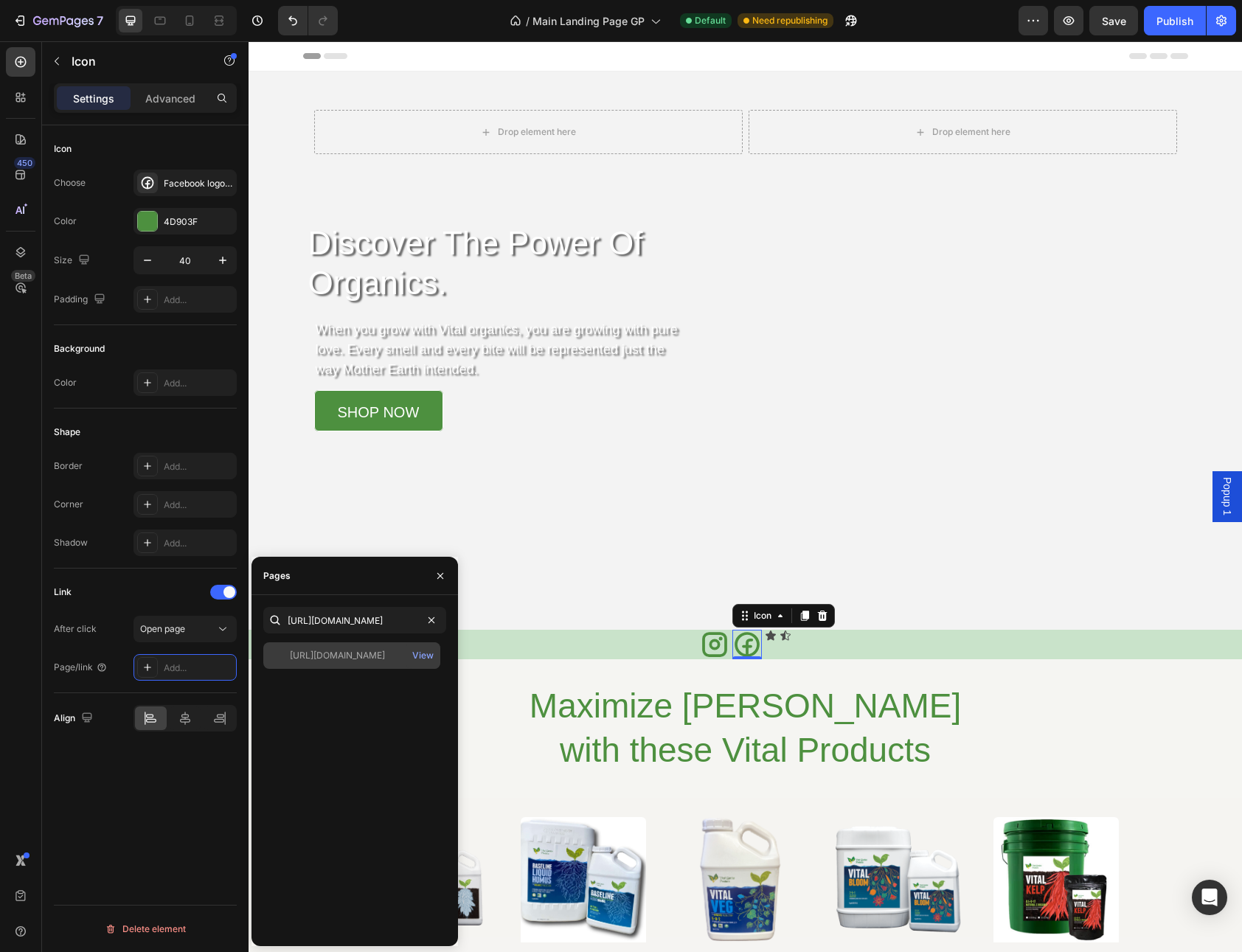
click at [366, 656] on div "https://www.facebook.com/VitalGardenSupply/" at bounding box center [337, 656] width 96 height 14
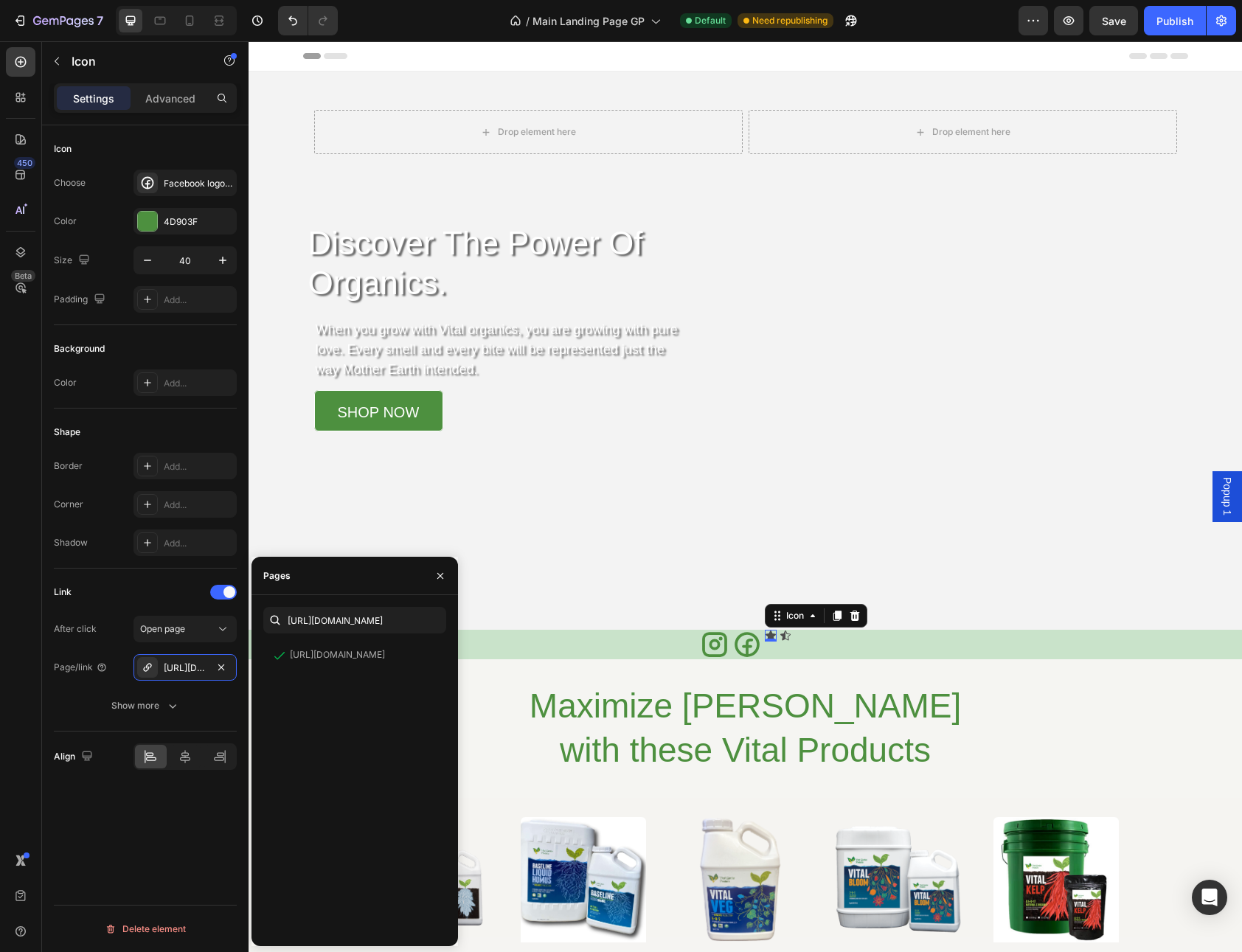
click at [764, 637] on div "Icon 0" at bounding box center [770, 636] width 12 height 12
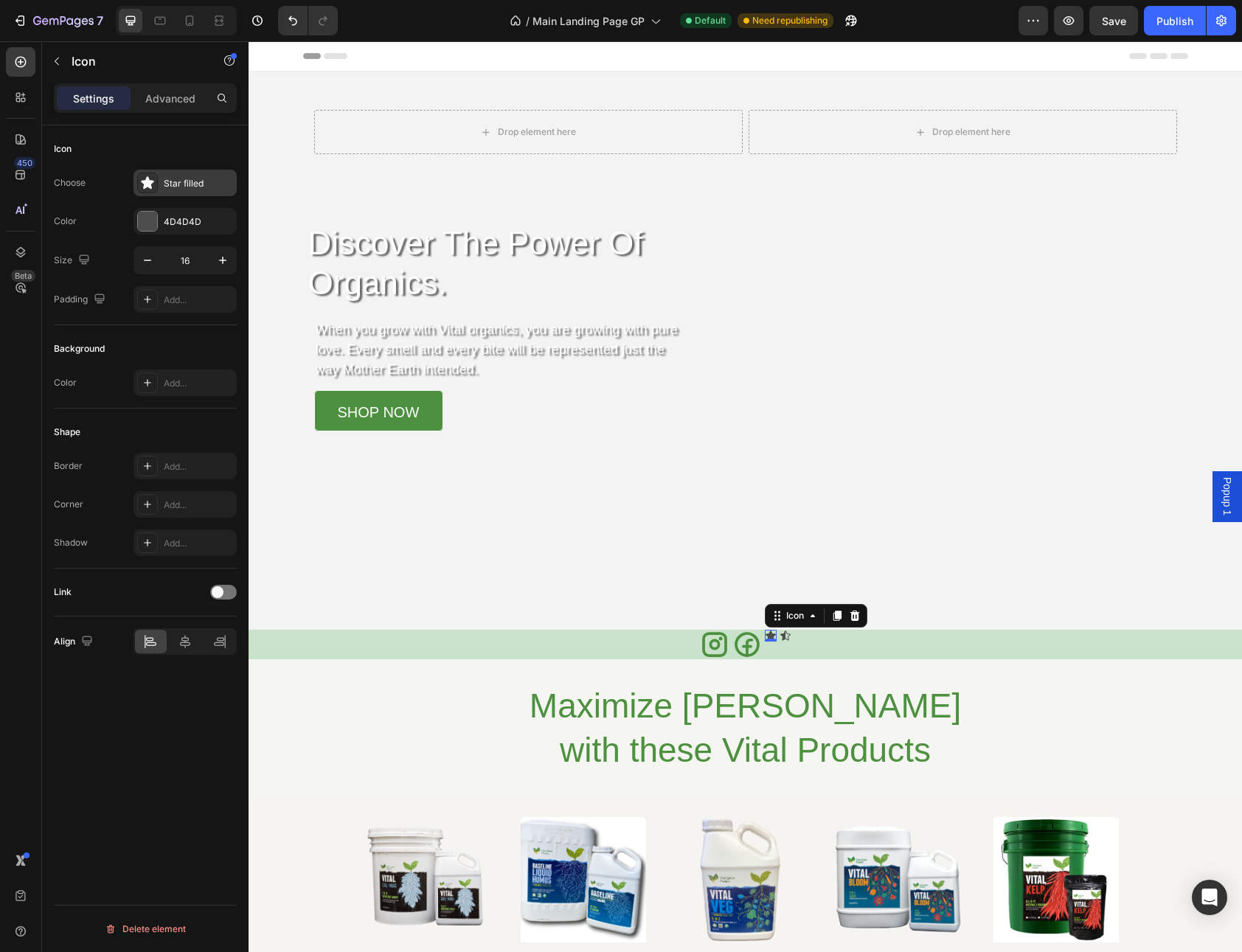
click at [201, 182] on div "Star filled" at bounding box center [199, 183] width 69 height 14
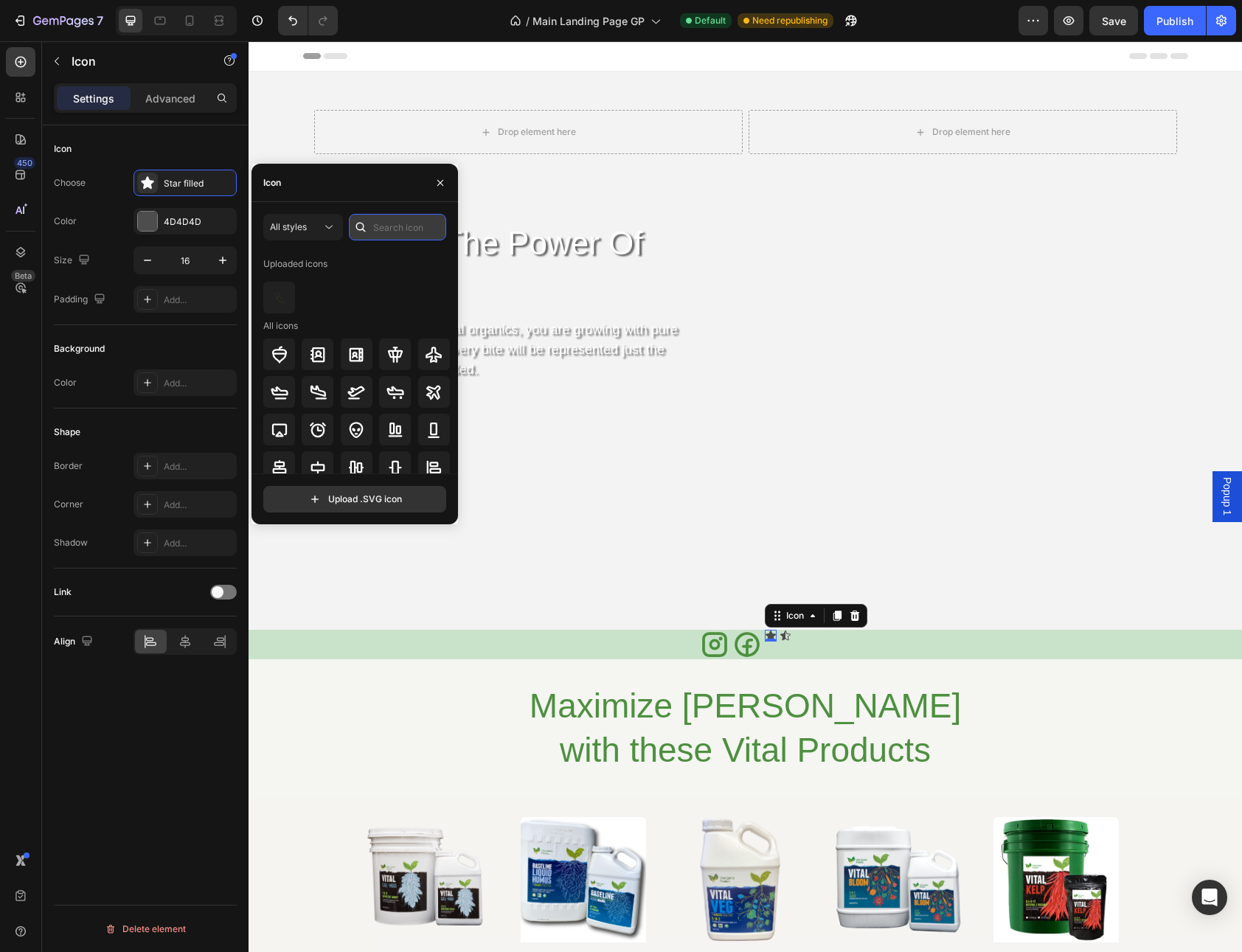
click at [377, 228] on input "text" at bounding box center [397, 227] width 97 height 26
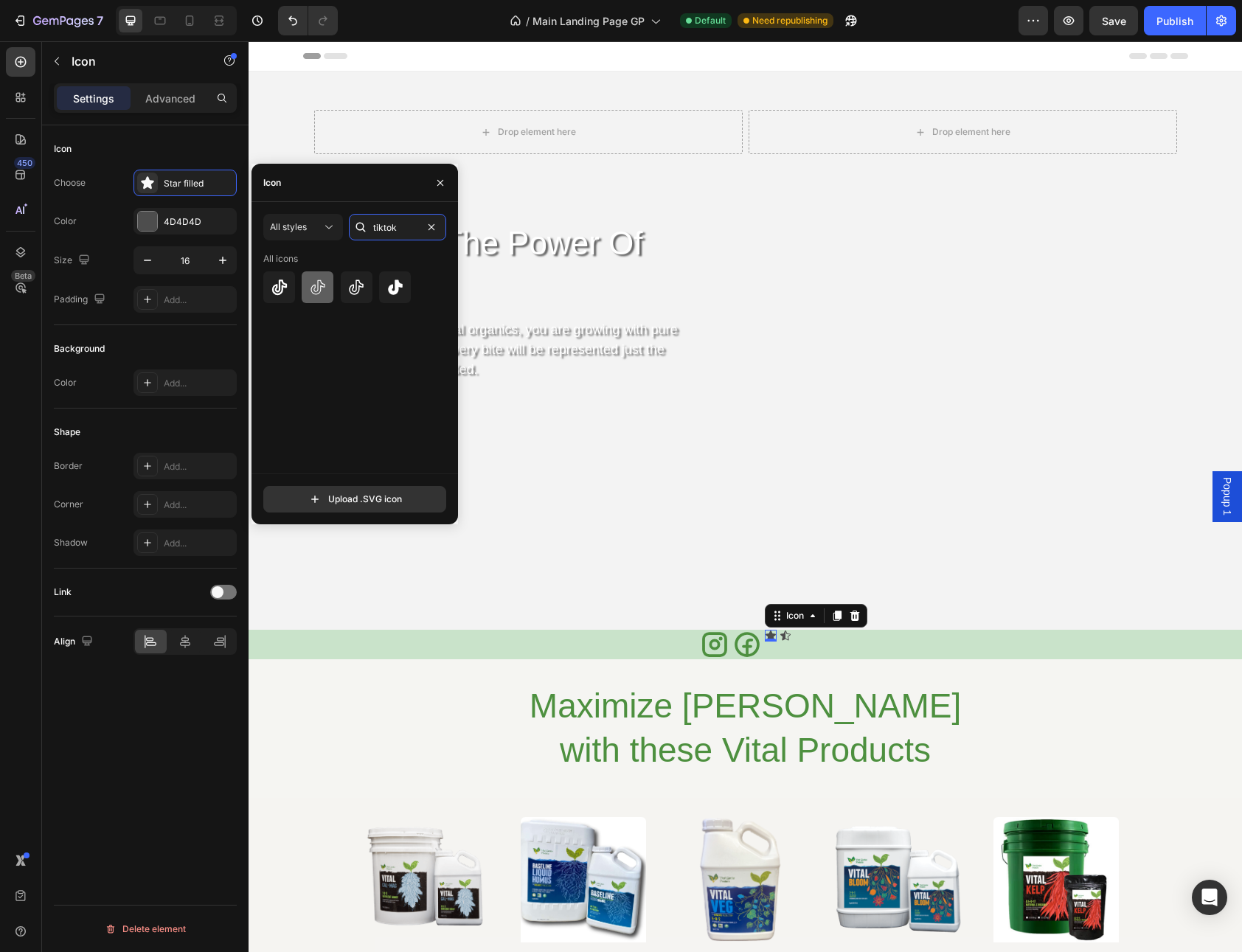
type input "tiktok"
click at [320, 292] on icon at bounding box center [317, 287] width 18 height 18
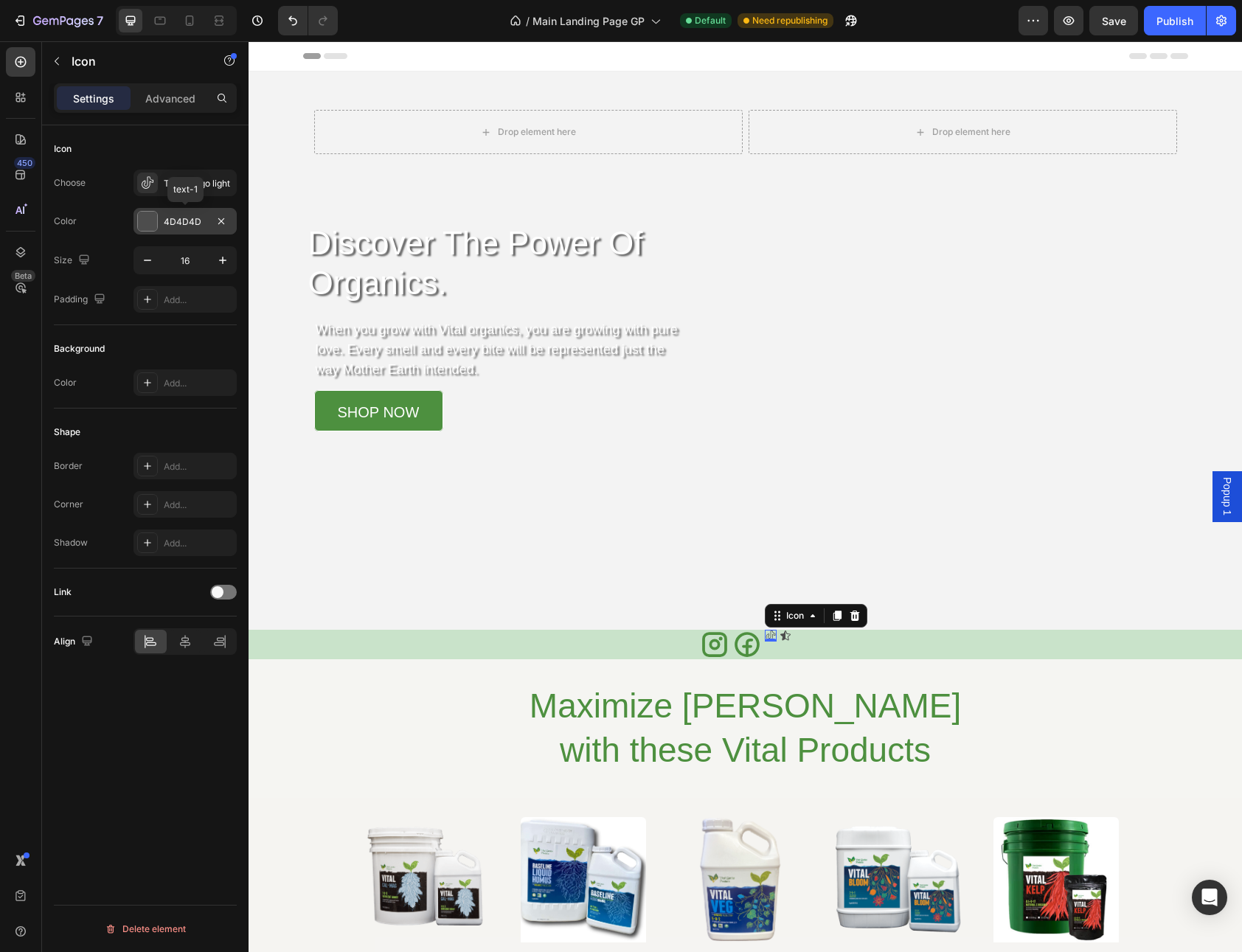
click at [174, 223] on div "4D4D4D" at bounding box center [185, 222] width 43 height 14
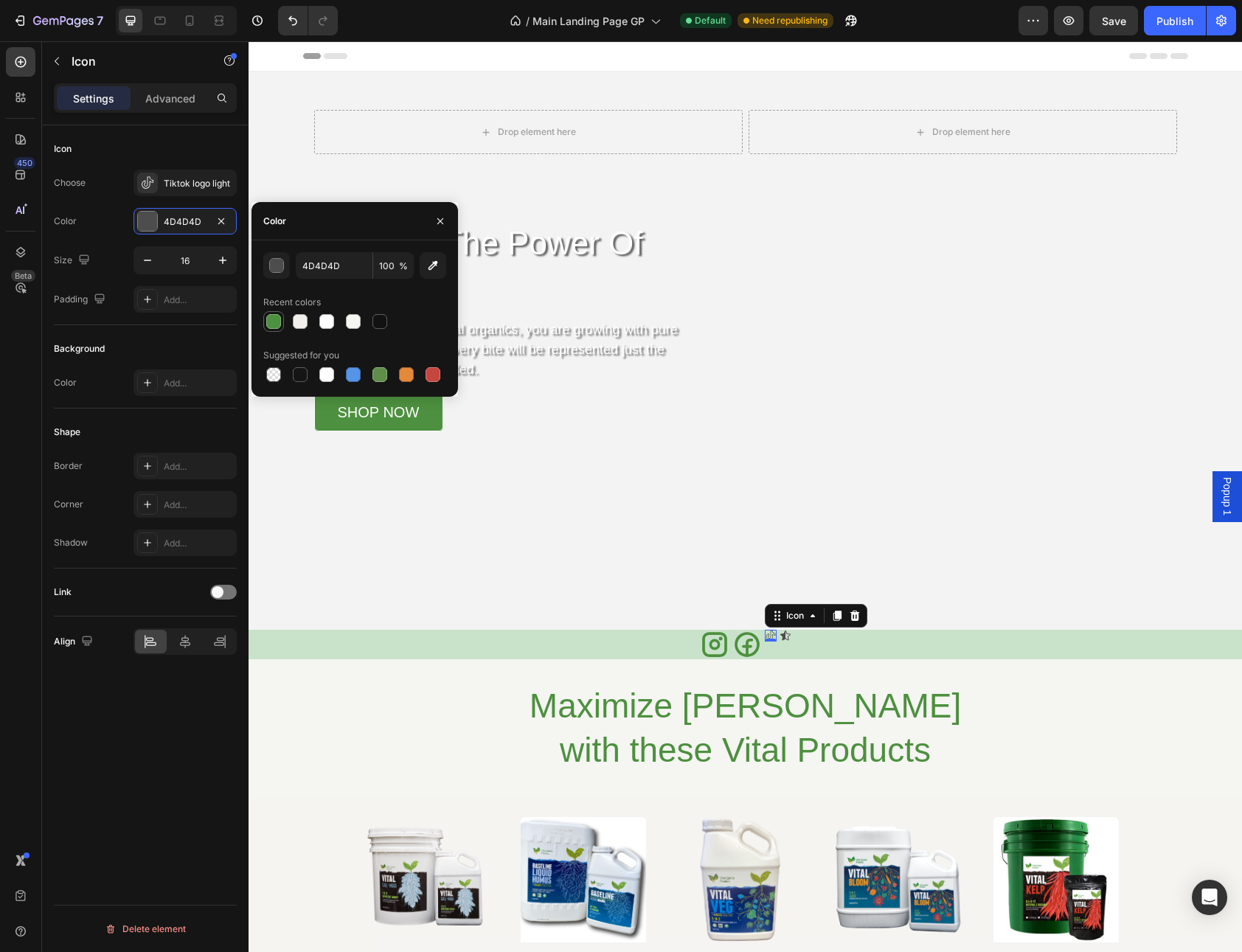
click at [272, 316] on div at bounding box center [273, 321] width 14 height 14
type input "4D903F"
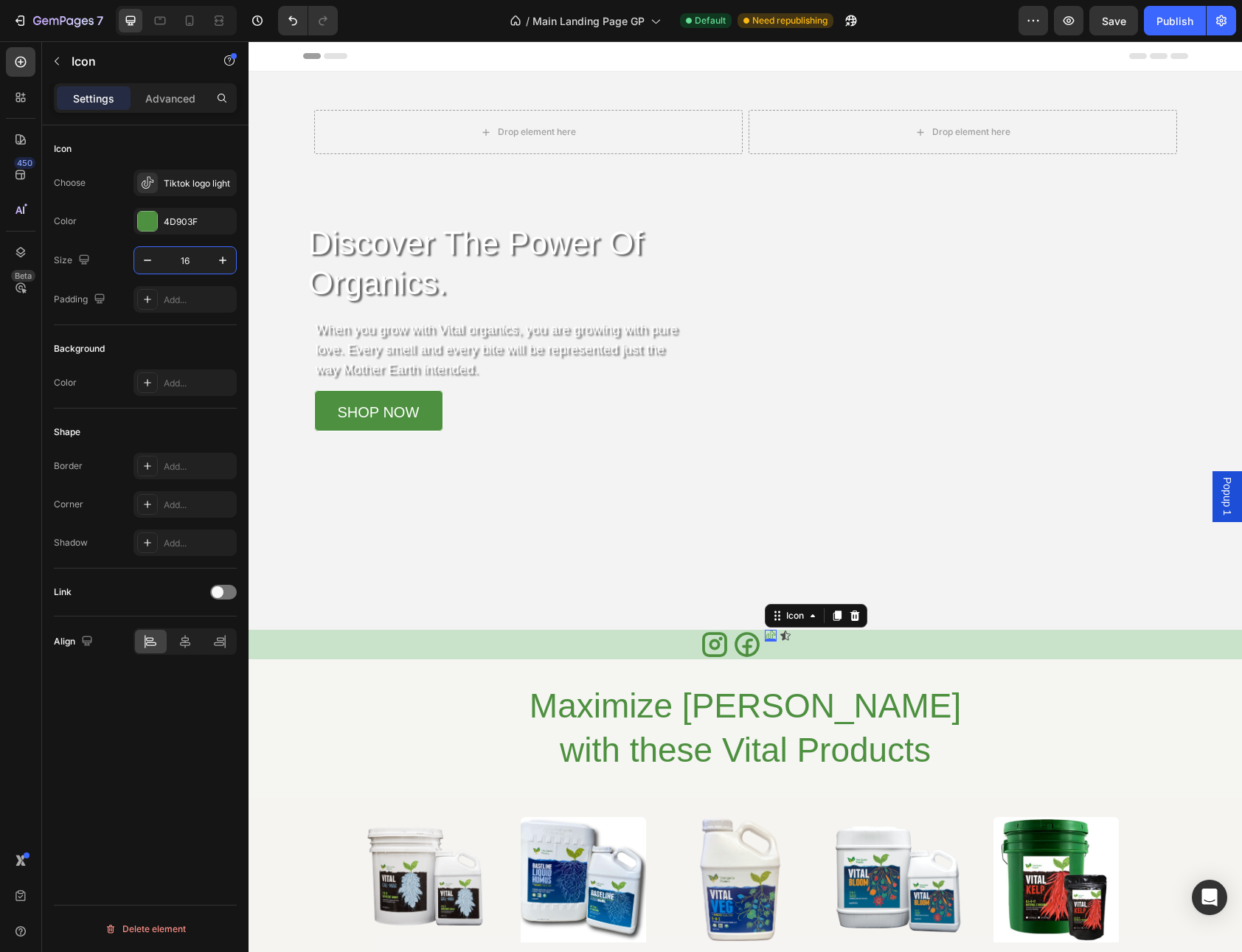
click at [206, 260] on input "16" at bounding box center [185, 260] width 49 height 26
type input "40"
click at [178, 178] on div "Tiktok logo light" at bounding box center [199, 183] width 69 height 14
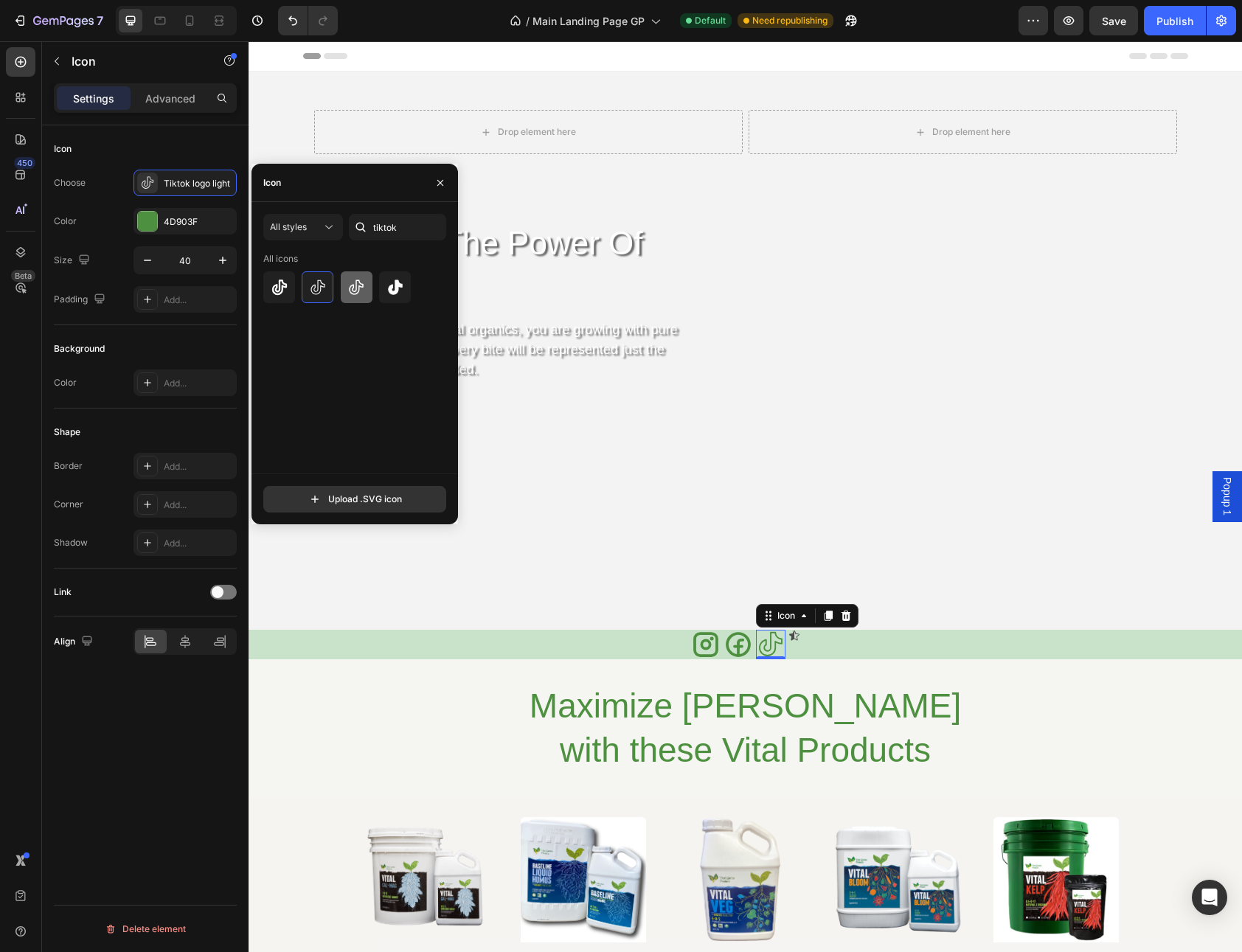
click at [363, 286] on icon at bounding box center [356, 287] width 14 height 14
click at [282, 286] on icon at bounding box center [278, 287] width 14 height 15
click at [216, 592] on span at bounding box center [217, 592] width 12 height 12
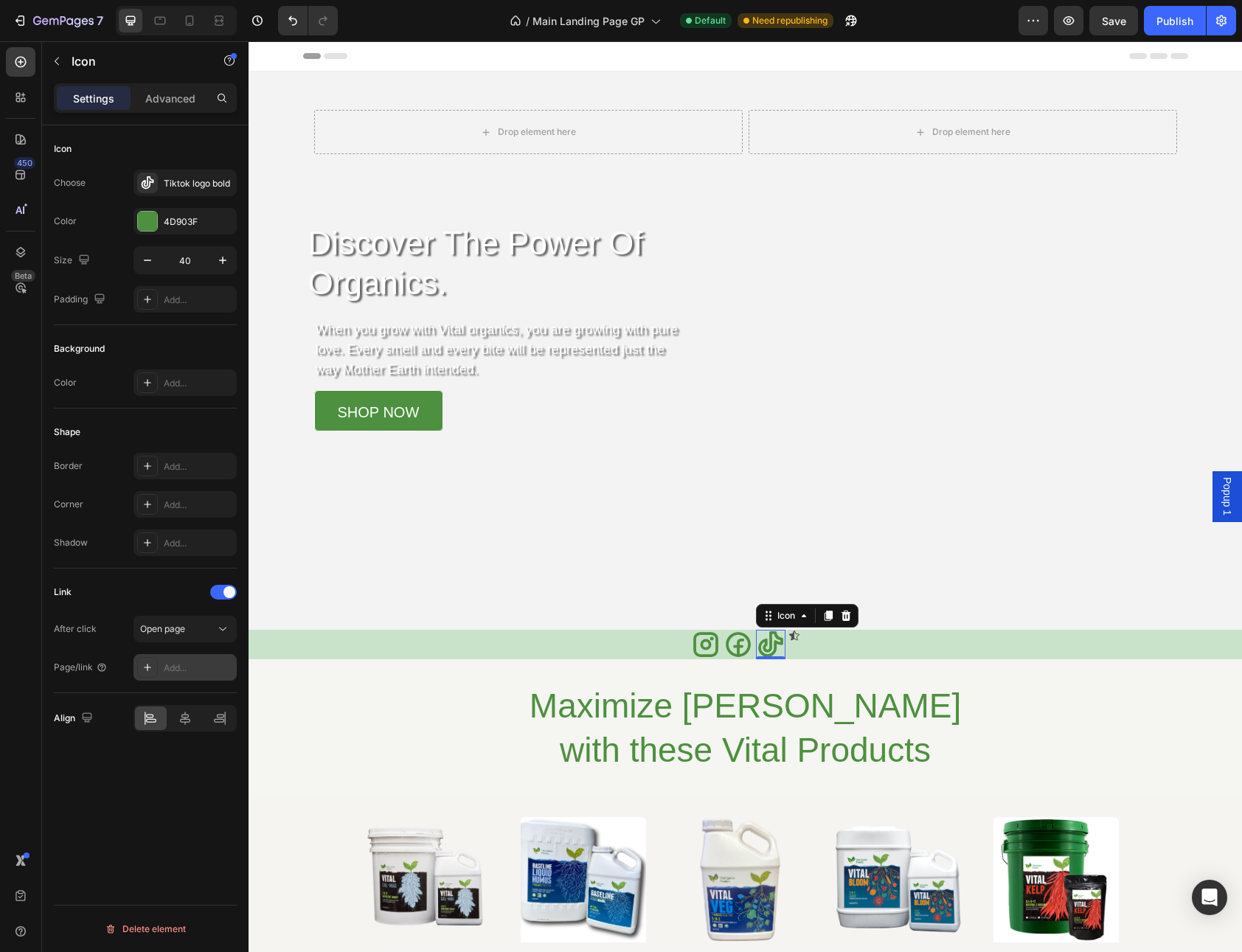
click at [197, 666] on div "Add..." at bounding box center [199, 668] width 69 height 14
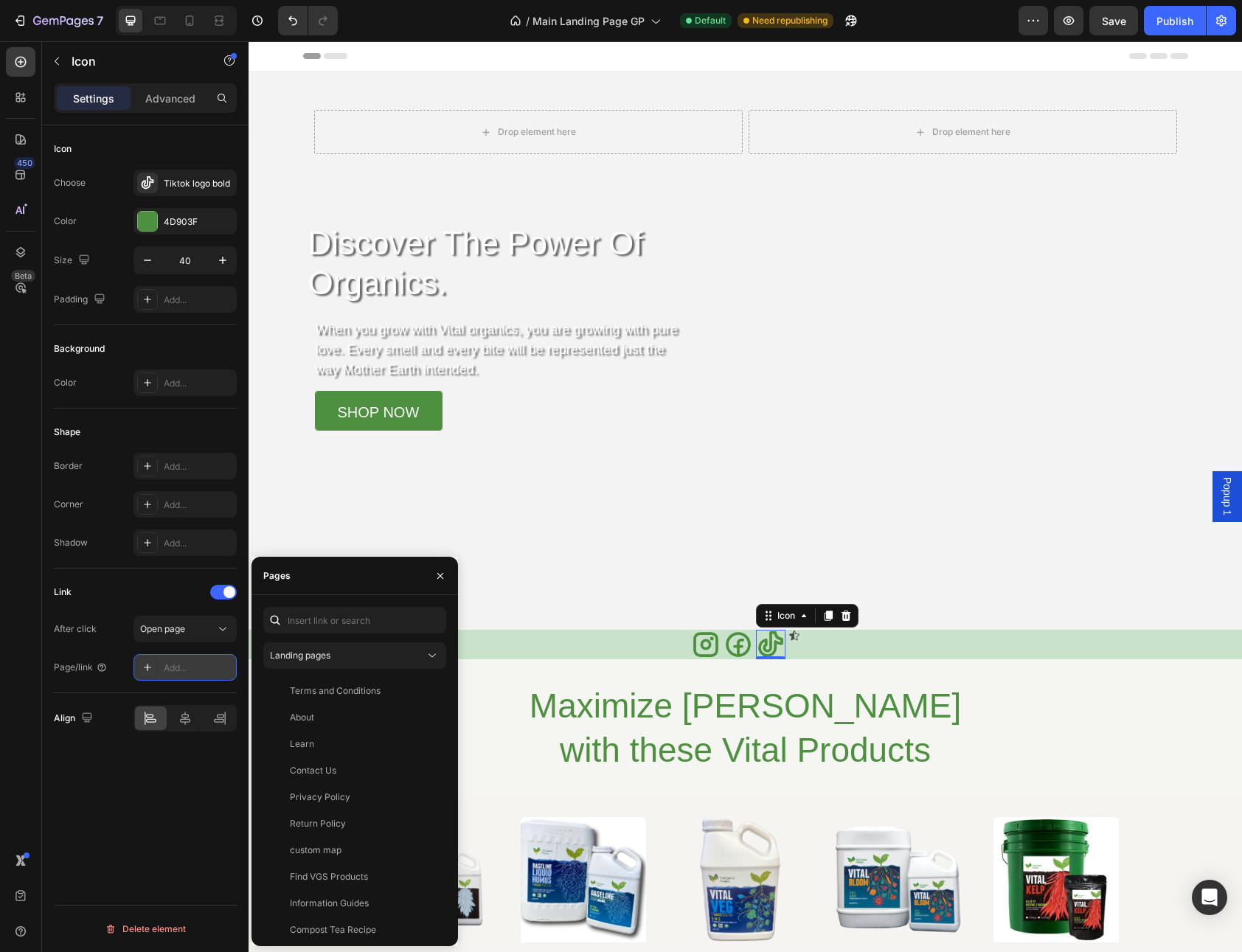
click at [189, 662] on div "Add..." at bounding box center [199, 668] width 69 height 14
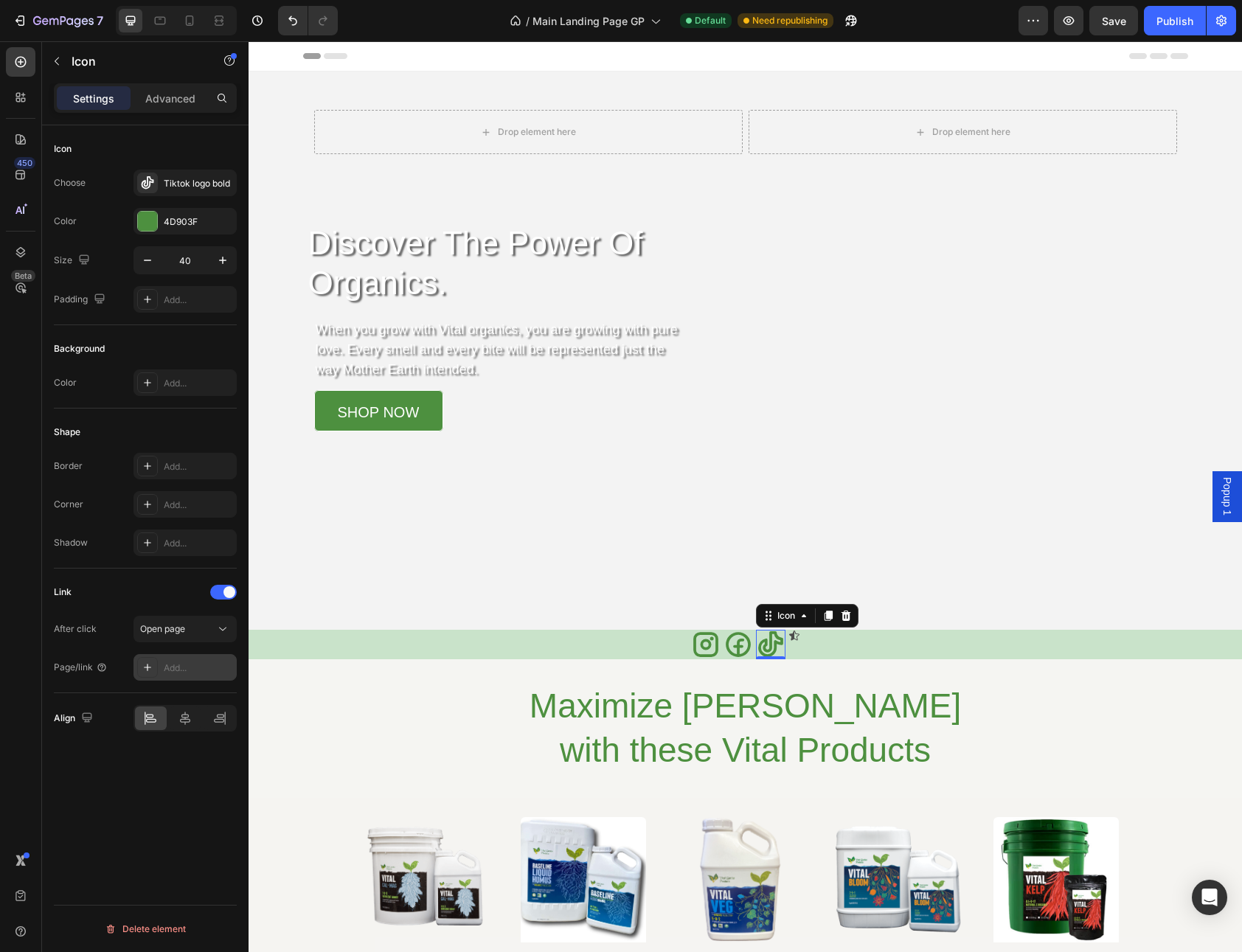
click at [212, 660] on div "Add..." at bounding box center [185, 667] width 103 height 26
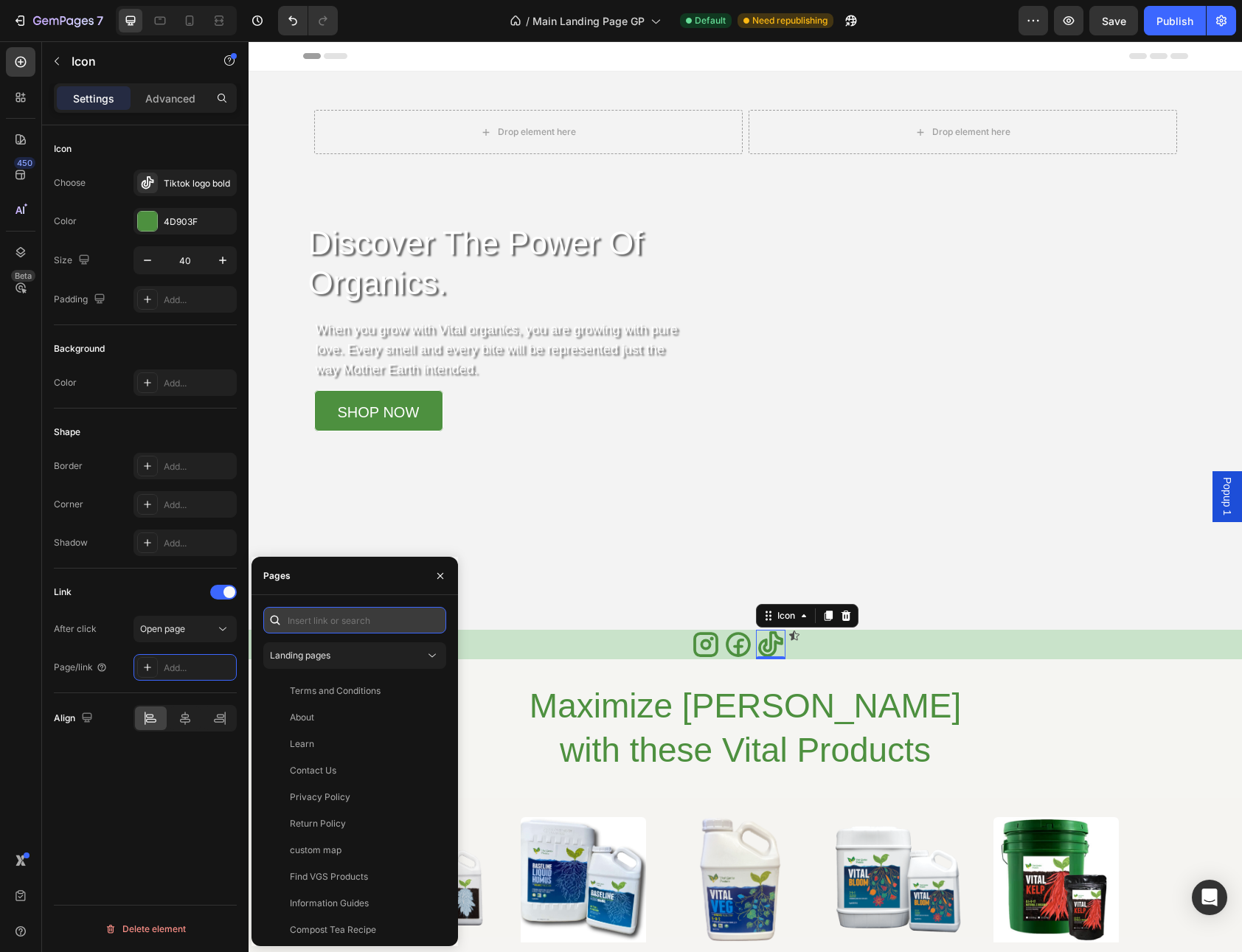
paste input "[URL][DOMAIN_NAME]"
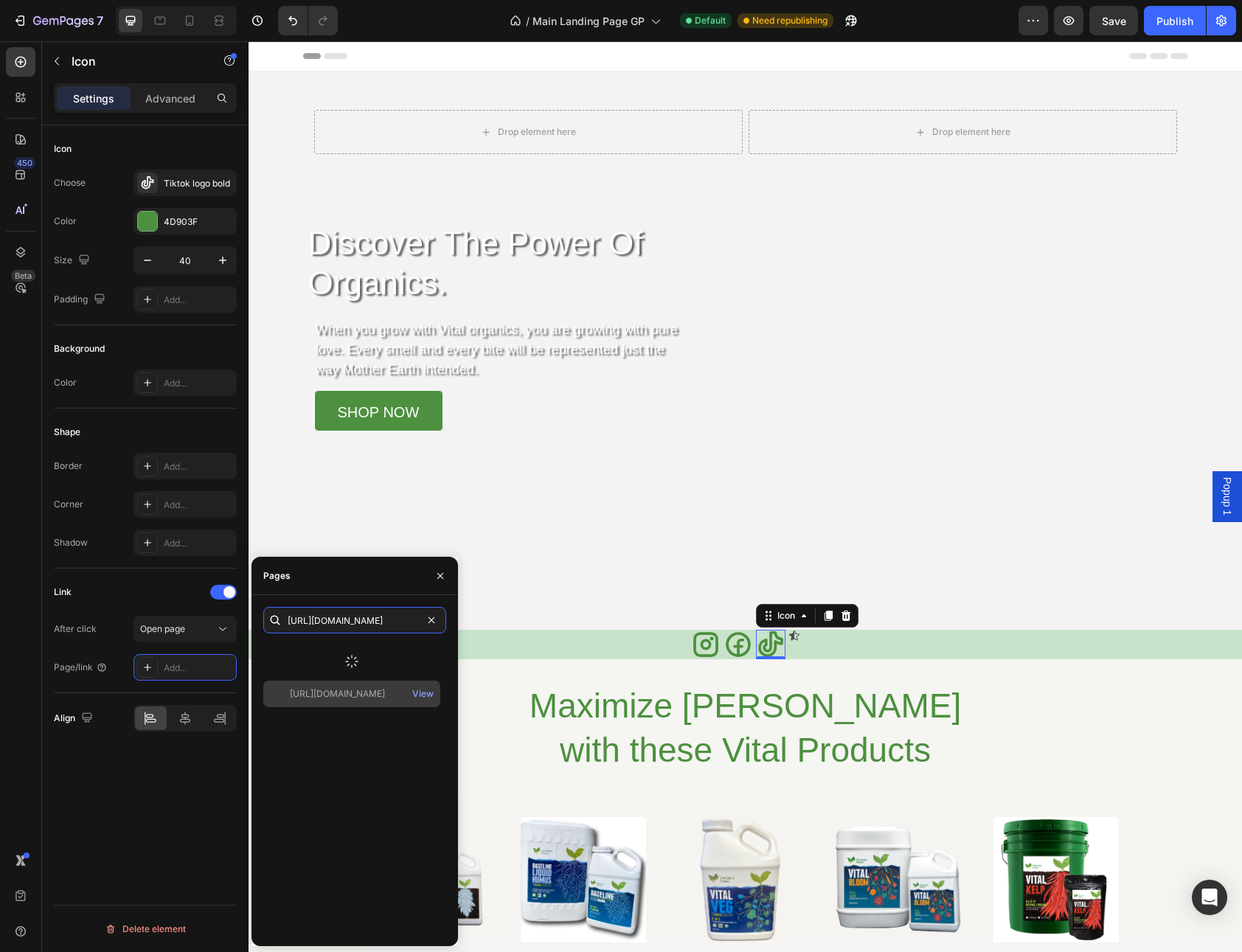
type input "[URL][DOMAIN_NAME]"
click at [364, 691] on div "[URL][DOMAIN_NAME]" at bounding box center [337, 694] width 96 height 14
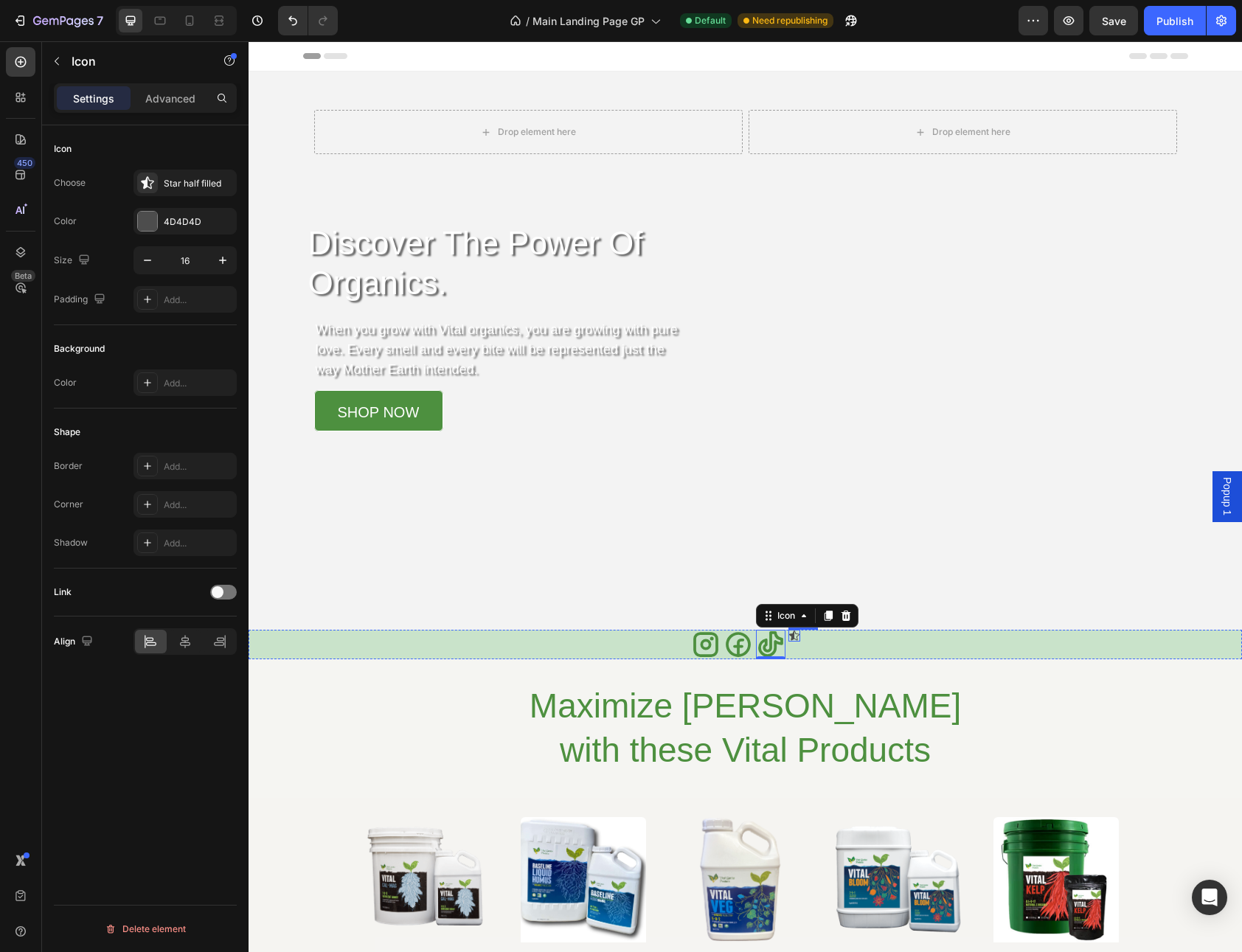
click at [788, 637] on div "Icon" at bounding box center [794, 636] width 12 height 12
click at [789, 637] on div at bounding box center [794, 639] width 12 height 4
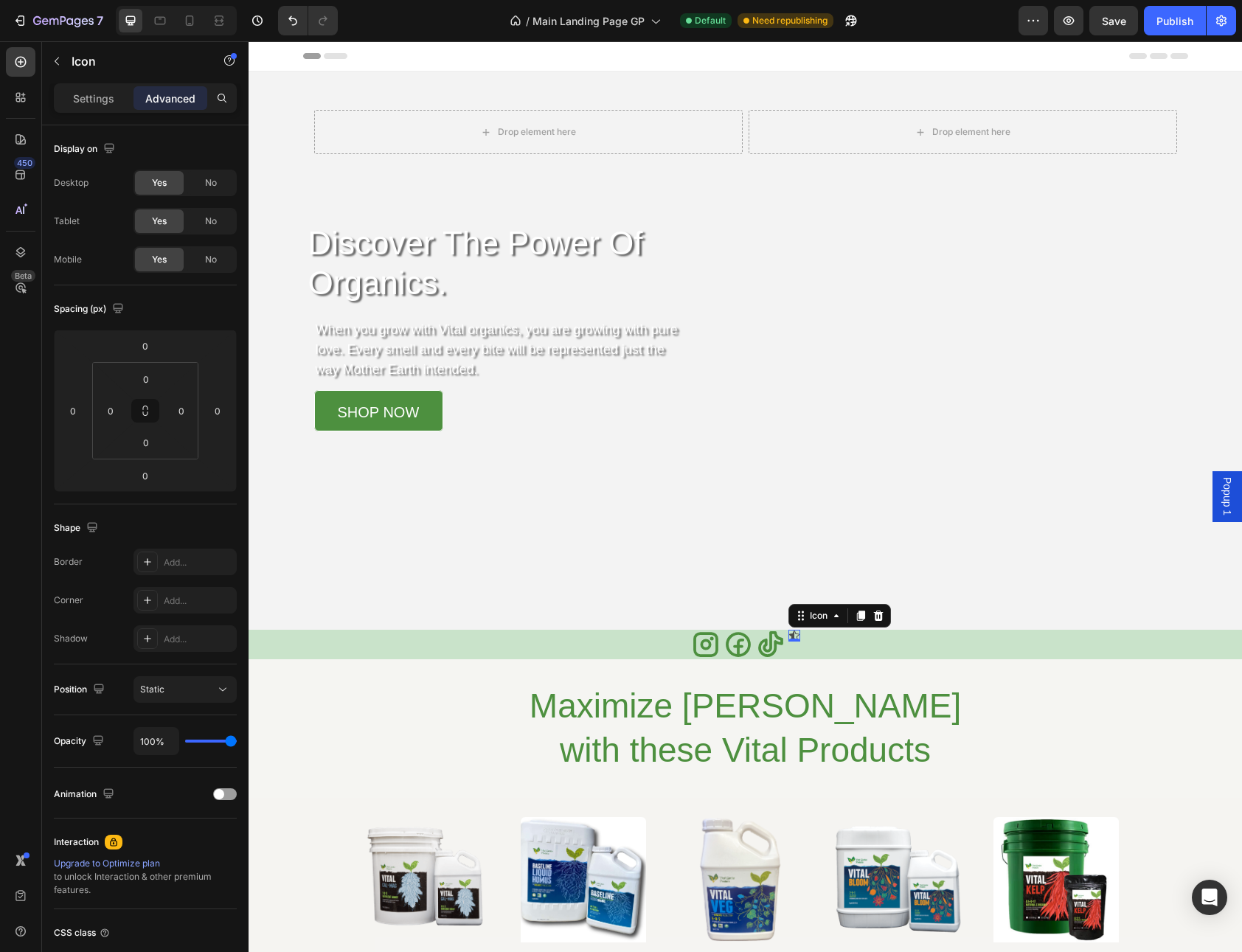
click at [789, 632] on icon at bounding box center [794, 635] width 10 height 9
click at [91, 102] on p "Settings" at bounding box center [93, 98] width 41 height 15
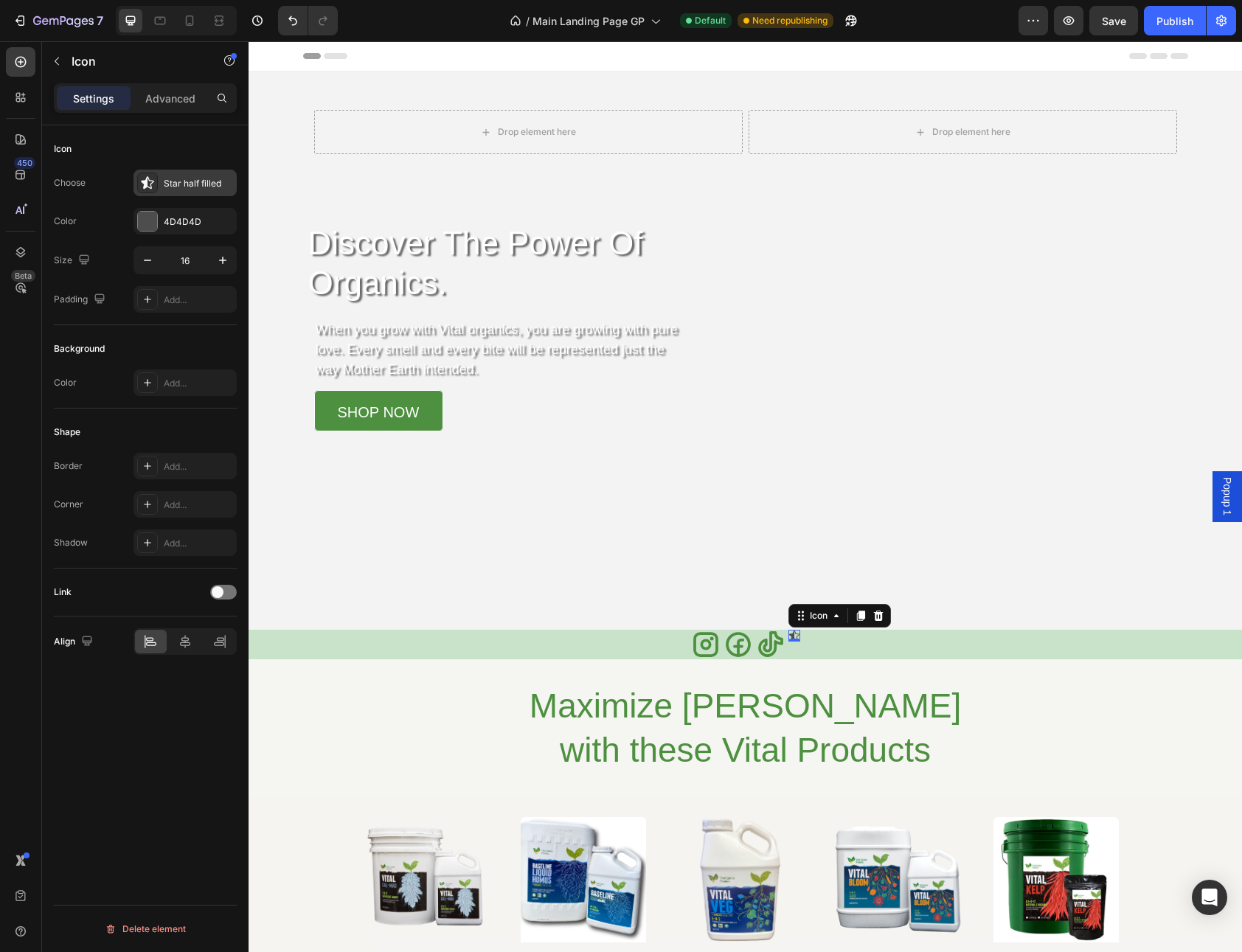
click at [197, 192] on div "Star half filled" at bounding box center [185, 183] width 103 height 26
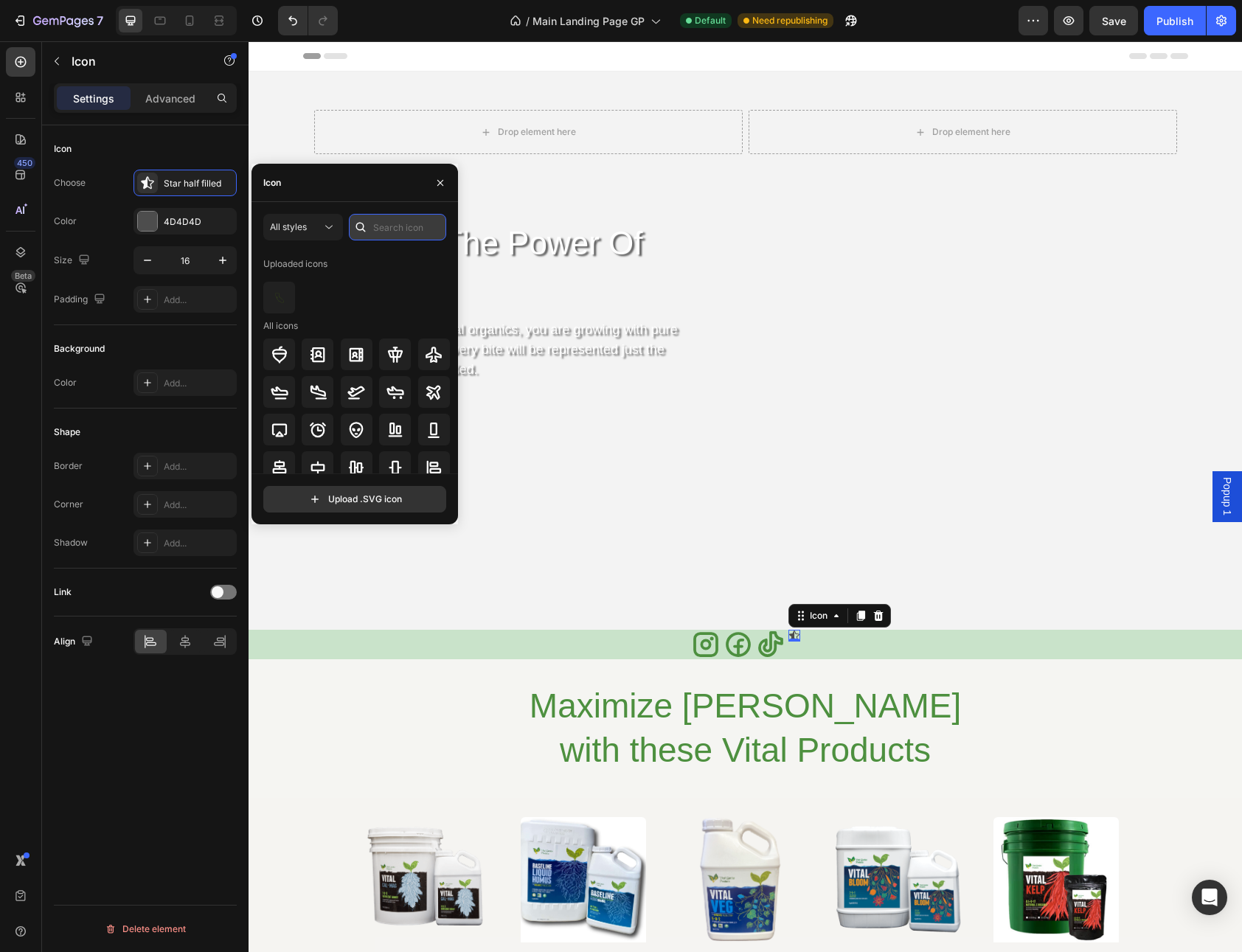
click at [383, 233] on input "text" at bounding box center [397, 227] width 97 height 26
type input "youtube"
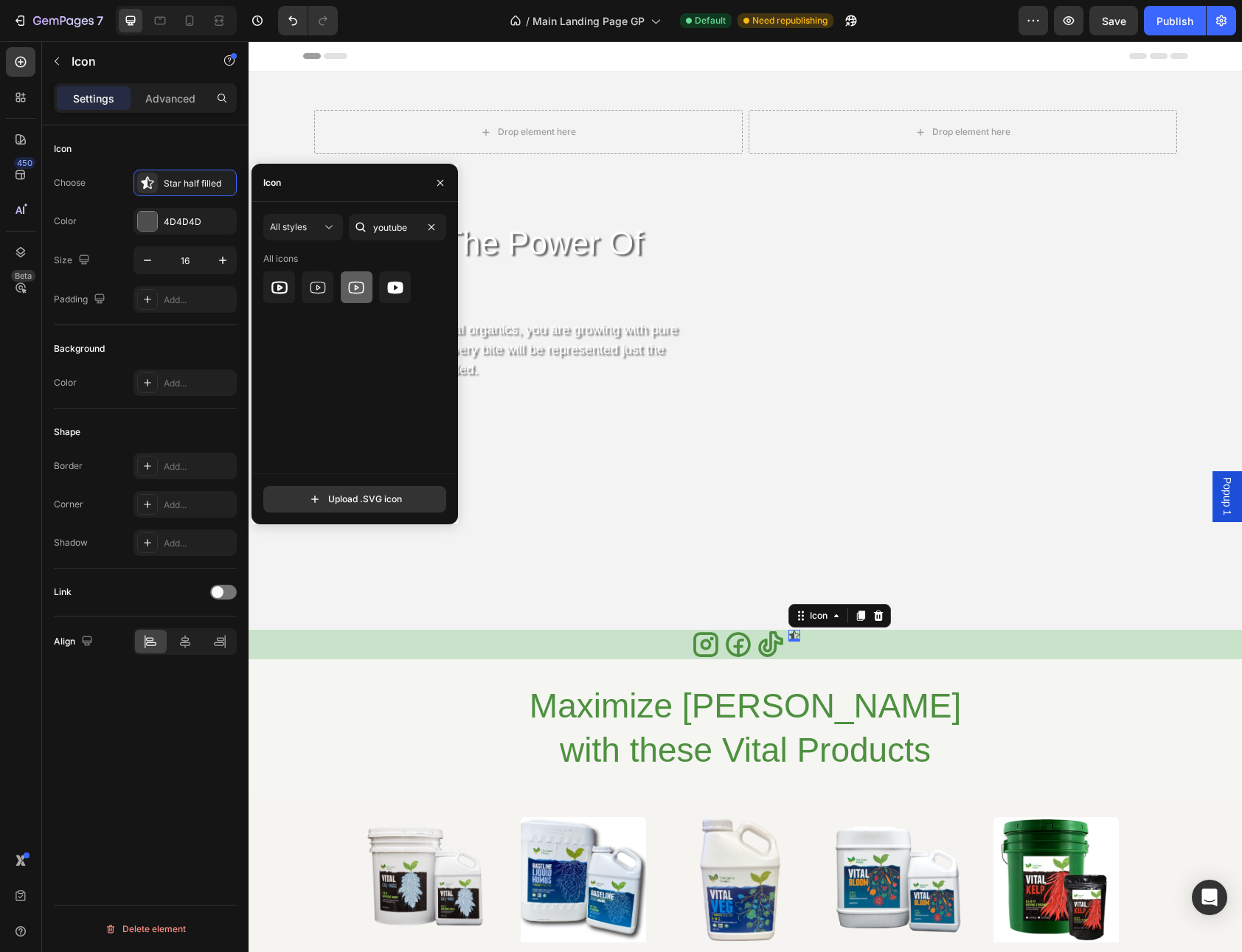
click at [352, 290] on icon at bounding box center [356, 287] width 18 height 18
click at [186, 271] on input "16" at bounding box center [185, 260] width 49 height 26
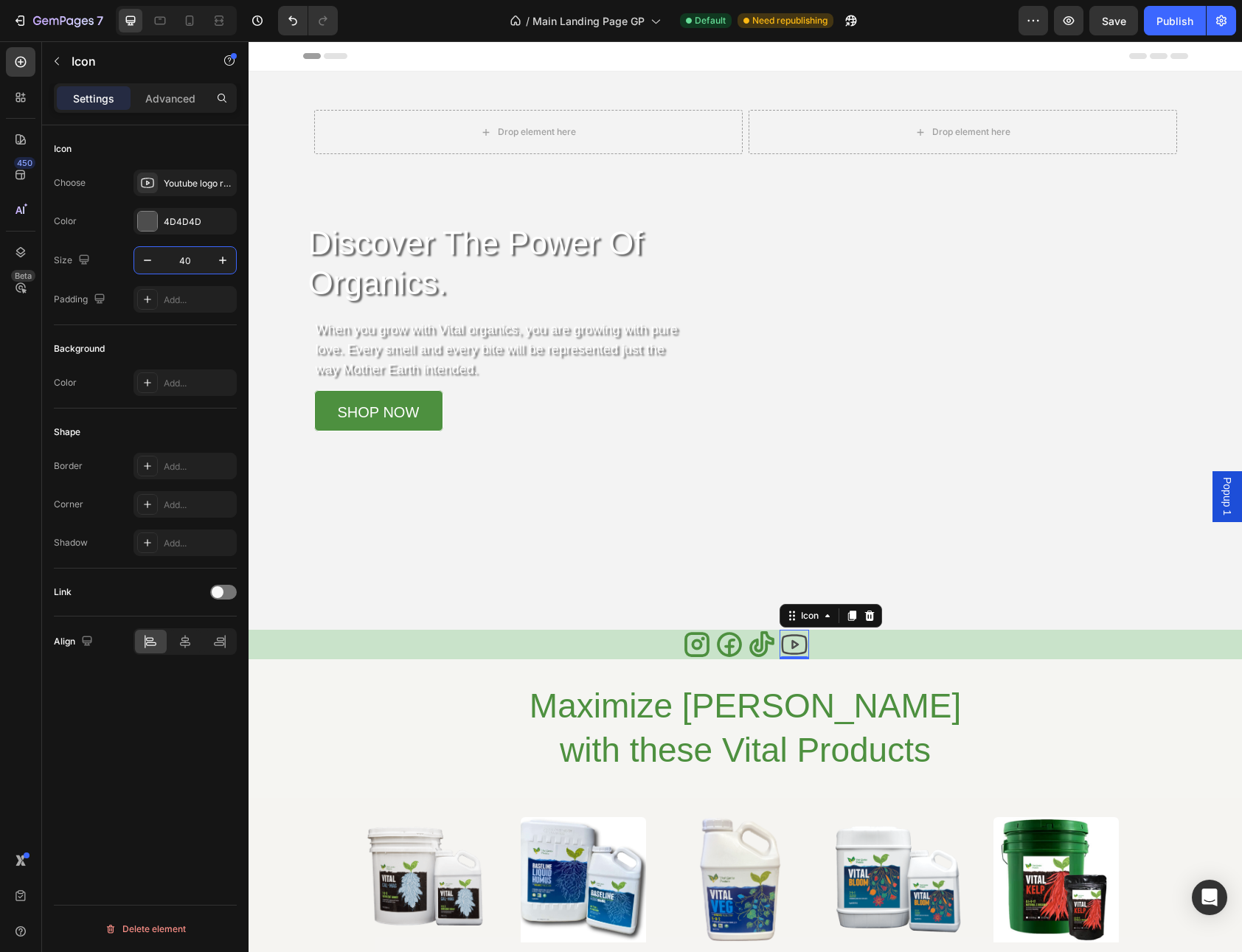
type input "40"
click at [166, 222] on div "4D4D4D" at bounding box center [185, 222] width 43 height 14
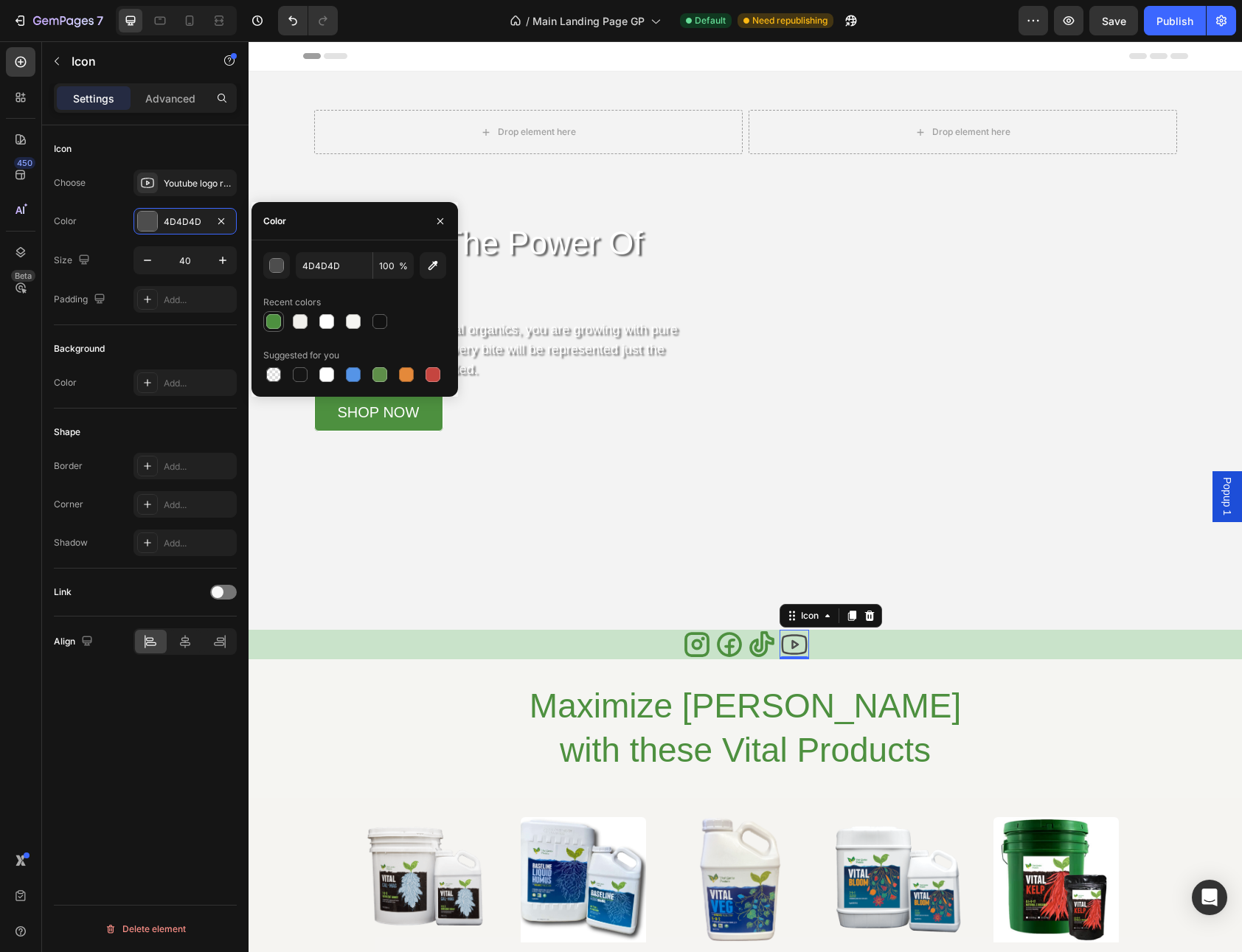
click at [273, 320] on div at bounding box center [273, 321] width 14 height 14
type input "4D903F"
click at [205, 182] on div "Youtube logo regular" at bounding box center [199, 183] width 69 height 14
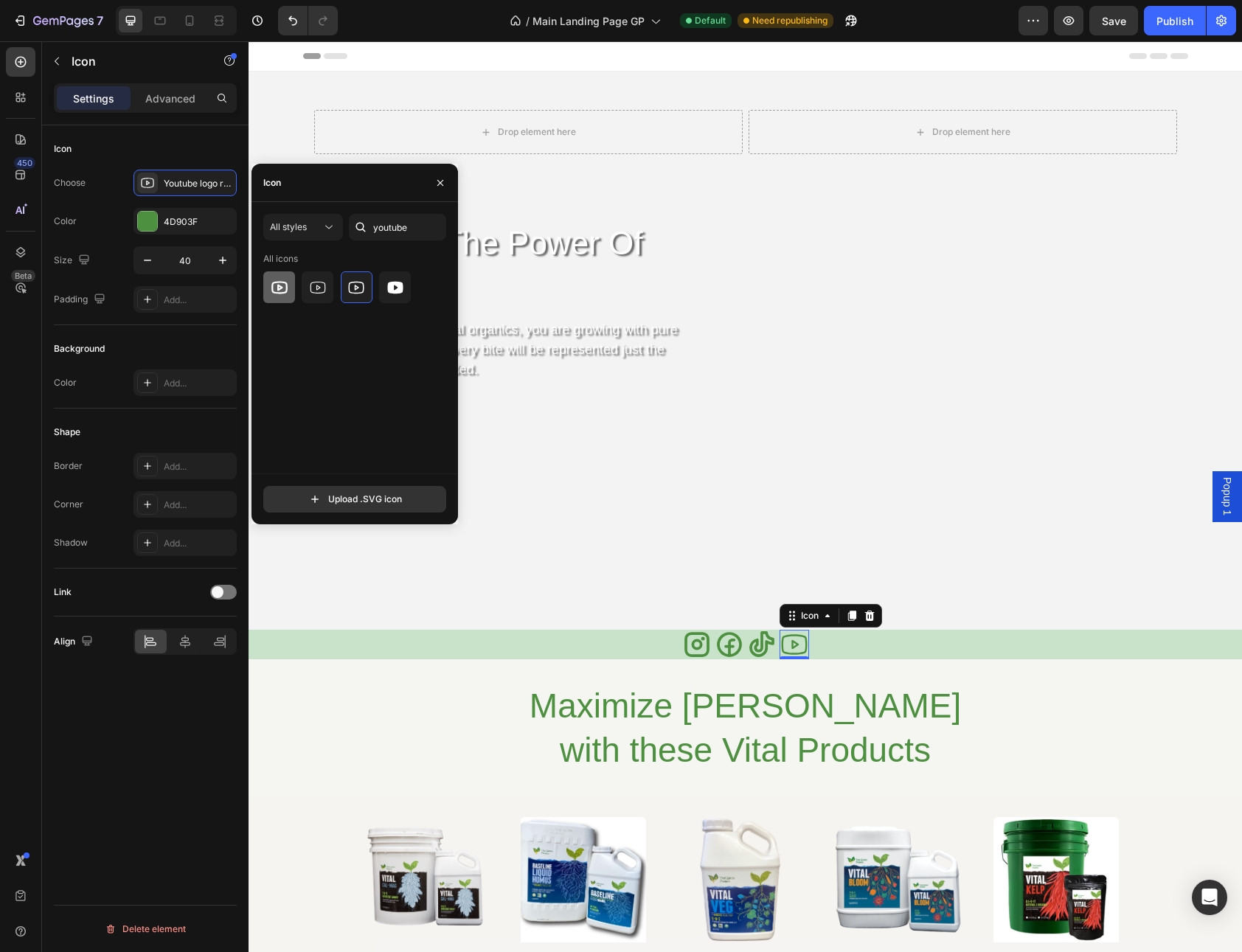
click at [277, 291] on icon at bounding box center [279, 287] width 18 height 18
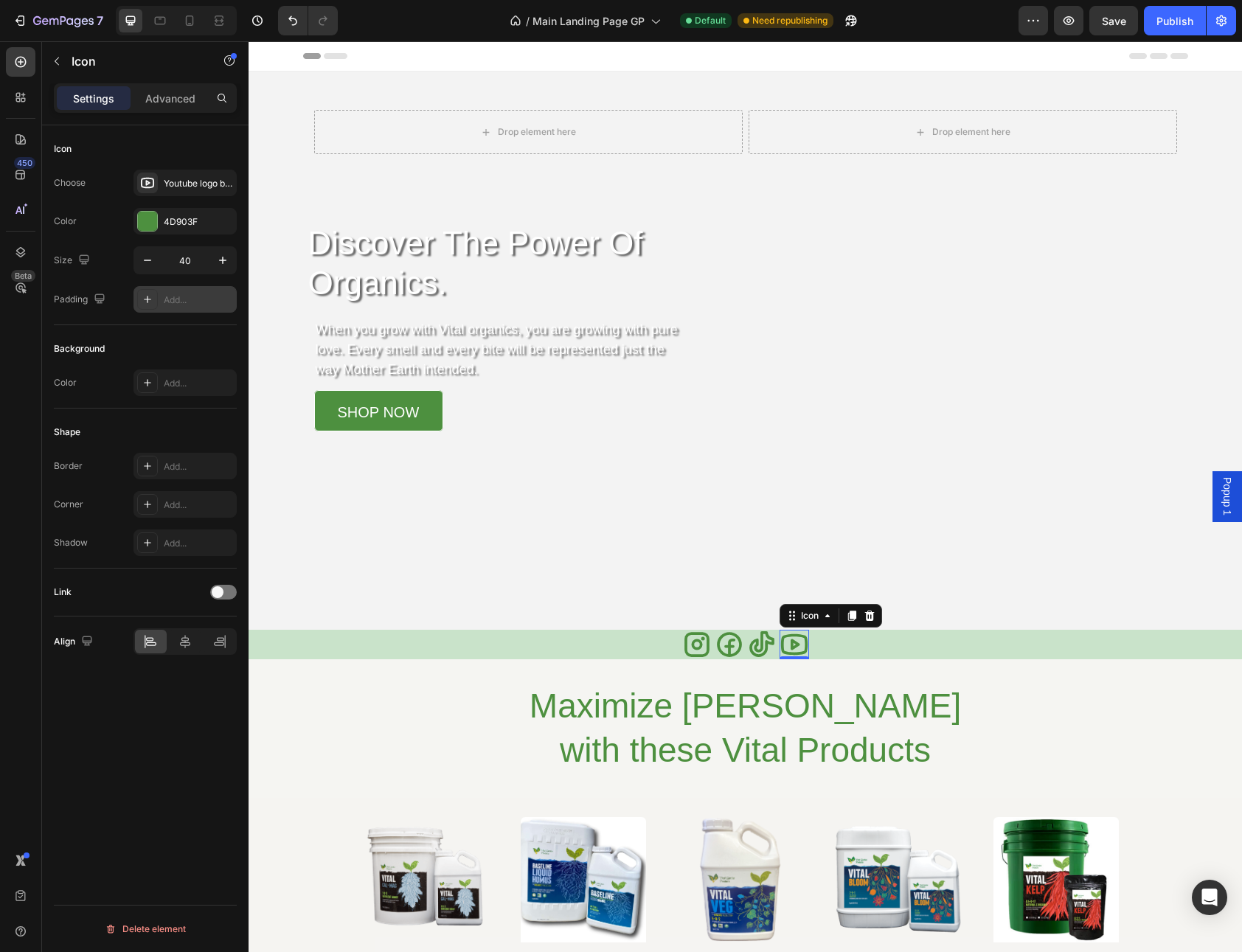
click at [173, 293] on div "Add..." at bounding box center [199, 300] width 69 height 14
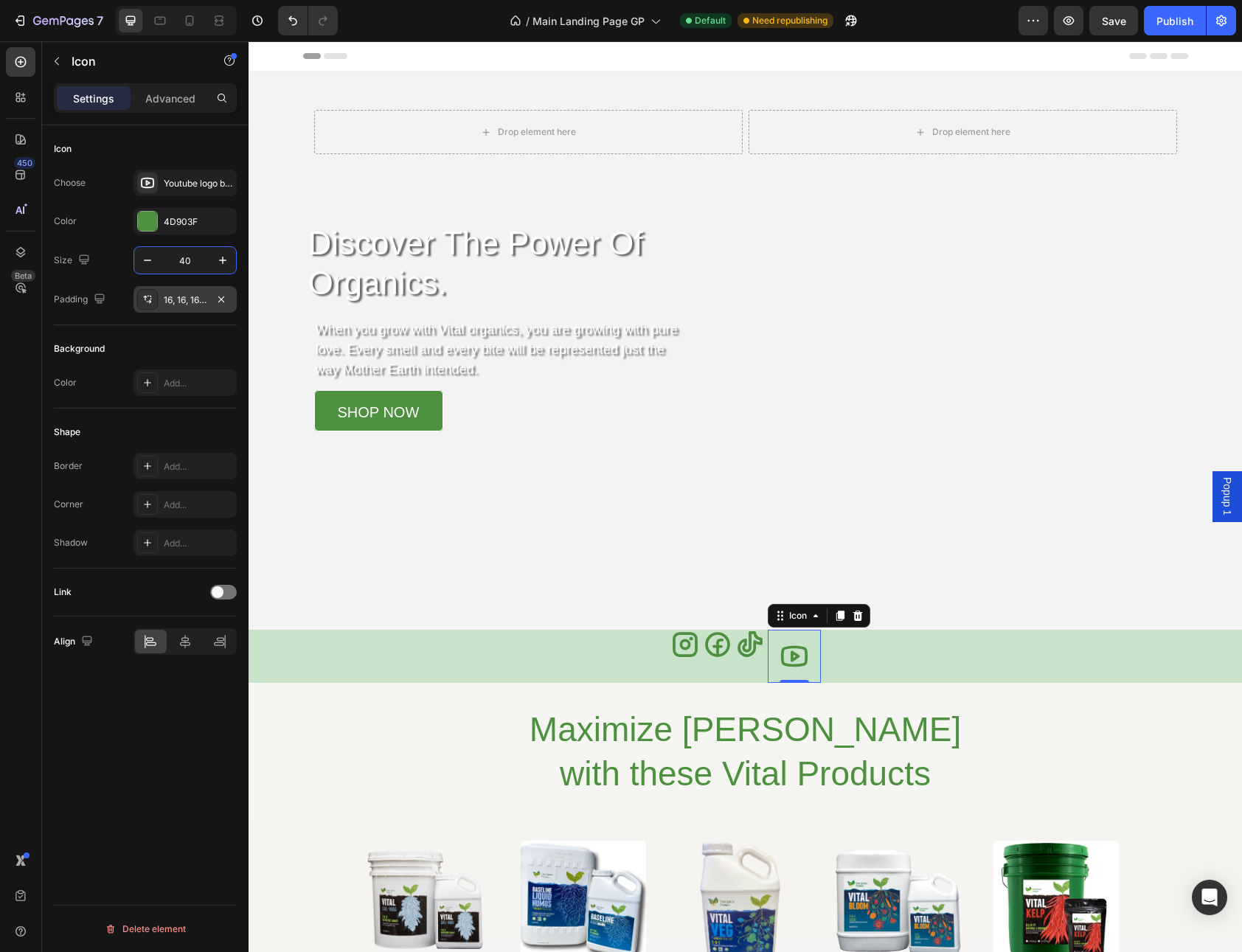
click at [194, 263] on input "40" at bounding box center [185, 260] width 49 height 26
click at [225, 588] on div at bounding box center [223, 592] width 26 height 14
click at [222, 298] on icon "button" at bounding box center [221, 298] width 6 height 6
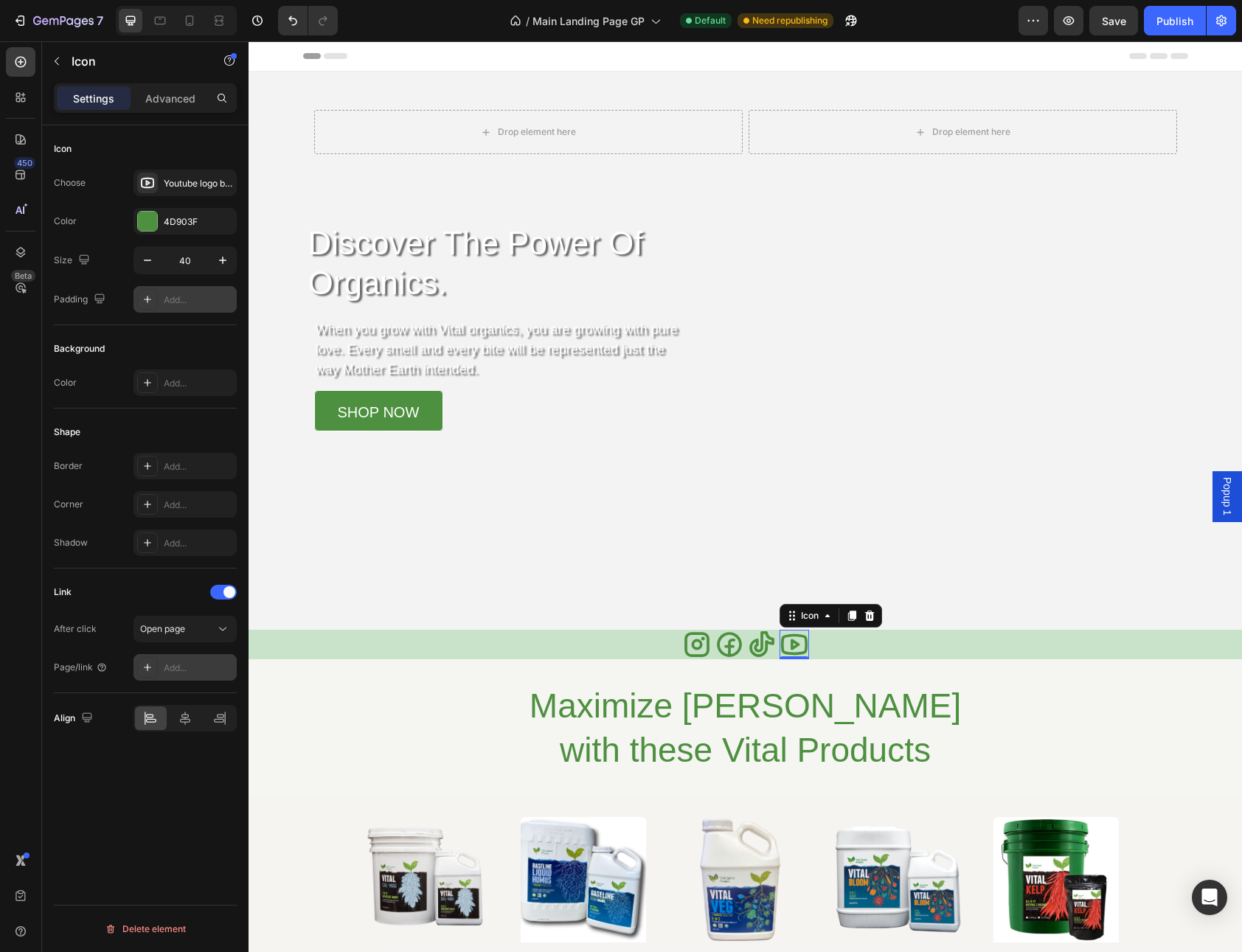
click at [182, 663] on div "Add..." at bounding box center [199, 668] width 69 height 14
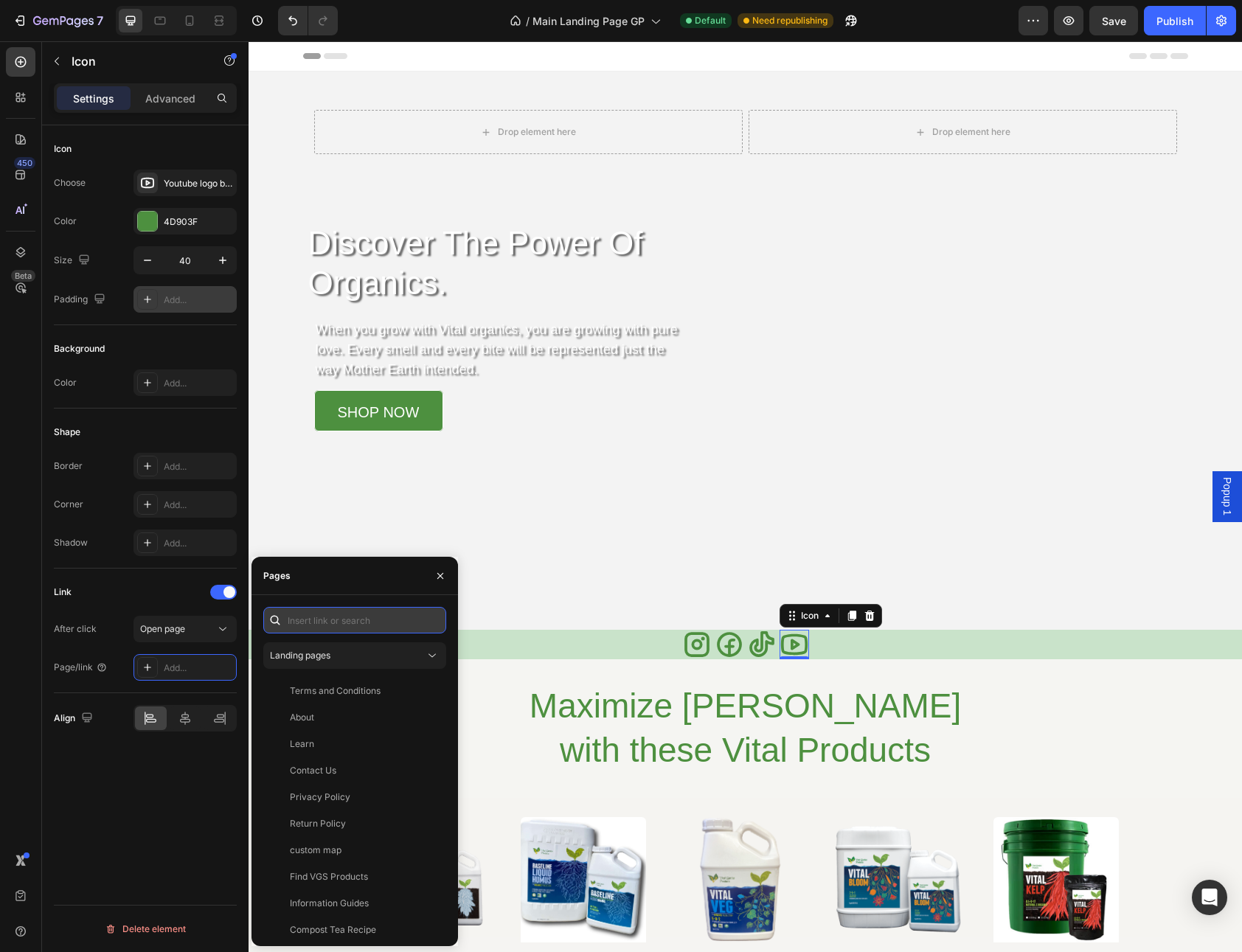
click at [337, 621] on input "text" at bounding box center [354, 620] width 183 height 26
paste input "[URL][DOMAIN_NAME]"
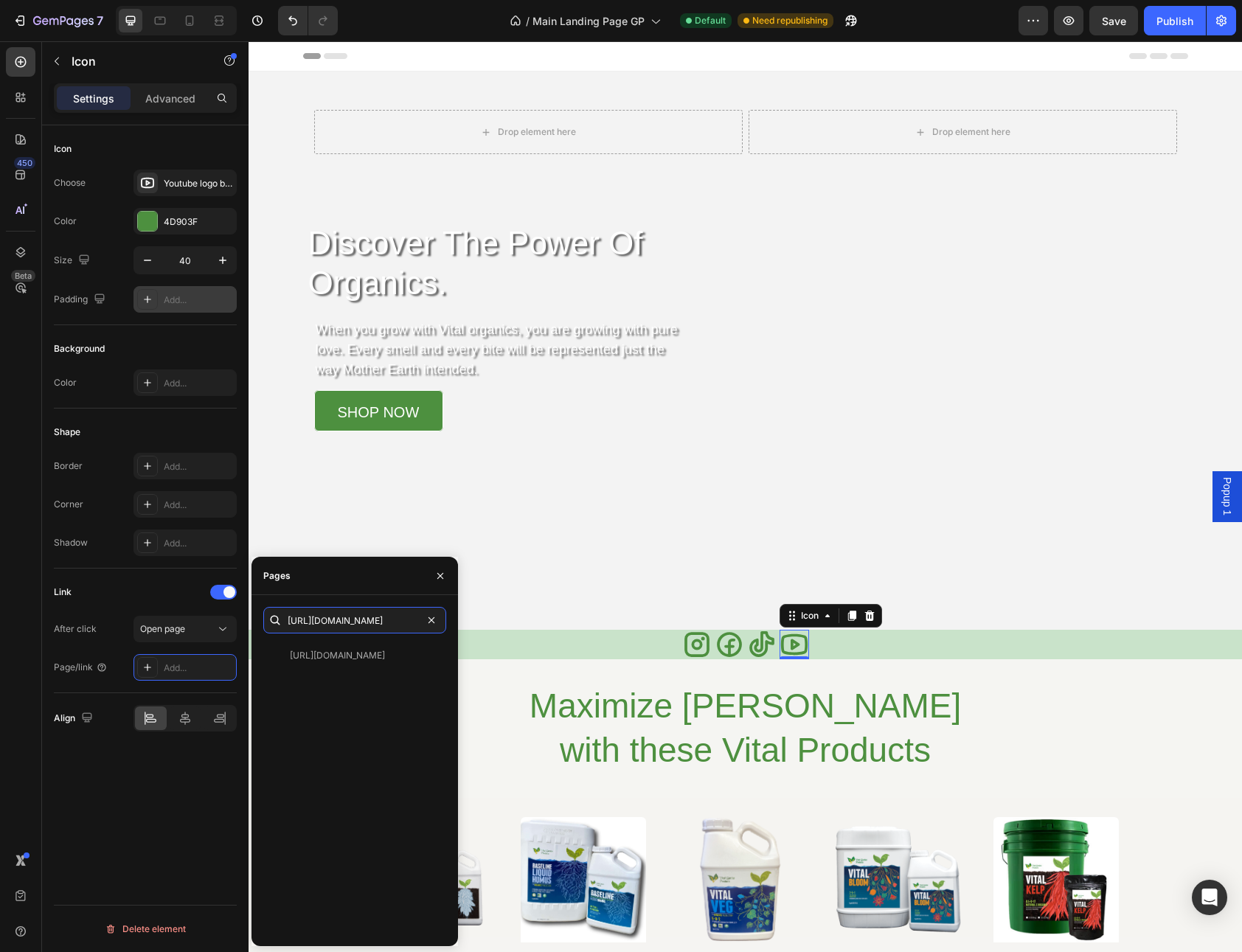
scroll to position [0, 66]
type input "[URL][DOMAIN_NAME]"
click at [361, 652] on div "[URL][DOMAIN_NAME]" at bounding box center [337, 656] width 96 height 14
click at [331, 657] on div "[URL][DOMAIN_NAME]" at bounding box center [337, 655] width 96 height 14
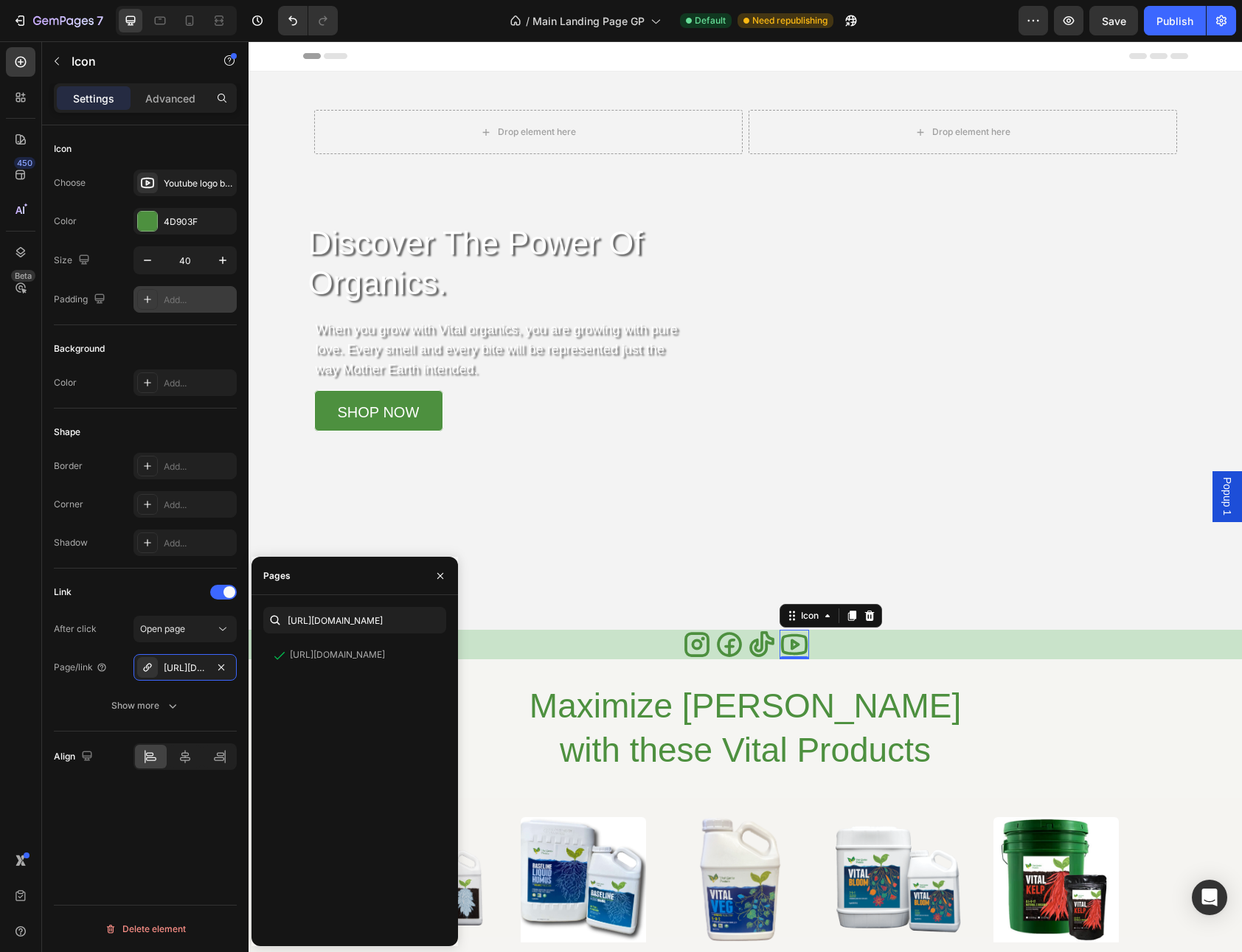
click at [418, 54] on div "Header" at bounding box center [745, 56] width 885 height 30
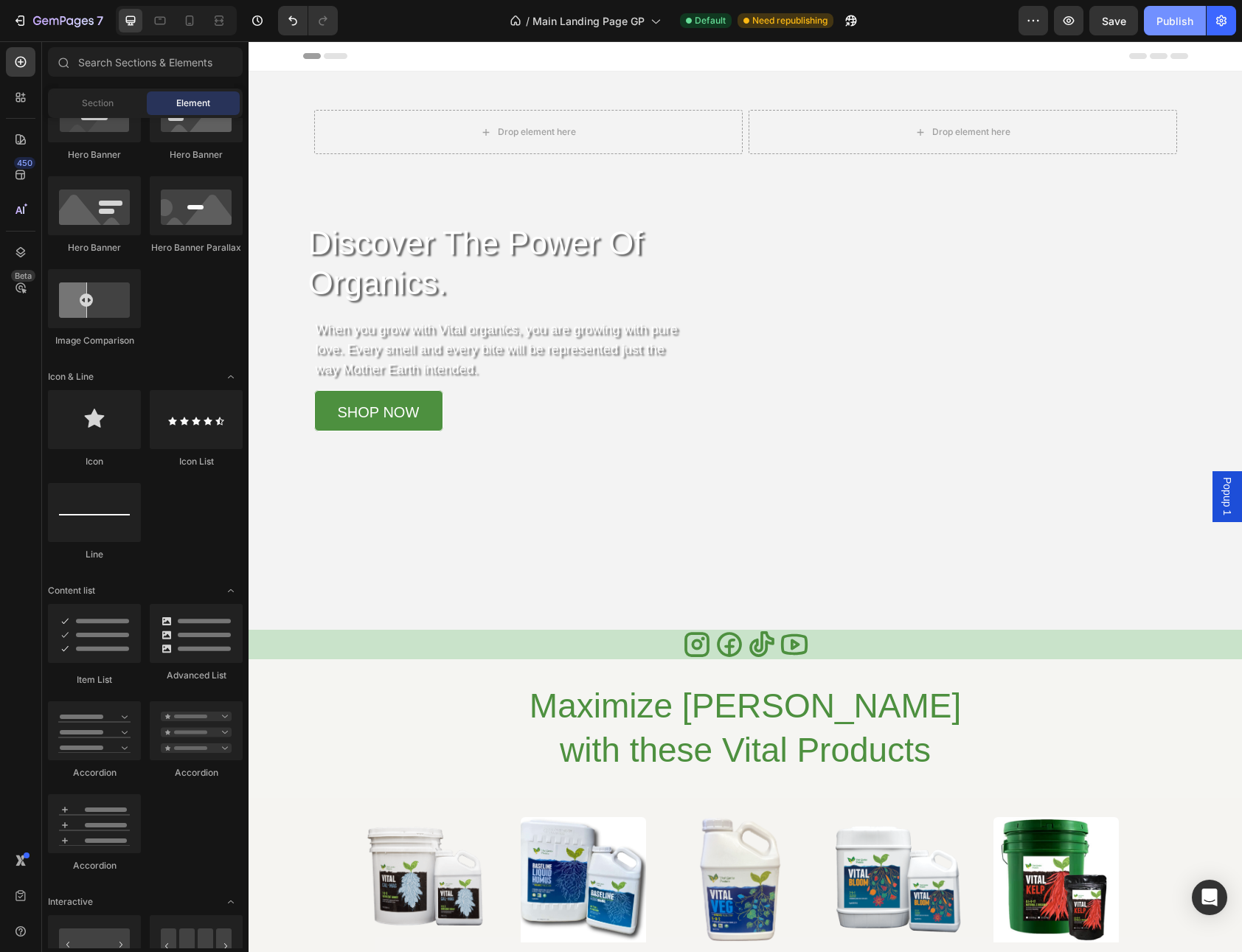
click at [1154, 28] on button "Publish" at bounding box center [1174, 20] width 62 height 30
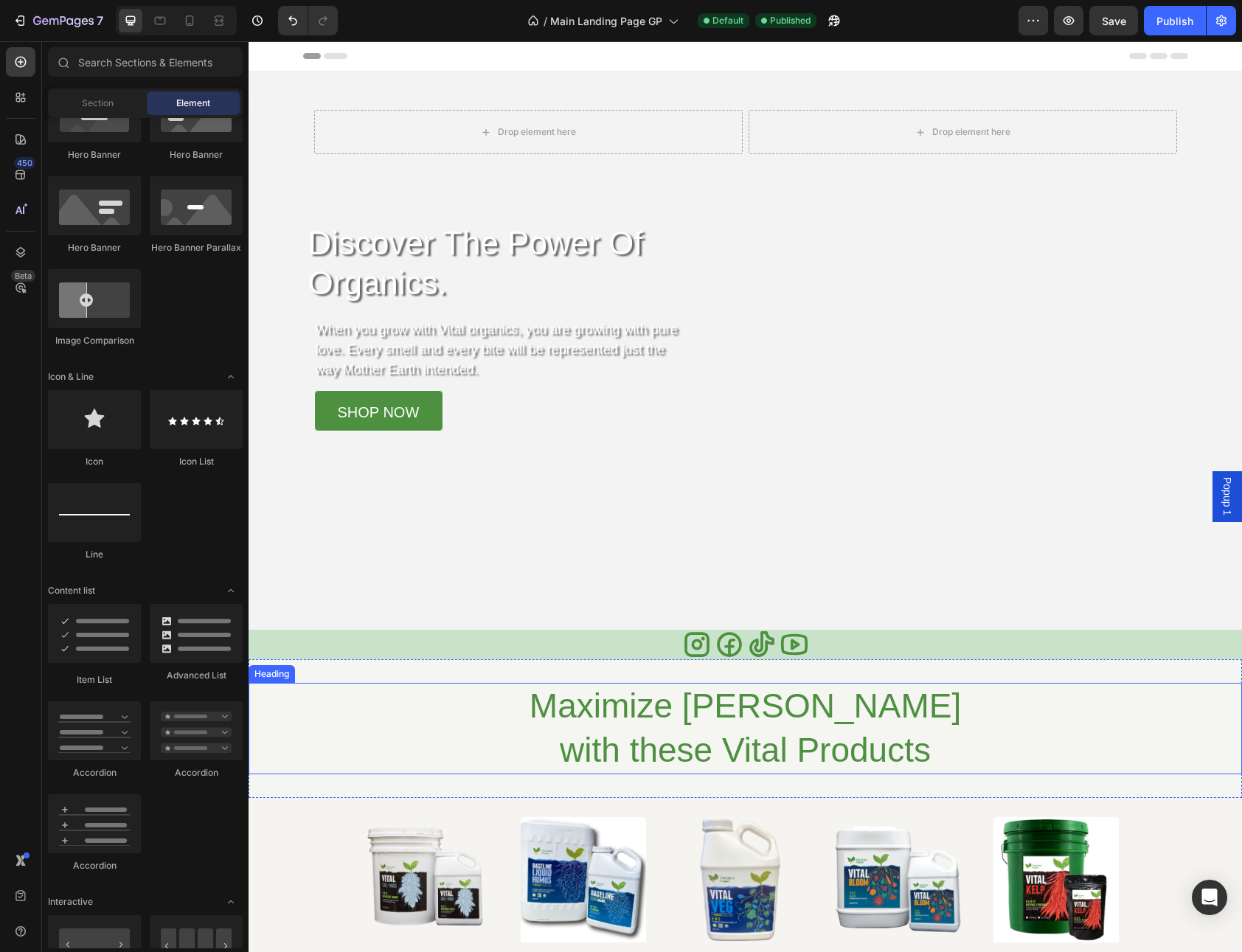
click at [366, 714] on h2 "Maximize August Bloom with these Vital Products" at bounding box center [745, 729] width 993 height 91
